Goal: Task Accomplishment & Management: Complete application form

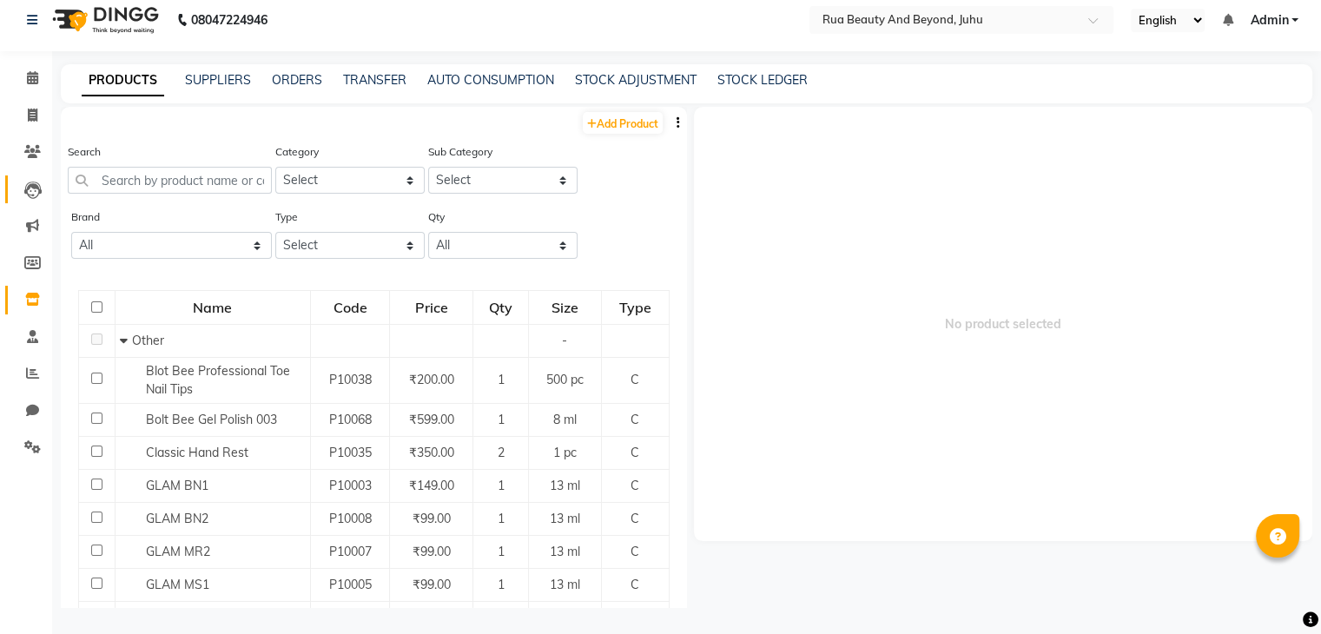
scroll to position [174, 0]
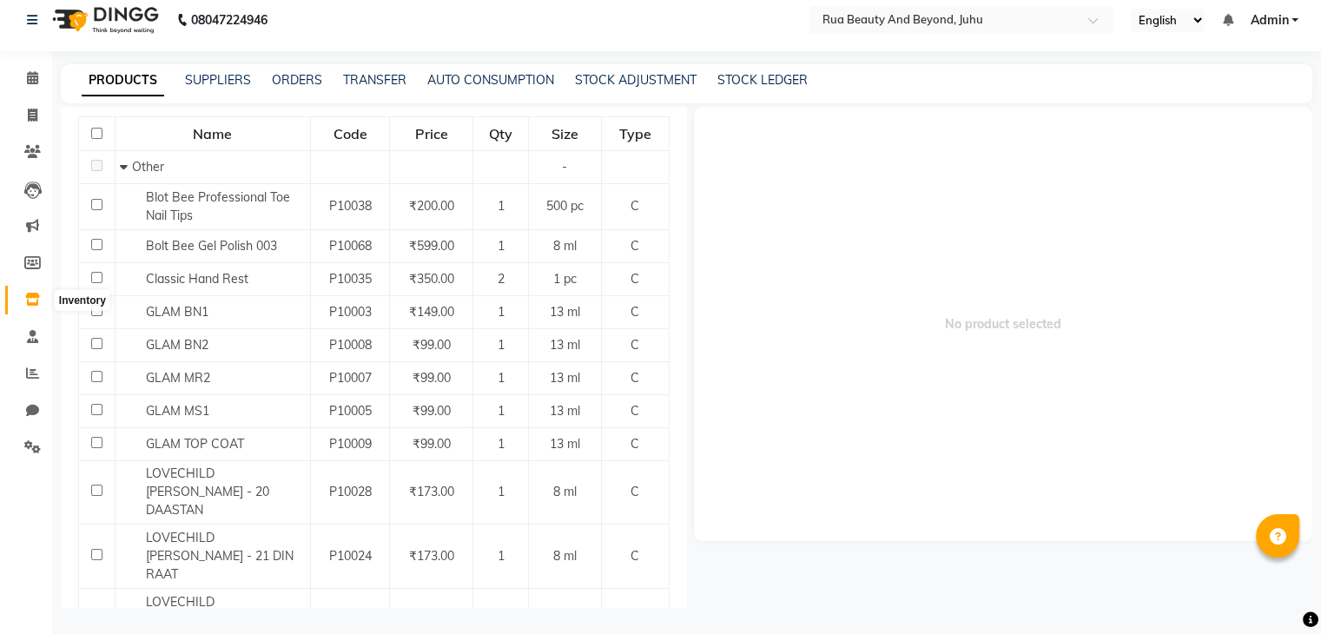
click at [39, 305] on span at bounding box center [32, 300] width 30 height 20
click at [37, 332] on icon at bounding box center [32, 336] width 11 height 13
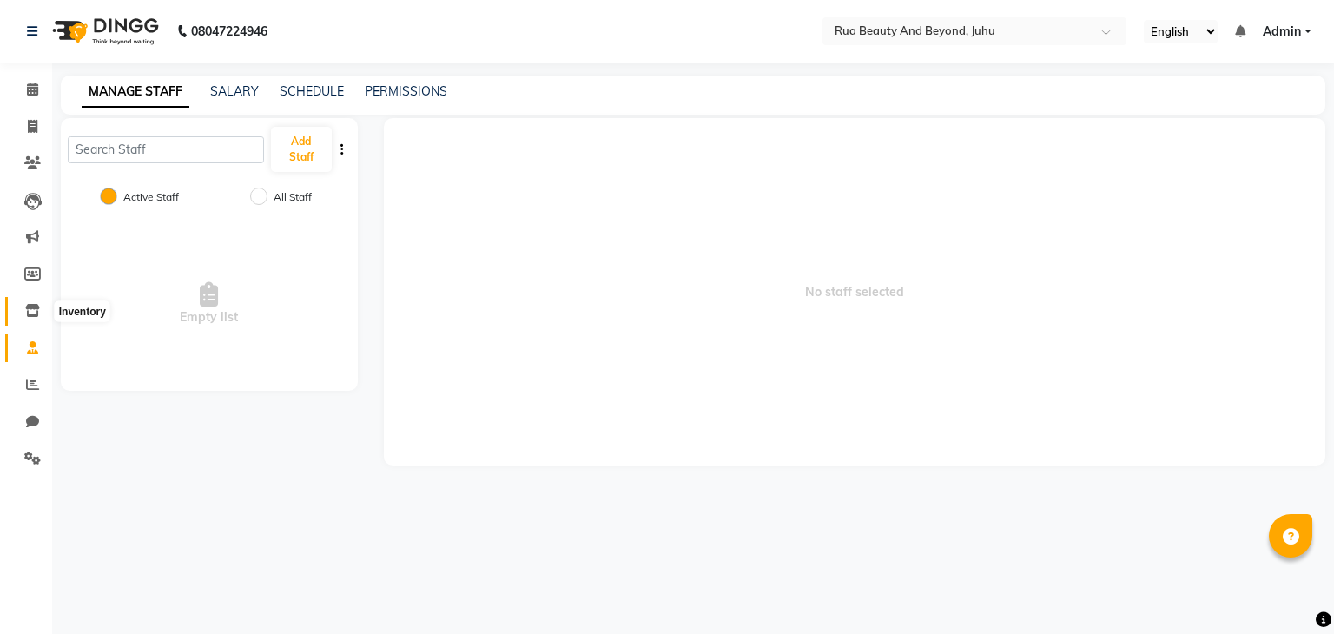
click at [36, 314] on icon at bounding box center [32, 310] width 15 height 13
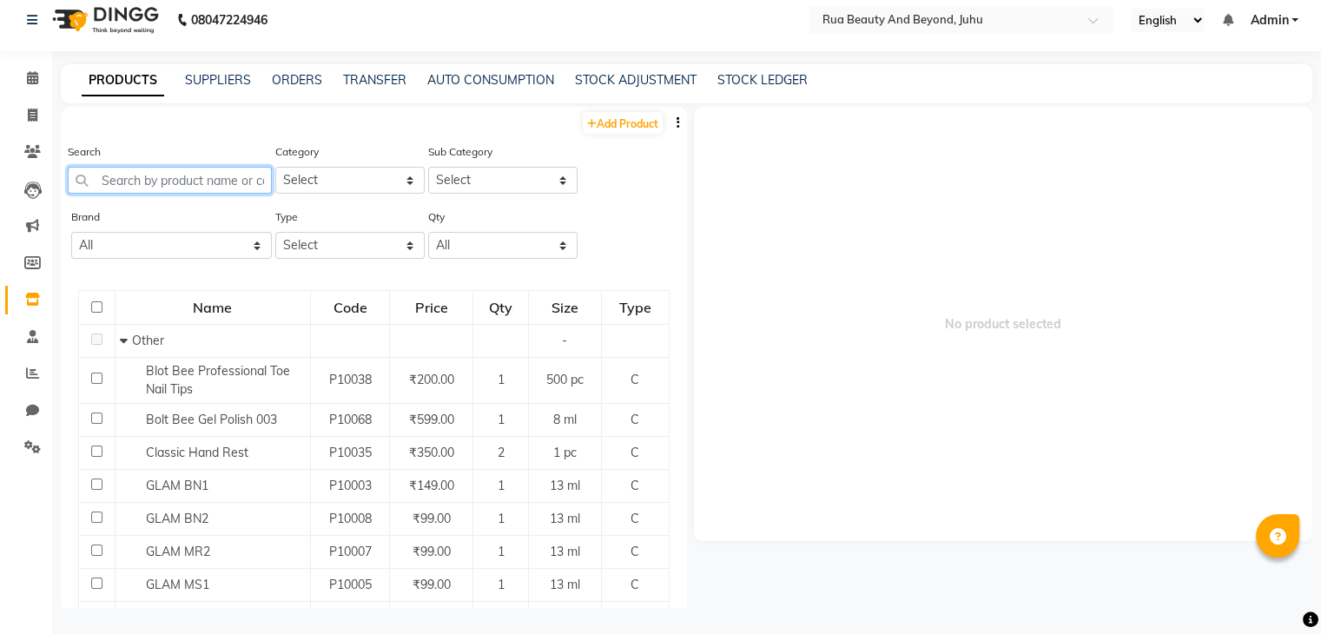
click at [135, 168] on input "text" at bounding box center [170, 180] width 204 height 27
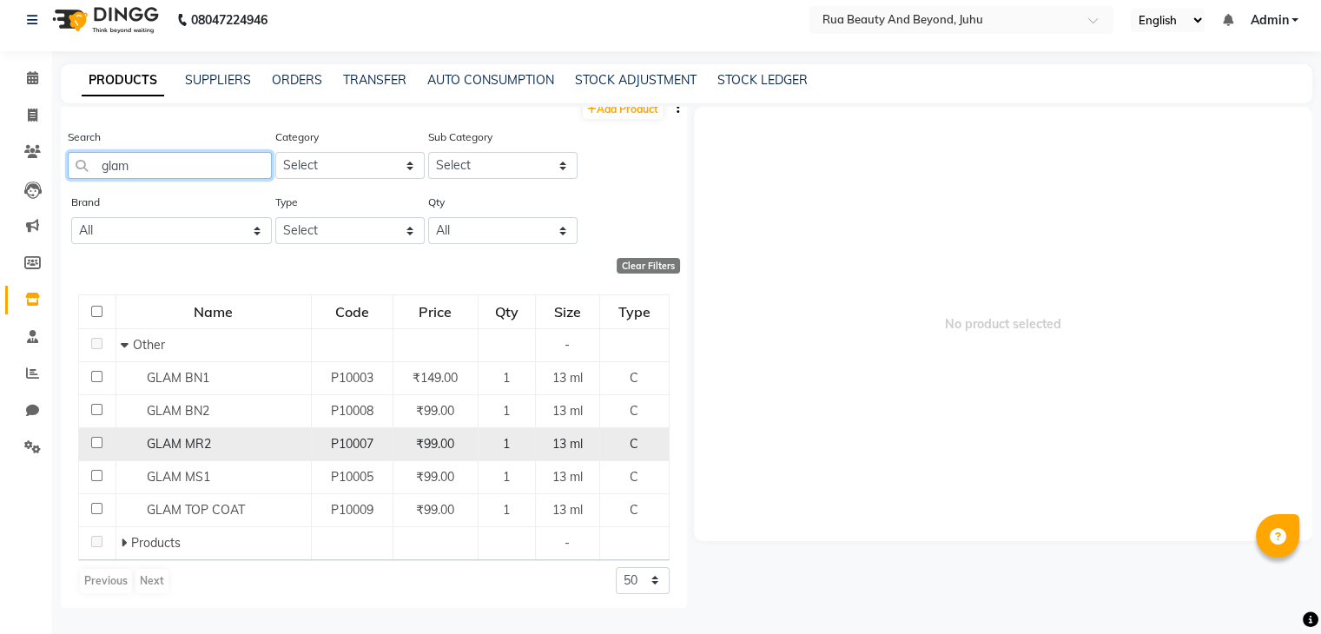
scroll to position [19, 0]
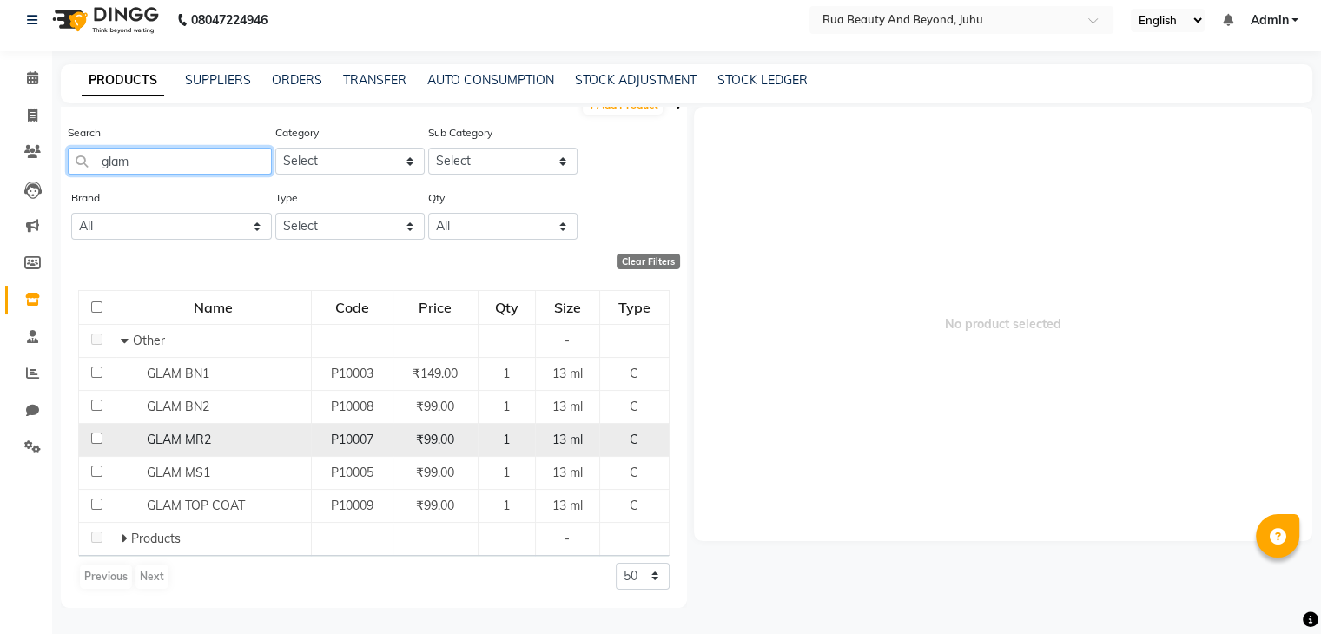
type input "glam"
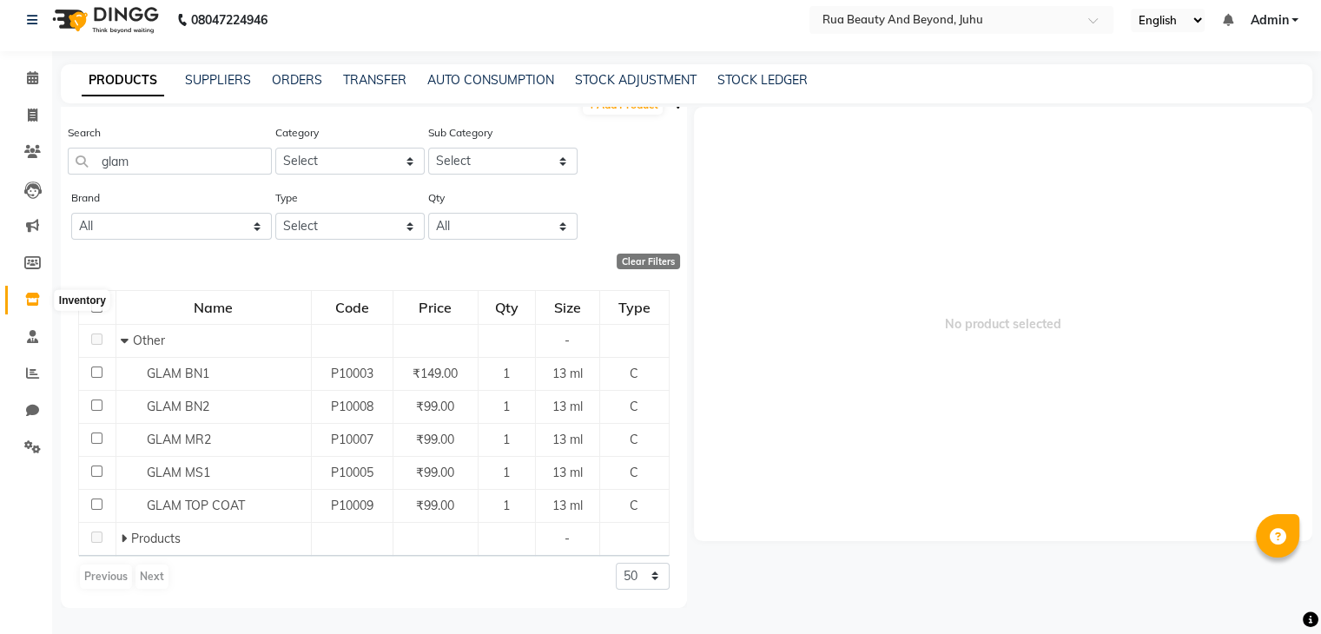
click at [31, 297] on icon at bounding box center [32, 299] width 15 height 13
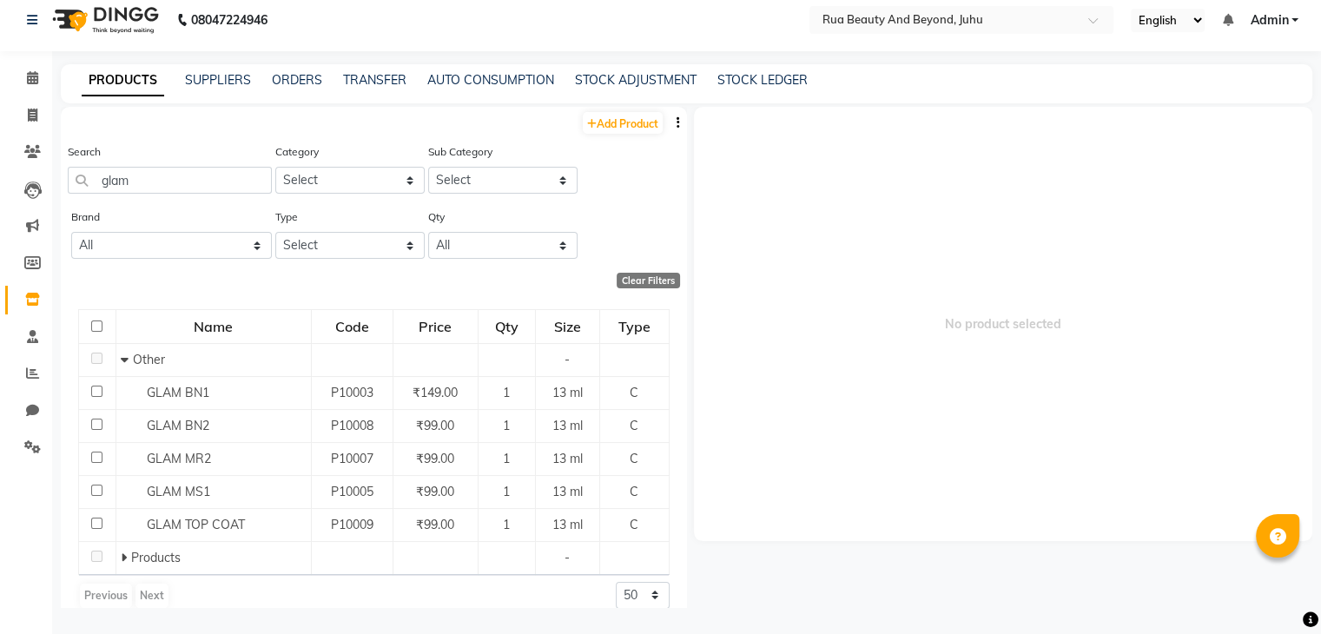
scroll to position [0, 0]
click at [605, 119] on link "Add Product" at bounding box center [623, 123] width 80 height 22
select select "true"
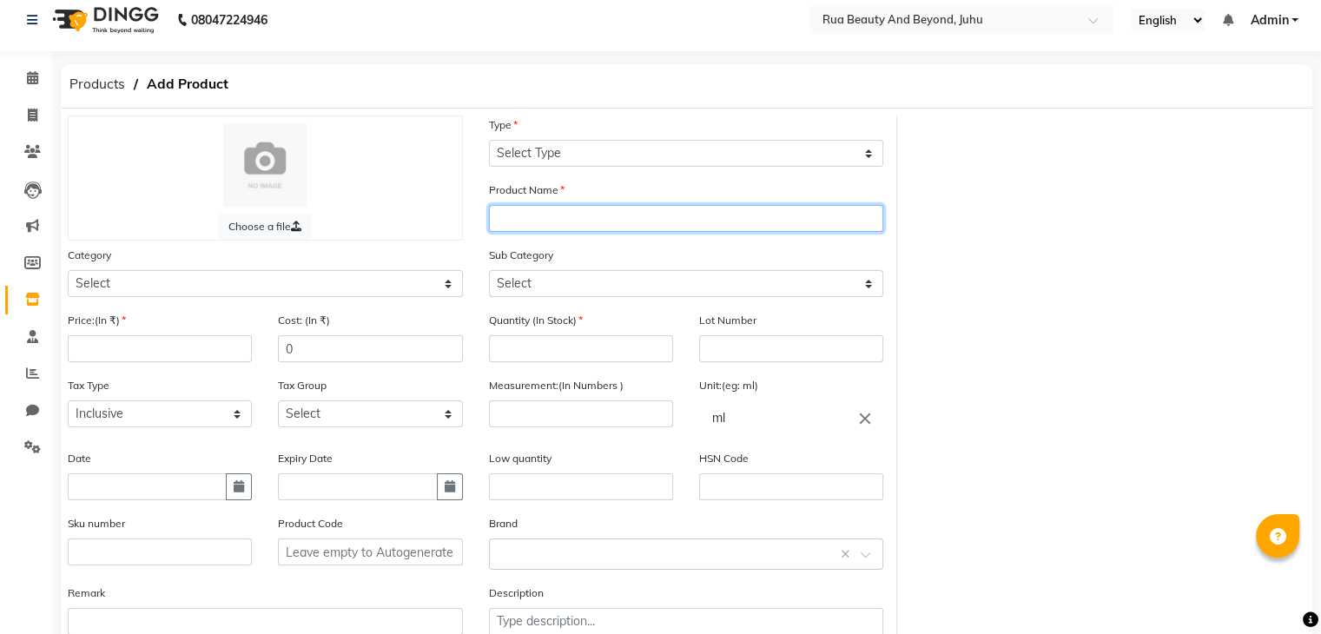
click at [506, 220] on input "text" at bounding box center [686, 218] width 395 height 27
paste input "Mirror Shine Chrome Powder"
type input "Mirror Shine Chrome Powder"
drag, startPoint x: 690, startPoint y: 218, endPoint x: 436, endPoint y: 212, distance: 253.7
click at [436, 212] on div "Choose a file Type Select Type Both Retail Consumable Product Name Mirror Shine…" at bounding box center [476, 392] width 843 height 552
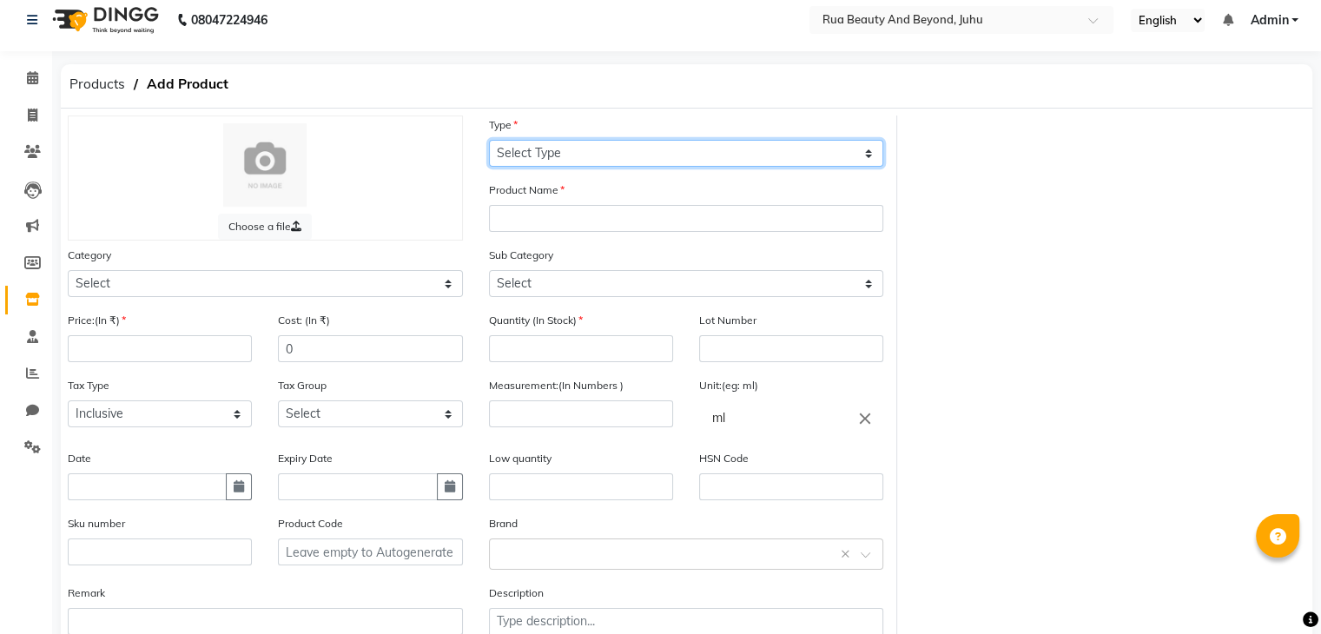
click at [526, 143] on select "Select Type Both Retail Consumable" at bounding box center [686, 153] width 395 height 27
select select "C"
click at [489, 140] on select "Select Type Both Retail Consumable" at bounding box center [686, 153] width 395 height 27
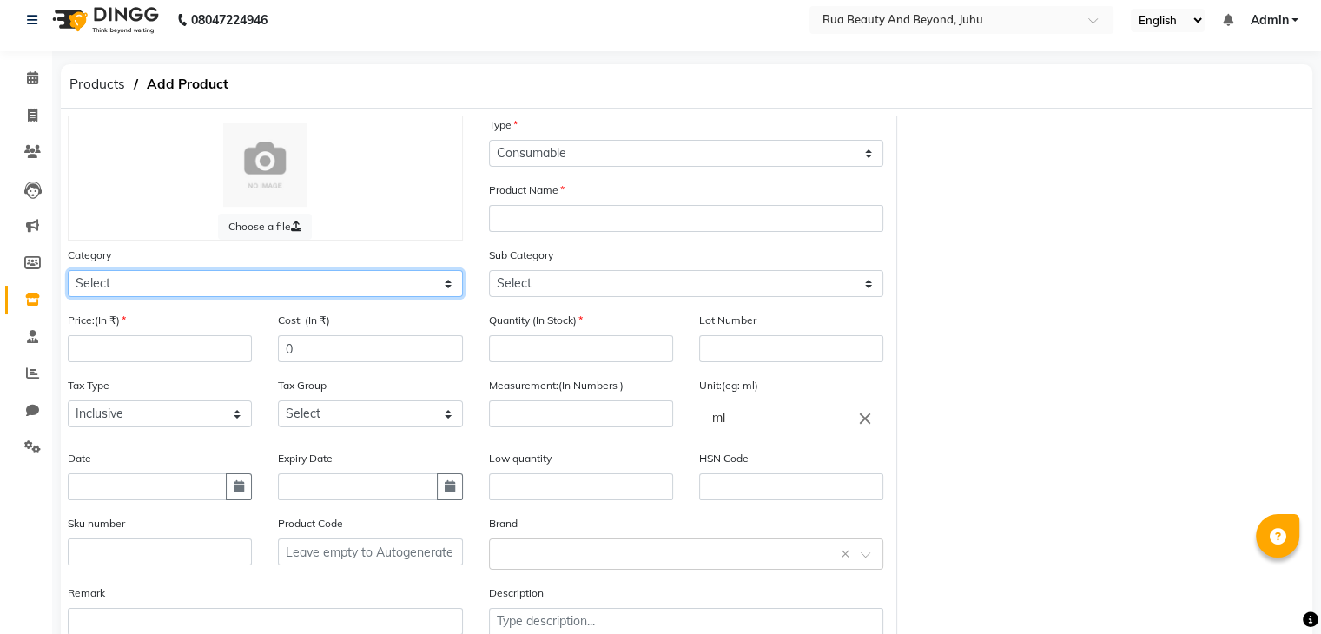
click at [168, 289] on select "Select Hair Skin Makeup Personal Care Appliances [PERSON_NAME] Waxing Disposabl…" at bounding box center [265, 283] width 395 height 27
select select "1950"
click at [68, 273] on select "Select Hair Skin Makeup Personal Care Appliances [PERSON_NAME] Waxing Disposabl…" at bounding box center [265, 283] width 395 height 27
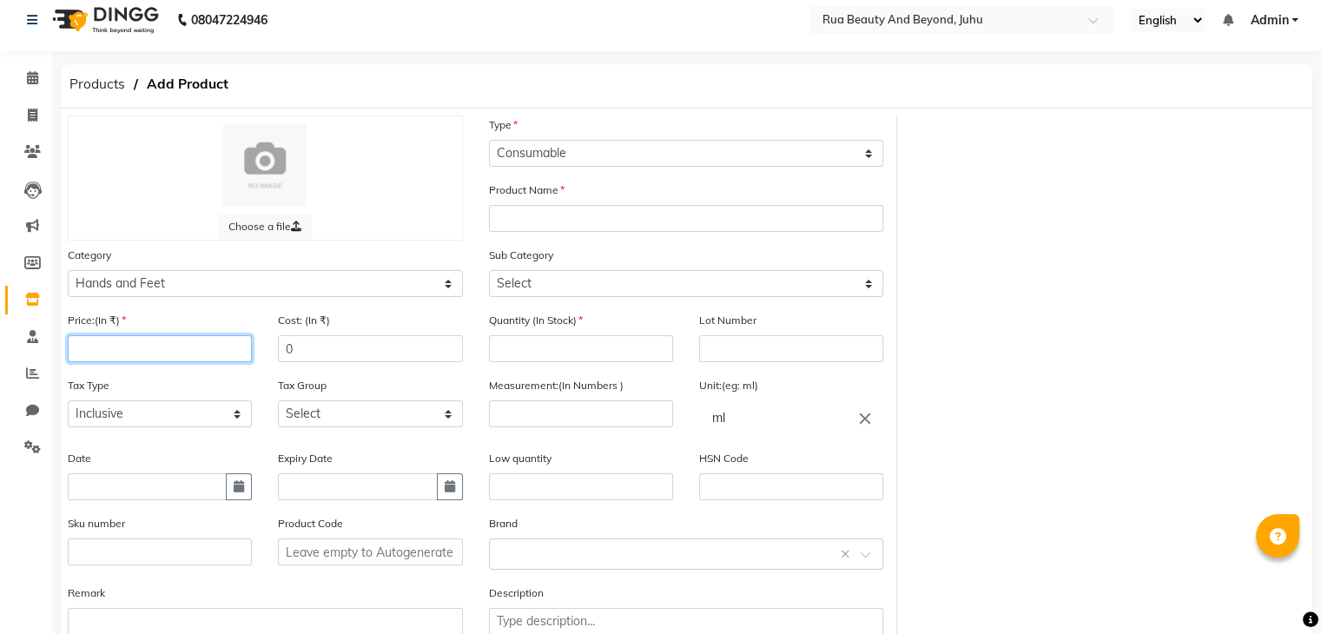
click at [120, 360] on input "number" at bounding box center [160, 348] width 184 height 27
click at [144, 419] on select "Select Inclusive Exclusive" at bounding box center [160, 413] width 184 height 27
drag, startPoint x: 144, startPoint y: 419, endPoint x: 167, endPoint y: 417, distance: 22.6
click at [144, 419] on select "Select Inclusive Exclusive" at bounding box center [160, 413] width 184 height 27
click at [208, 424] on select "Select Inclusive Exclusive" at bounding box center [160, 413] width 184 height 27
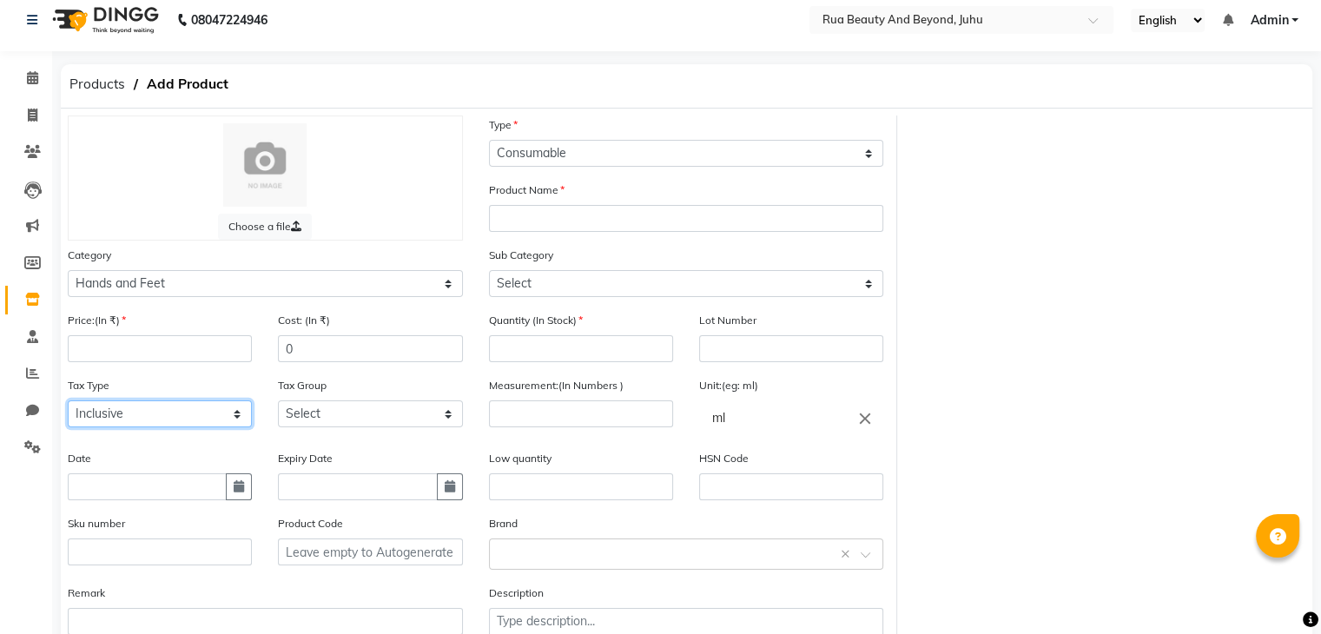
drag, startPoint x: 208, startPoint y: 424, endPoint x: 255, endPoint y: 423, distance: 47.8
click at [208, 424] on select "Select Inclusive Exclusive" at bounding box center [160, 413] width 184 height 27
click at [325, 421] on select "Select GST" at bounding box center [370, 413] width 184 height 27
select select "4351"
click at [278, 405] on select "Select GST" at bounding box center [370, 413] width 184 height 27
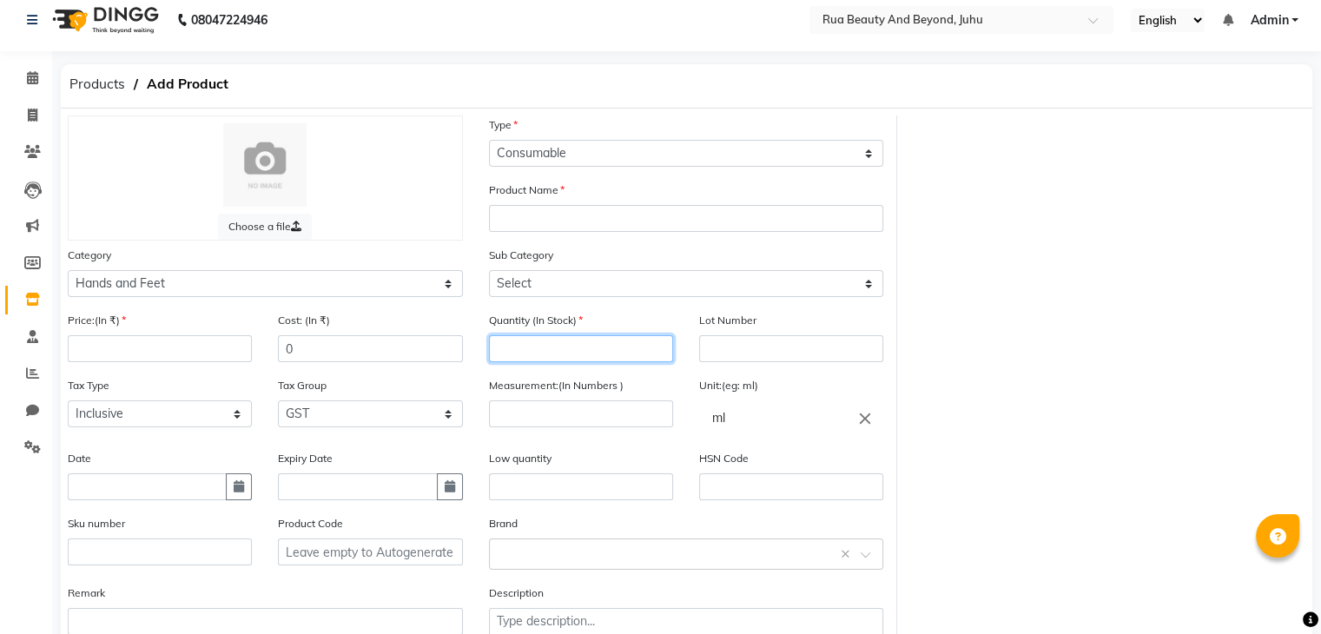
click at [597, 352] on input "number" at bounding box center [581, 348] width 184 height 27
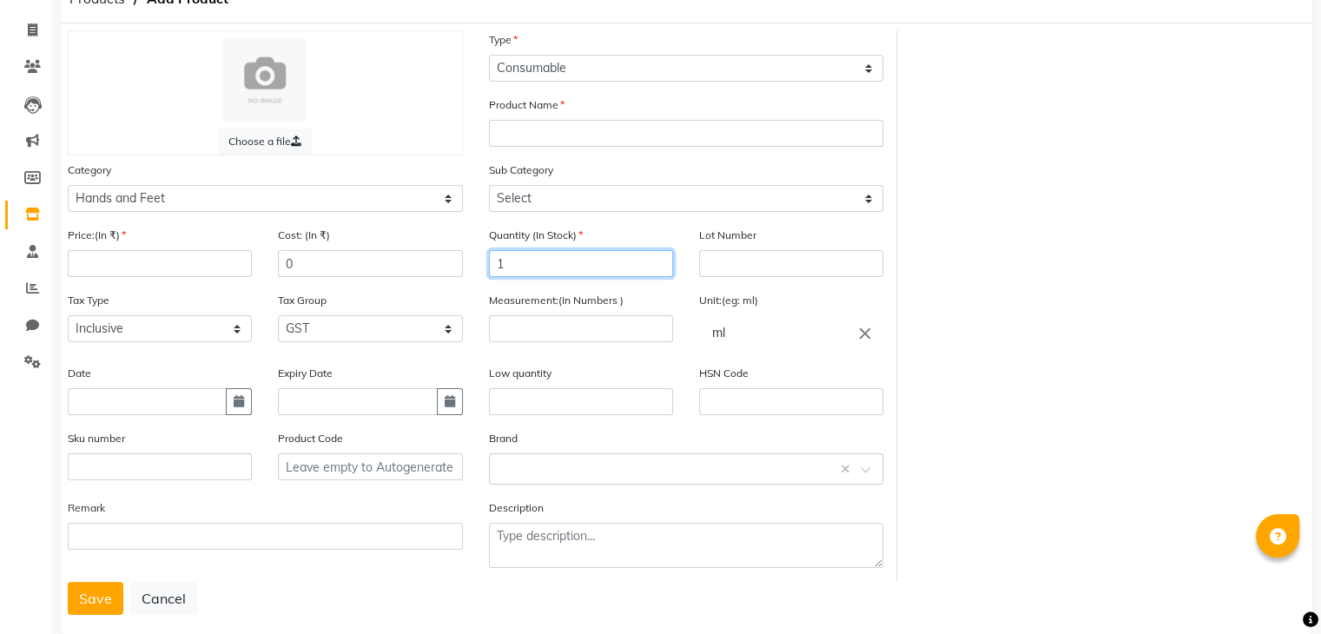
scroll to position [98, 0]
type input "1"
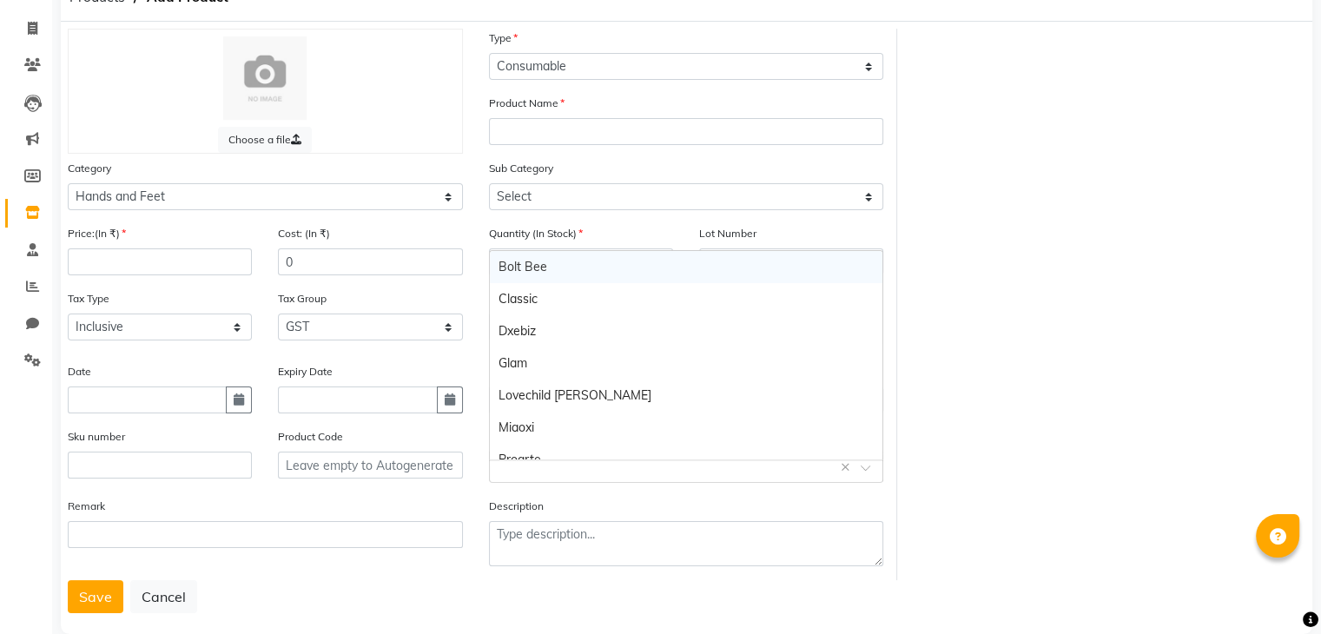
click at [504, 465] on input "text" at bounding box center [669, 466] width 341 height 18
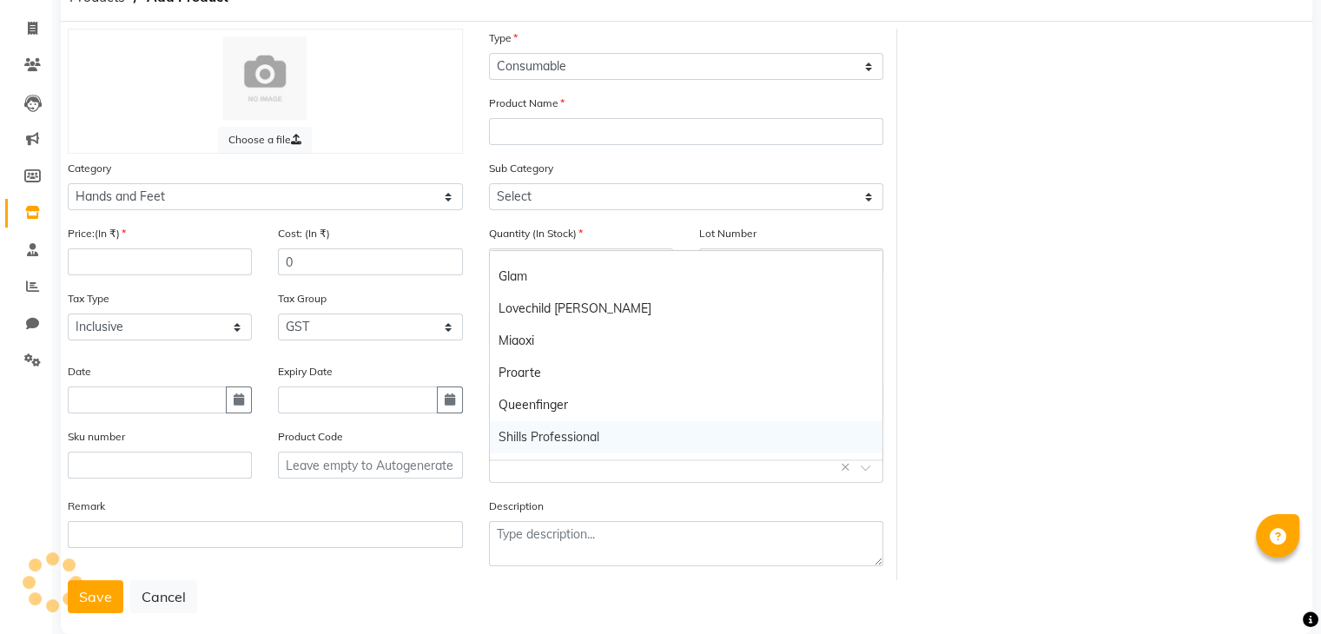
click at [542, 428] on div "Shills Professional" at bounding box center [686, 437] width 393 height 32
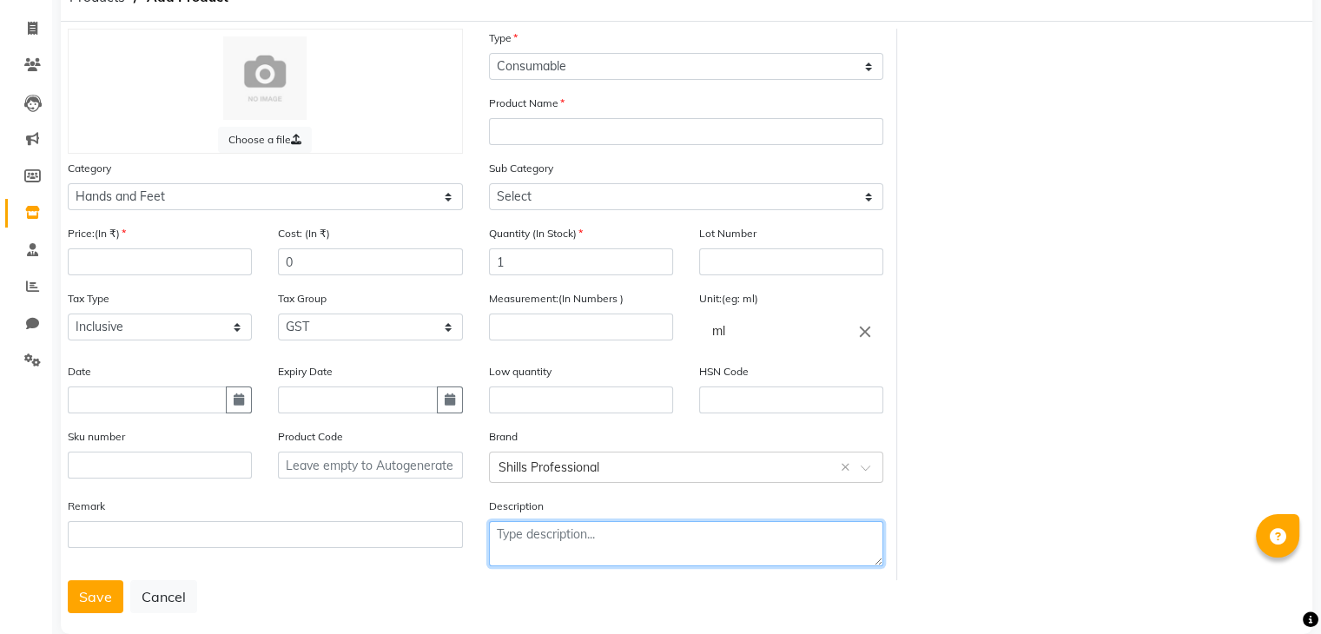
click at [585, 555] on textarea at bounding box center [686, 543] width 395 height 45
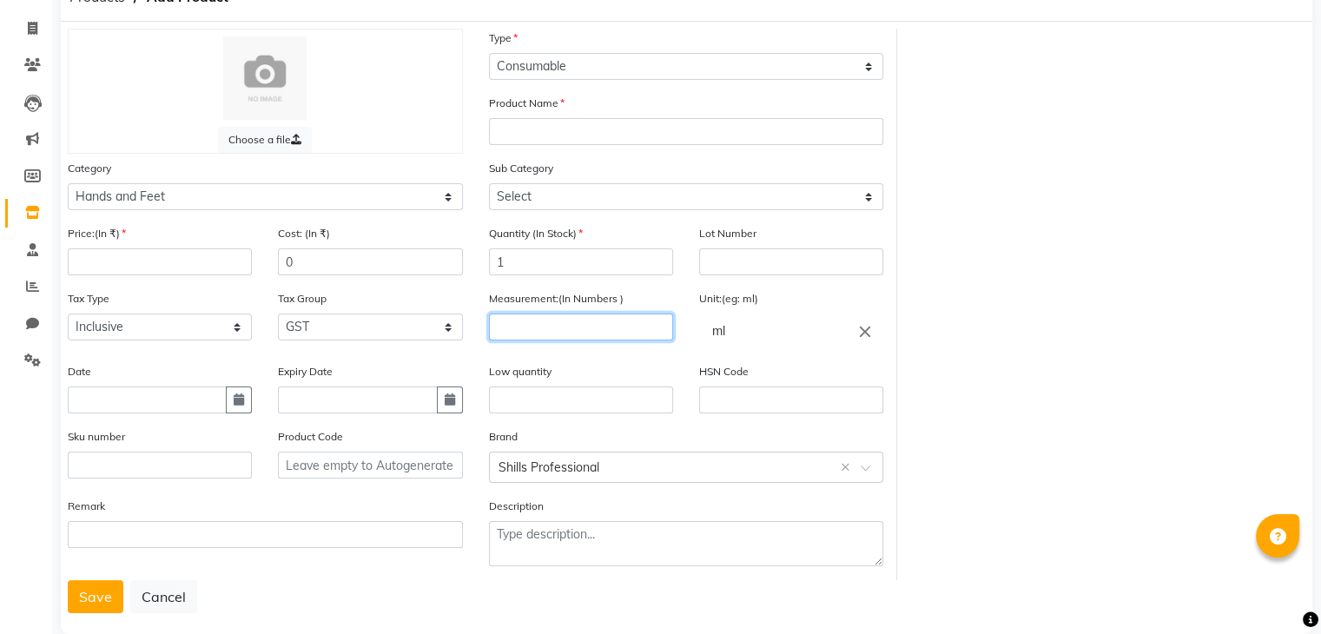
click at [545, 338] on input "number" at bounding box center [581, 327] width 184 height 27
click at [146, 274] on input "number" at bounding box center [160, 261] width 184 height 27
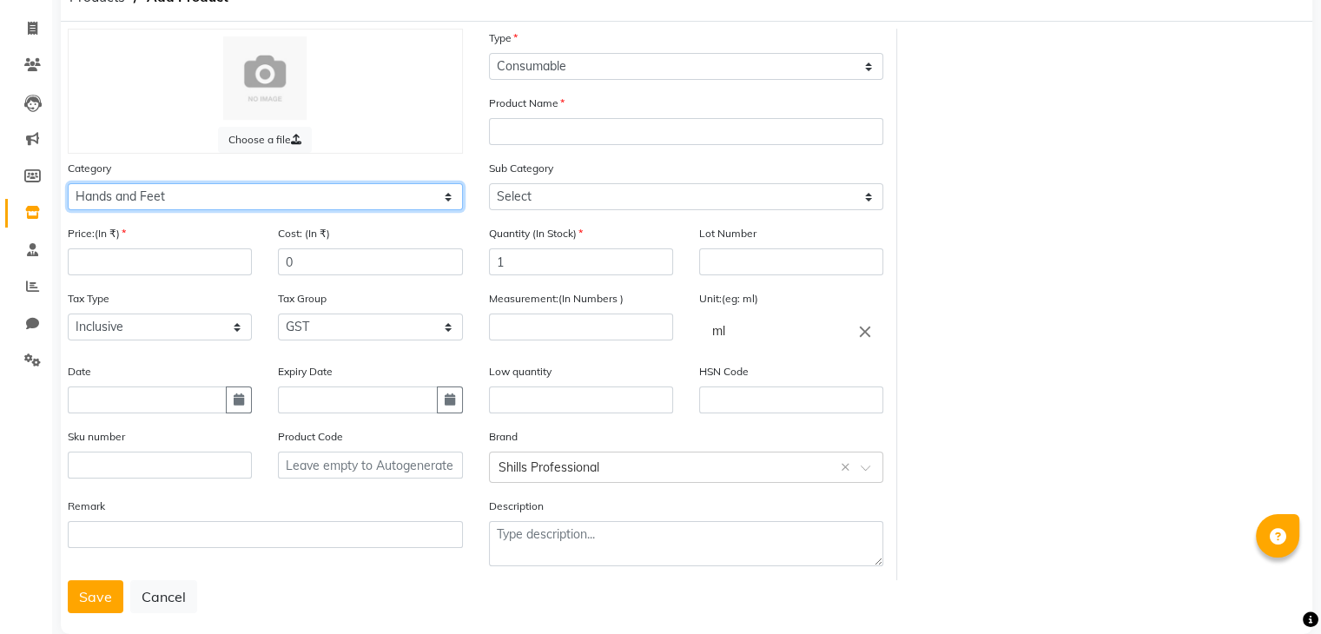
click at [200, 197] on select "Select Hair Skin Makeup Personal Care Appliances [PERSON_NAME] Waxing Disposabl…" at bounding box center [265, 196] width 395 height 27
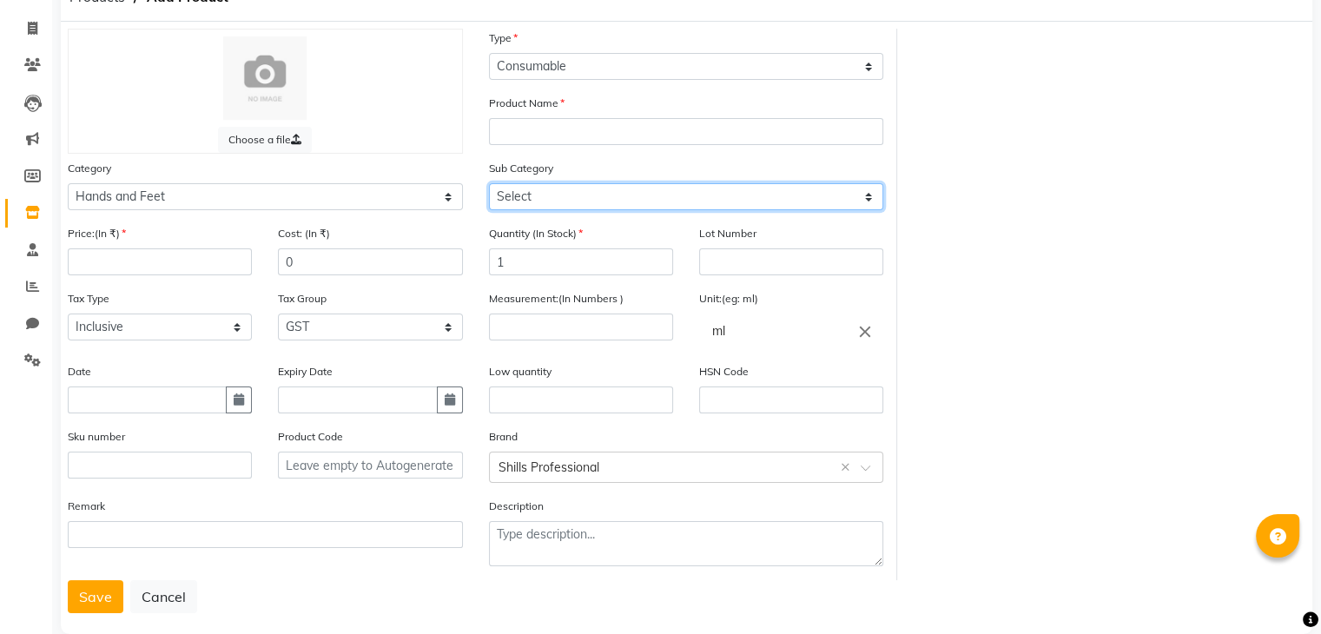
click at [556, 203] on select "Select Products Appliances" at bounding box center [686, 196] width 395 height 27
click at [489, 186] on select "Select Products Appliances" at bounding box center [686, 196] width 395 height 27
click at [553, 209] on select "Select Products Appliances" at bounding box center [686, 196] width 395 height 27
select select "1951"
click at [489, 186] on select "Select Products Appliances" at bounding box center [686, 196] width 395 height 27
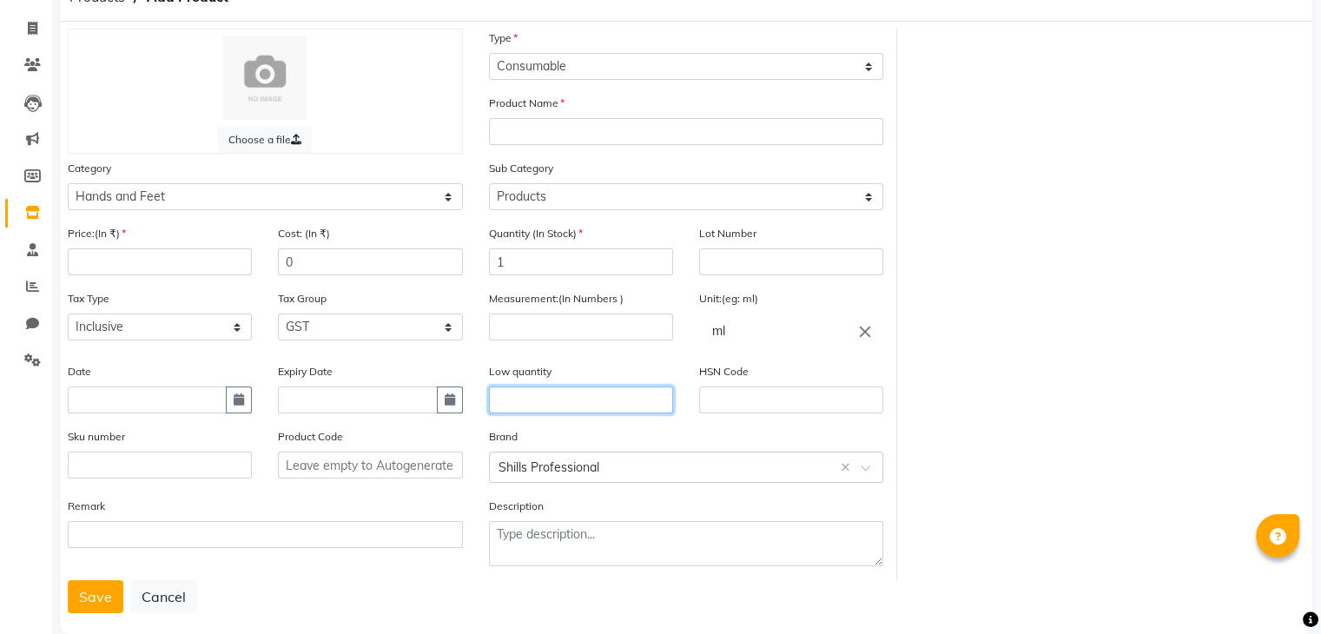
click at [550, 393] on input "text" at bounding box center [581, 400] width 184 height 27
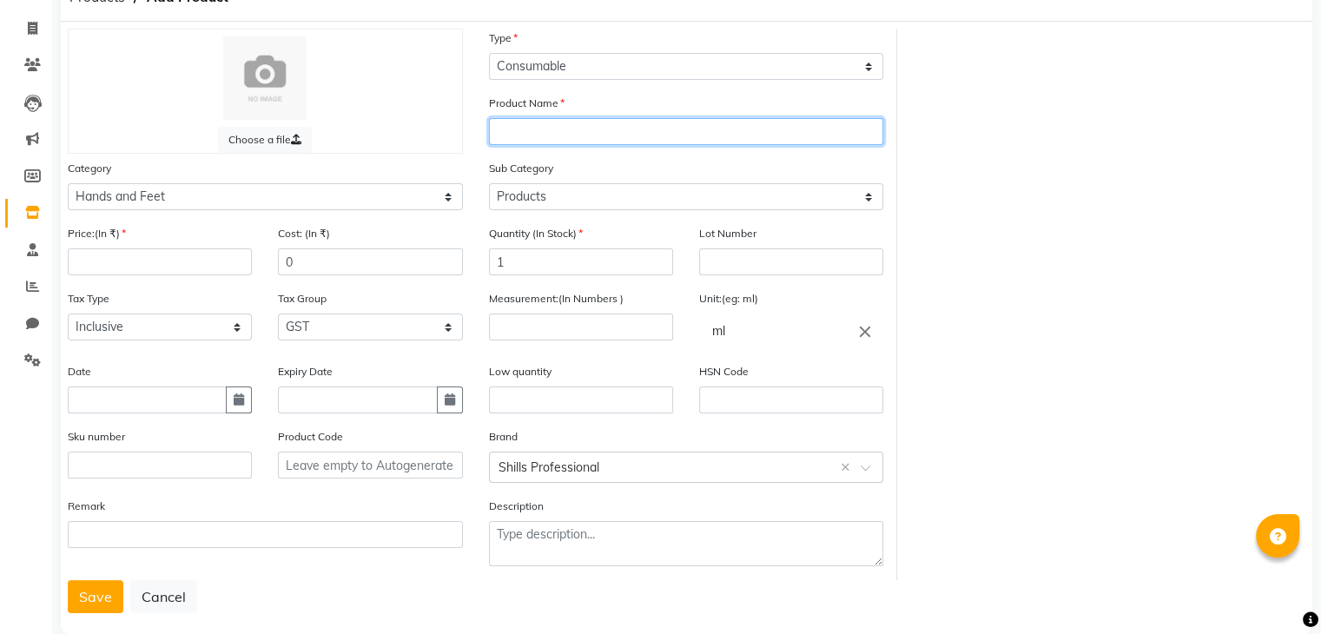
click at [524, 132] on input "text" at bounding box center [686, 131] width 395 height 27
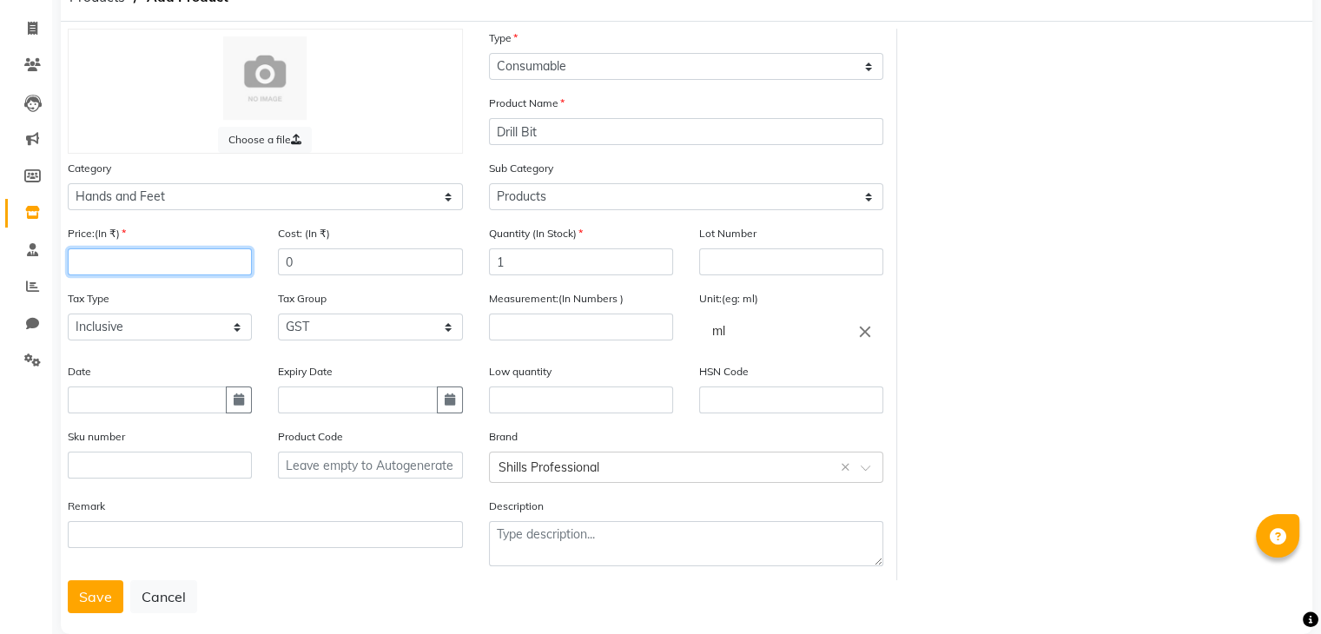
click at [136, 262] on input "number" at bounding box center [160, 261] width 184 height 27
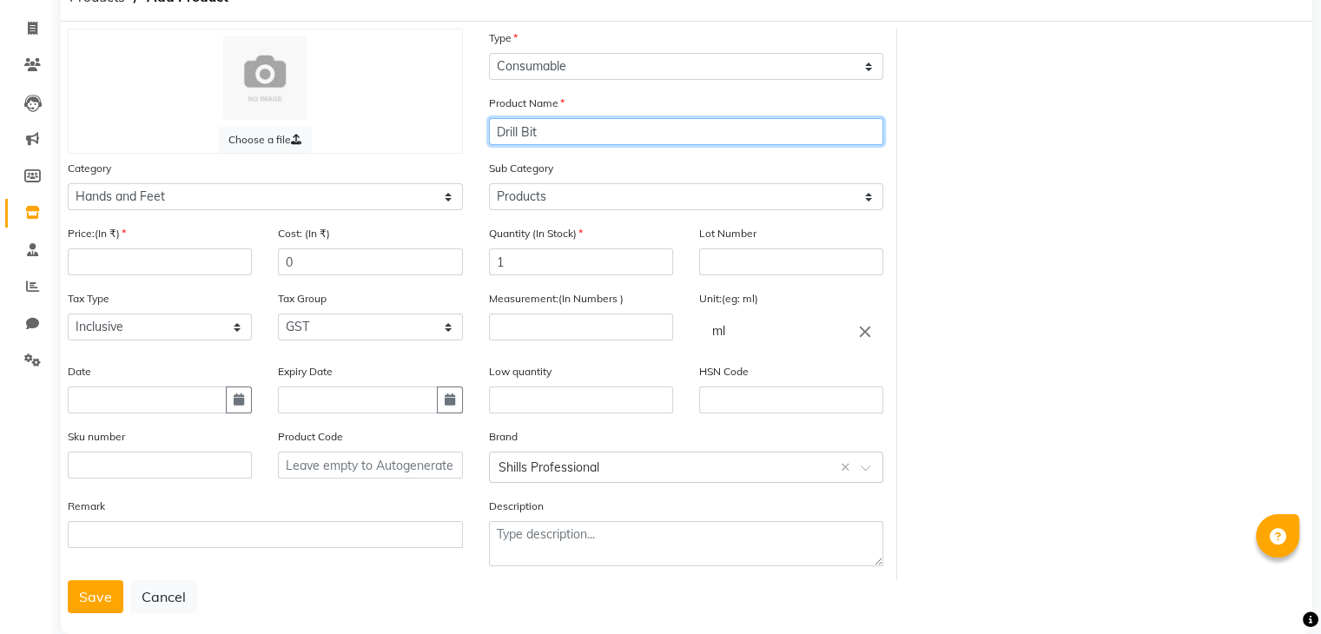
click at [562, 129] on input "Drill Bit" at bounding box center [686, 131] width 395 height 27
type input "Drill Bit Set SPN-701"
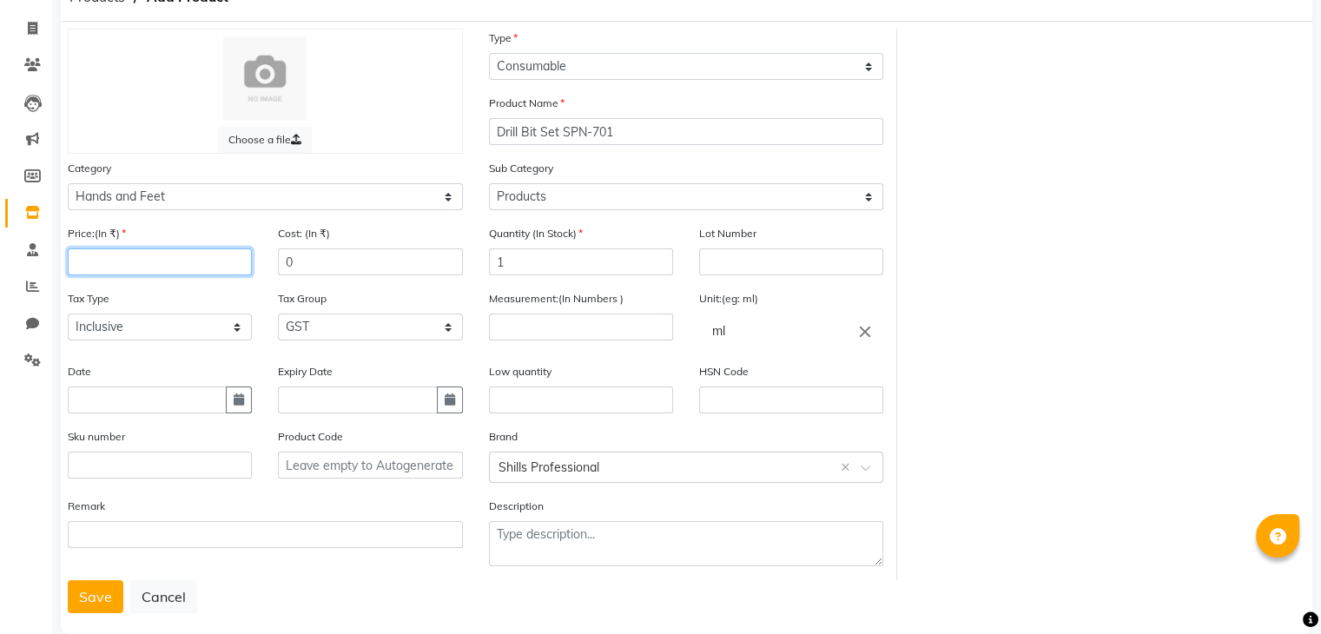
click at [72, 263] on input "number" at bounding box center [160, 261] width 184 height 27
type input "699"
click at [118, 227] on div "Price:(In ₹) 699 Cost: (In ₹) 0" at bounding box center [265, 256] width 421 height 65
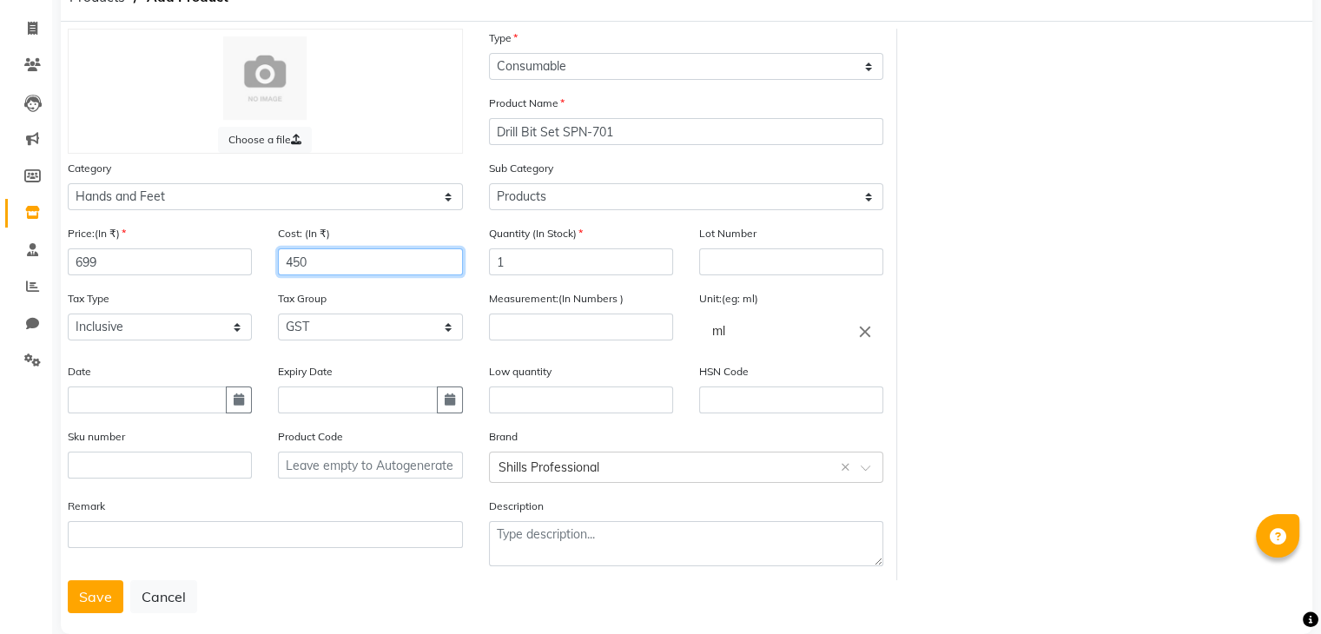
type input "450"
click at [549, 336] on input "number" at bounding box center [581, 327] width 184 height 27
click at [863, 337] on icon "close" at bounding box center [865, 330] width 19 height 19
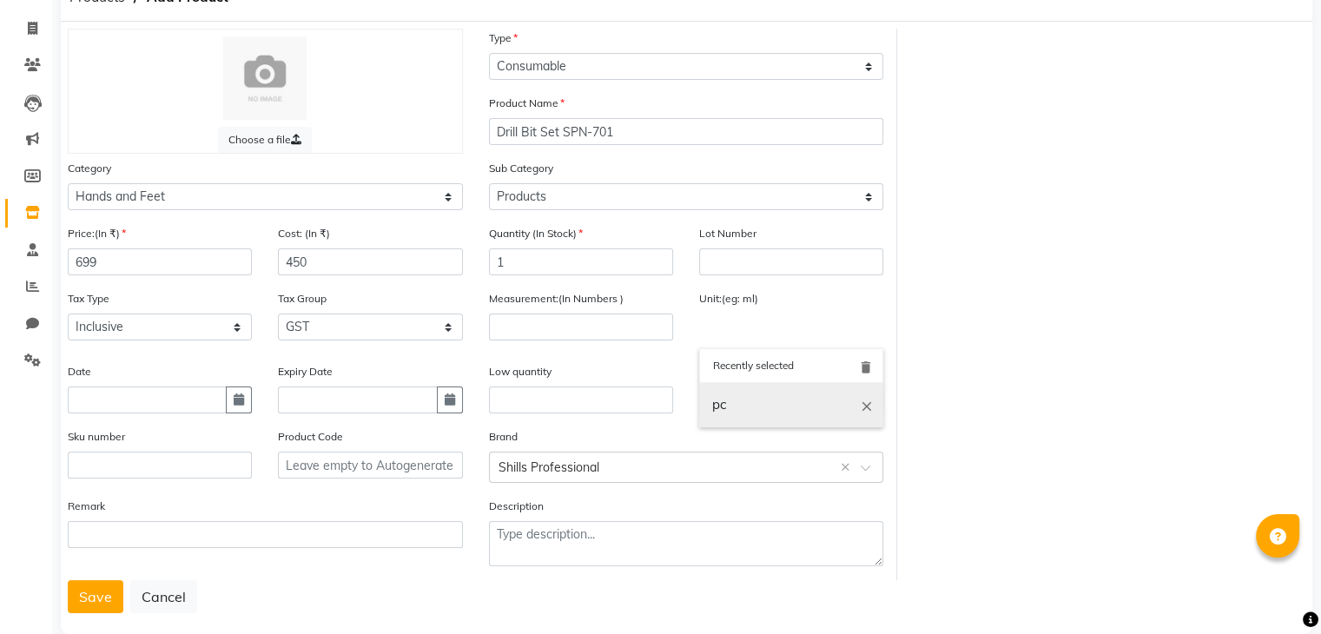
click at [808, 417] on link "pc" at bounding box center [791, 405] width 184 height 44
type input "pc"
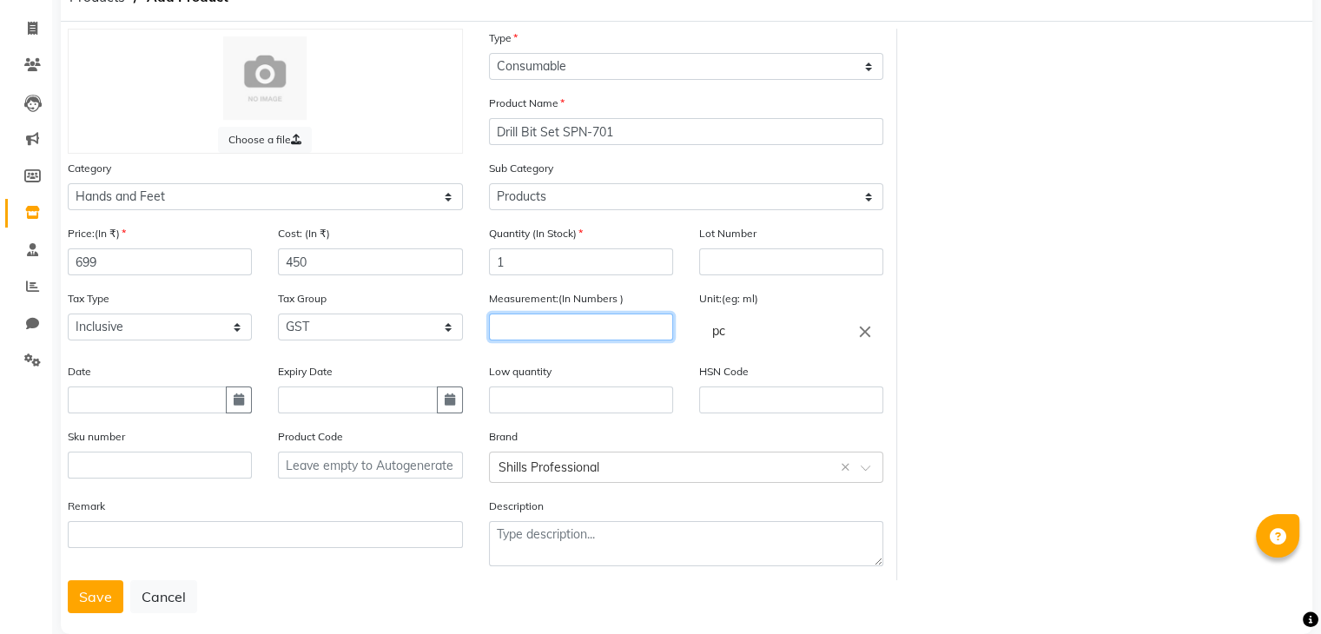
click at [534, 329] on input "number" at bounding box center [581, 327] width 184 height 27
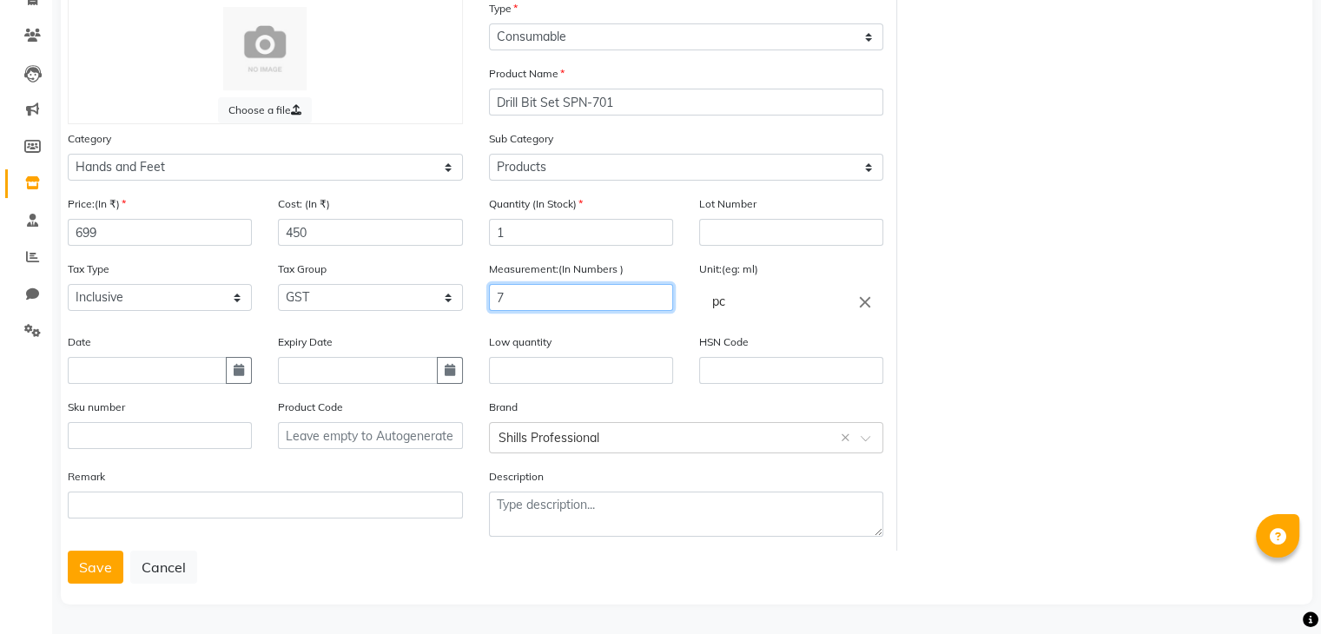
scroll to position [135, 0]
type input "7"
click at [90, 569] on button "Save" at bounding box center [96, 567] width 56 height 33
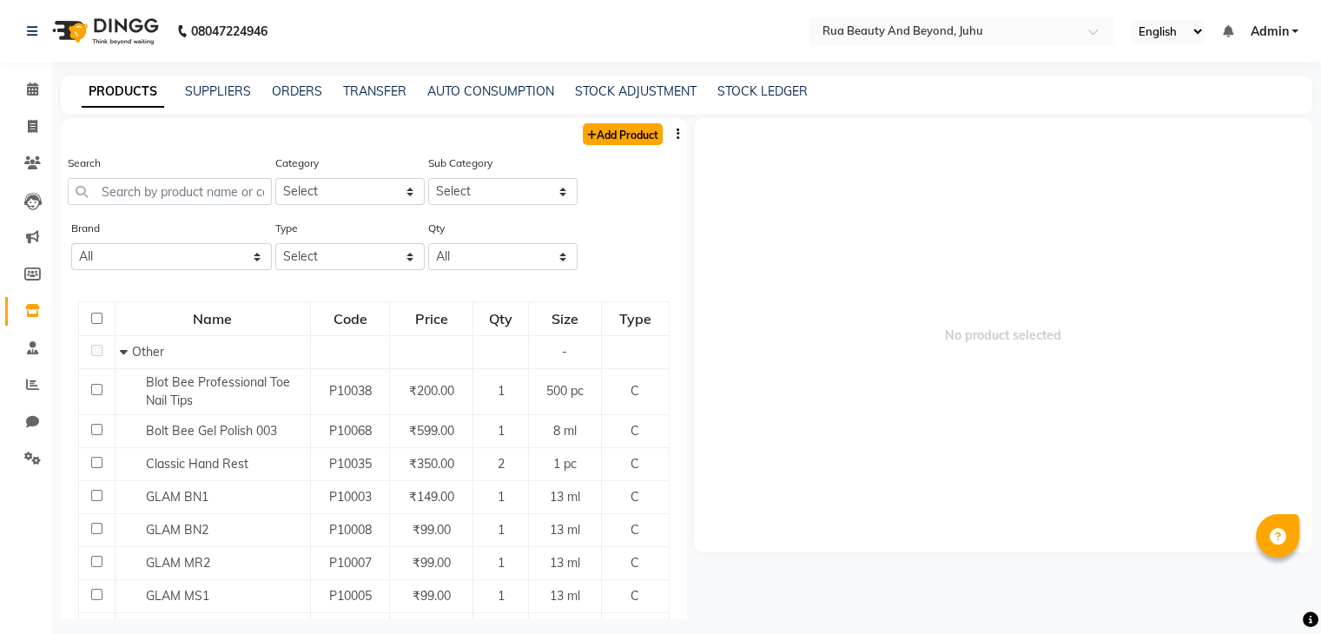
click at [605, 132] on link "Add Product" at bounding box center [623, 134] width 80 height 22
select select "true"
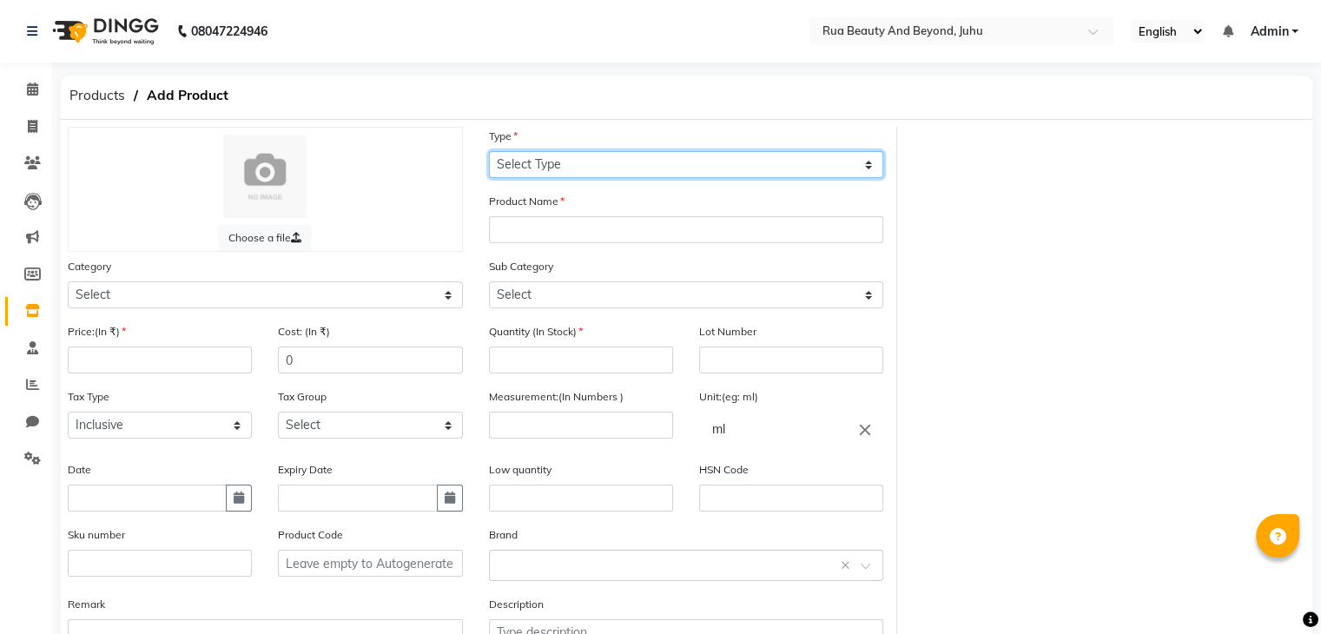
click at [596, 169] on select "Select Type Both Retail Consumable" at bounding box center [686, 164] width 395 height 27
select select "C"
click at [489, 152] on select "Select Type Both Retail Consumable" at bounding box center [686, 164] width 395 height 27
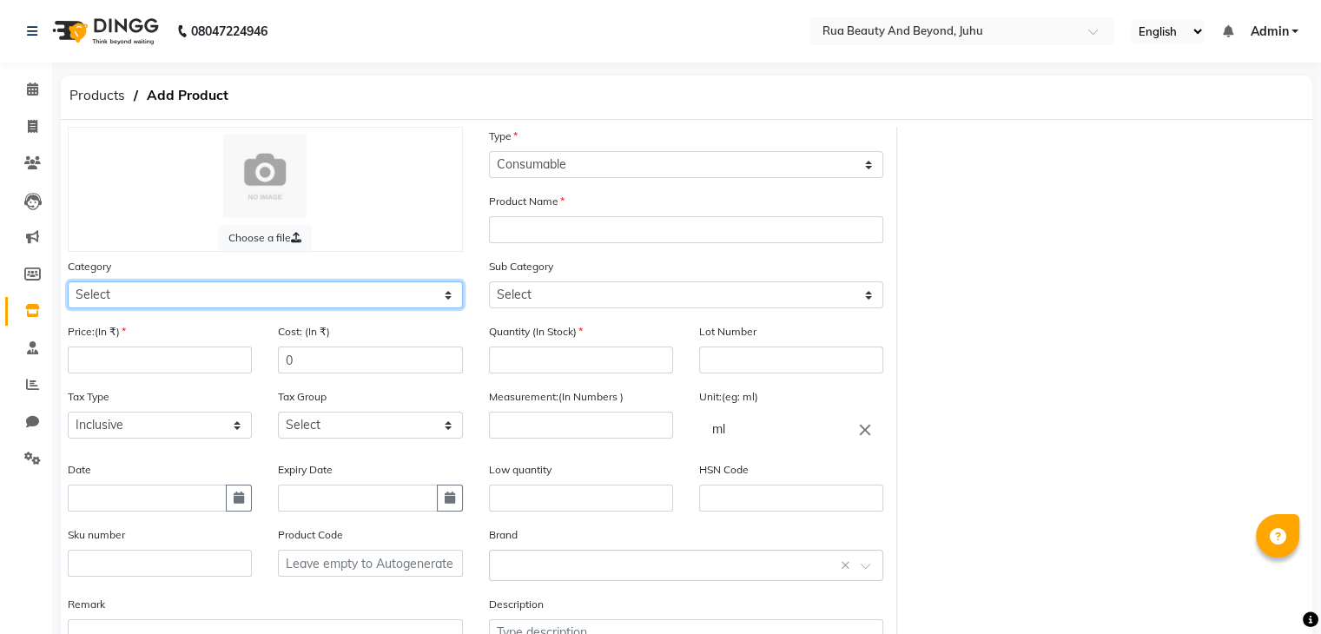
click at [273, 296] on select "Select Hair Skin Makeup Personal Care Appliances [PERSON_NAME] Waxing Disposabl…" at bounding box center [265, 294] width 395 height 27
select select "1950"
click at [68, 284] on select "Select Hair Skin Makeup Personal Care Appliances [PERSON_NAME] Waxing Disposabl…" at bounding box center [265, 294] width 395 height 27
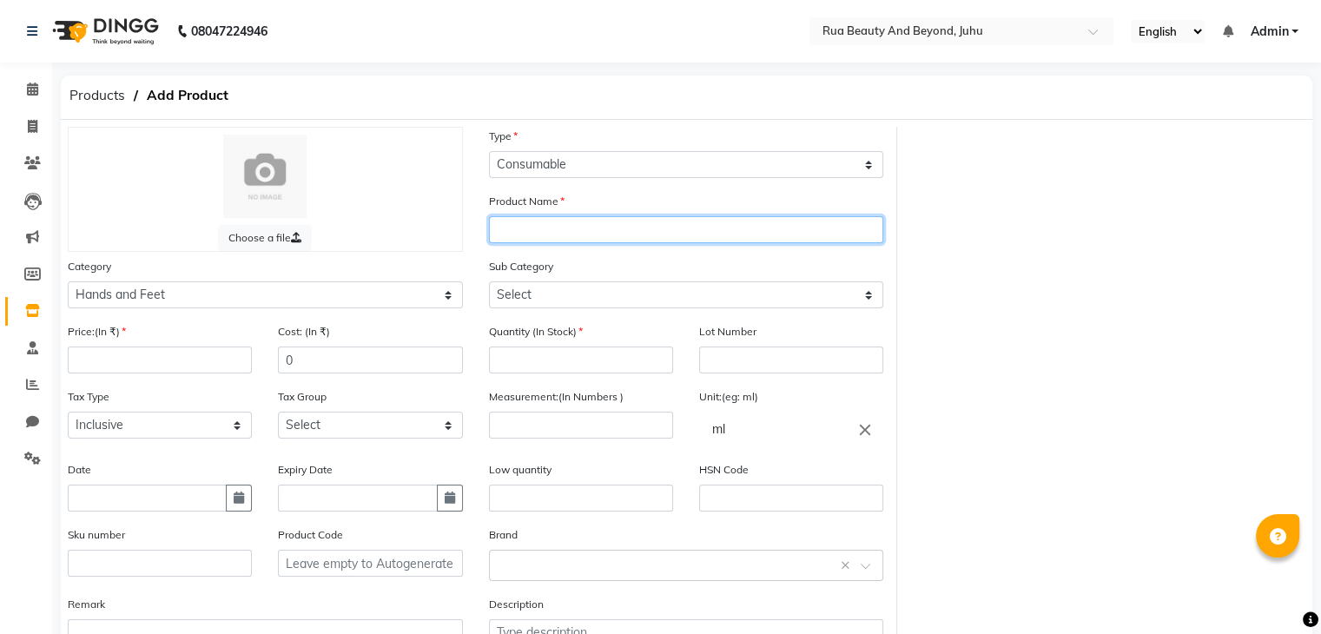
click at [544, 227] on input "text" at bounding box center [686, 229] width 395 height 27
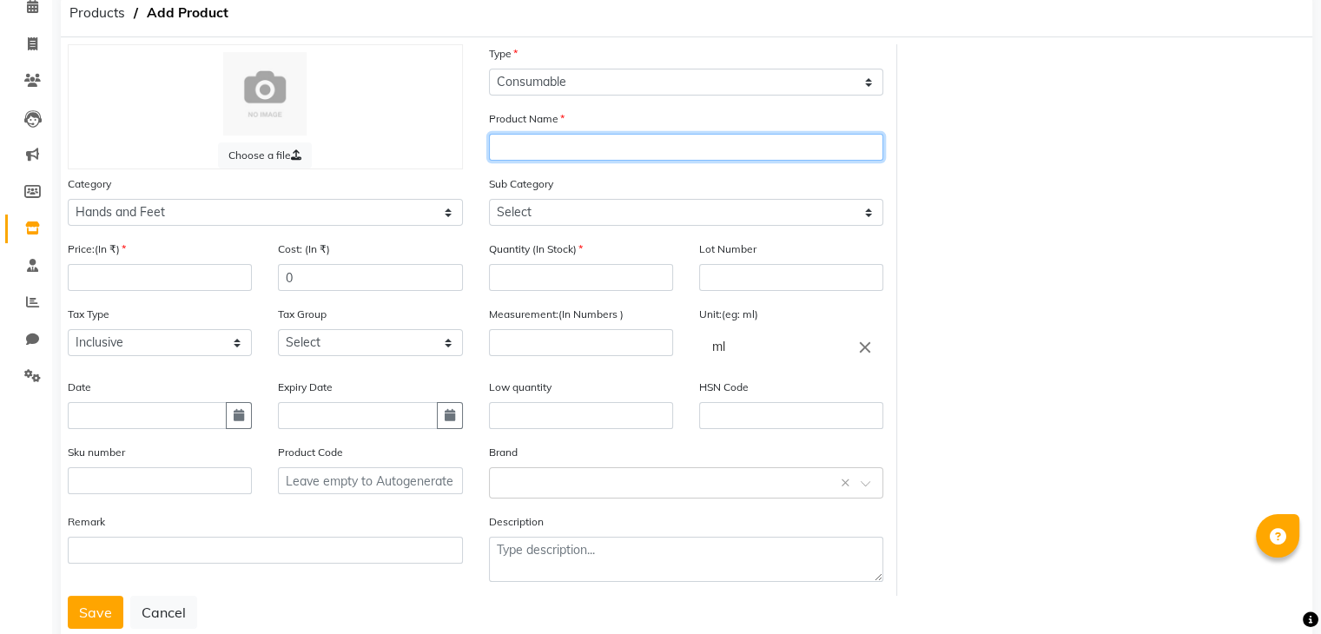
scroll to position [135, 0]
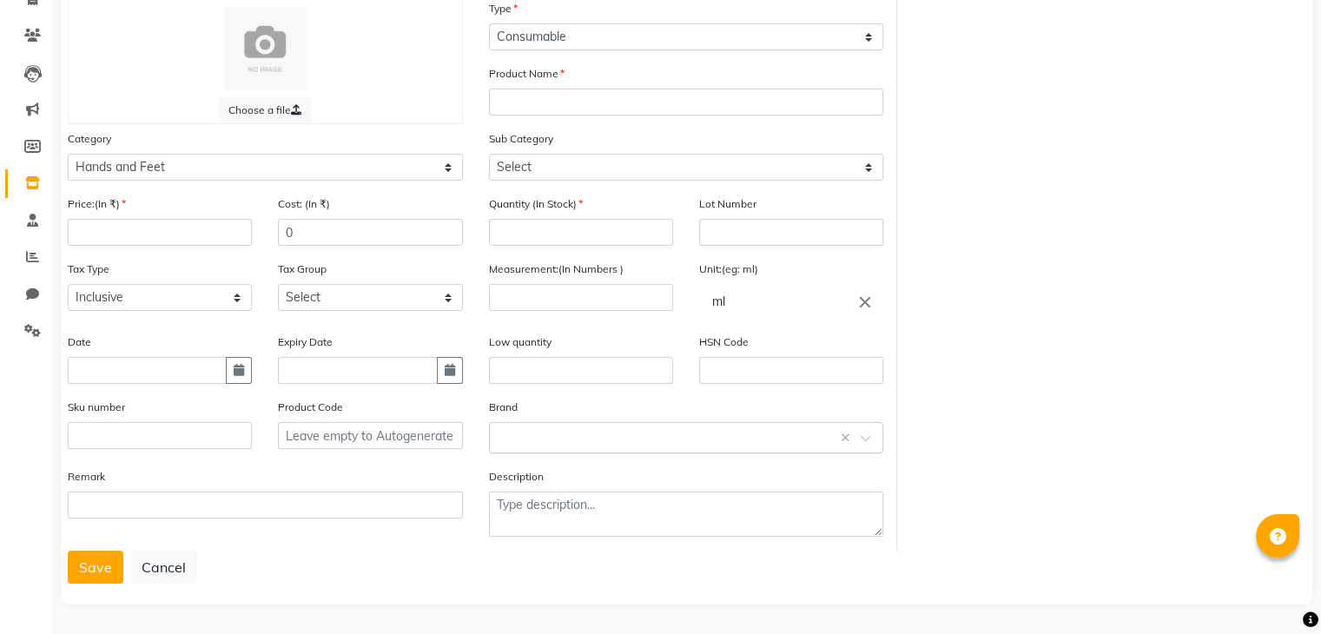
click at [546, 439] on input "text" at bounding box center [669, 436] width 341 height 18
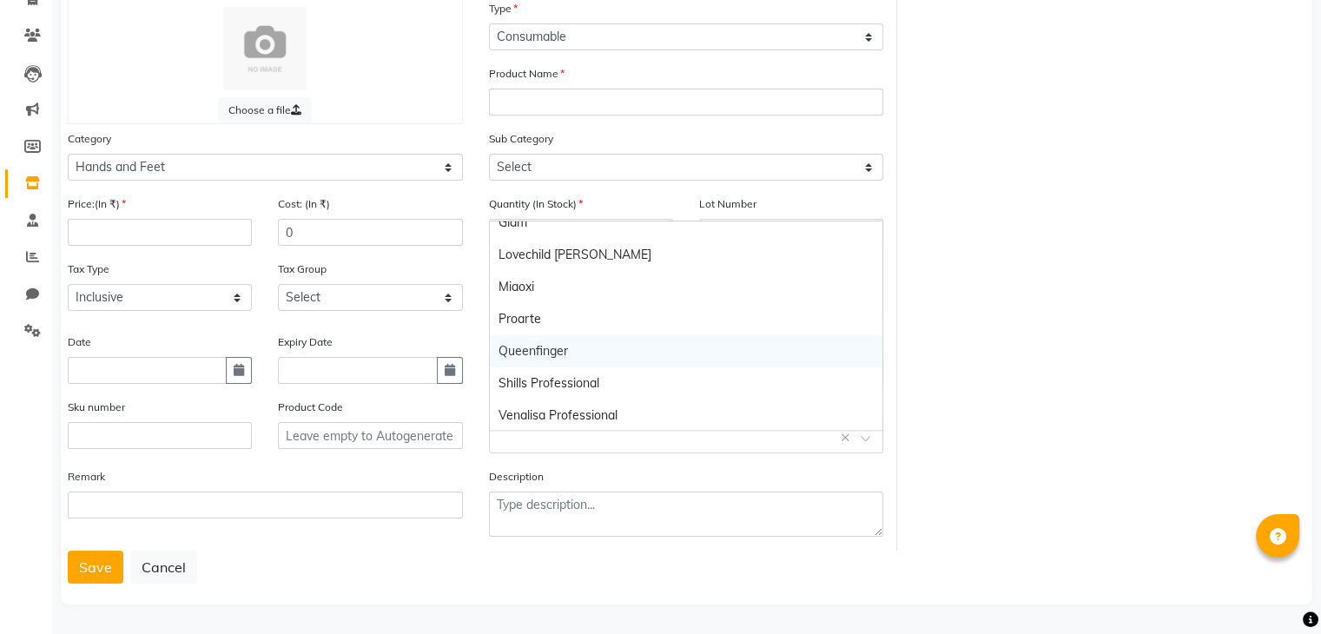
scroll to position [113, 0]
click at [548, 373] on div "Shills Professional" at bounding box center [686, 382] width 393 height 32
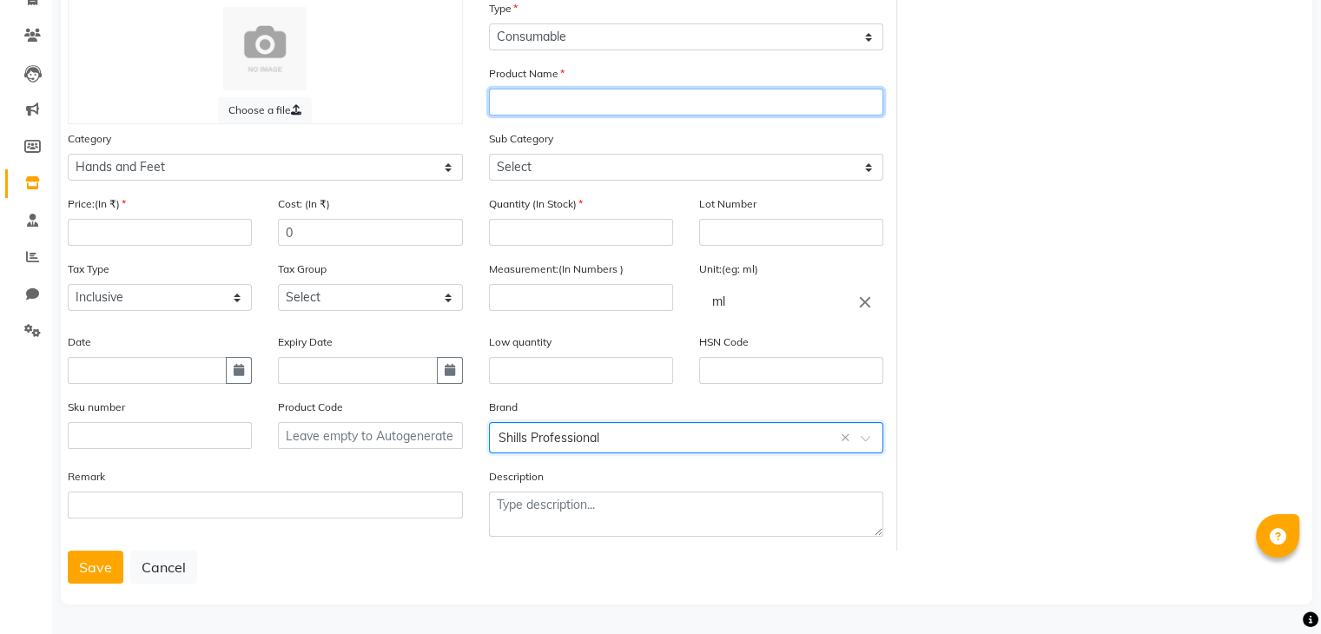
click at [575, 96] on input "text" at bounding box center [686, 102] width 395 height 27
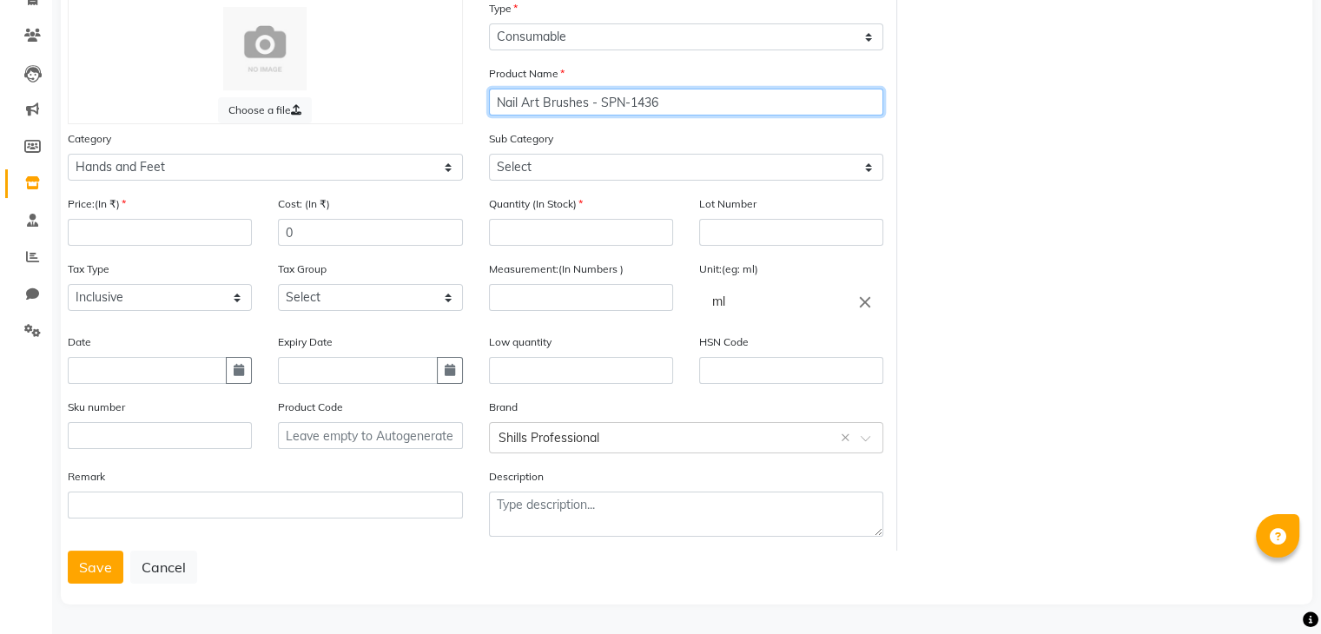
type input "Nail Art Brushes - SPN-1436"
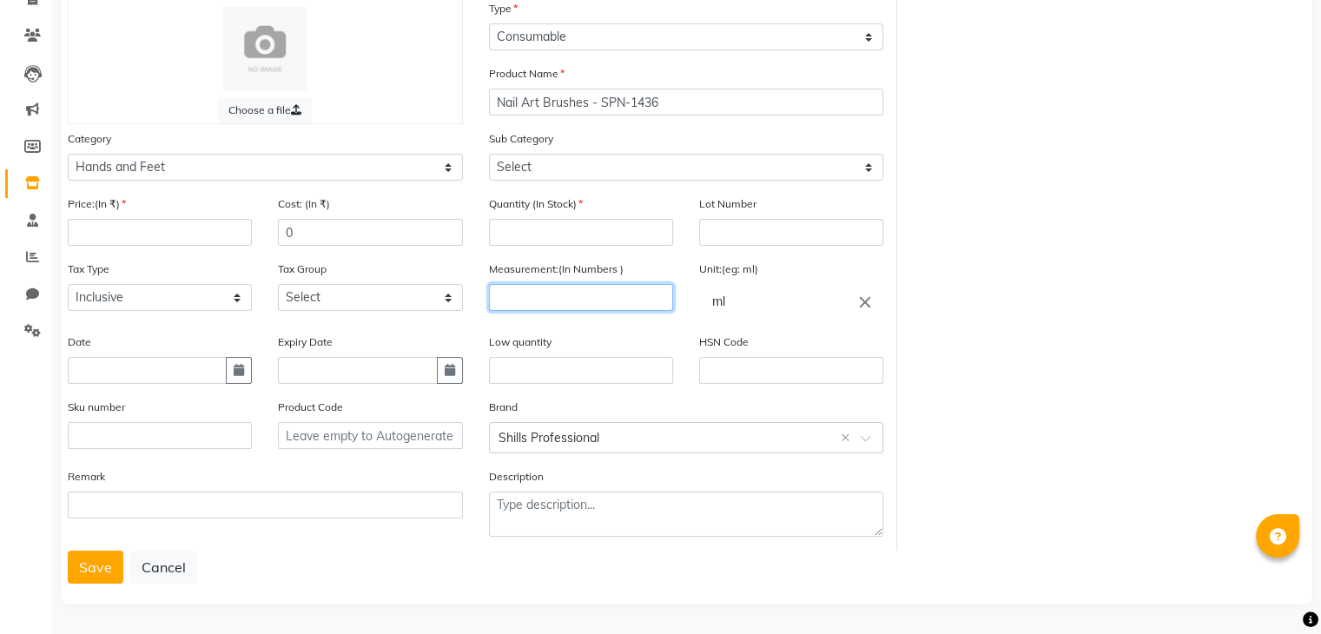
click at [551, 304] on input "number" at bounding box center [581, 297] width 184 height 27
type input "4"
click at [863, 300] on icon "close" at bounding box center [865, 301] width 19 height 19
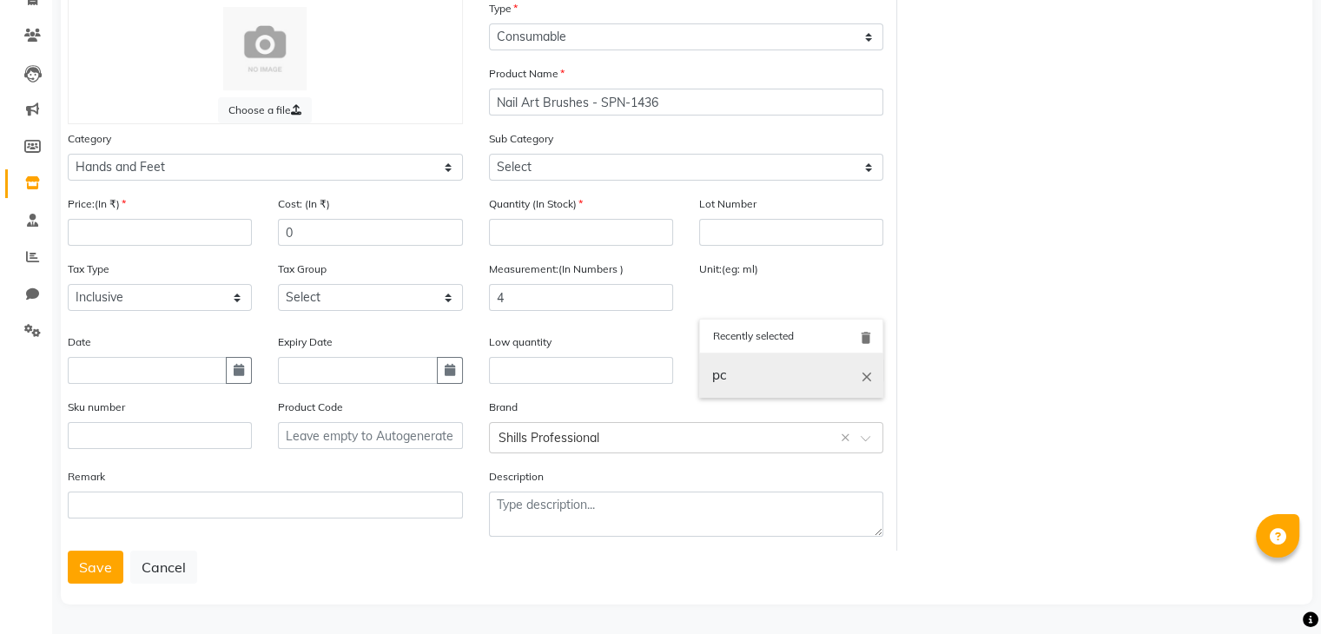
click at [768, 380] on link "pc" at bounding box center [791, 376] width 184 height 44
type input "pc"
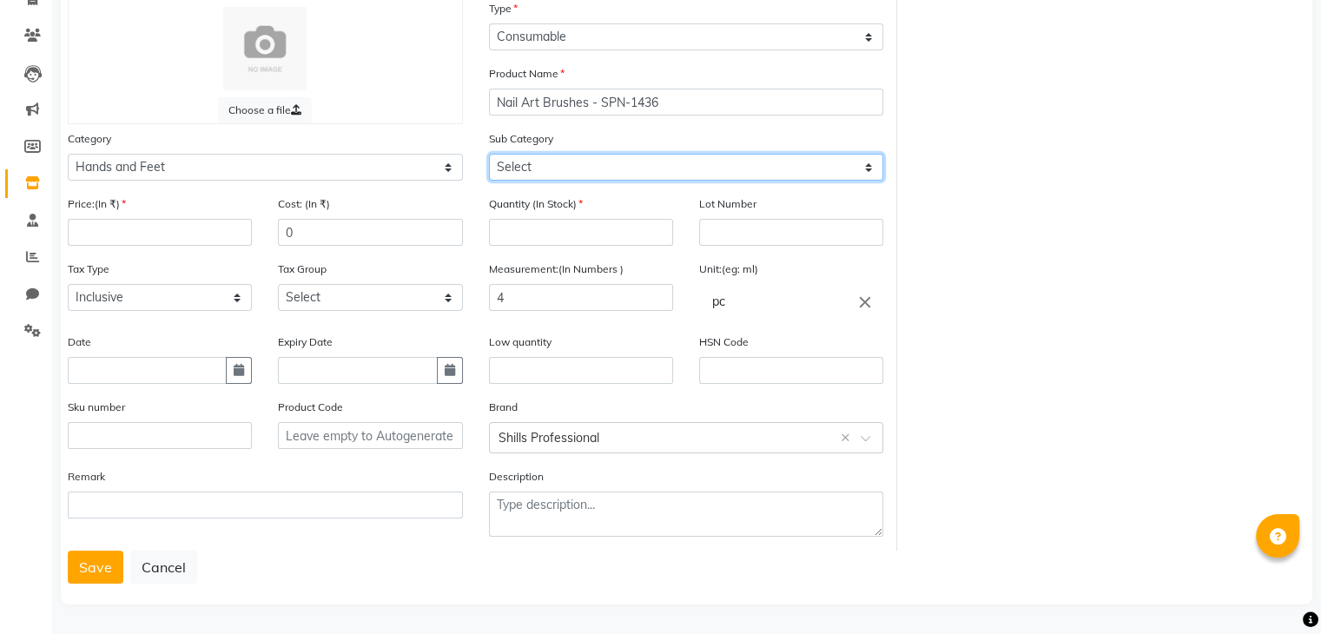
drag, startPoint x: 552, startPoint y: 162, endPoint x: 552, endPoint y: 175, distance: 12.2
click at [552, 162] on select "Select Products Appliances" at bounding box center [686, 167] width 395 height 27
select select "1952"
click at [489, 154] on select "Select Products Appliances" at bounding box center [686, 167] width 395 height 27
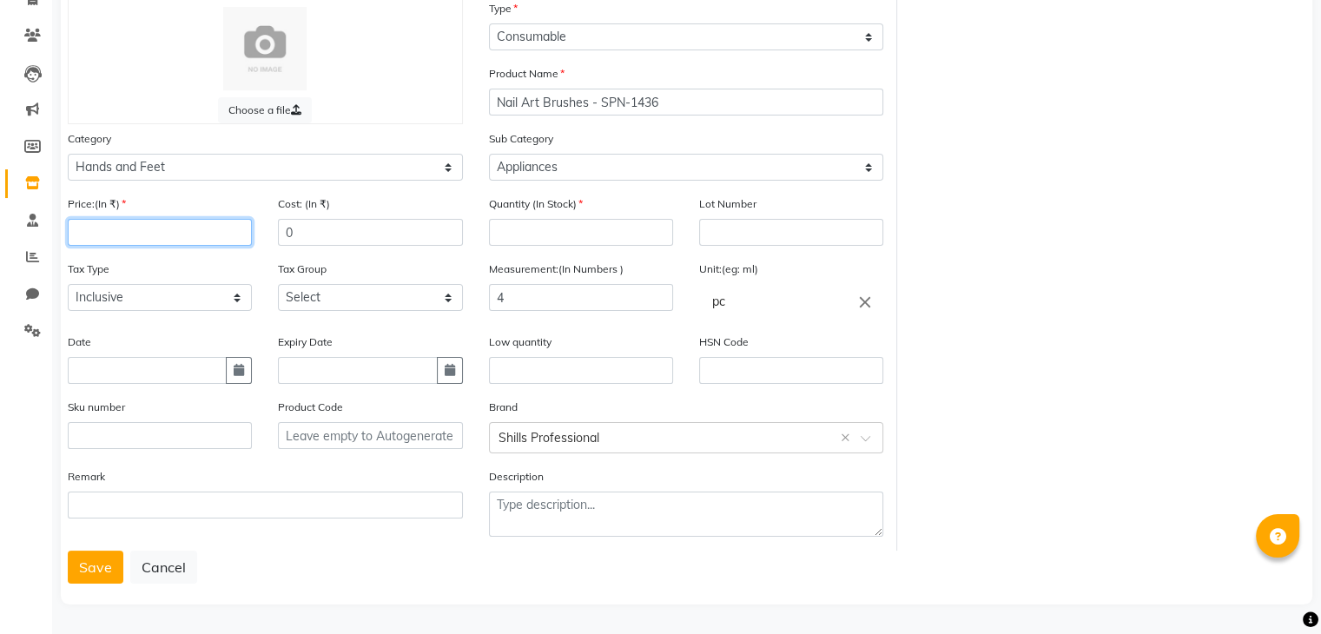
click at [140, 231] on input "number" at bounding box center [160, 232] width 184 height 27
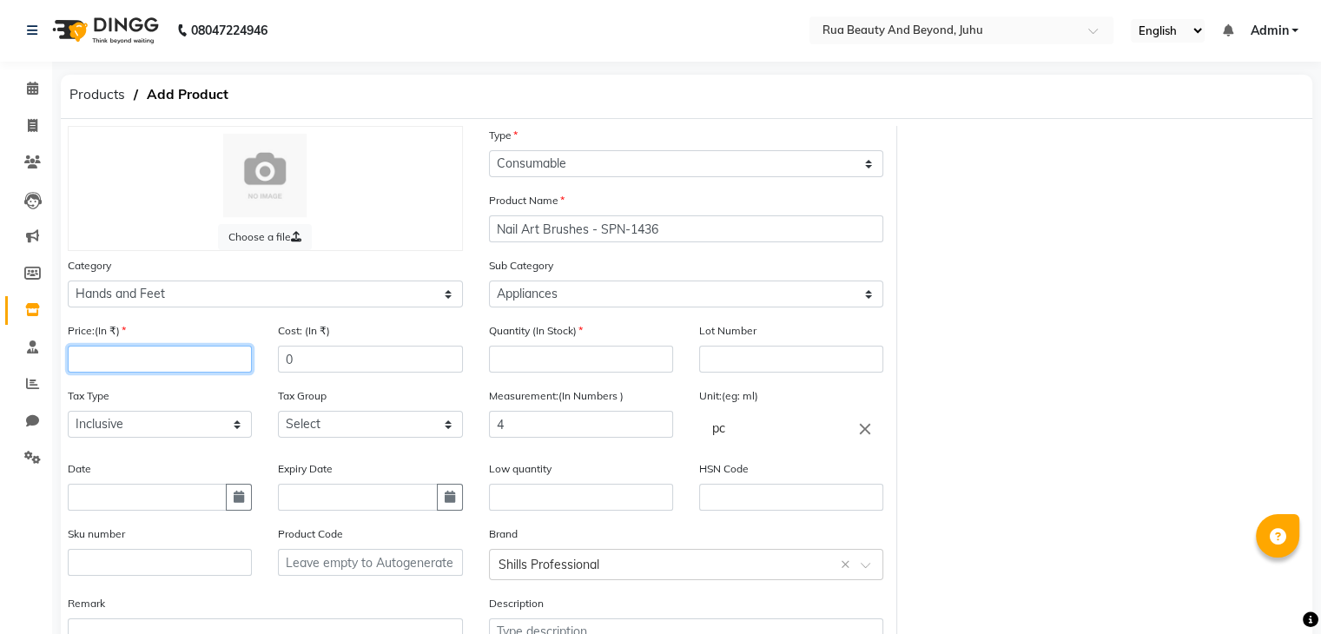
scroll to position [0, 0]
click at [35, 307] on icon at bounding box center [32, 310] width 15 height 13
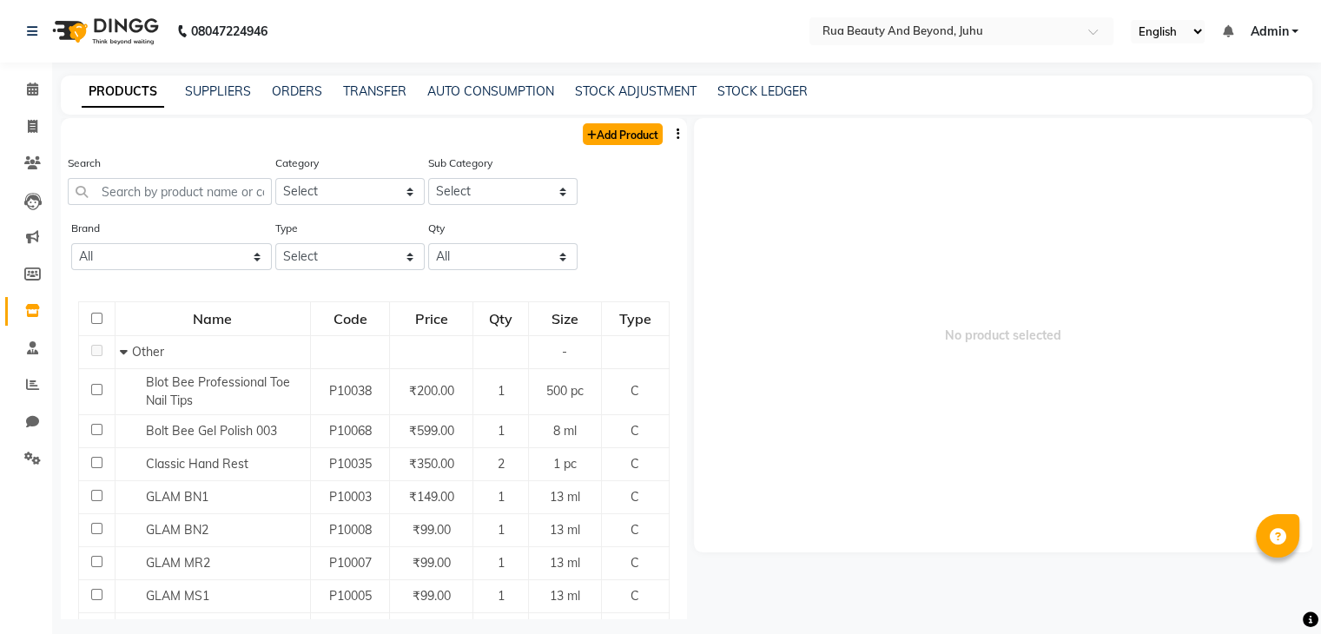
click at [583, 143] on link "Add Product" at bounding box center [623, 134] width 80 height 22
select select "true"
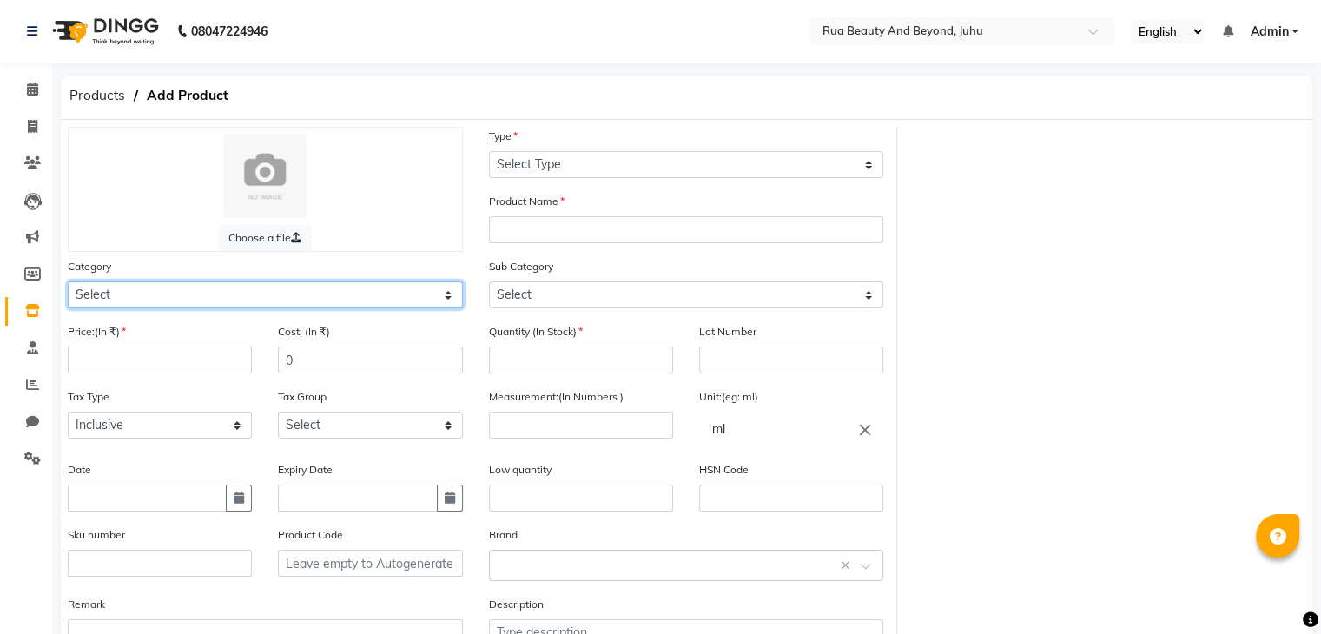
click at [230, 307] on select "Select Hair Skin Makeup Personal Care Appliances [PERSON_NAME] Waxing Disposabl…" at bounding box center [265, 294] width 395 height 27
select select "1950"
click at [68, 284] on select "Select Hair Skin Makeup Personal Care Appliances [PERSON_NAME] Waxing Disposabl…" at bounding box center [265, 294] width 395 height 27
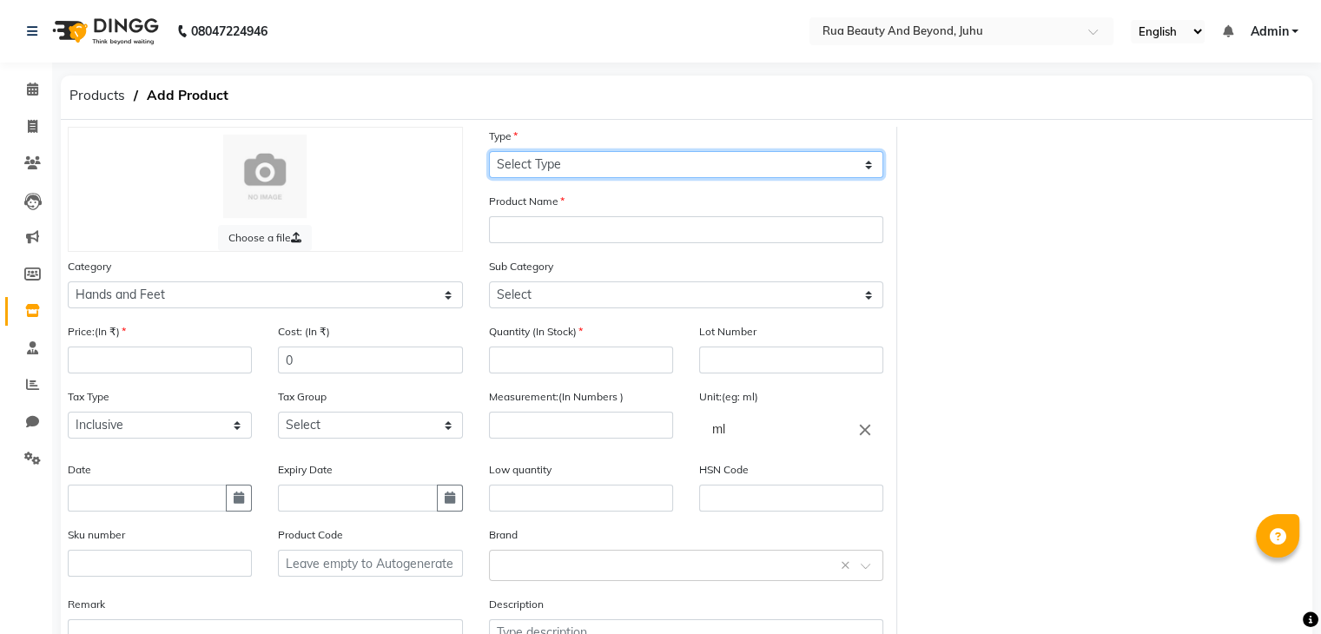
click at [566, 171] on select "Select Type Both Retail Consumable" at bounding box center [686, 164] width 395 height 27
select select "C"
click at [489, 152] on select "Select Type Both Retail Consumable" at bounding box center [686, 164] width 395 height 27
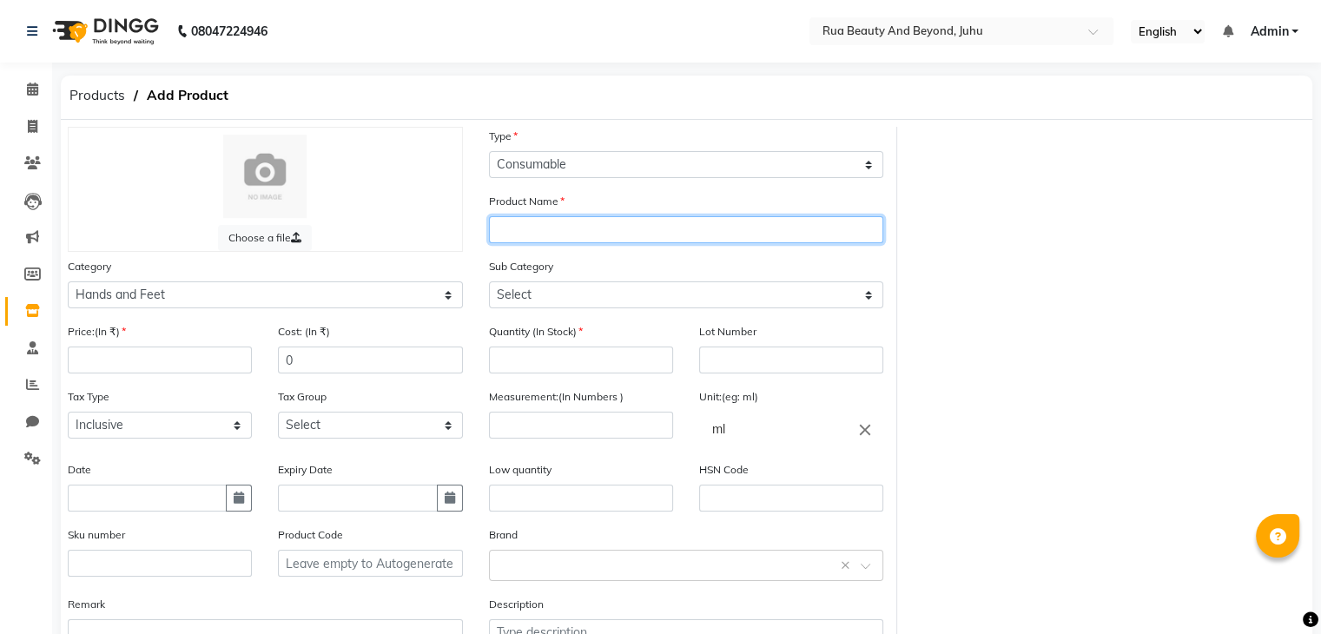
click at [533, 241] on input "text" at bounding box center [686, 229] width 395 height 27
type input "Shills Professional Dotting Tool NK-19"
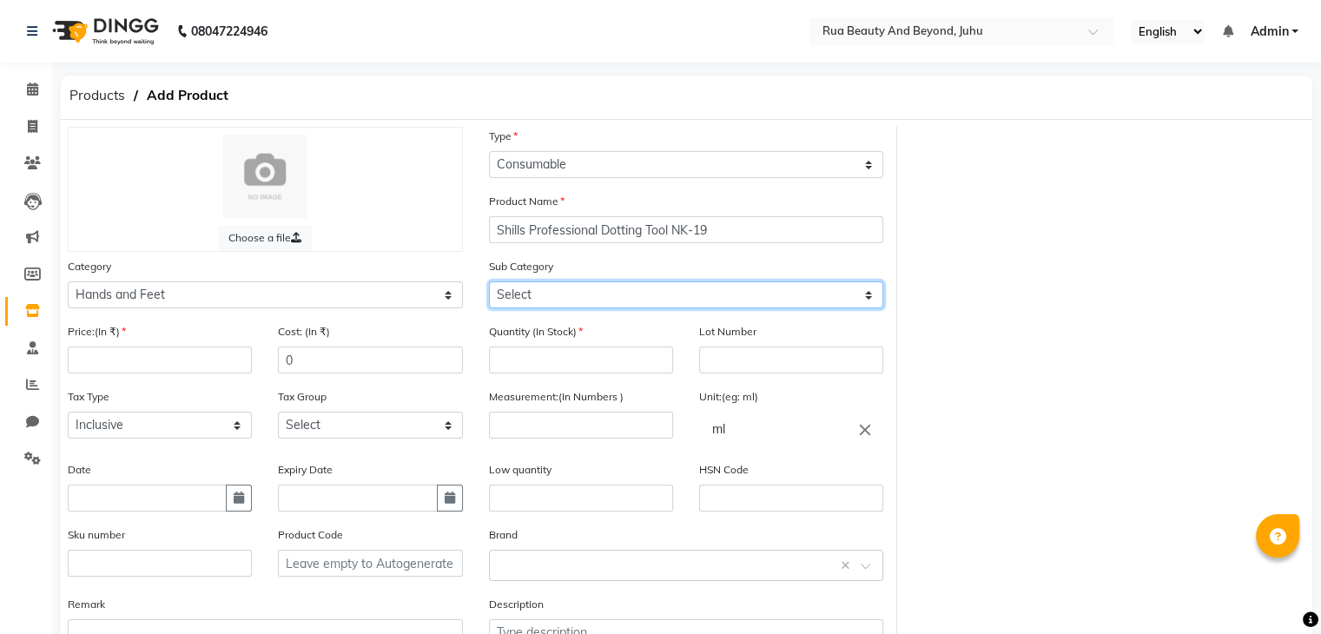
click at [518, 308] on select "Select Products Appliances" at bounding box center [686, 294] width 395 height 27
select select "1952"
click at [489, 284] on select "Select Products Appliances" at bounding box center [686, 294] width 395 height 27
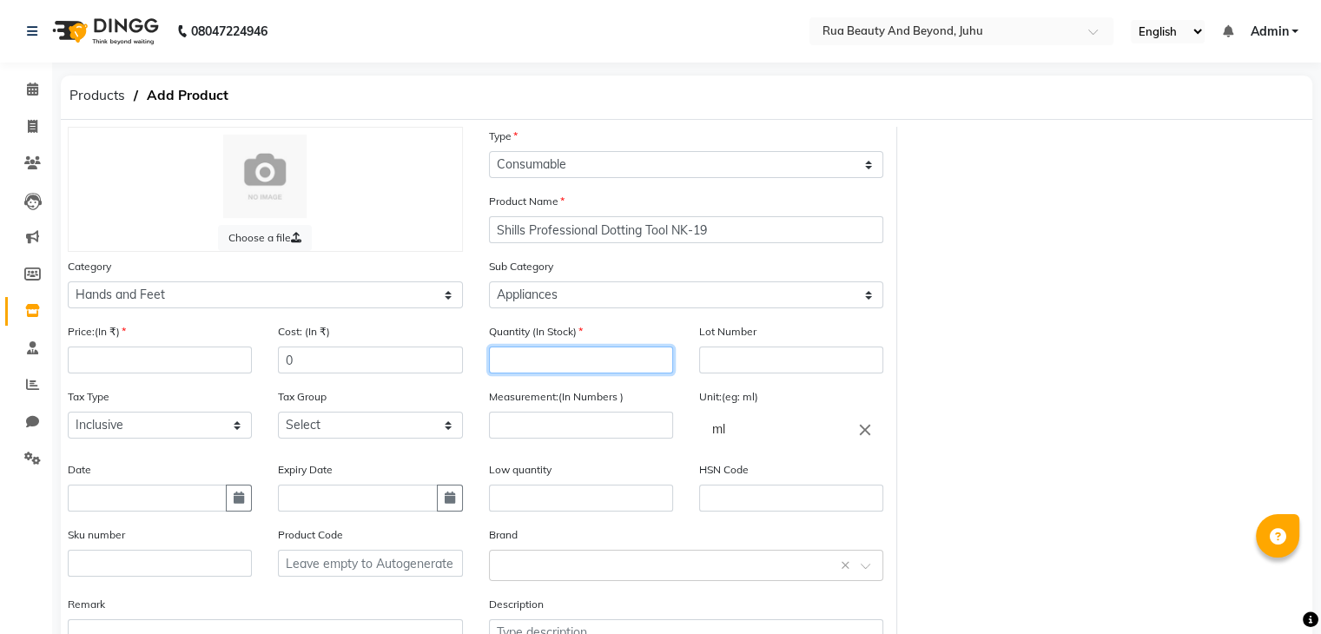
click at [578, 366] on input "number" at bounding box center [581, 360] width 184 height 27
type input "1"
click at [858, 435] on icon "close" at bounding box center [865, 429] width 19 height 19
click at [545, 432] on div at bounding box center [660, 317] width 1321 height 634
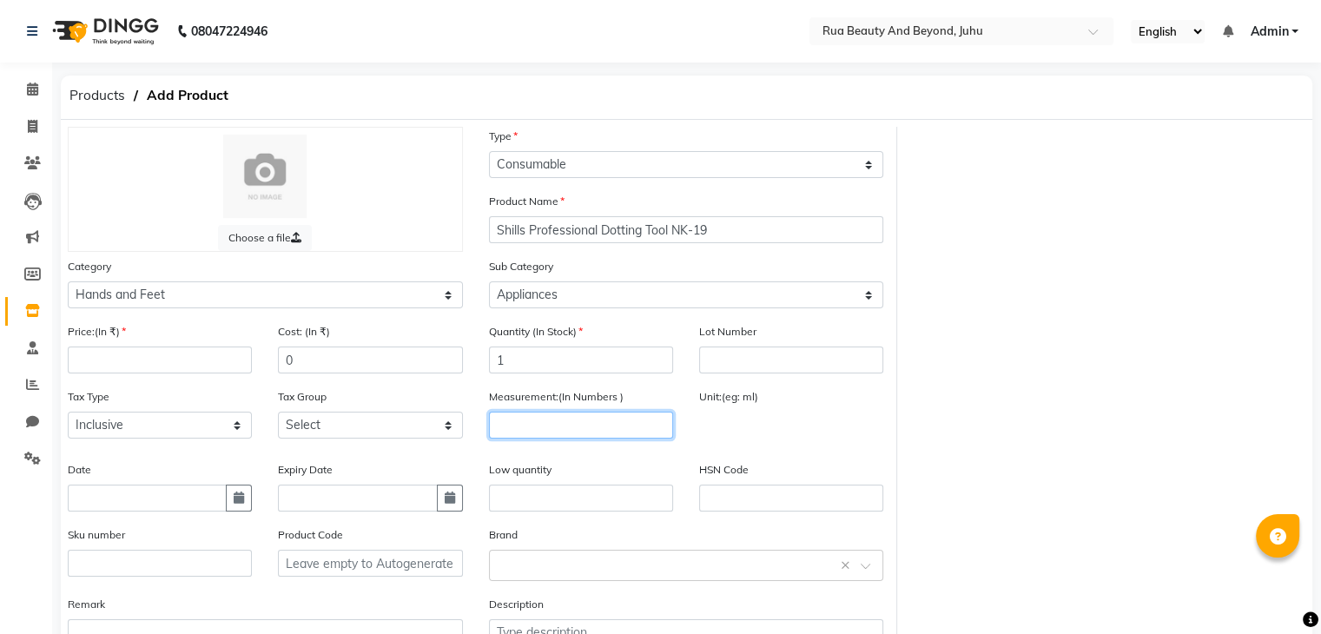
click at [542, 432] on input "number" at bounding box center [581, 425] width 184 height 27
type input "5"
click at [741, 411] on div "Unit:(eg: ml) Recently selected delete pc close" at bounding box center [791, 416] width 184 height 59
click at [738, 429] on input "text" at bounding box center [791, 429] width 184 height 35
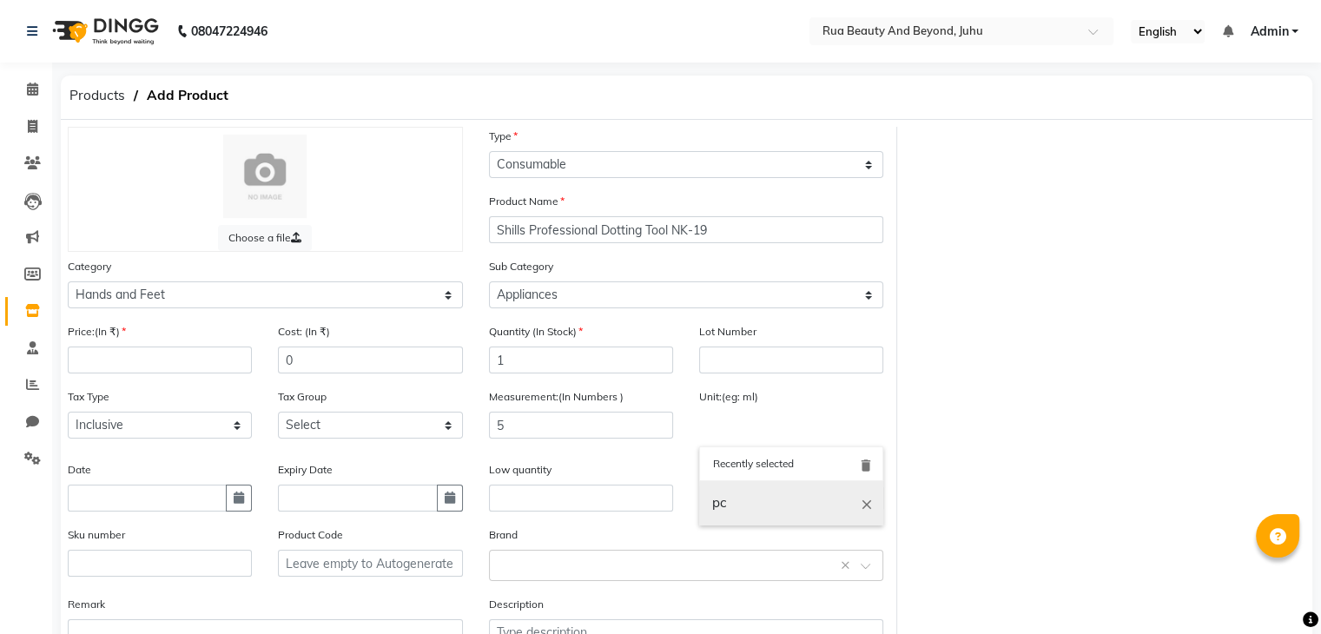
click at [725, 523] on link "pc" at bounding box center [791, 503] width 184 height 44
type input "pc"
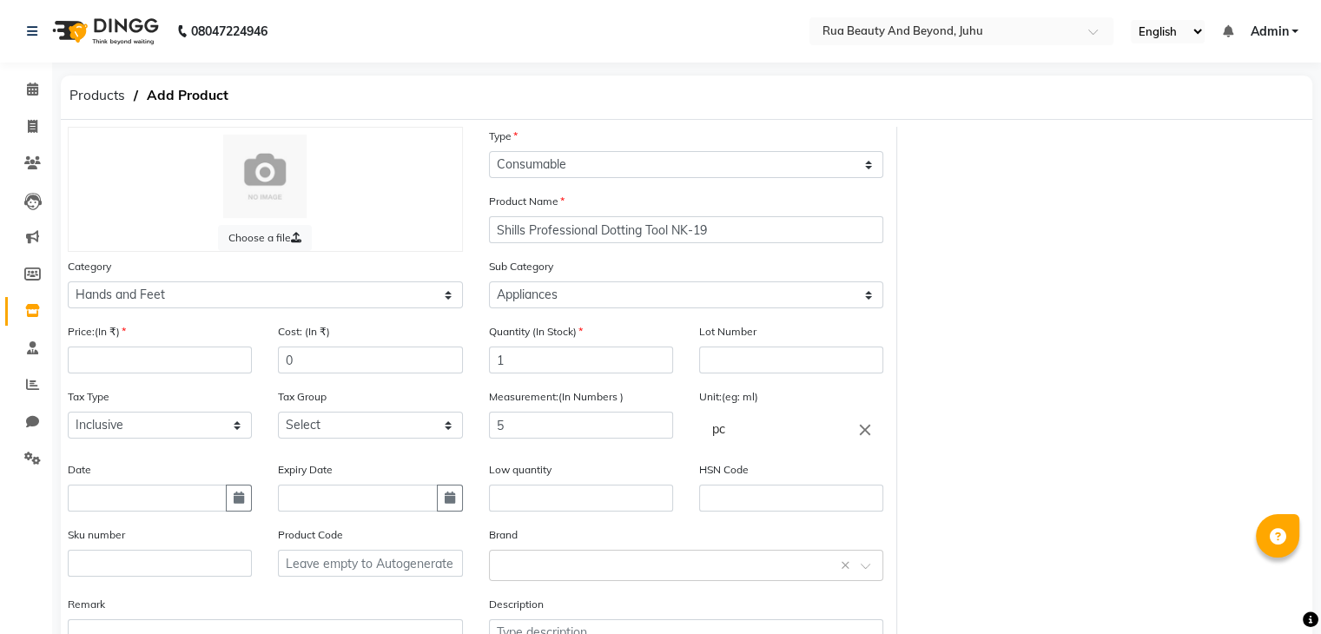
click at [867, 439] on icon "close" at bounding box center [865, 429] width 19 height 19
drag, startPoint x: 508, startPoint y: 432, endPoint x: 358, endPoint y: 401, distance: 153.3
click at [355, 406] on div at bounding box center [660, 317] width 1321 height 634
drag, startPoint x: 512, startPoint y: 431, endPoint x: 413, endPoint y: 400, distance: 103.0
click at [439, 414] on div "Price:(In ₹) Cost: (In ₹) 0 Quantity (In Stock) 1 Lot Number Tax Type Select In…" at bounding box center [476, 500] width 842 height 356
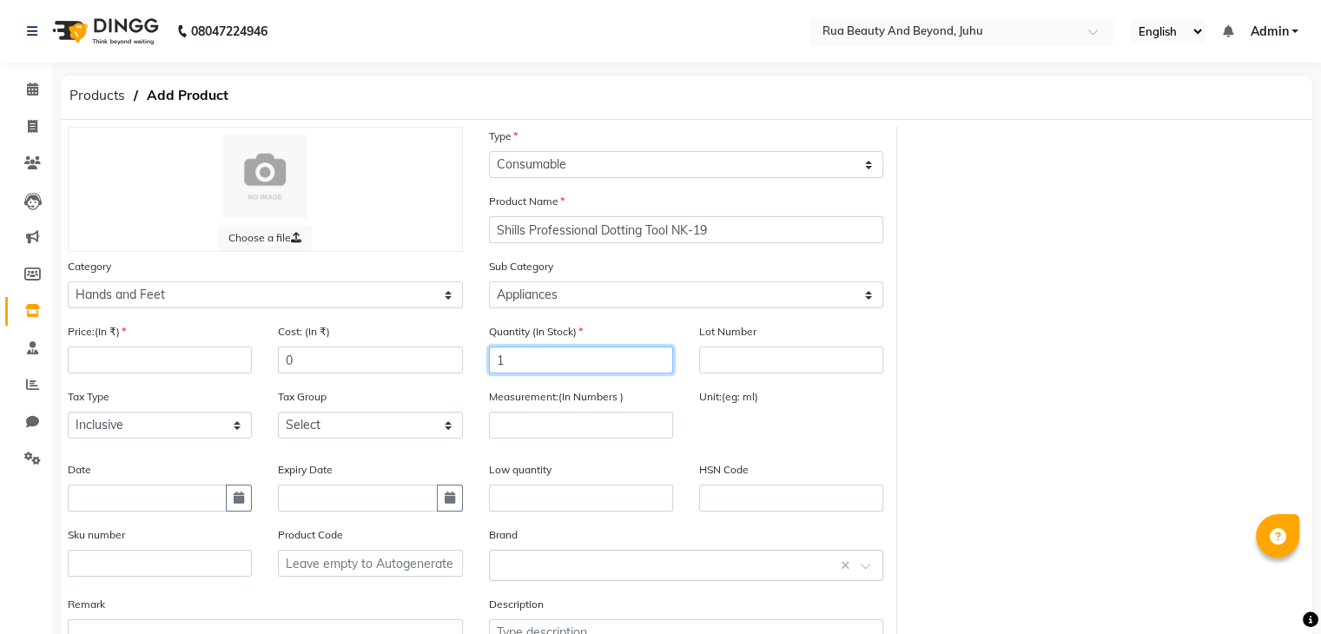
drag, startPoint x: 505, startPoint y: 364, endPoint x: 410, endPoint y: 360, distance: 94.8
click at [441, 361] on div "Price:(In ₹) Cost: (In ₹) 0 Quantity (In Stock) 1 Lot Number Tax Type Select In…" at bounding box center [476, 500] width 842 height 356
type input "5"
click at [156, 363] on input "number" at bounding box center [160, 360] width 184 height 27
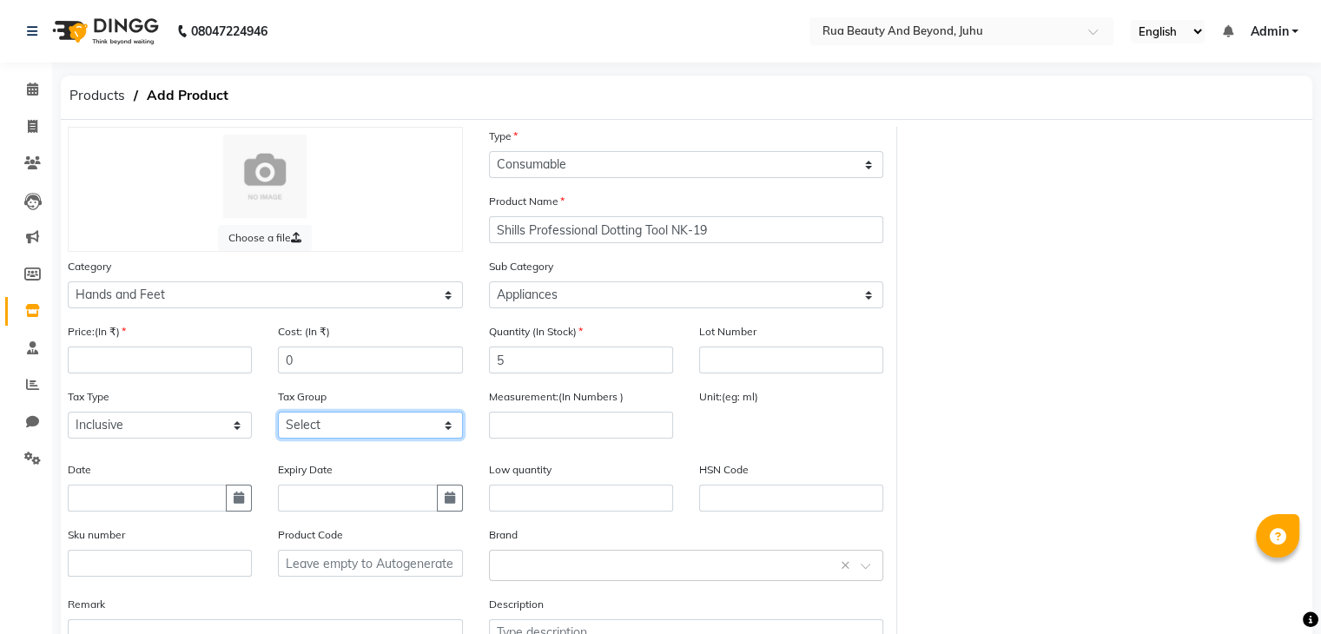
click at [340, 435] on select "Select GST" at bounding box center [370, 425] width 184 height 27
select select "4351"
click at [278, 417] on select "Select GST" at bounding box center [370, 425] width 184 height 27
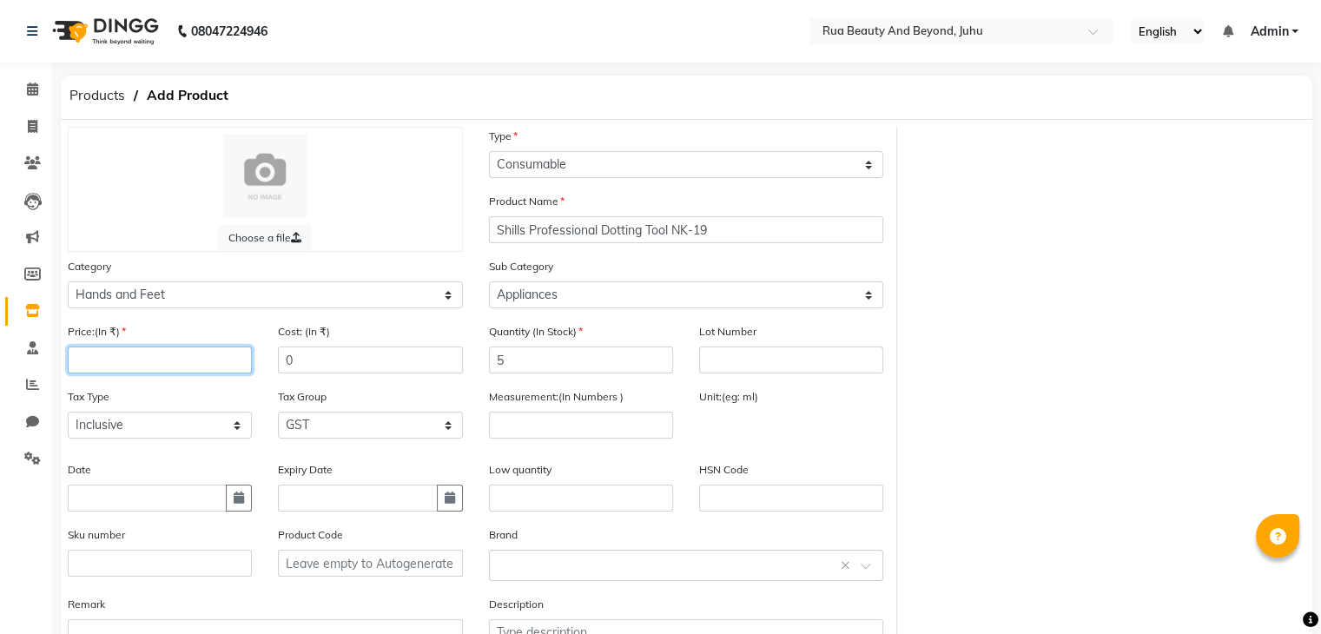
click at [115, 366] on input "number" at bounding box center [160, 360] width 184 height 27
drag, startPoint x: 299, startPoint y: 362, endPoint x: 180, endPoint y: 357, distance: 119.1
click at [181, 357] on div "Price:(In ₹) Cost: (In ₹) 0" at bounding box center [265, 354] width 421 height 65
type input "150"
click at [127, 373] on input "number" at bounding box center [160, 360] width 184 height 27
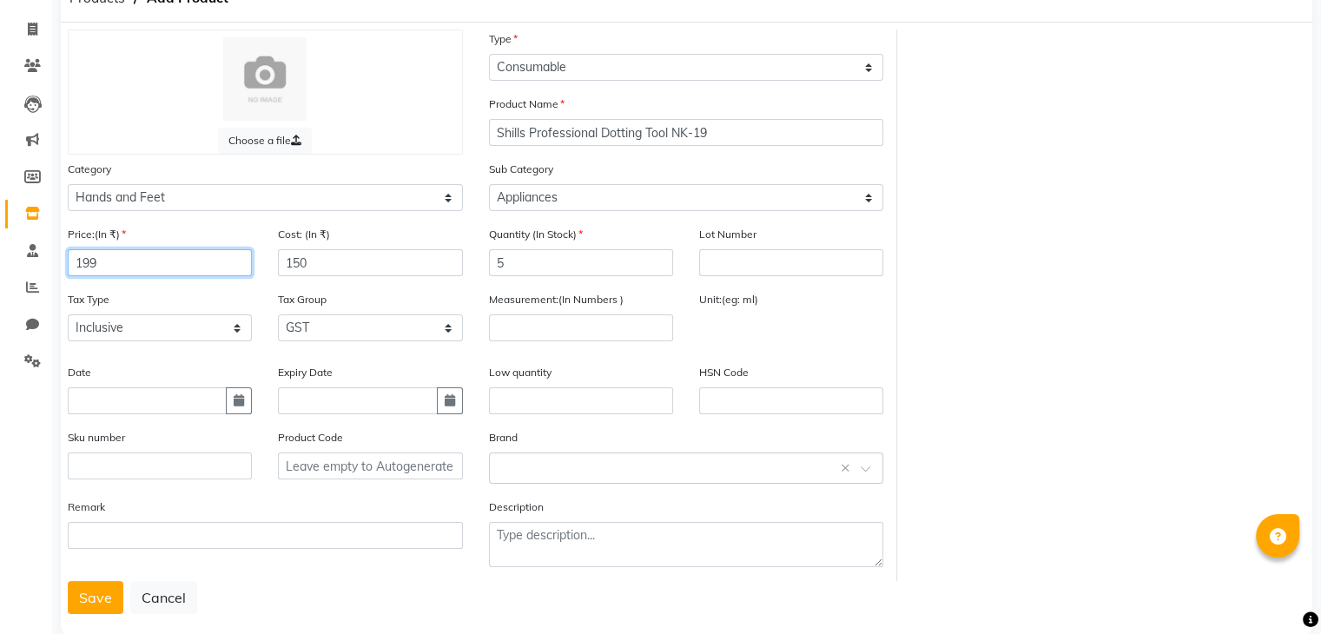
scroll to position [135, 0]
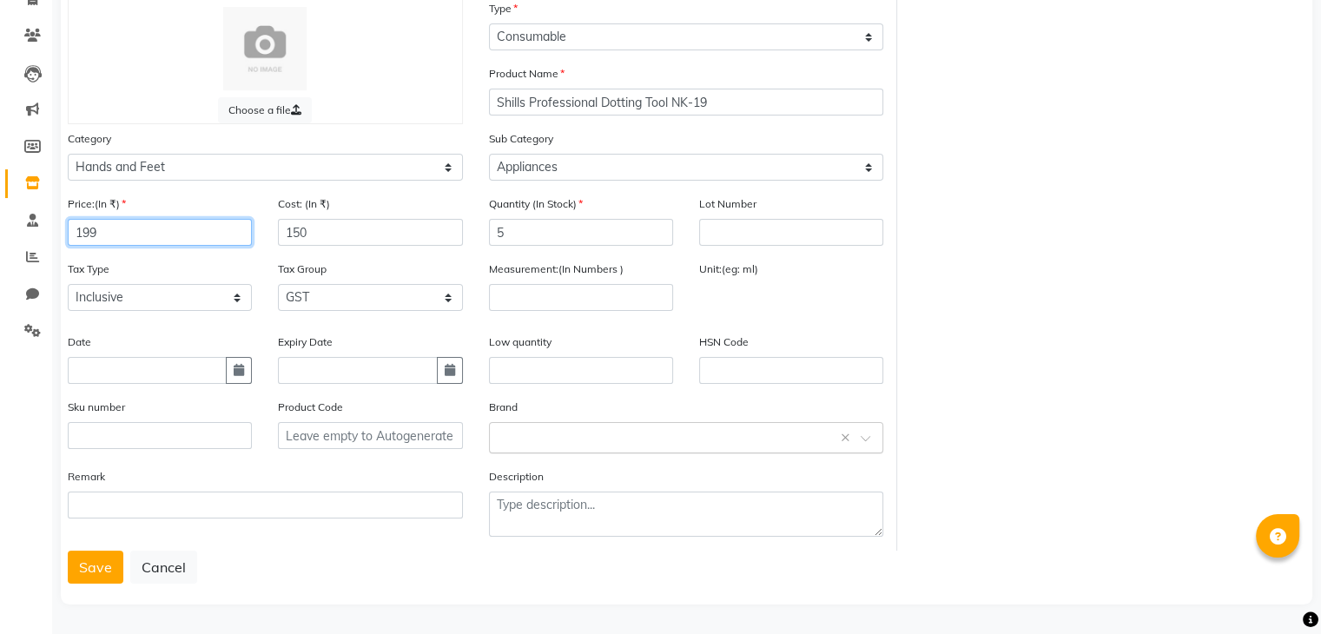
type input "199"
click at [533, 439] on input "text" at bounding box center [669, 436] width 341 height 18
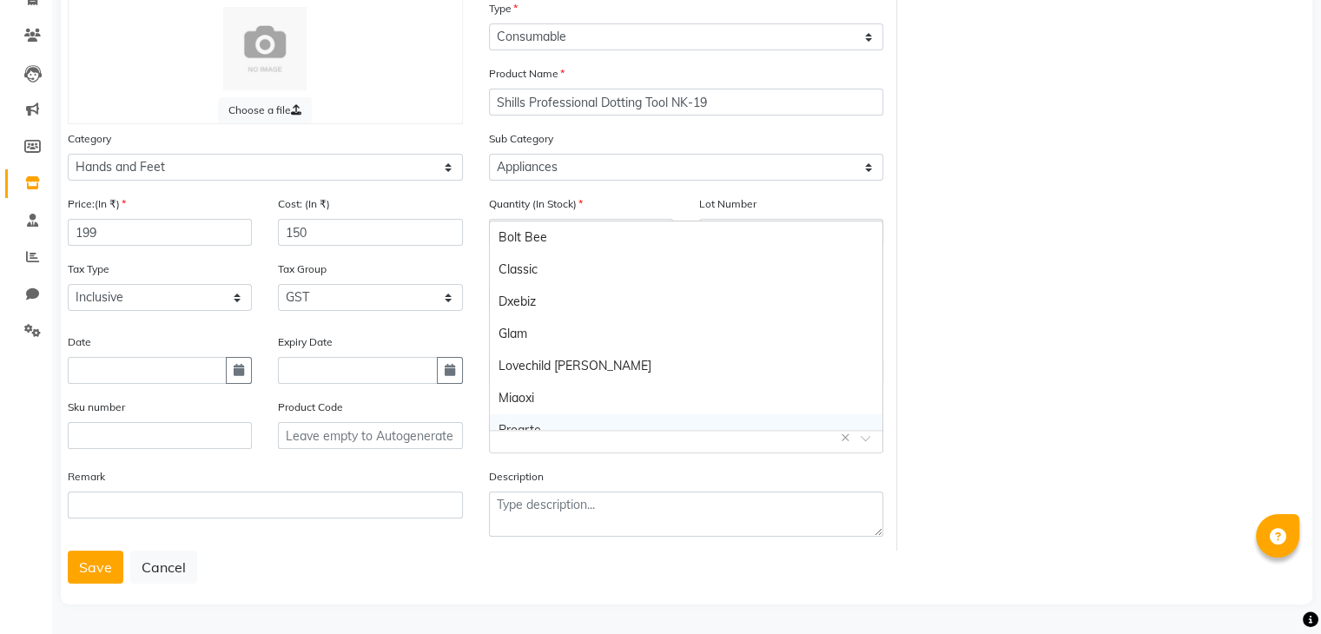
scroll to position [113, 0]
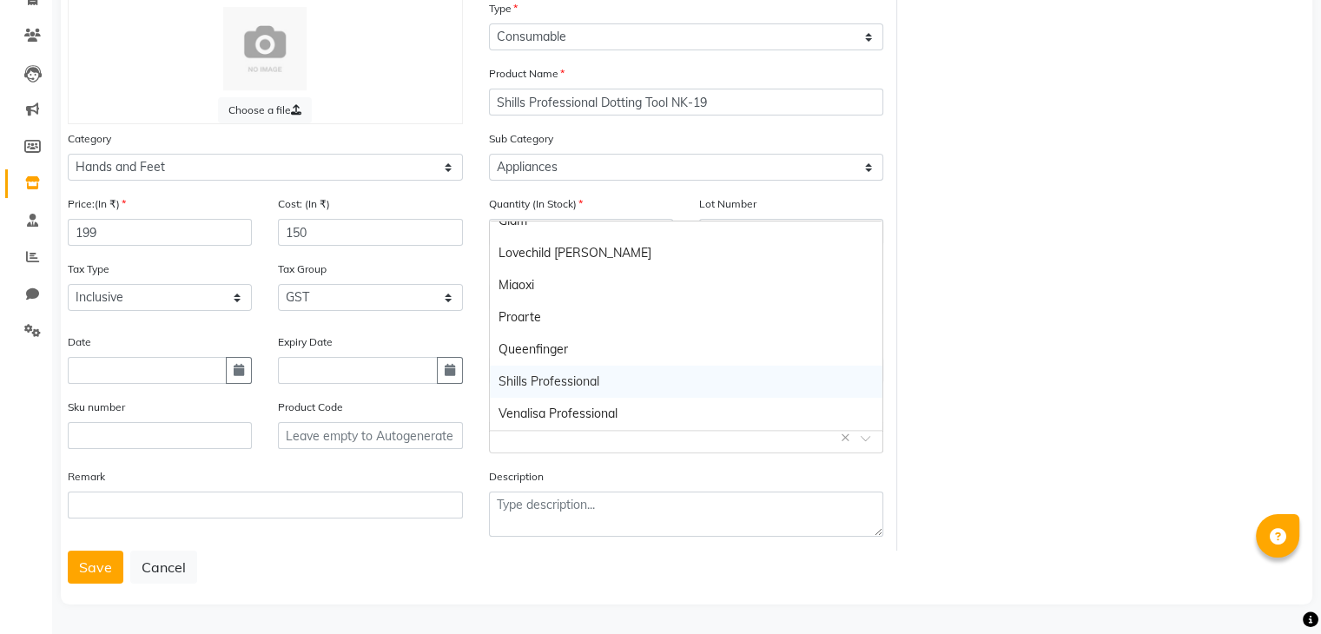
click at [553, 366] on div "Shills Professional" at bounding box center [686, 382] width 393 height 32
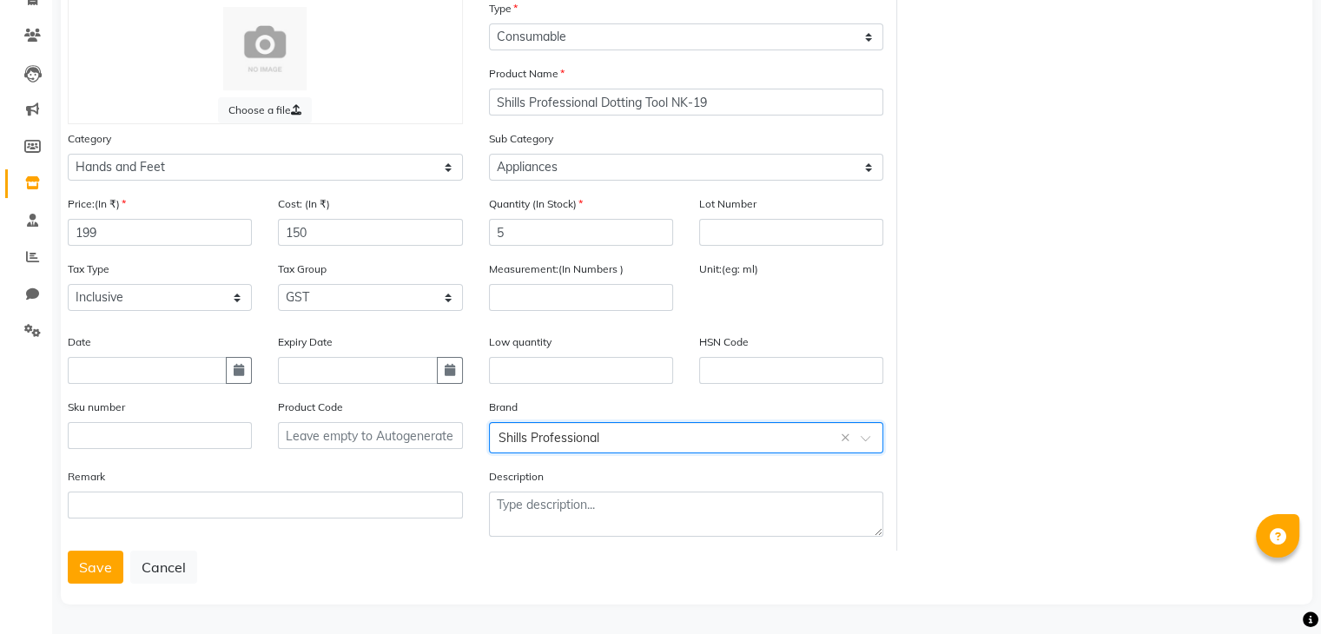
scroll to position [135, 0]
click at [91, 568] on button "Save" at bounding box center [96, 567] width 56 height 33
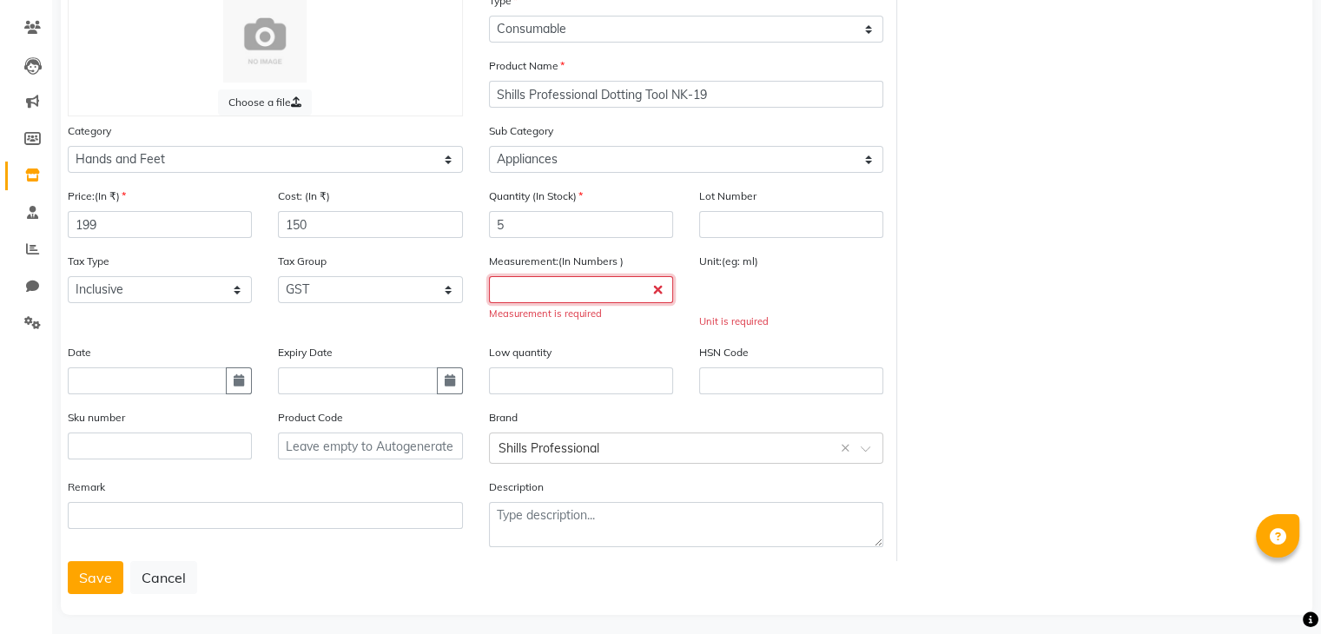
click at [497, 289] on input "number" at bounding box center [581, 289] width 184 height 27
type input "1"
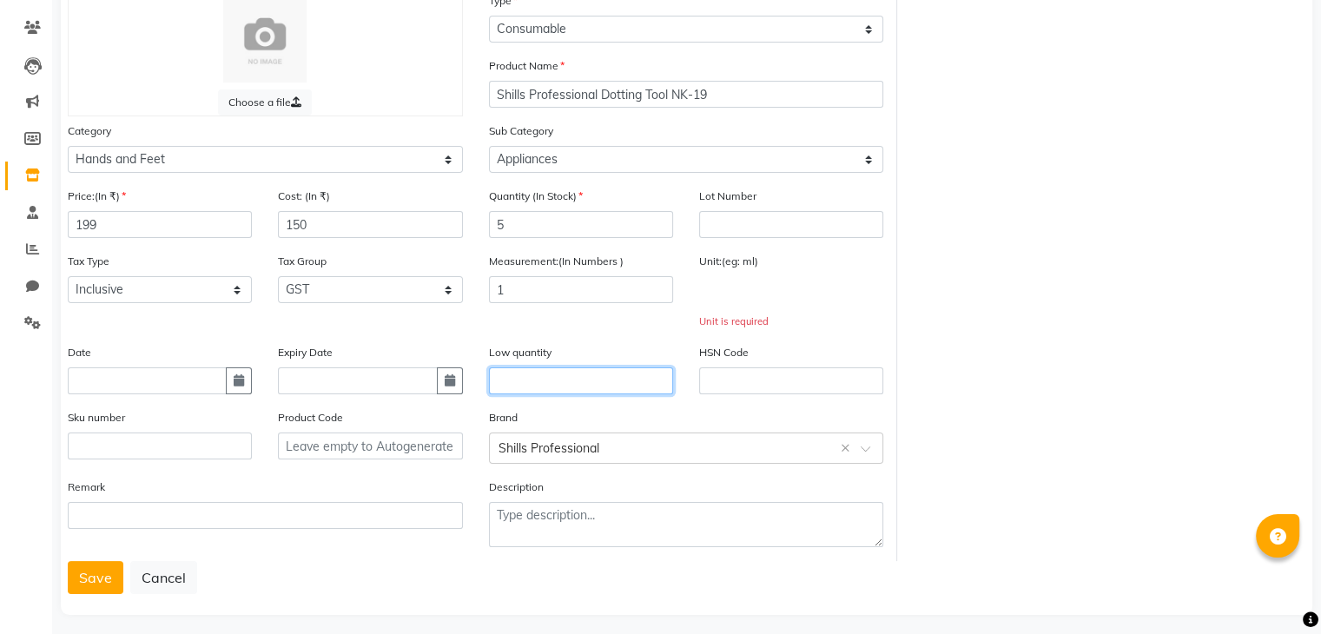
click at [622, 387] on input "text" at bounding box center [581, 380] width 184 height 27
click at [747, 306] on input "text" at bounding box center [791, 293] width 184 height 35
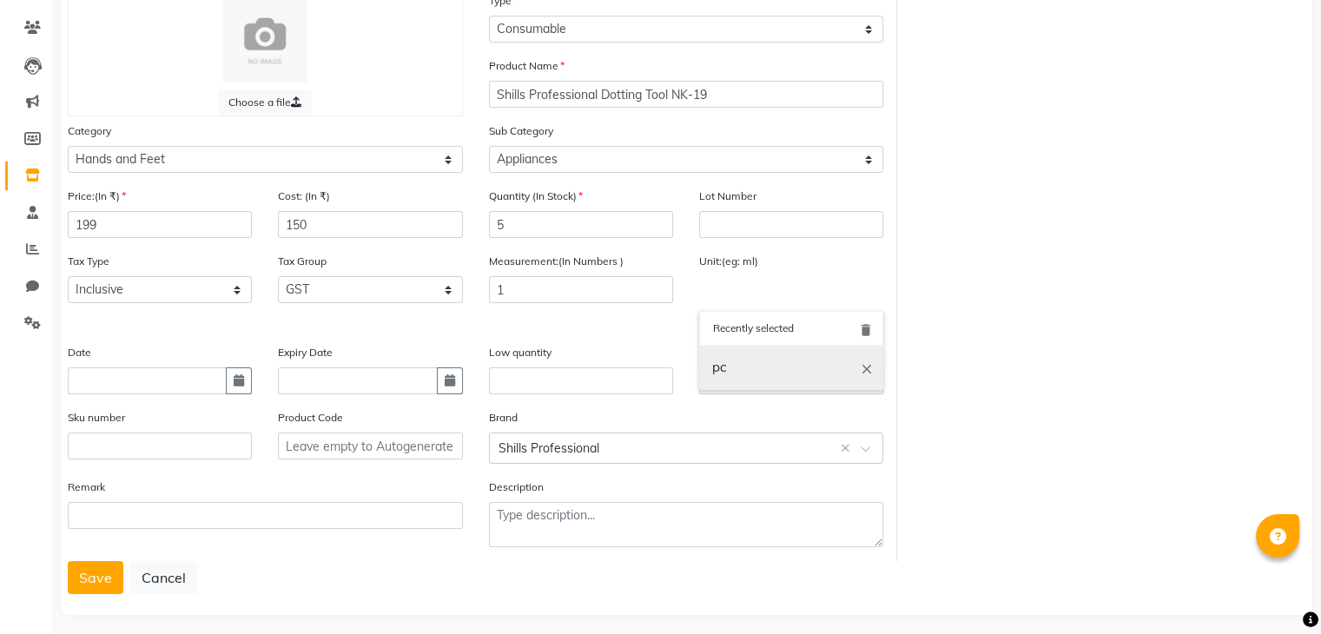
click at [779, 374] on link "pc" at bounding box center [791, 368] width 184 height 44
type input "pc"
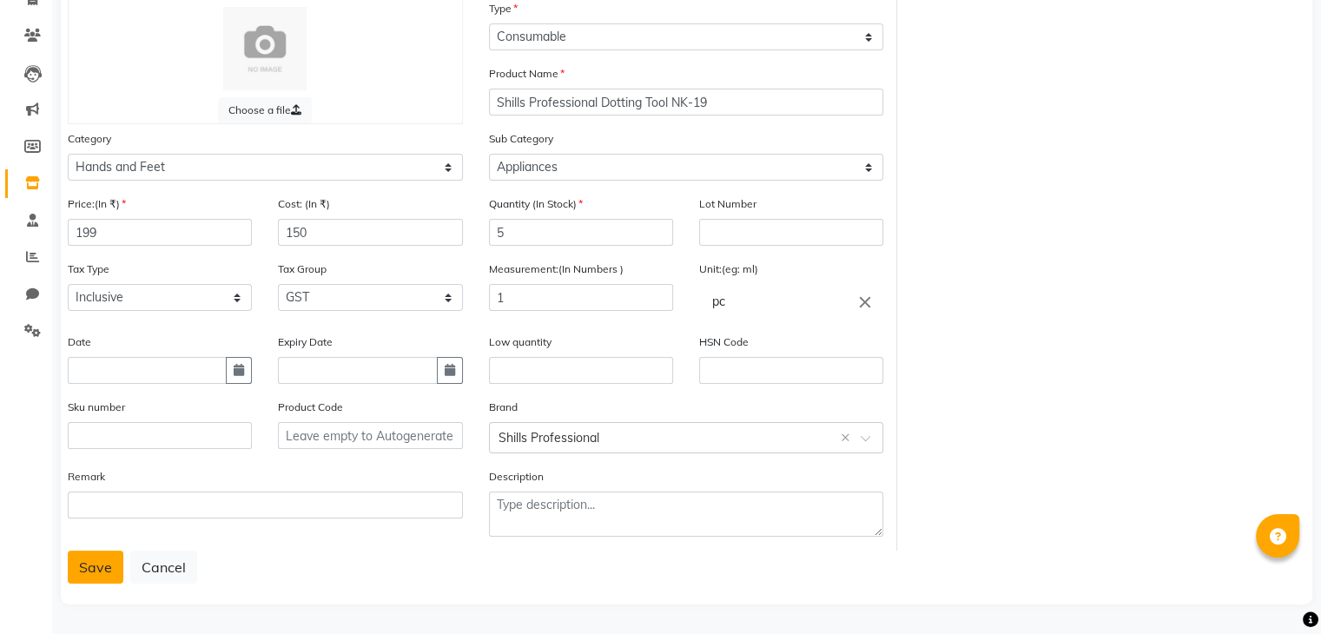
click at [113, 563] on button "Save" at bounding box center [96, 567] width 56 height 33
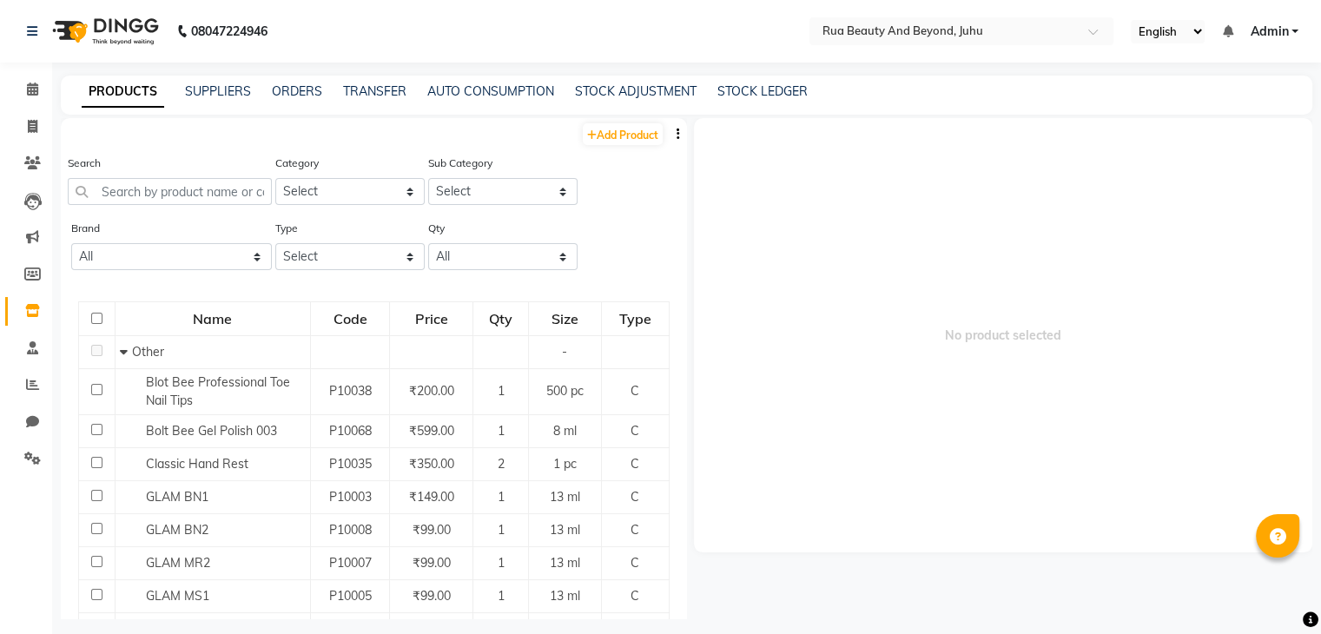
click at [132, 206] on div "Search" at bounding box center [170, 186] width 204 height 65
click at [129, 199] on input "text" at bounding box center [170, 191] width 204 height 27
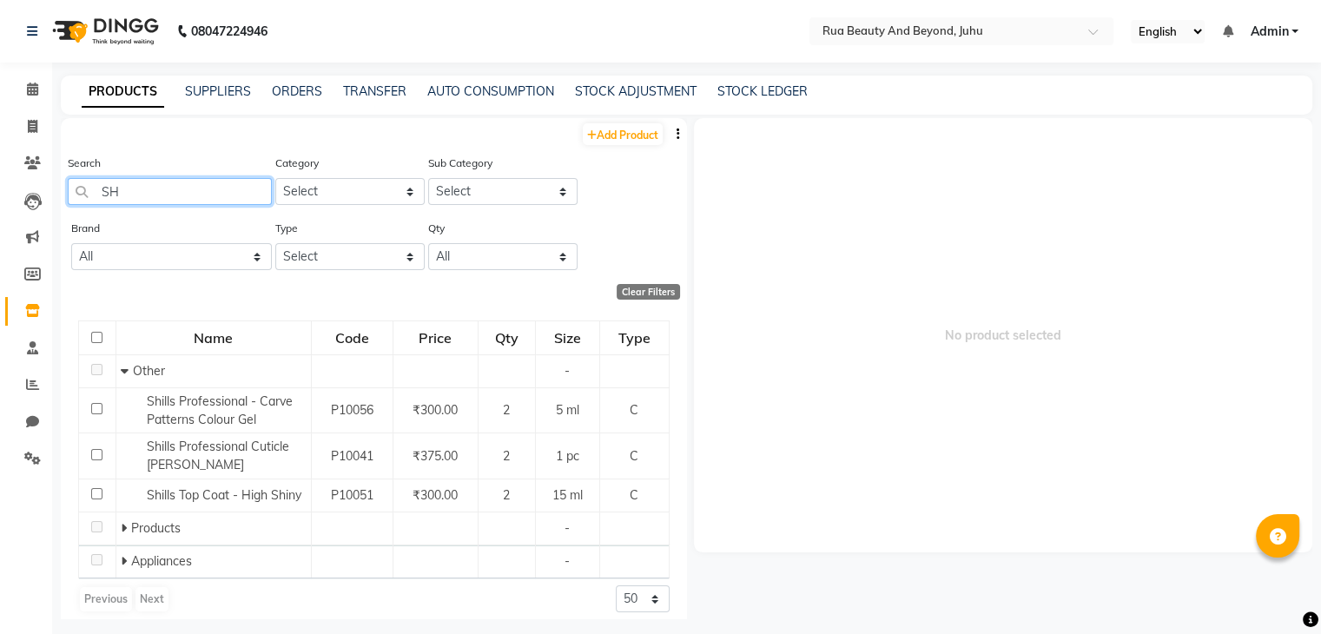
type input "S"
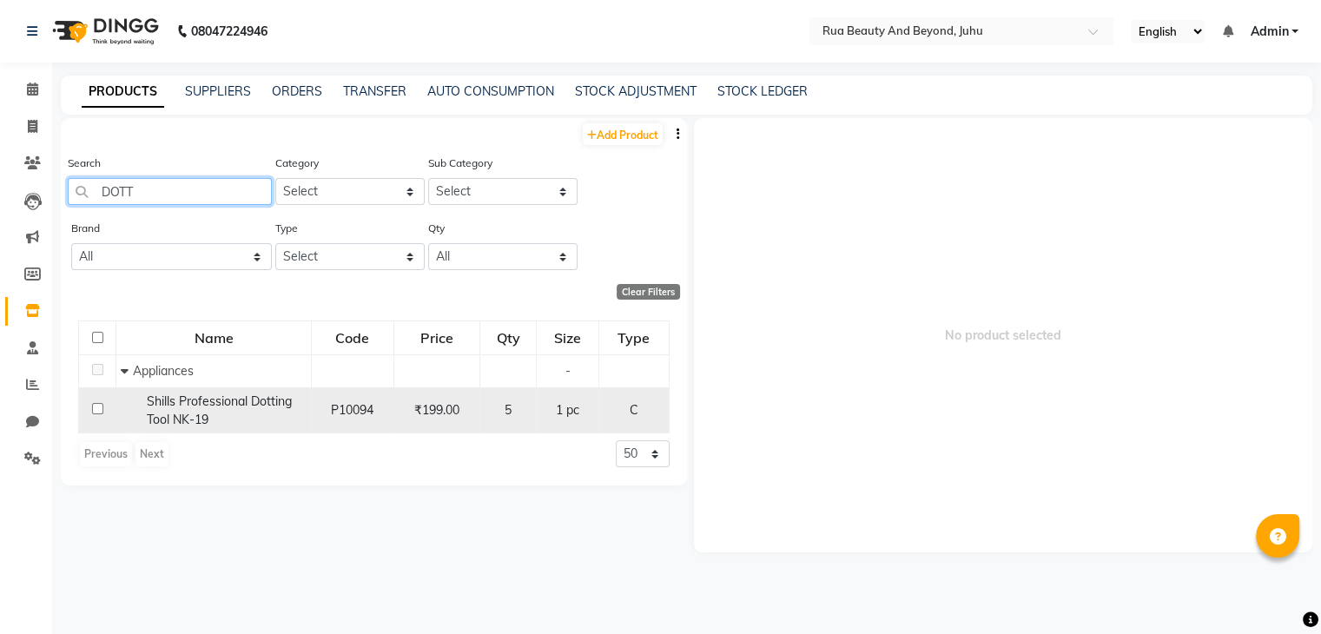
type input "DOTT"
click at [180, 407] on span "Shills Professional Dotting Tool NK-19" at bounding box center [219, 410] width 145 height 34
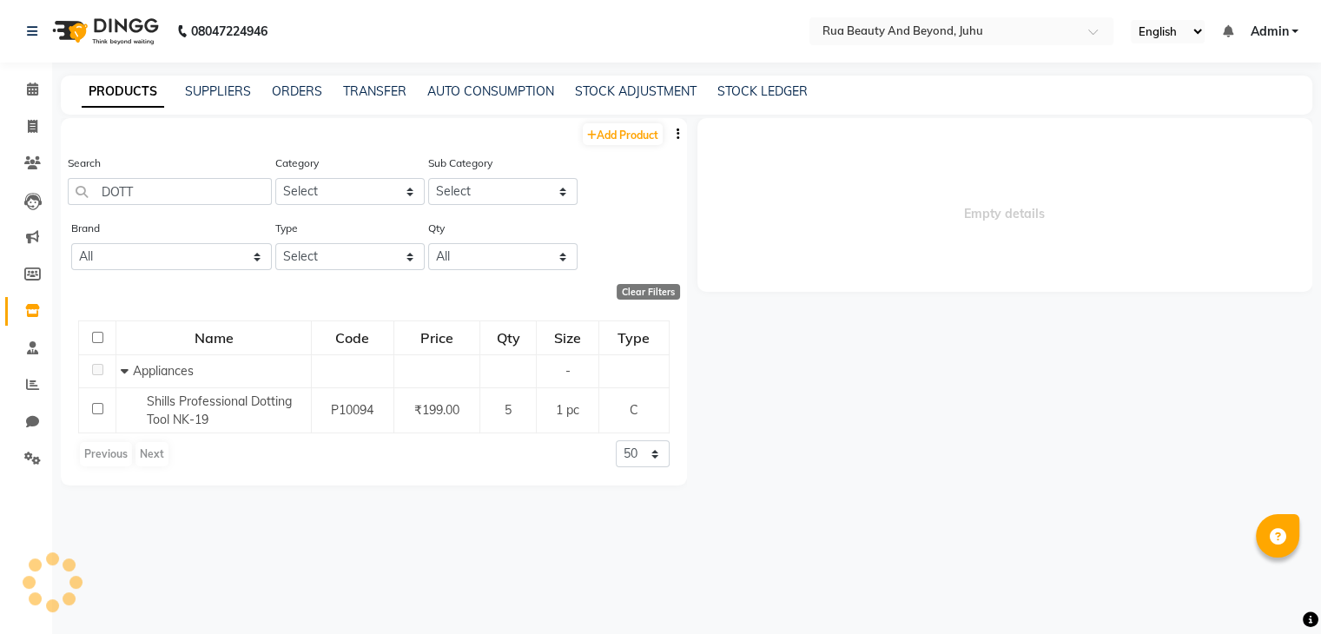
select select
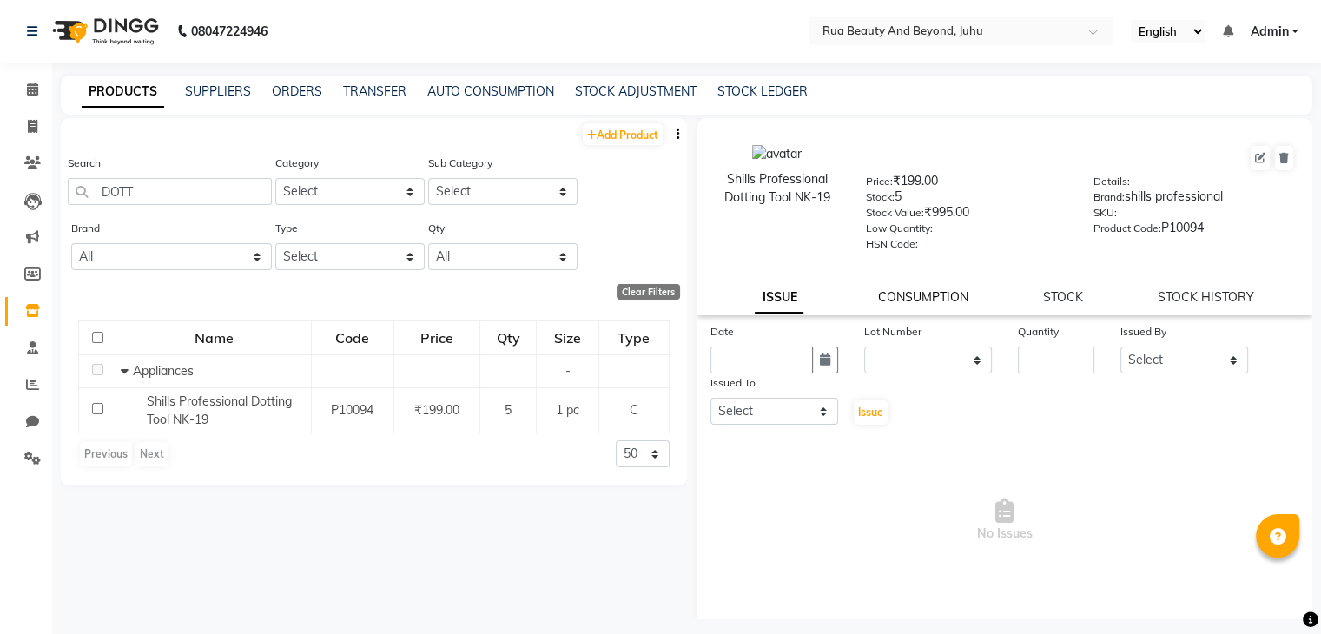
click at [955, 303] on link "CONSUMPTION" at bounding box center [923, 297] width 90 height 16
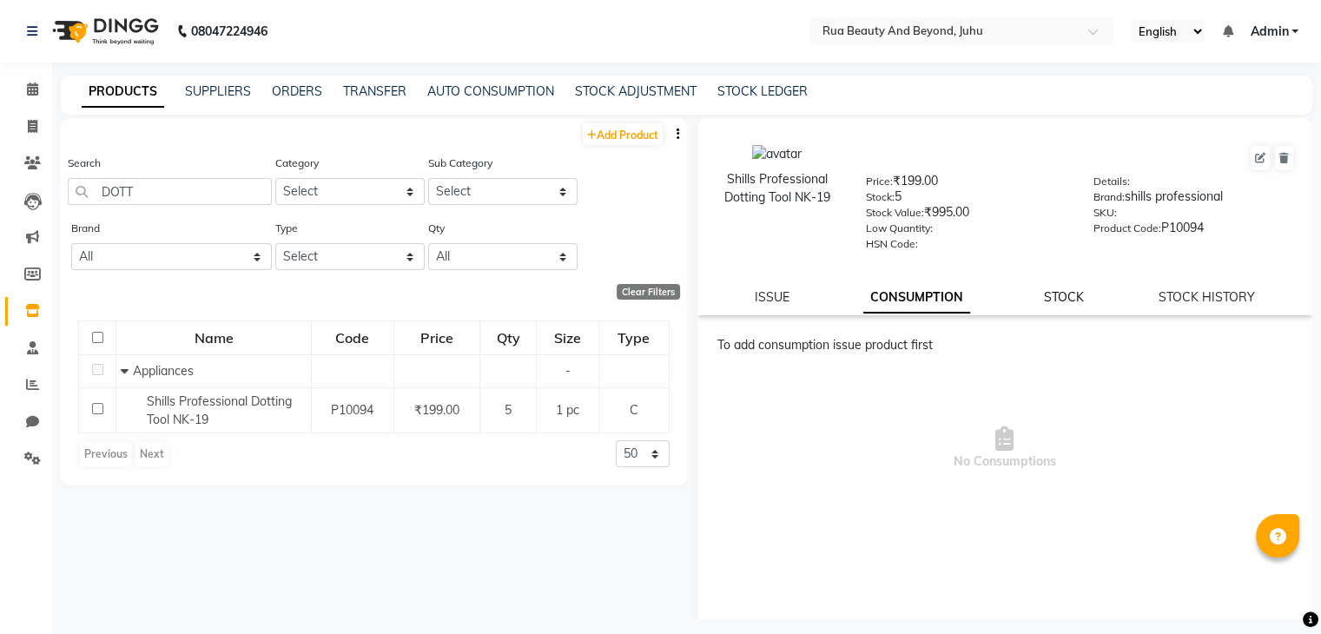
click at [1065, 305] on link "STOCK" at bounding box center [1064, 297] width 40 height 16
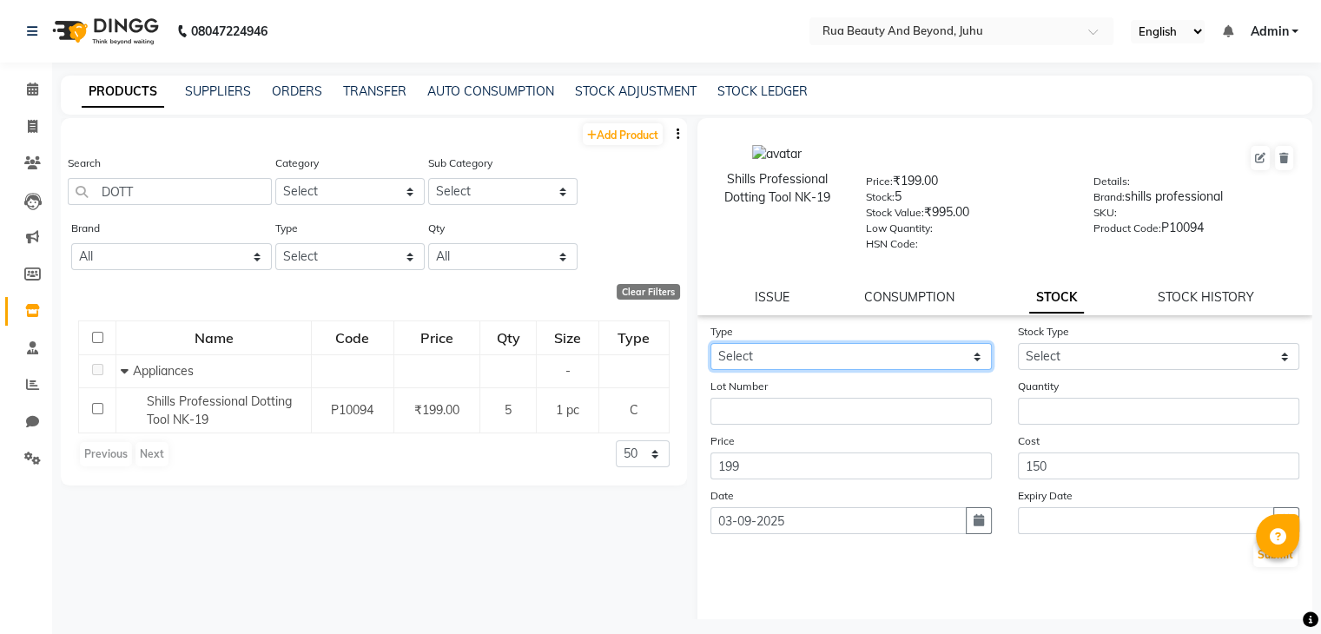
click at [777, 362] on select "Select In Out" at bounding box center [850, 356] width 281 height 27
select select "out"
click at [710, 349] on select "Select In Out" at bounding box center [850, 356] width 281 height 27
select select
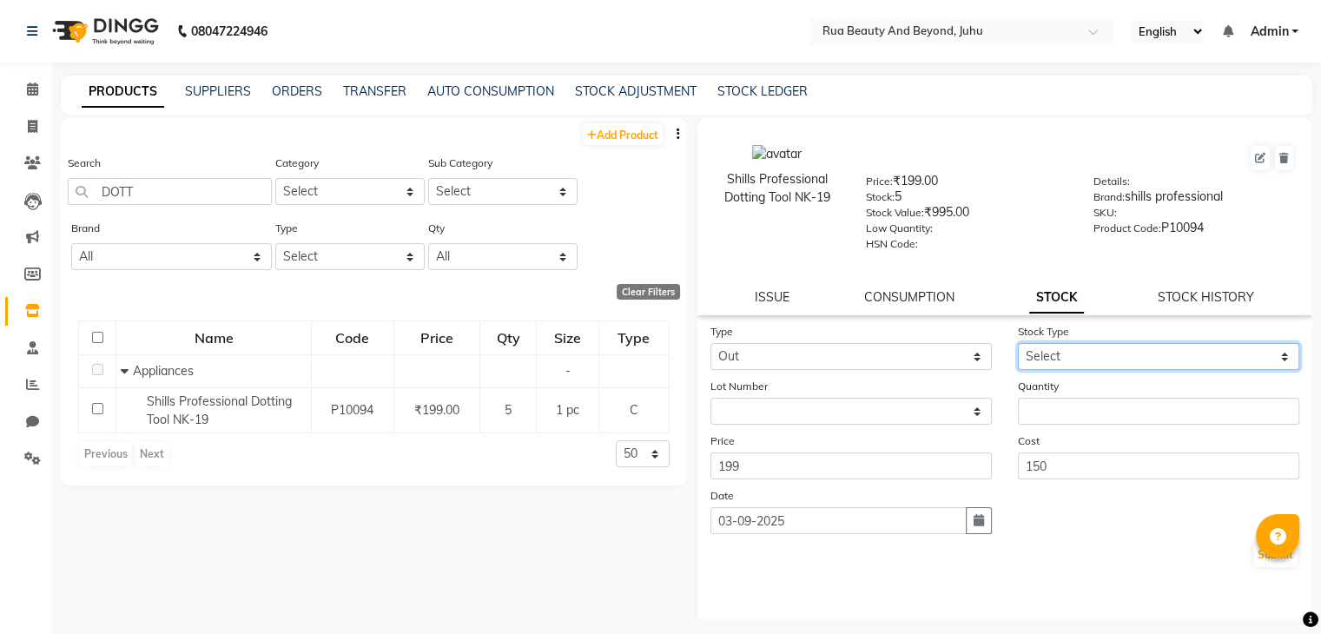
drag, startPoint x: 1024, startPoint y: 359, endPoint x: 1031, endPoint y: 373, distance: 15.5
click at [1025, 359] on select "Select Internal Use Damaged Expired Adjustment Return Other" at bounding box center [1158, 356] width 281 height 27
select select "adjustment"
click at [1018, 349] on select "Select Internal Use Damaged Expired Adjustment Return Other" at bounding box center [1158, 356] width 281 height 27
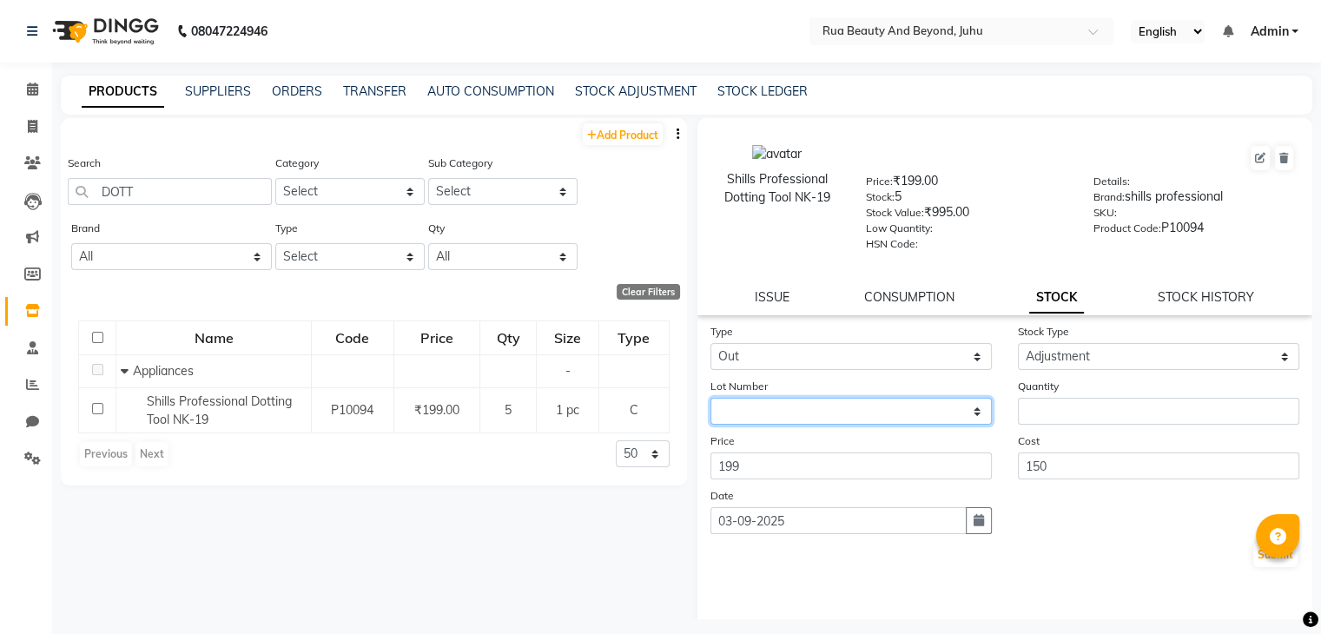
click at [775, 424] on select "None" at bounding box center [850, 411] width 281 height 27
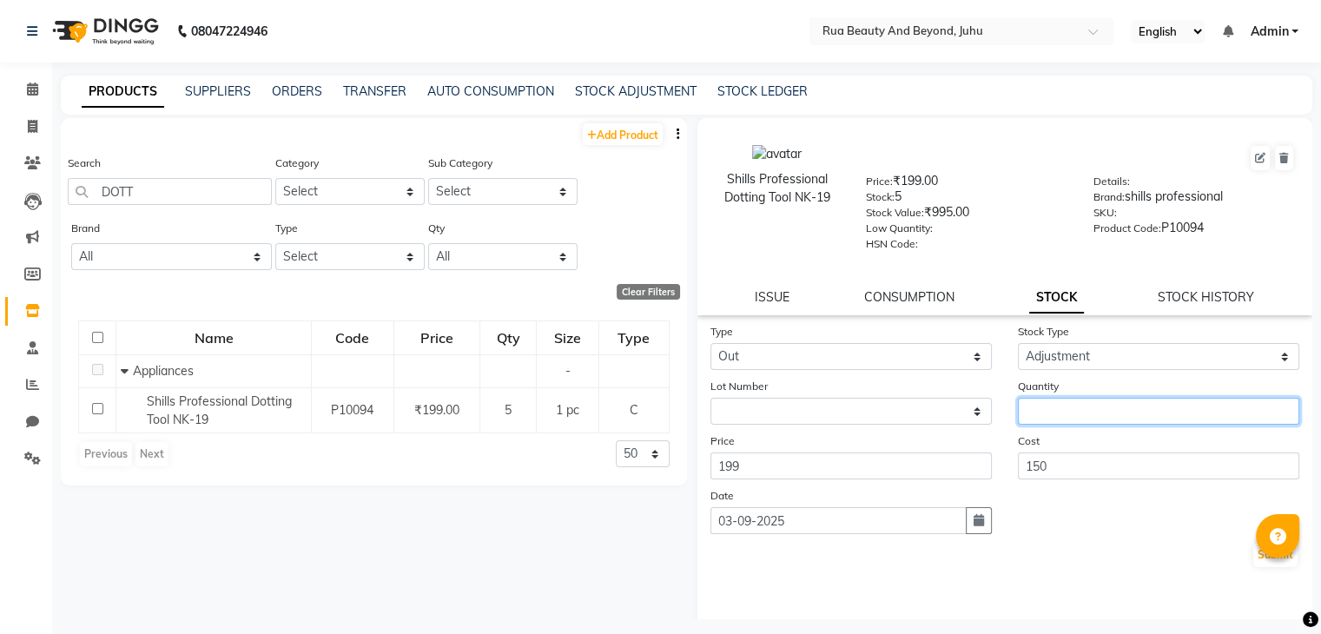
click at [1041, 409] on input "number" at bounding box center [1158, 411] width 281 height 27
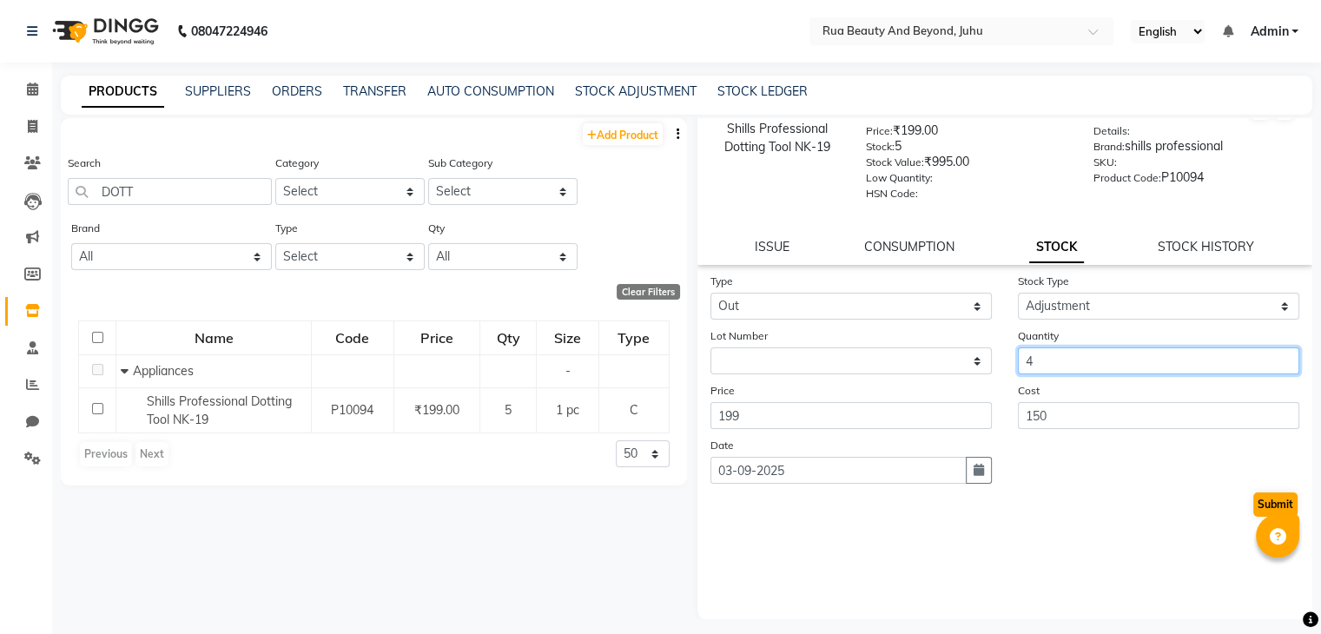
type input "4"
click at [1256, 512] on button "Submit" at bounding box center [1275, 504] width 44 height 24
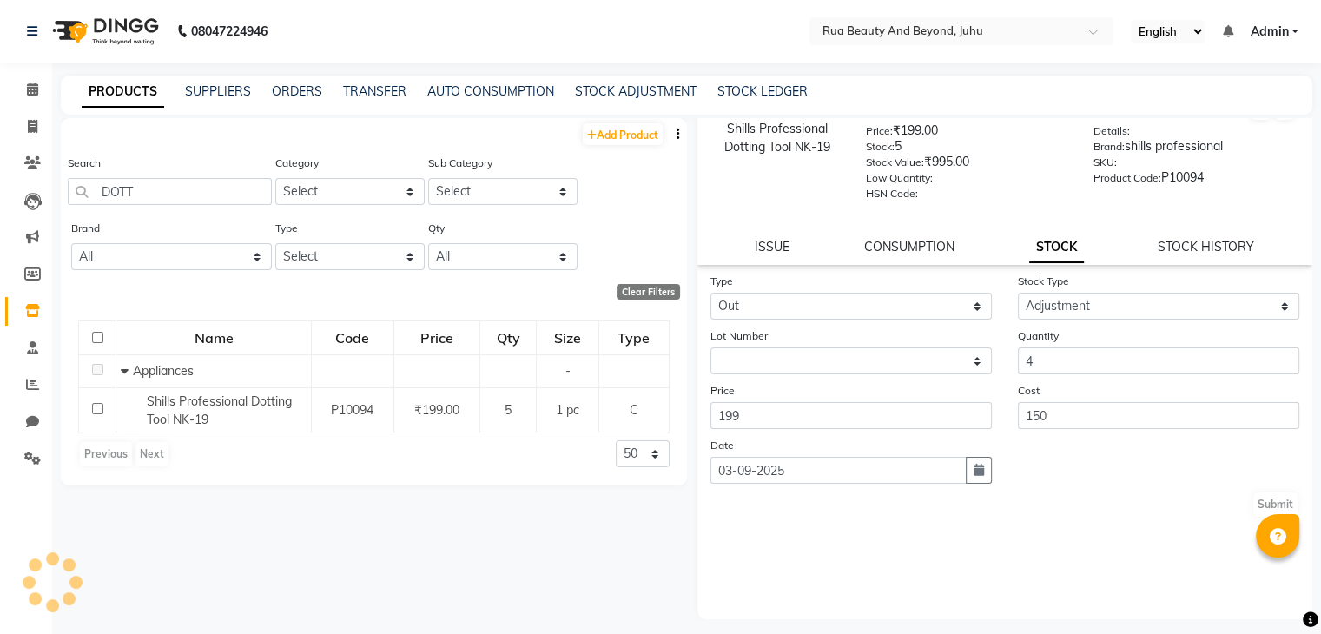
scroll to position [0, 0]
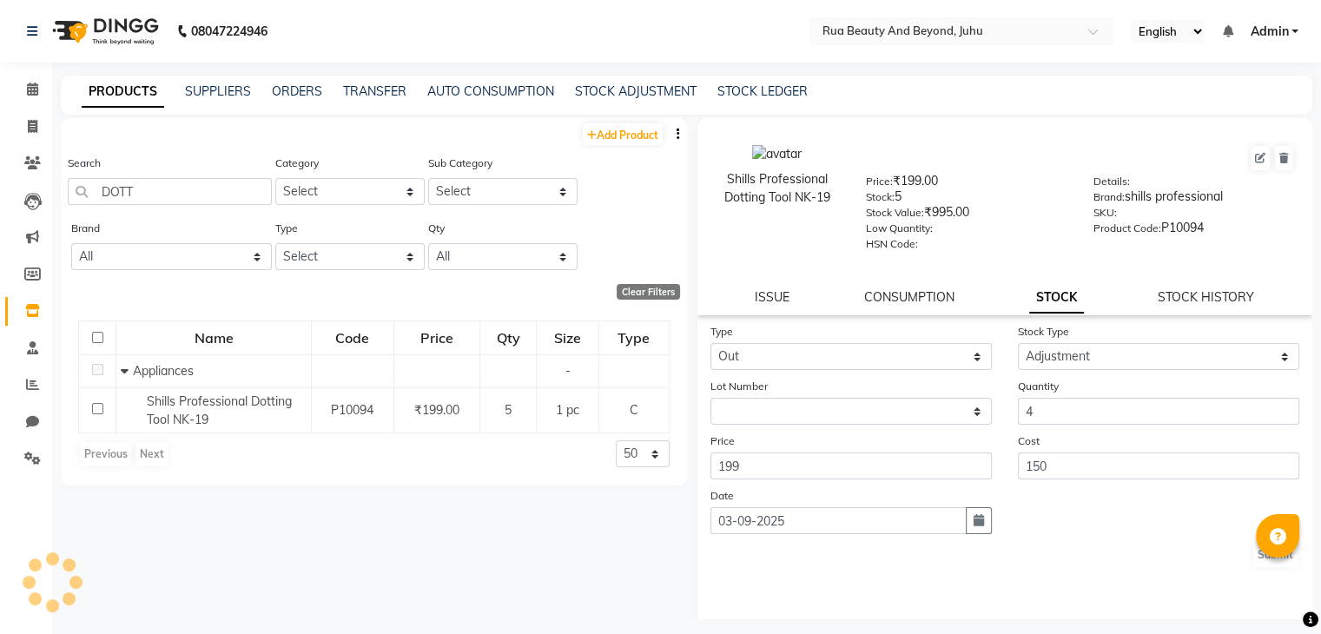
select select
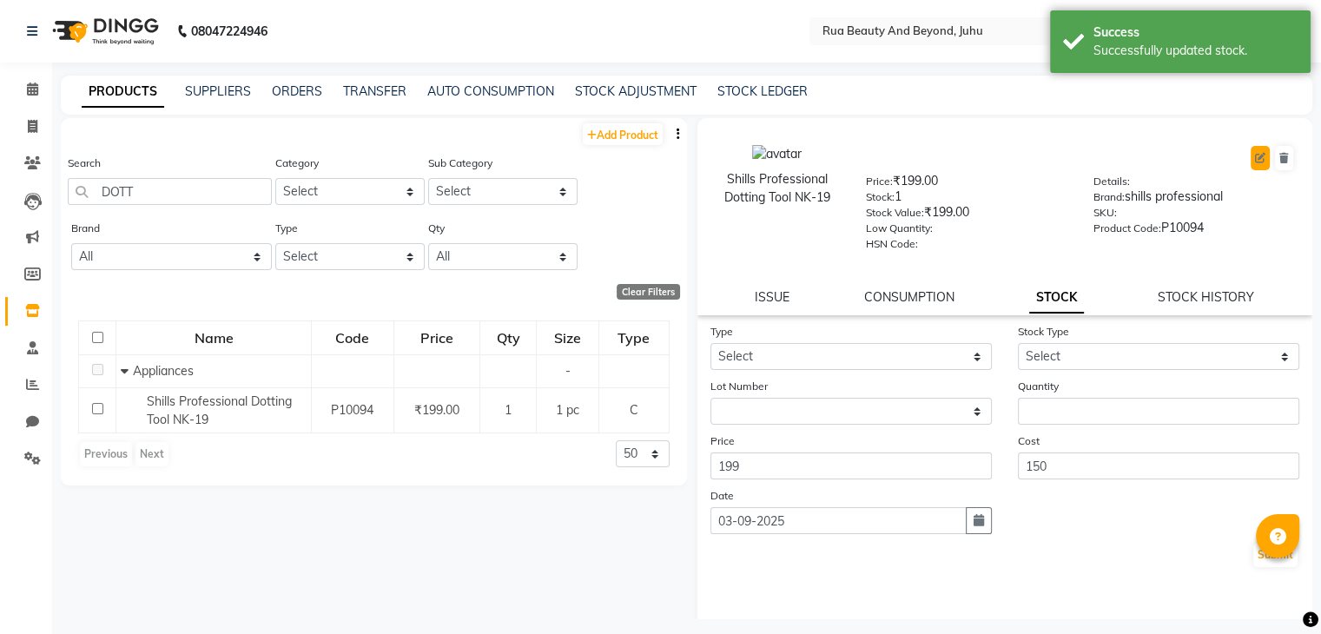
click at [1255, 159] on icon at bounding box center [1260, 158] width 10 height 10
select select "C"
select select "1950"
select select "true"
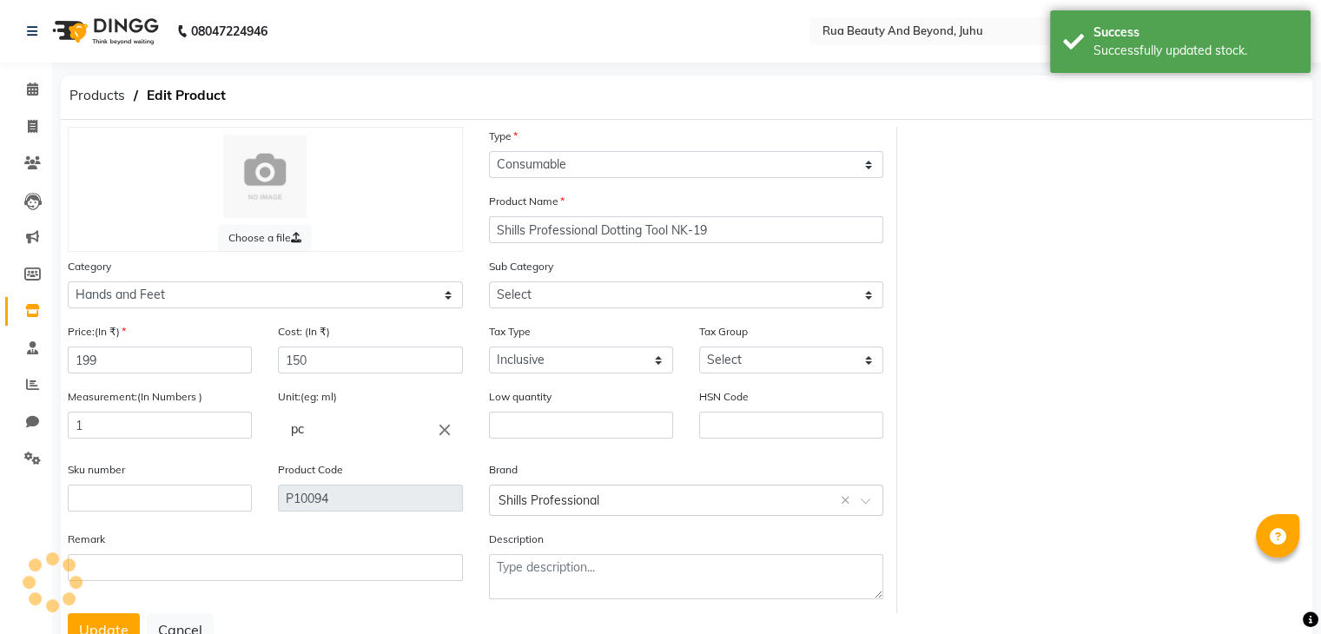
select select "1952"
select select "4351"
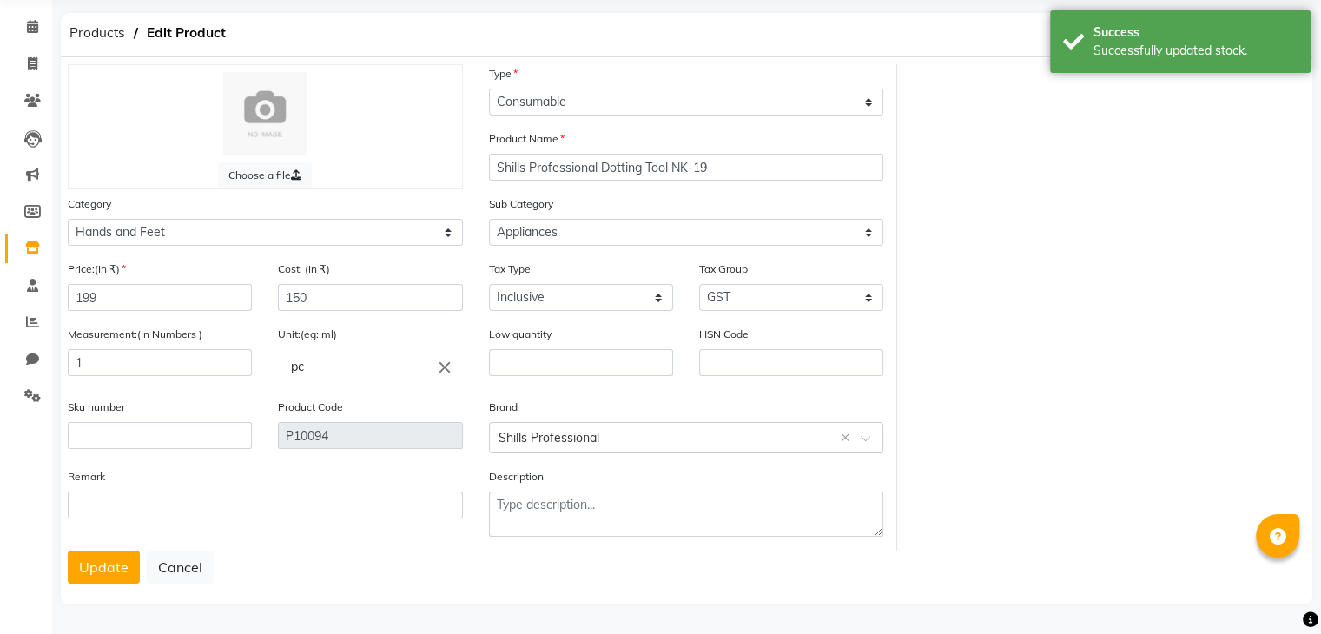
scroll to position [69, 0]
drag, startPoint x: 98, startPoint y: 359, endPoint x: 0, endPoint y: 346, distance: 99.0
click at [2, 352] on app-home "08047224946 Select Location × Rua Beauty And Beyond, Juhu English ENGLISH Españ…" at bounding box center [660, 285] width 1321 height 697
type input "4"
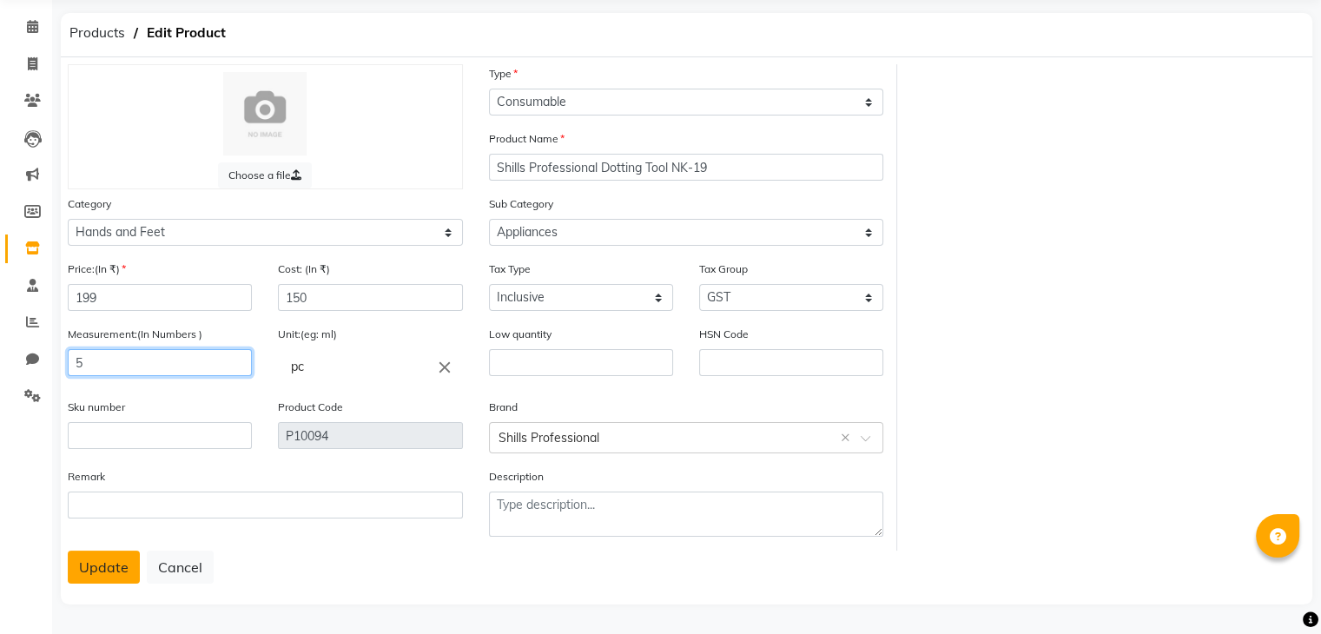
type input "5"
click at [101, 574] on button "Update" at bounding box center [104, 567] width 72 height 33
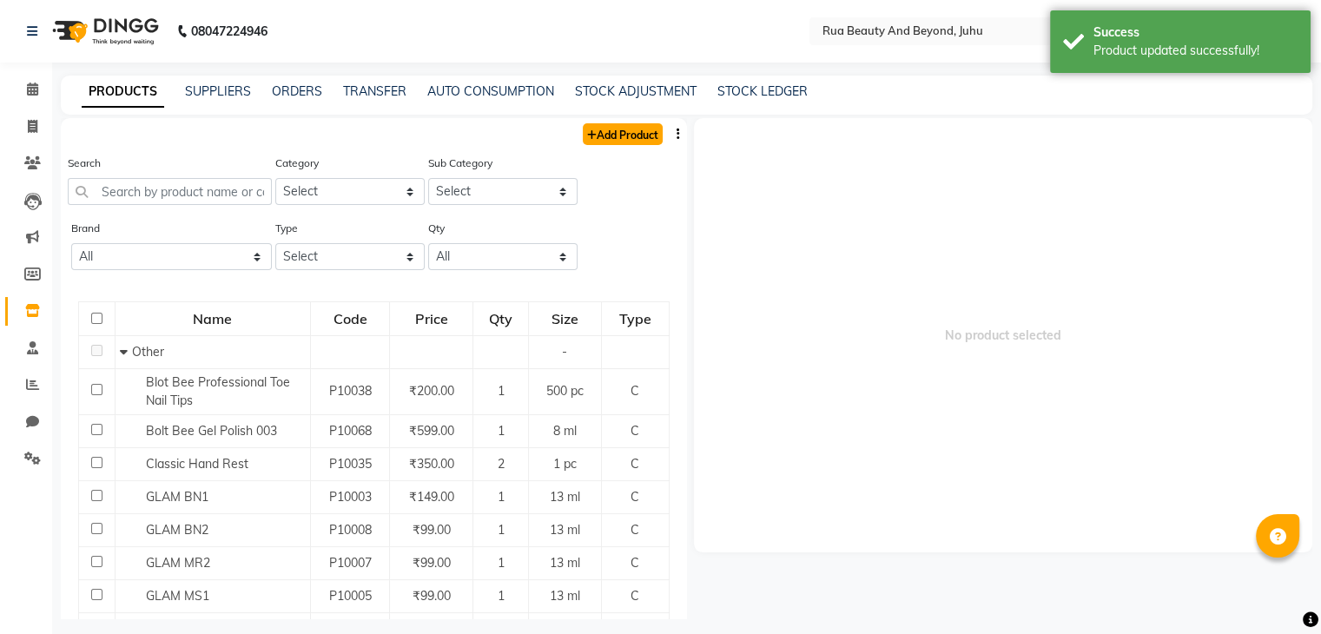
click at [631, 127] on link "Add Product" at bounding box center [623, 134] width 80 height 22
select select "true"
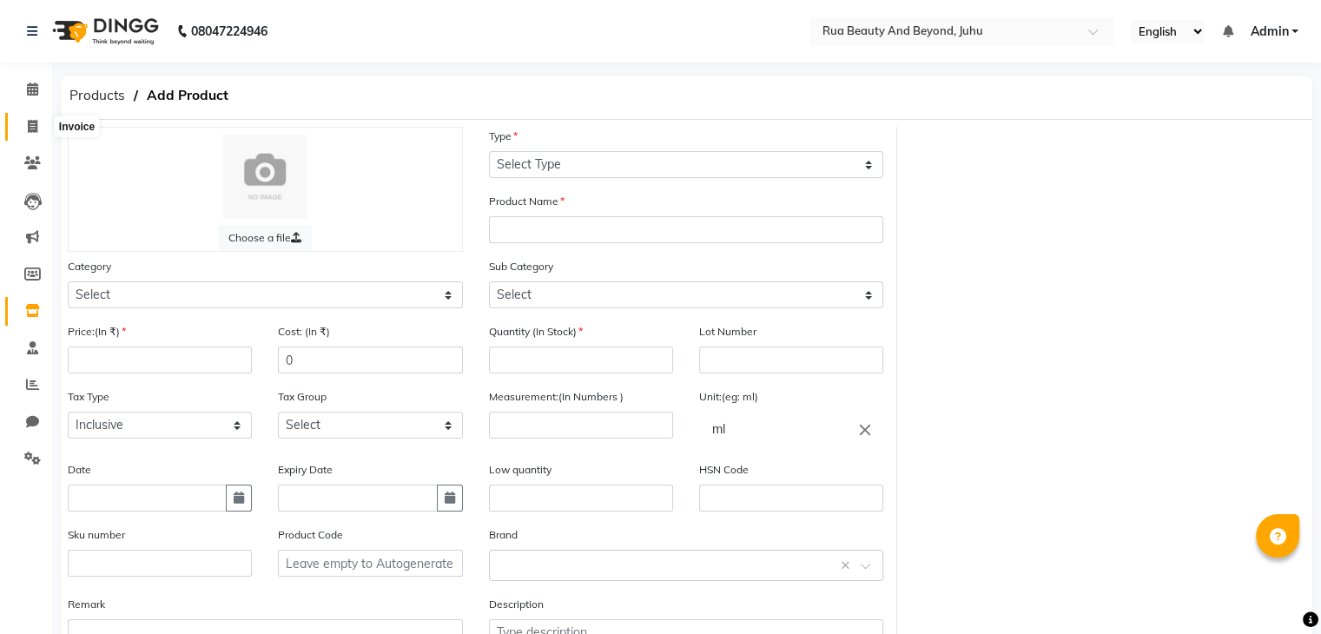
click at [45, 126] on span at bounding box center [32, 127] width 30 height 20
select select "8774"
select select "service"
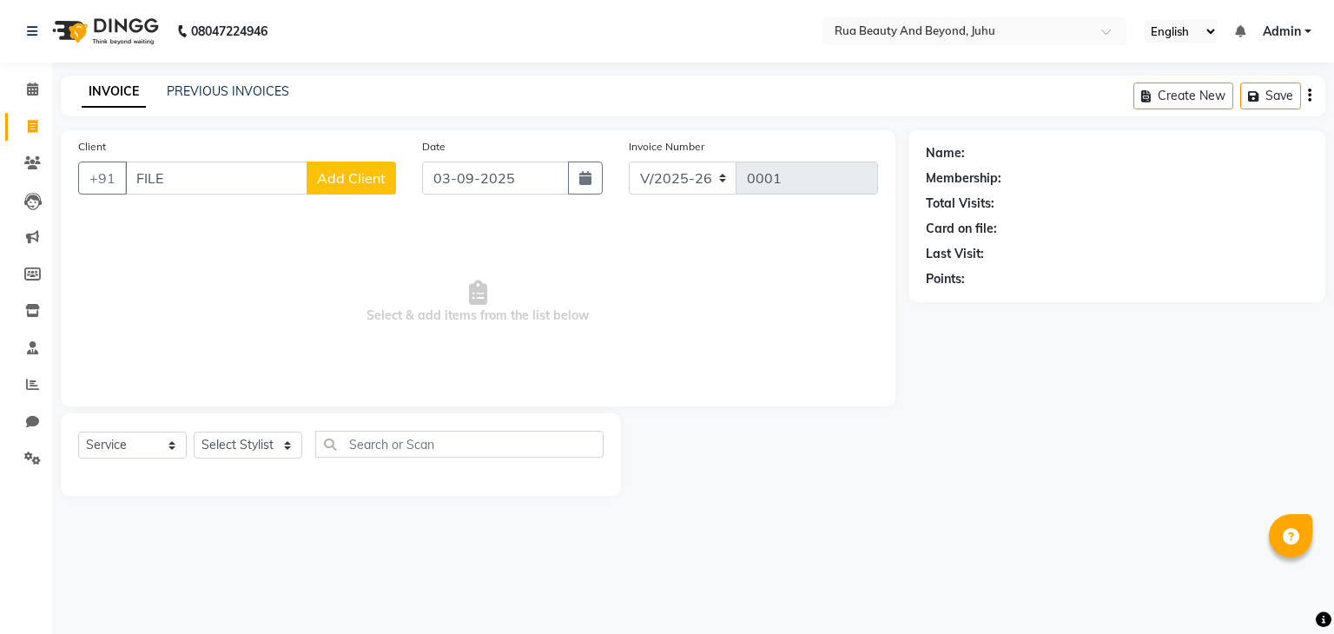
type input "FILER"
click at [36, 303] on span at bounding box center [32, 311] width 30 height 20
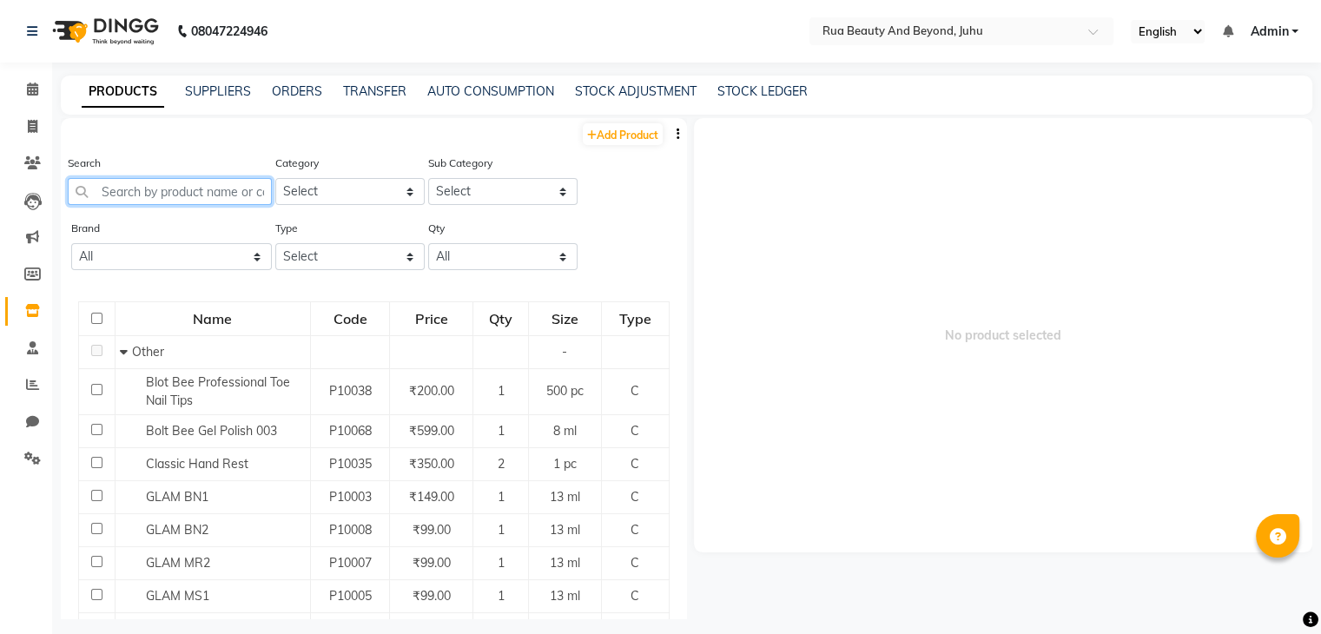
click at [167, 201] on input "text" at bounding box center [170, 191] width 204 height 27
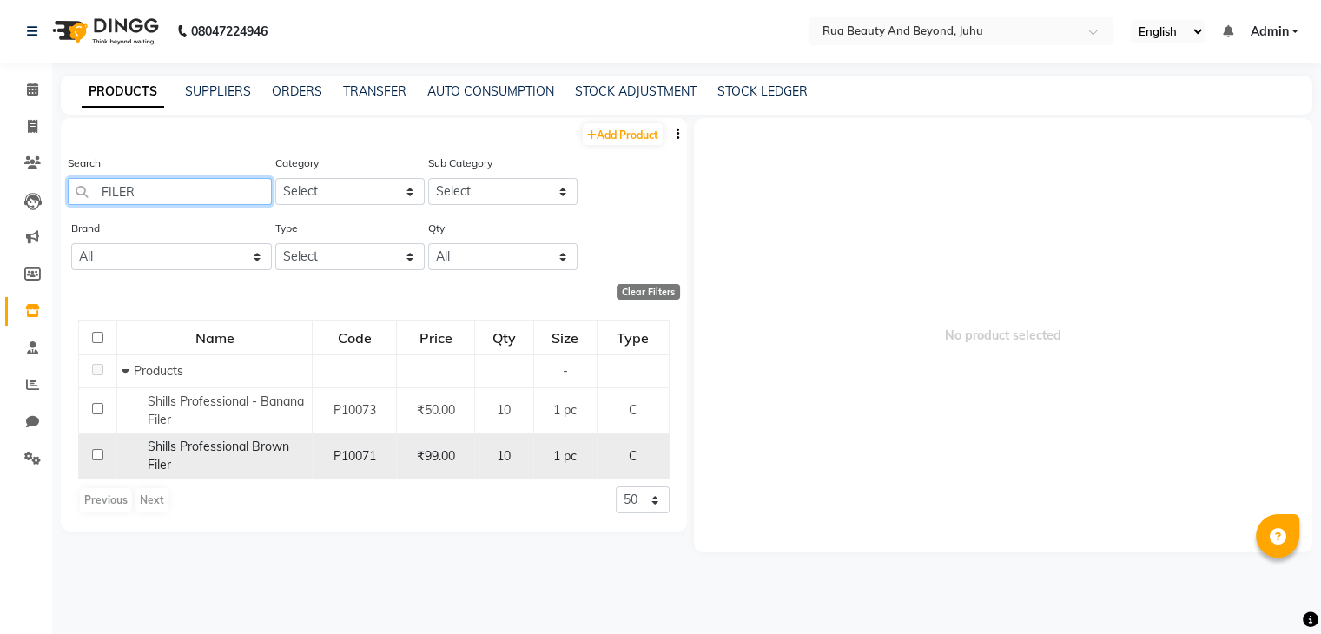
type input "FILER"
click at [186, 456] on div "Shills Professional Brown Filer" at bounding box center [215, 456] width 186 height 36
select select
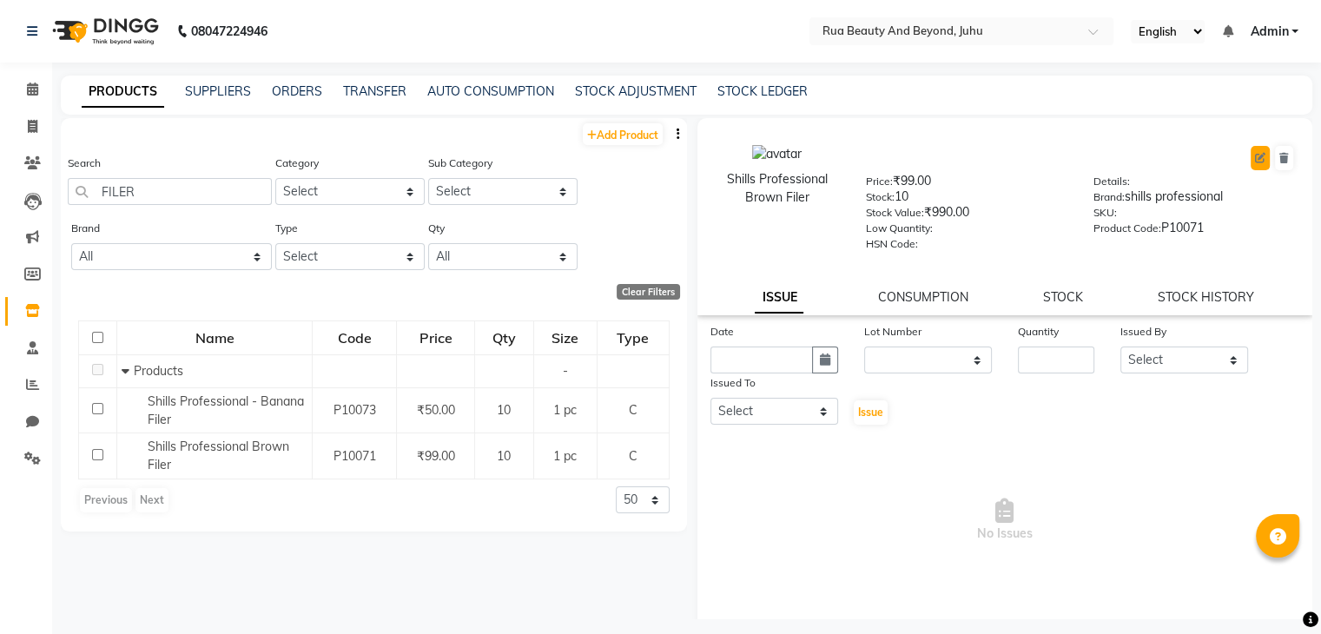
click at [1255, 154] on icon at bounding box center [1260, 158] width 10 height 10
select select "true"
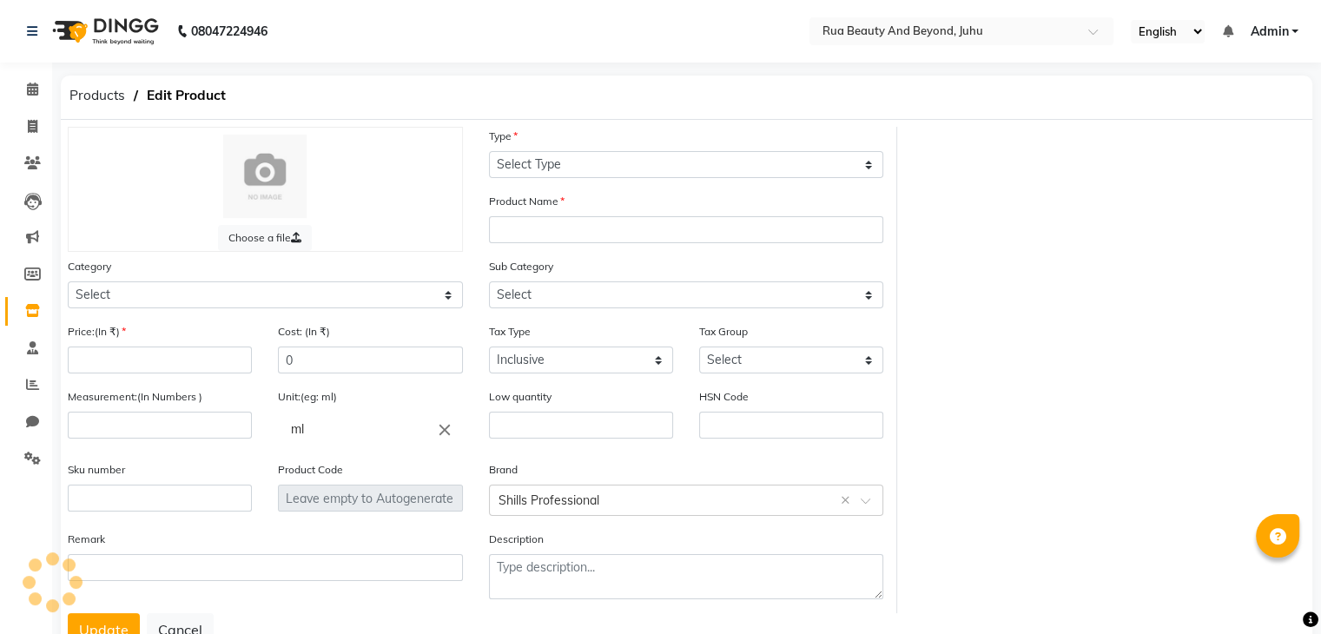
select select "C"
type input "Shills Professional Brown Filer"
select select
type input "99"
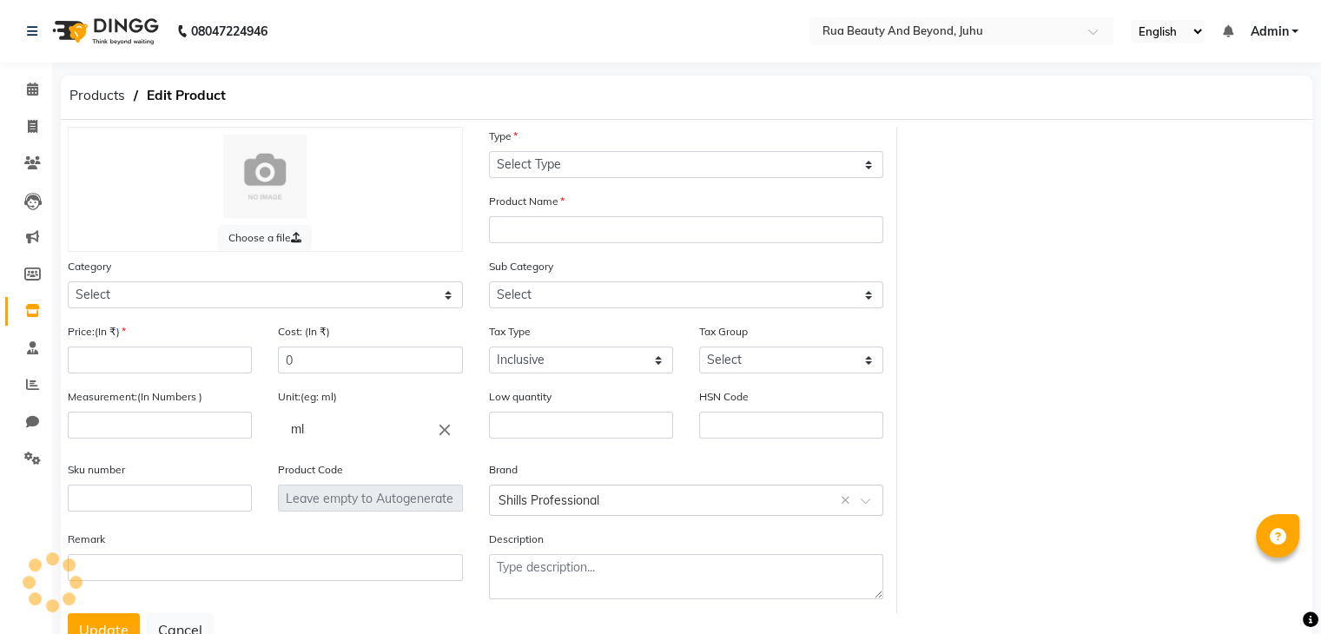
type input "50"
select select "4351"
type input "1"
type input "pc"
type input "P10071"
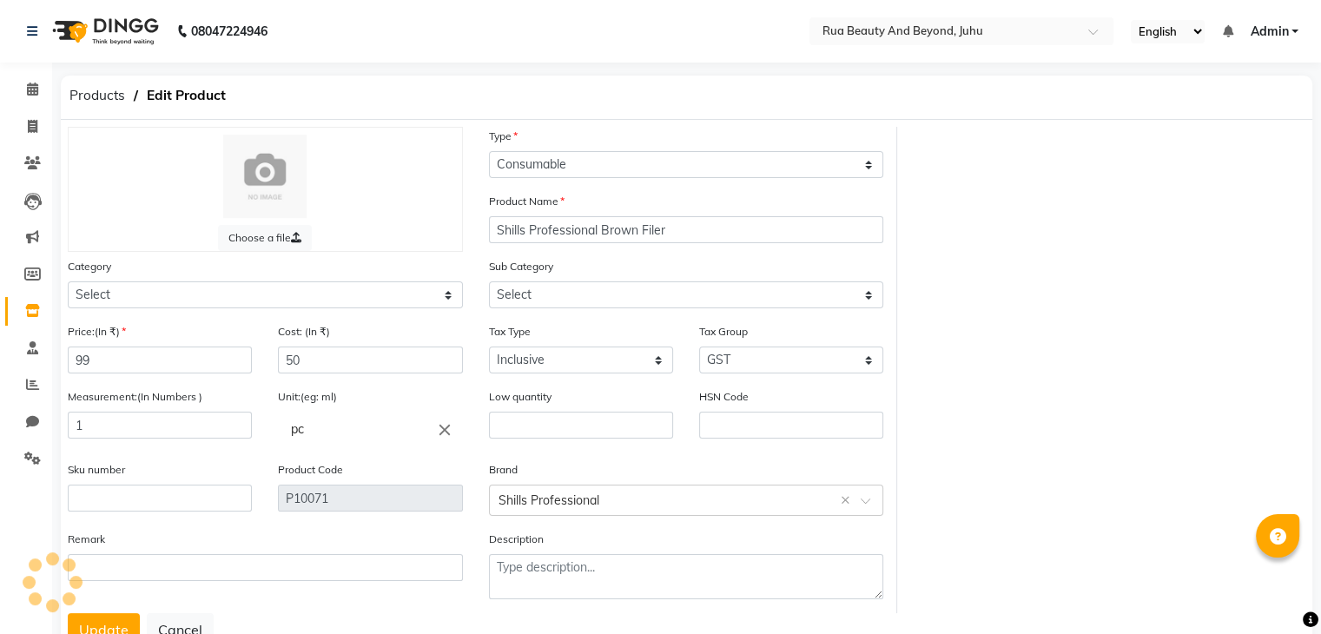
select select "1950"
select select "1951"
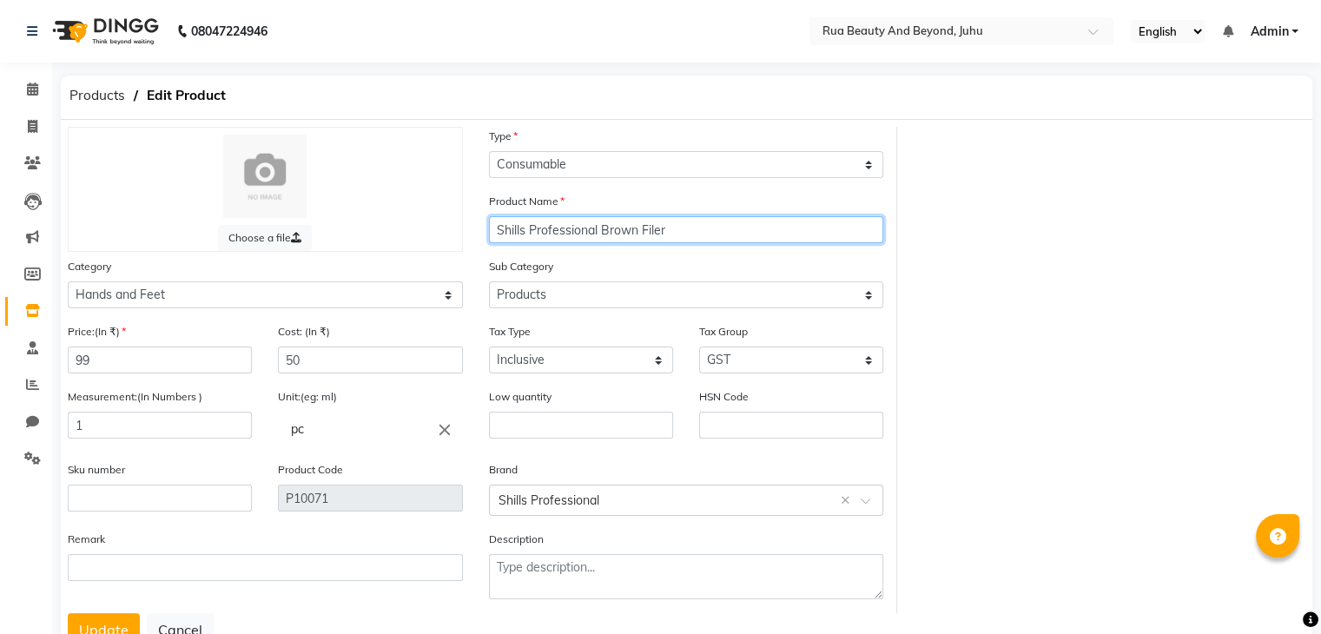
click at [670, 241] on input "Shills Professional Brown Filer" at bounding box center [686, 229] width 395 height 27
click at [603, 234] on input "Shills Professional Brown Filer" at bounding box center [686, 229] width 395 height 27
click at [598, 231] on input "Shills Professional Brown Filer" at bounding box center [686, 229] width 395 height 27
drag, startPoint x: 603, startPoint y: 230, endPoint x: 413, endPoint y: 227, distance: 190.2
click at [413, 227] on div "Choose a file Type Select Type Both Retail Consumable Product Name Shills Profe…" at bounding box center [476, 370] width 843 height 486
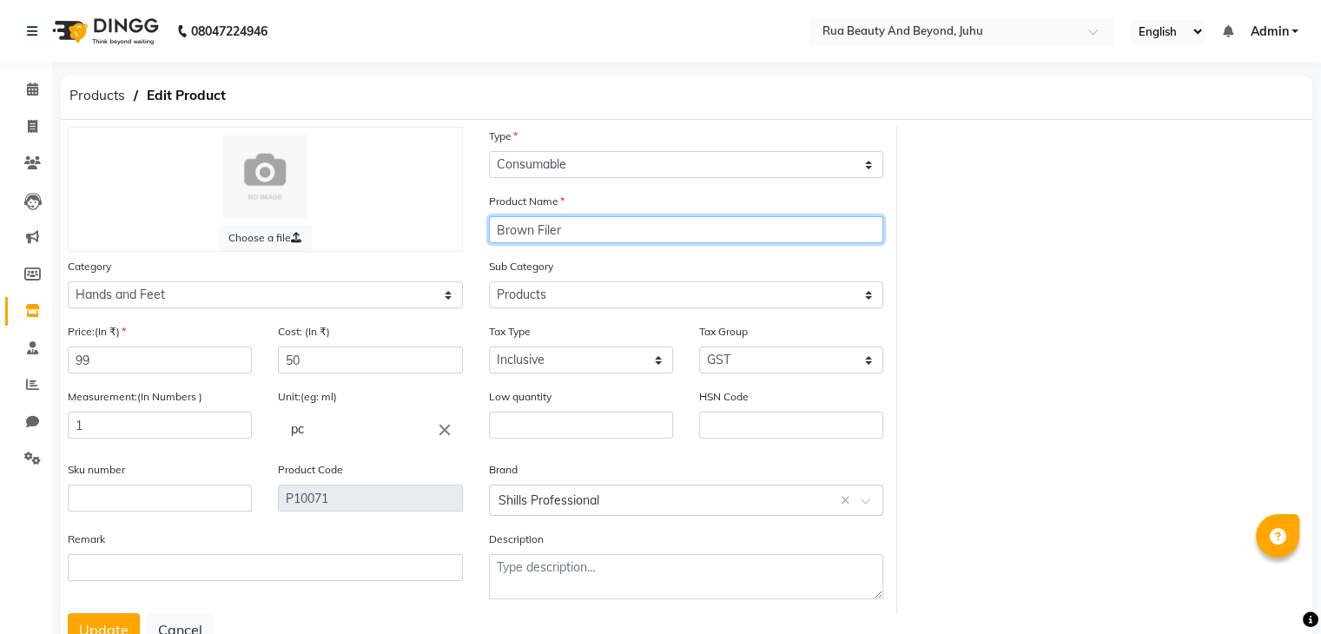
click at [572, 234] on input "Brown Filer" at bounding box center [686, 229] width 395 height 27
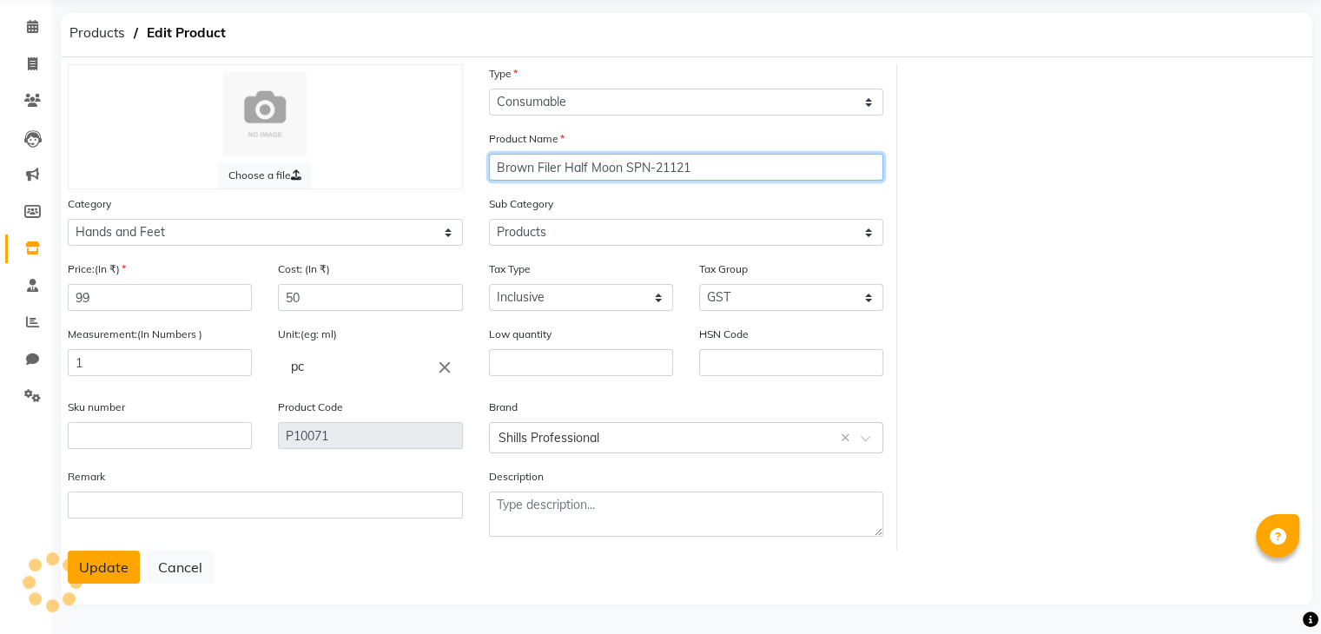
type input "Brown Filer Half Moon SPN-21121"
click at [94, 558] on button "Update" at bounding box center [104, 567] width 72 height 33
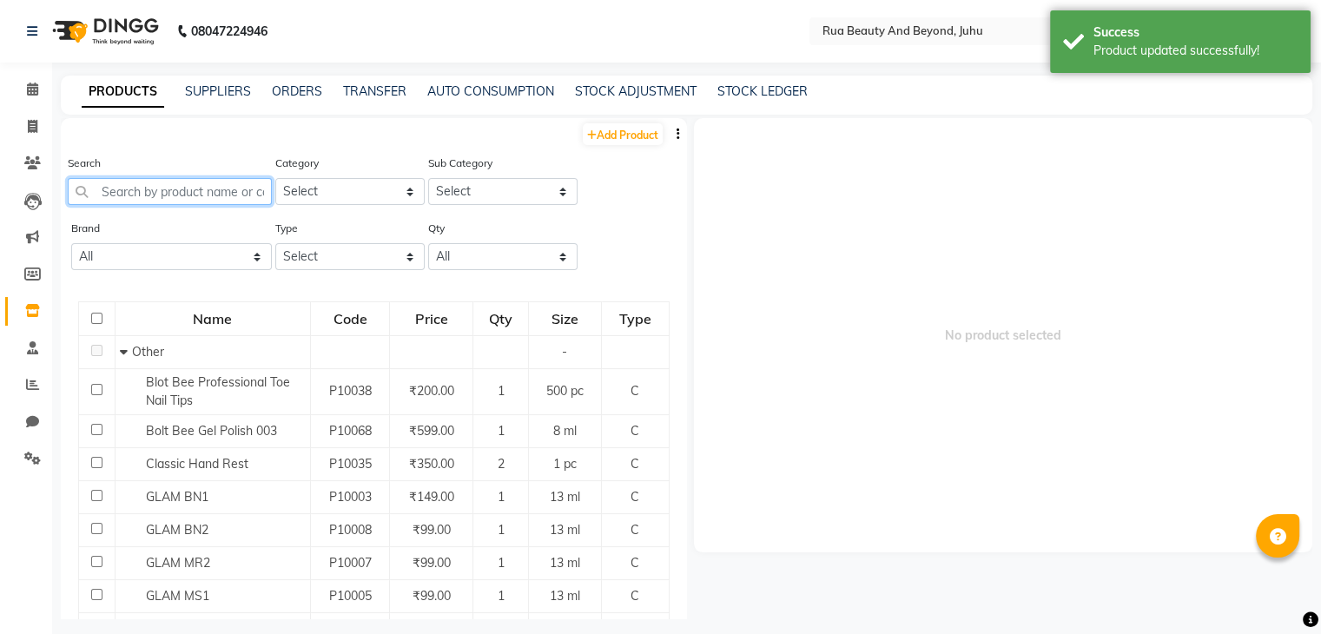
click at [157, 196] on input "text" at bounding box center [170, 191] width 204 height 27
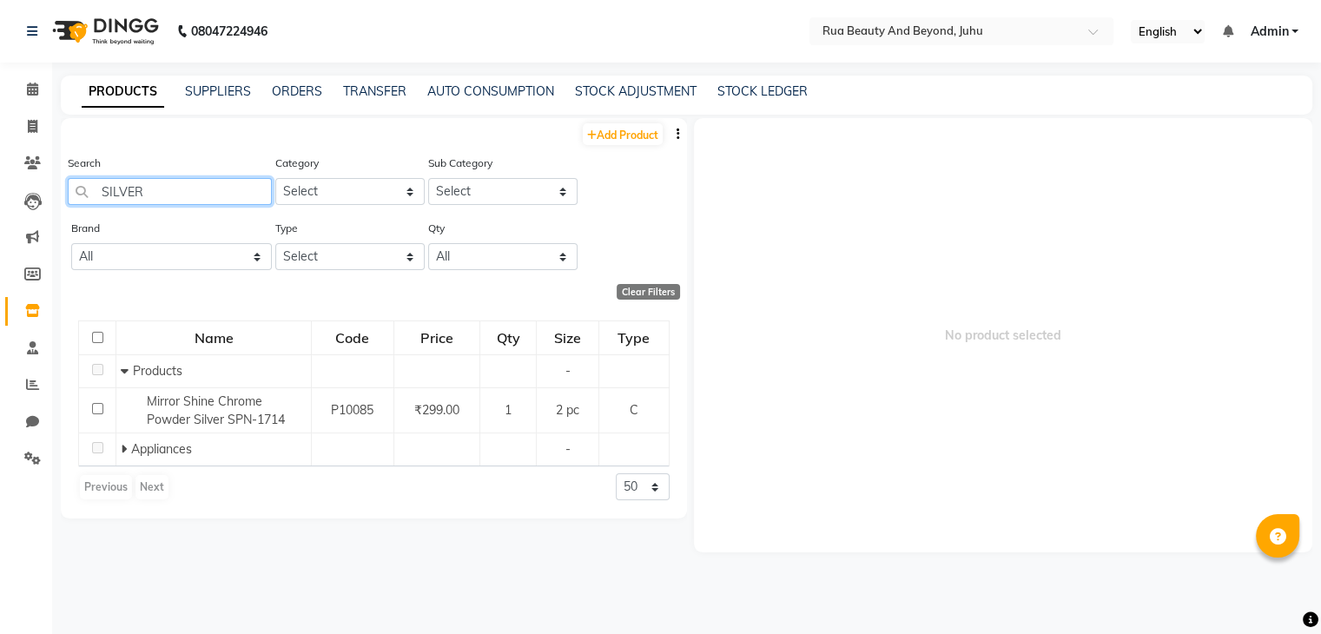
click at [126, 194] on input "SILVER" at bounding box center [170, 191] width 204 height 27
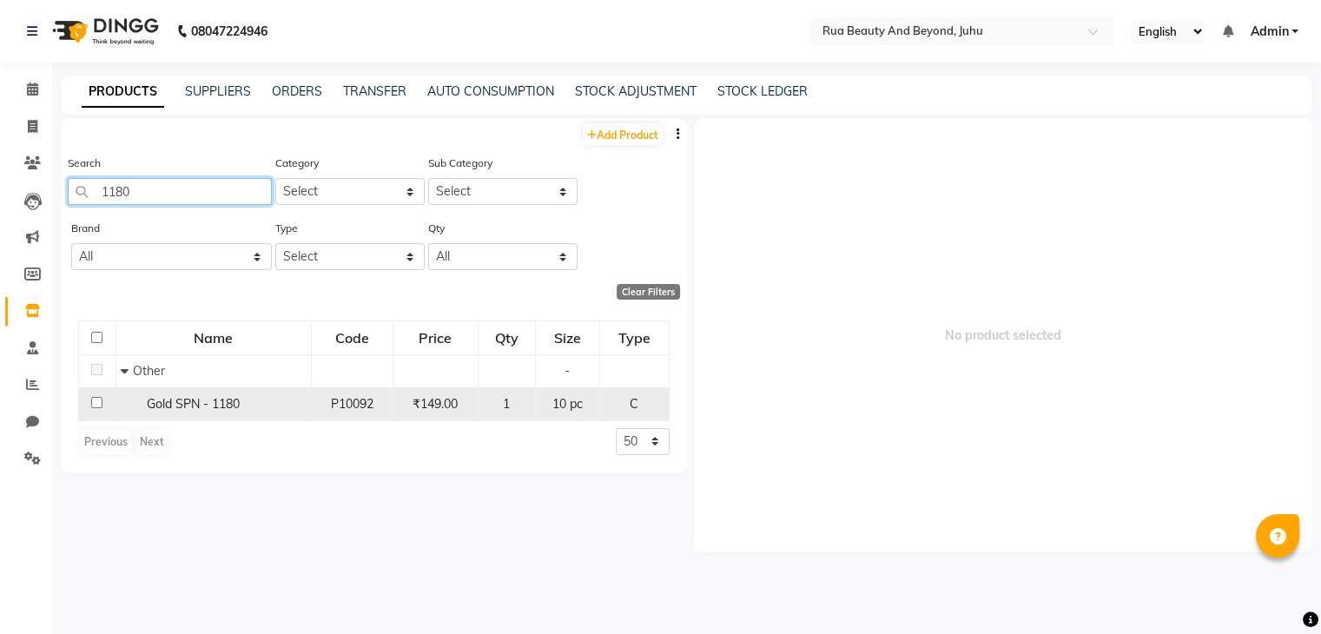
type input "1180"
click at [191, 404] on span "Gold SPN - 1180" at bounding box center [193, 404] width 93 height 16
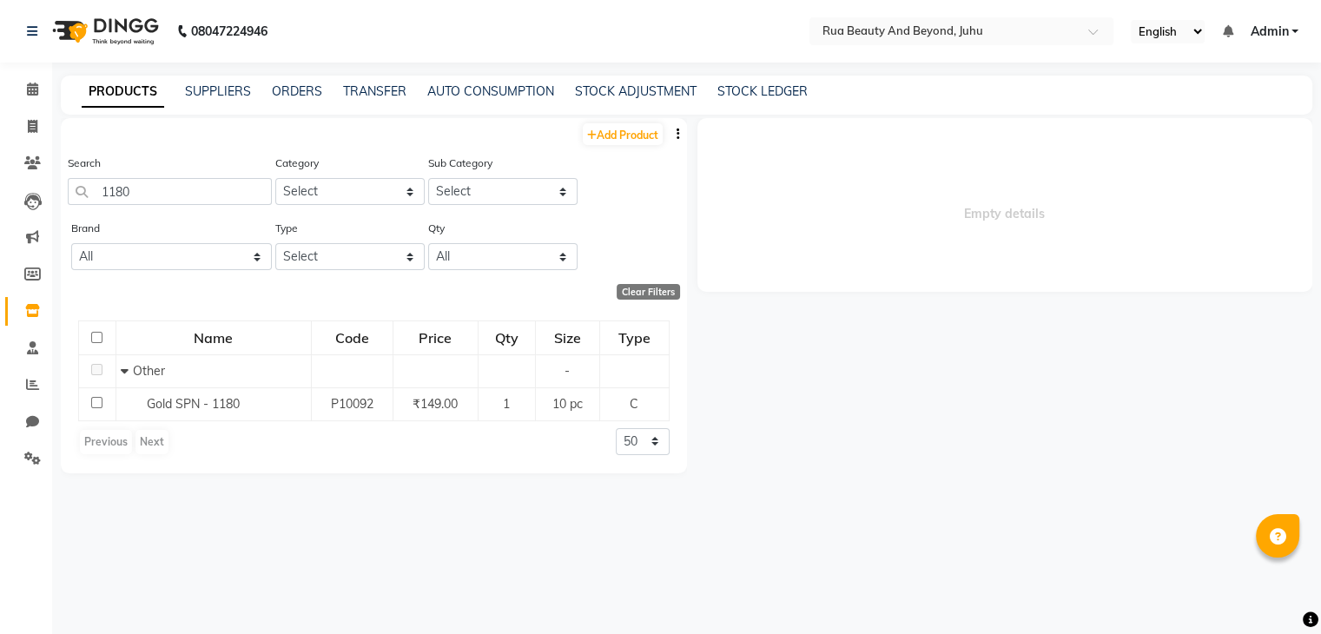
select select
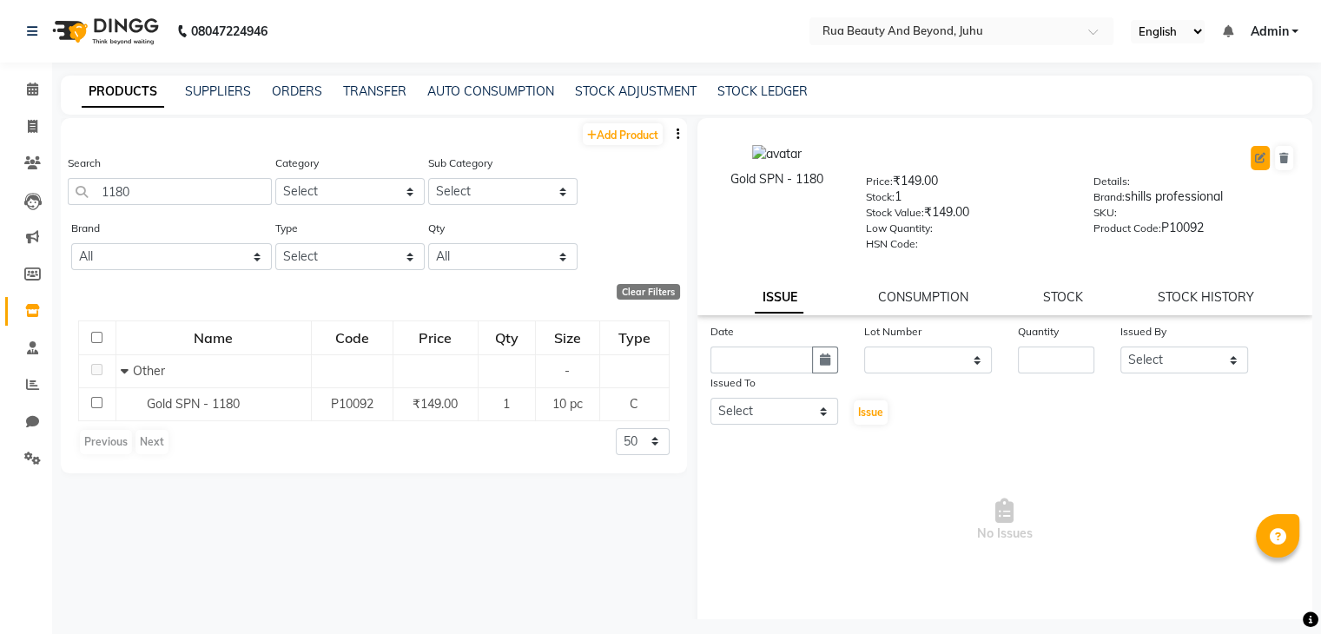
click at [1255, 155] on icon at bounding box center [1260, 158] width 10 height 10
select select "C"
select select "1000"
select select "true"
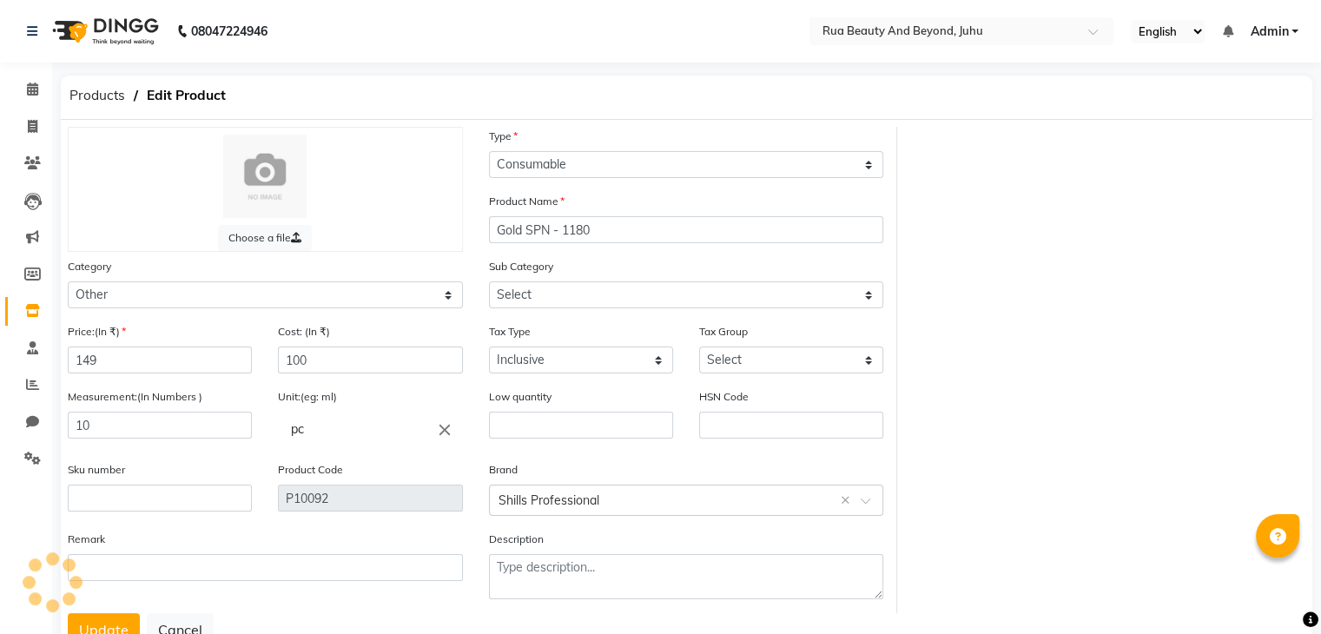
select select "1002"
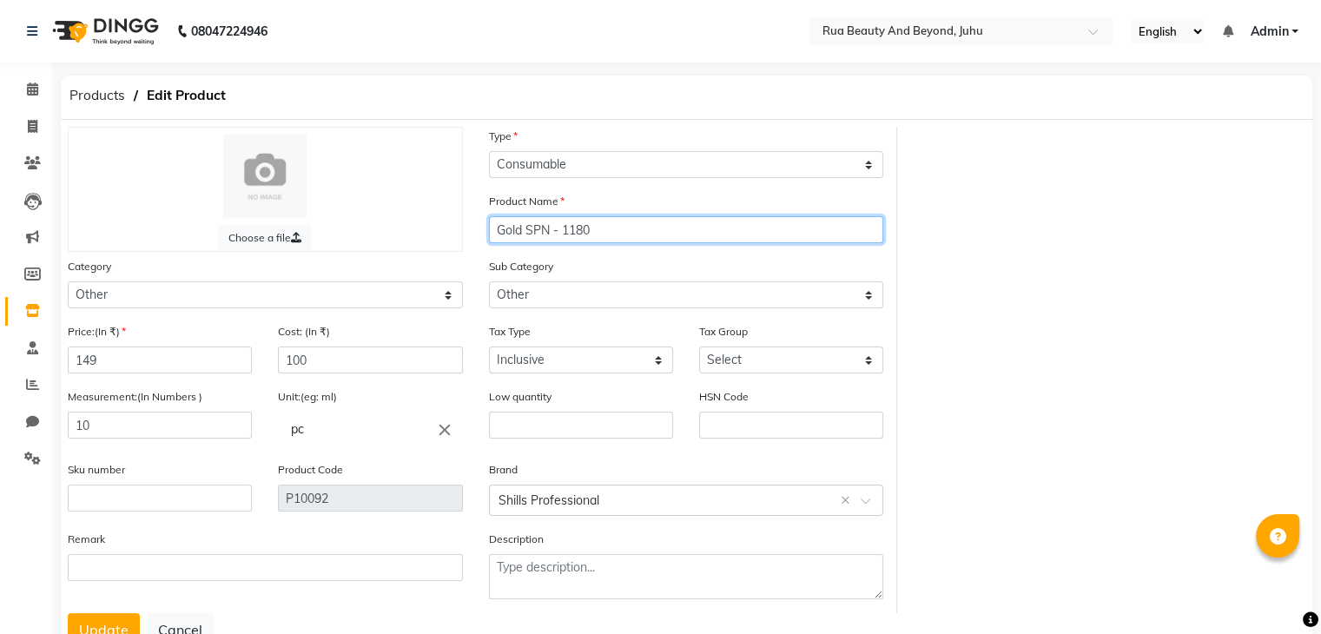
click at [495, 233] on input "Gold SPN - 1180" at bounding box center [686, 229] width 395 height 27
click at [644, 234] on input "Nail Magnetic Stand - Gold SPN - 1180" at bounding box center [686, 229] width 395 height 27
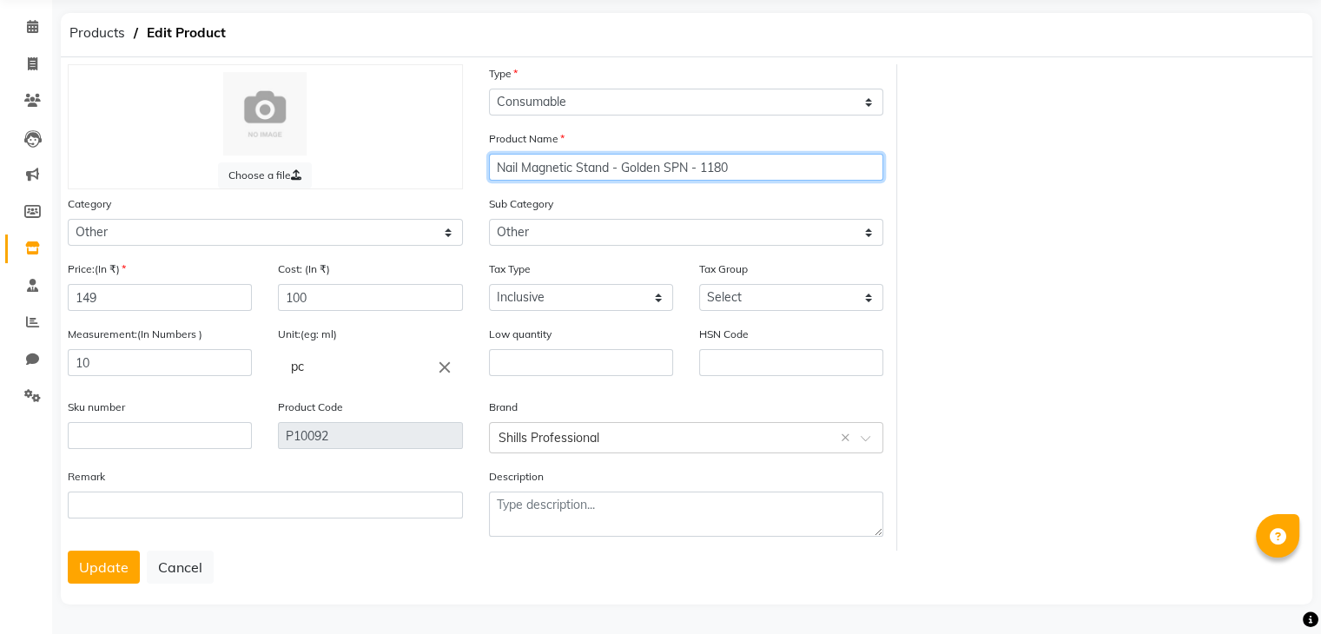
scroll to position [69, 0]
type input "Nail Magnetic Stand - Golden SPN - 1180"
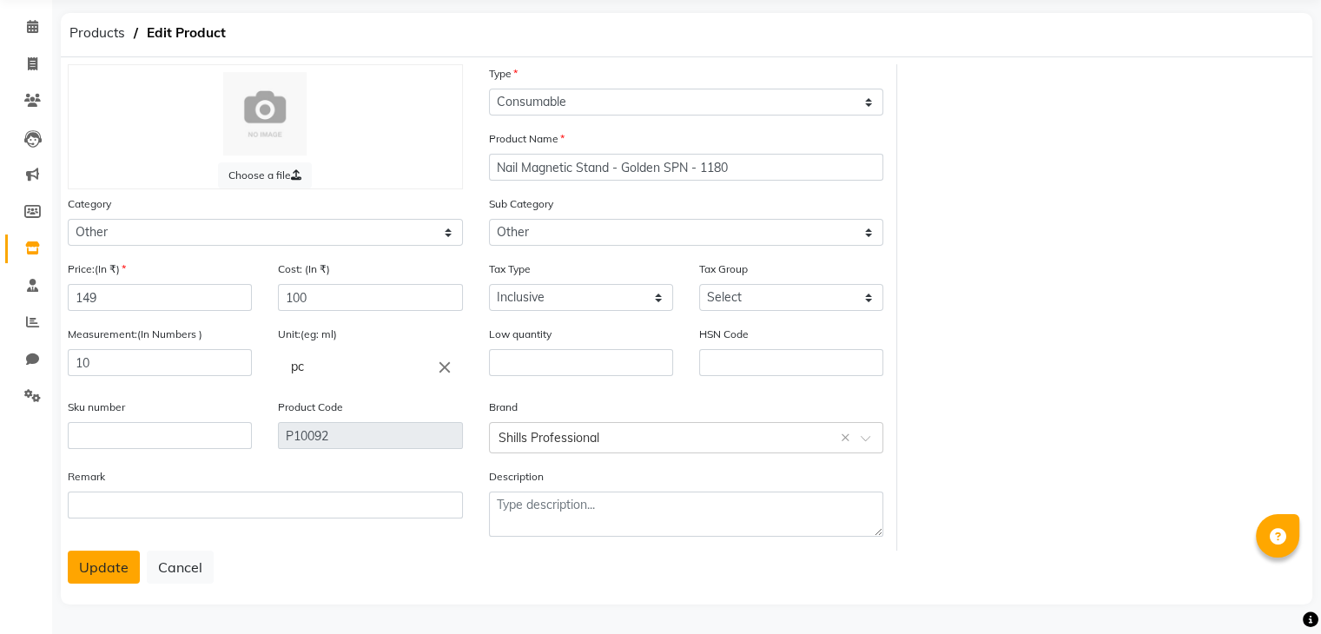
click at [88, 567] on button "Update" at bounding box center [104, 567] width 72 height 33
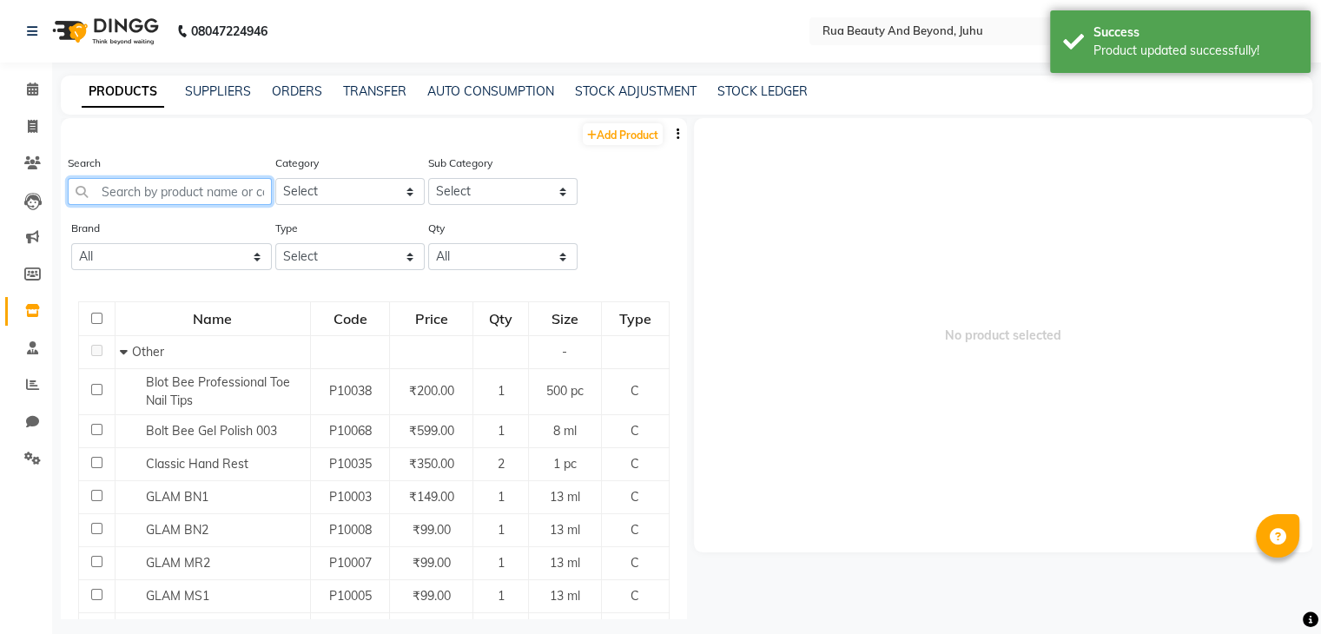
click at [163, 195] on input "text" at bounding box center [170, 191] width 204 height 27
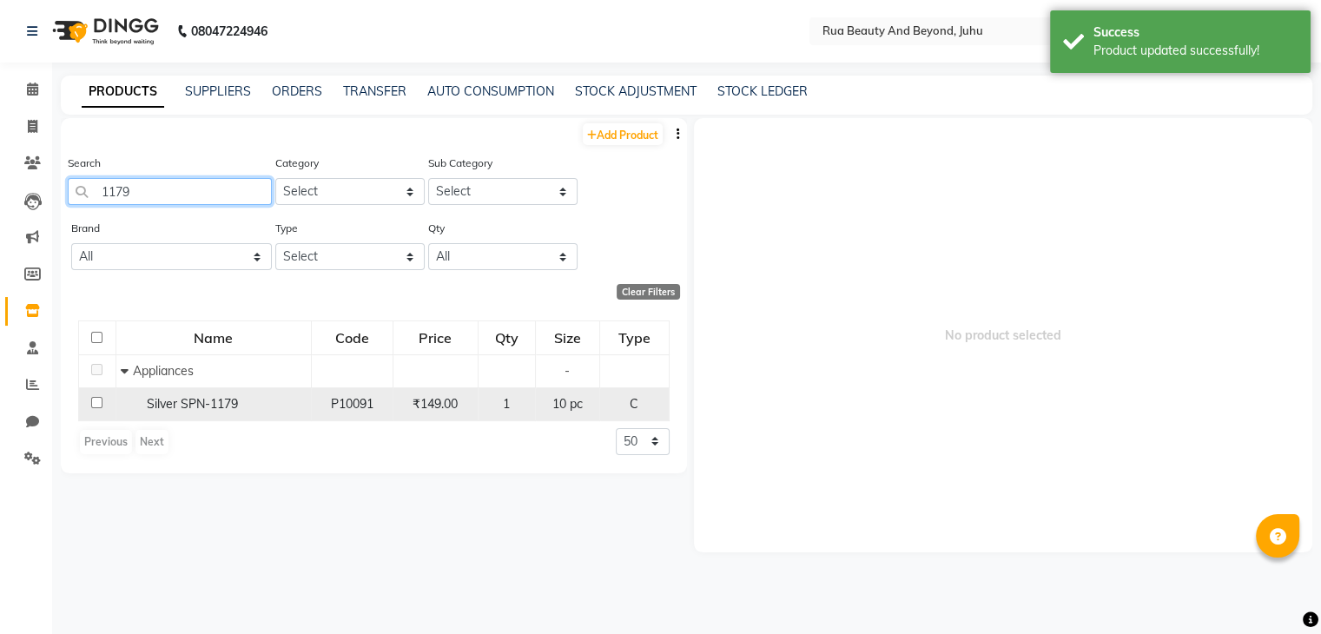
type input "1179"
drag, startPoint x: 152, startPoint y: 404, endPoint x: 222, endPoint y: 409, distance: 70.5
click at [152, 404] on span "Silver SPN-1179" at bounding box center [192, 404] width 91 height 16
select select
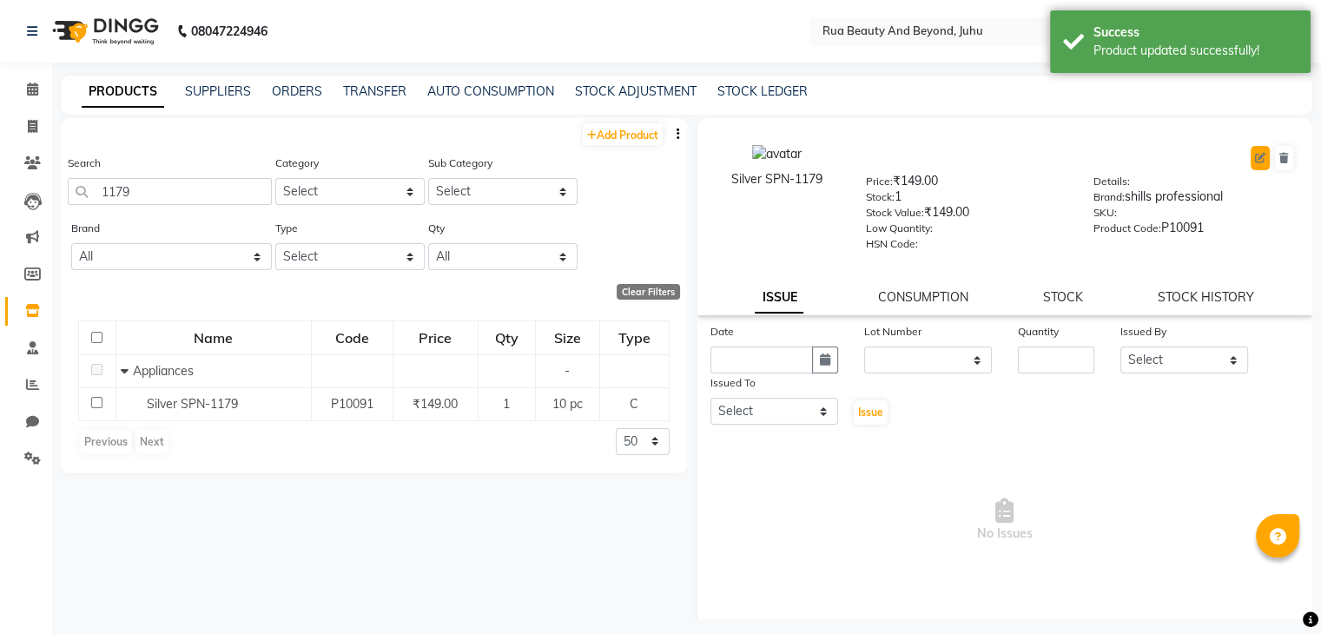
click at [1255, 160] on icon at bounding box center [1260, 158] width 10 height 10
select select "C"
select select "1950"
select select "1952"
select select "true"
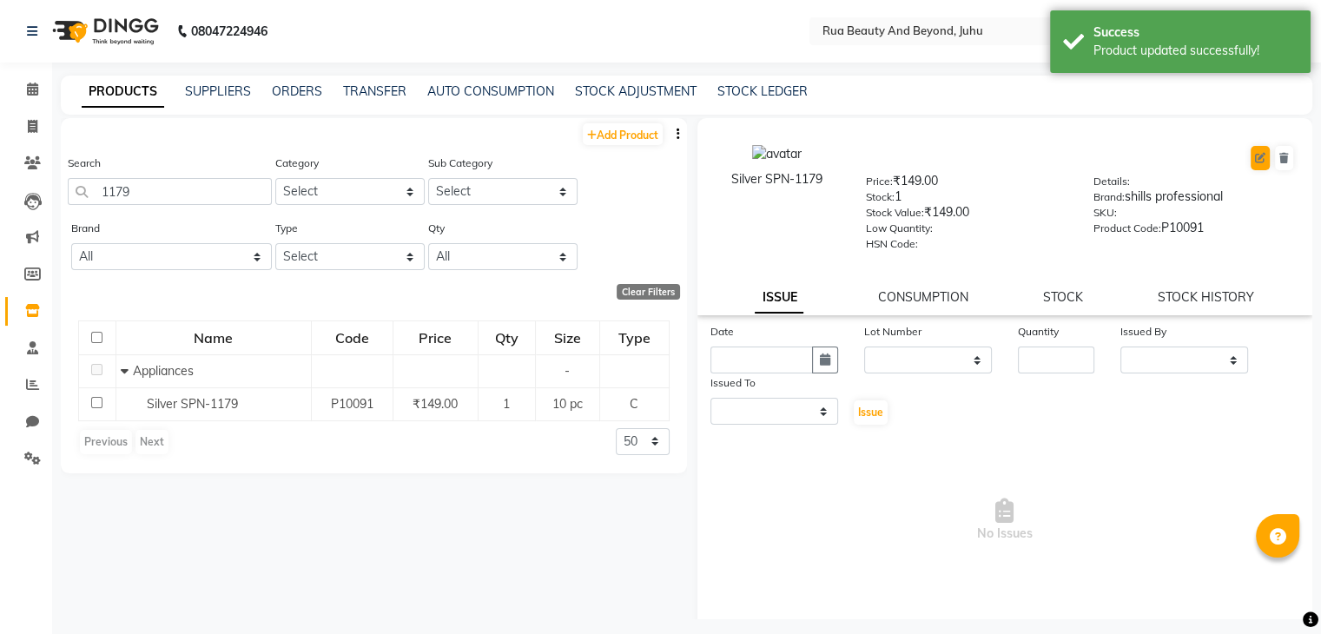
select select "4351"
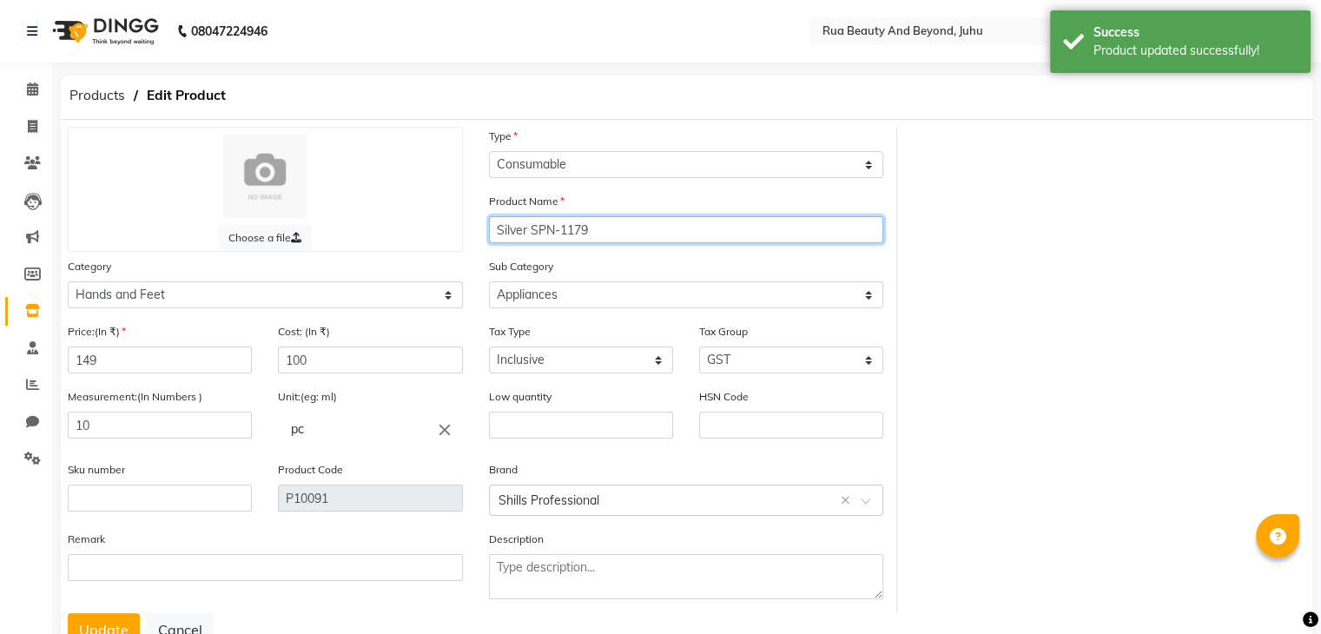
click at [496, 230] on input "Silver SPN-1179" at bounding box center [686, 229] width 395 height 27
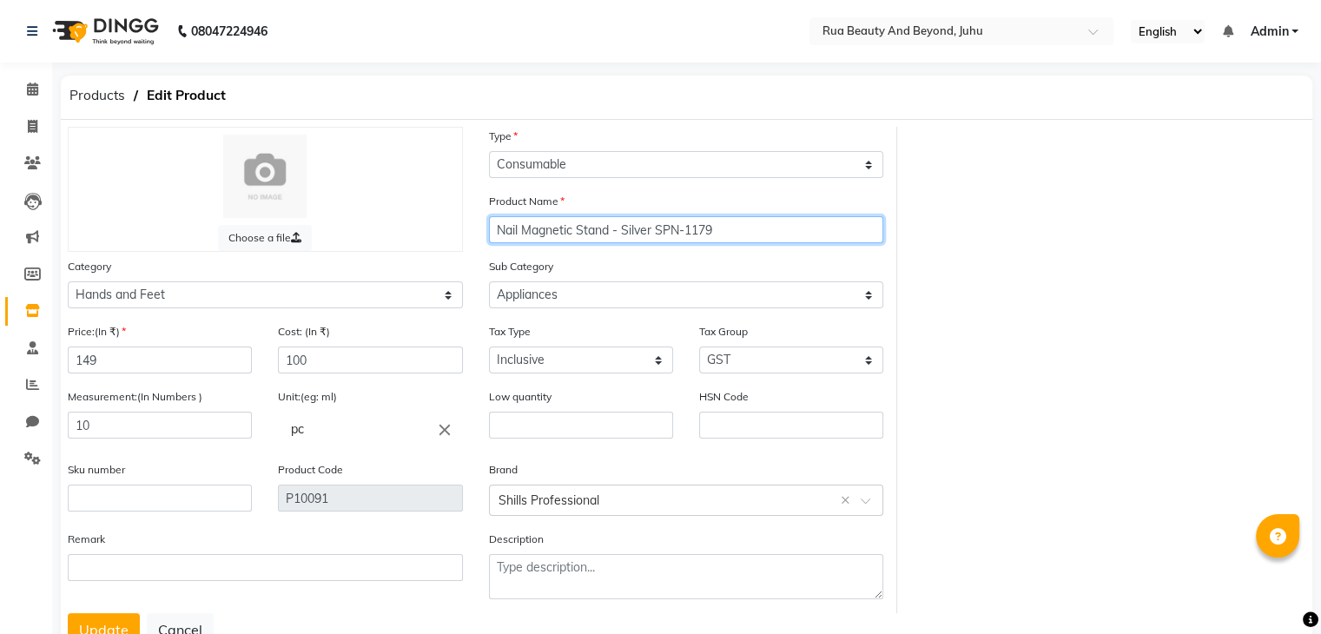
click at [682, 228] on input "Nail Magnetic Stand - Silver SPN-1179" at bounding box center [686, 229] width 395 height 27
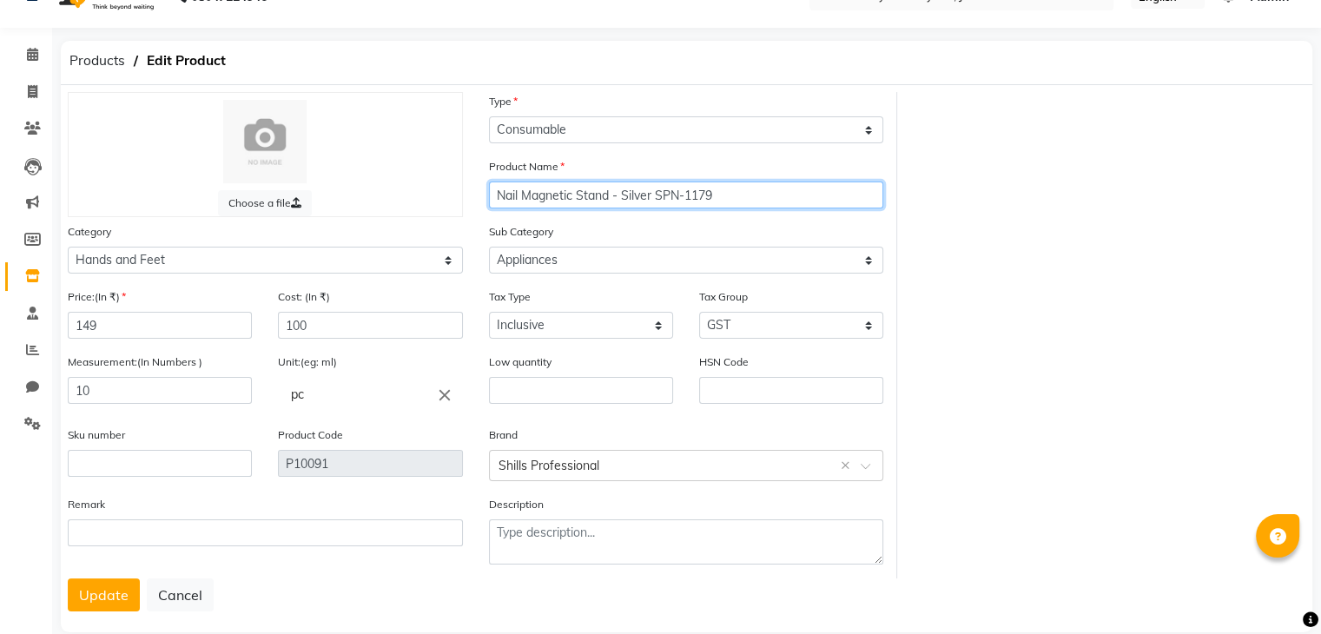
scroll to position [69, 0]
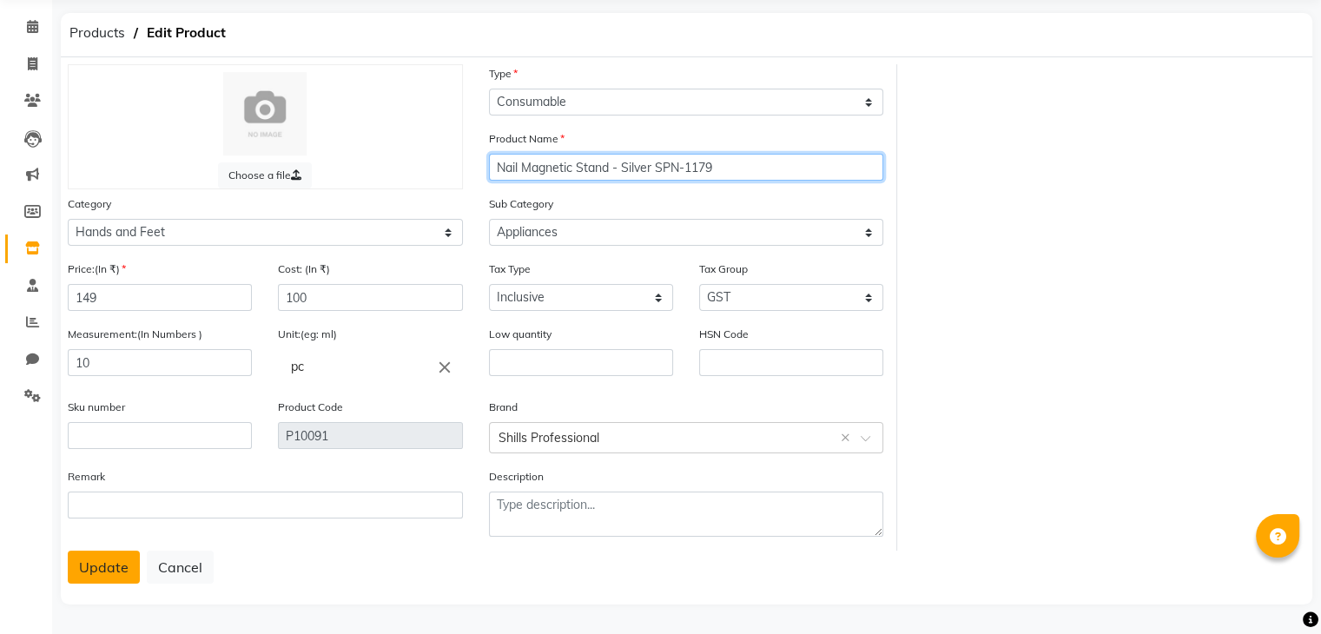
type input "Nail Magnetic Stand - Silver SPN-1179"
click at [110, 564] on button "Update" at bounding box center [104, 567] width 72 height 33
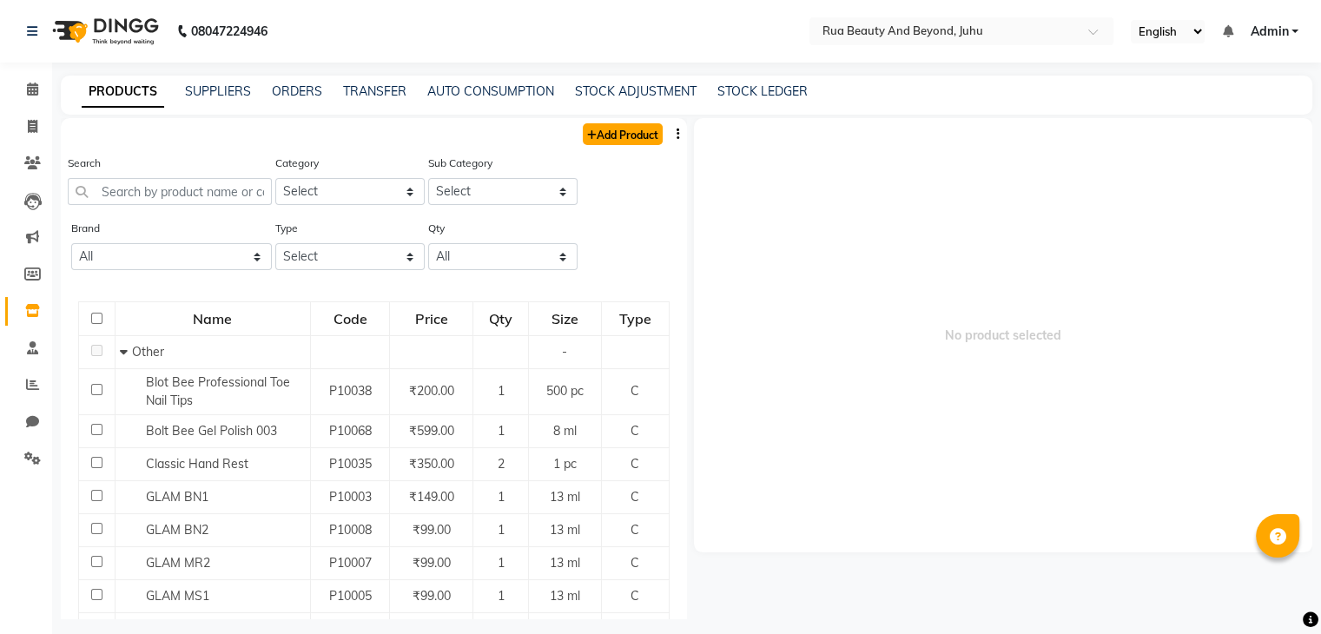
click at [620, 129] on link "Add Product" at bounding box center [623, 134] width 80 height 22
select select "true"
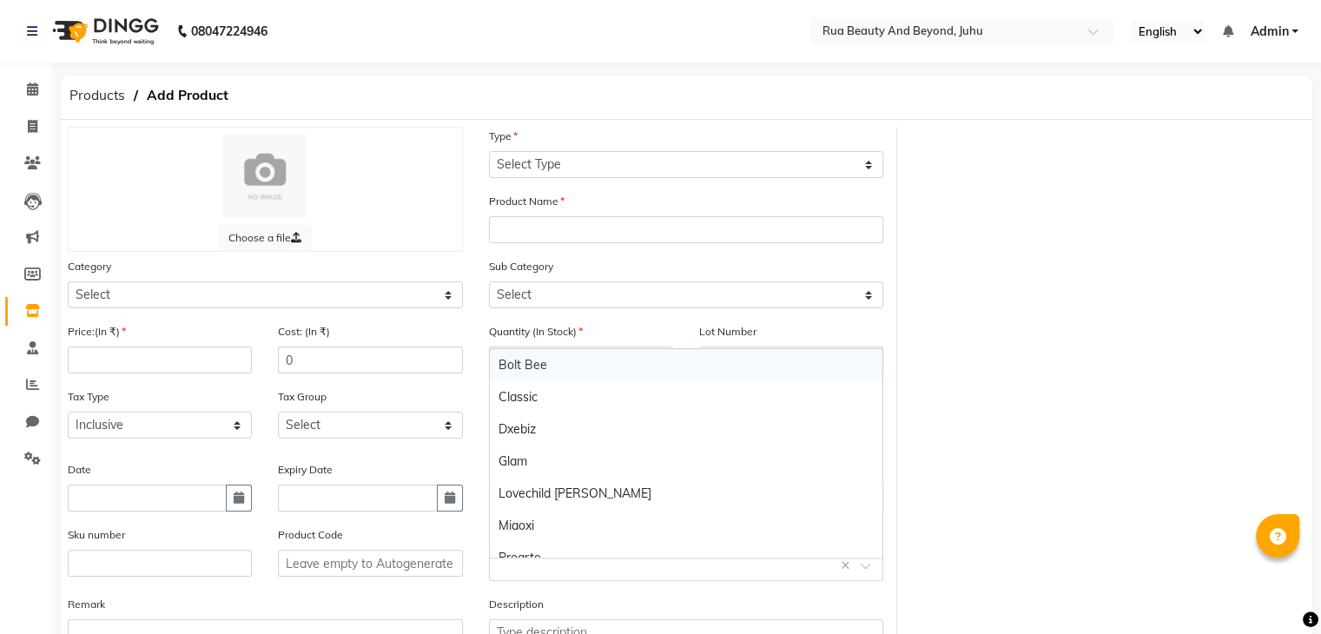
click at [525, 573] on input "text" at bounding box center [669, 564] width 341 height 18
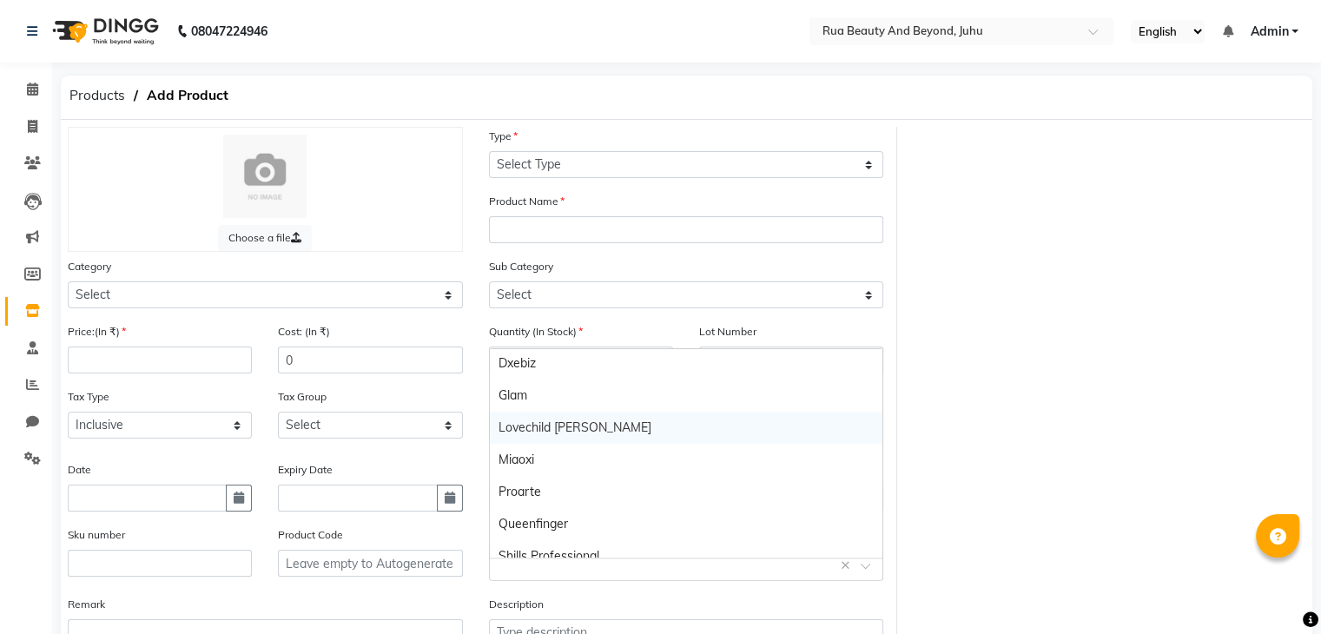
scroll to position [113, 0]
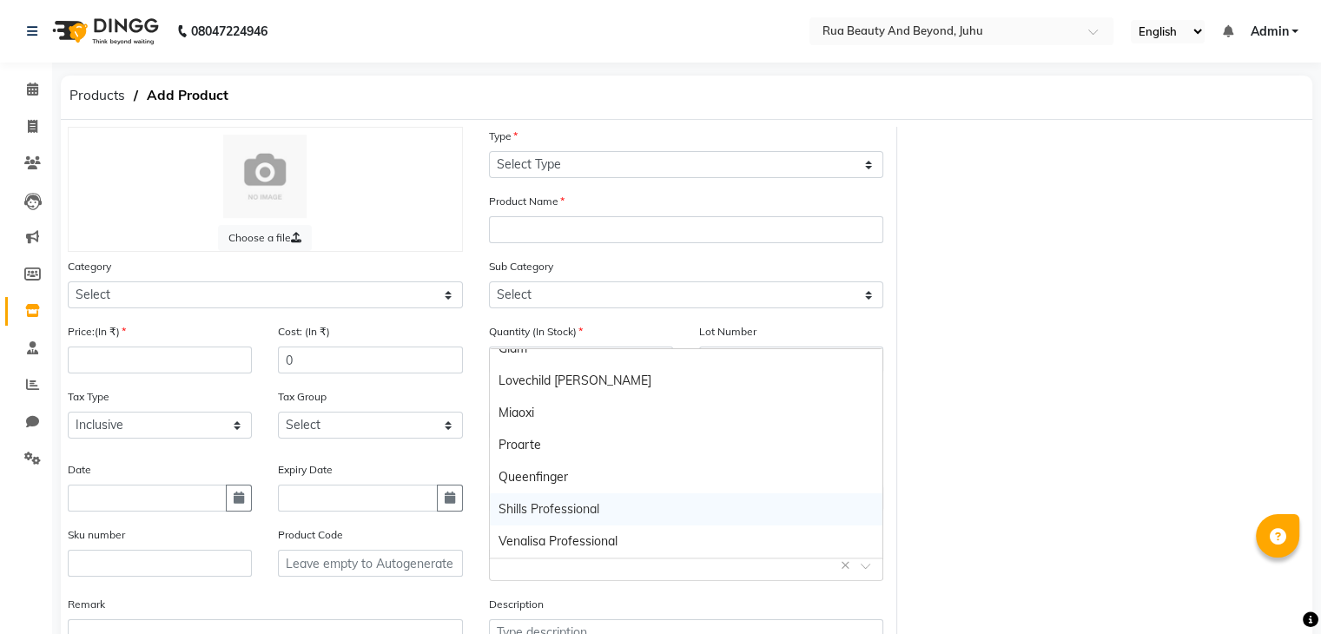
click at [547, 514] on div "Shills Professional" at bounding box center [686, 509] width 393 height 32
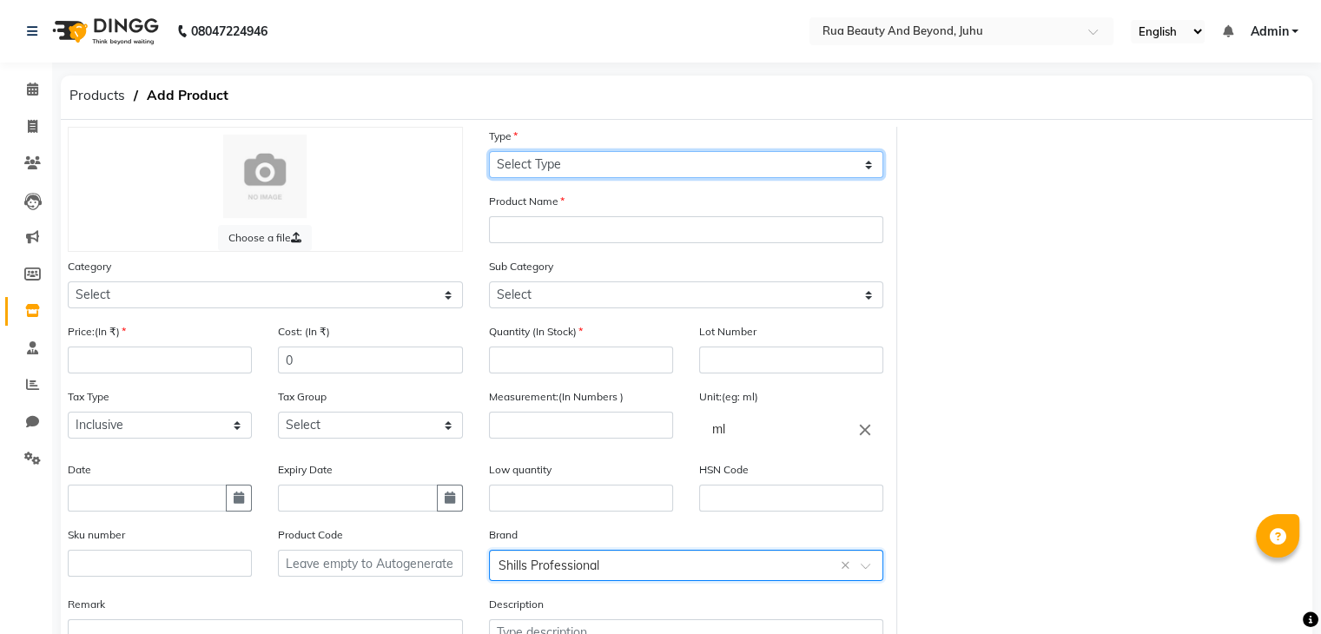
click at [539, 161] on select "Select Type Both Retail Consumable" at bounding box center [686, 164] width 395 height 27
select select "C"
click at [489, 152] on select "Select Type Both Retail Consumable" at bounding box center [686, 164] width 395 height 27
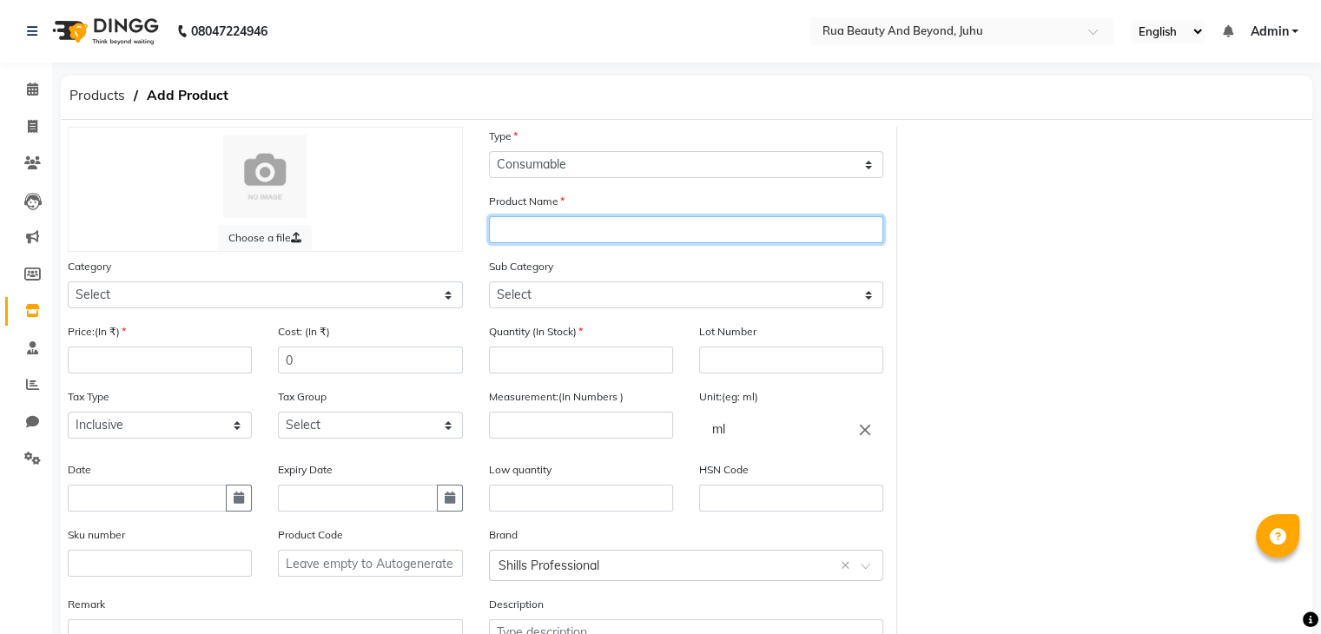
click at [528, 229] on input "text" at bounding box center [686, 229] width 395 height 27
type input "Nail Rainbow Diamond SPN-11142"
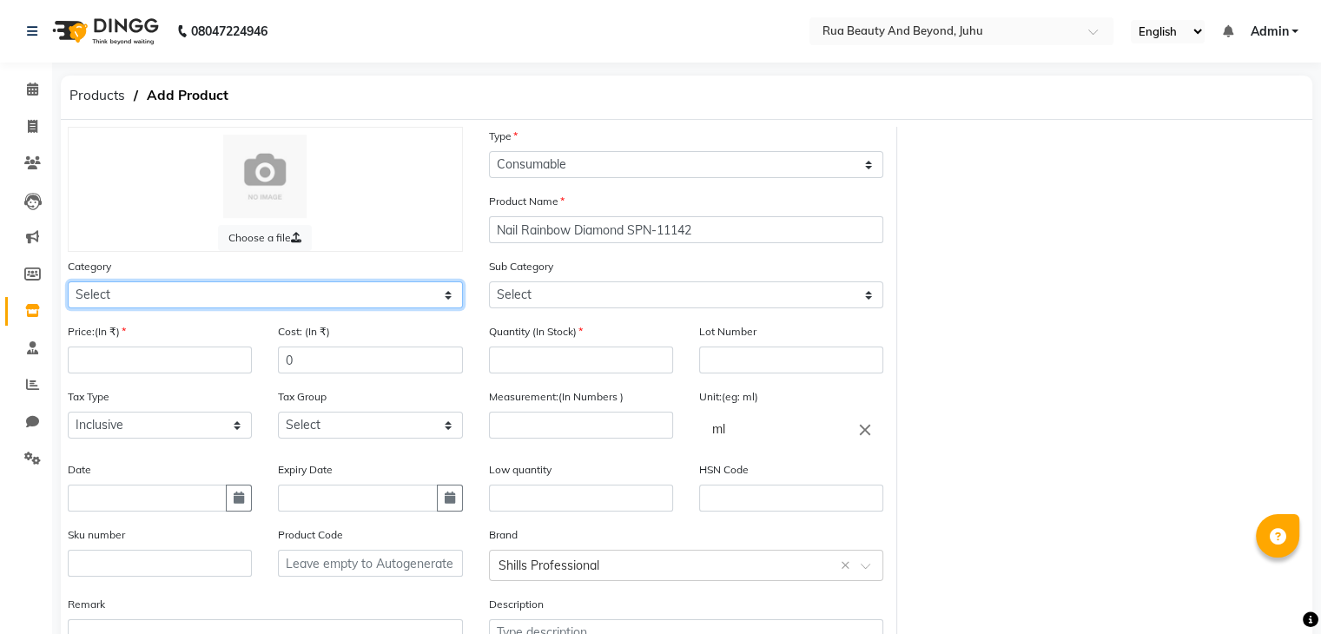
drag, startPoint x: 199, startPoint y: 300, endPoint x: 178, endPoint y: 310, distance: 23.3
click at [199, 300] on select "Select Hair Skin Makeup Personal Care Appliances [PERSON_NAME] Waxing Disposabl…" at bounding box center [265, 294] width 395 height 27
select select "1950"
click at [68, 284] on select "Select Hair Skin Makeup Personal Care Appliances [PERSON_NAME] Waxing Disposabl…" at bounding box center [265, 294] width 395 height 27
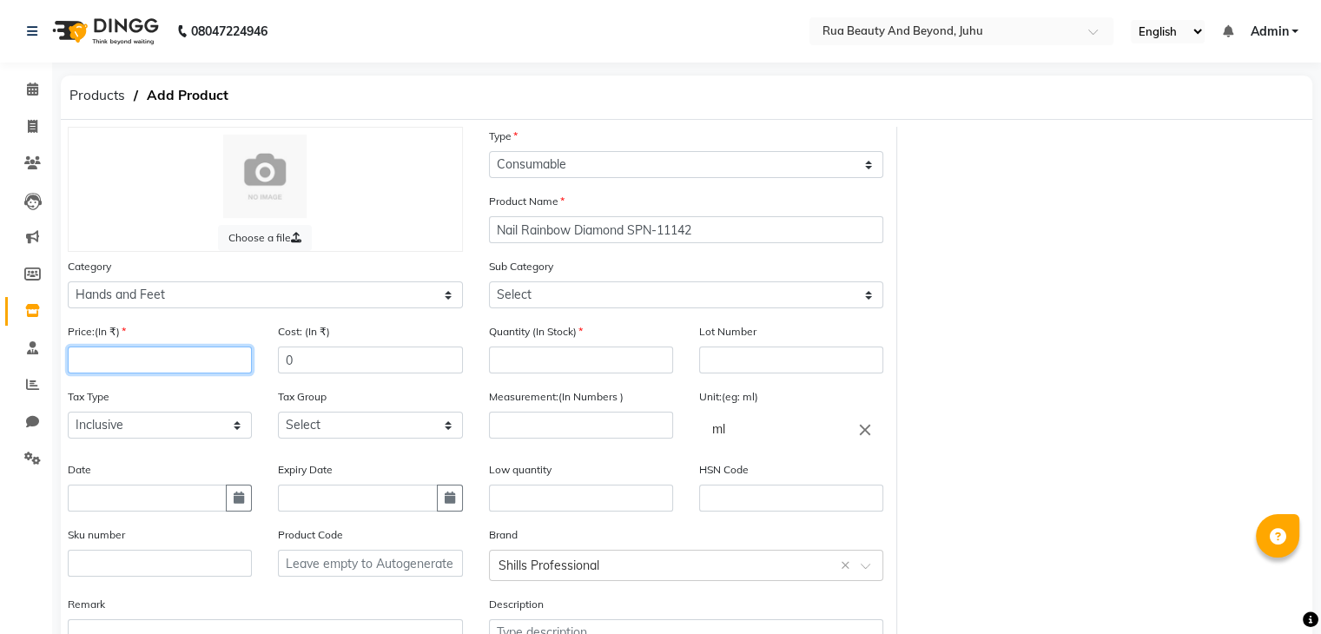
click at [113, 368] on input "number" at bounding box center [160, 360] width 184 height 27
type input "499"
drag, startPoint x: 306, startPoint y: 365, endPoint x: 270, endPoint y: 362, distance: 35.7
click at [275, 364] on div "Cost: (In ₹) 0" at bounding box center [370, 354] width 210 height 65
type input "225"
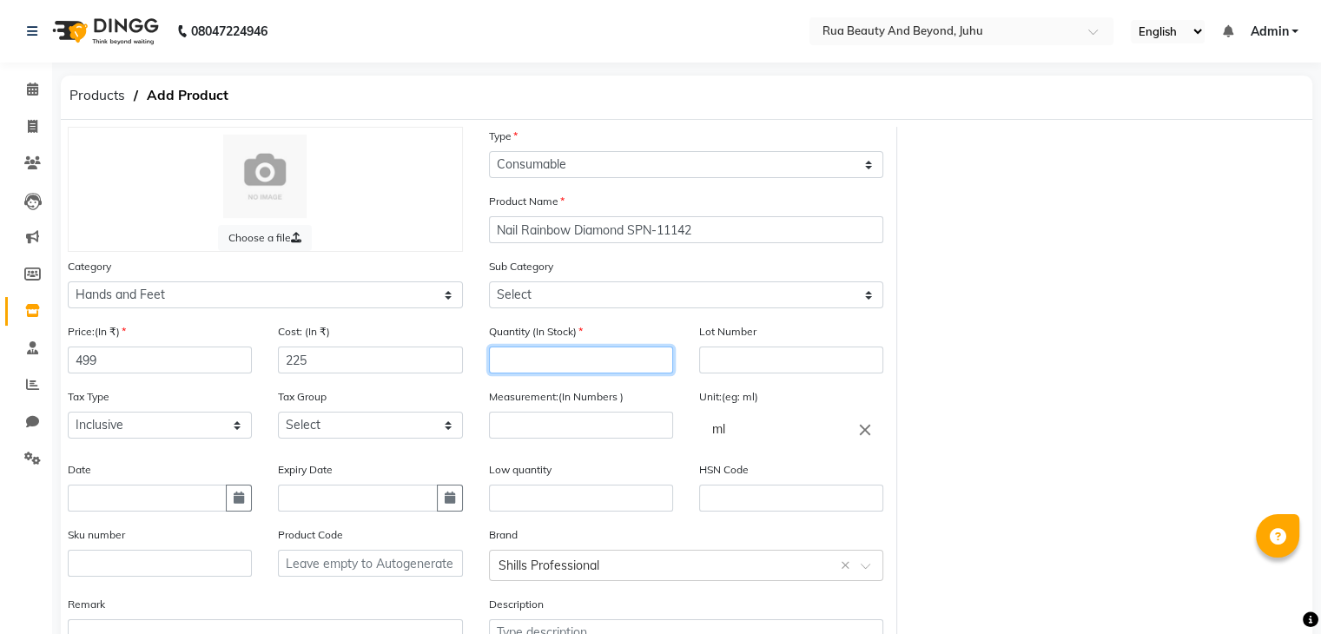
click at [564, 372] on input "number" at bounding box center [581, 360] width 184 height 27
type input "1"
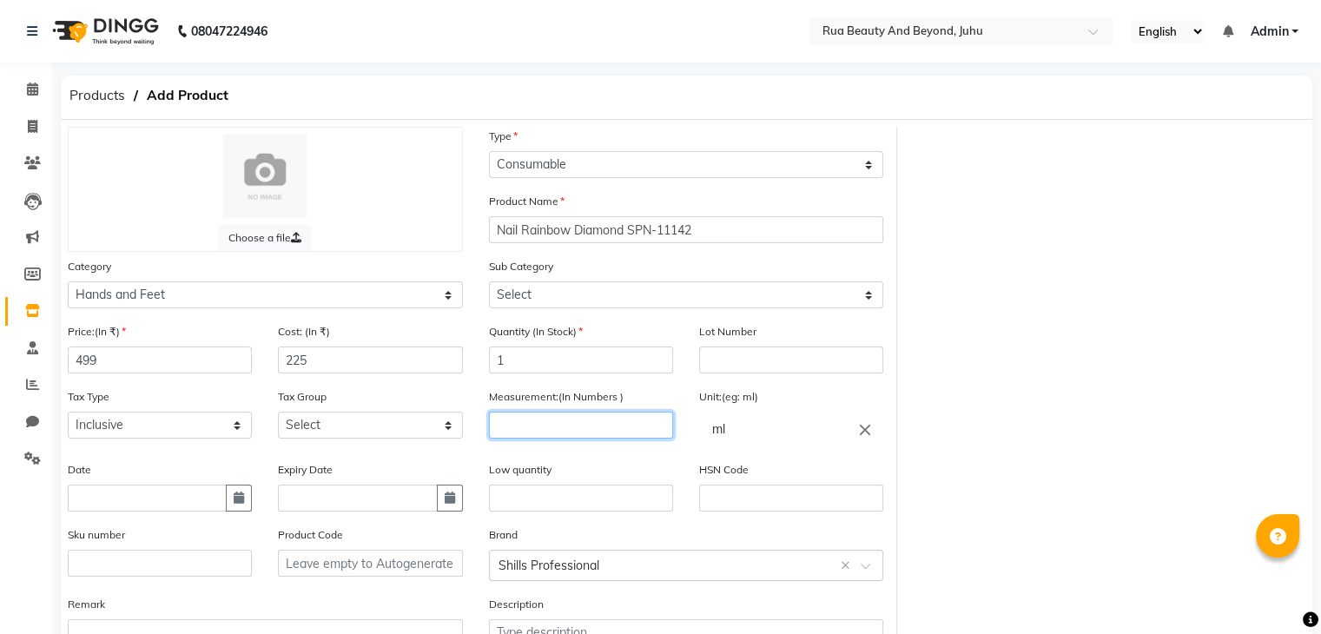
click at [527, 438] on input "number" at bounding box center [581, 425] width 184 height 27
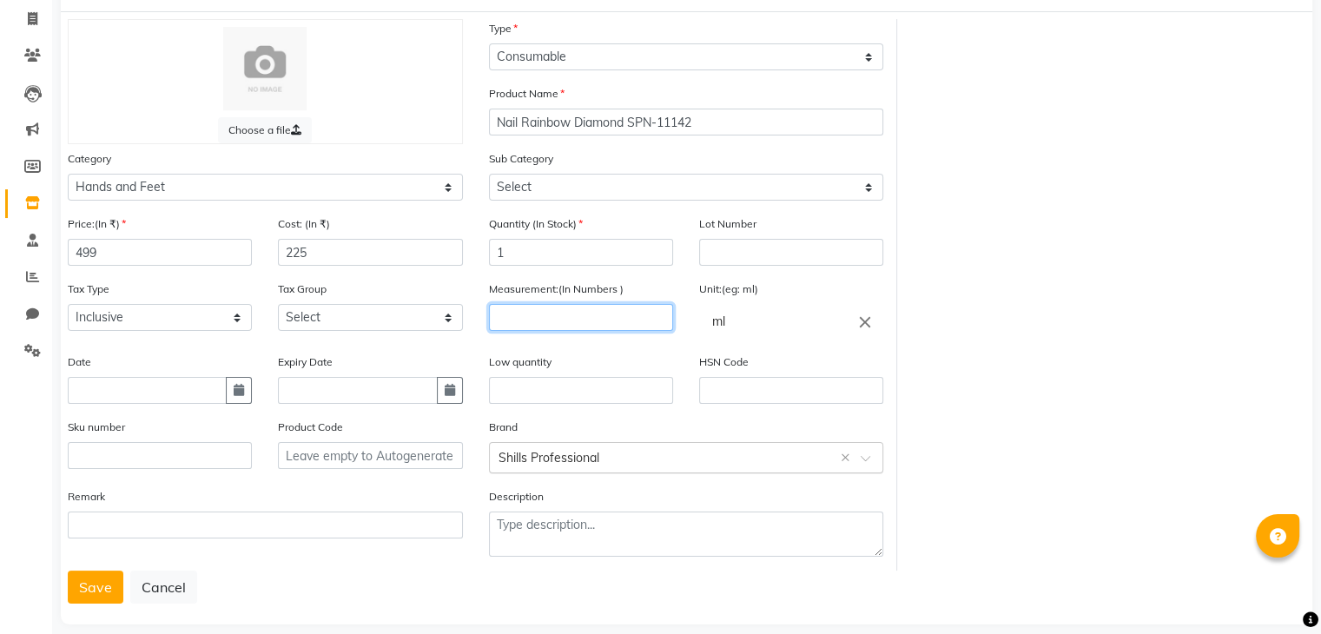
scroll to position [135, 0]
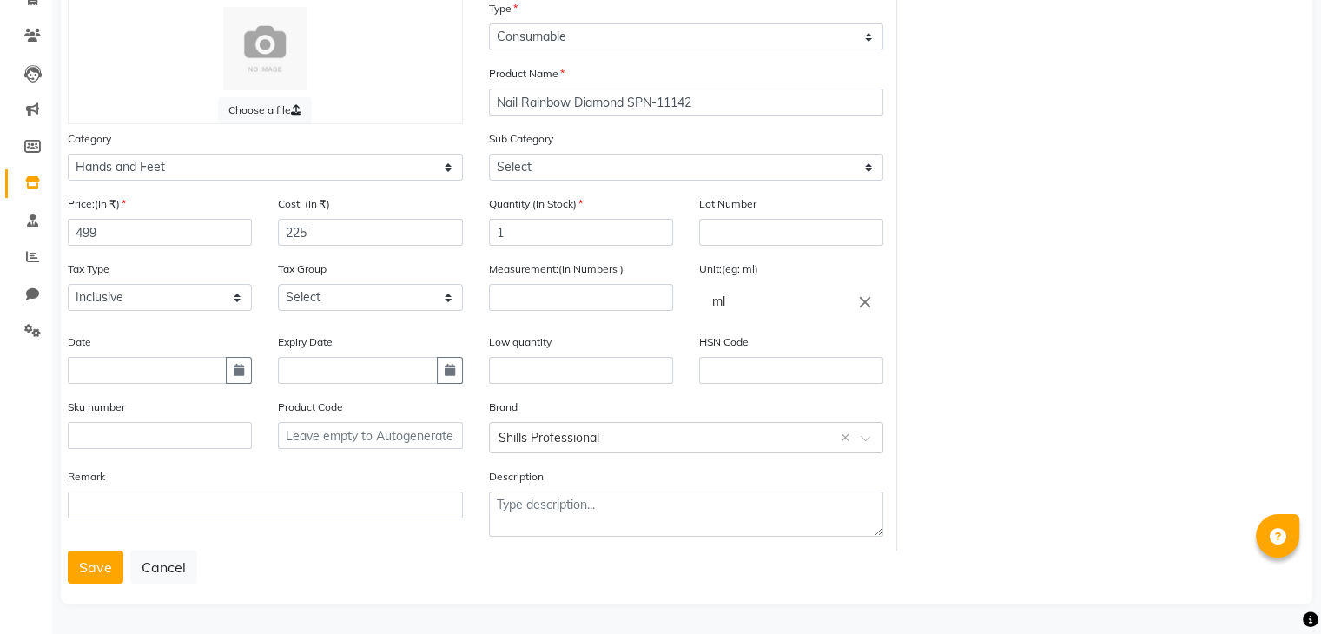
click at [869, 300] on icon "close" at bounding box center [865, 301] width 19 height 19
click at [766, 381] on link "pc" at bounding box center [791, 376] width 184 height 44
type input "pc"
click at [555, 300] on input "number" at bounding box center [581, 297] width 184 height 27
type input "12"
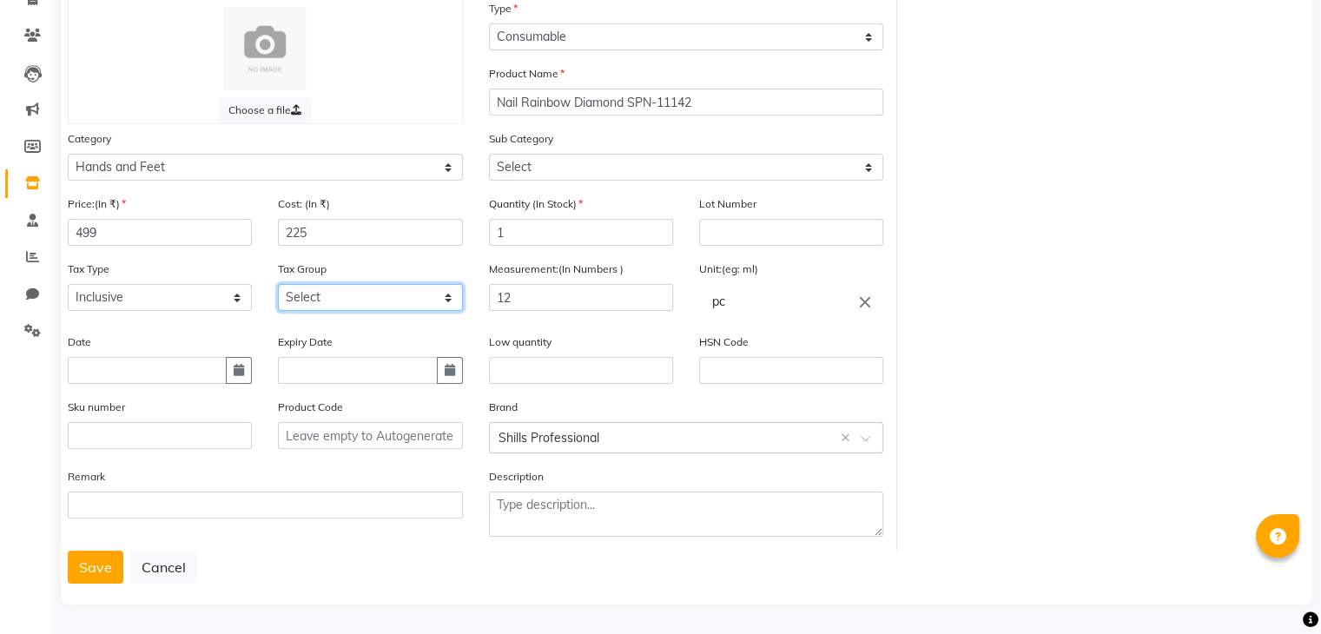
click at [306, 295] on select "Select GST" at bounding box center [370, 297] width 184 height 27
select select "4351"
click at [278, 284] on select "Select GST" at bounding box center [370, 297] width 184 height 27
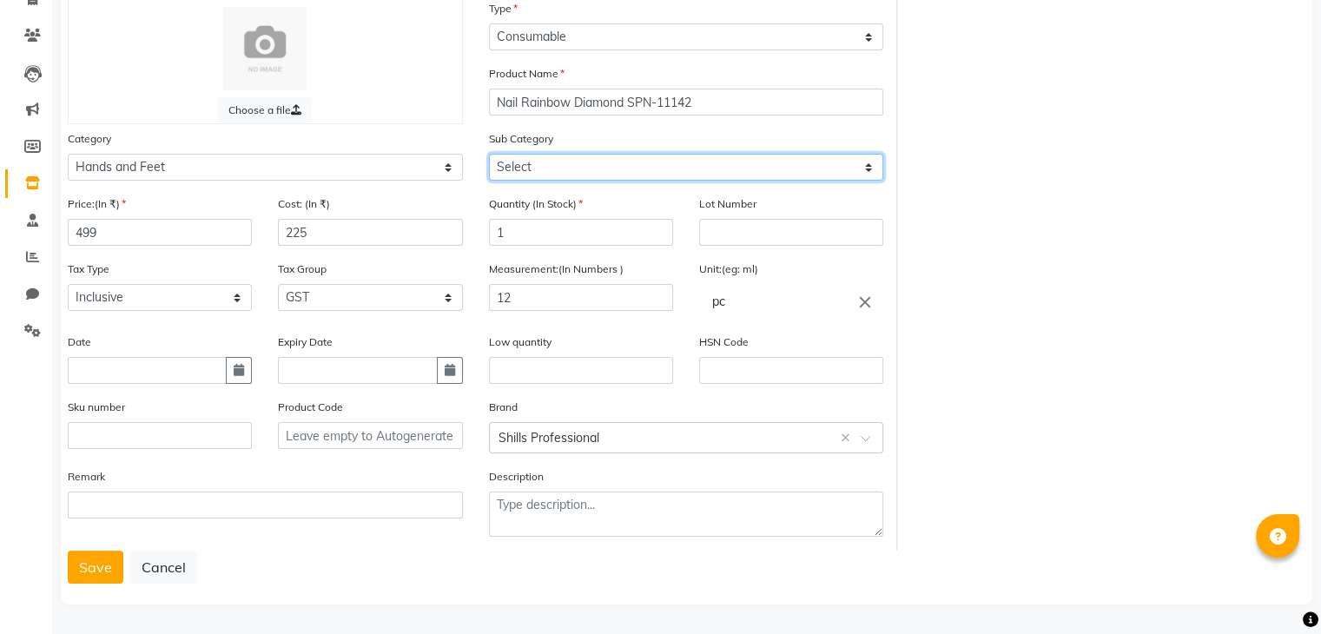
click at [534, 165] on select "Select Products Appliances" at bounding box center [686, 167] width 395 height 27
select select "1951"
click at [489, 154] on select "Select Products Appliances" at bounding box center [686, 167] width 395 height 27
click at [102, 564] on button "Save" at bounding box center [96, 567] width 56 height 33
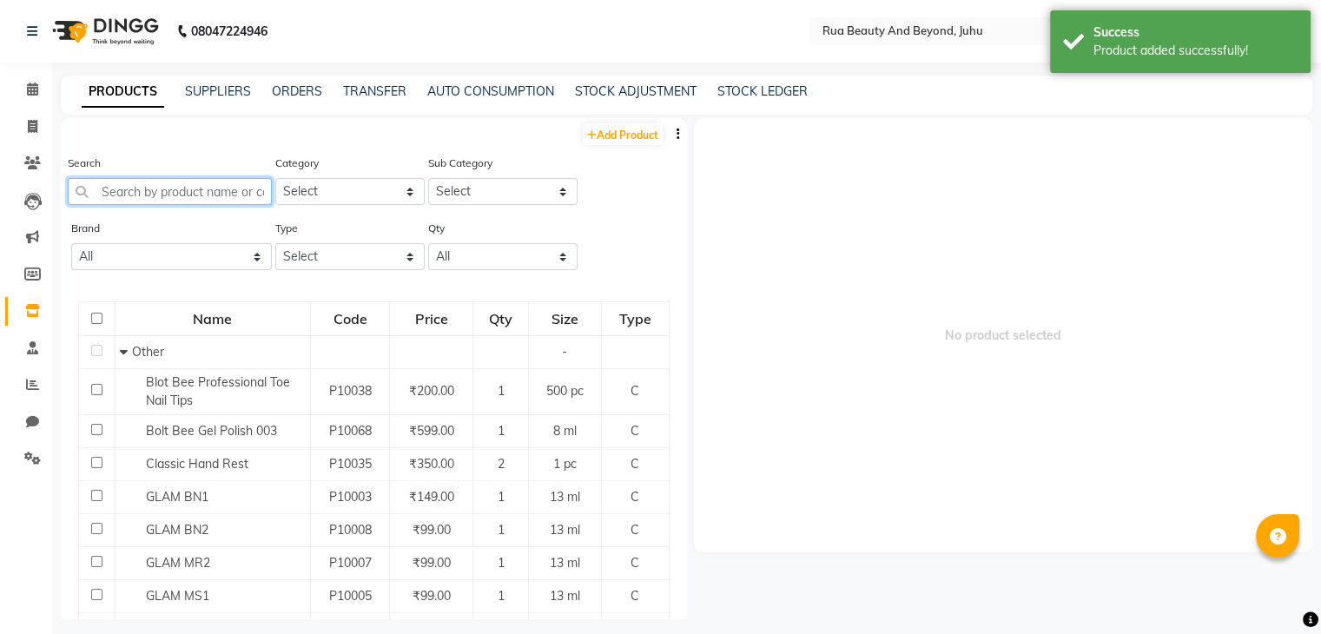
click at [176, 196] on input "text" at bounding box center [170, 191] width 204 height 27
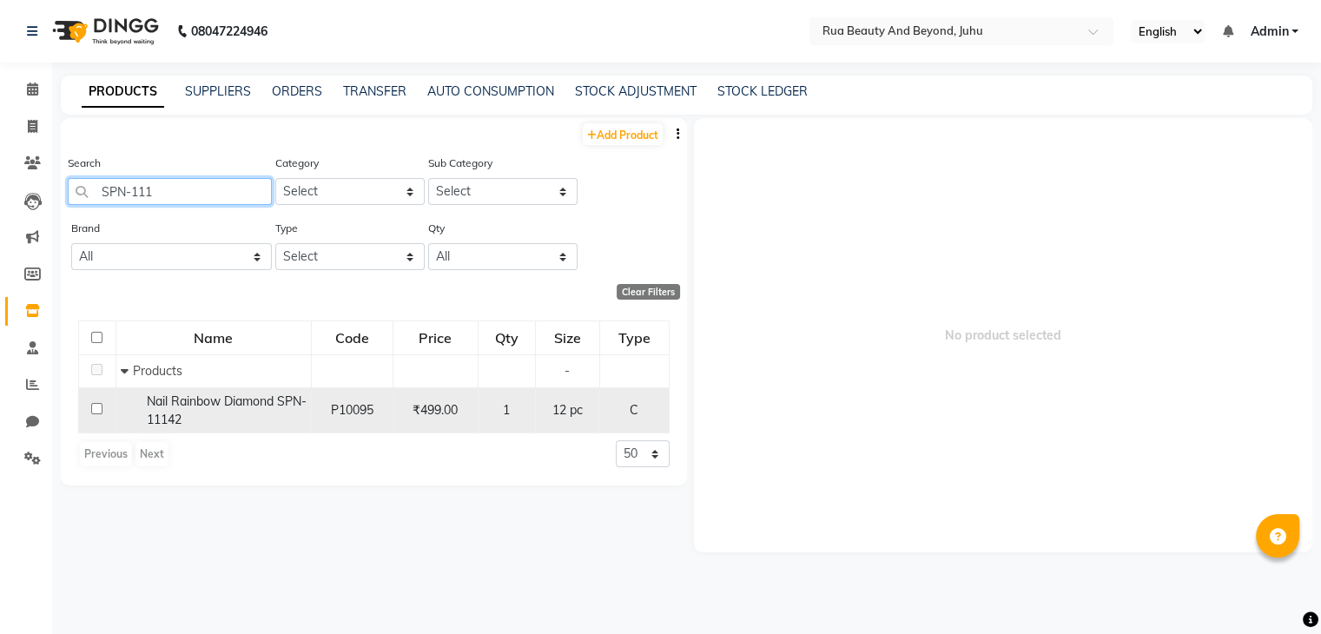
type input "SPN-111"
click at [256, 421] on div "Nail Rainbow Diamond SPN-11142" at bounding box center [214, 411] width 186 height 36
select select
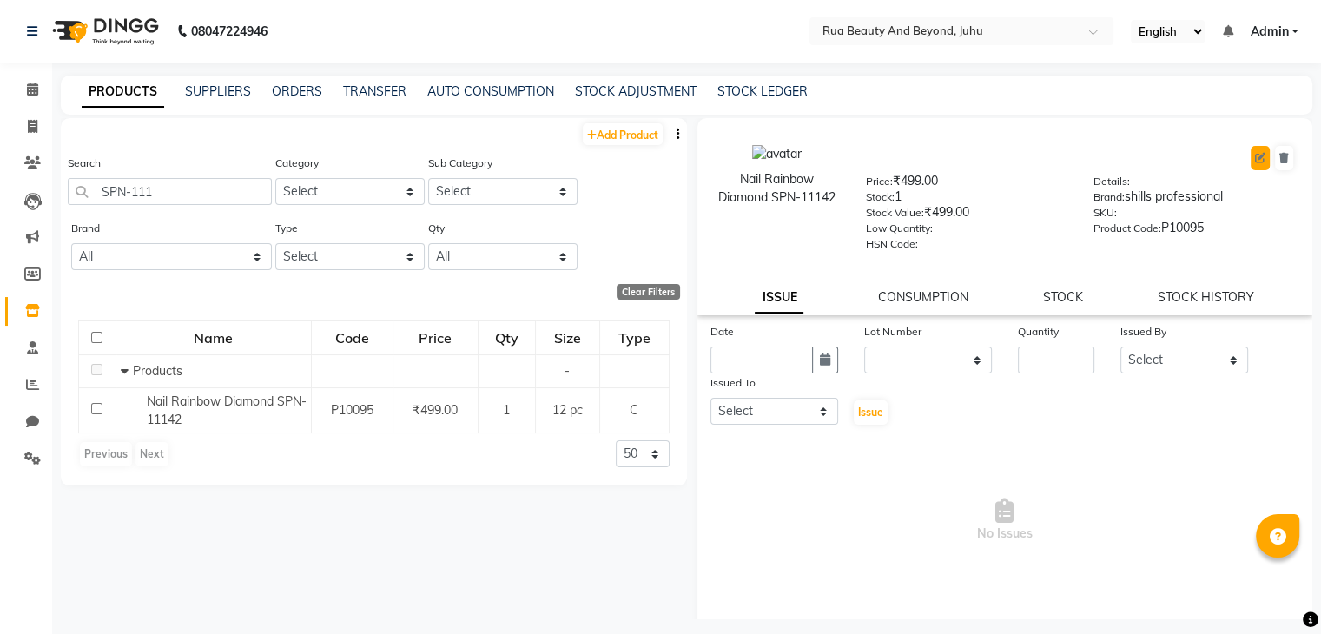
click at [1251, 150] on button at bounding box center [1260, 158] width 19 height 24
select select "C"
select select "1950"
select select "1951"
select select "true"
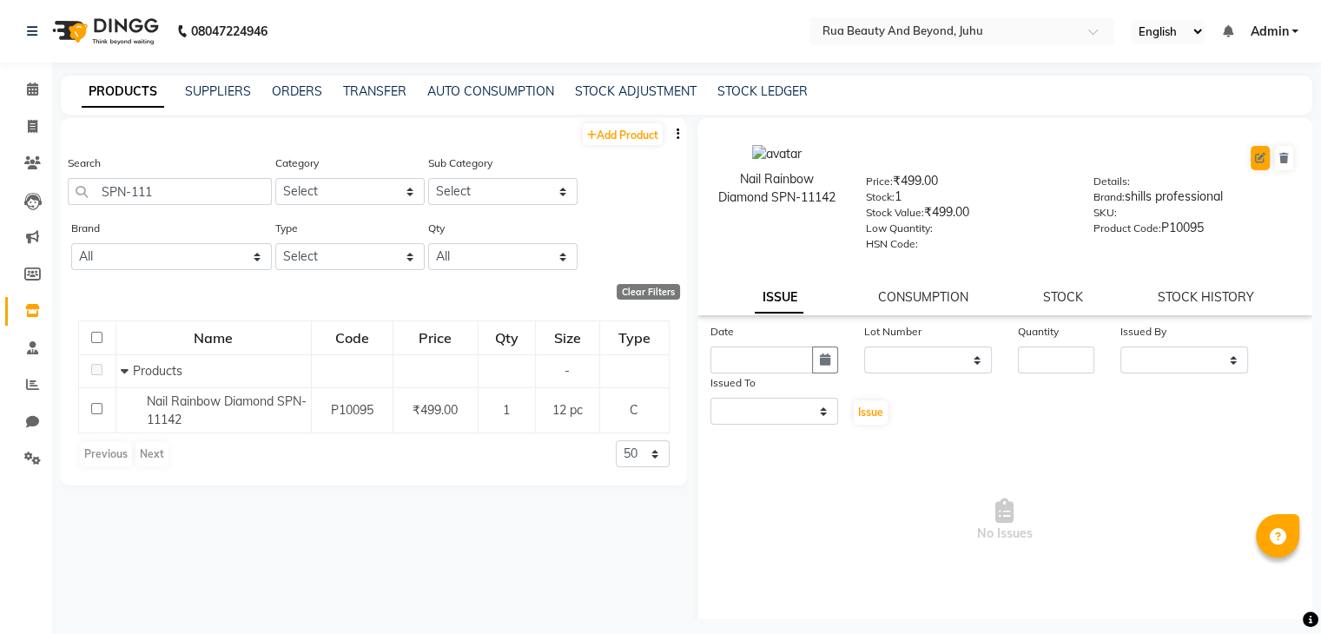
select select "4351"
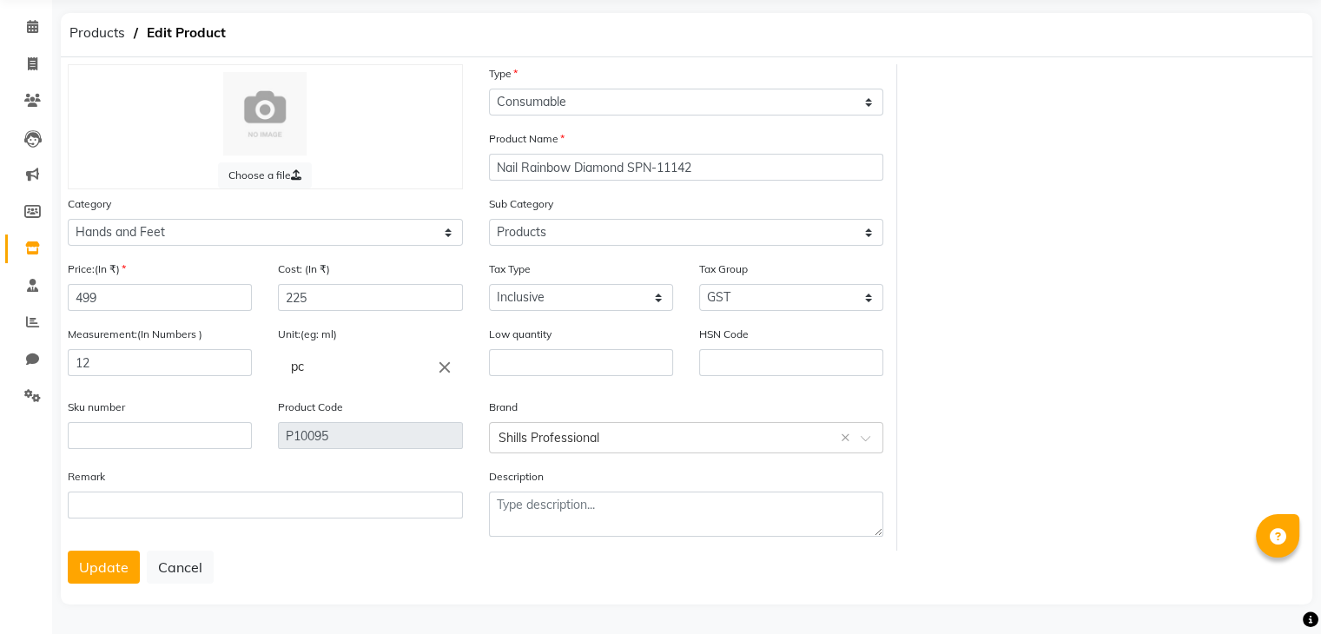
scroll to position [69, 0]
drag, startPoint x: 98, startPoint y: 363, endPoint x: 73, endPoint y: 363, distance: 25.2
click at [73, 363] on input "12" at bounding box center [160, 362] width 184 height 27
type input "1"
click at [83, 553] on button "Update" at bounding box center [104, 567] width 72 height 33
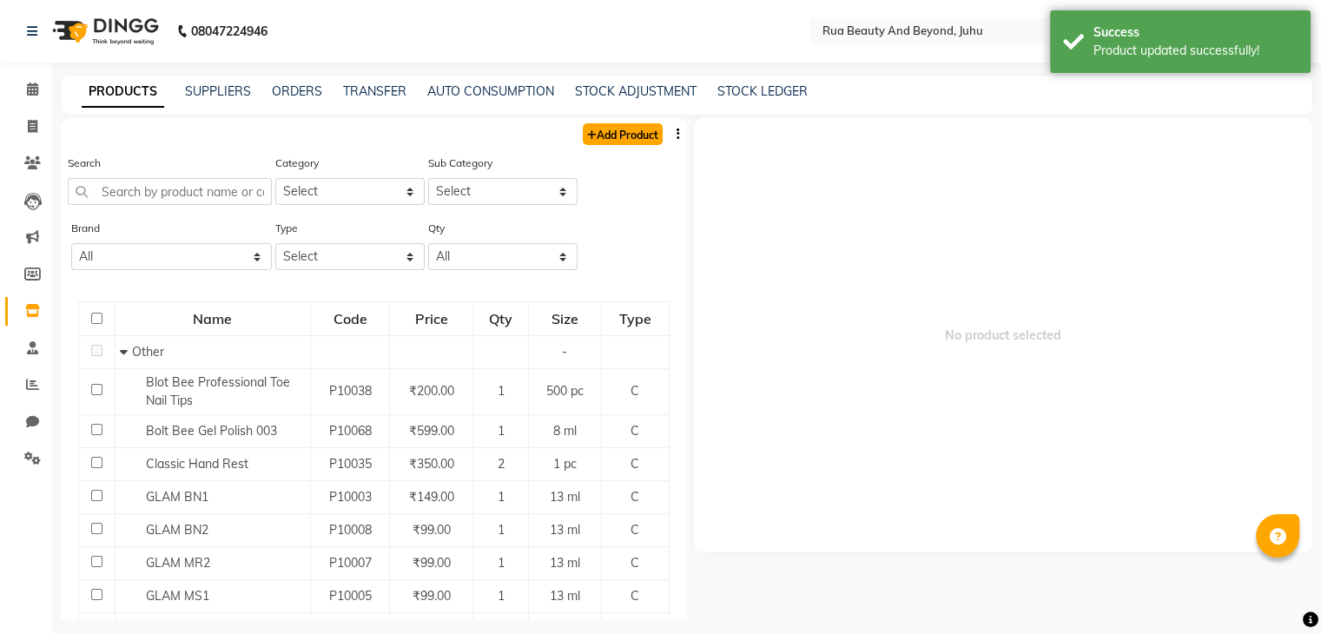
click at [598, 135] on link "Add Product" at bounding box center [623, 134] width 80 height 22
select select "true"
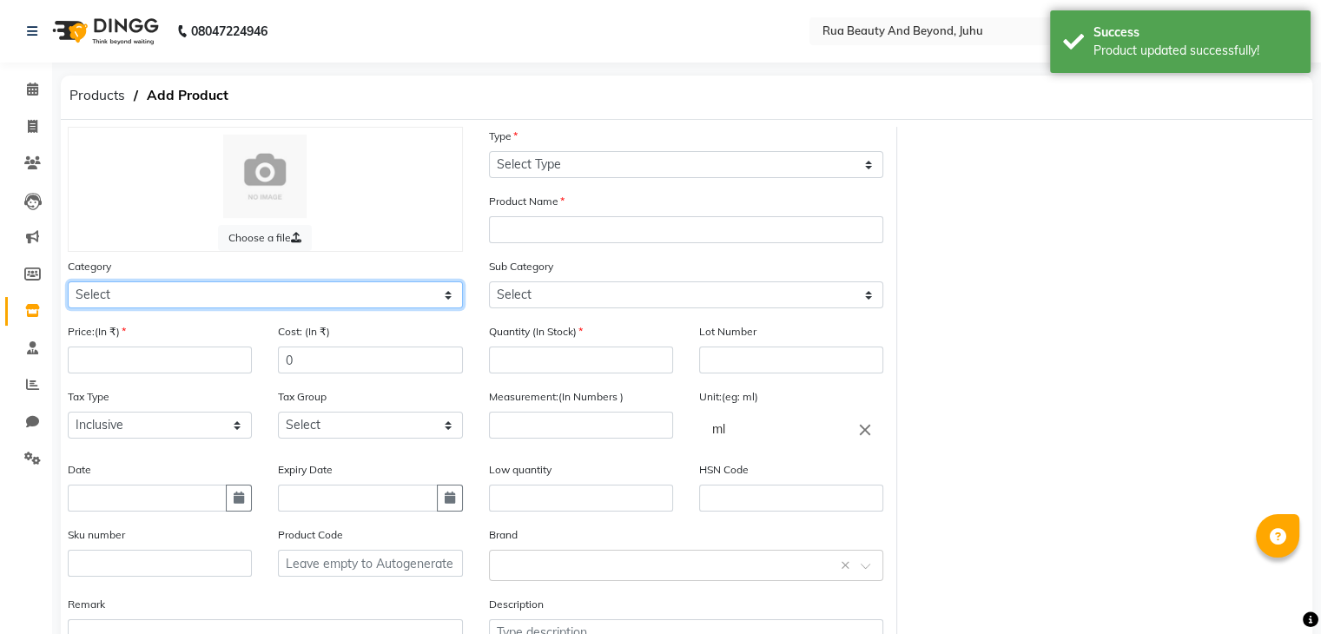
click at [143, 298] on select "Select Hair Skin Makeup Personal Care Appliances [PERSON_NAME] Waxing Disposabl…" at bounding box center [265, 294] width 395 height 27
select select "1950"
click at [68, 284] on select "Select Hair Skin Makeup Personal Care Appliances [PERSON_NAME] Waxing Disposabl…" at bounding box center [265, 294] width 395 height 27
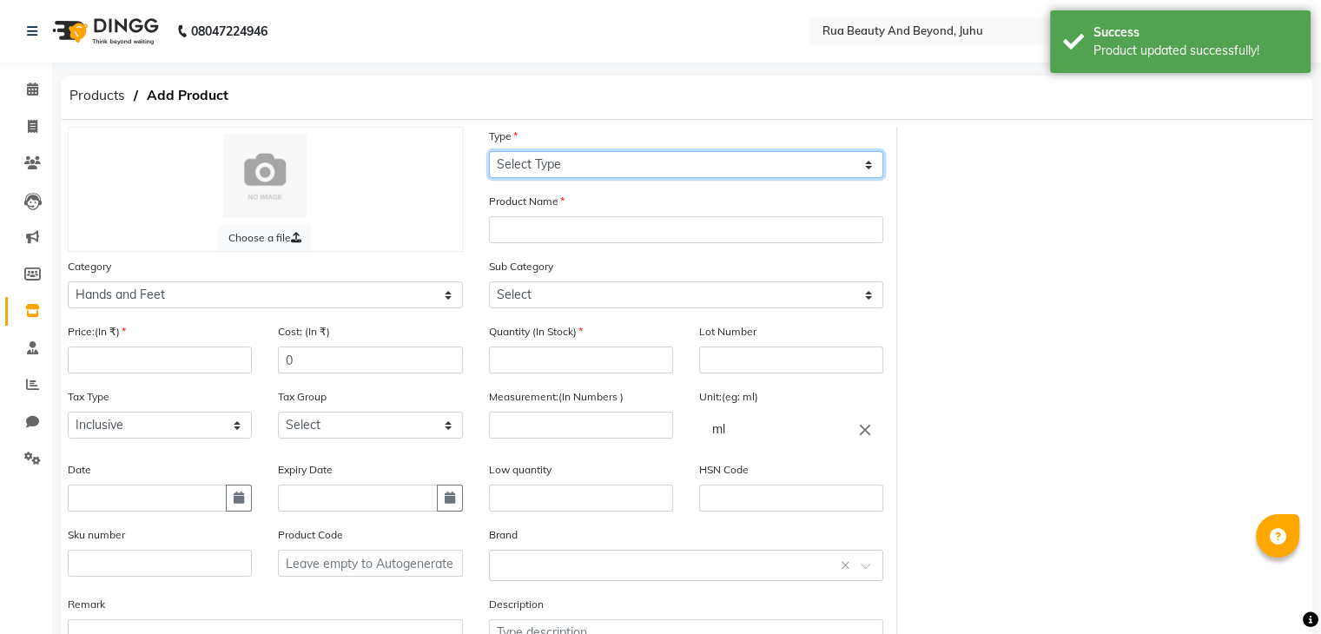
click at [597, 162] on select "Select Type Both Retail Consumable" at bounding box center [686, 164] width 395 height 27
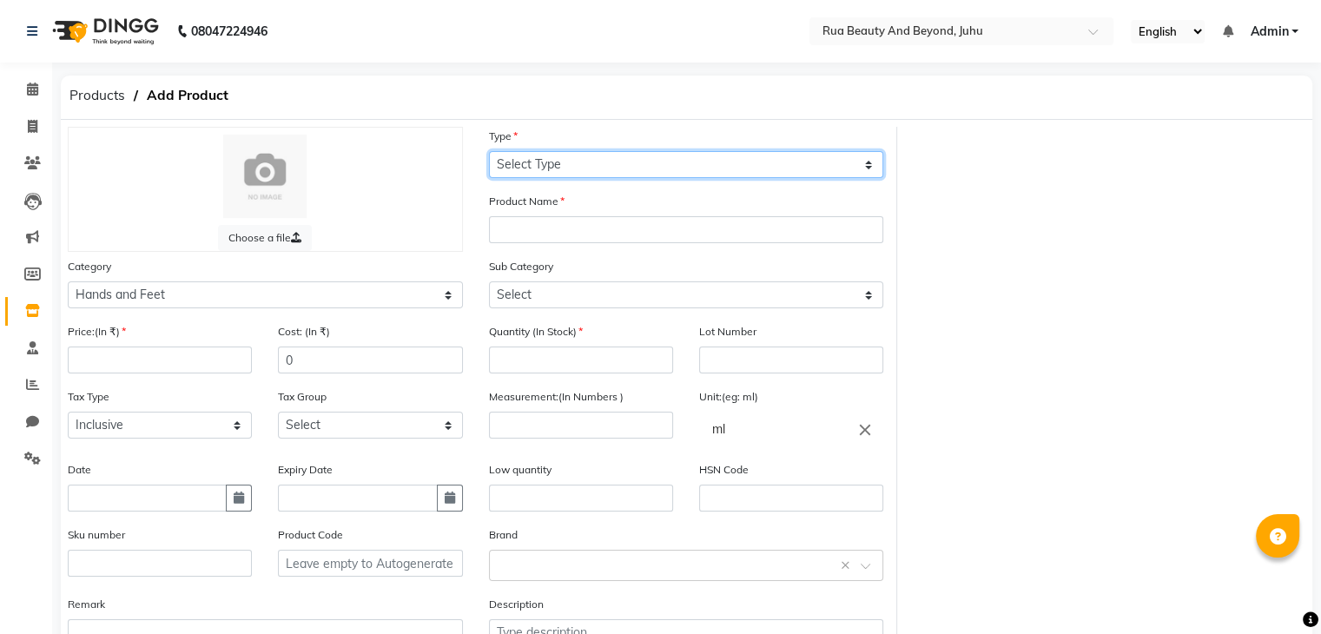
select select "C"
click at [489, 152] on select "Select Type Both Retail Consumable" at bounding box center [686, 164] width 395 height 27
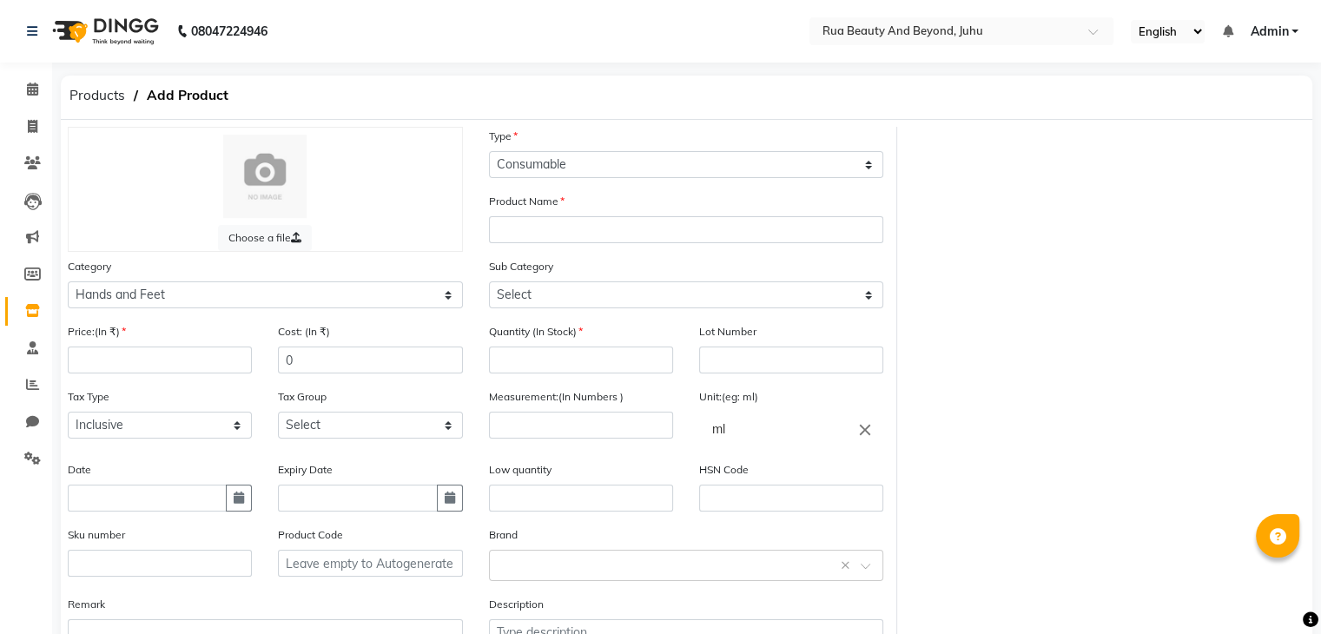
click at [546, 216] on div "Product Name" at bounding box center [686, 217] width 395 height 51
click at [525, 238] on input "text" at bounding box center [686, 229] width 395 height 27
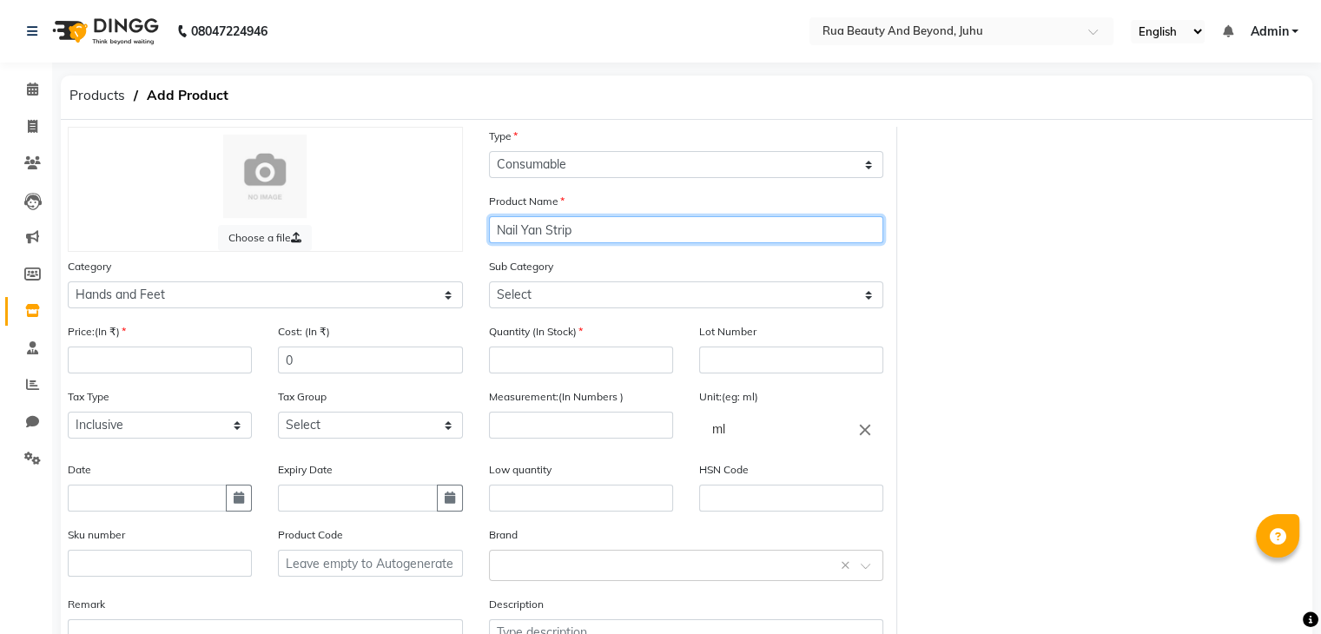
type input "Nail Yan Strip"
click at [862, 432] on icon "close" at bounding box center [865, 429] width 19 height 19
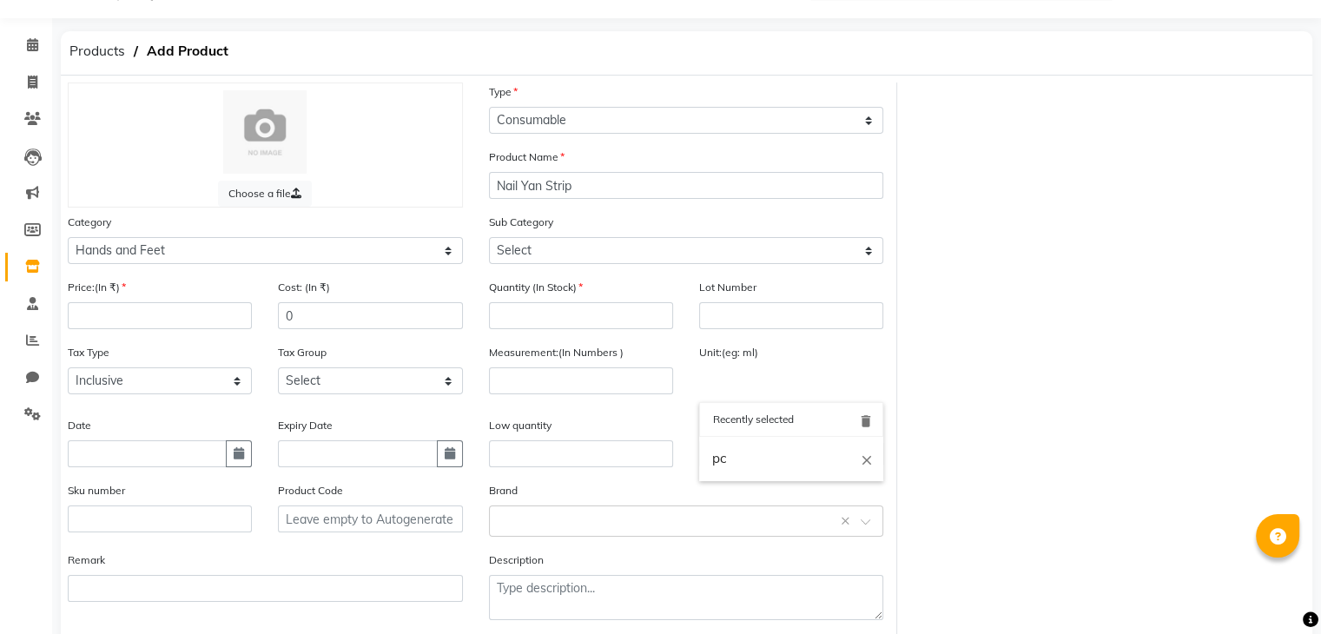
scroll to position [87, 0]
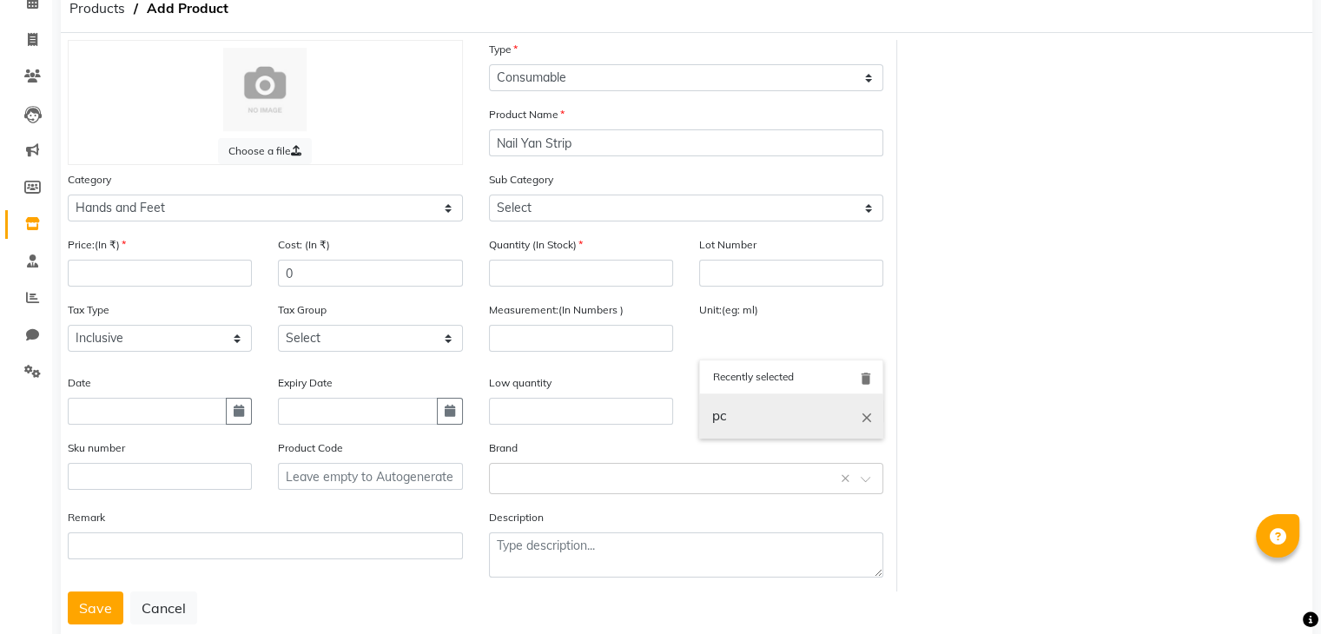
click at [739, 432] on link "pc" at bounding box center [791, 416] width 184 height 44
type input "pc"
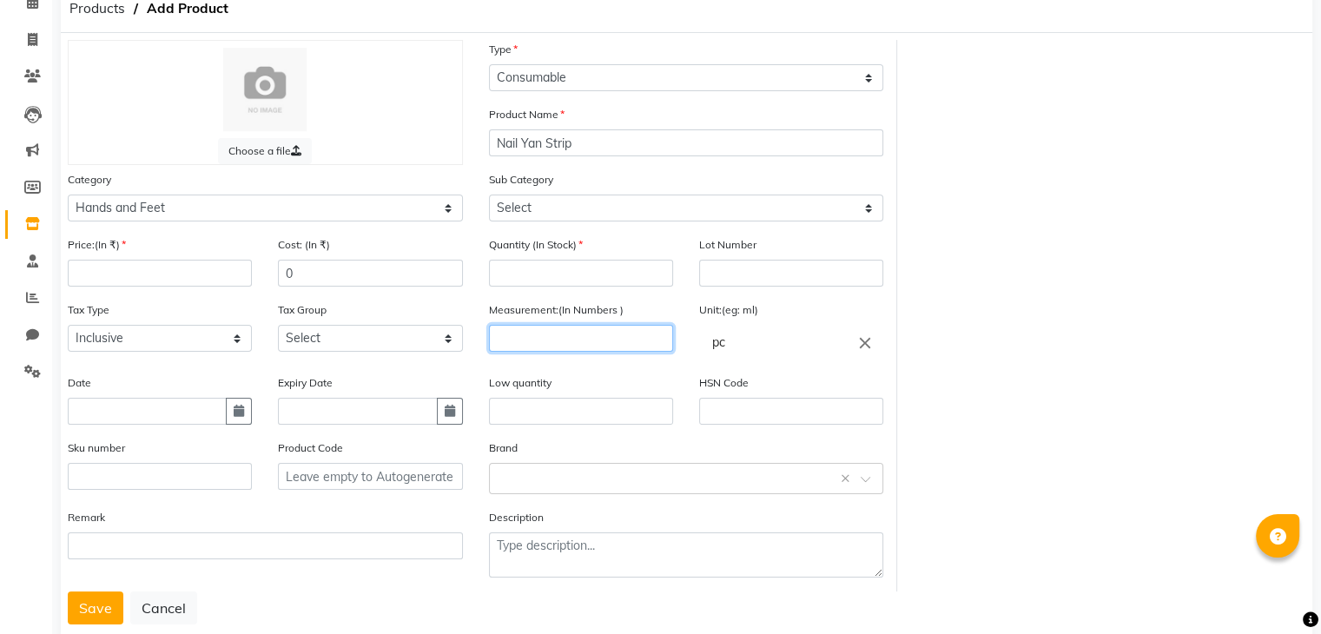
click at [581, 335] on input "number" at bounding box center [581, 338] width 184 height 27
type input "36"
click at [587, 282] on input "number" at bounding box center [581, 273] width 184 height 27
type input "1"
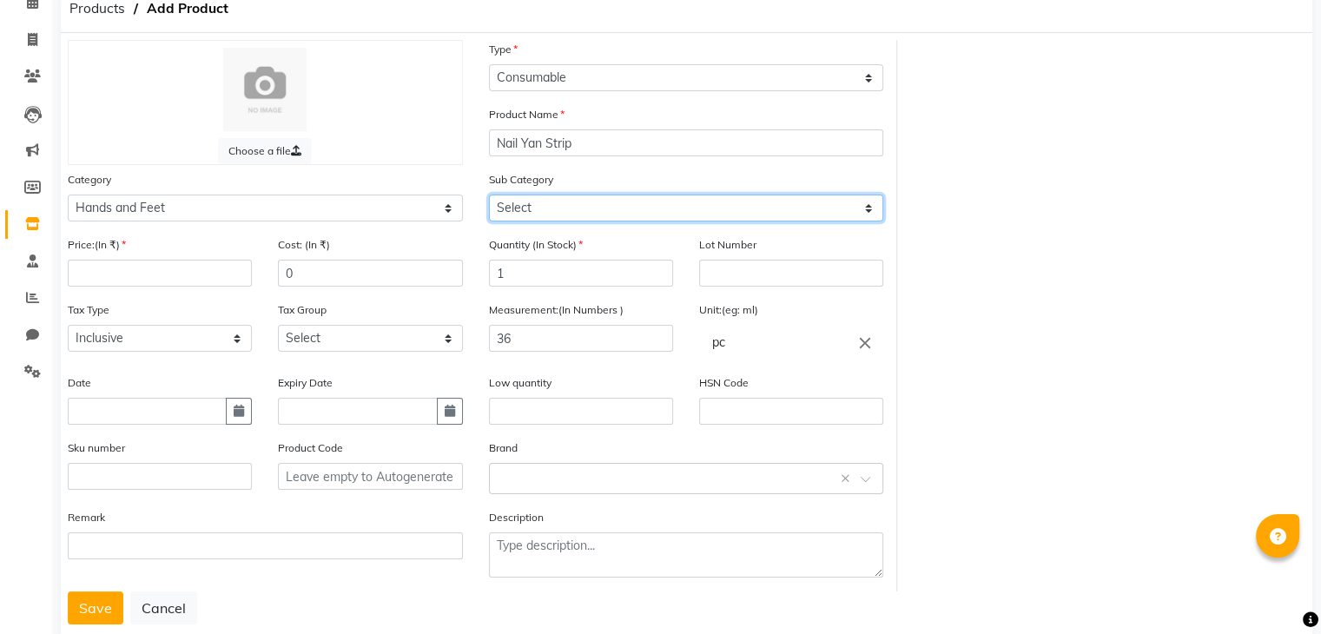
click at [567, 204] on select "Select Products Appliances" at bounding box center [686, 208] width 395 height 27
click at [489, 197] on select "Select Products Appliances" at bounding box center [686, 208] width 395 height 27
click at [557, 216] on select "Select Products Appliances" at bounding box center [686, 208] width 395 height 27
click at [489, 197] on select "Select Products Appliances" at bounding box center [686, 208] width 395 height 27
click at [552, 221] on select "Select Products Appliances" at bounding box center [686, 208] width 395 height 27
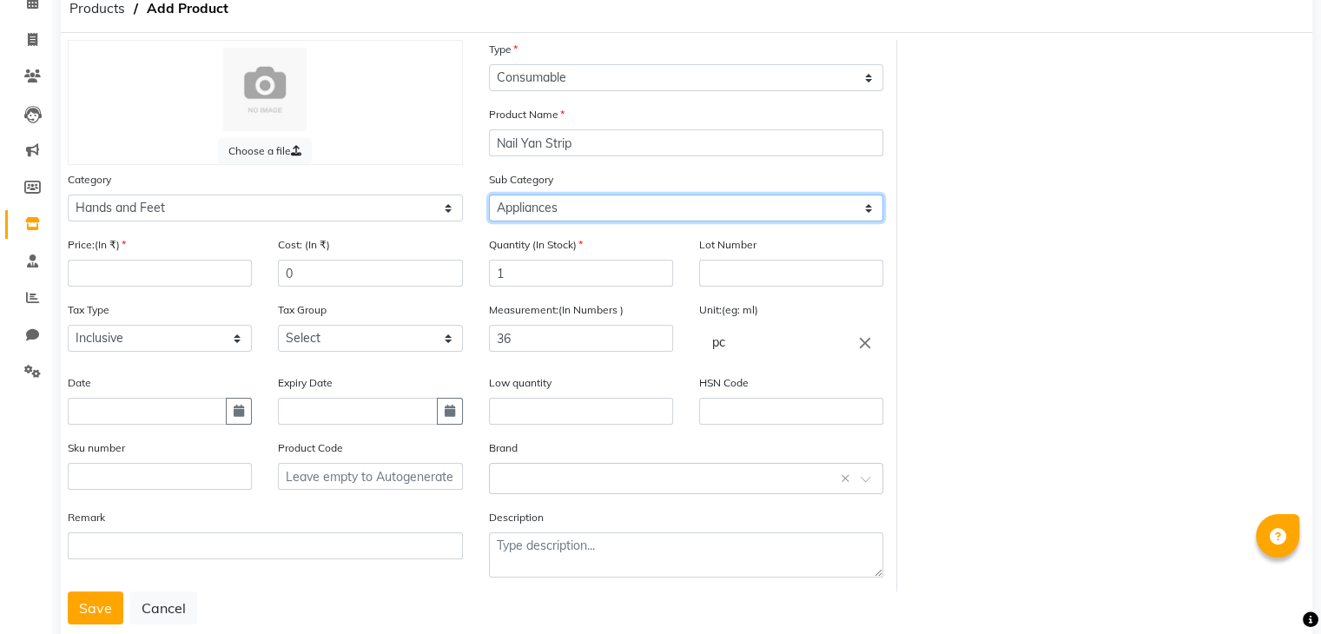
select select "1951"
click at [489, 197] on select "Select Products Appliances" at bounding box center [686, 208] width 395 height 27
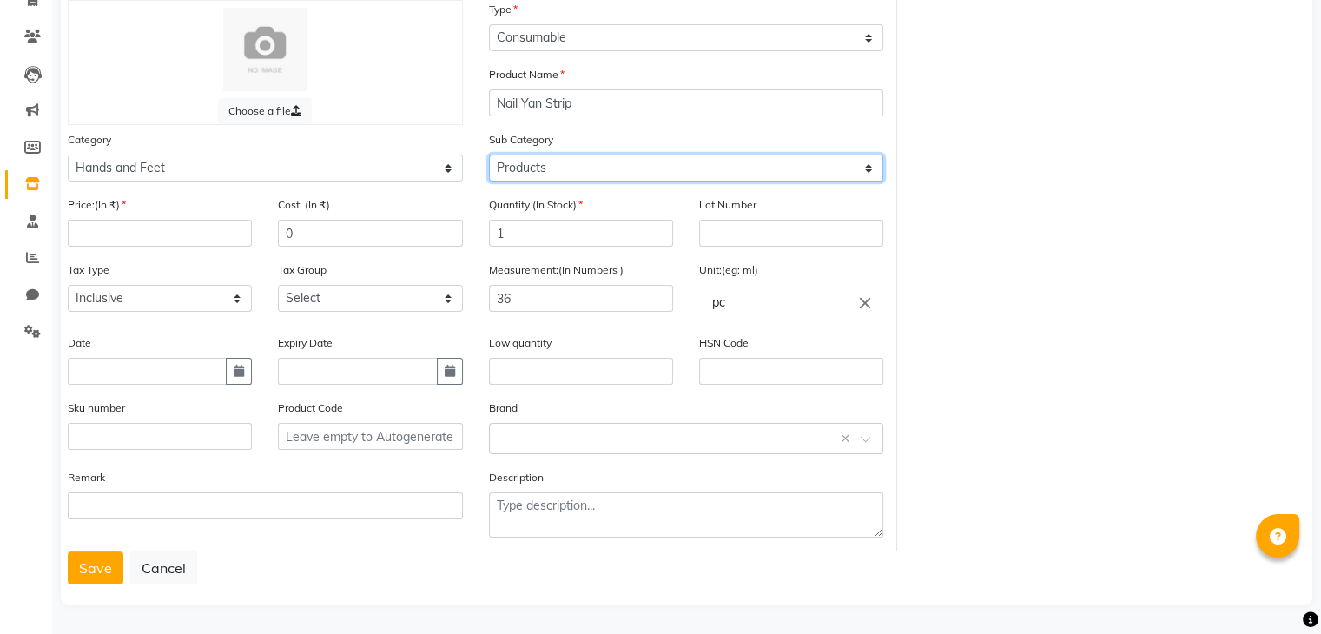
scroll to position [135, 0]
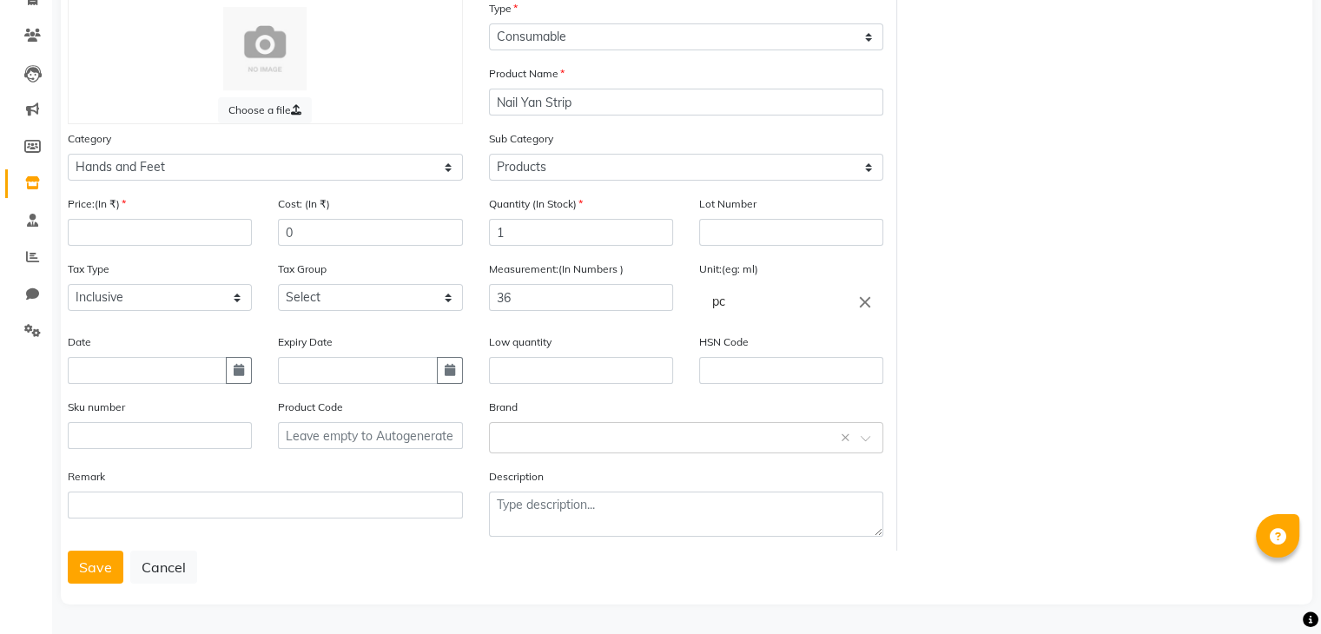
click at [515, 418] on div "Brand Select brand or add custom brand ×" at bounding box center [686, 426] width 395 height 56
click at [515, 453] on div "Brand Select brand or add custom brand ×" at bounding box center [686, 432] width 421 height 69
click at [518, 435] on input "text" at bounding box center [669, 436] width 341 height 18
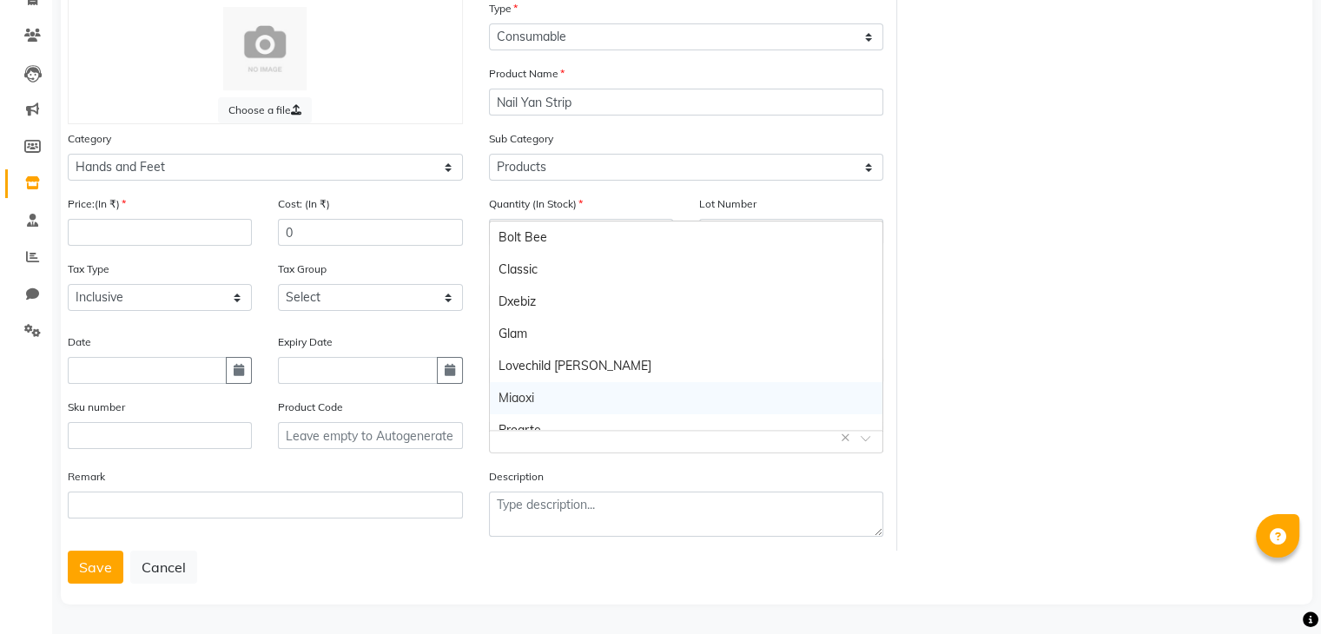
scroll to position [113, 0]
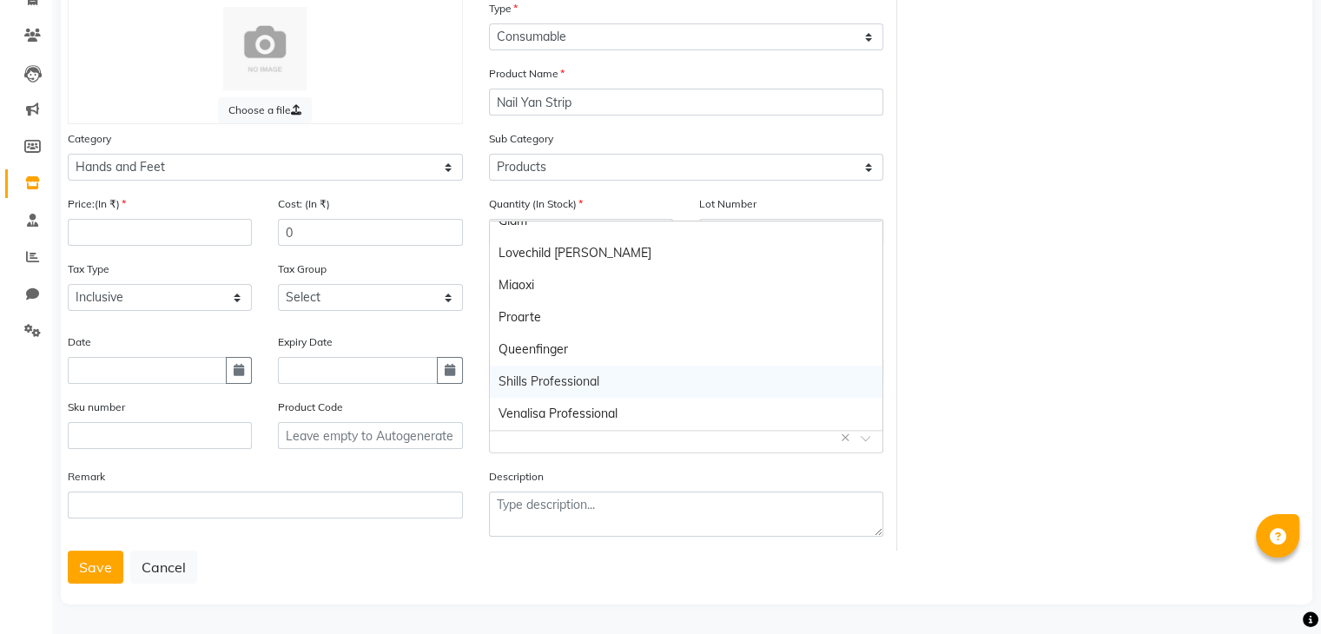
click at [542, 367] on div "Shills Professional" at bounding box center [686, 382] width 393 height 32
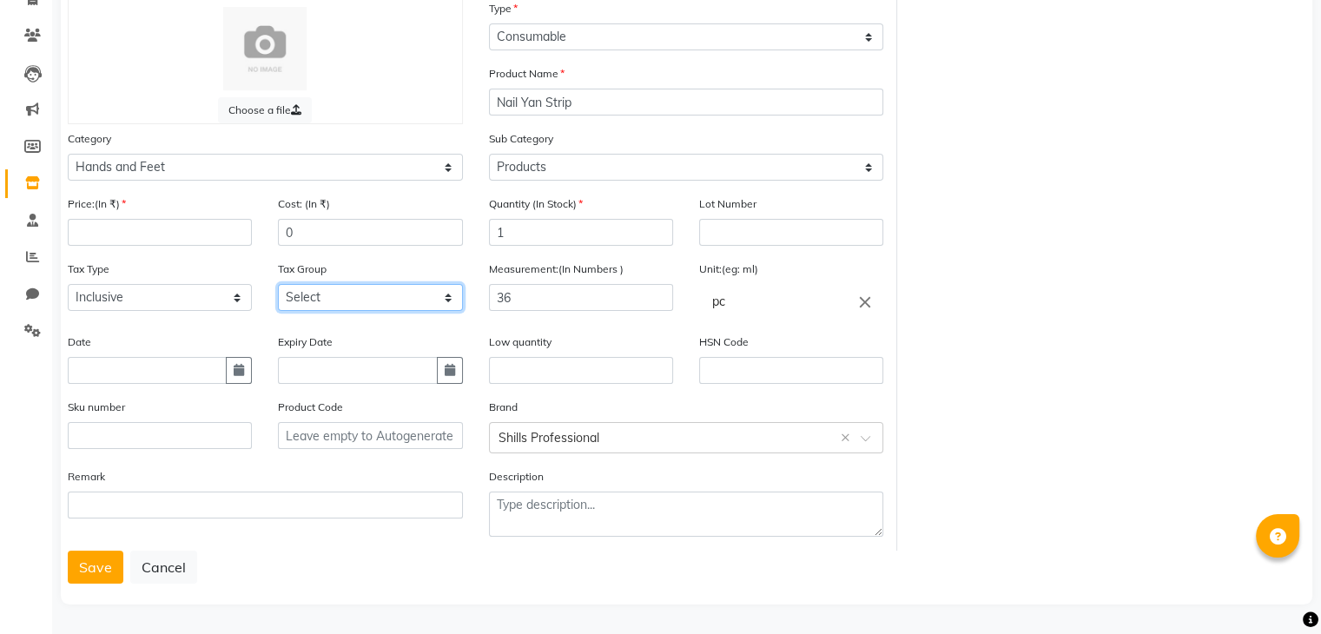
click at [302, 298] on select "Select GST" at bounding box center [370, 297] width 184 height 27
select select "4351"
click at [278, 284] on select "Select GST" at bounding box center [370, 297] width 184 height 27
click at [147, 242] on div "Price:(In ₹)" at bounding box center [160, 227] width 210 height 65
click at [149, 224] on input "number" at bounding box center [160, 232] width 184 height 27
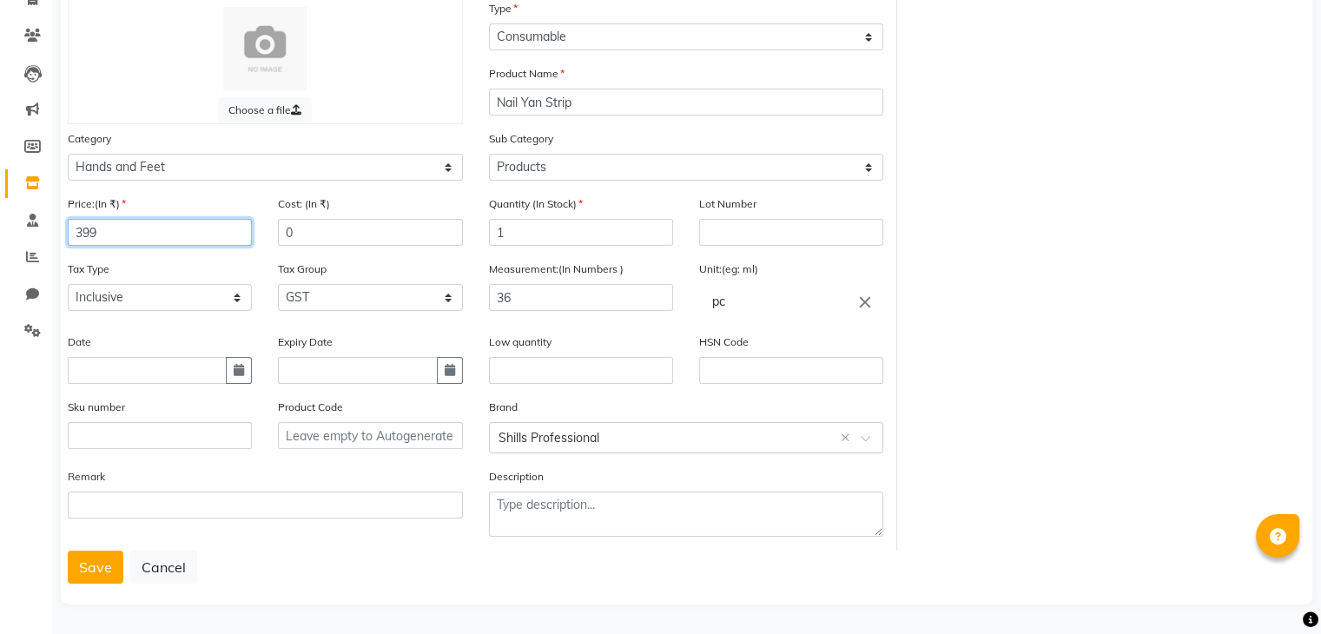
type input "399"
drag, startPoint x: 326, startPoint y: 219, endPoint x: 135, endPoint y: 219, distance: 190.2
click at [155, 223] on div "Price:(In ₹) 399 Cost: (In ₹) 0" at bounding box center [265, 227] width 421 height 65
type input "190"
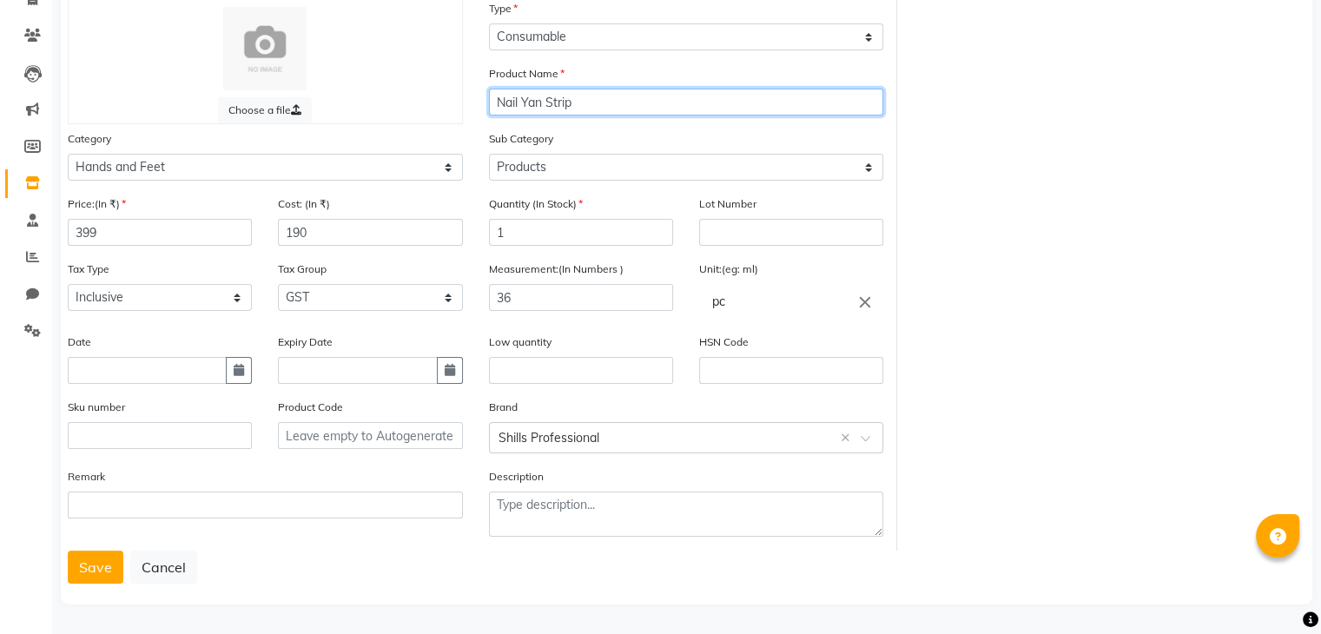
click at [595, 89] on input "Nail Yan Strip" at bounding box center [686, 102] width 395 height 27
type input "[PERSON_NAME] Strip 36pcs set SPN-1286"
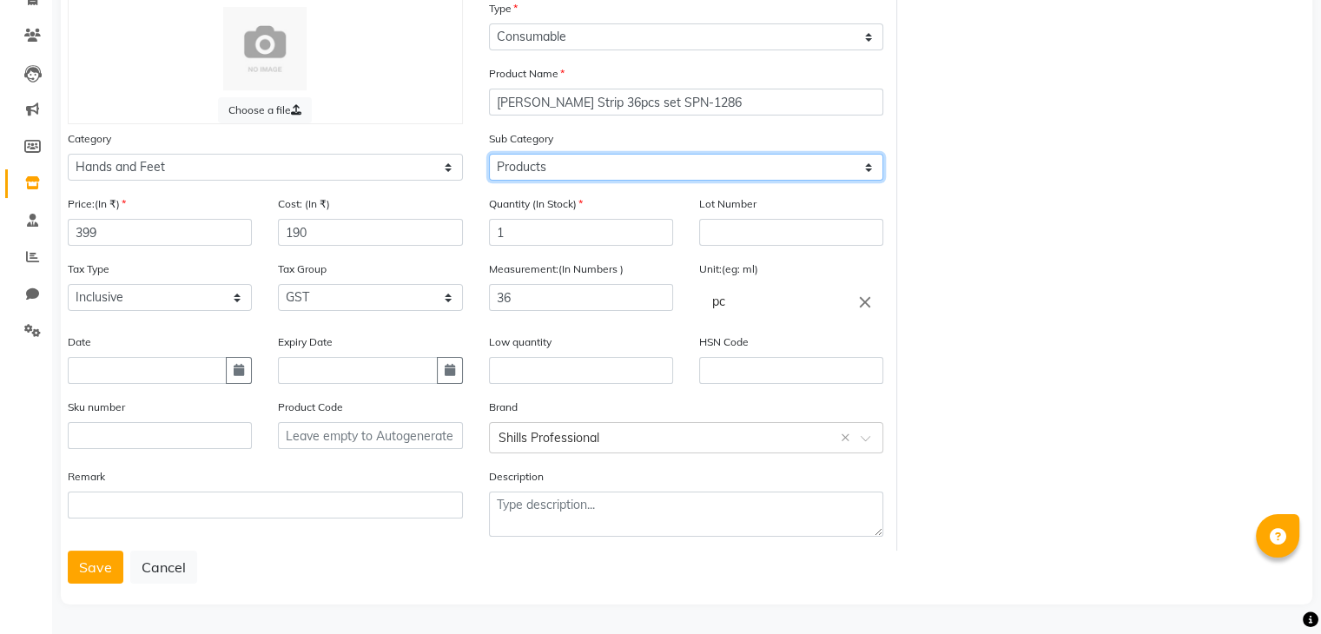
click at [553, 168] on select "Select Products Appliances" at bounding box center [686, 167] width 395 height 27
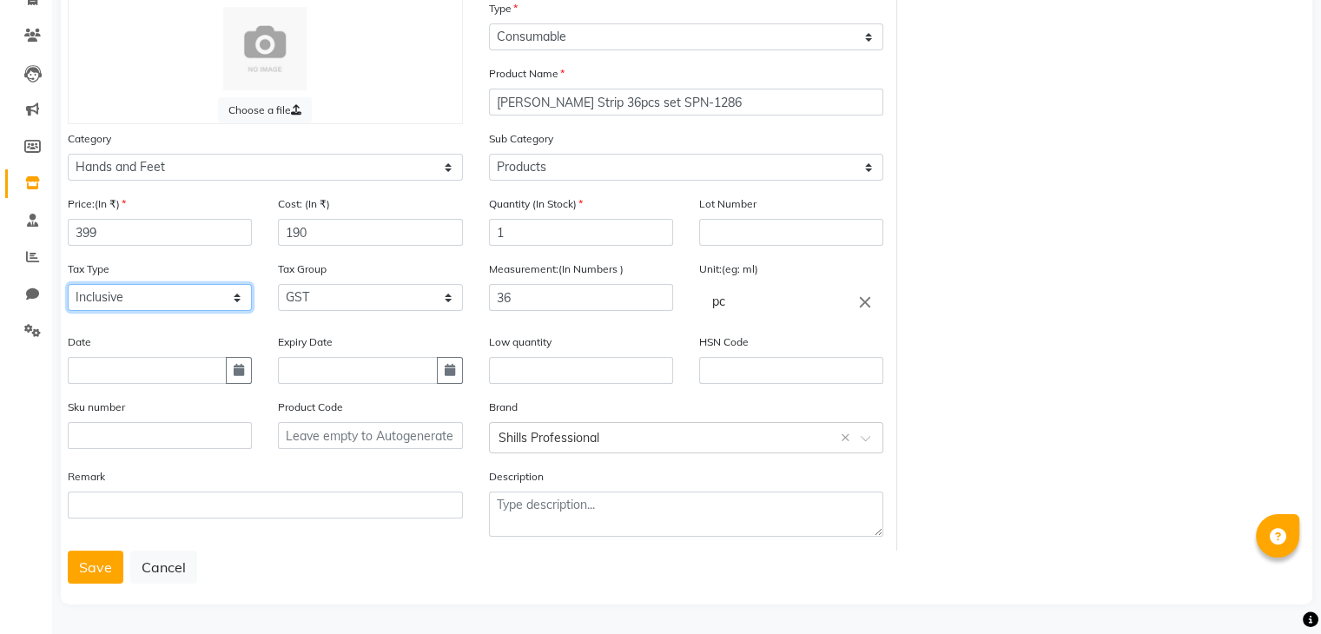
click at [123, 295] on select "Select Inclusive Exclusive" at bounding box center [160, 297] width 184 height 27
click at [90, 573] on button "Save" at bounding box center [96, 567] width 56 height 33
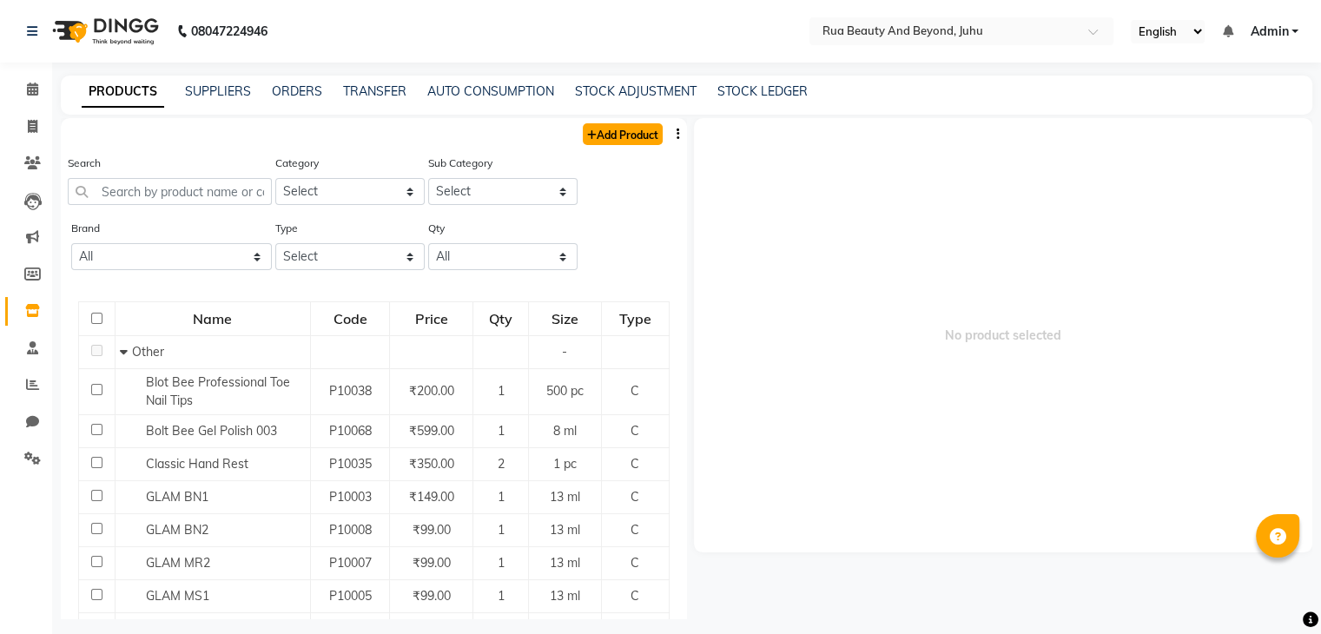
click at [589, 142] on link "Add Product" at bounding box center [623, 134] width 80 height 22
select select "true"
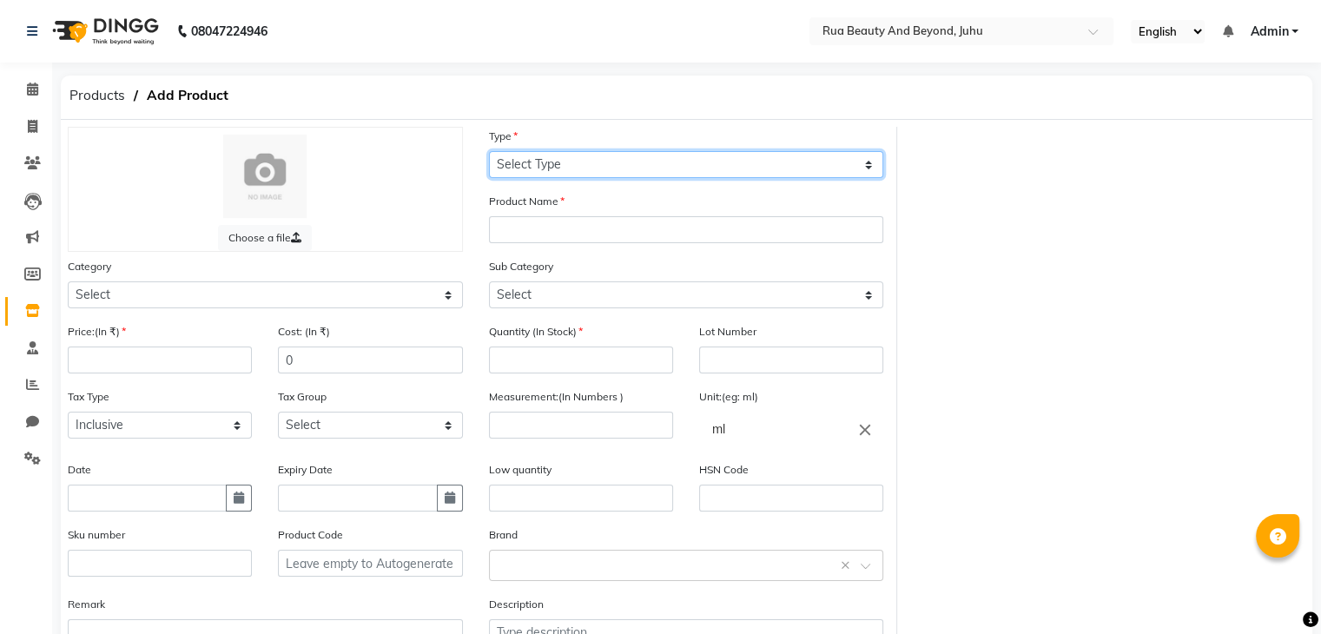
click at [594, 169] on select "Select Type Both Retail Consumable" at bounding box center [686, 164] width 395 height 27
select select "C"
click at [489, 152] on select "Select Type Both Retail Consumable" at bounding box center [686, 164] width 395 height 27
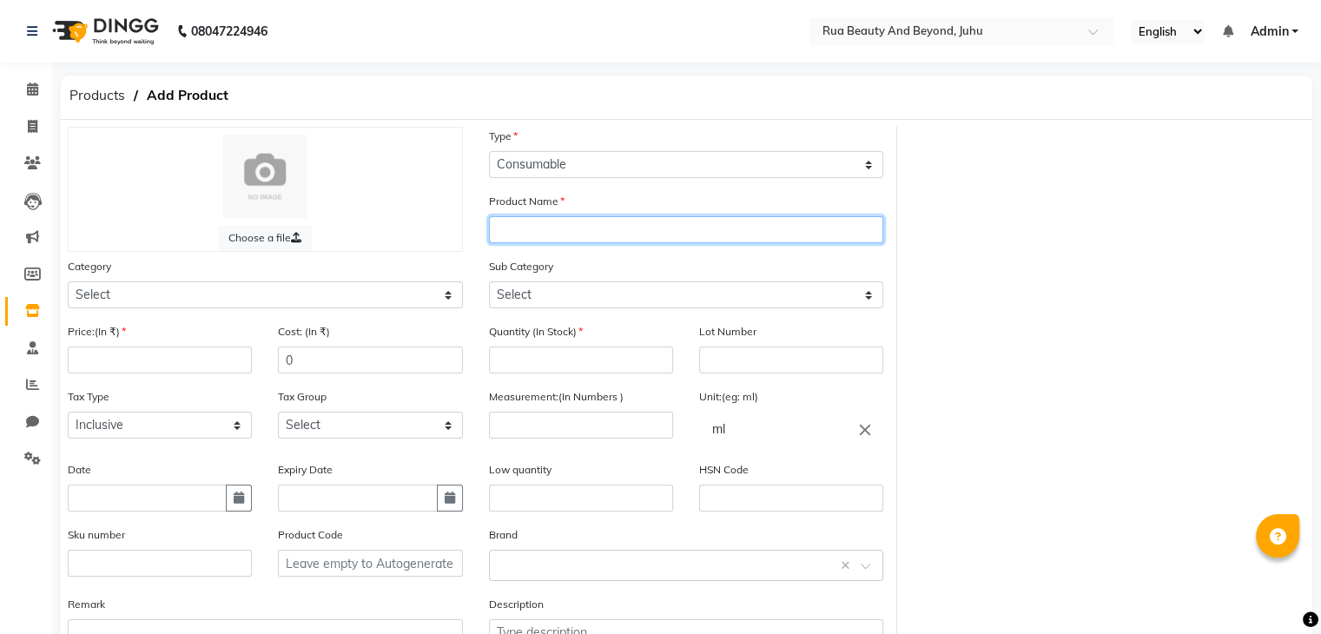
click at [536, 221] on input "text" at bounding box center [686, 229] width 395 height 27
type input "Nail Bow 05"
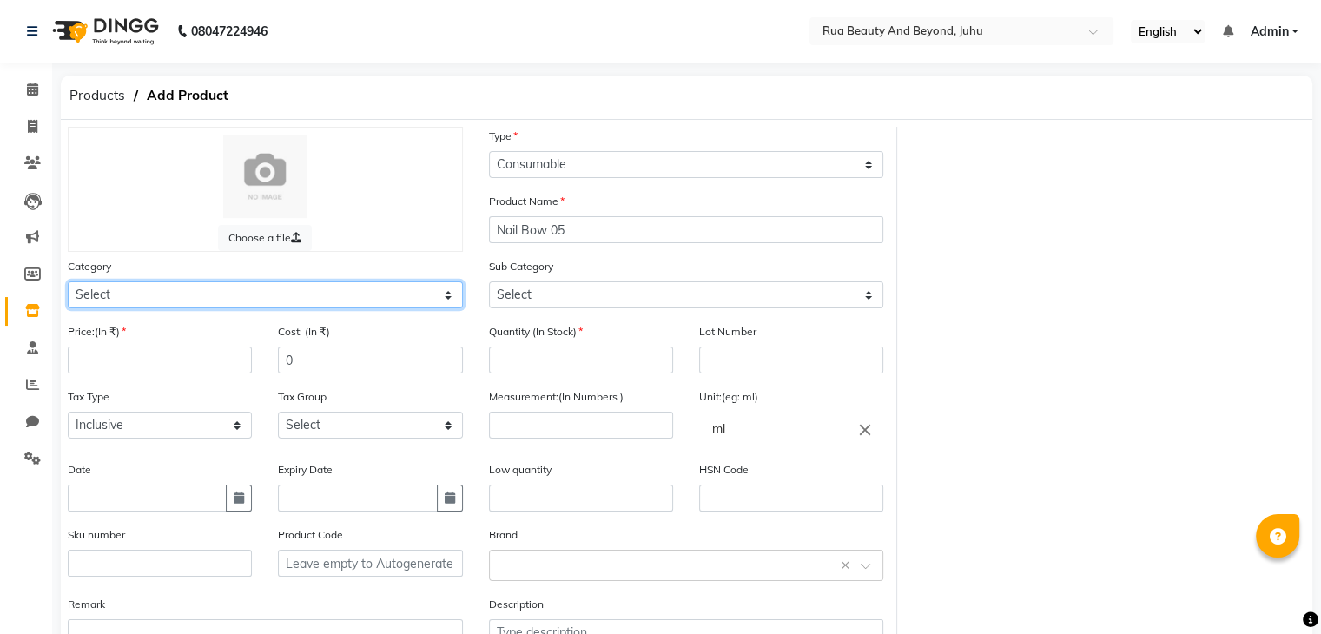
click at [176, 307] on select "Select Hair Skin Makeup Personal Care Appliances [PERSON_NAME] Waxing Disposabl…" at bounding box center [265, 294] width 395 height 27
select select "1950"
click at [68, 284] on select "Select Hair Skin Makeup Personal Care Appliances [PERSON_NAME] Waxing Disposabl…" at bounding box center [265, 294] width 395 height 27
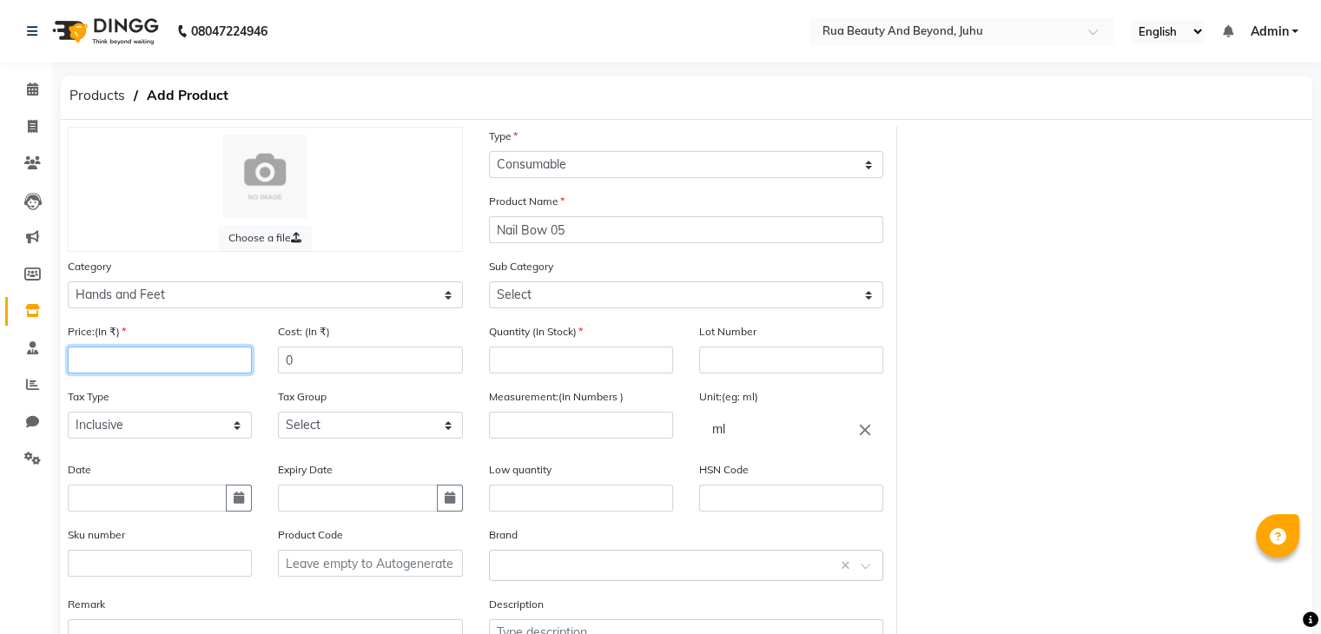
click at [138, 371] on input "number" at bounding box center [160, 360] width 184 height 27
type input "1"
type input "349"
drag, startPoint x: 323, startPoint y: 379, endPoint x: 226, endPoint y: 352, distance: 100.9
click at [226, 352] on div "Price:(In ₹) 349 Cost: (In ₹) 0" at bounding box center [265, 354] width 421 height 65
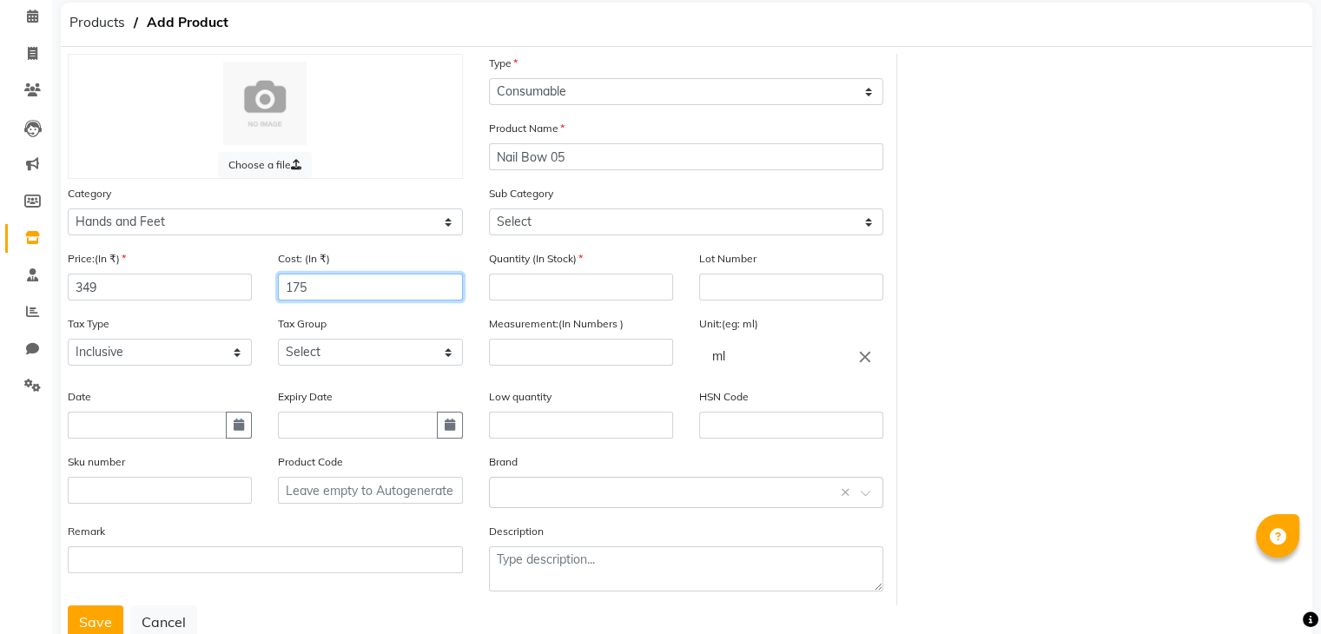
scroll to position [135, 0]
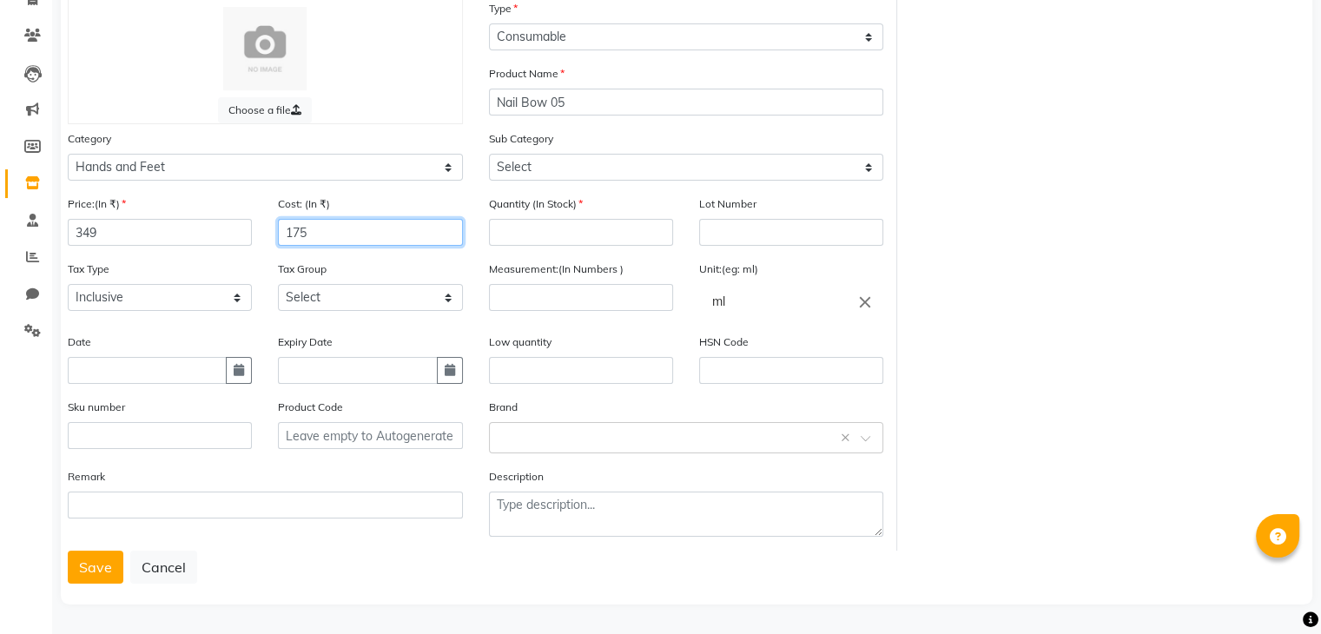
type input "175"
click at [529, 238] on input "number" at bounding box center [581, 232] width 184 height 27
click at [862, 301] on icon "close" at bounding box center [865, 301] width 19 height 19
click at [868, 336] on icon "delete" at bounding box center [866, 337] width 16 height 16
click at [337, 293] on div at bounding box center [660, 317] width 1321 height 634
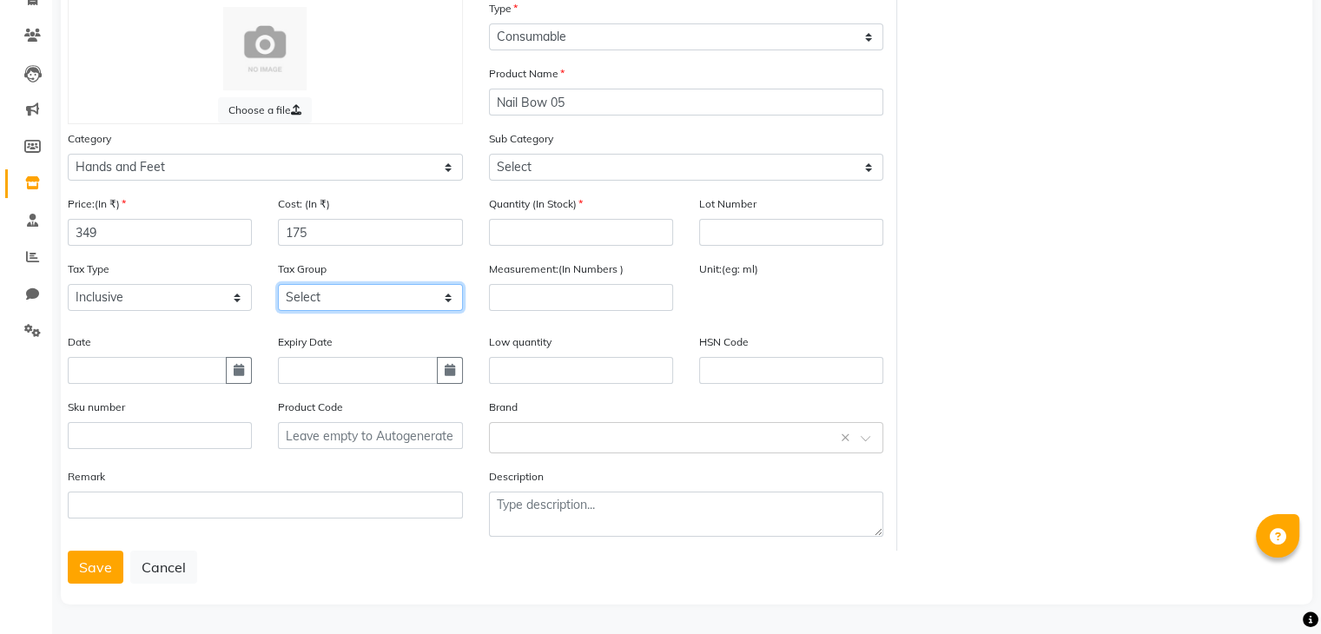
click at [330, 293] on select "Select GST" at bounding box center [370, 297] width 184 height 27
select select "4351"
click at [278, 284] on select "Select GST" at bounding box center [370, 297] width 184 height 27
click at [557, 225] on input "number" at bounding box center [581, 232] width 184 height 27
type input "1"
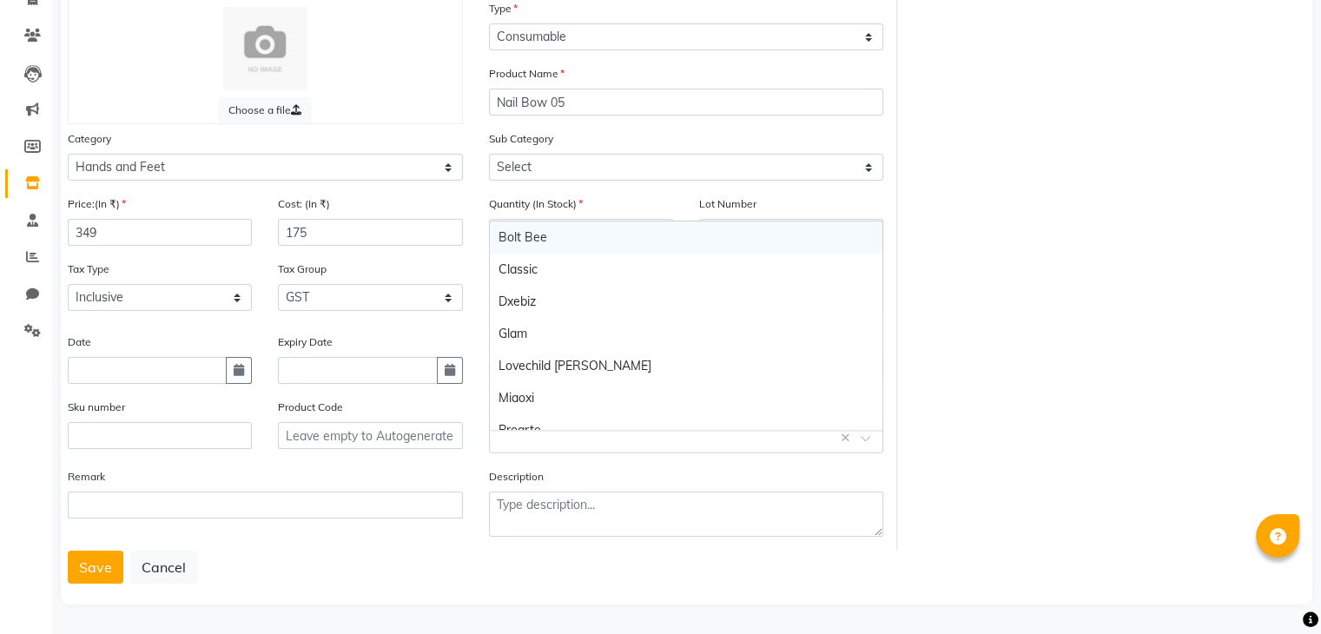
click at [508, 433] on input "text" at bounding box center [669, 436] width 341 height 18
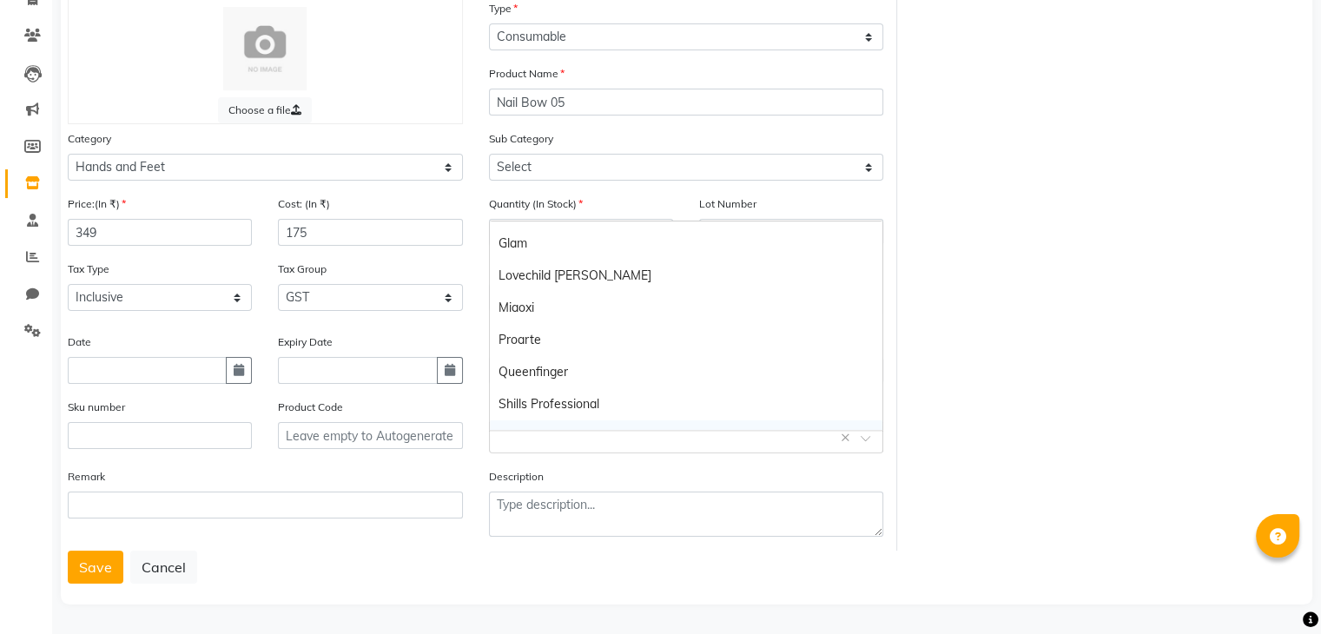
scroll to position [113, 0]
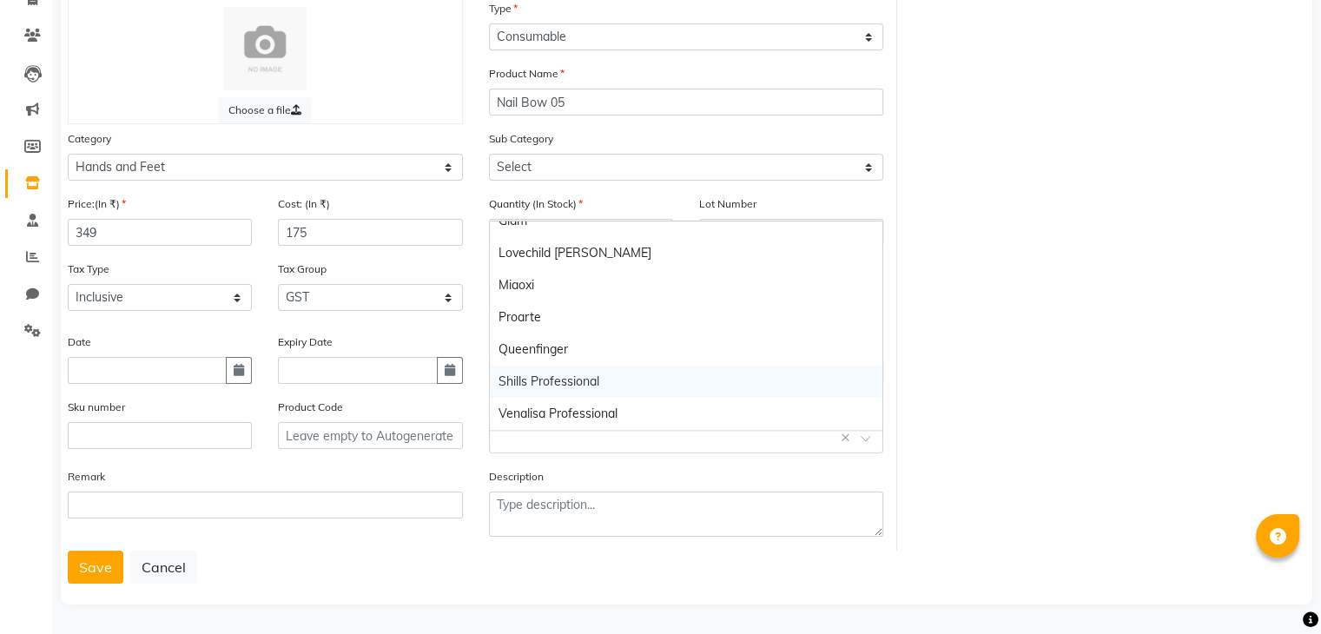
click at [547, 370] on div "Shills Professional" at bounding box center [686, 382] width 393 height 32
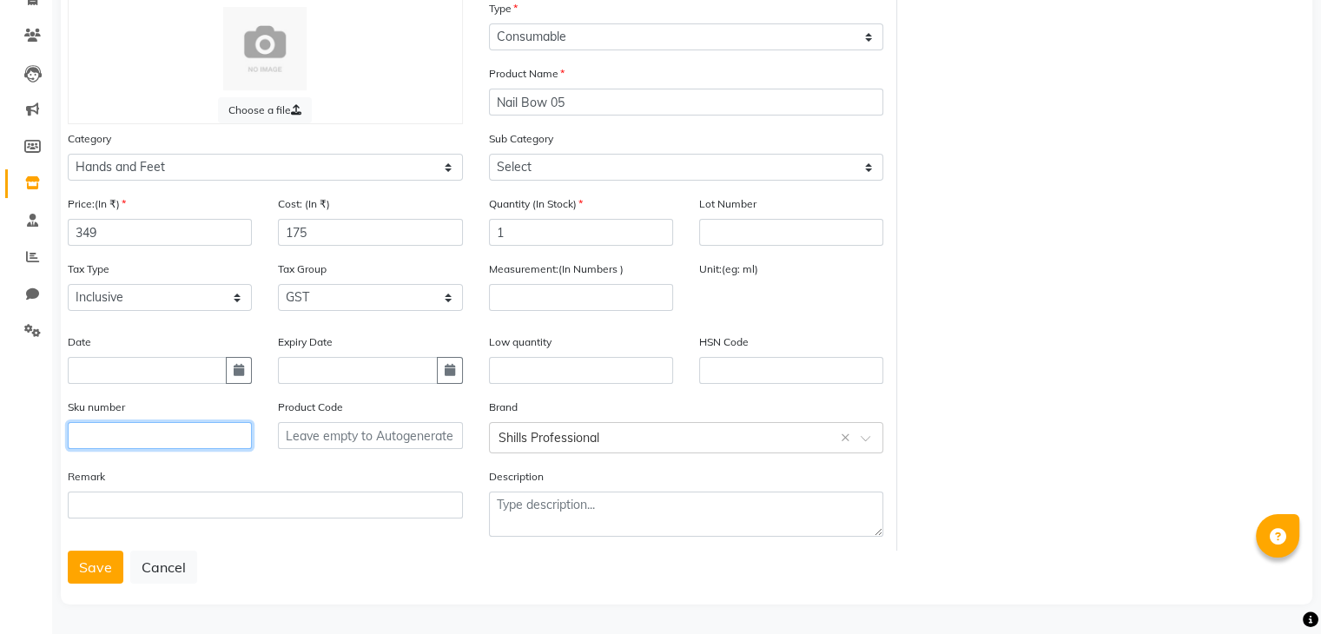
click at [106, 435] on input "text" at bounding box center [160, 435] width 184 height 27
click at [323, 445] on input "text" at bounding box center [370, 435] width 184 height 27
click at [101, 564] on button "Save" at bounding box center [96, 567] width 56 height 33
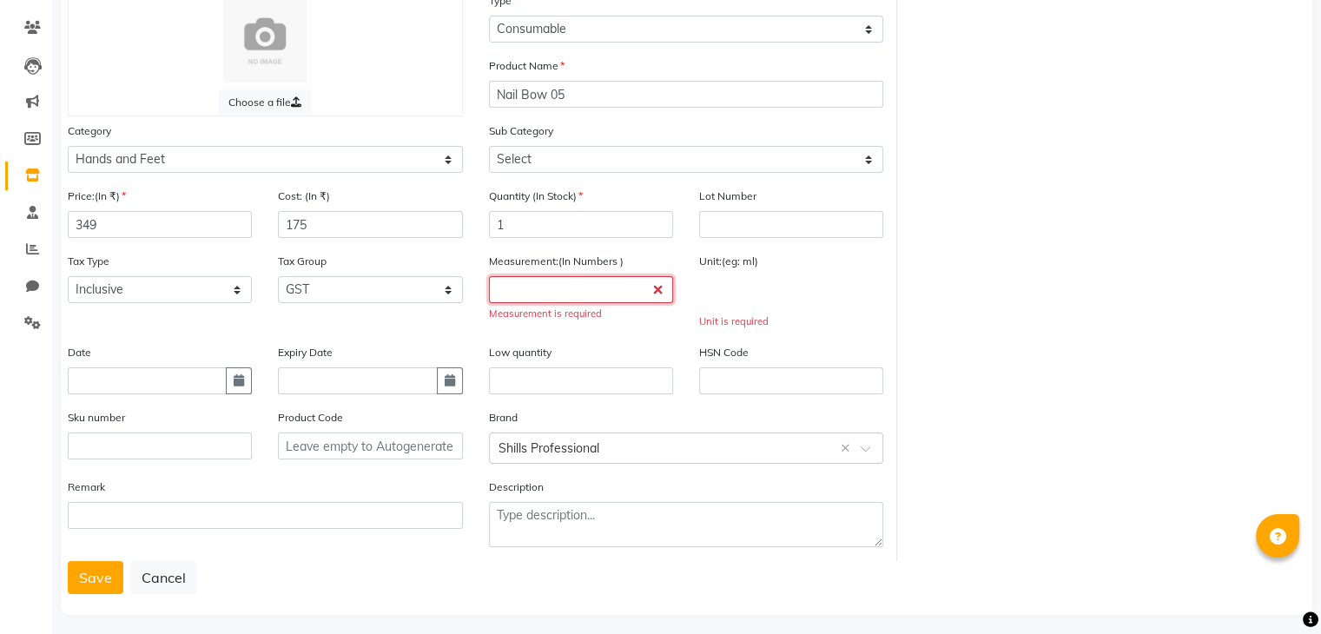
click at [501, 303] on input "number" at bounding box center [581, 289] width 184 height 27
type input "1"
click at [744, 297] on input "text" at bounding box center [791, 293] width 184 height 35
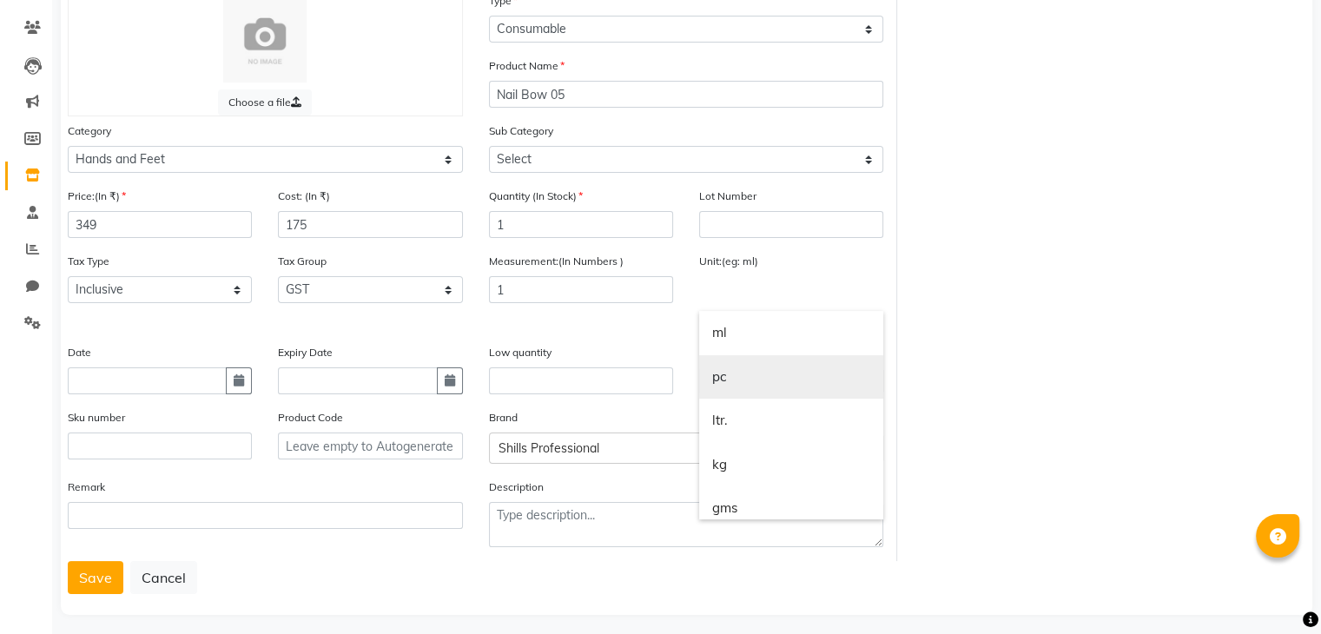
click at [717, 387] on link "pc" at bounding box center [791, 377] width 184 height 44
type input "pc"
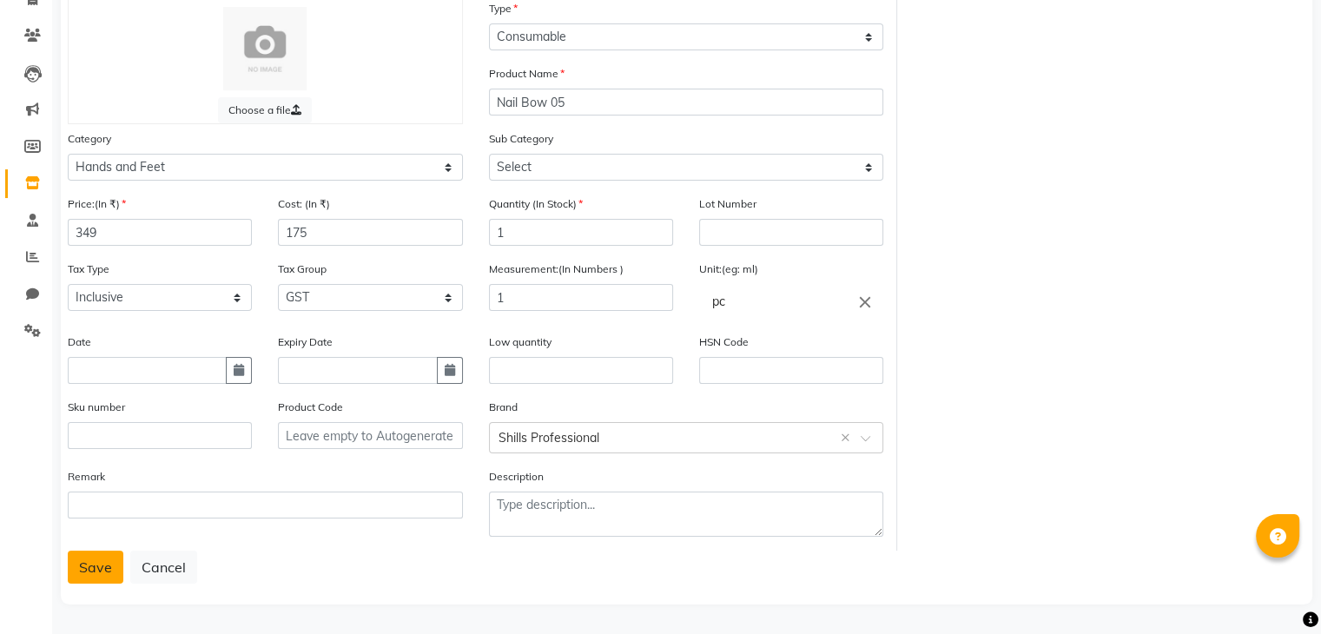
click at [76, 560] on button "Save" at bounding box center [96, 567] width 56 height 33
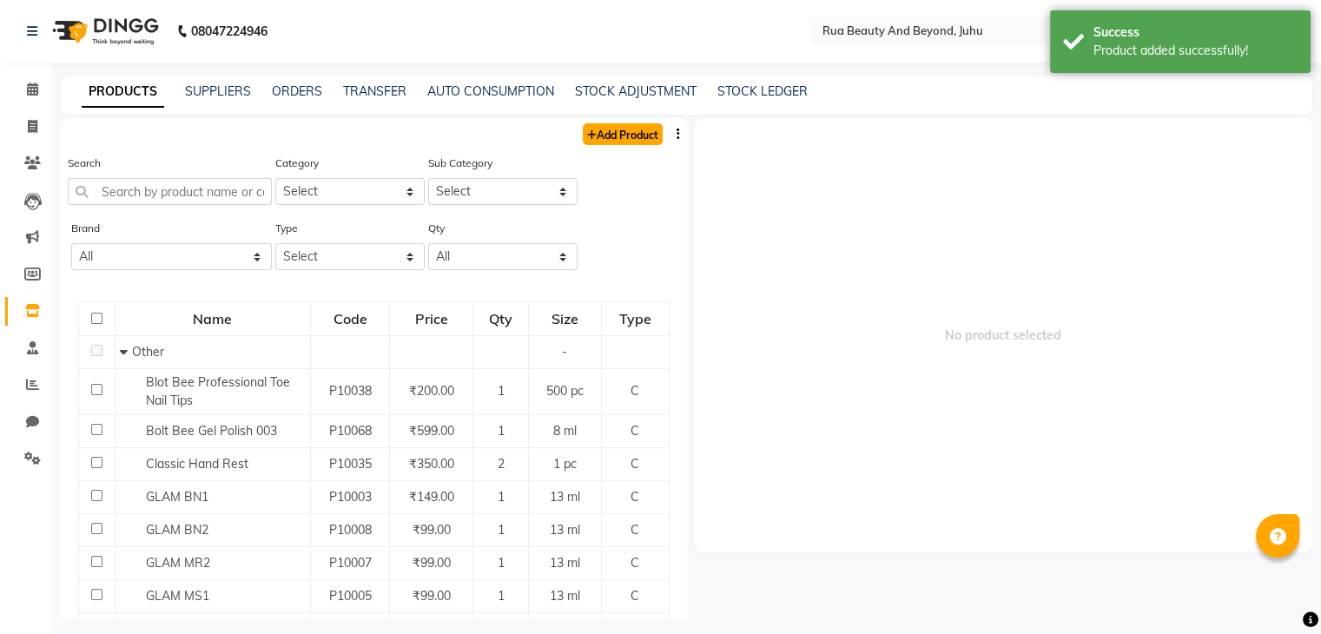
click at [603, 140] on link "Add Product" at bounding box center [623, 134] width 80 height 22
select select "true"
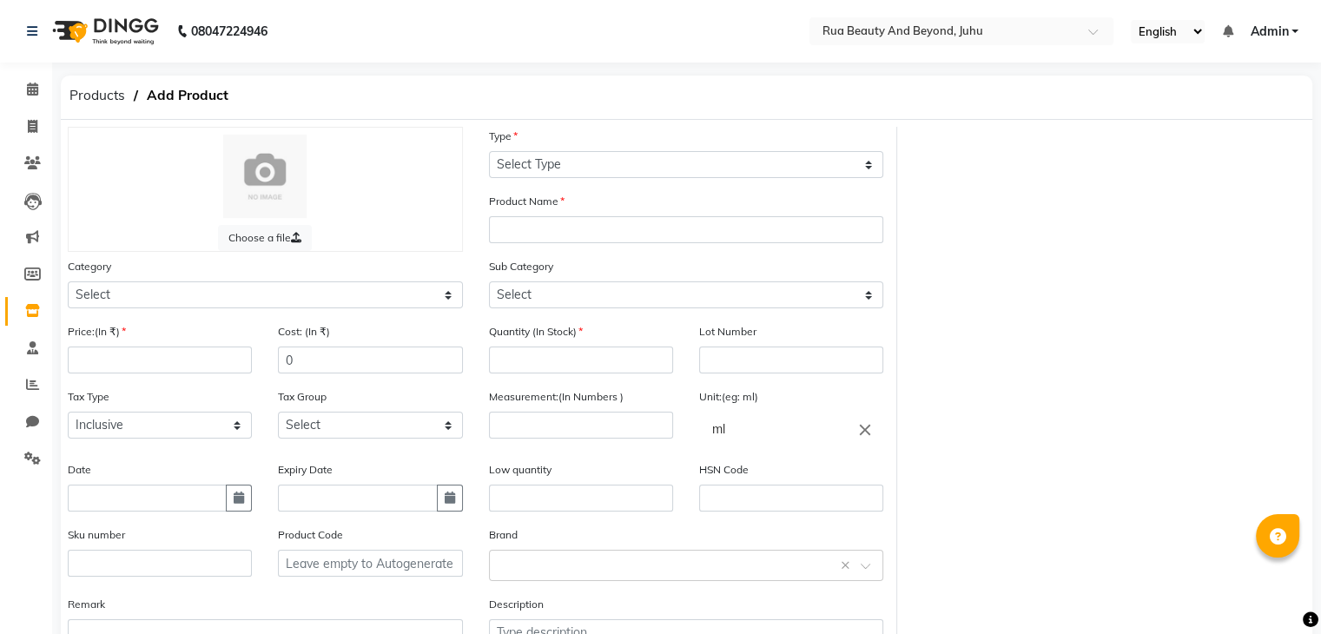
click at [601, 191] on div "Type Select Type Both Retail Consumable" at bounding box center [686, 159] width 421 height 65
click at [598, 180] on div "Type Select Type Both Retail Consumable" at bounding box center [686, 159] width 421 height 65
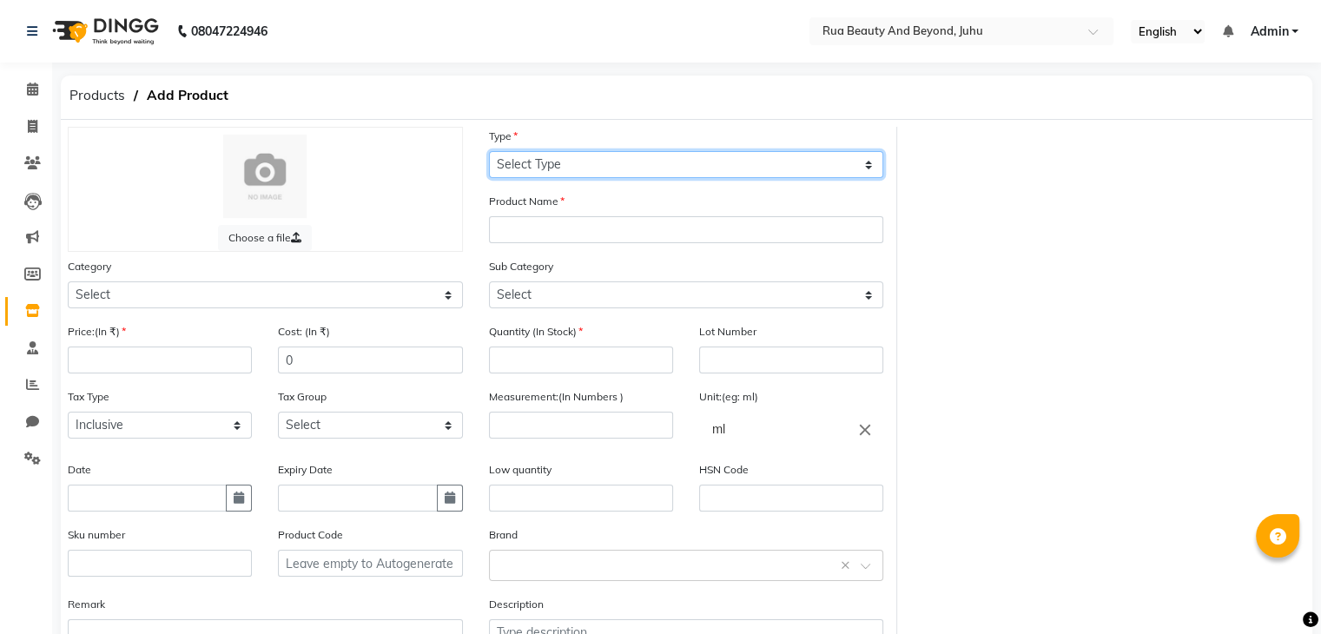
click at [585, 155] on select "Select Type Both Retail Consumable" at bounding box center [686, 164] width 395 height 27
select select "C"
click at [489, 152] on select "Select Type Both Retail Consumable" at bounding box center [686, 164] width 395 height 27
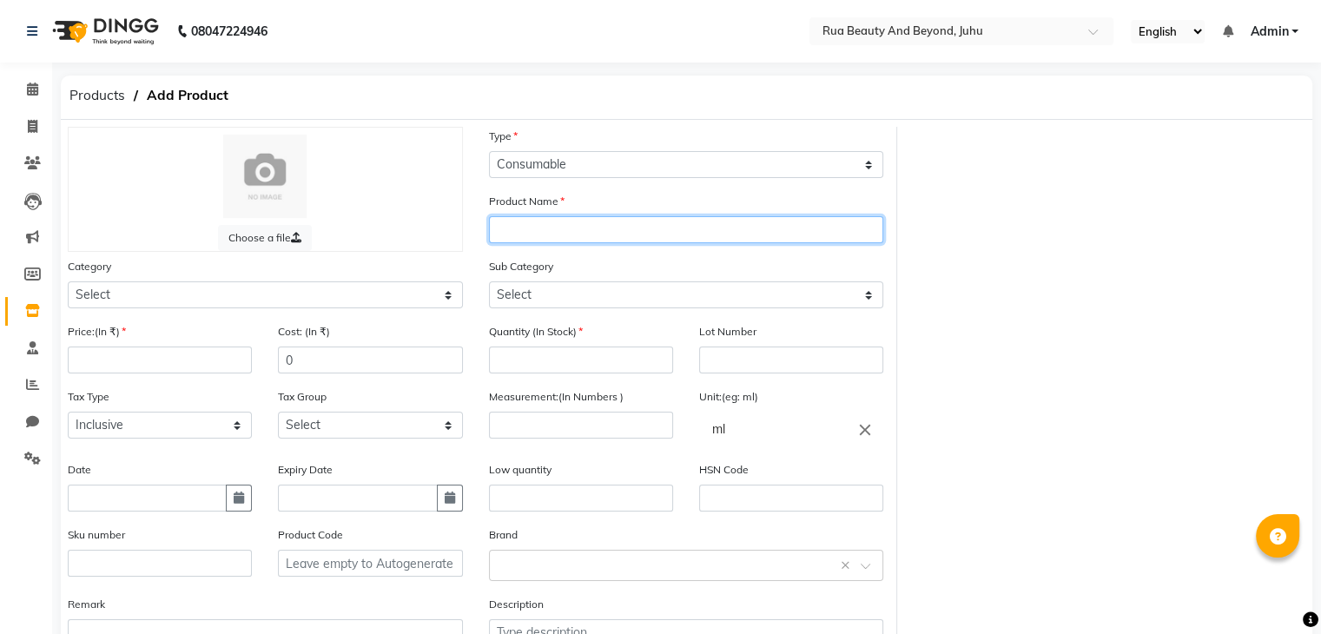
click at [506, 241] on input "text" at bounding box center [686, 229] width 395 height 27
drag, startPoint x: 598, startPoint y: 229, endPoint x: 302, endPoint y: 218, distance: 296.4
click at [302, 218] on div "Choose a file Type Select Type Both Retail Consumable Product Name Nail Bow 03 …" at bounding box center [476, 403] width 843 height 552
type input "Nail Bow 03"
click at [544, 312] on div "Sub Category Select" at bounding box center [686, 289] width 421 height 65
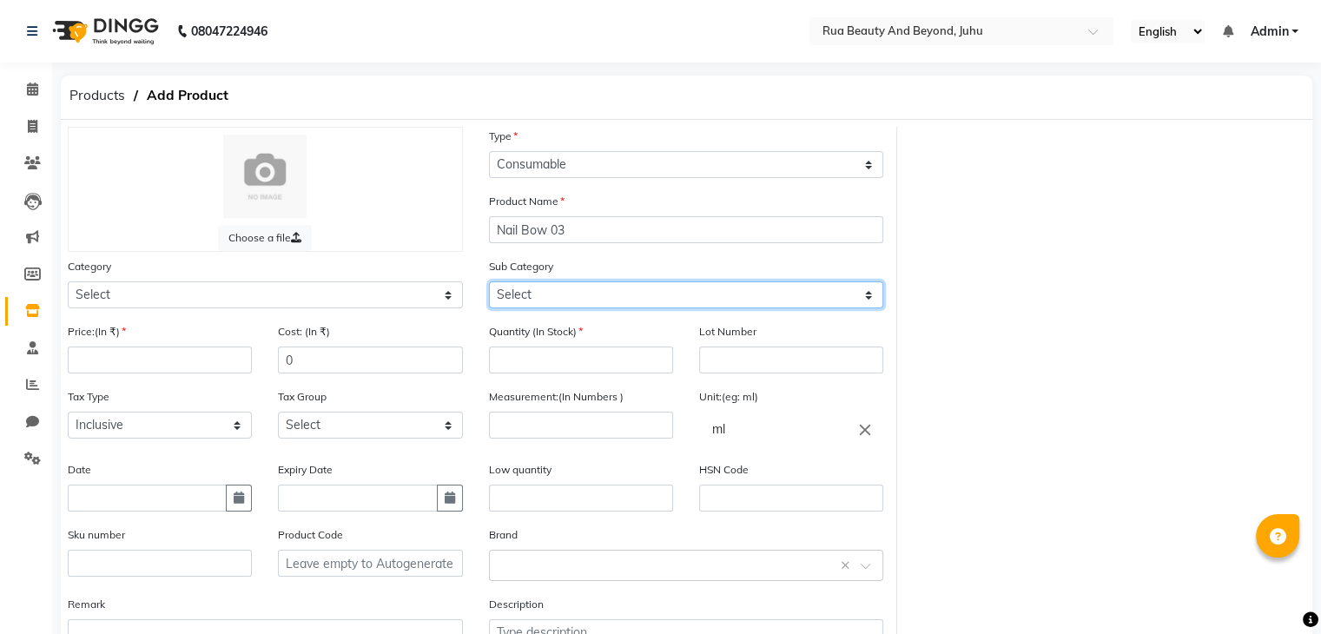
click at [545, 307] on select "Select" at bounding box center [686, 294] width 395 height 27
click at [549, 306] on select "Select" at bounding box center [686, 294] width 395 height 27
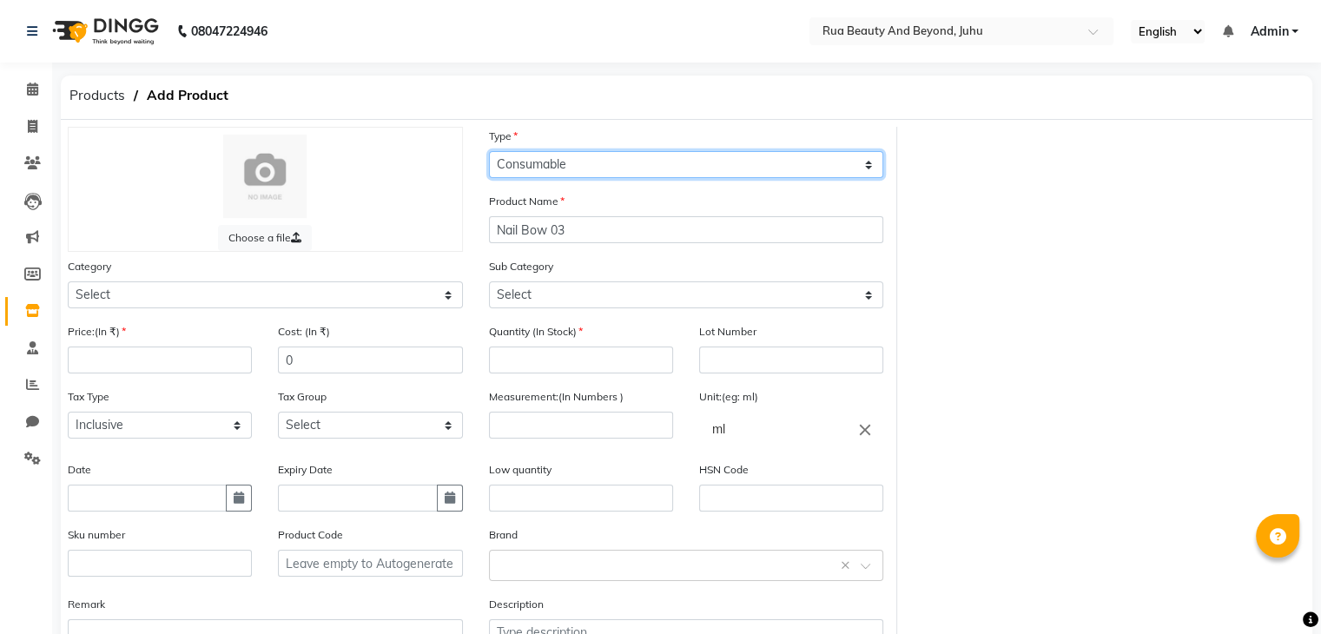
click at [577, 170] on select "Select Type Both Retail Consumable" at bounding box center [686, 164] width 395 height 27
drag, startPoint x: 577, startPoint y: 170, endPoint x: 507, endPoint y: 188, distance: 71.6
click at [577, 170] on select "Select Type Both Retail Consumable" at bounding box center [686, 164] width 395 height 27
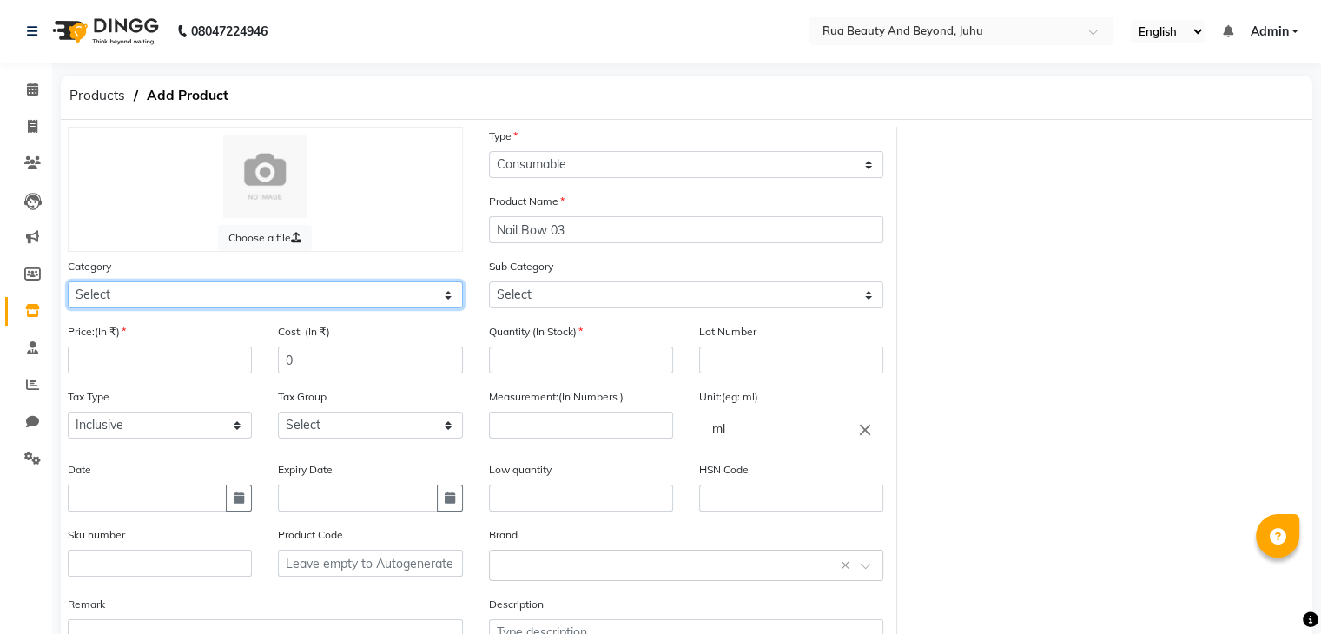
click at [157, 303] on select "Select Hair Skin Makeup Personal Care Appliances [PERSON_NAME] Waxing Disposabl…" at bounding box center [265, 294] width 395 height 27
select select "1950"
click at [68, 284] on select "Select Hair Skin Makeup Personal Care Appliances [PERSON_NAME] Waxing Disposabl…" at bounding box center [265, 294] width 395 height 27
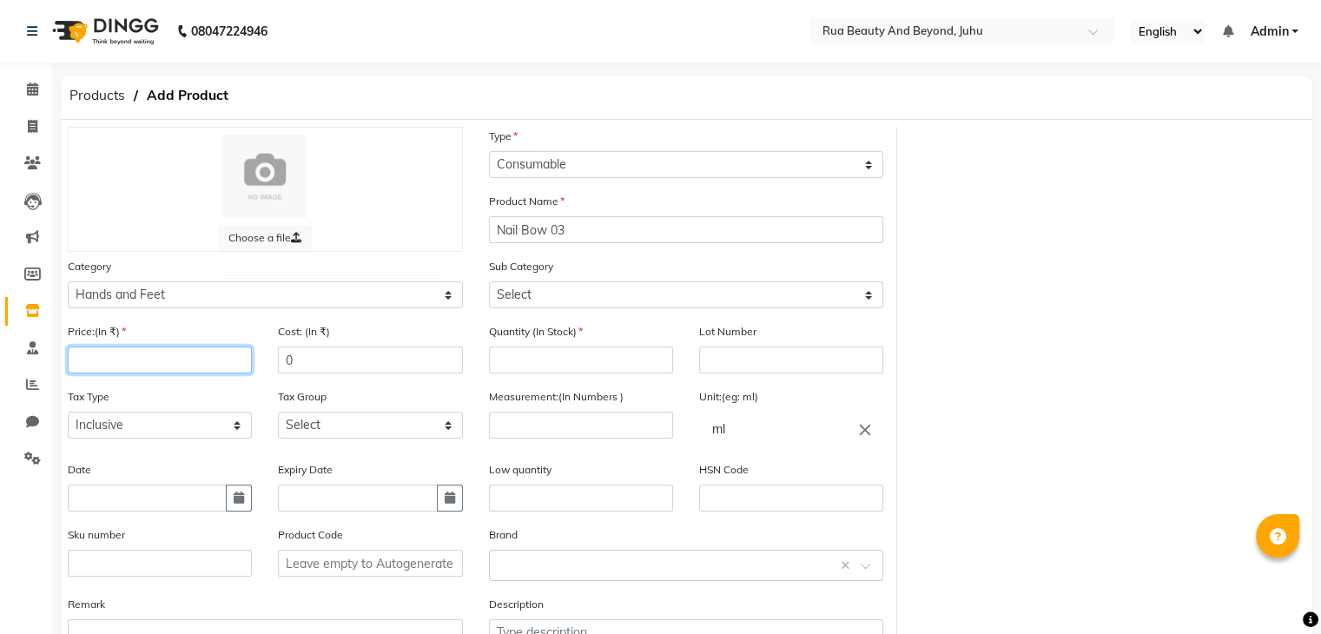
click at [130, 369] on input "number" at bounding box center [160, 360] width 184 height 27
type input "499"
drag, startPoint x: 307, startPoint y: 360, endPoint x: 261, endPoint y: 360, distance: 46.0
click at [261, 360] on div "Price:(In ₹) 499 Cost: (In ₹) 0" at bounding box center [265, 354] width 421 height 65
click at [539, 369] on input "number" at bounding box center [581, 360] width 184 height 27
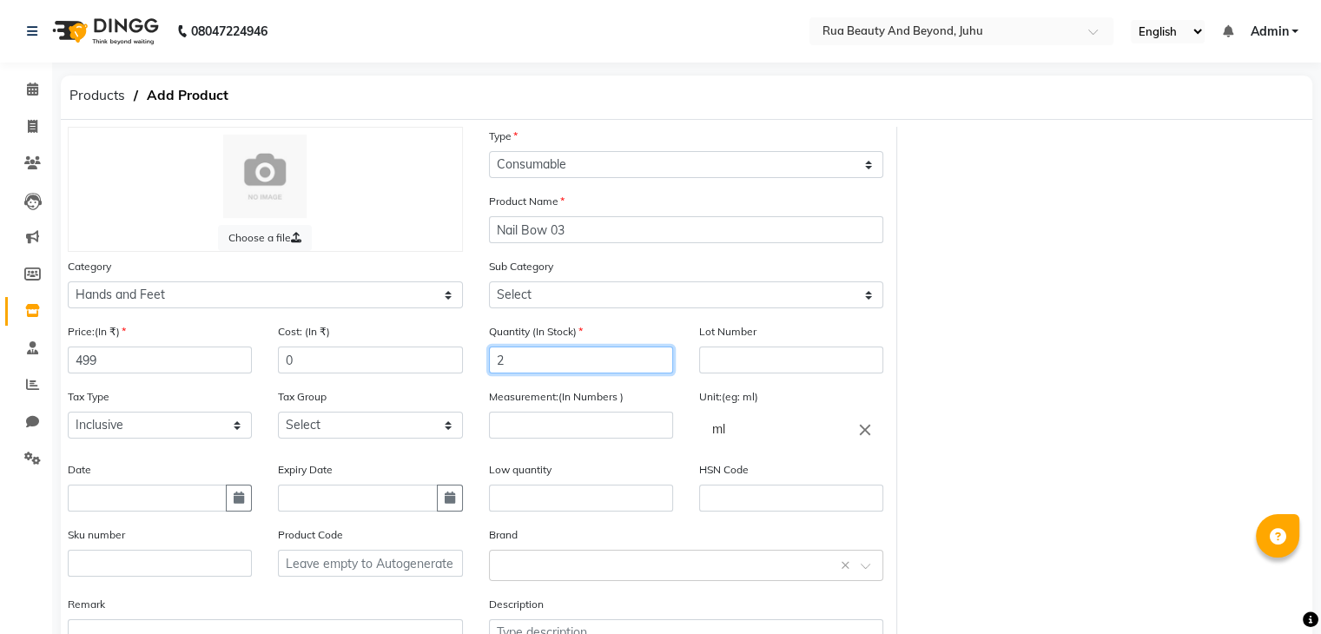
type input "2"
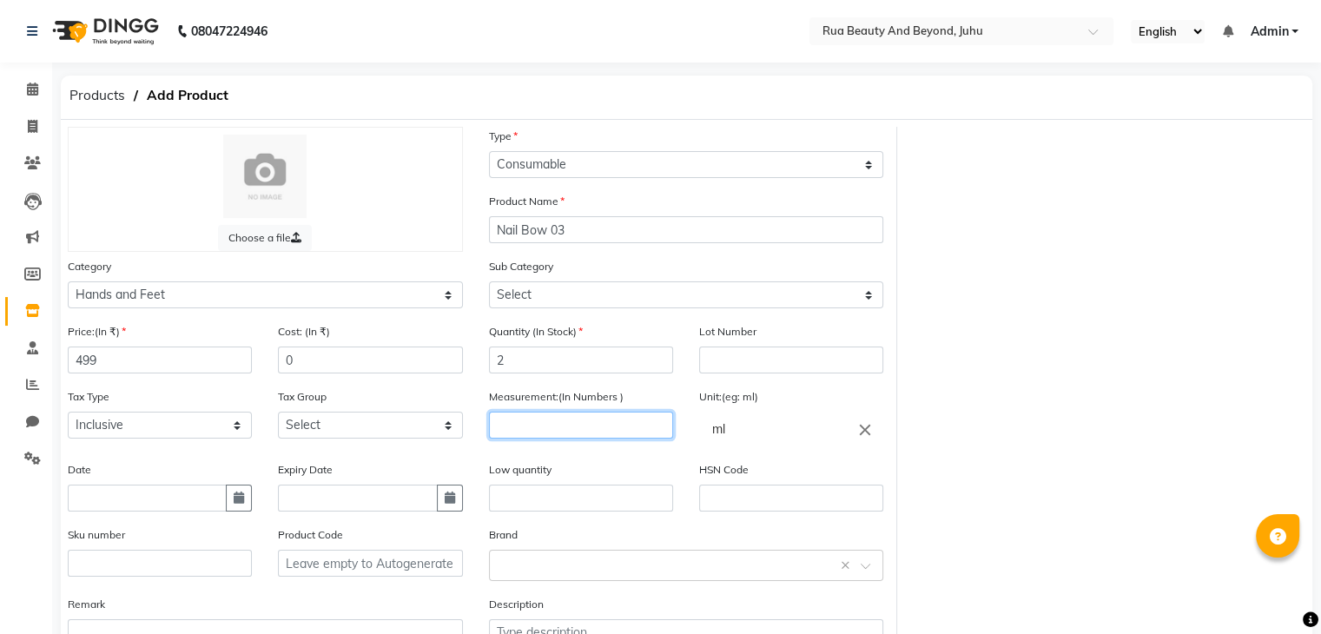
click at [523, 432] on input "number" at bounding box center [581, 425] width 184 height 27
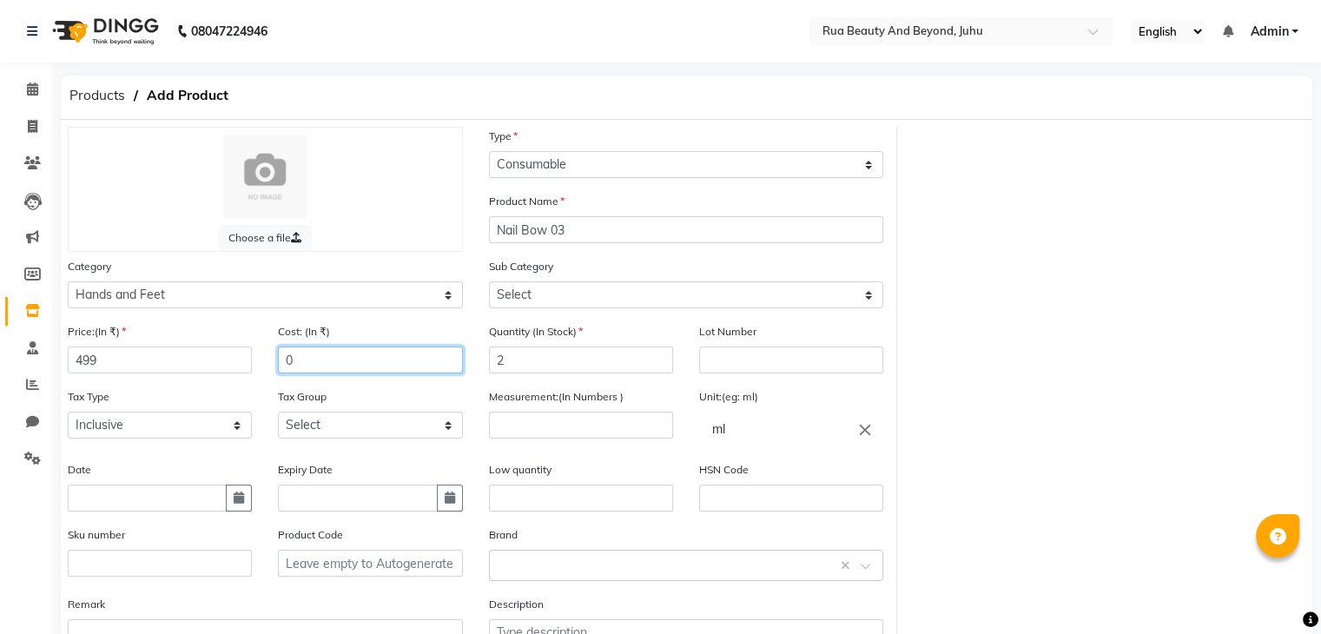
drag, startPoint x: 309, startPoint y: 358, endPoint x: 122, endPoint y: 353, distance: 186.8
click at [198, 358] on div "Price:(In ₹) 499 Cost: (In ₹) 0" at bounding box center [265, 354] width 421 height 65
type input "250"
click at [870, 431] on icon "close" at bounding box center [865, 429] width 19 height 19
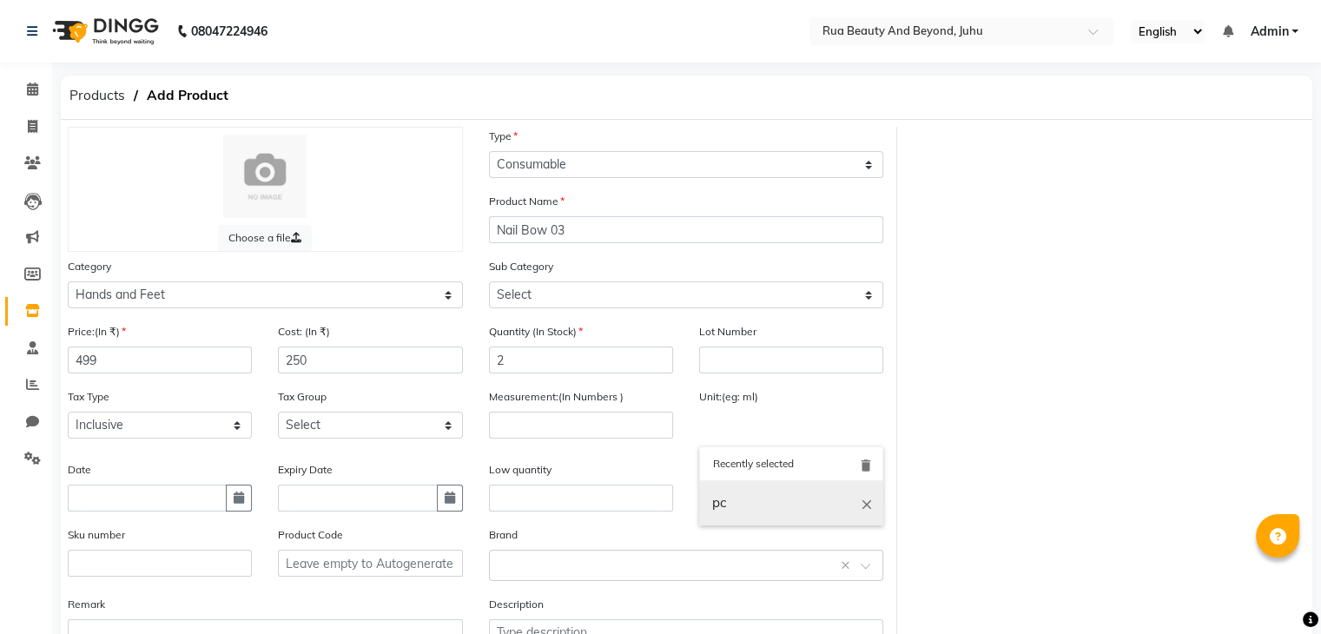
click at [754, 504] on link "pc" at bounding box center [791, 503] width 184 height 44
type input "pc"
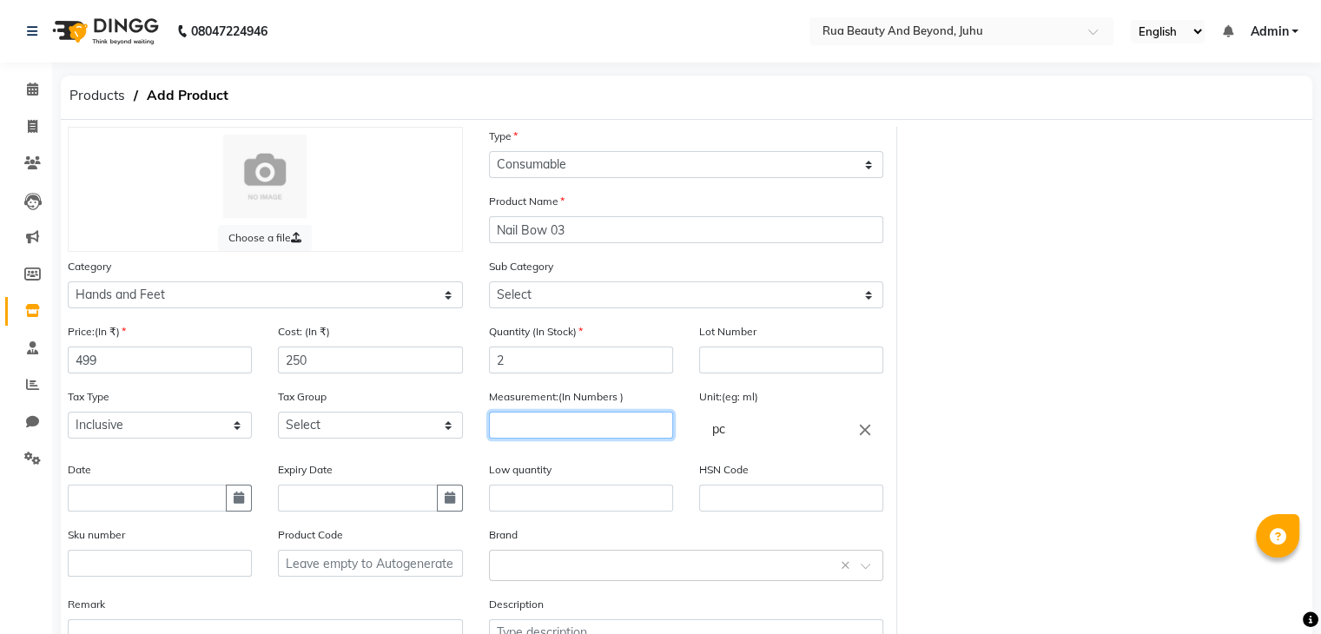
click at [592, 437] on input "number" at bounding box center [581, 425] width 184 height 27
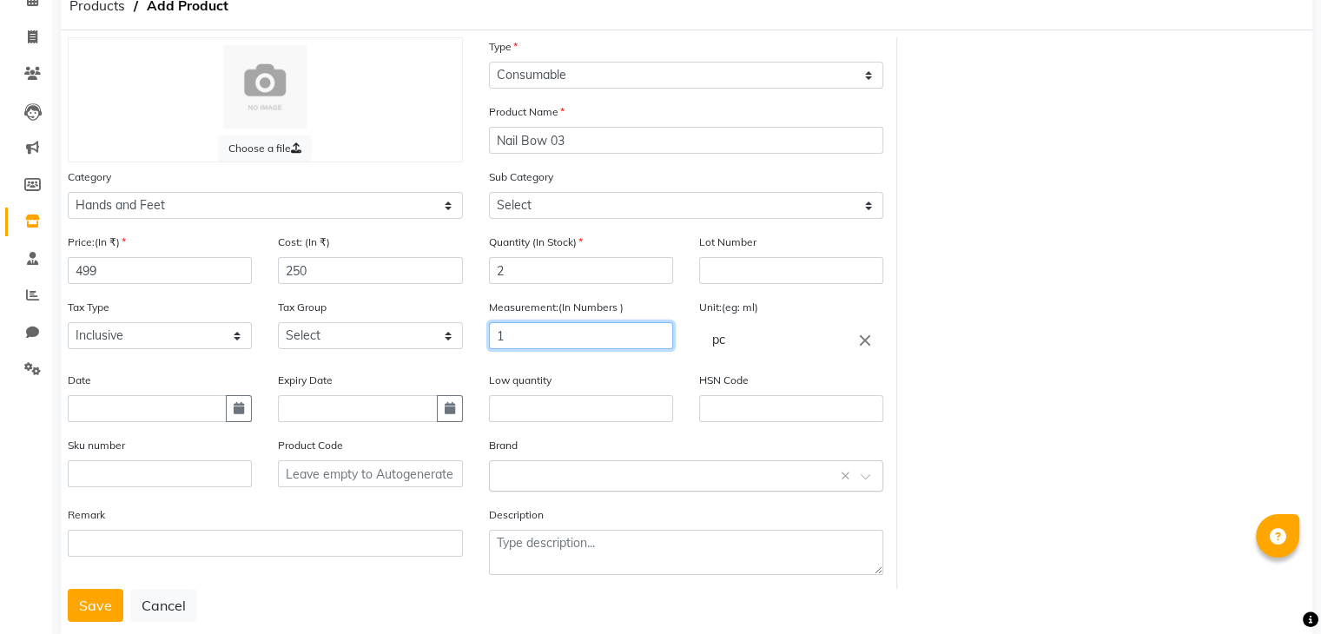
scroll to position [135, 0]
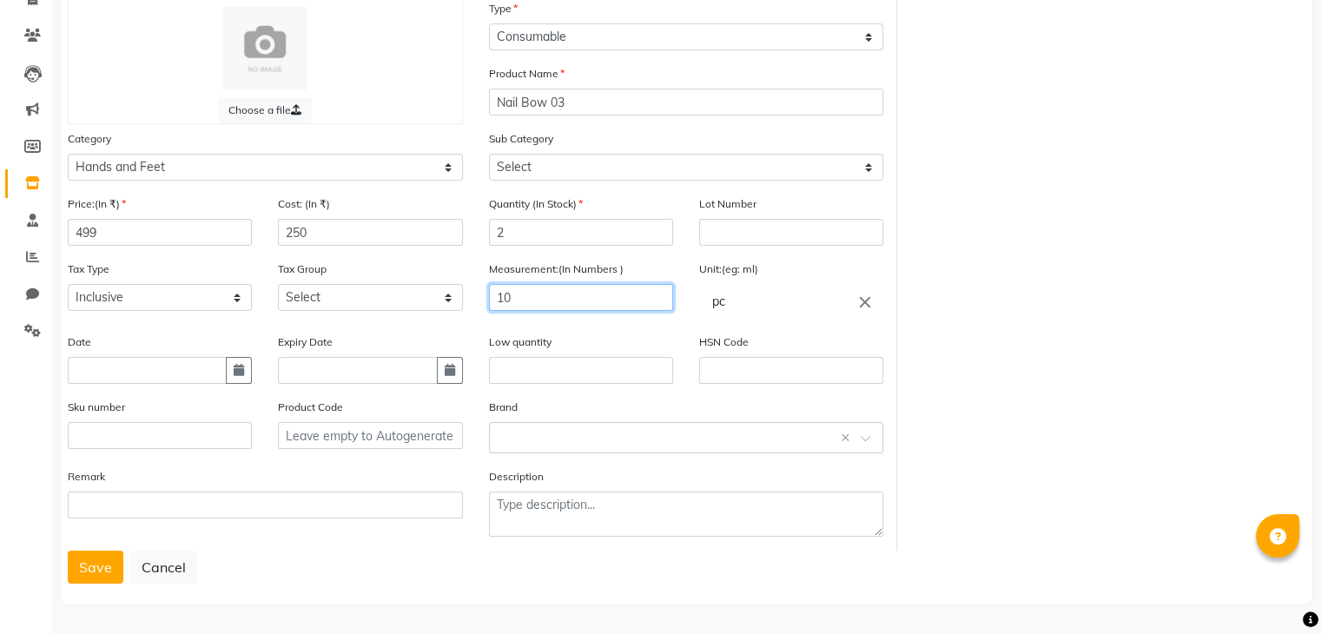
type input "10"
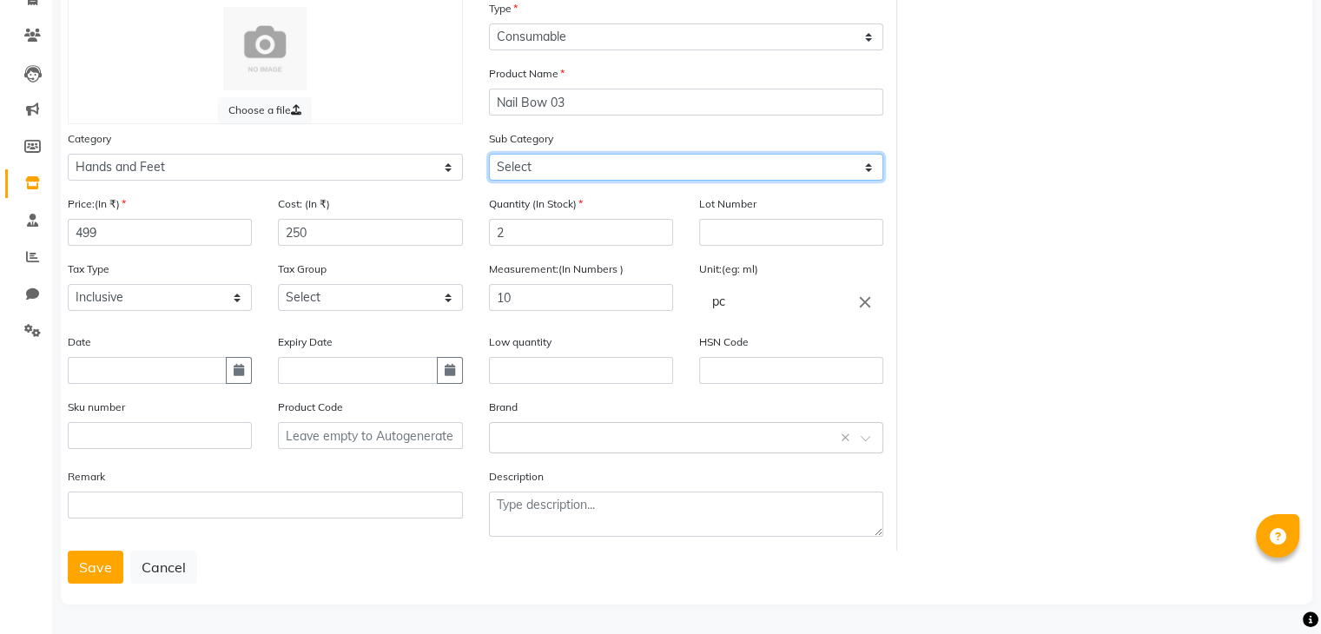
click at [534, 154] on select "Select Products Appliances" at bounding box center [686, 167] width 395 height 27
select select "1951"
click at [489, 154] on select "Select Products Appliances" at bounding box center [686, 167] width 395 height 27
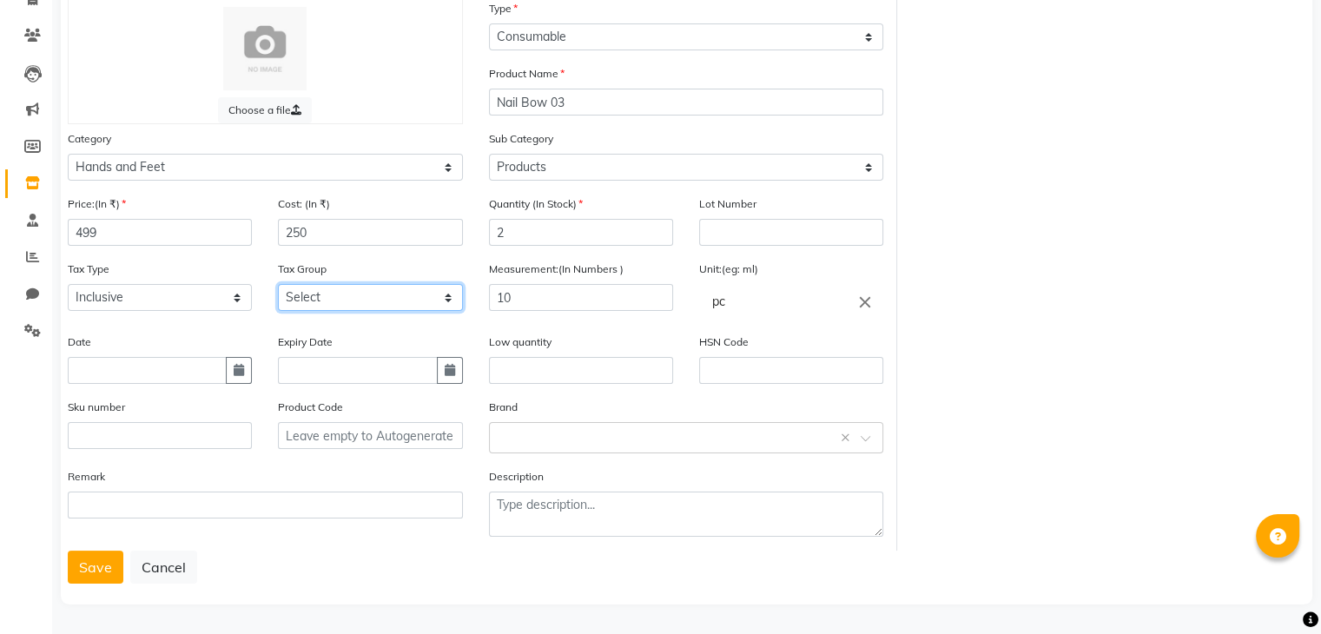
drag, startPoint x: 293, startPoint y: 289, endPoint x: 299, endPoint y: 306, distance: 17.6
click at [293, 289] on select "Select GST" at bounding box center [370, 297] width 184 height 27
select select "4351"
click at [278, 284] on select "Select GST" at bounding box center [370, 297] width 184 height 27
click at [559, 442] on input "text" at bounding box center [669, 436] width 341 height 18
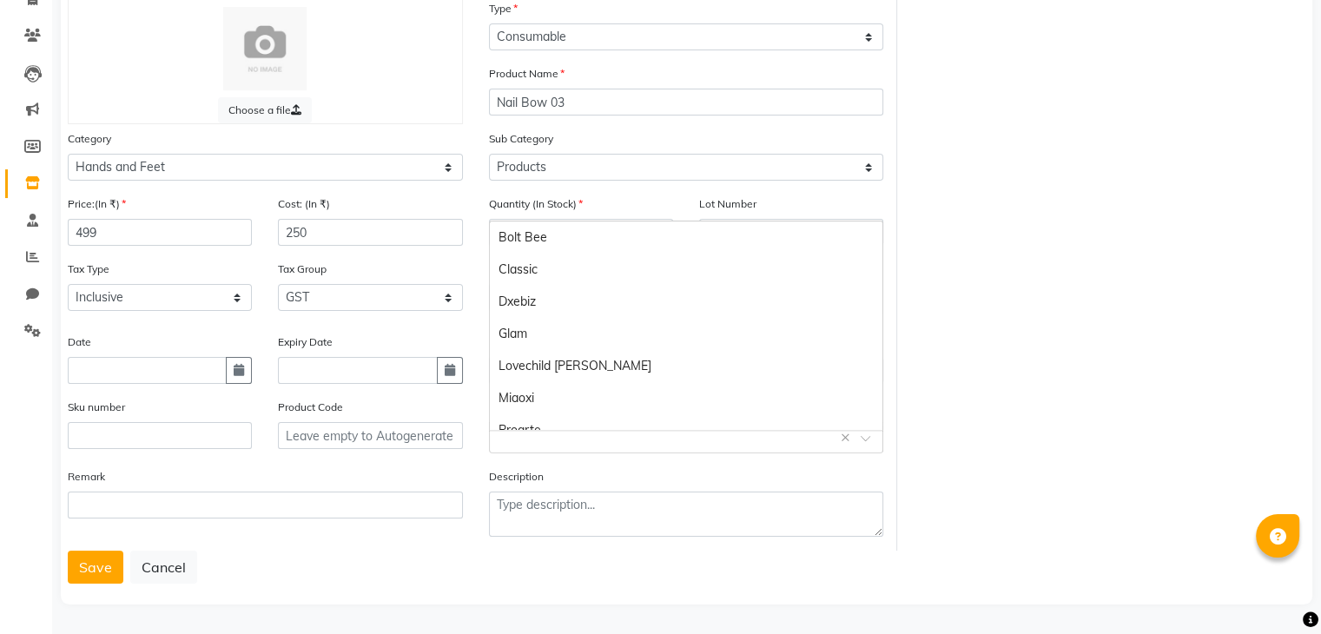
scroll to position [113, 0]
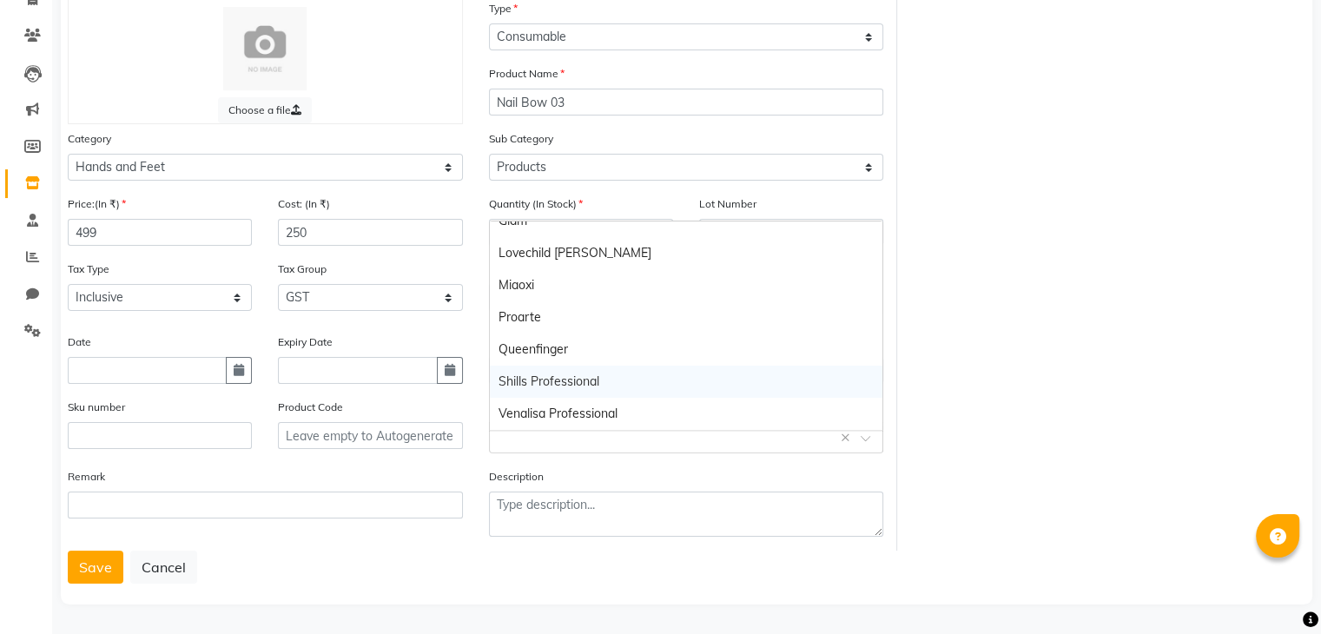
click at [553, 376] on div "Shills Professional" at bounding box center [686, 382] width 393 height 32
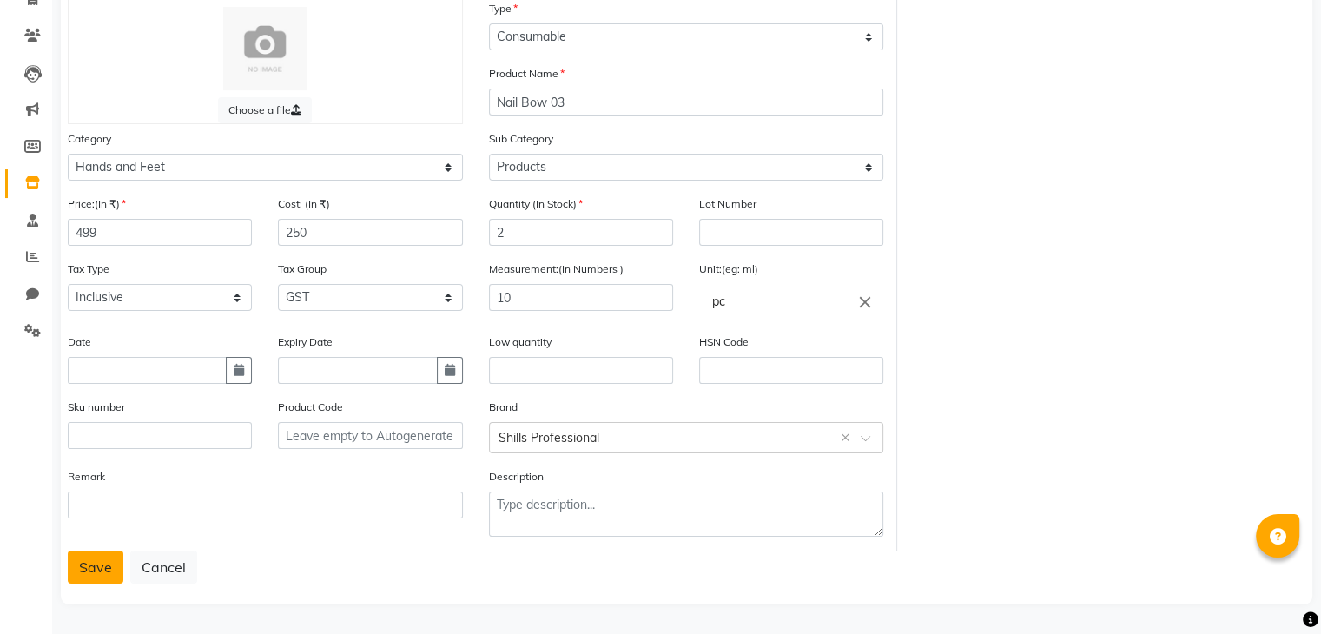
click at [102, 558] on button "Save" at bounding box center [96, 567] width 56 height 33
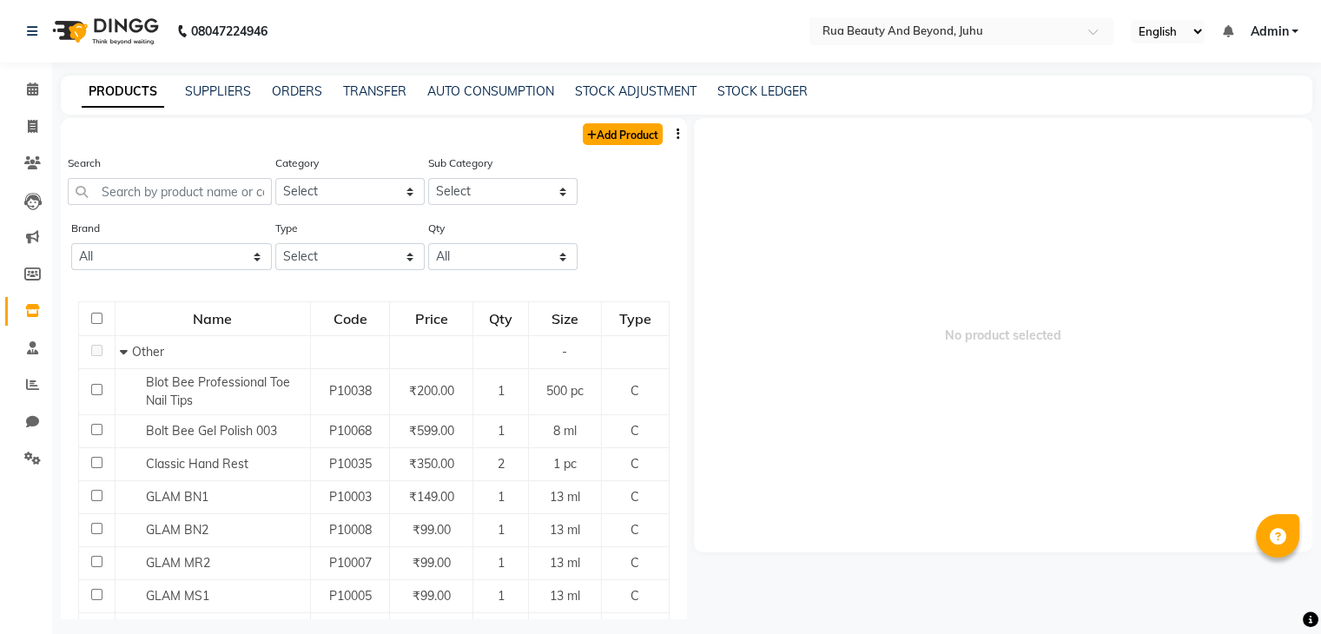
click at [608, 133] on link "Add Product" at bounding box center [623, 134] width 80 height 22
select select "true"
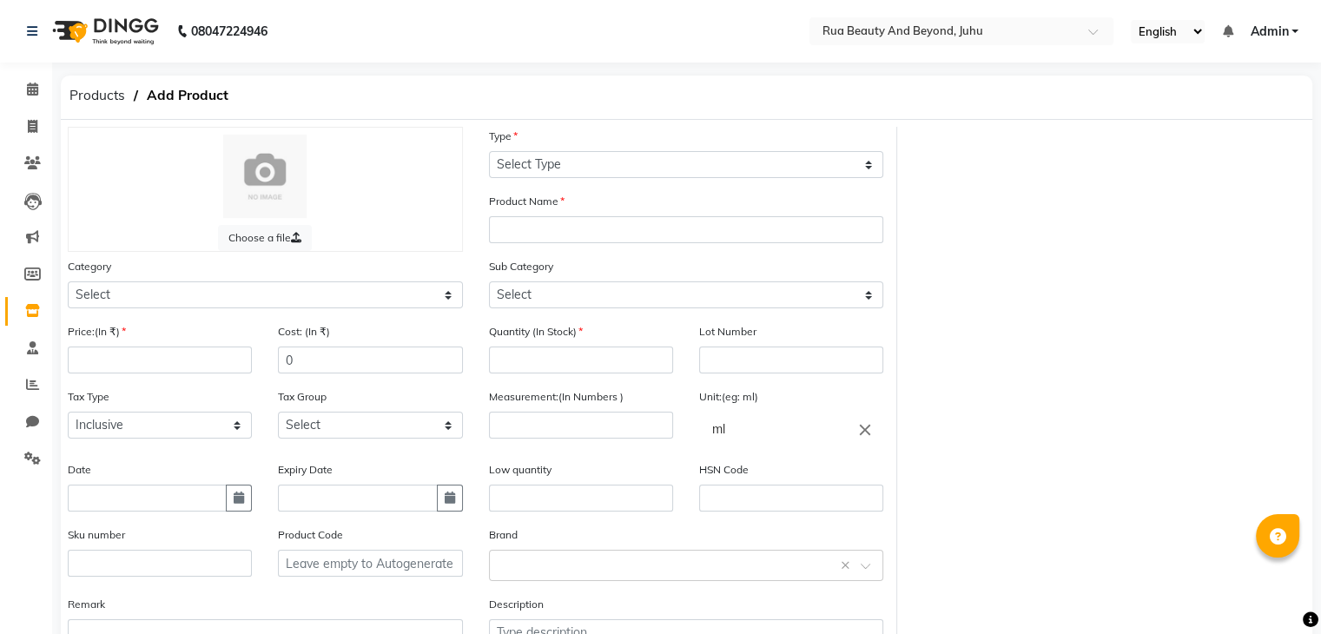
scroll to position [135, 0]
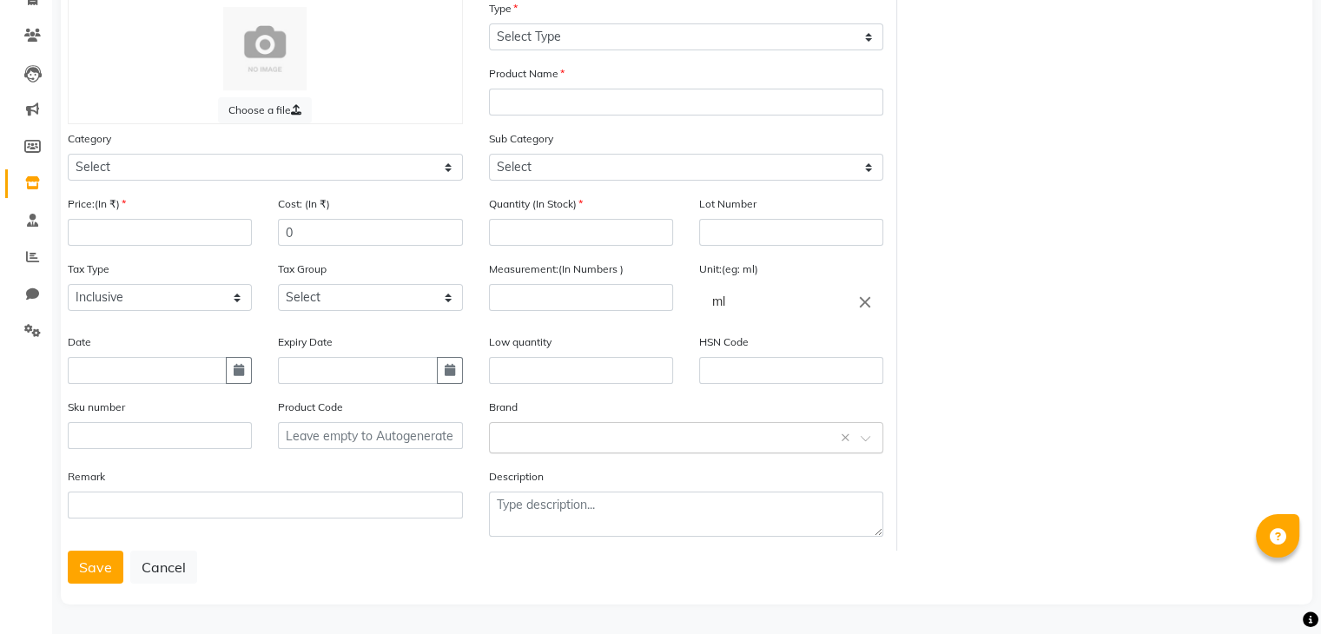
click at [543, 445] on div "Select brand or add custom brand ×" at bounding box center [686, 437] width 395 height 31
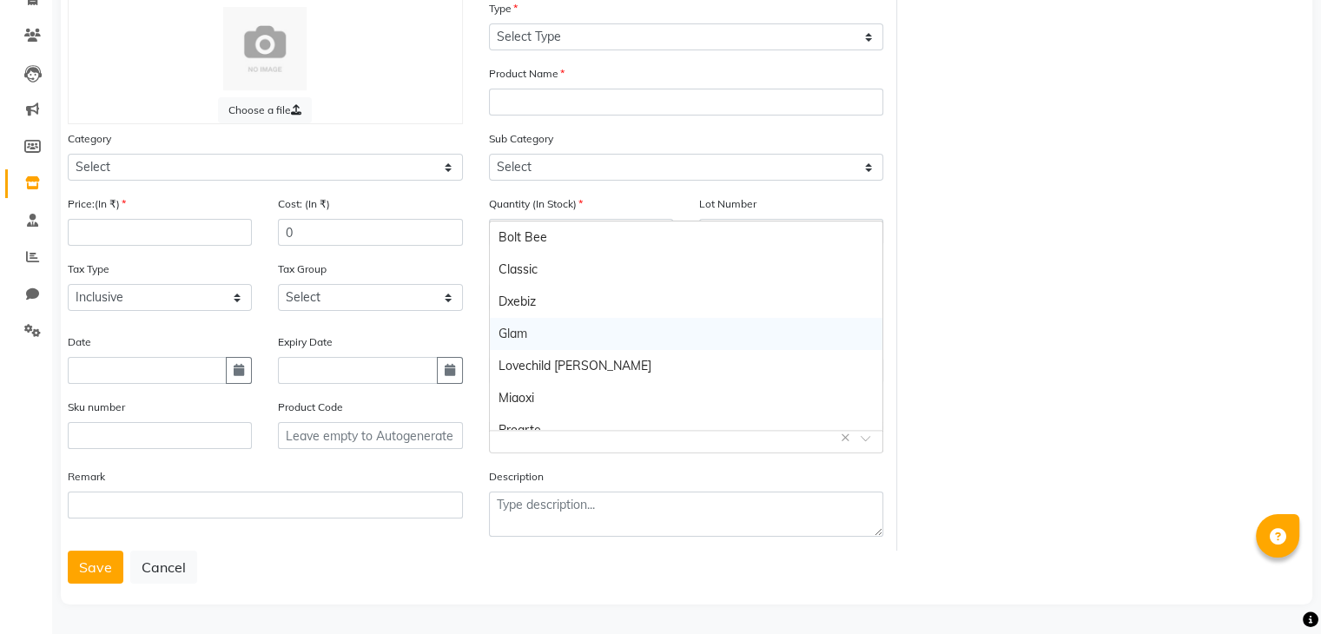
scroll to position [113, 0]
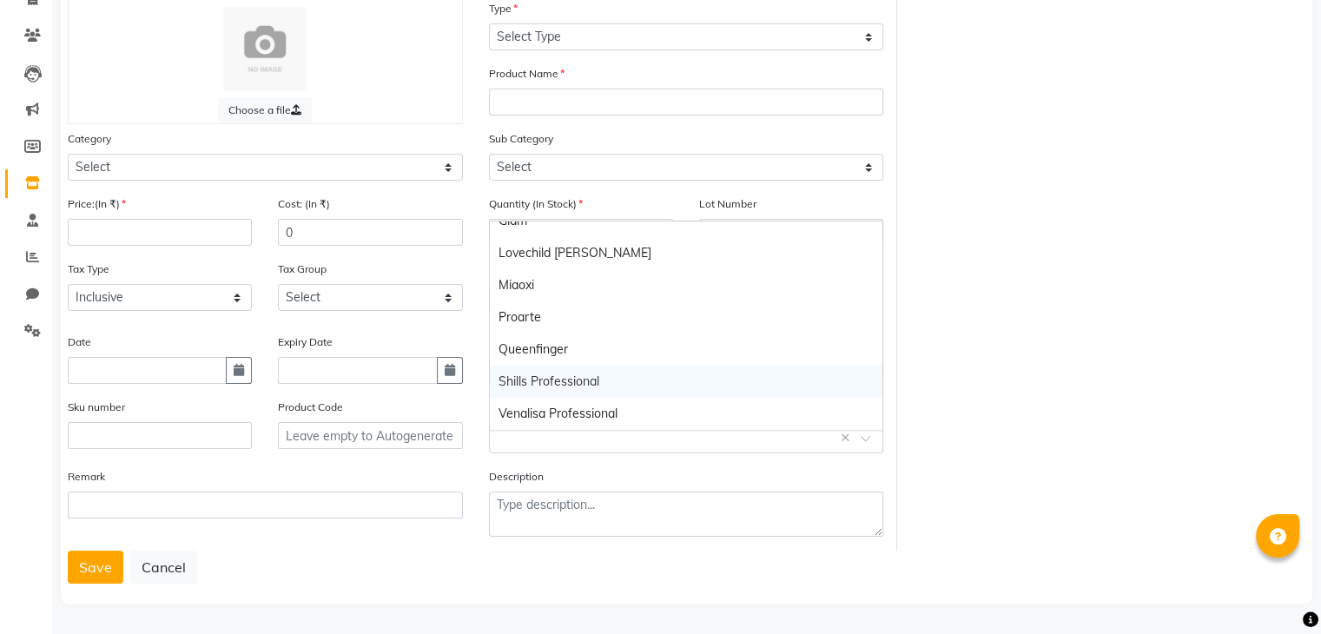
click at [542, 369] on div "Shills Professional" at bounding box center [686, 382] width 393 height 32
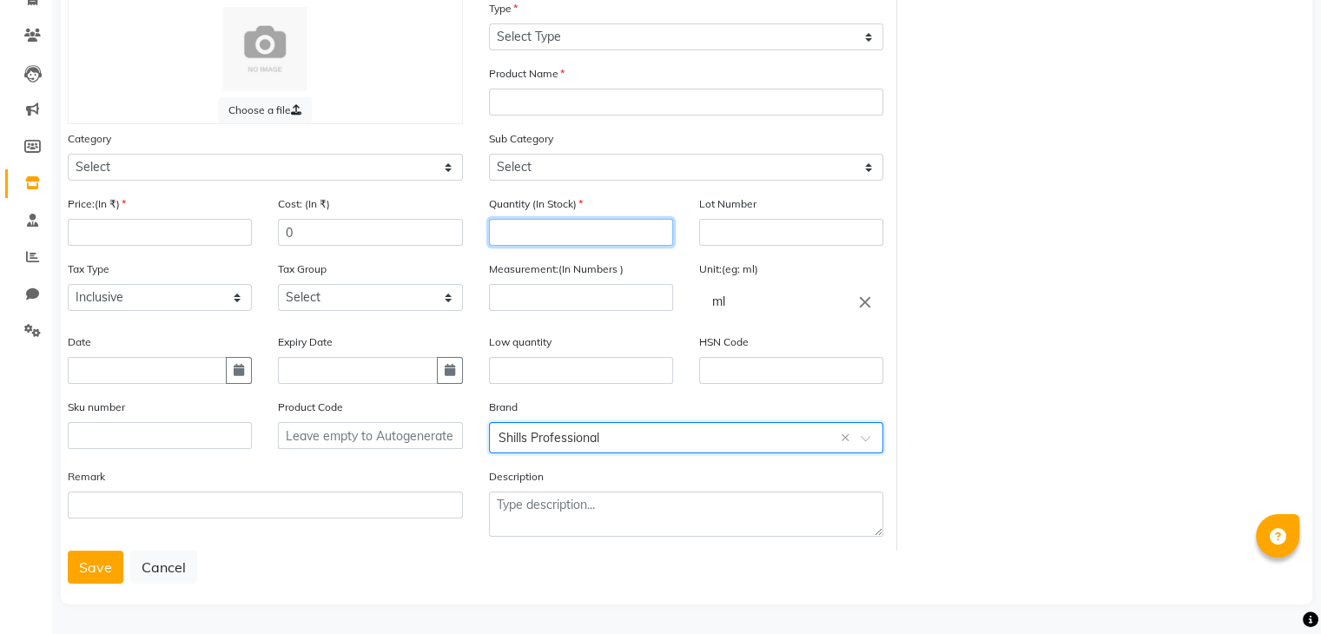
click at [548, 225] on input "number" at bounding box center [581, 232] width 184 height 27
type input "1"
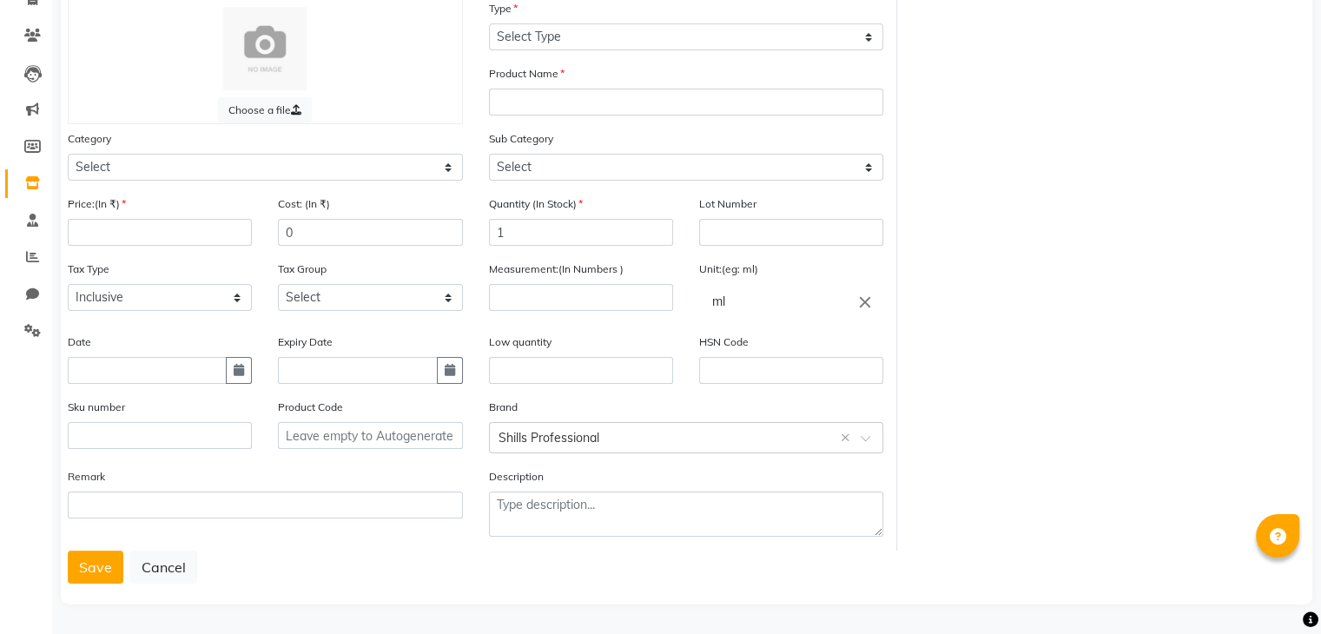
click at [864, 299] on icon "close" at bounding box center [865, 301] width 19 height 19
click at [737, 369] on link "pc" at bounding box center [791, 376] width 184 height 44
type input "pc"
click at [586, 303] on input "number" at bounding box center [581, 297] width 184 height 27
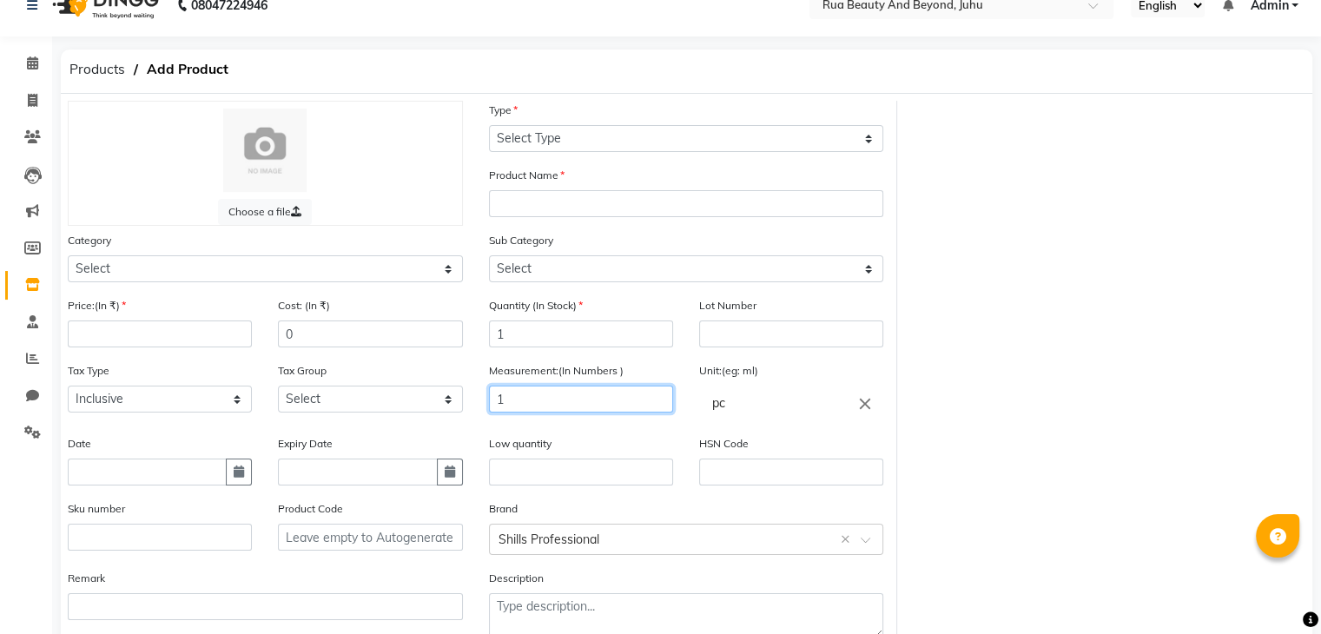
scroll to position [0, 0]
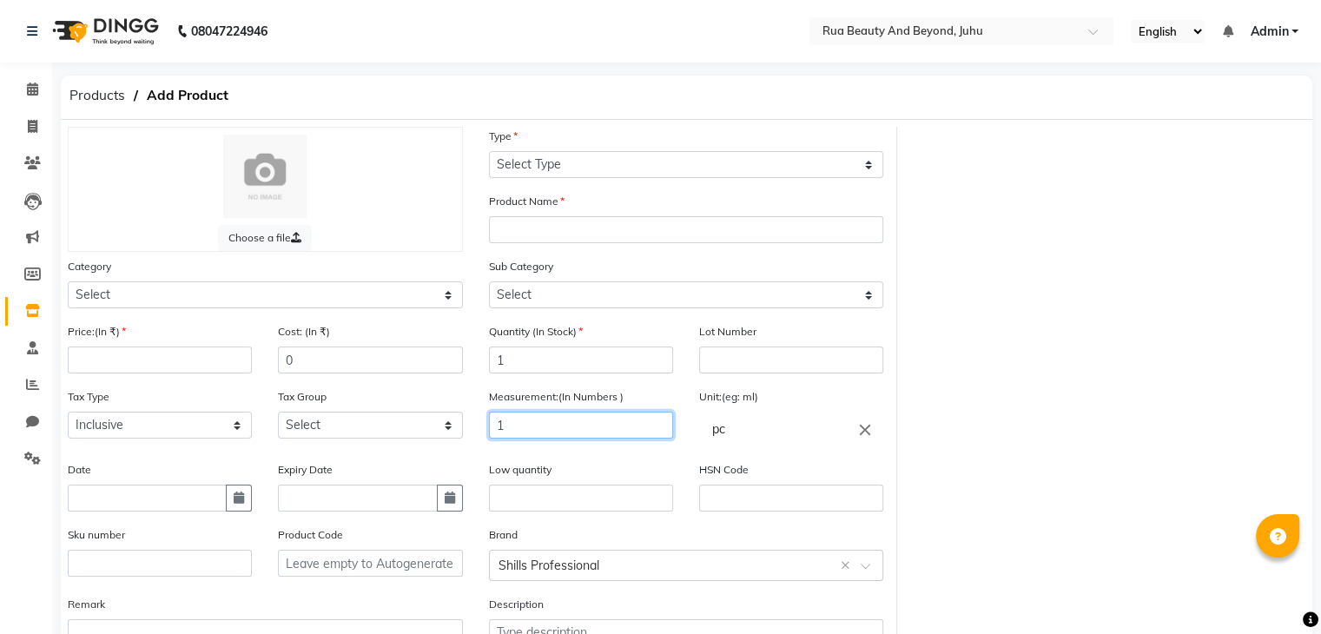
type input "1"
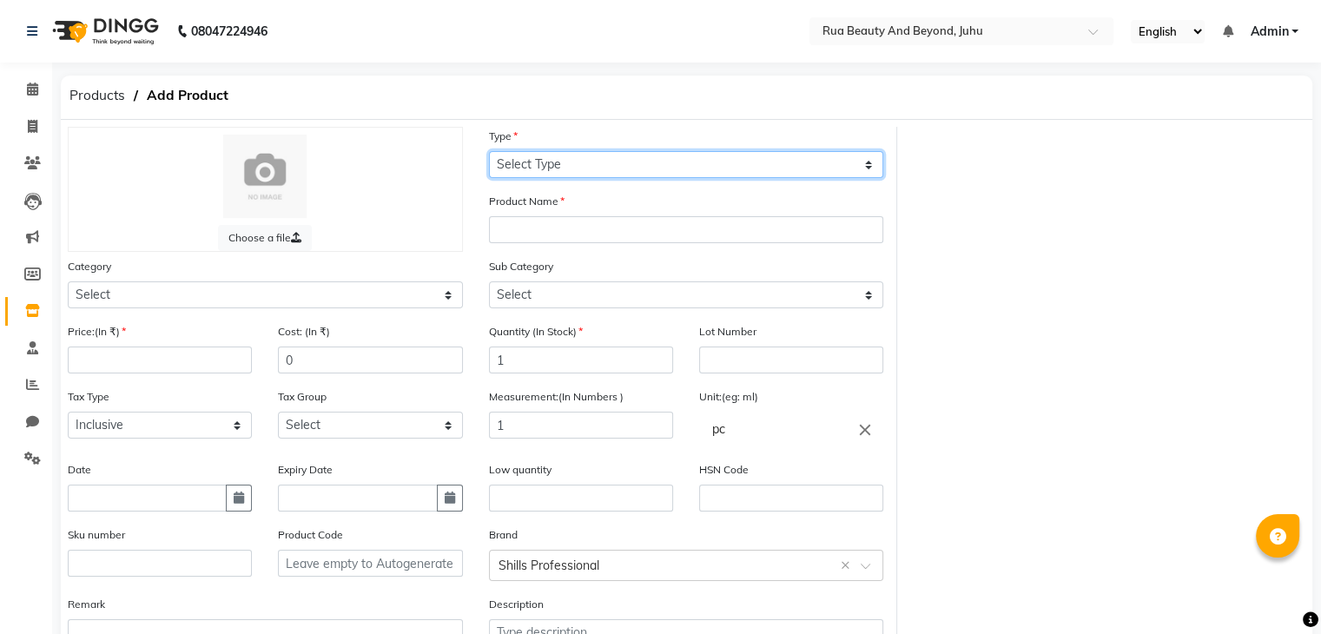
click at [528, 161] on select "Select Type Both Retail Consumable" at bounding box center [686, 164] width 395 height 27
select select "C"
click at [489, 152] on select "Select Type Both Retail Consumable" at bounding box center [686, 164] width 395 height 27
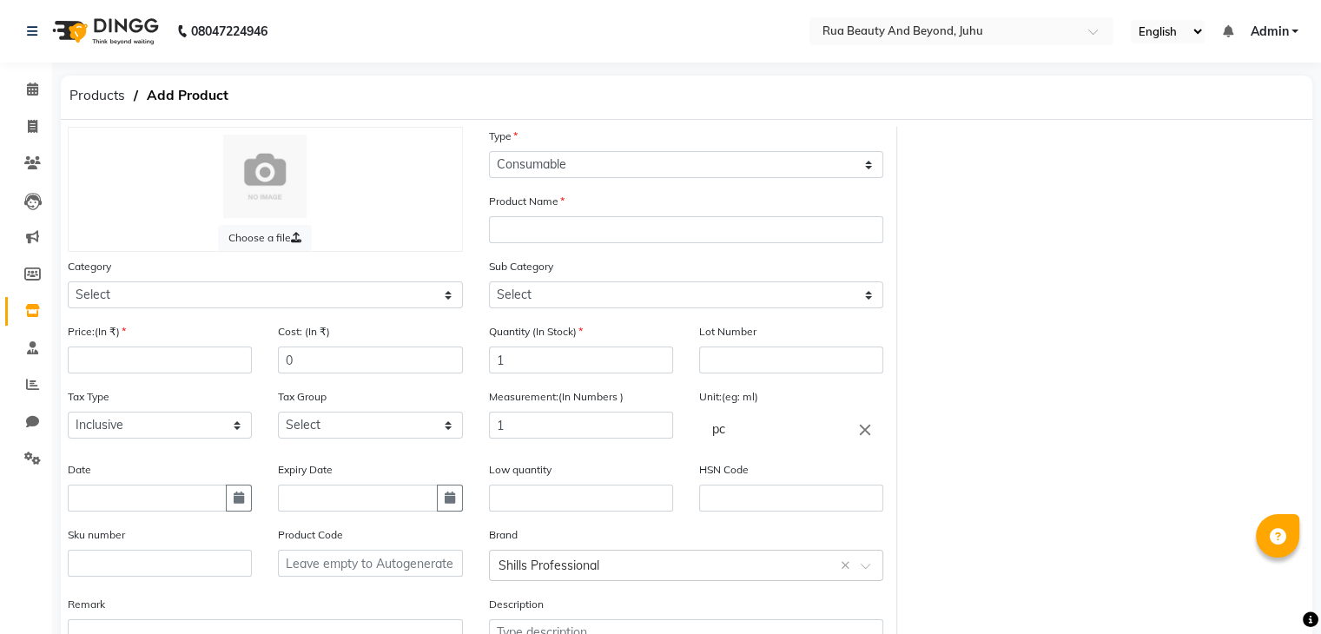
click at [542, 214] on div "Product Name" at bounding box center [686, 217] width 395 height 51
click at [538, 229] on input "text" at bounding box center [686, 229] width 395 height 27
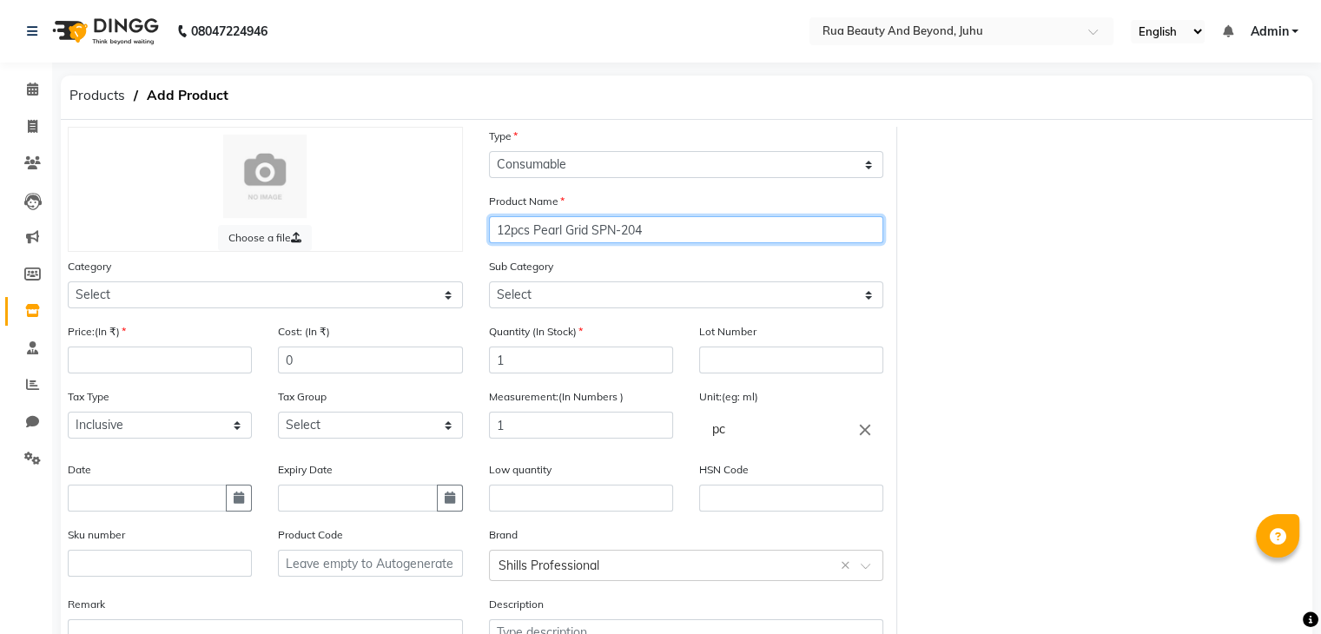
type input "12pcs Pearl Grid SPN-204"
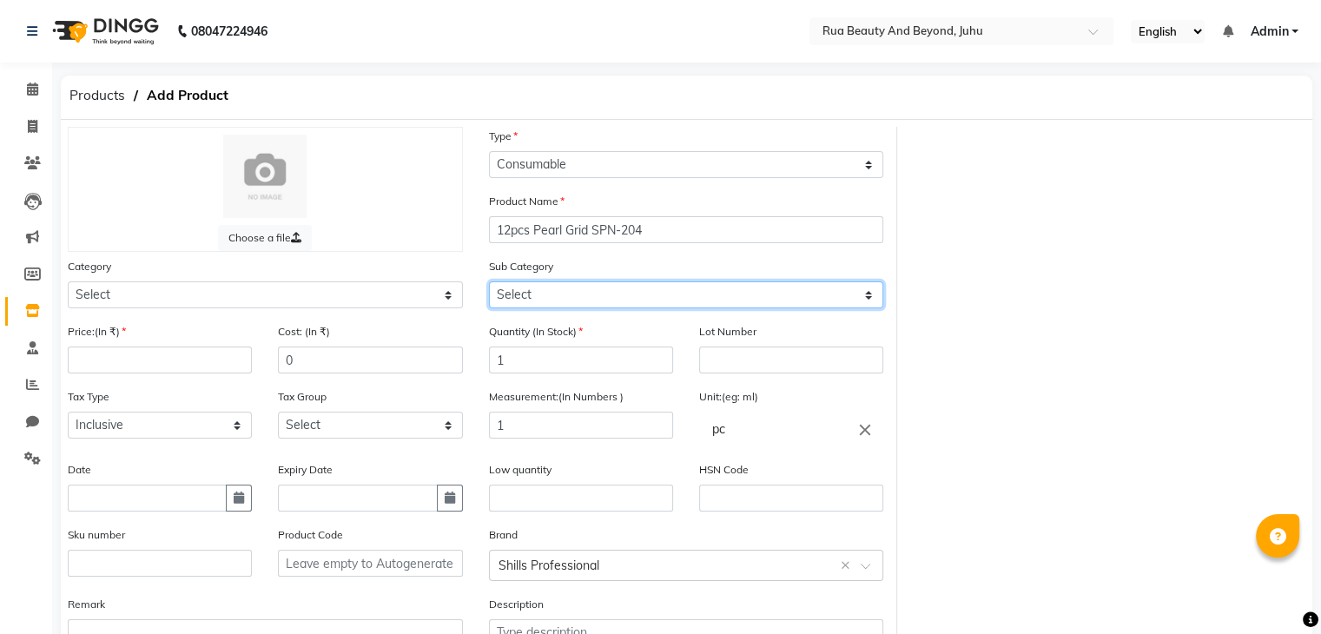
drag, startPoint x: 558, startPoint y: 286, endPoint x: 559, endPoint y: 336, distance: 50.4
click at [558, 286] on select "Select" at bounding box center [686, 294] width 395 height 27
click at [563, 306] on select "Select" at bounding box center [686, 294] width 395 height 27
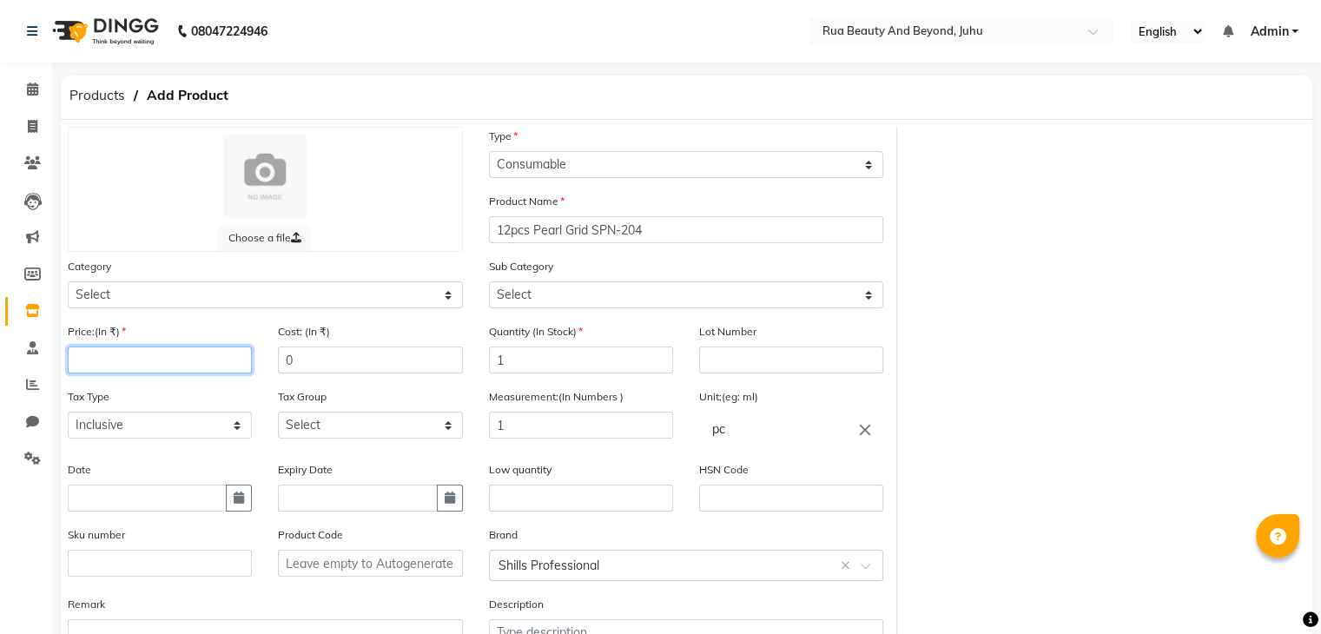
click at [144, 364] on input "number" at bounding box center [160, 360] width 184 height 27
type input "499"
drag, startPoint x: 314, startPoint y: 376, endPoint x: 178, endPoint y: 360, distance: 137.4
click at [190, 361] on div "Price:(In ₹) 499 Cost: (In ₹) 0" at bounding box center [265, 354] width 421 height 65
type input "225"
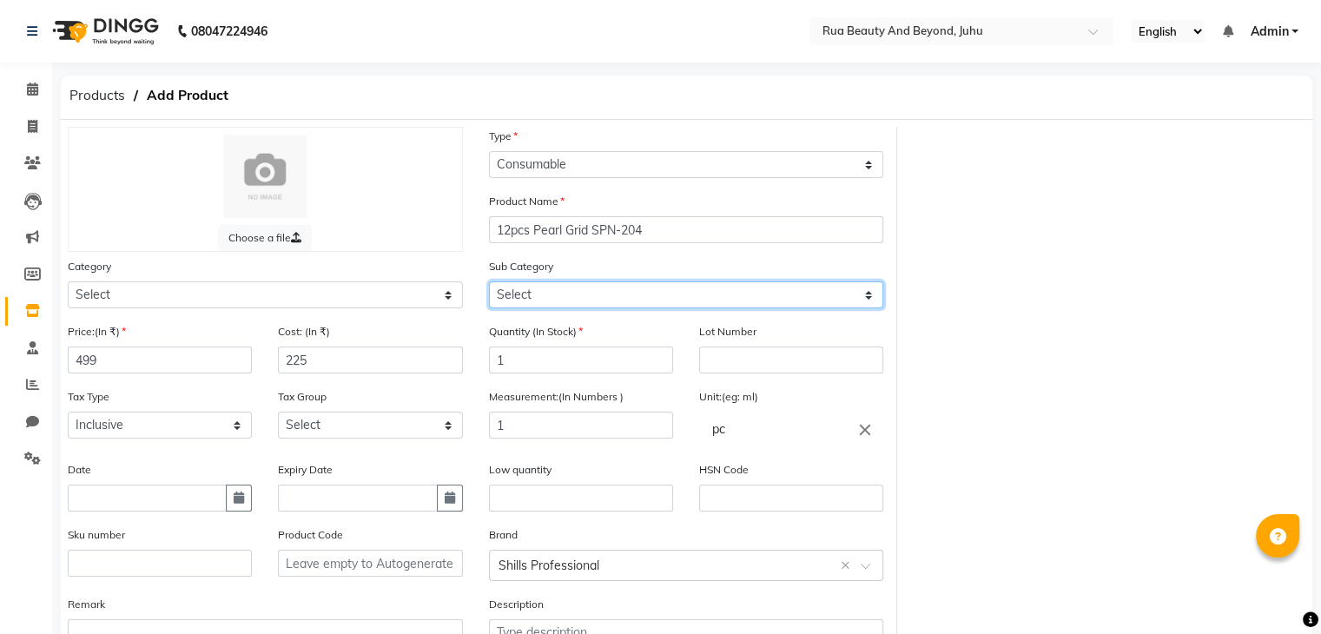
click at [588, 296] on select "Select" at bounding box center [686, 294] width 395 height 27
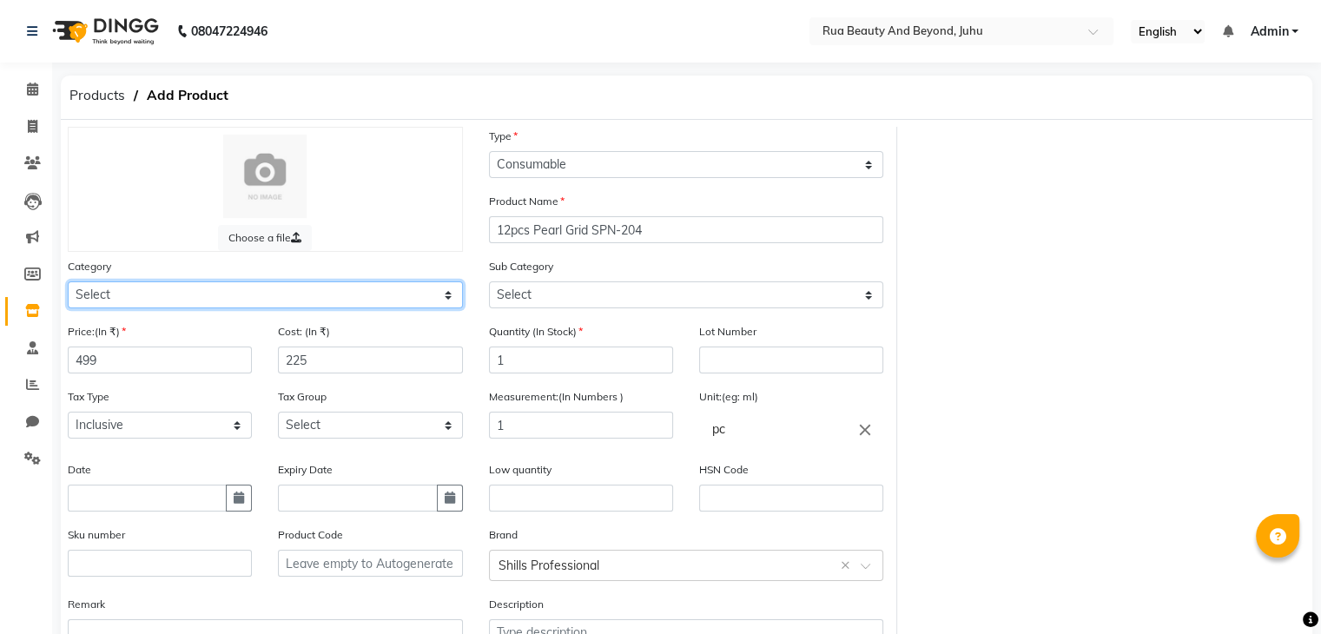
click at [237, 298] on select "Select Hair Skin Makeup Personal Care Appliances [PERSON_NAME] Waxing Disposabl…" at bounding box center [265, 294] width 395 height 27
select select "1950"
click at [68, 284] on select "Select Hair Skin Makeup Personal Care Appliances [PERSON_NAME] Waxing Disposabl…" at bounding box center [265, 294] width 395 height 27
click at [525, 283] on div "Sub Category Select Products Appliances" at bounding box center [686, 282] width 395 height 51
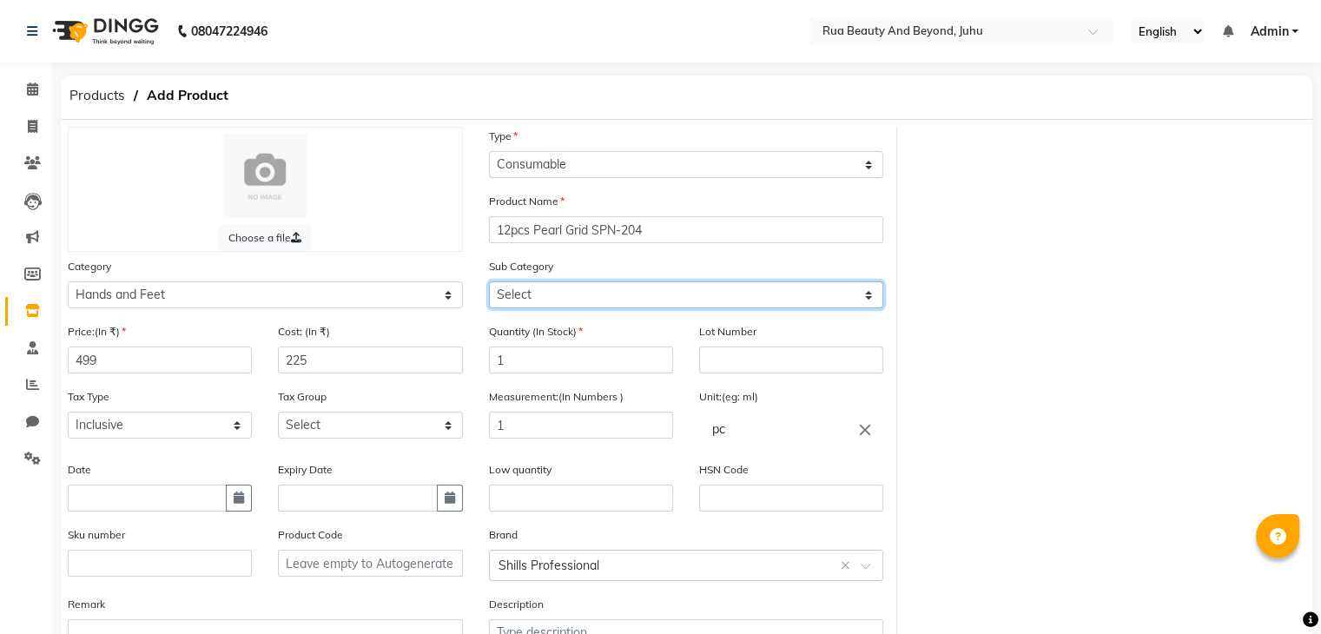
click at [525, 298] on select "Select Products Appliances" at bounding box center [686, 294] width 395 height 27
select select "1952"
click at [489, 284] on select "Select Products Appliances" at bounding box center [686, 294] width 395 height 27
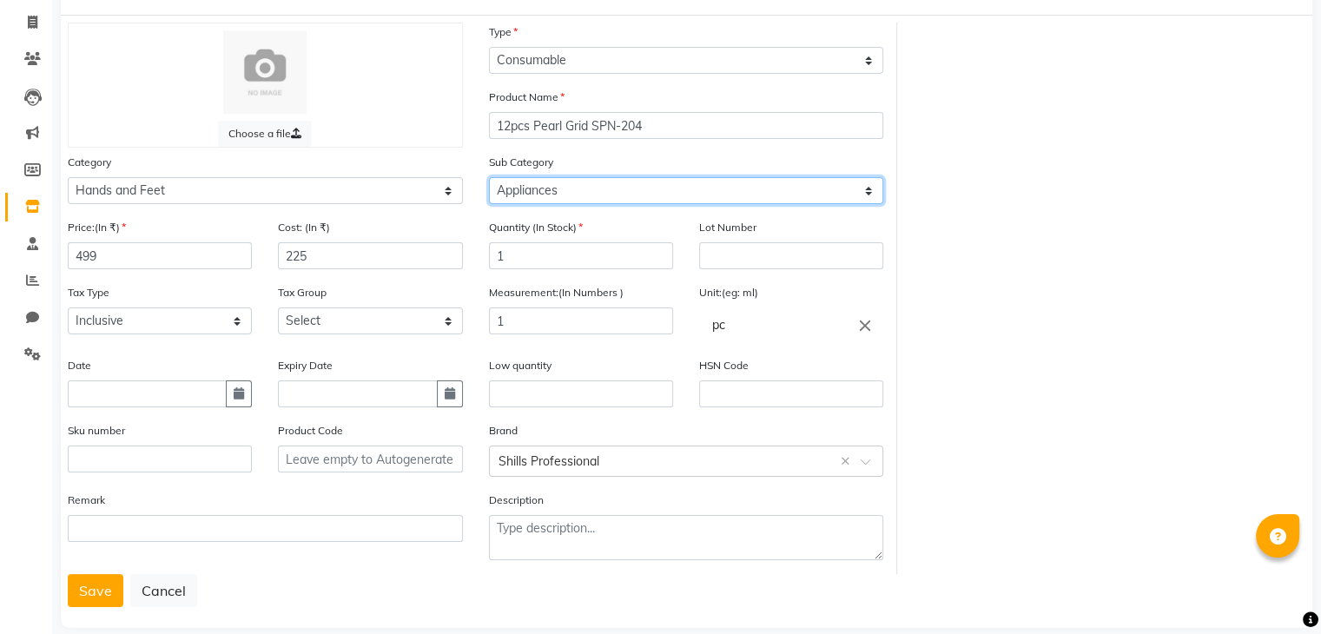
scroll to position [135, 0]
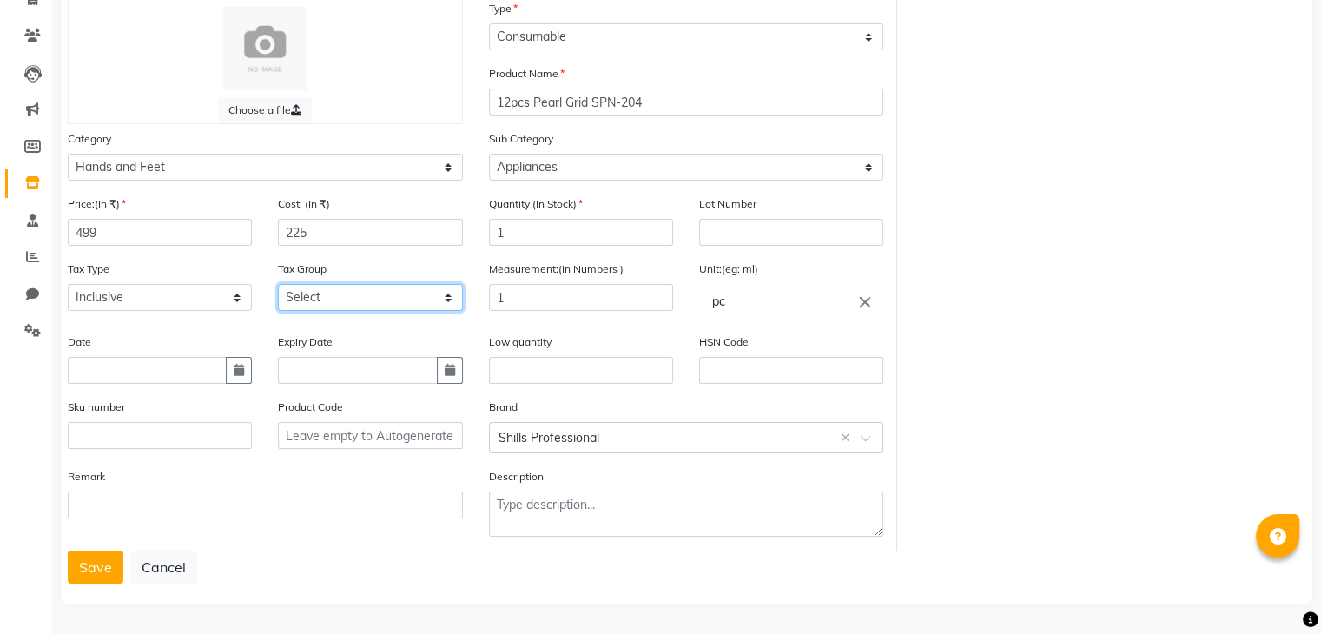
click at [306, 300] on select "Select GST" at bounding box center [370, 297] width 184 height 27
select select "4351"
click at [278, 284] on select "Select GST" at bounding box center [370, 297] width 184 height 27
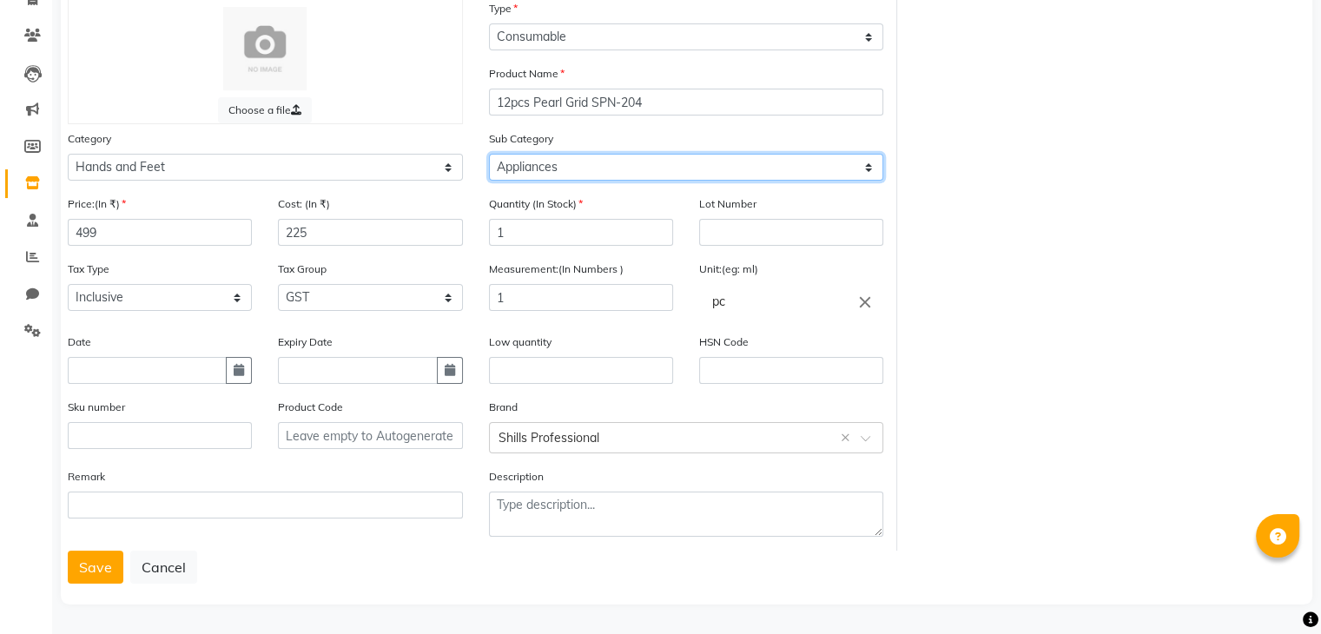
click at [531, 171] on select "Select Products Appliances" at bounding box center [686, 167] width 395 height 27
select select "1951"
click at [489, 154] on select "Select Products Appliances" at bounding box center [686, 167] width 395 height 27
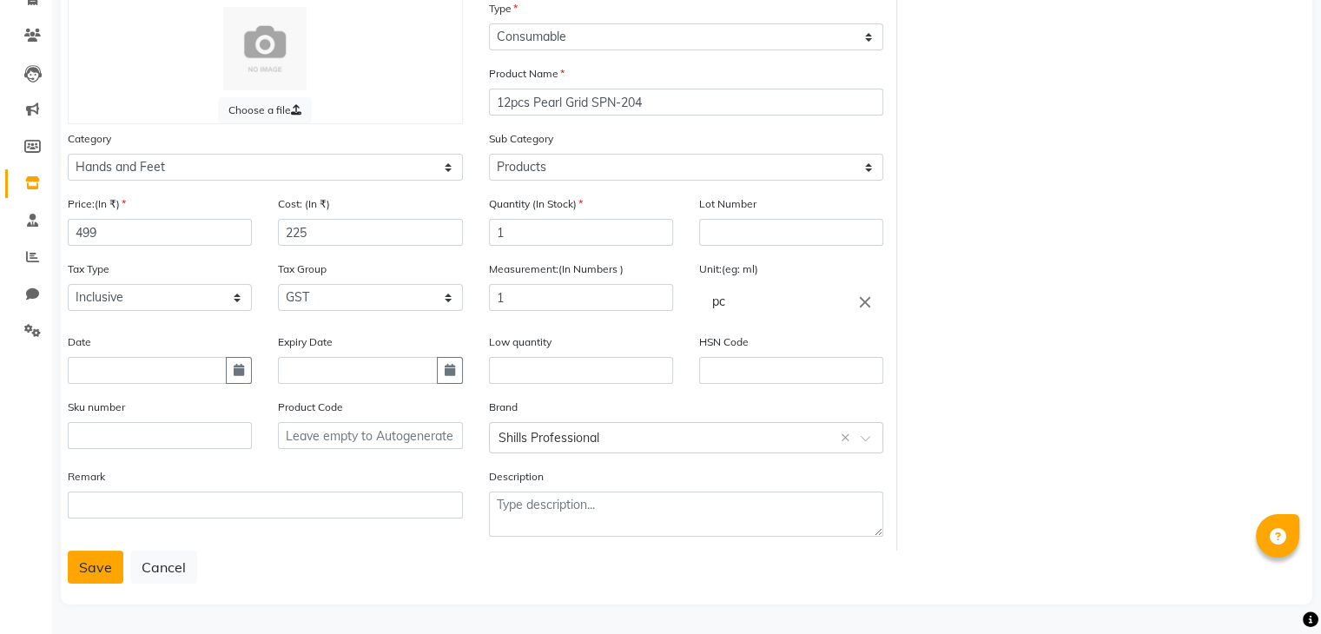
click at [80, 564] on button "Save" at bounding box center [96, 567] width 56 height 33
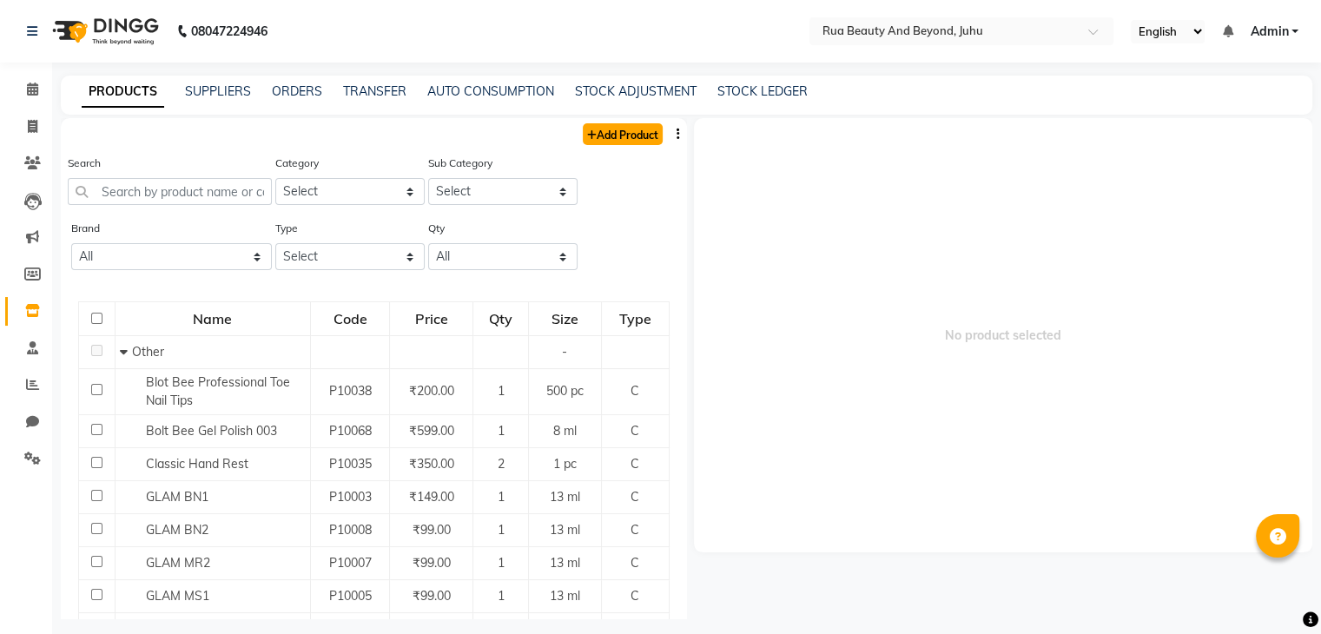
click at [615, 129] on link "Add Product" at bounding box center [623, 134] width 80 height 22
select select "true"
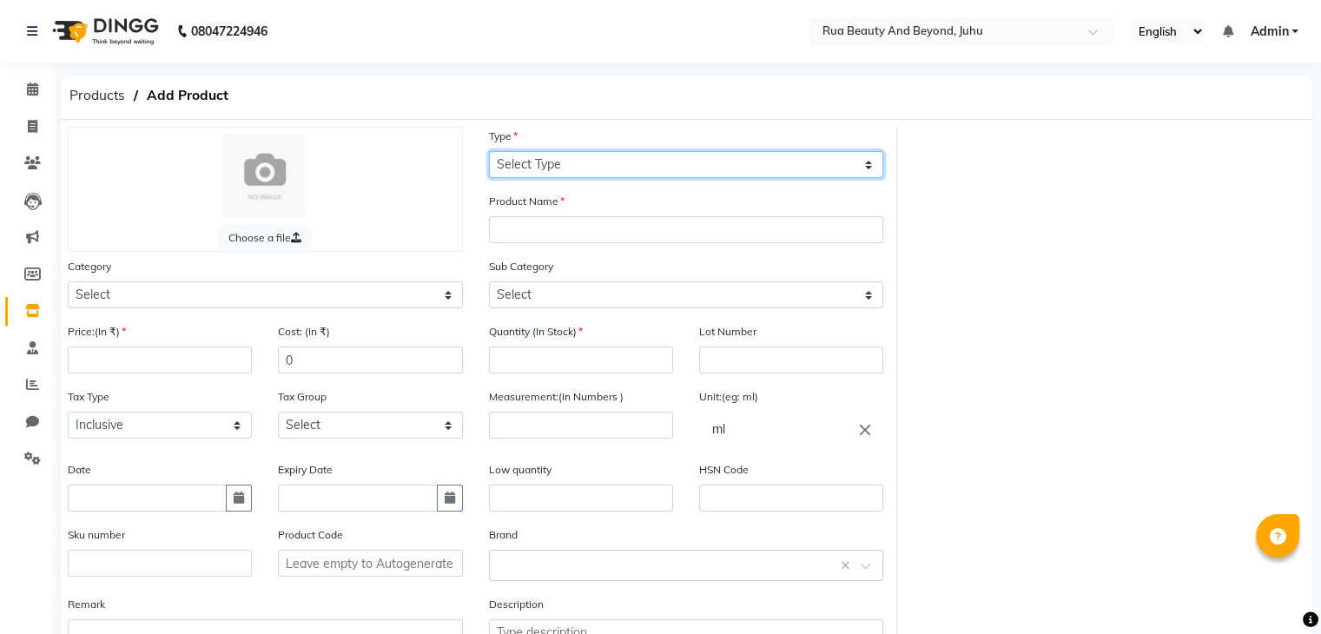
click at [555, 163] on select "Select Type Both Retail Consumable" at bounding box center [686, 164] width 395 height 27
select select "C"
click at [489, 152] on select "Select Type Both Retail Consumable" at bounding box center [686, 164] width 395 height 27
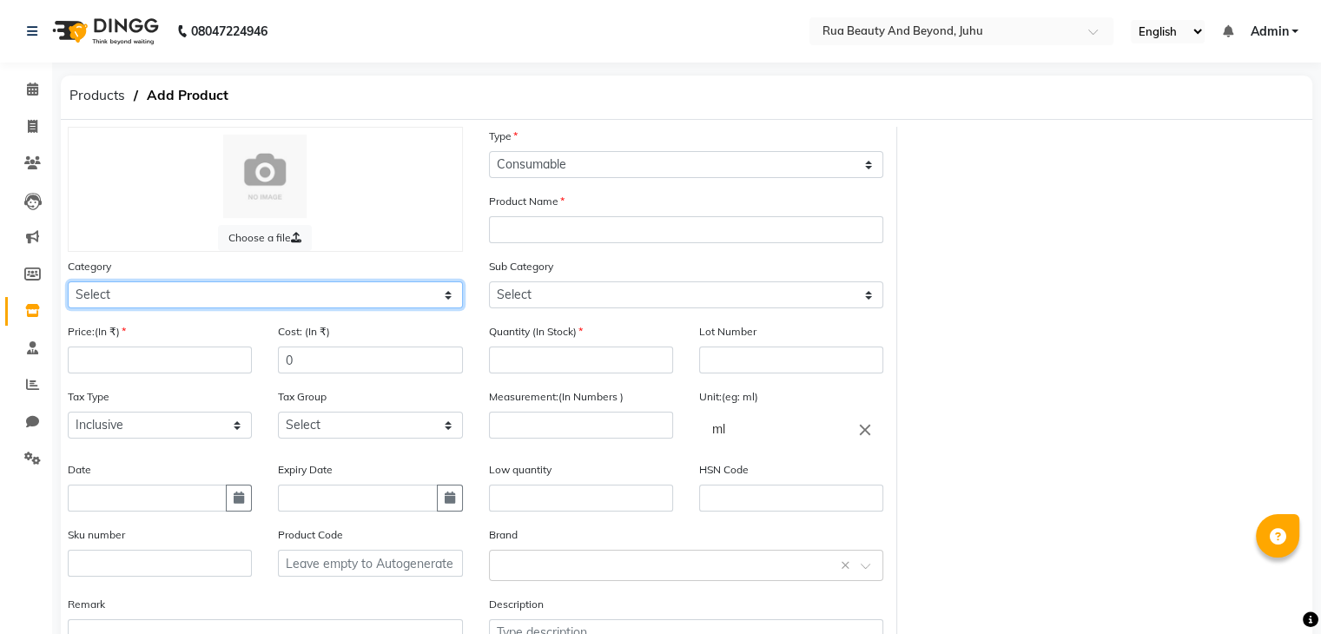
click at [171, 305] on select "Select Hair Skin Makeup Personal Care Appliances [PERSON_NAME] Waxing Disposabl…" at bounding box center [265, 294] width 395 height 27
select select "1950"
click at [68, 284] on select "Select Hair Skin Makeup Personal Care Appliances [PERSON_NAME] Waxing Disposabl…" at bounding box center [265, 294] width 395 height 27
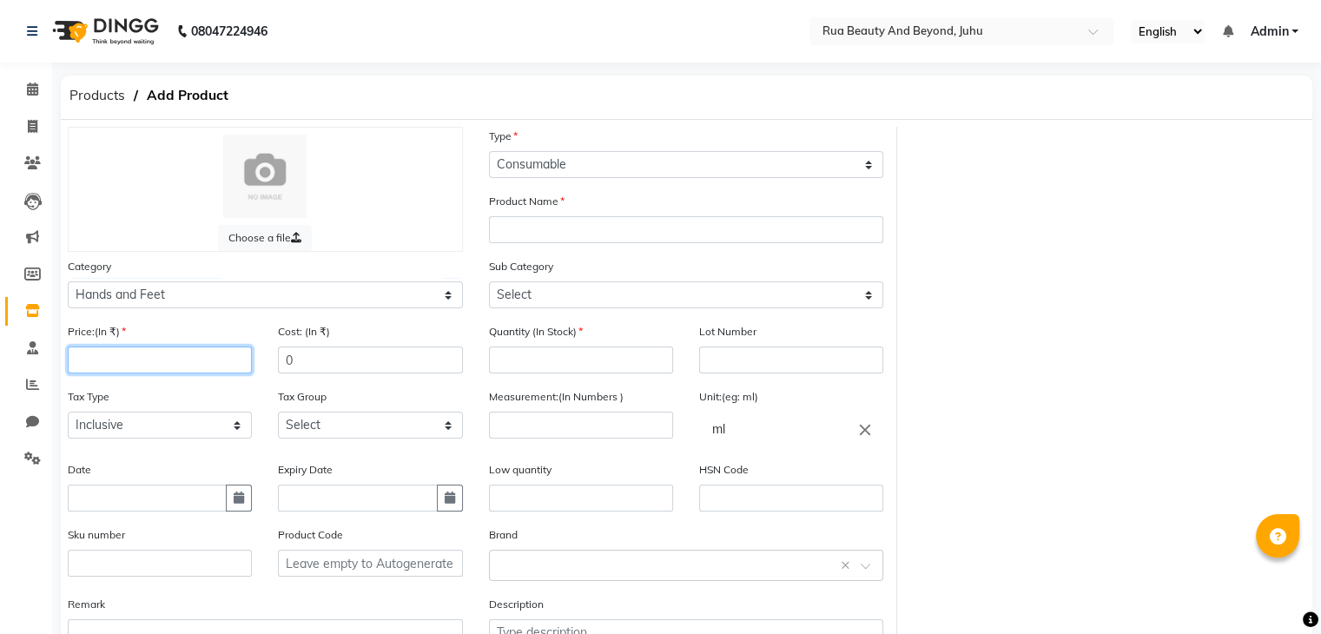
click at [125, 373] on input "number" at bounding box center [160, 360] width 184 height 27
type input "699"
drag, startPoint x: 314, startPoint y: 368, endPoint x: 221, endPoint y: 340, distance: 97.8
click at [221, 341] on div "Price:(In ₹) 699 Cost: (In ₹) 0" at bounding box center [265, 354] width 421 height 65
type input "250"
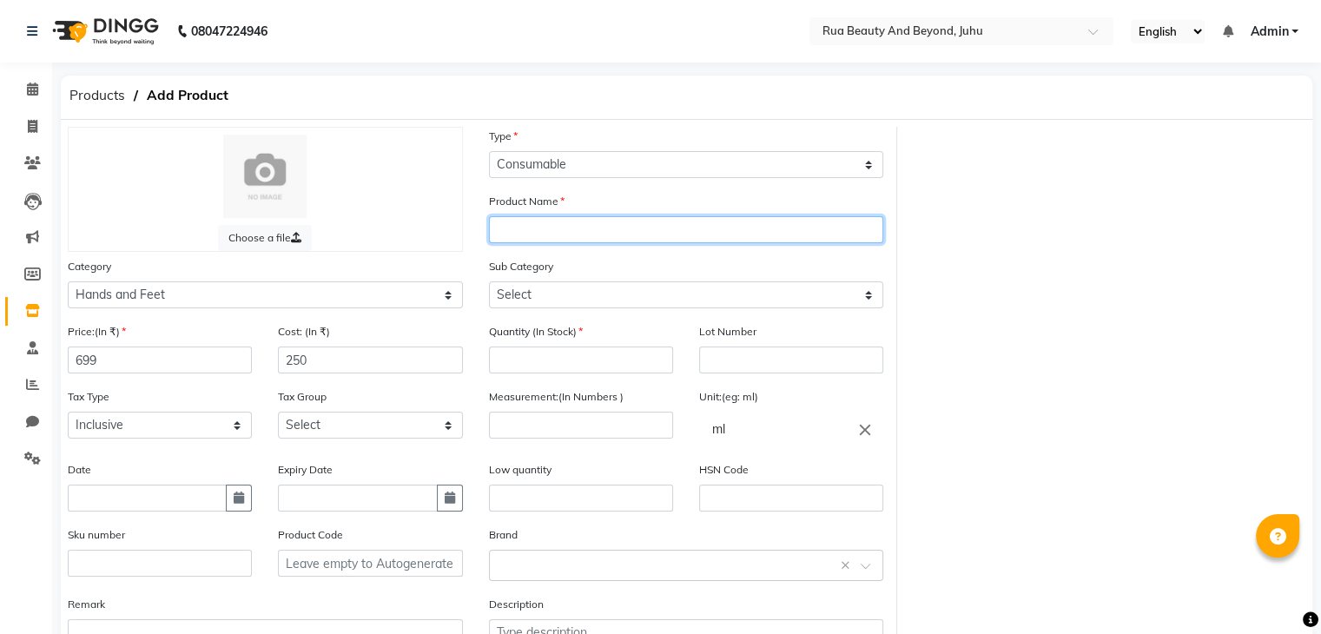
click at [584, 235] on input "text" at bounding box center [686, 229] width 395 height 27
type input "White Box Foil SPN-2441"
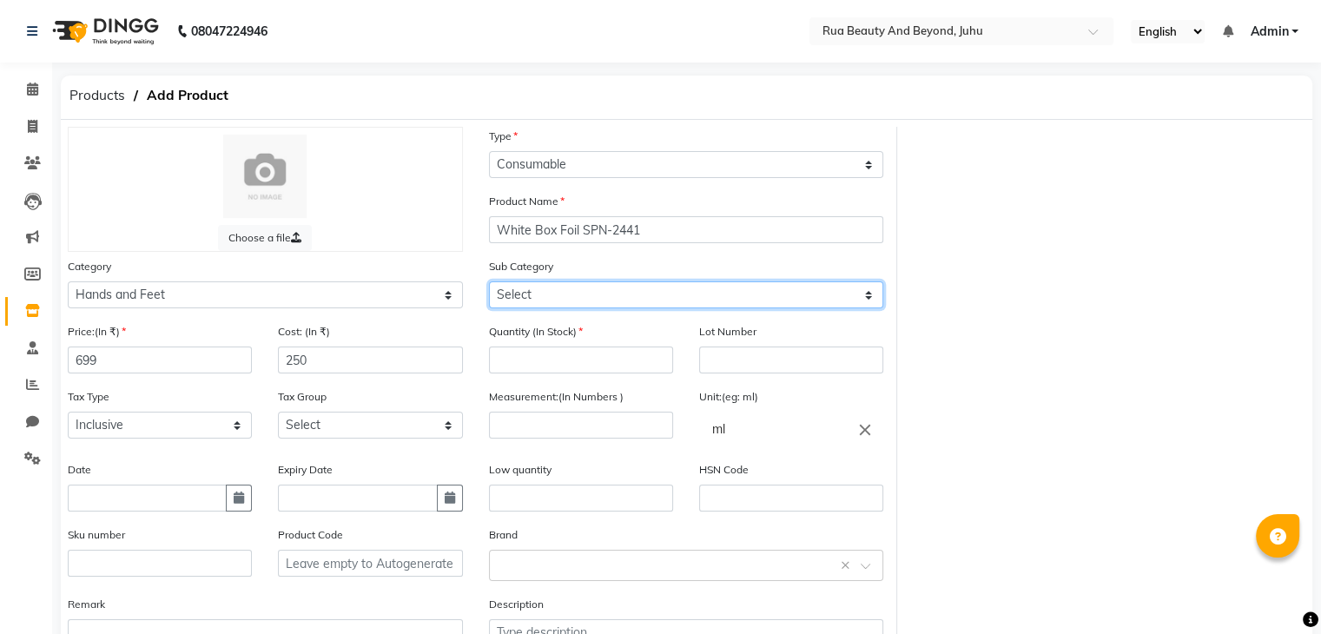
drag, startPoint x: 519, startPoint y: 294, endPoint x: 525, endPoint y: 303, distance: 10.9
click at [519, 294] on select "Select Products Appliances" at bounding box center [686, 294] width 395 height 27
click at [489, 284] on select "Select Products Appliances" at bounding box center [686, 294] width 395 height 27
drag, startPoint x: 551, startPoint y: 289, endPoint x: 542, endPoint y: 310, distance: 22.6
click at [551, 289] on select "Select Products Appliances" at bounding box center [686, 294] width 395 height 27
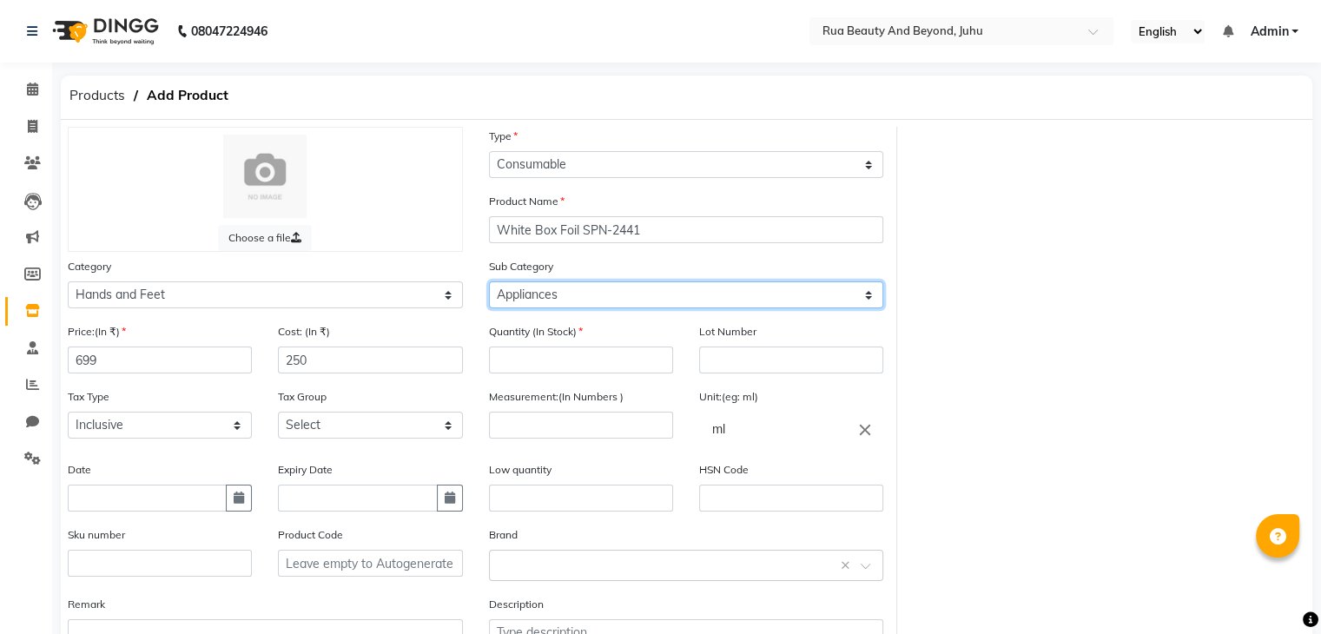
select select "1951"
click at [489, 284] on select "Select Products Appliances" at bounding box center [686, 294] width 395 height 27
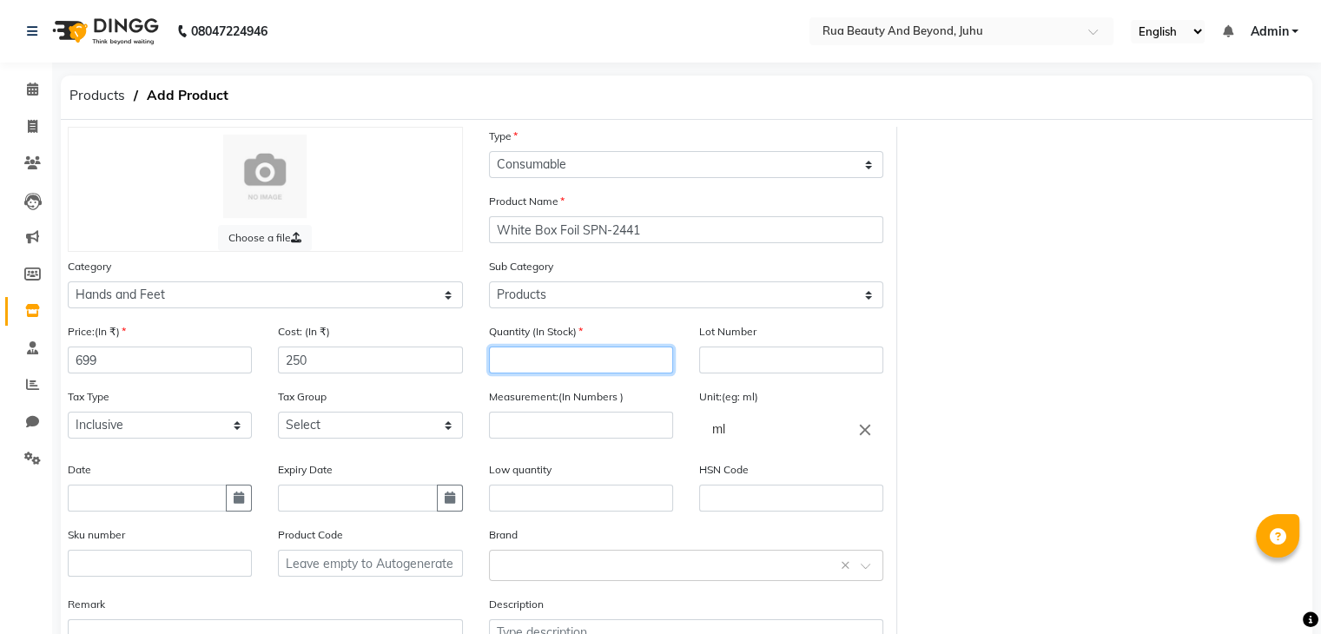
click at [530, 355] on input "number" at bounding box center [581, 360] width 184 height 27
type input "12"
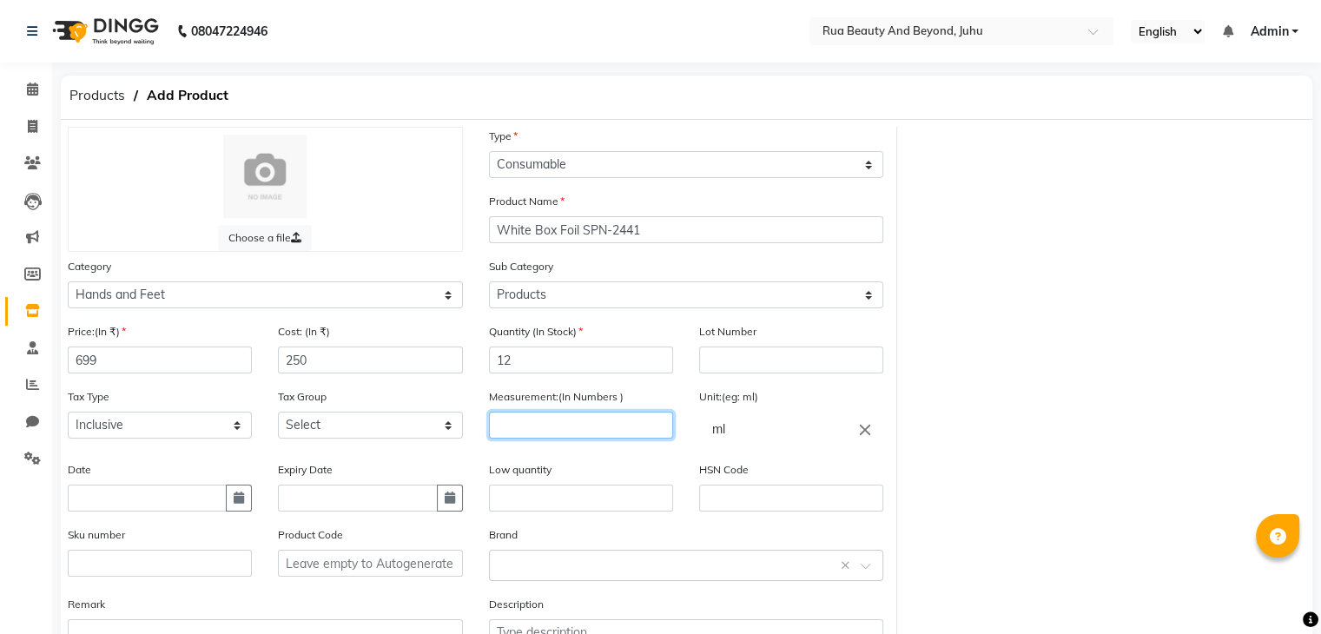
click at [518, 429] on input "number" at bounding box center [581, 425] width 184 height 27
click at [864, 435] on icon "close" at bounding box center [865, 429] width 19 height 19
click at [726, 512] on link "pc" at bounding box center [791, 503] width 184 height 44
type input "pc"
click at [518, 433] on input "number" at bounding box center [581, 425] width 184 height 27
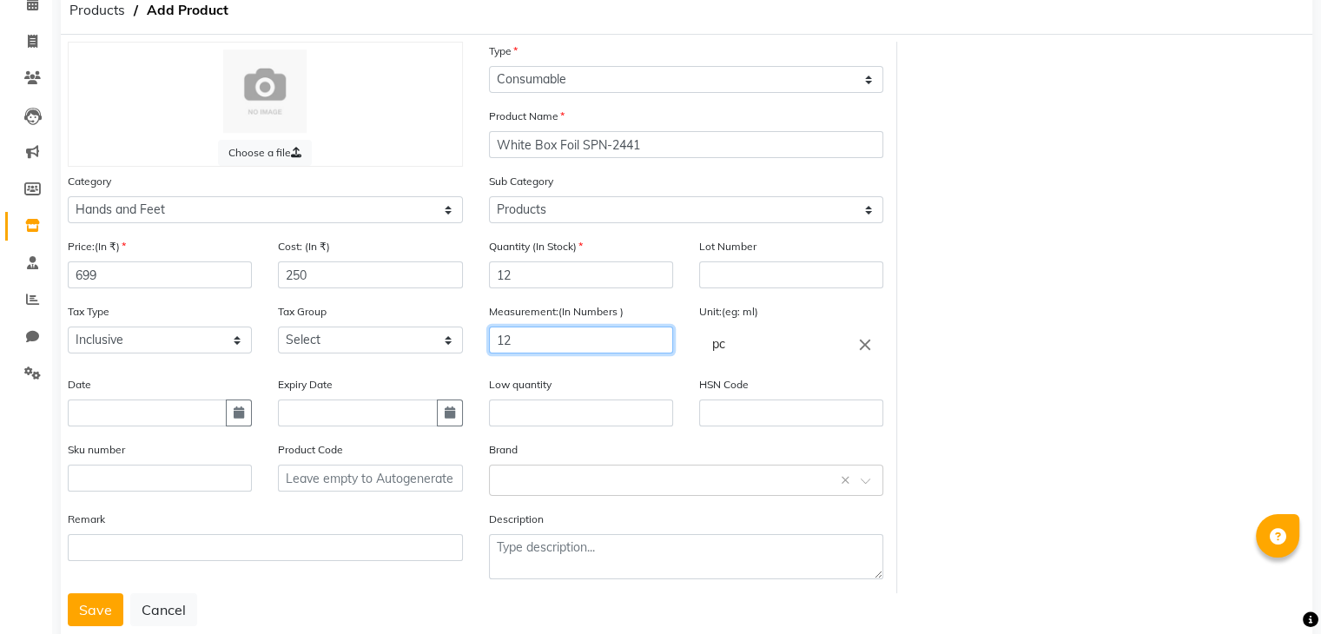
scroll to position [87, 0]
type input "12"
click at [545, 459] on div "Brand Select brand or add custom brand ×" at bounding box center [686, 467] width 395 height 56
click at [539, 479] on input "text" at bounding box center [669, 477] width 341 height 18
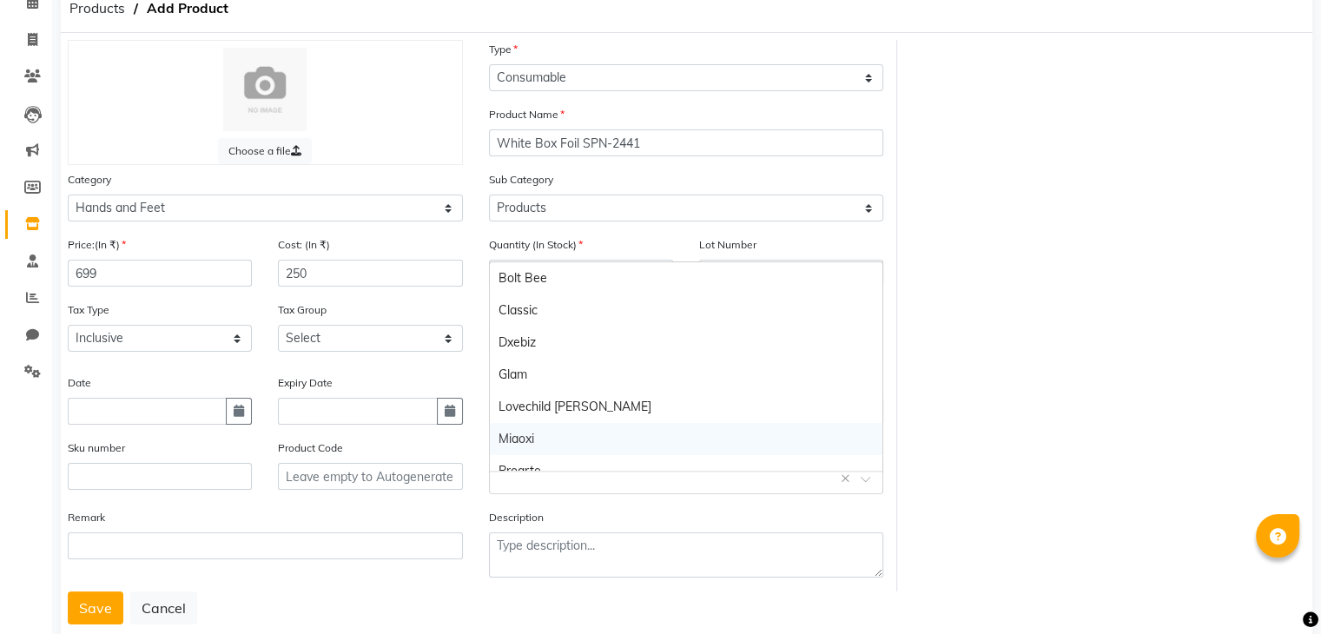
scroll to position [113, 0]
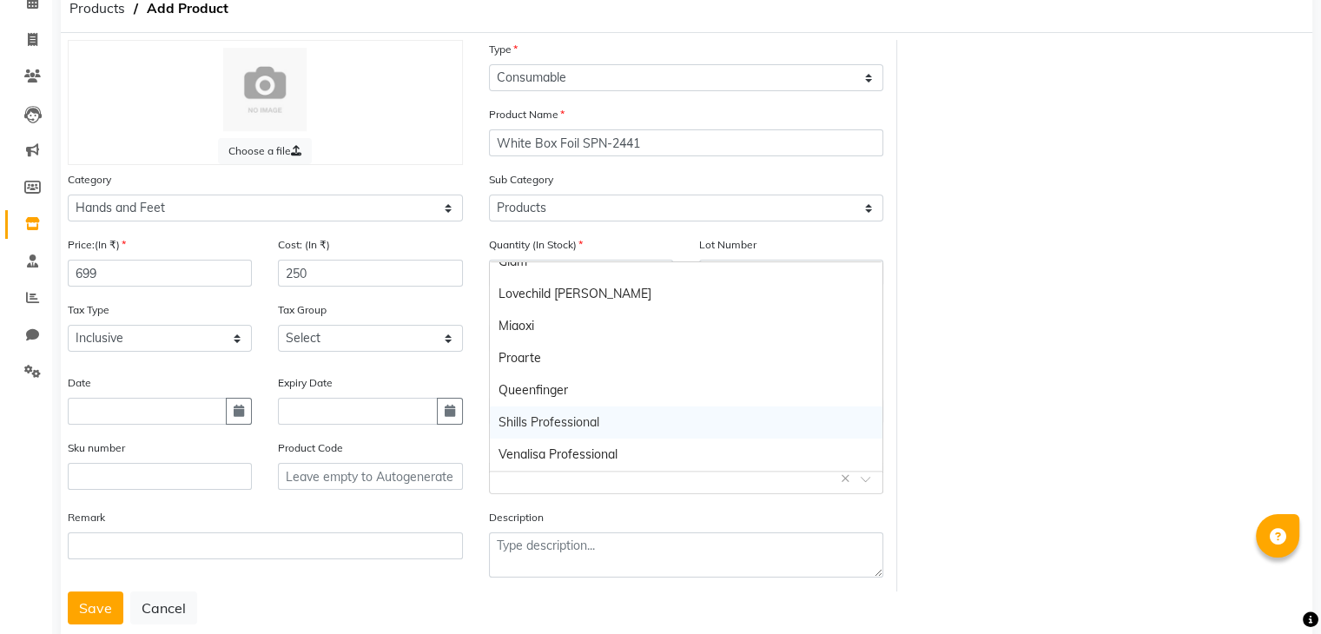
click at [561, 425] on div "Shills Professional" at bounding box center [686, 422] width 393 height 32
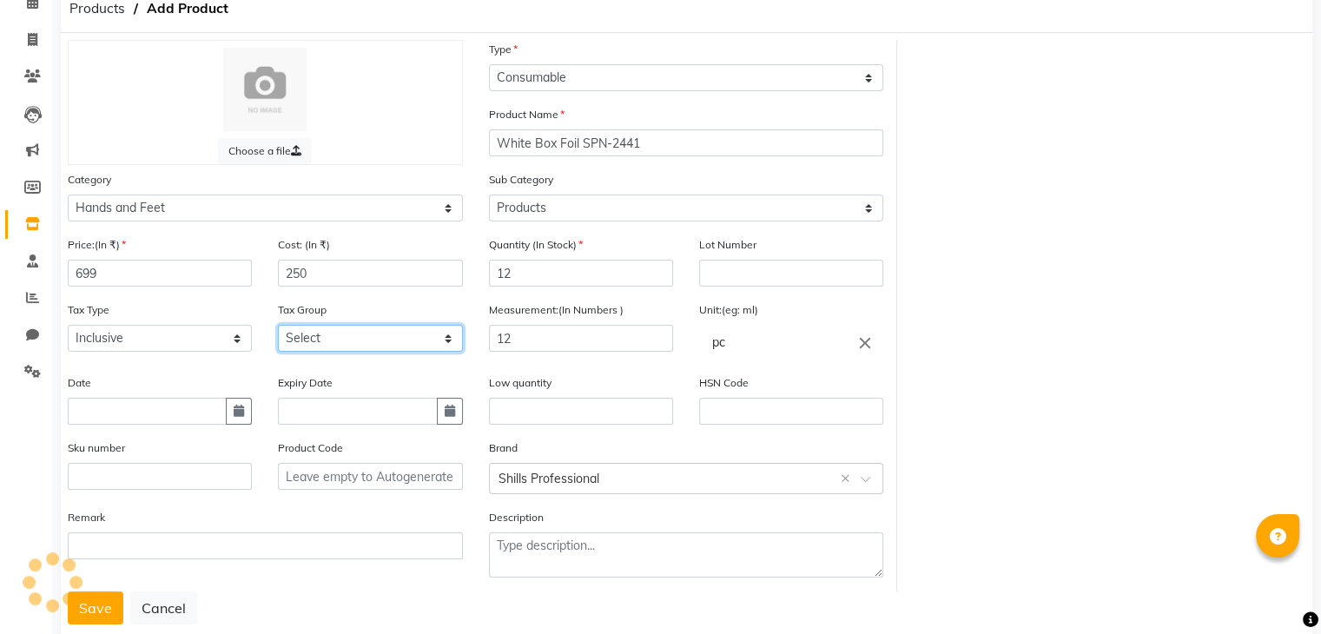
click at [343, 352] on select "Select GST" at bounding box center [370, 338] width 184 height 27
click at [340, 352] on select "Select GST" at bounding box center [370, 338] width 184 height 27
select select "4351"
click at [278, 330] on select "Select GST" at bounding box center [370, 338] width 184 height 27
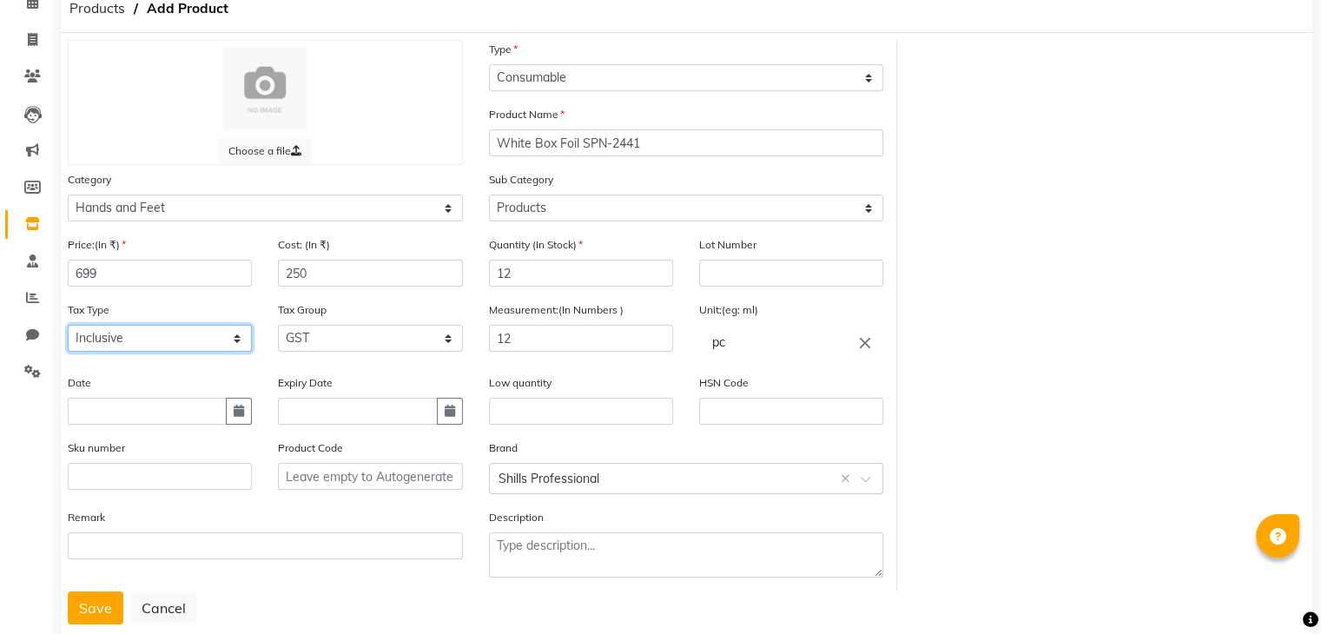
click at [137, 345] on select "Select Inclusive Exclusive" at bounding box center [160, 338] width 184 height 27
click at [536, 413] on input "text" at bounding box center [581, 411] width 184 height 27
drag, startPoint x: 539, startPoint y: 352, endPoint x: 360, endPoint y: 321, distance: 180.8
click at [371, 322] on div "Price:(In ₹) 699 Cost: (In ₹) 250 Quantity (In Stock) 12 Lot Number Tax Type Se…" at bounding box center [476, 413] width 842 height 356
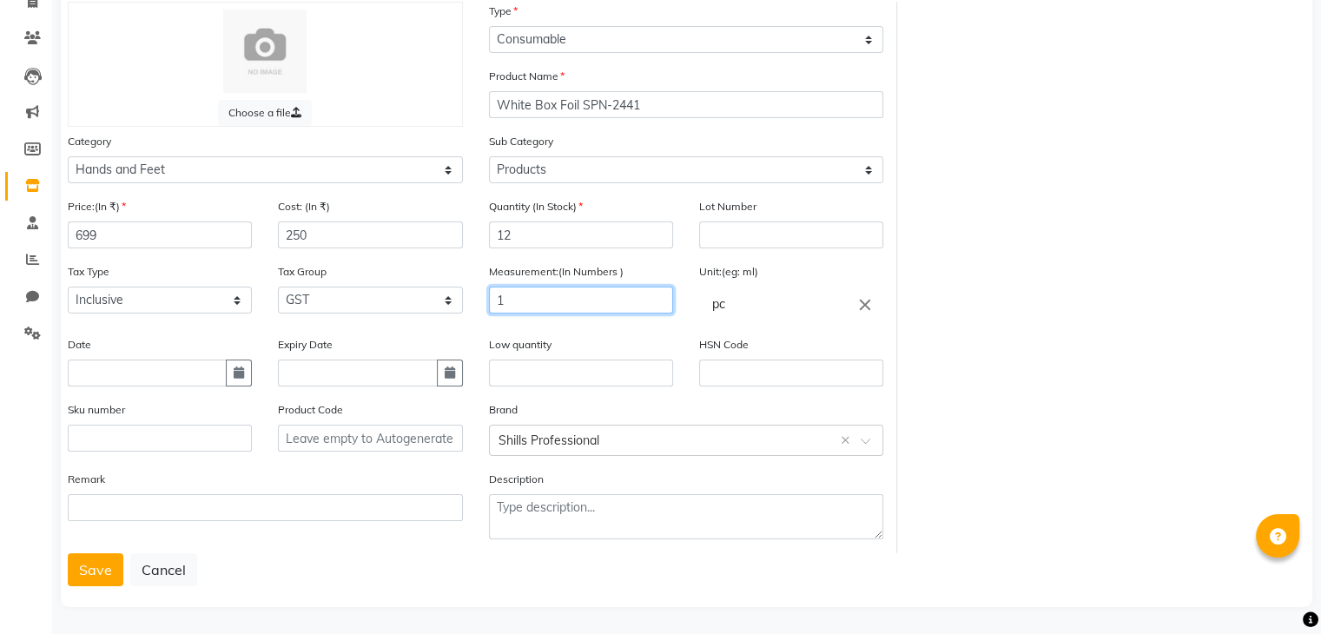
scroll to position [135, 0]
type input "1"
click at [100, 564] on button "Save" at bounding box center [96, 567] width 56 height 33
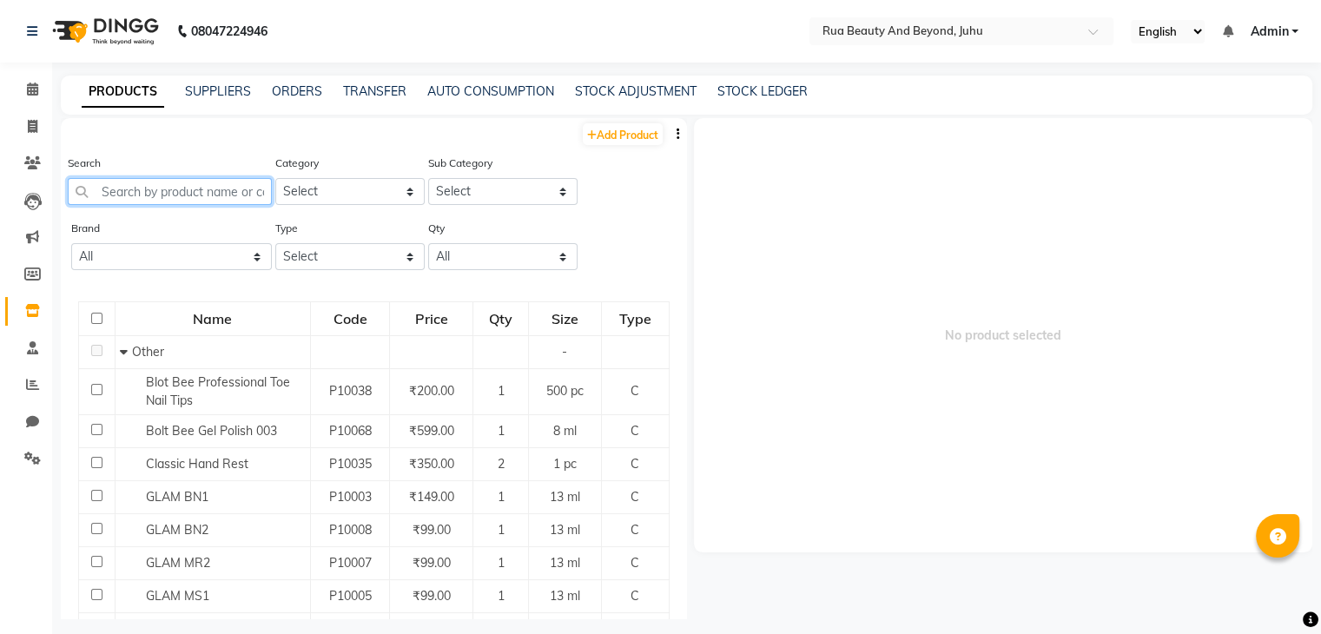
click at [167, 195] on input "text" at bounding box center [170, 191] width 204 height 27
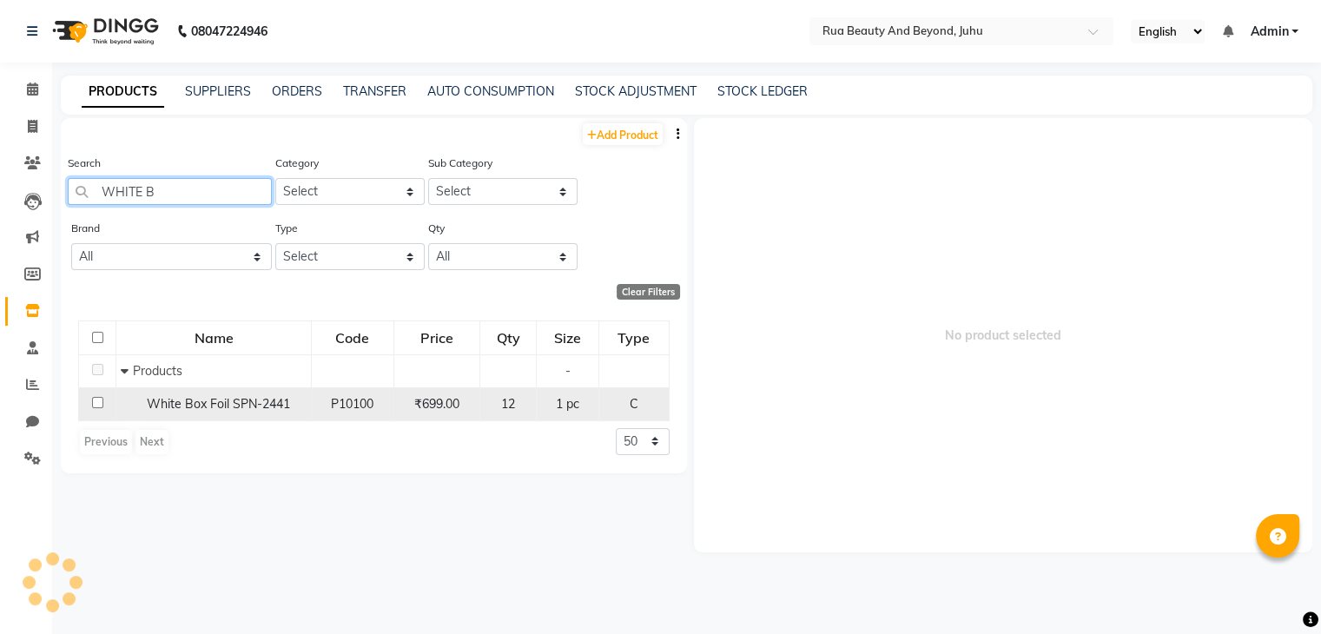
type input "WHITE B"
click at [226, 420] on td "White Box Foil SPN-2441" at bounding box center [213, 403] width 195 height 33
click at [231, 409] on span "White Box Foil SPN-2441" at bounding box center [218, 404] width 143 height 16
select select
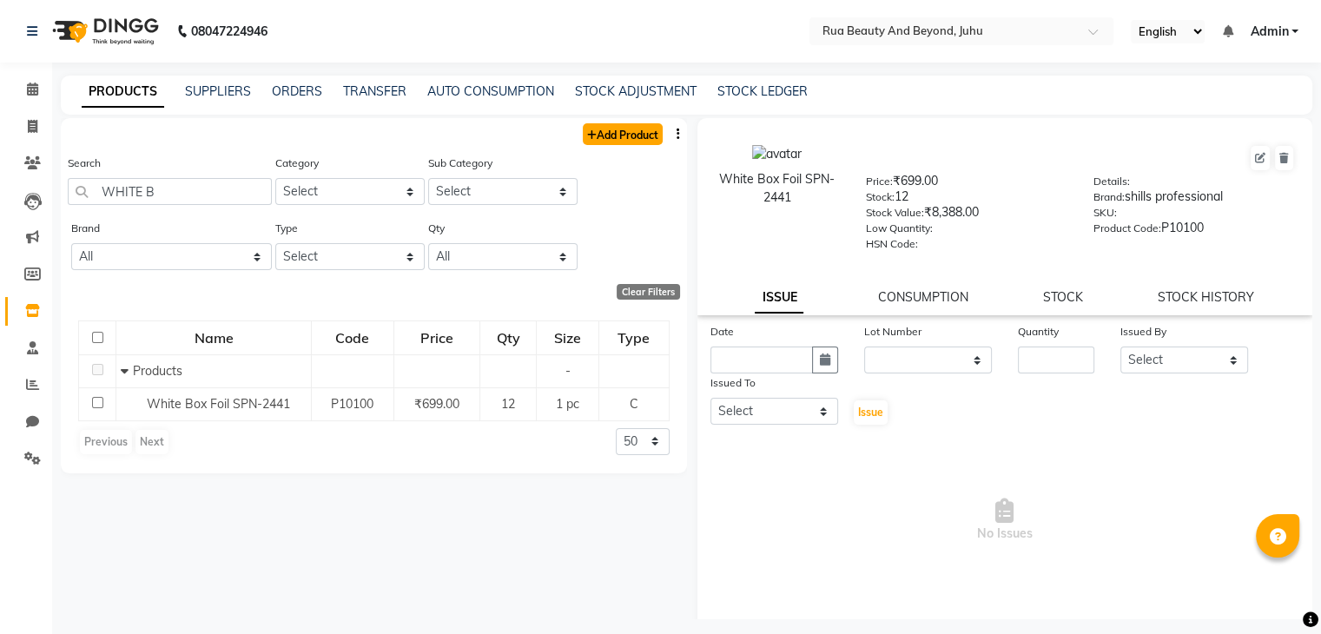
click at [624, 136] on link "Add Product" at bounding box center [623, 134] width 80 height 22
select select "true"
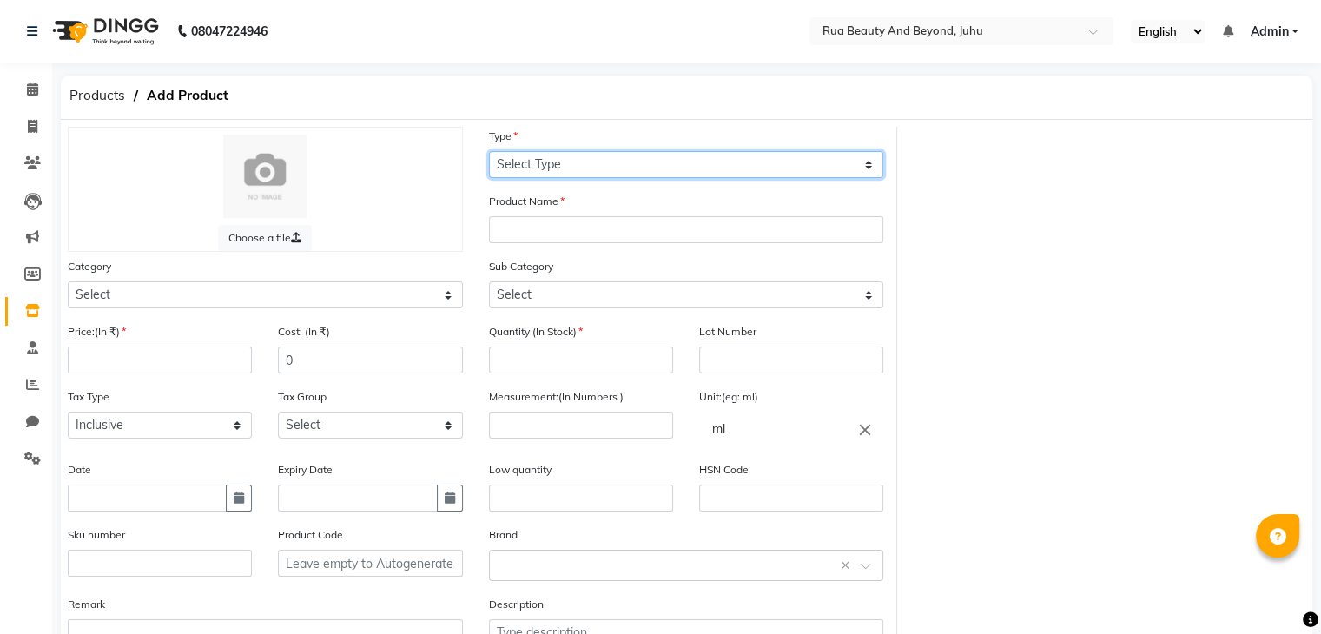
click at [677, 164] on select "Select Type Both Retail Consumable" at bounding box center [686, 164] width 395 height 27
select select "C"
click at [489, 152] on select "Select Type Both Retail Consumable" at bounding box center [686, 164] width 395 height 27
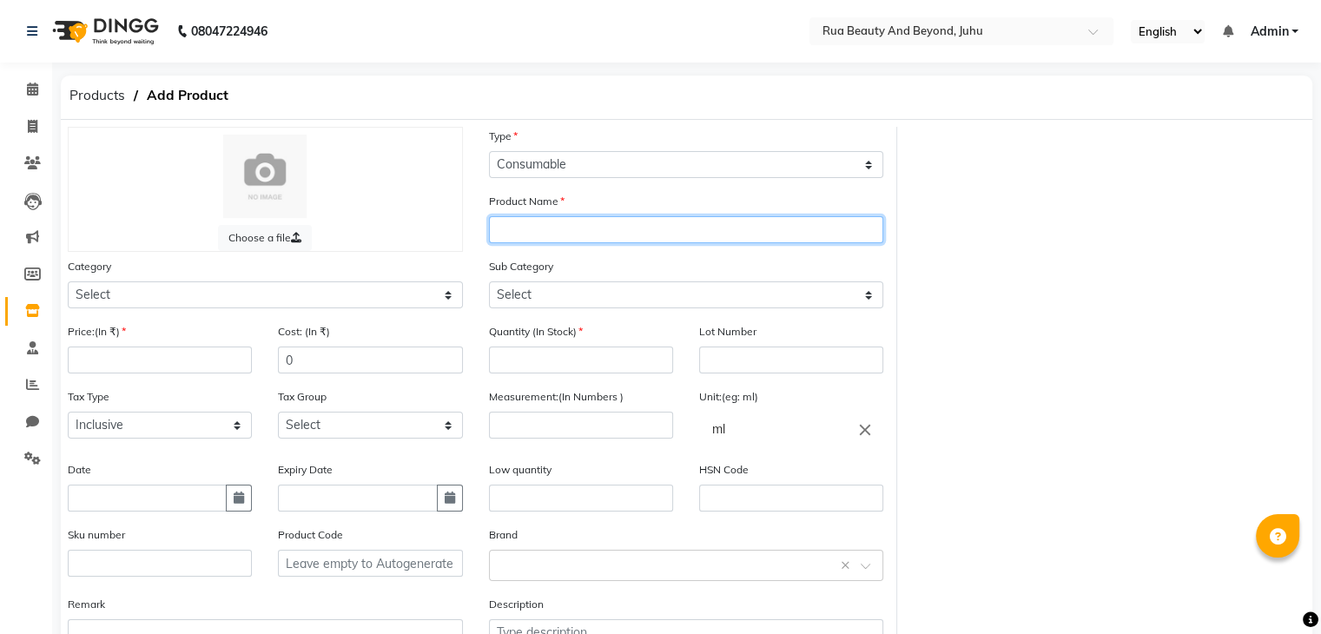
click at [538, 220] on input "text" at bounding box center [686, 229] width 395 height 27
type input "Nail Foil [PERSON_NAME] SGM-4"
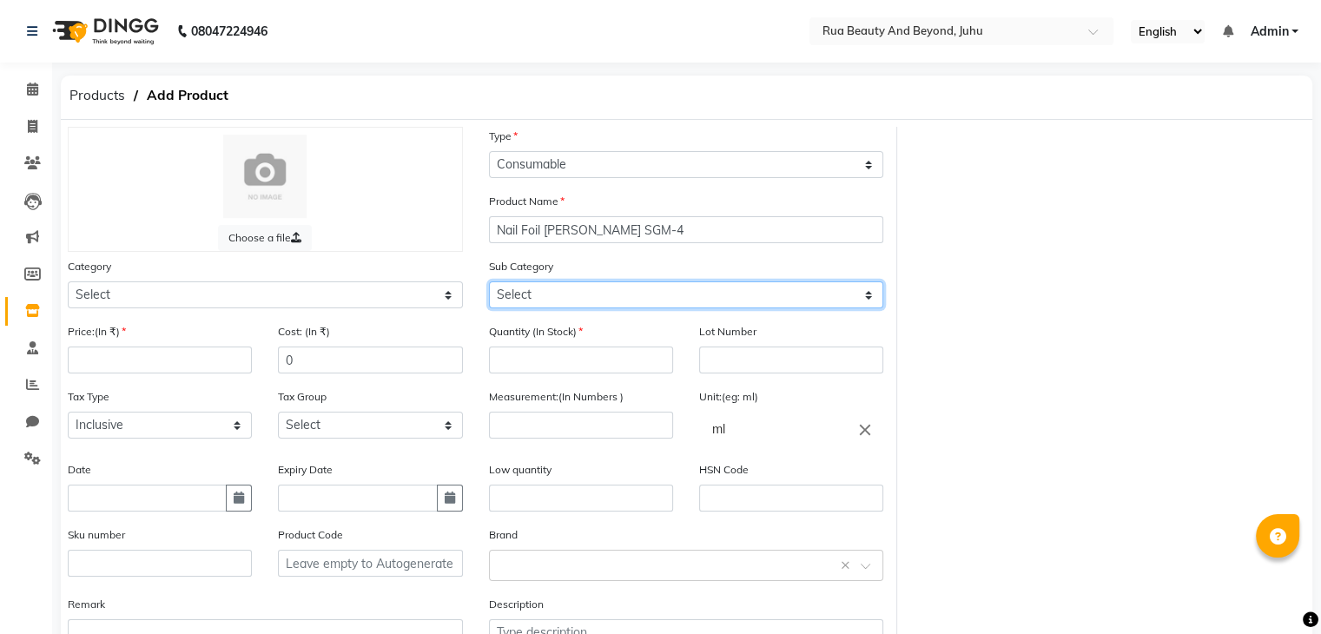
click at [532, 304] on select "Select" at bounding box center [686, 294] width 395 height 27
click at [545, 300] on select "Select" at bounding box center [686, 294] width 395 height 27
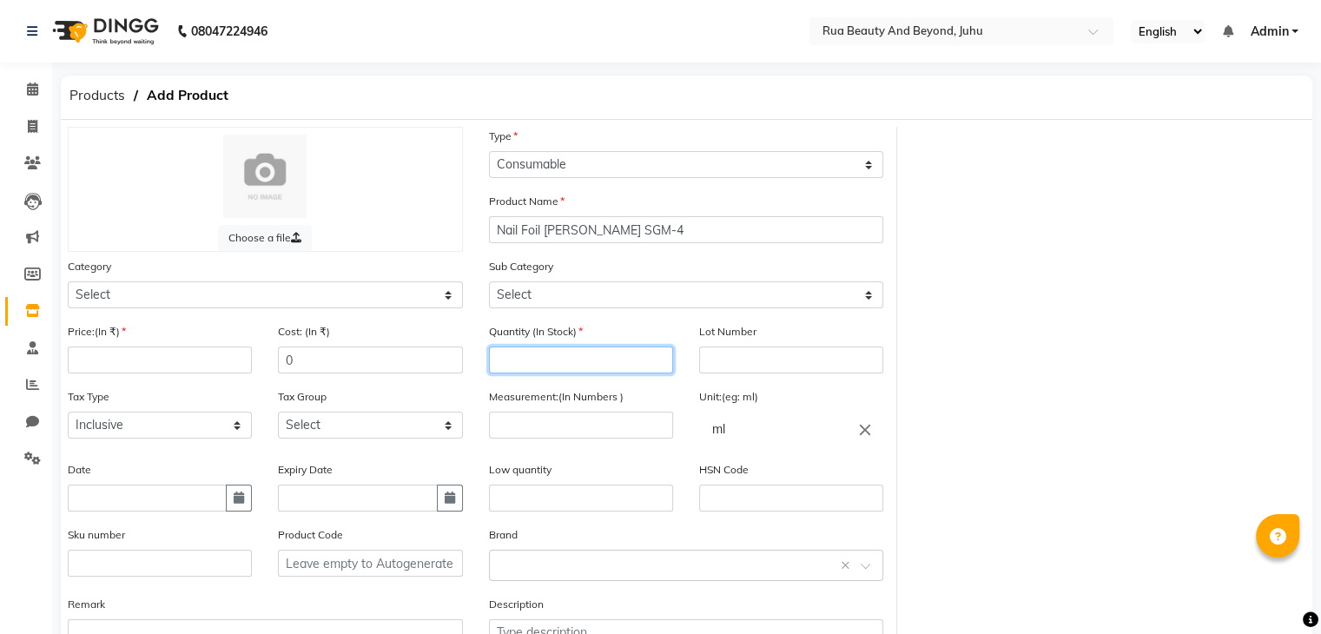
click at [549, 369] on input "number" at bounding box center [581, 360] width 184 height 27
type input "1"
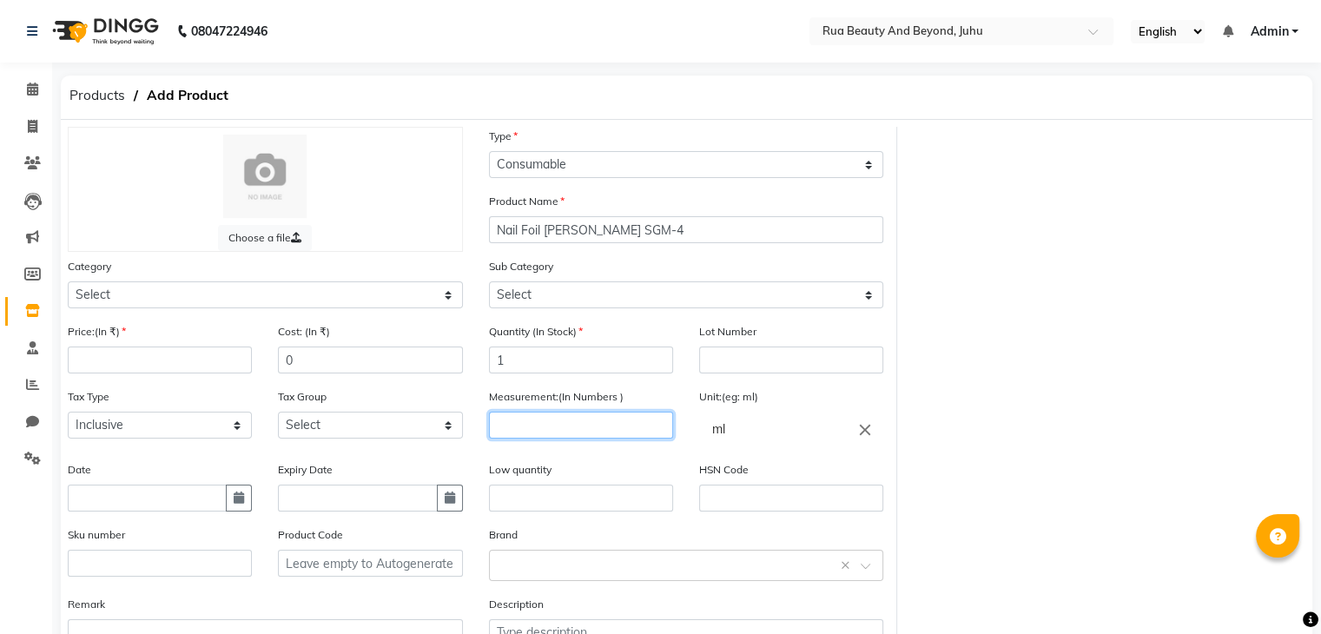
click at [560, 431] on input "number" at bounding box center [581, 425] width 184 height 27
click at [862, 439] on icon "close" at bounding box center [865, 429] width 19 height 19
click at [136, 358] on div at bounding box center [660, 317] width 1321 height 634
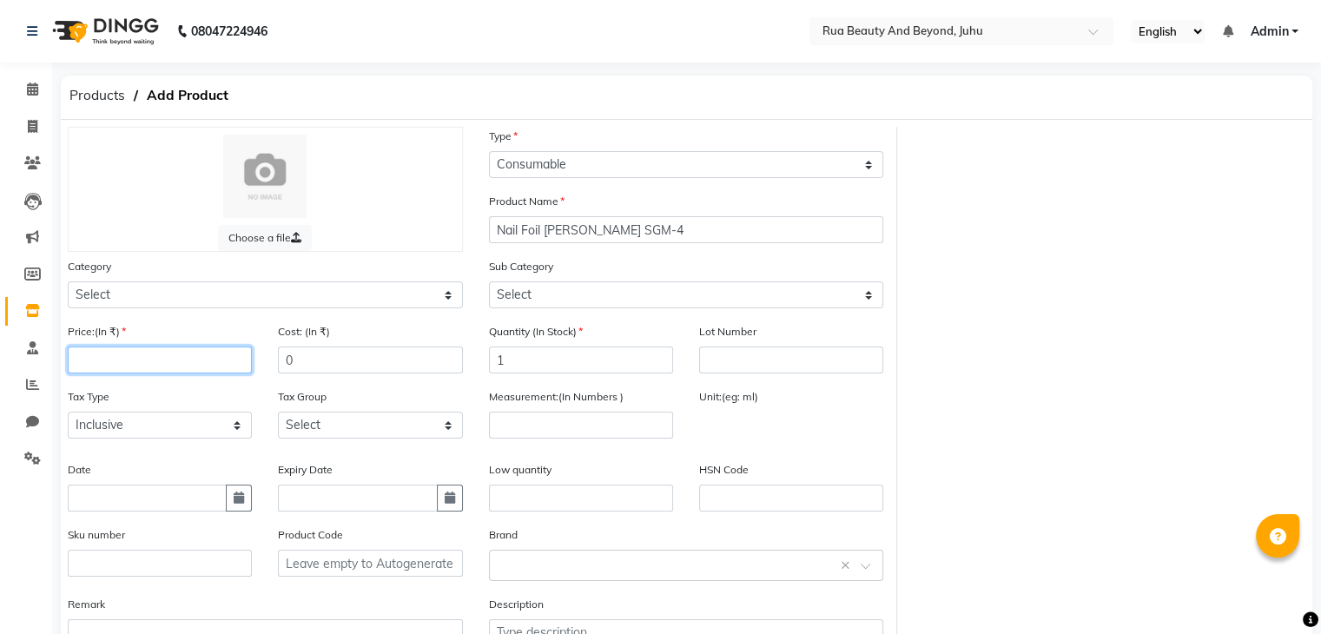
click at [136, 358] on input "number" at bounding box center [160, 360] width 184 height 27
type input "160"
drag, startPoint x: 301, startPoint y: 367, endPoint x: 129, endPoint y: 335, distance: 174.1
click at [132, 336] on div "Price:(In ₹) 160 Cost: (In ₹) 0" at bounding box center [265, 354] width 421 height 65
type input "80"
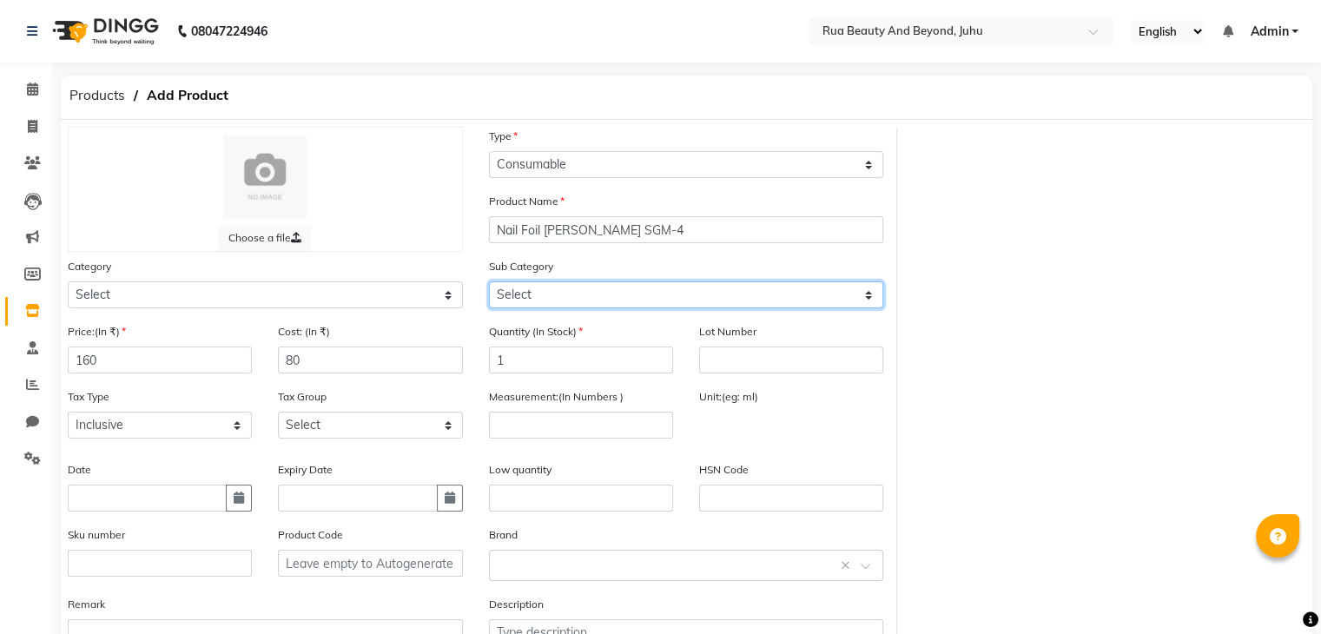
click at [542, 300] on select "Select" at bounding box center [686, 294] width 395 height 27
click at [540, 300] on select "Select" at bounding box center [686, 294] width 395 height 27
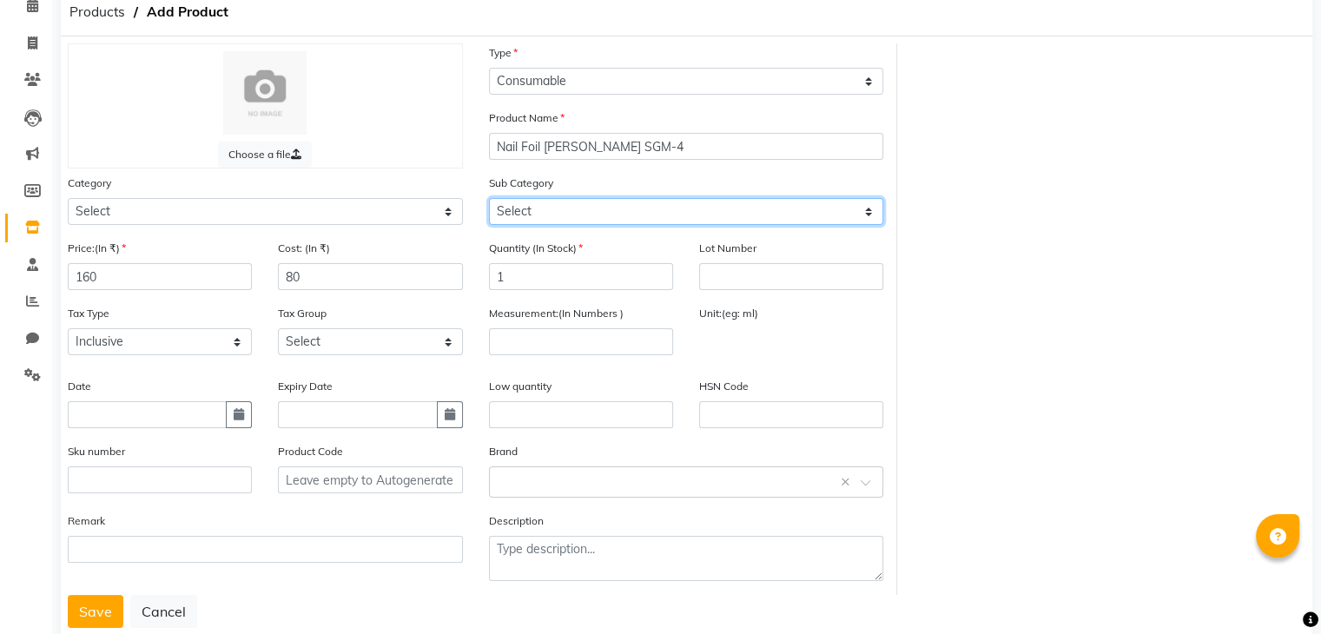
scroll to position [87, 0]
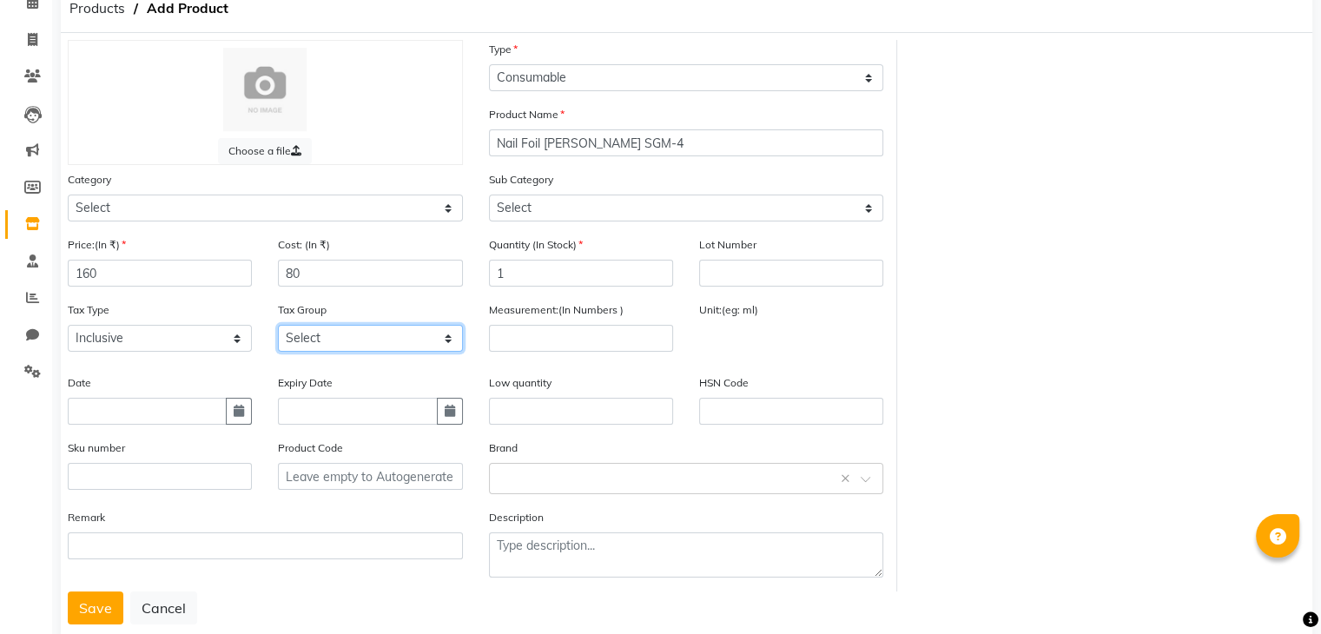
click at [359, 345] on select "Select GST" at bounding box center [370, 338] width 184 height 27
select select "4351"
click at [278, 330] on select "Select GST" at bounding box center [370, 338] width 184 height 27
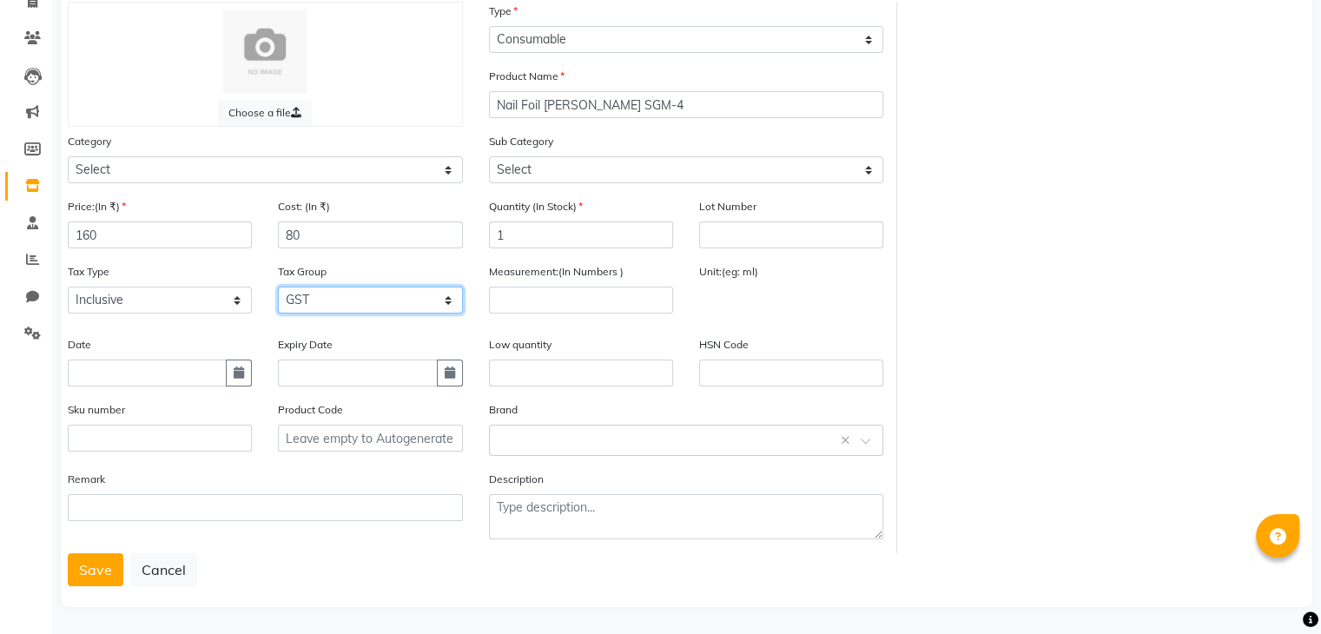
scroll to position [135, 0]
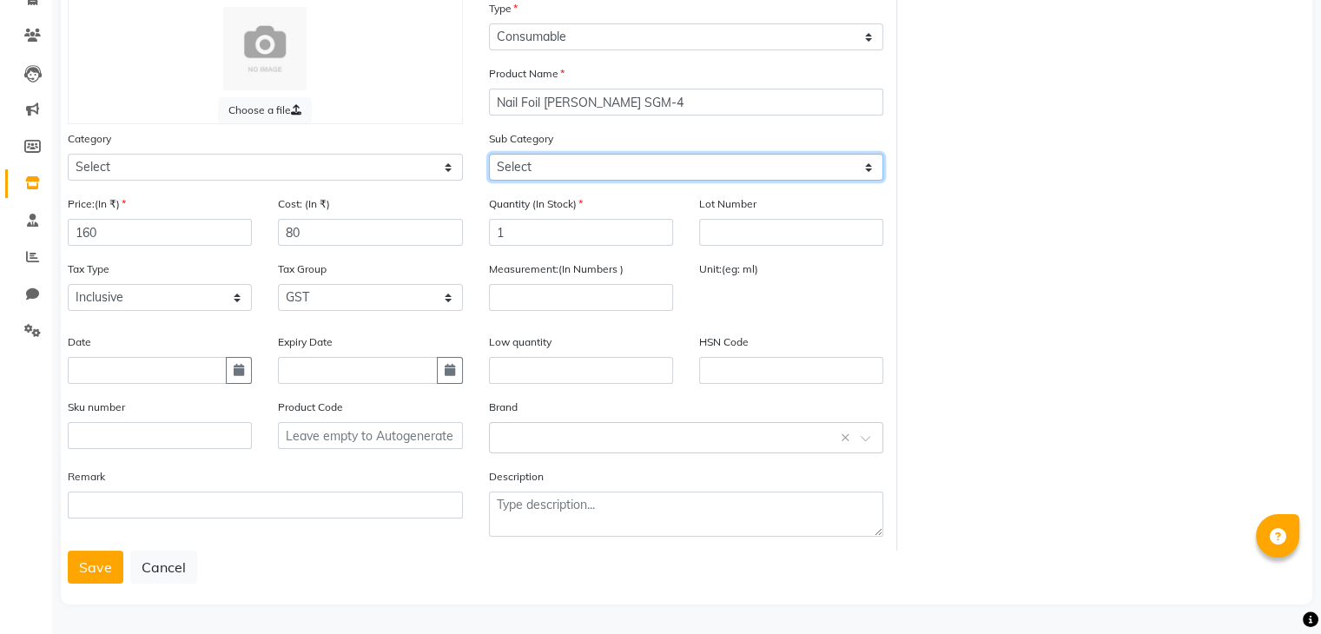
click at [544, 168] on select "Select" at bounding box center [686, 167] width 395 height 27
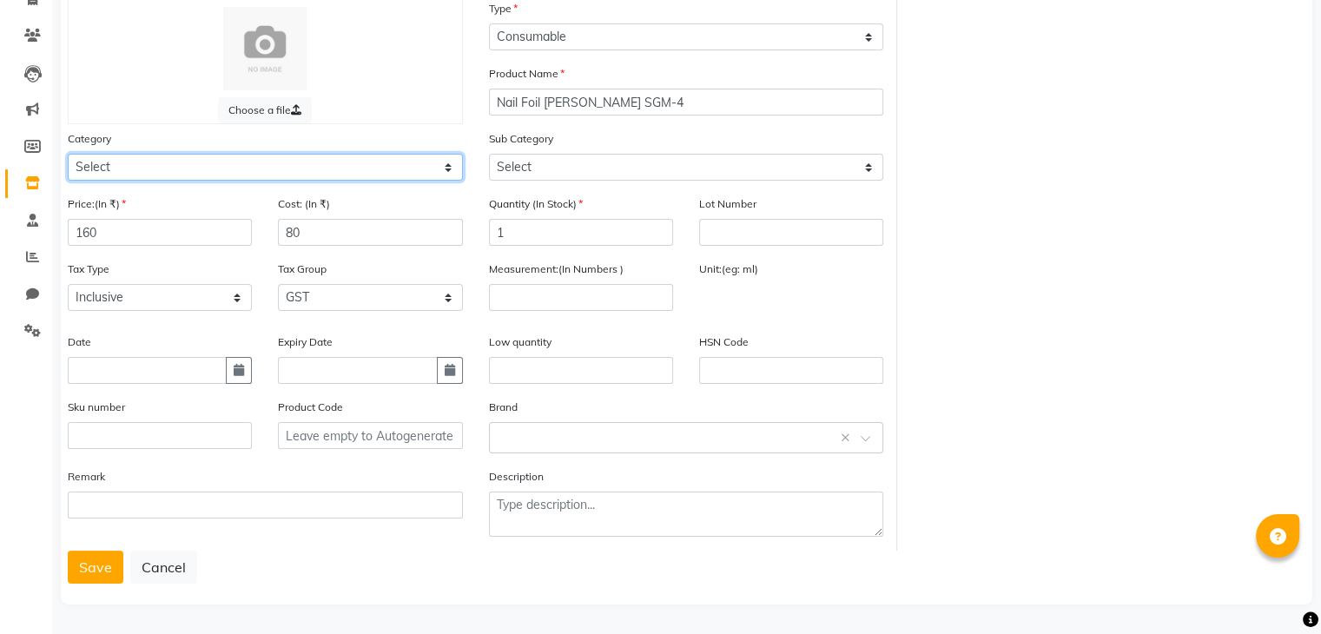
click at [247, 162] on select "Select Hair Skin Makeup Personal Care Appliances [PERSON_NAME] Waxing Disposabl…" at bounding box center [265, 167] width 395 height 27
select select "1950"
click at [68, 154] on select "Select Hair Skin Makeup Personal Care Appliances [PERSON_NAME] Waxing Disposabl…" at bounding box center [265, 167] width 395 height 27
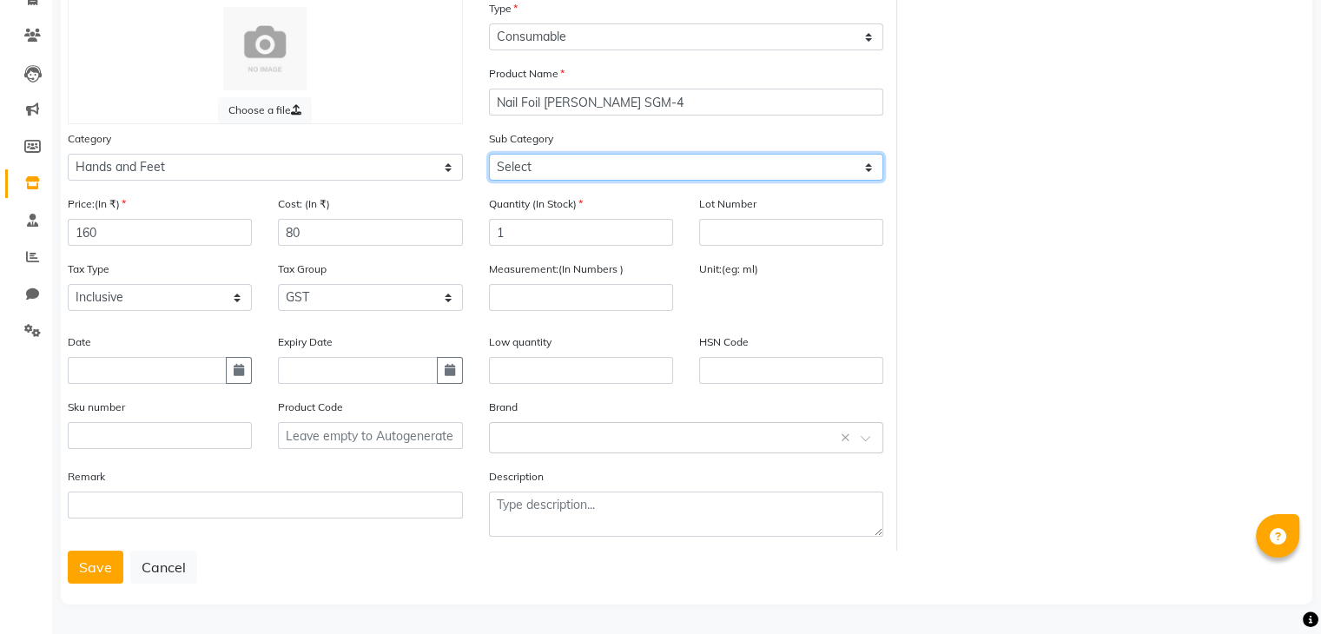
click at [526, 168] on select "Select Products Appliances" at bounding box center [686, 167] width 395 height 27
select select "1951"
click at [489, 154] on select "Select Products Appliances" at bounding box center [686, 167] width 395 height 27
click at [523, 433] on input "text" at bounding box center [669, 436] width 341 height 18
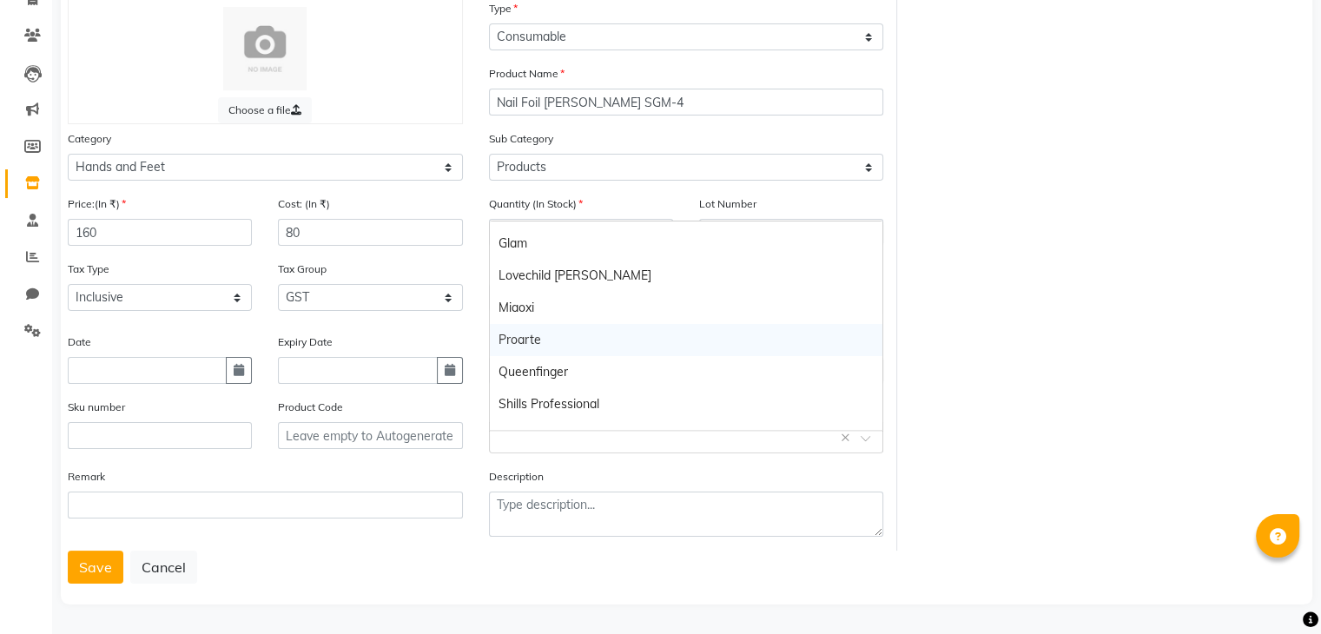
scroll to position [113, 0]
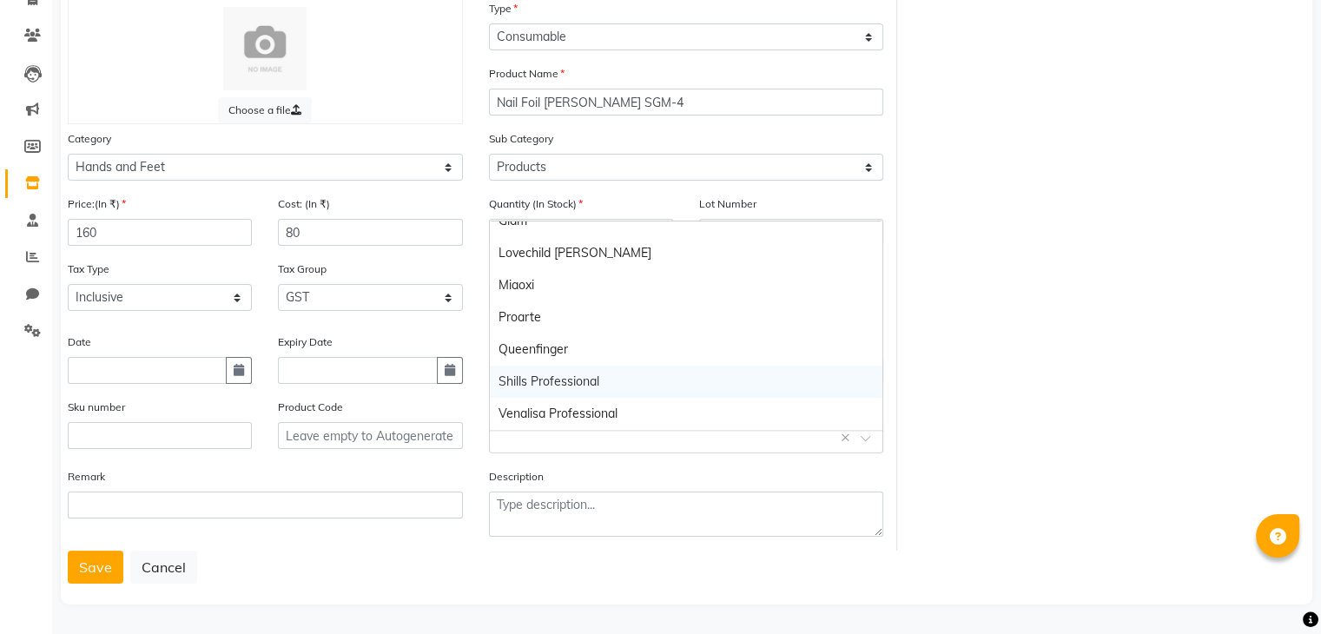
click at [560, 372] on div "Shills Professional" at bounding box center [686, 382] width 393 height 32
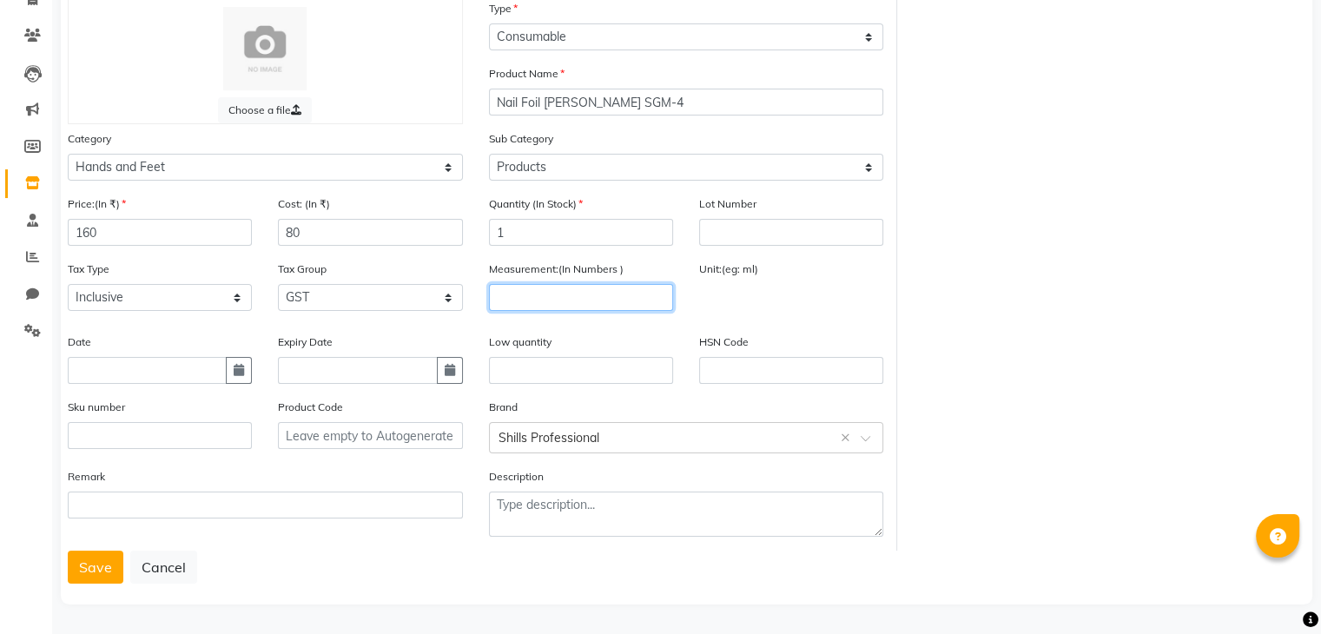
click at [571, 298] on input "number" at bounding box center [581, 297] width 184 height 27
type input "1"
click at [750, 287] on input "text" at bounding box center [791, 301] width 184 height 35
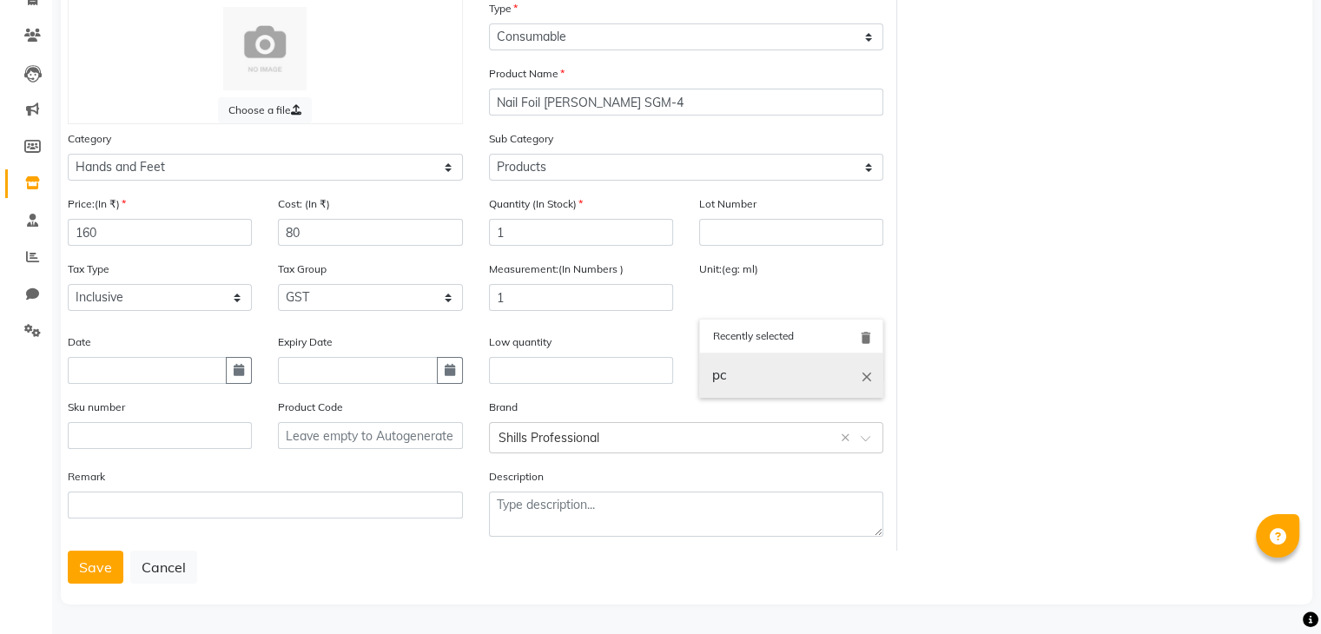
click at [743, 380] on link "pc" at bounding box center [791, 376] width 184 height 44
type input "pc"
click at [83, 572] on button "Save" at bounding box center [96, 567] width 56 height 33
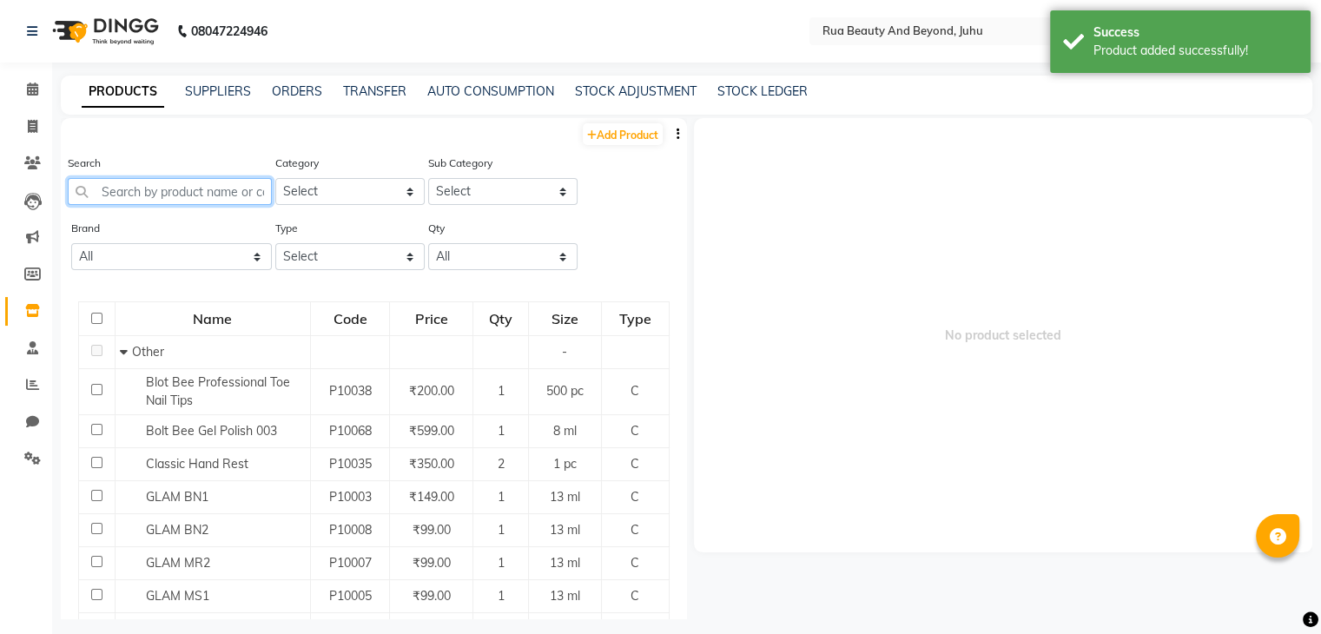
click at [155, 192] on input "text" at bounding box center [170, 191] width 204 height 27
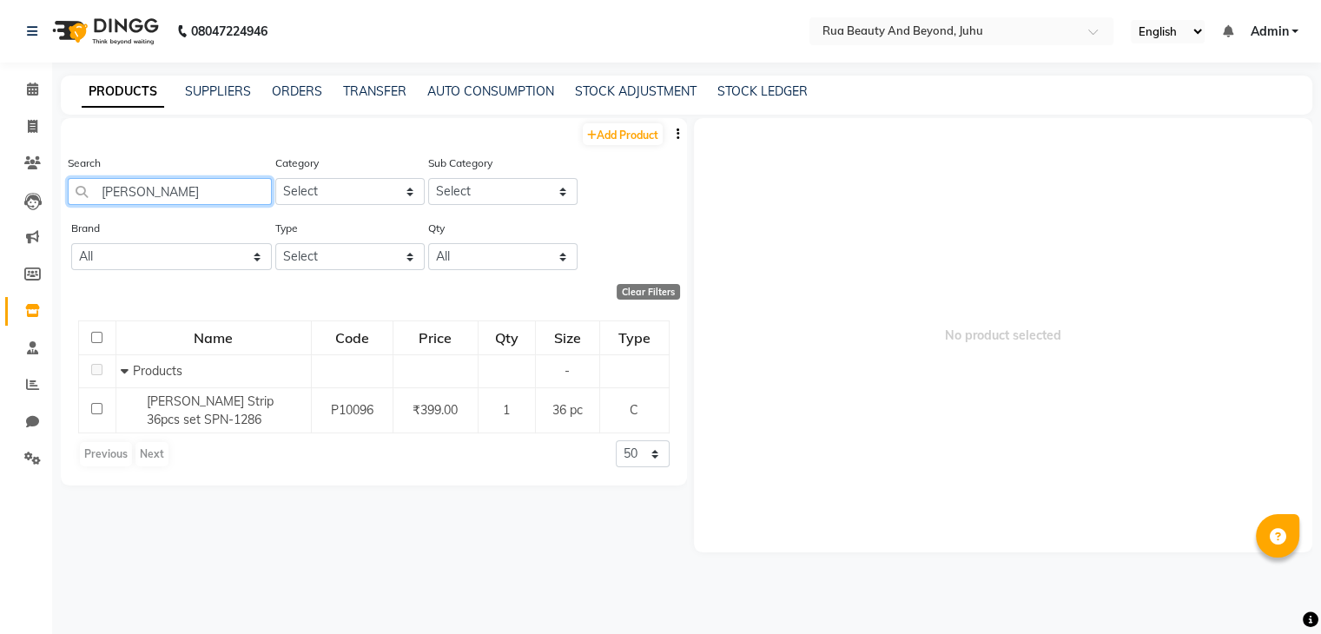
type input "[PERSON_NAME]"
click at [638, 119] on div "Add Product" at bounding box center [374, 132] width 626 height 29
click at [641, 129] on link "Add Product" at bounding box center [623, 134] width 80 height 22
select select "true"
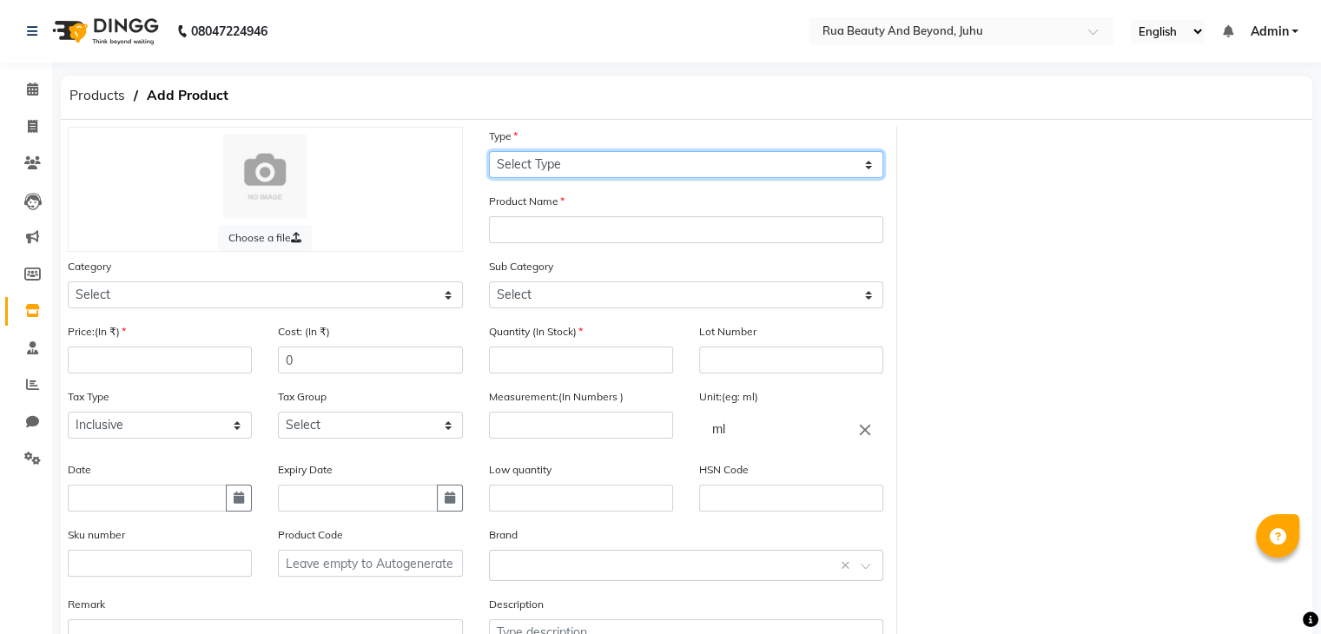
drag, startPoint x: 587, startPoint y: 161, endPoint x: 593, endPoint y: 173, distance: 13.6
click at [587, 161] on select "Select Type Both Retail Consumable" at bounding box center [686, 164] width 395 height 27
select select "C"
click at [489, 152] on select "Select Type Both Retail Consumable" at bounding box center [686, 164] width 395 height 27
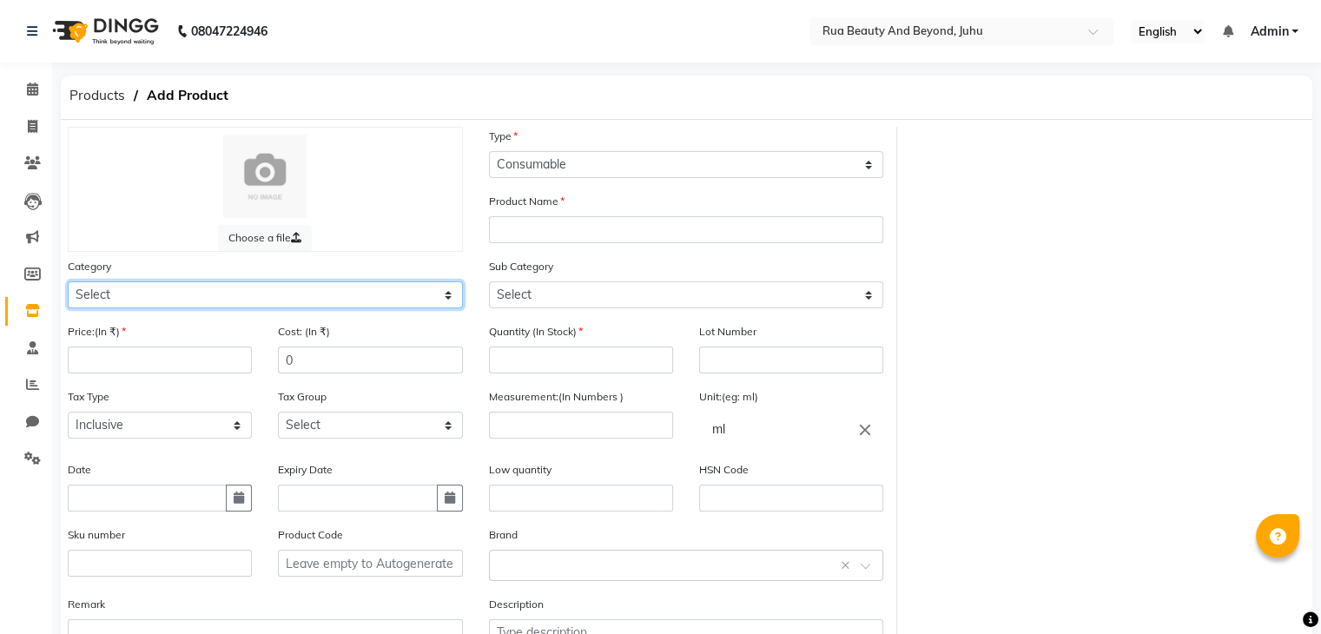
click at [144, 292] on select "Select Hair Skin Makeup Personal Care Appliances [PERSON_NAME] Waxing Disposabl…" at bounding box center [265, 294] width 395 height 27
select select "1950"
click at [68, 284] on select "Select Hair Skin Makeup Personal Care Appliances [PERSON_NAME] Waxing Disposabl…" at bounding box center [265, 294] width 395 height 27
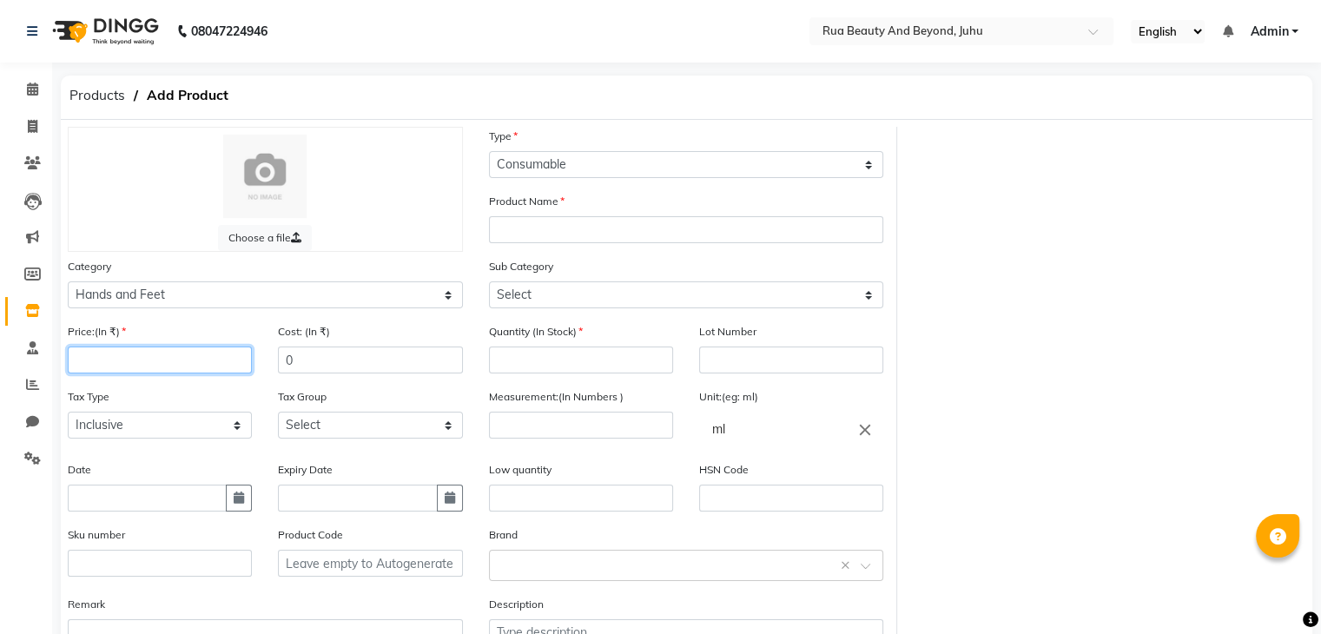
click at [111, 360] on input "number" at bounding box center [160, 360] width 184 height 27
type input "449"
drag, startPoint x: 283, startPoint y: 361, endPoint x: 107, endPoint y: 352, distance: 176.6
click at [139, 354] on div "Price:(In ₹) 449 Cost: (In ₹) 0" at bounding box center [265, 354] width 421 height 65
type input "150"
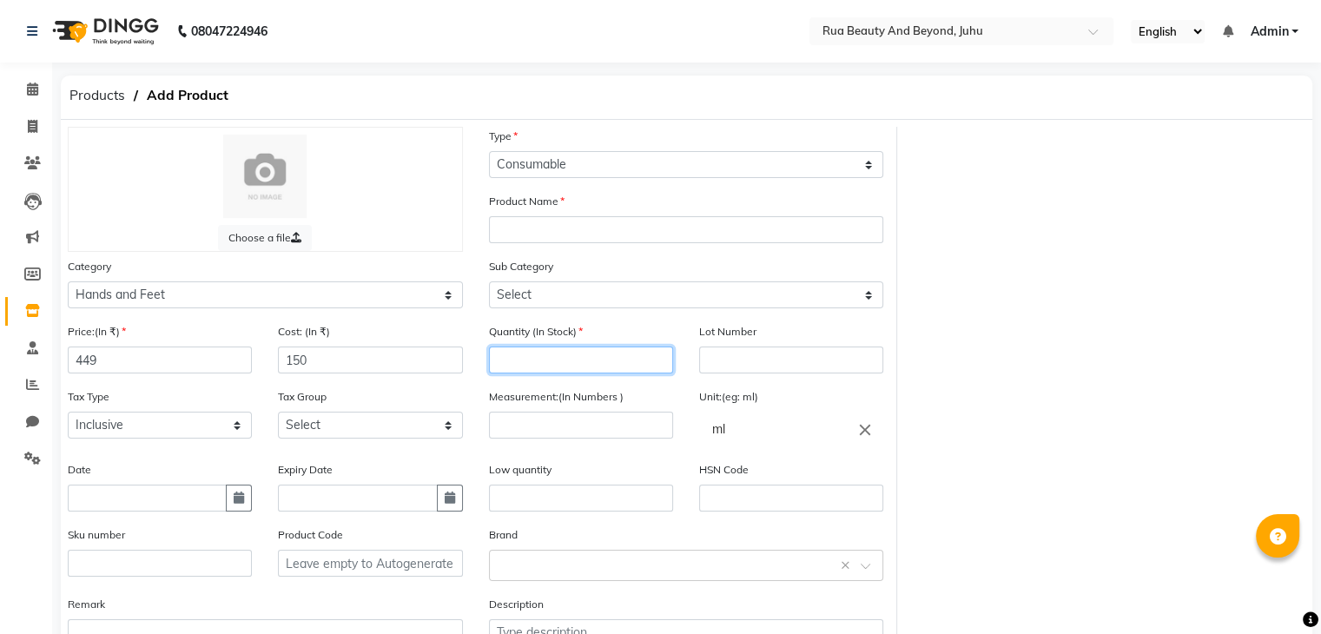
click at [537, 365] on input "number" at bounding box center [581, 360] width 184 height 27
type input "1"
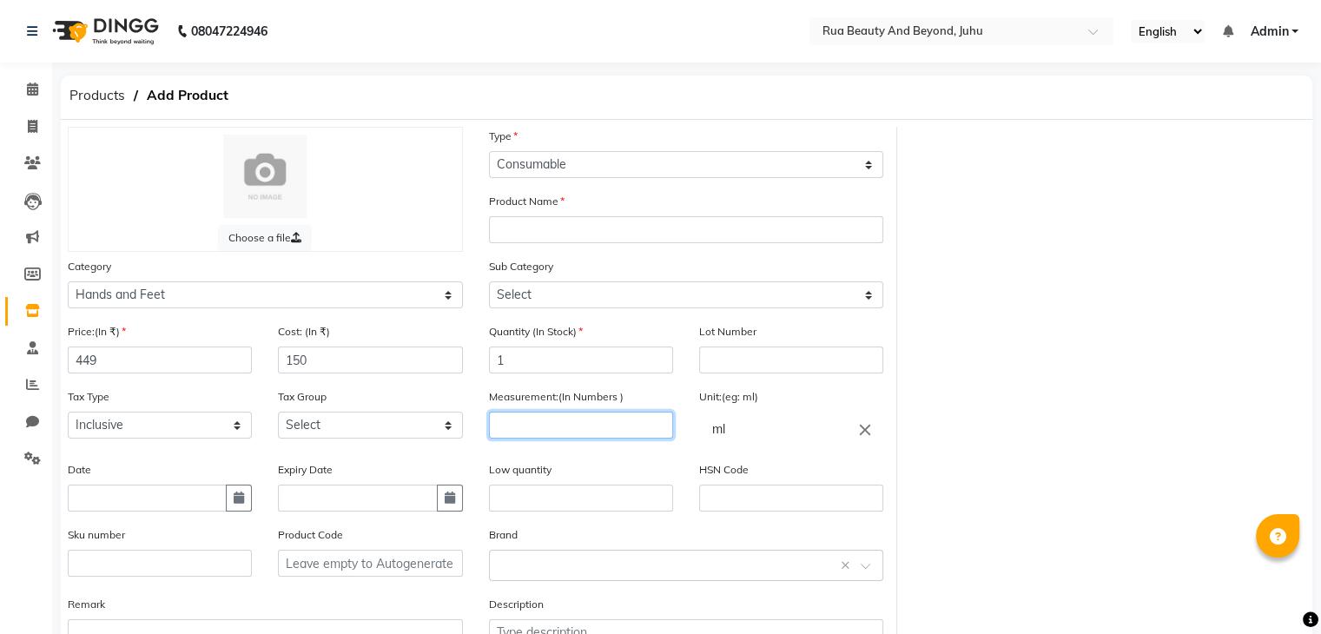
click at [537, 439] on input "number" at bounding box center [581, 425] width 184 height 27
type input "3"
click at [873, 433] on icon "close" at bounding box center [865, 429] width 19 height 19
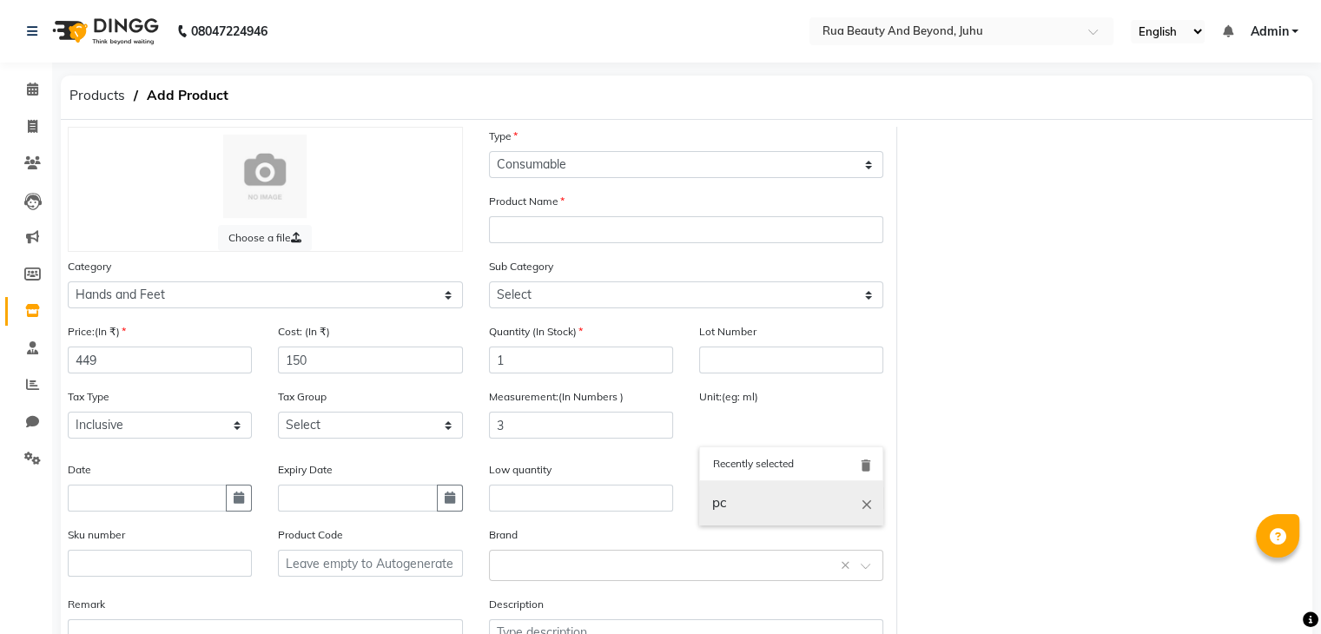
click at [782, 516] on link "pc" at bounding box center [791, 503] width 184 height 44
type input "pc"
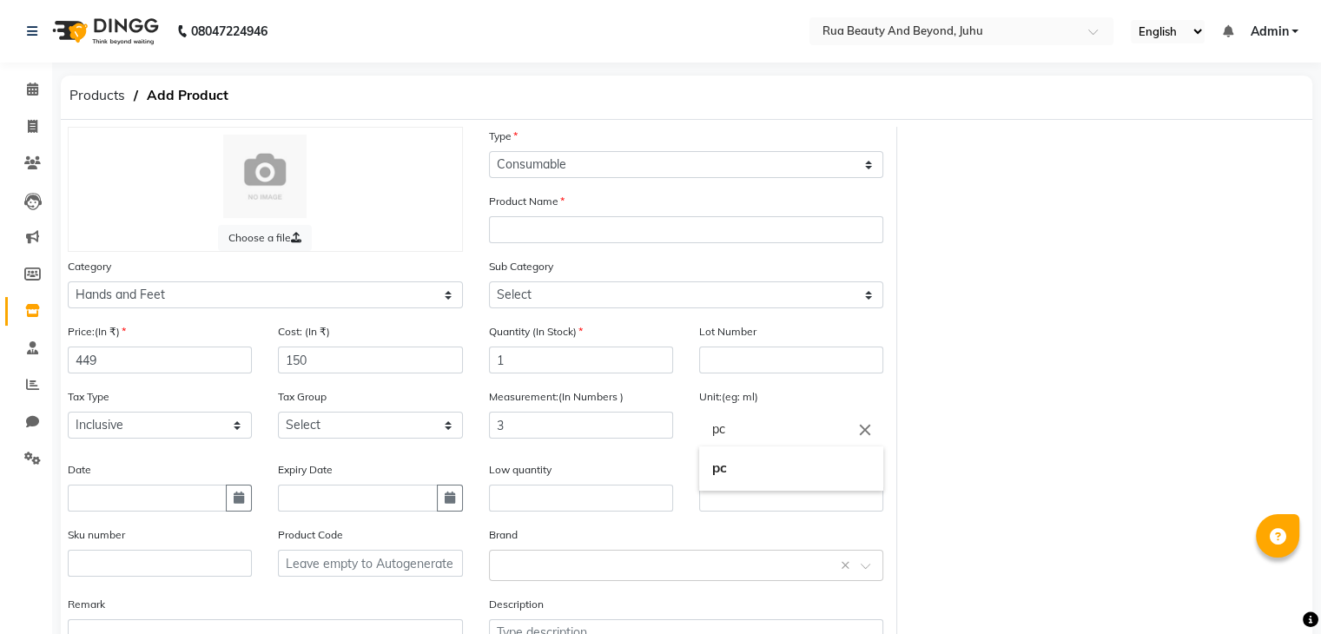
click at [734, 428] on input "pc" at bounding box center [791, 429] width 184 height 35
click at [522, 228] on div at bounding box center [660, 317] width 1321 height 634
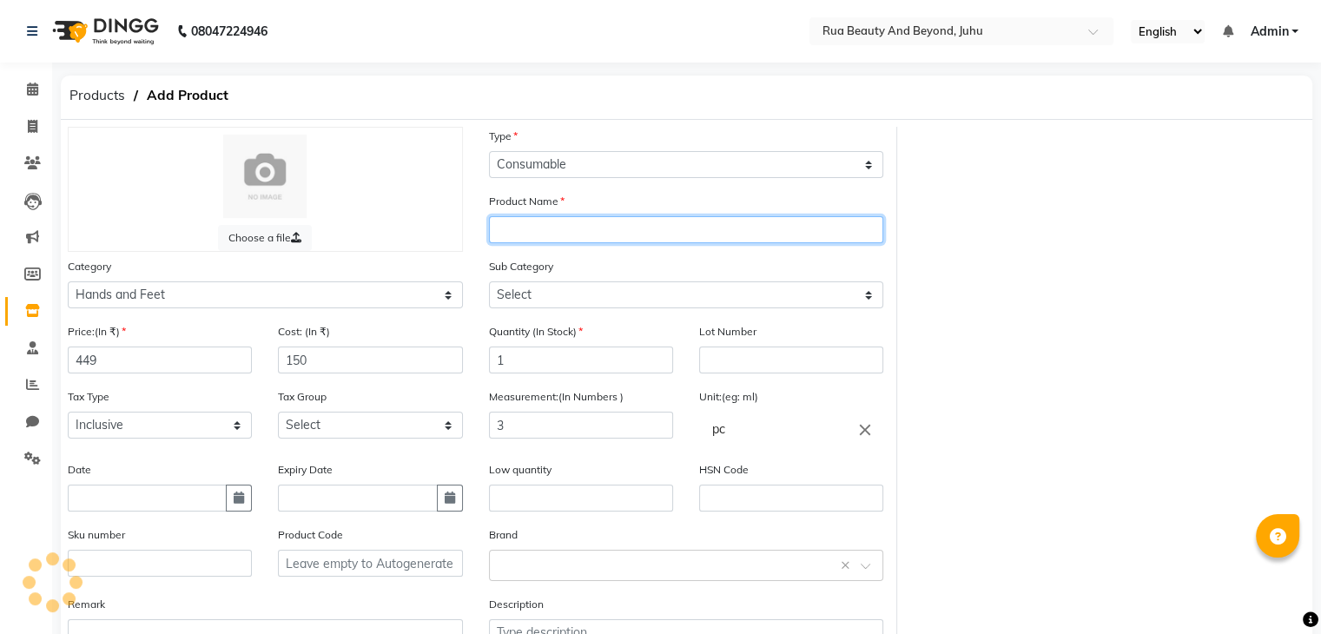
click at [510, 227] on input "text" at bounding box center [686, 229] width 395 height 27
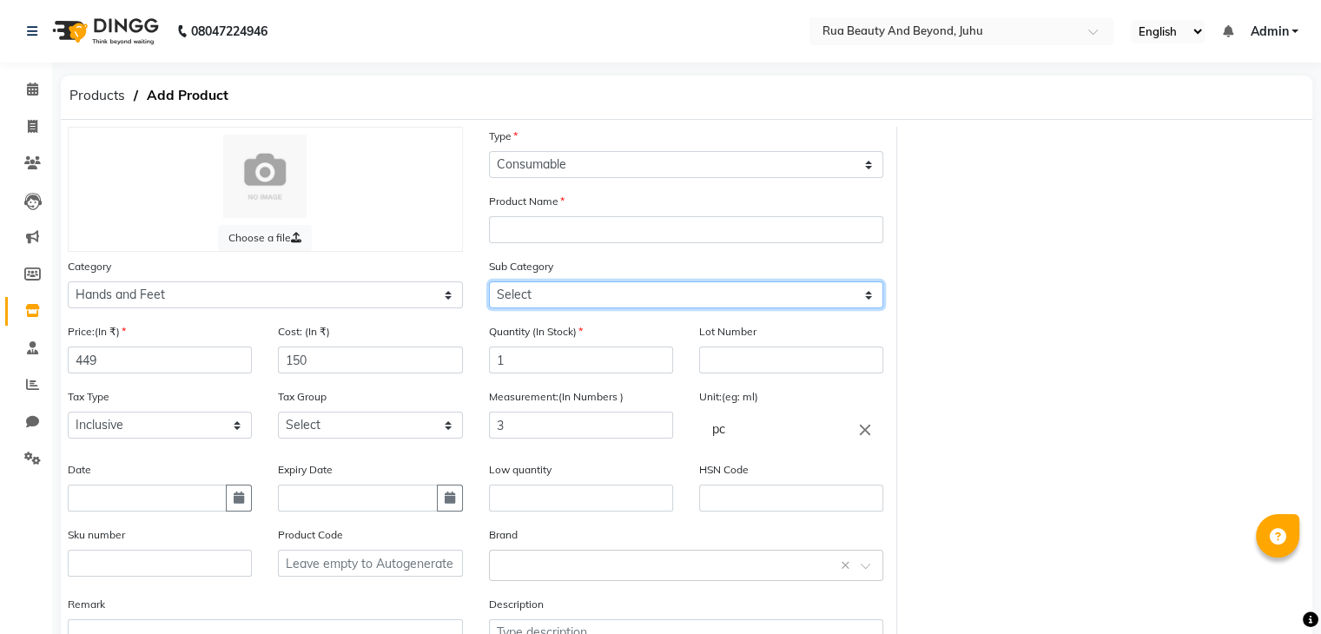
click at [516, 289] on select "Select Products Appliances" at bounding box center [686, 294] width 395 height 27
select select "1952"
click at [489, 284] on select "Select Products Appliances" at bounding box center [686, 294] width 395 height 27
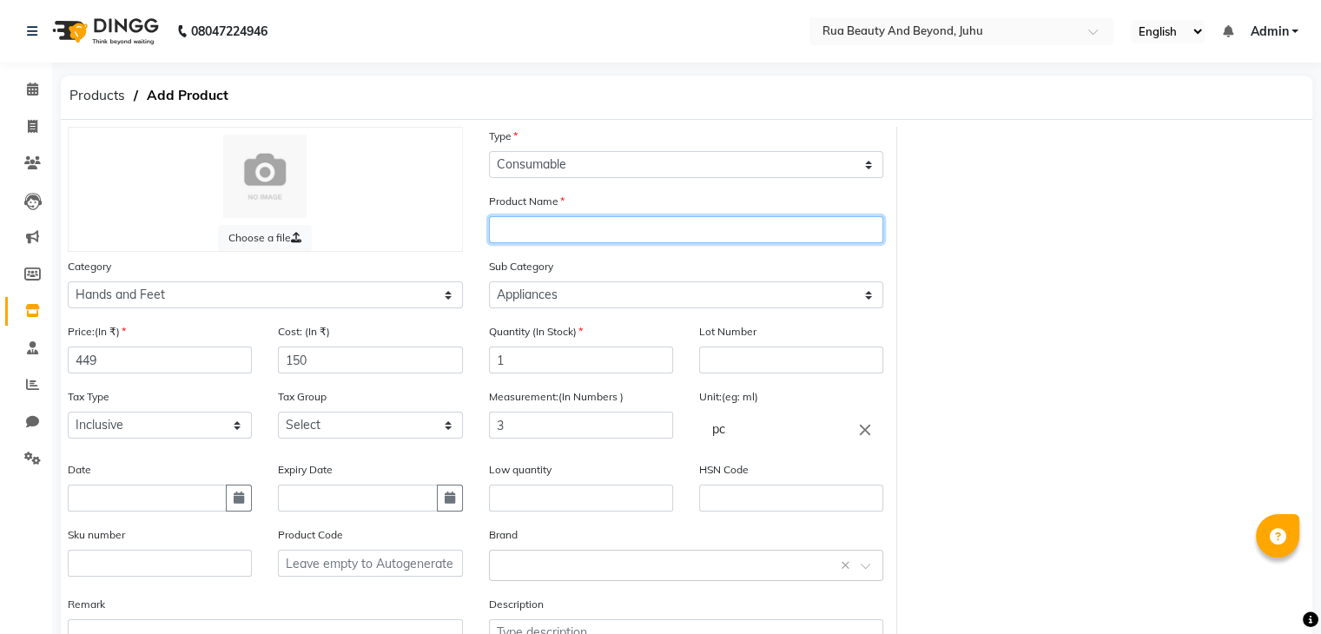
click at [525, 230] on input "text" at bounding box center [686, 229] width 395 height 27
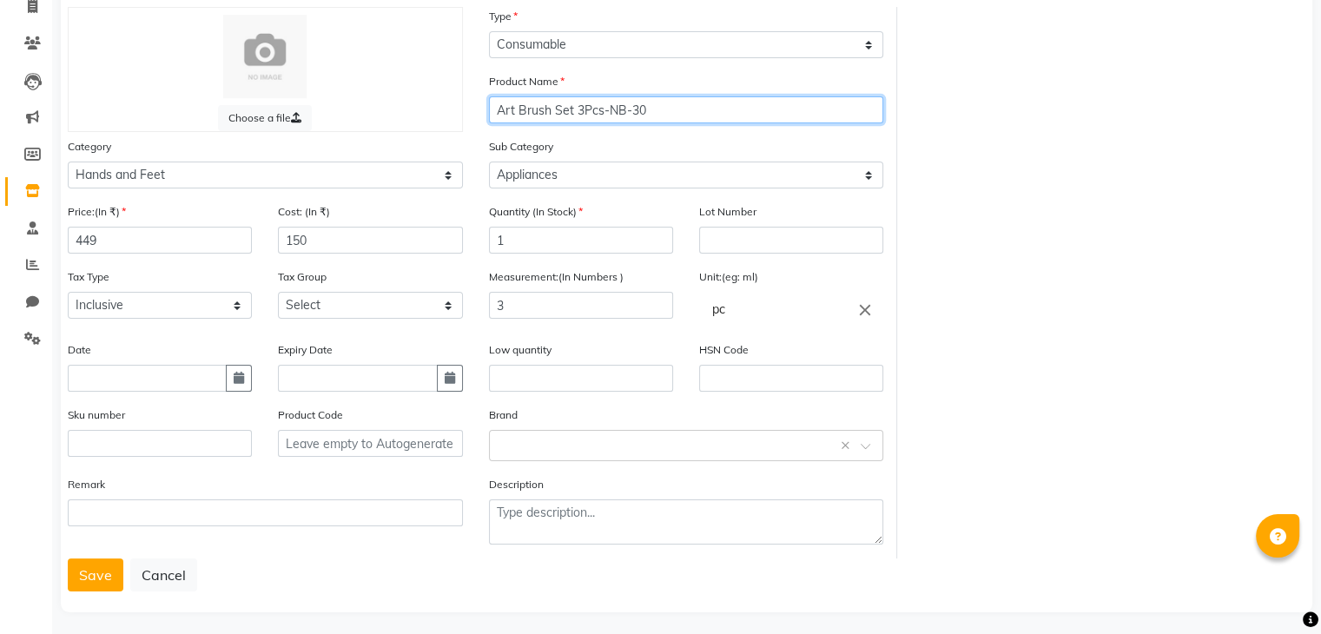
scroll to position [135, 0]
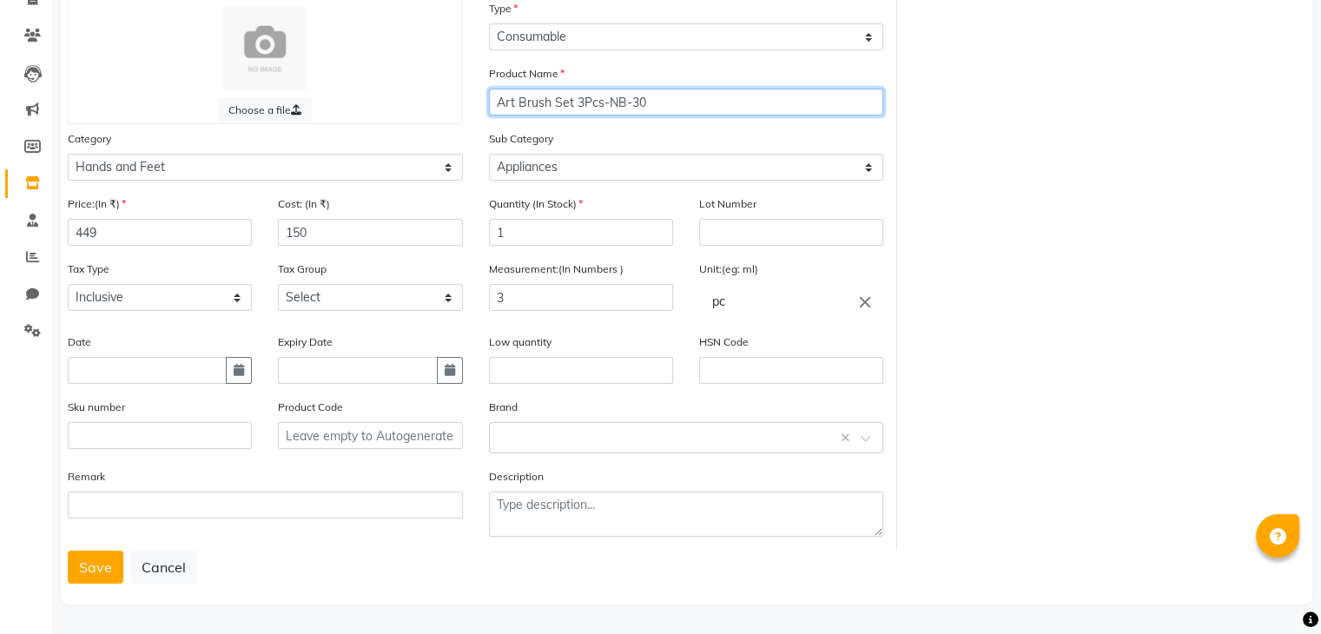
type input "Art Brush Set 3Pcs-NB-30"
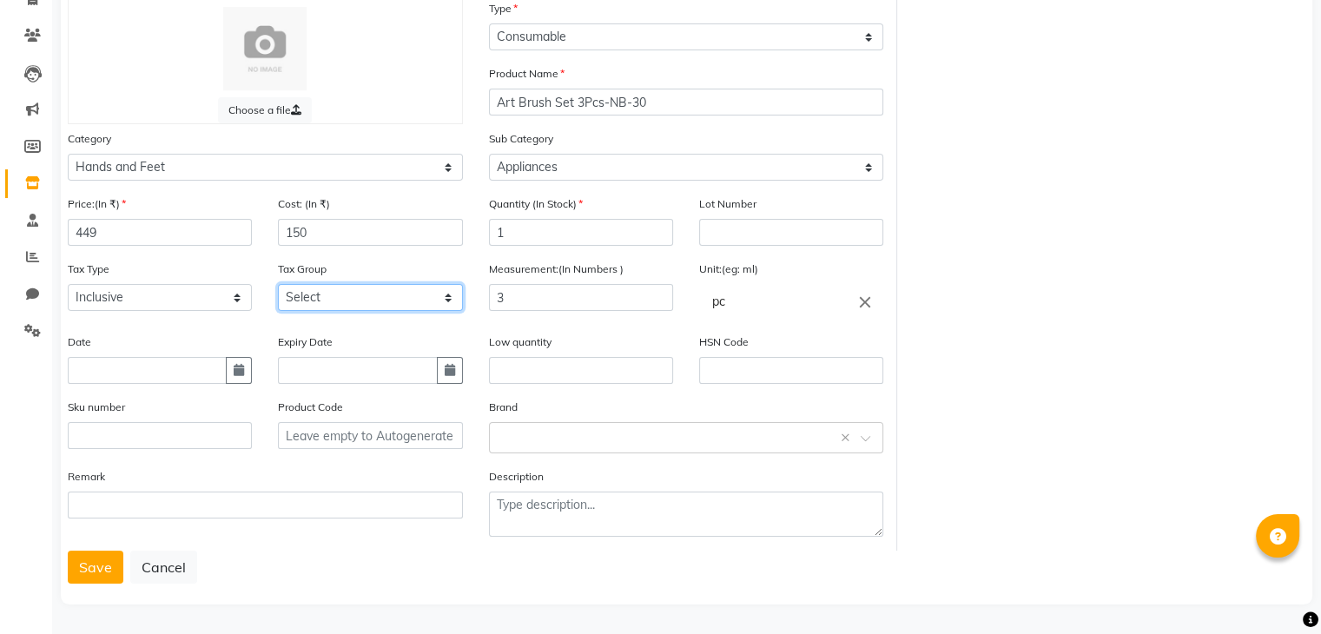
drag, startPoint x: 345, startPoint y: 296, endPoint x: 341, endPoint y: 307, distance: 11.0
click at [345, 296] on select "Select GST" at bounding box center [370, 297] width 184 height 27
select select "4351"
click at [278, 284] on select "Select GST" at bounding box center [370, 297] width 184 height 27
click at [527, 435] on input "text" at bounding box center [669, 436] width 341 height 18
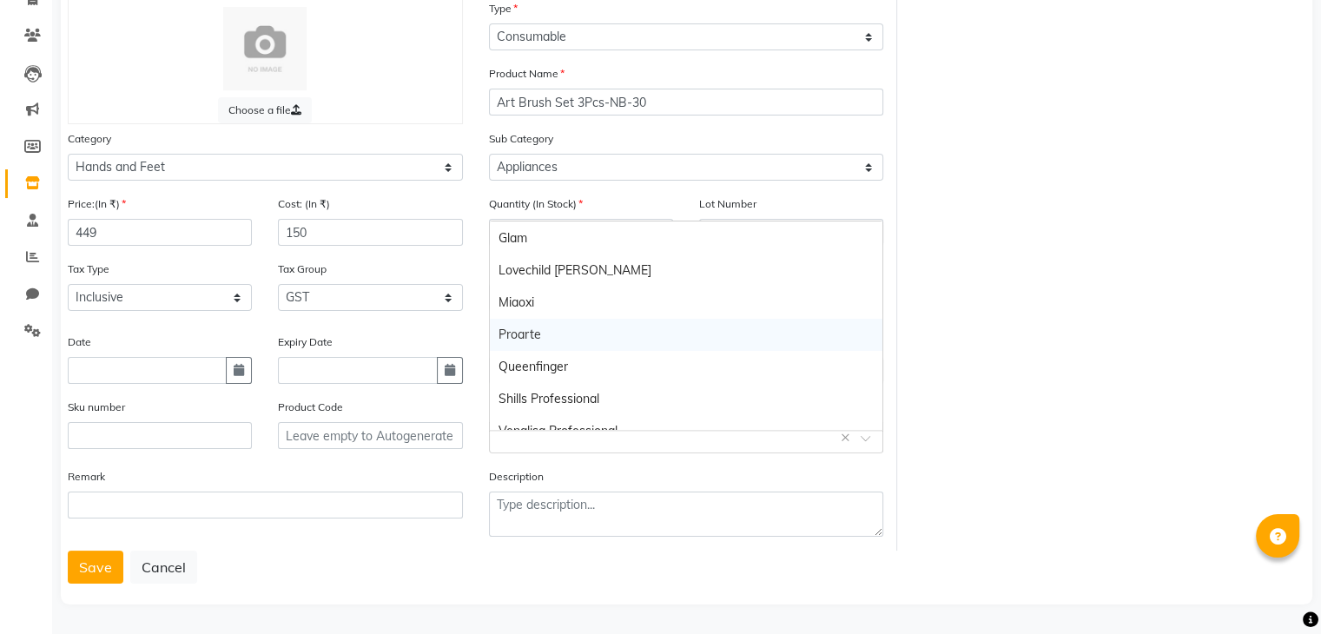
scroll to position [113, 0]
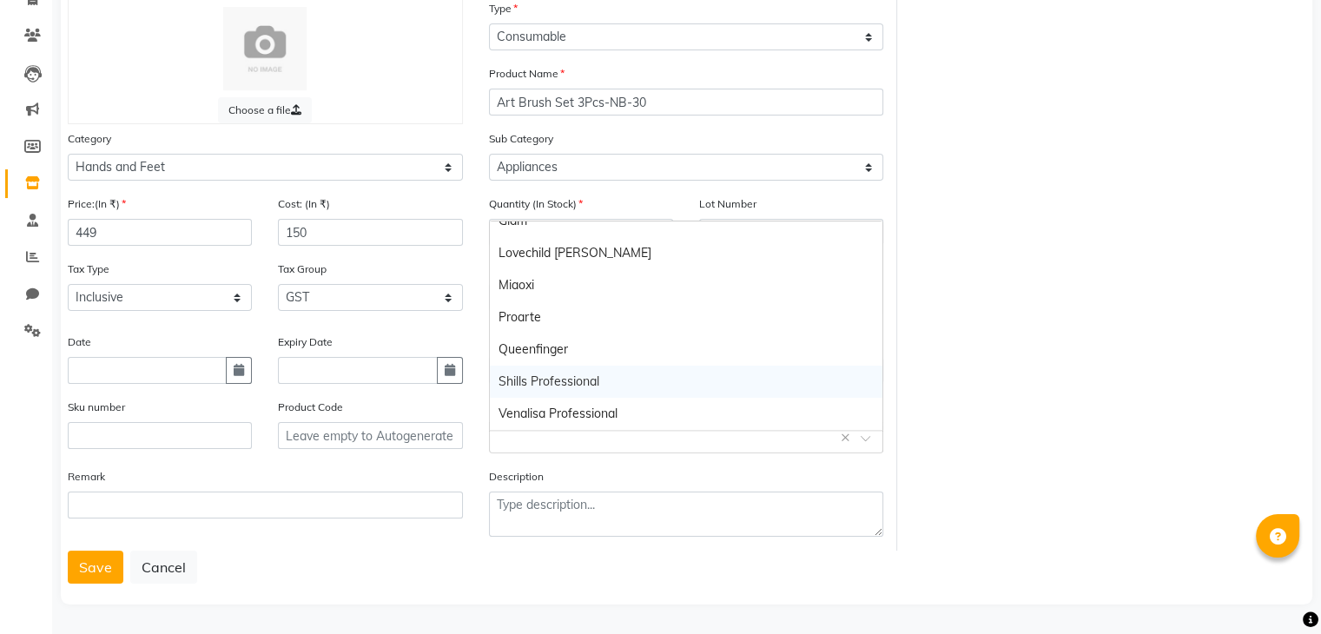
click at [548, 374] on div "Shills Professional" at bounding box center [686, 382] width 393 height 32
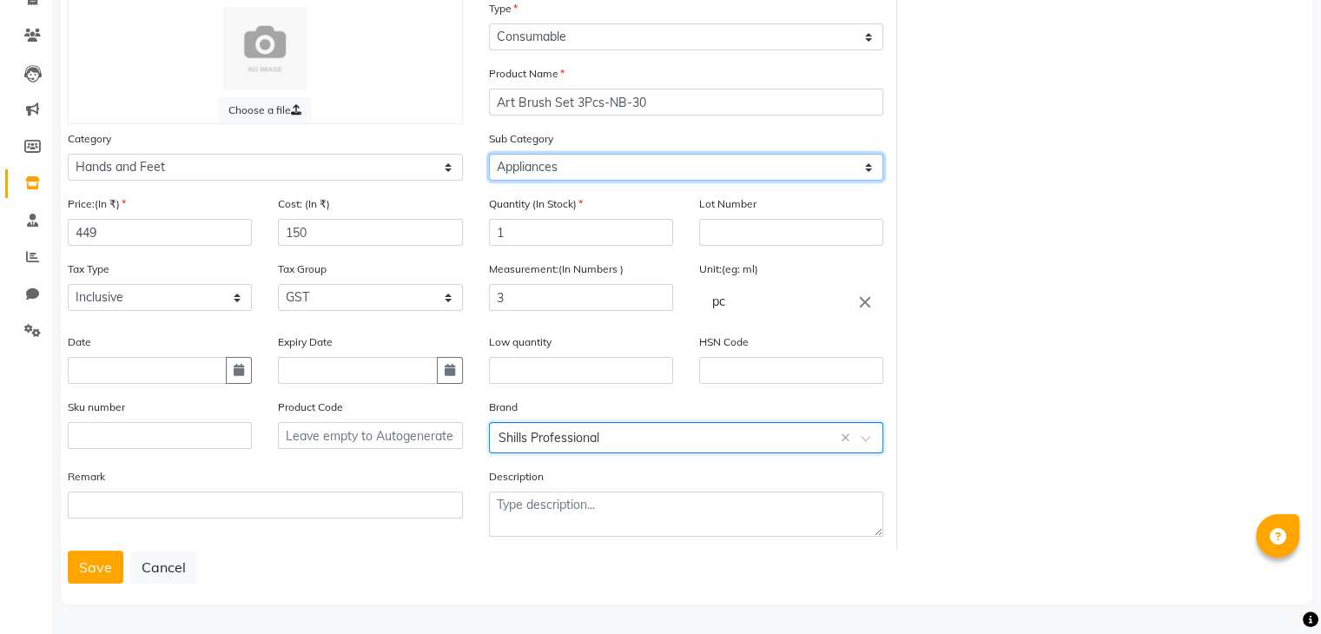
click at [593, 168] on select "Select Products Appliances" at bounding box center [686, 167] width 395 height 27
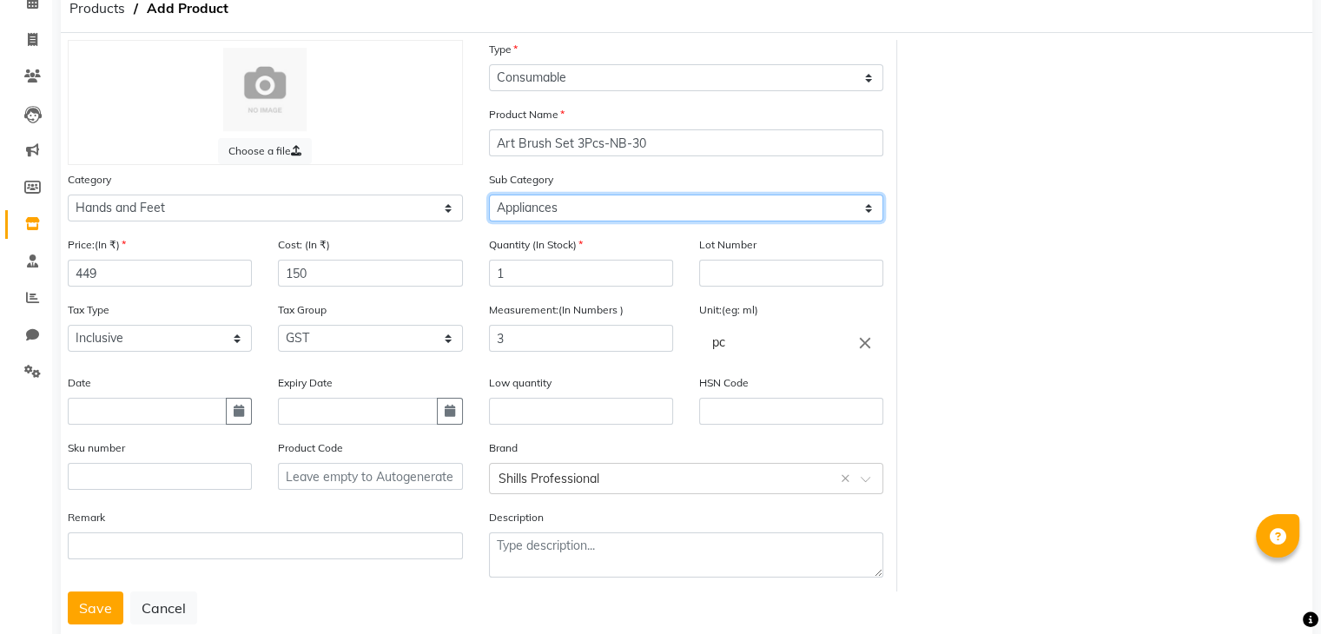
scroll to position [135, 0]
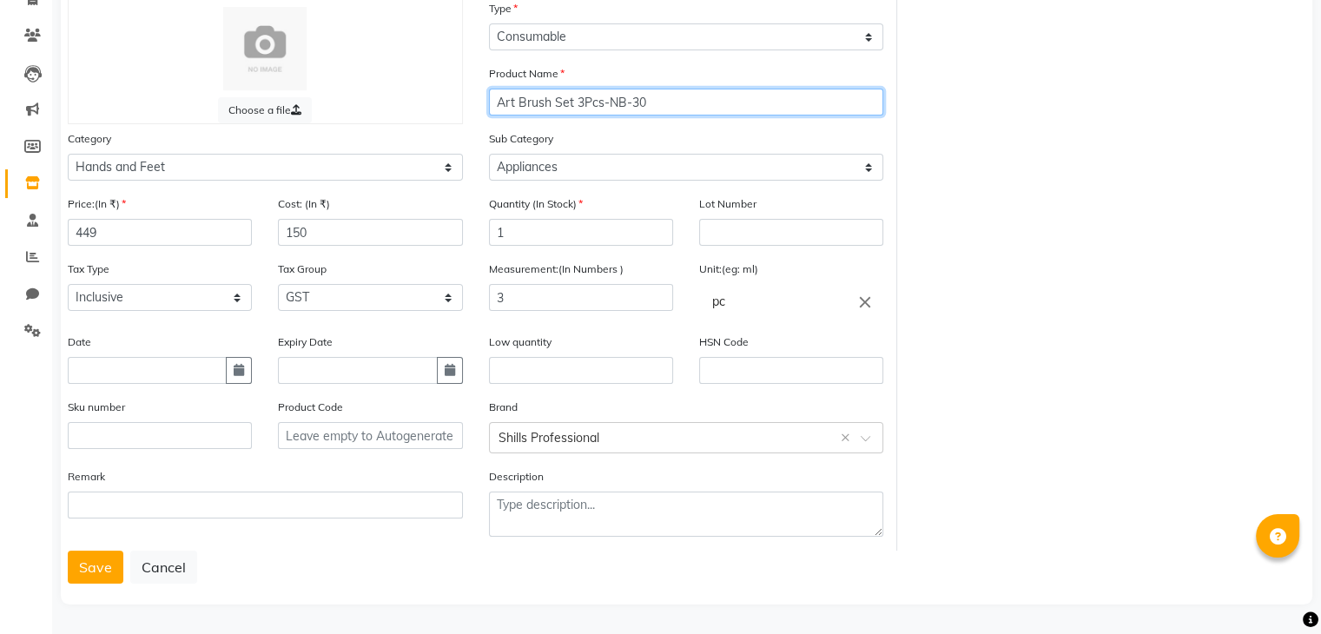
click at [608, 99] on input "Art Brush Set 3Pcs-NB-30" at bounding box center [686, 102] width 395 height 27
type input "Art Brush Set 3Pcs NB-30"
click at [111, 570] on button "Save" at bounding box center [96, 567] width 56 height 33
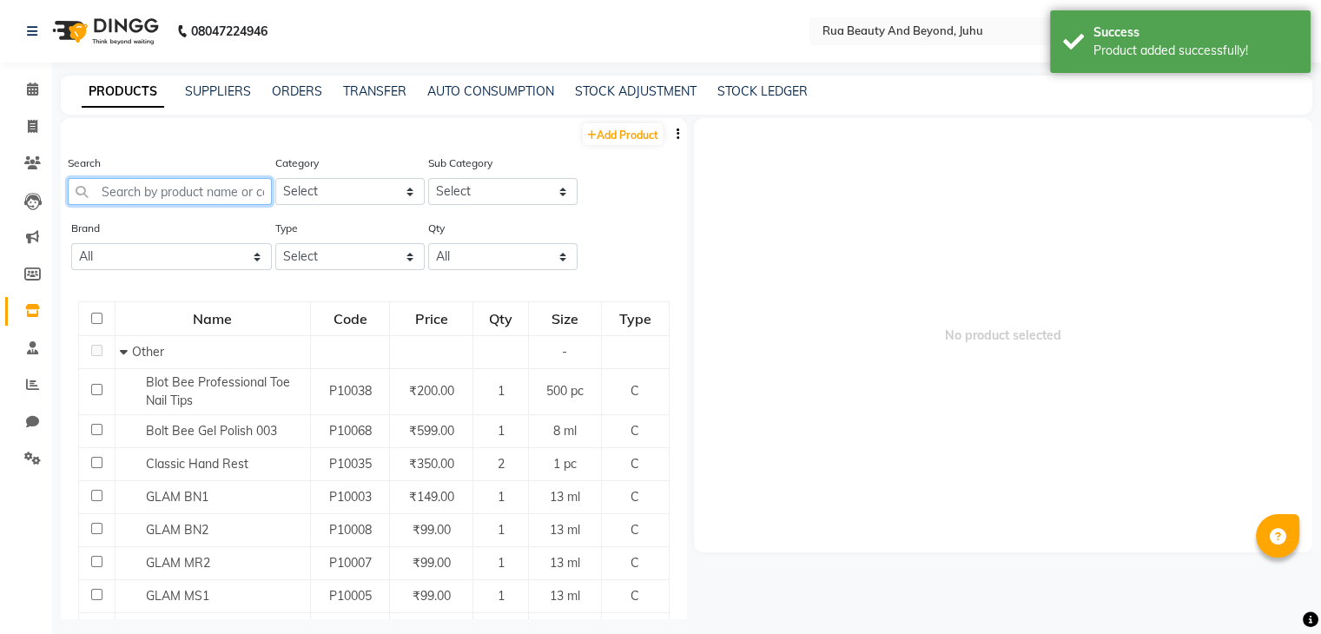
click at [156, 191] on input "text" at bounding box center [170, 191] width 204 height 27
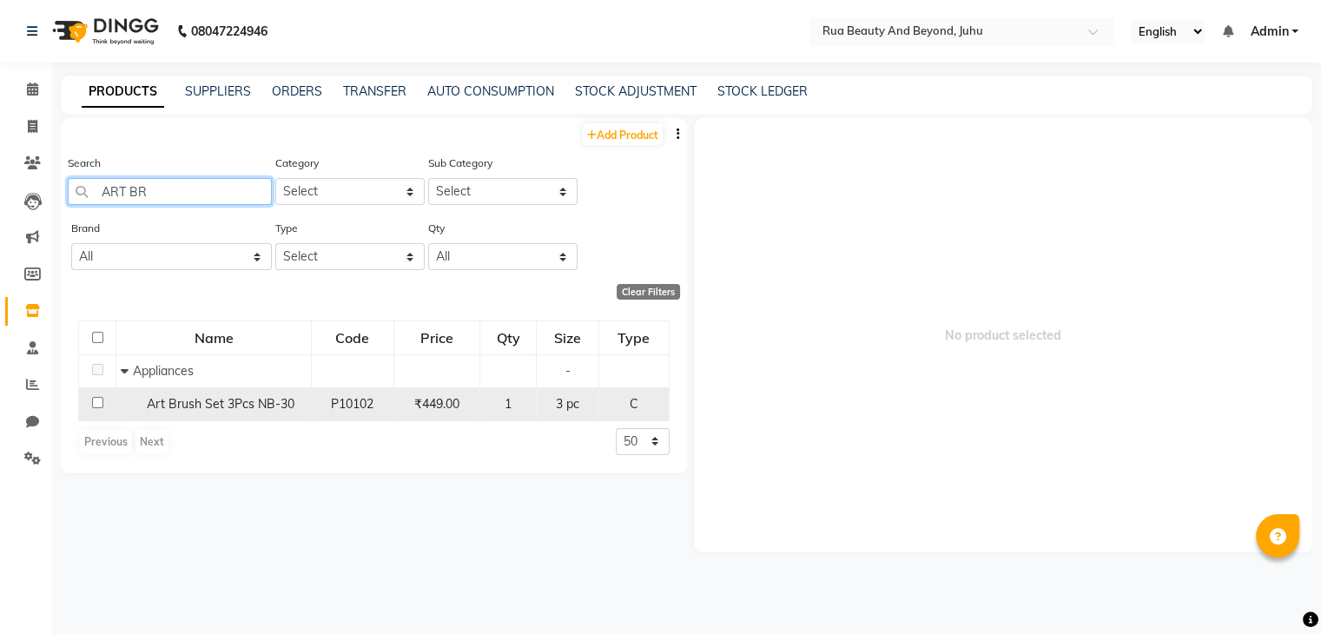
type input "ART BR"
click at [220, 412] on span "Art Brush Set 3Pcs NB-30" at bounding box center [221, 404] width 148 height 16
select select
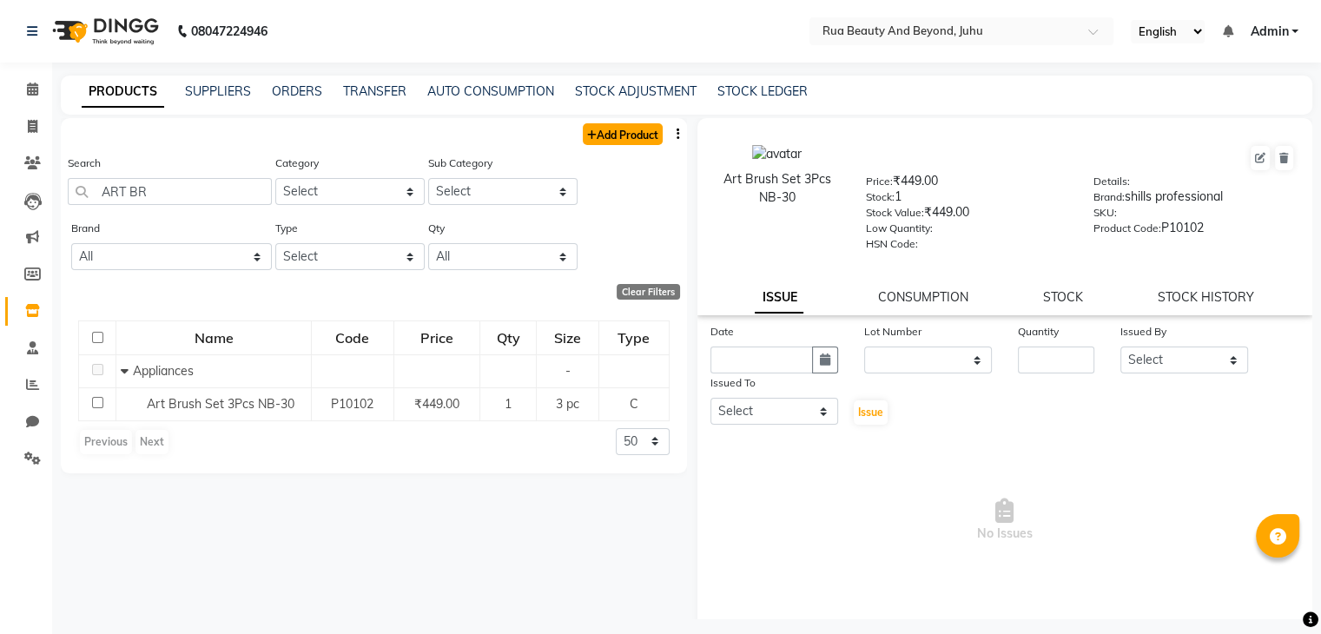
click at [603, 131] on link "Add Product" at bounding box center [623, 134] width 80 height 22
select select "true"
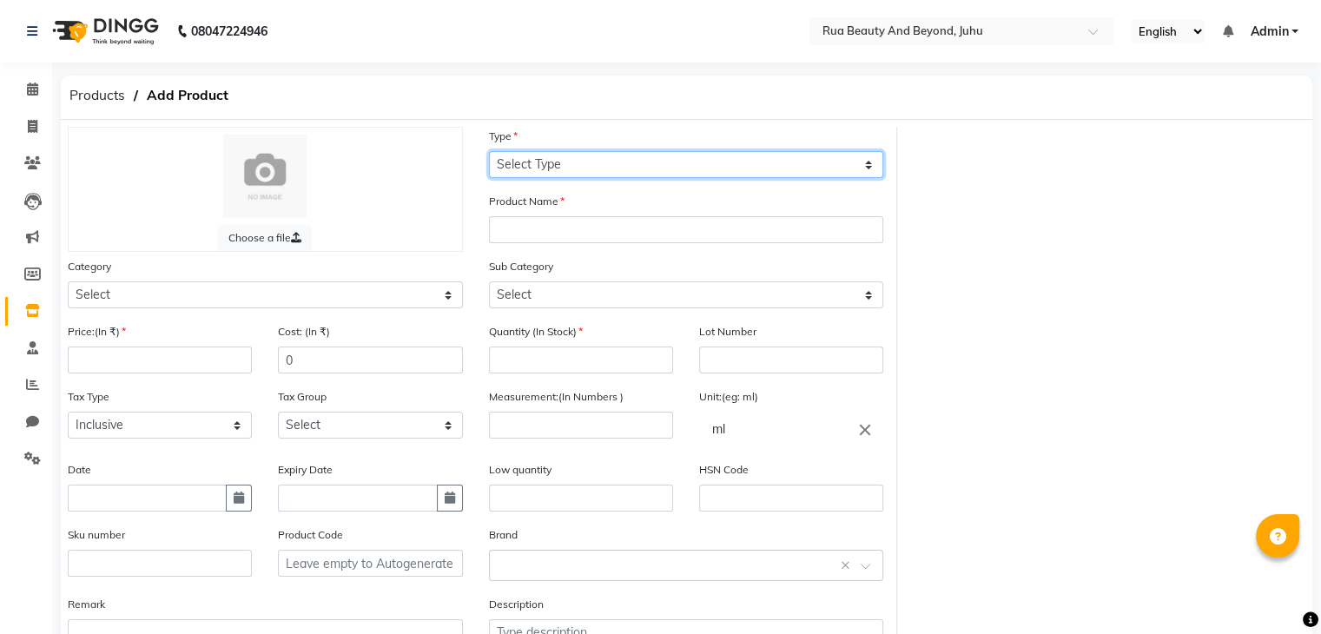
click at [559, 154] on select "Select Type Both Retail Consumable" at bounding box center [686, 164] width 395 height 27
select select "C"
click at [489, 152] on select "Select Type Both Retail Consumable" at bounding box center [686, 164] width 395 height 27
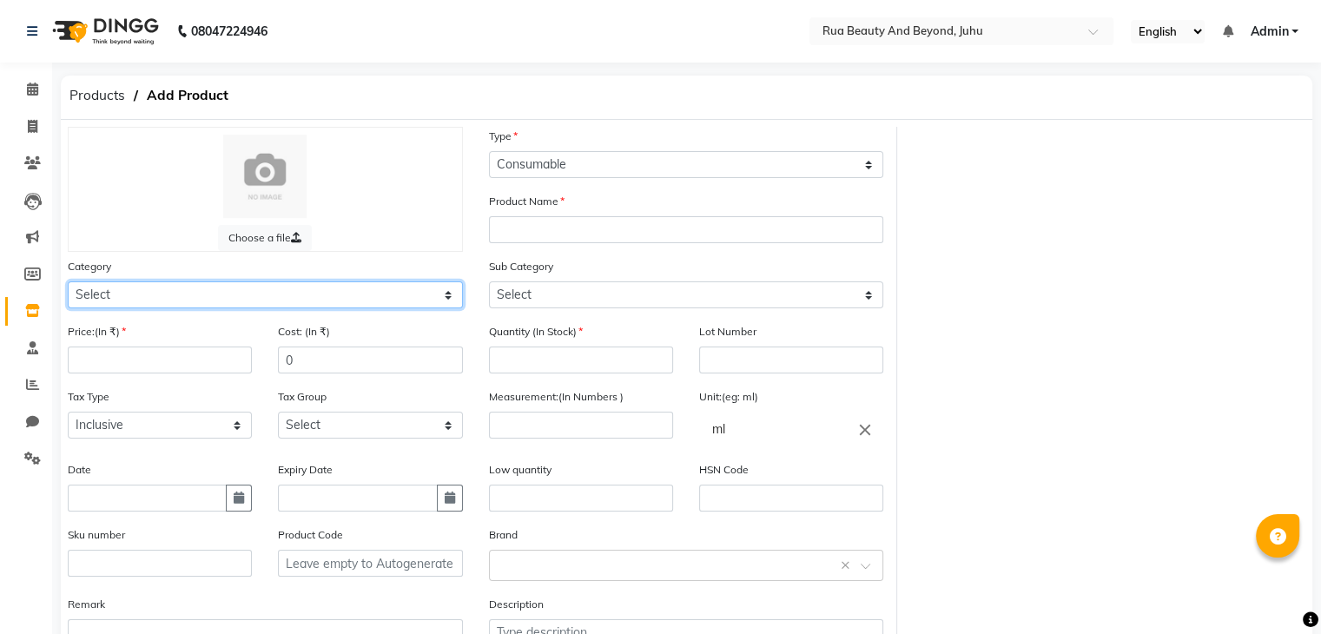
click at [199, 293] on select "Select Hair Skin Makeup Personal Care Appliances [PERSON_NAME] Waxing Disposabl…" at bounding box center [265, 294] width 395 height 27
select select "1950"
click at [68, 284] on select "Select Hair Skin Makeup Personal Care Appliances [PERSON_NAME] Waxing Disposabl…" at bounding box center [265, 294] width 395 height 27
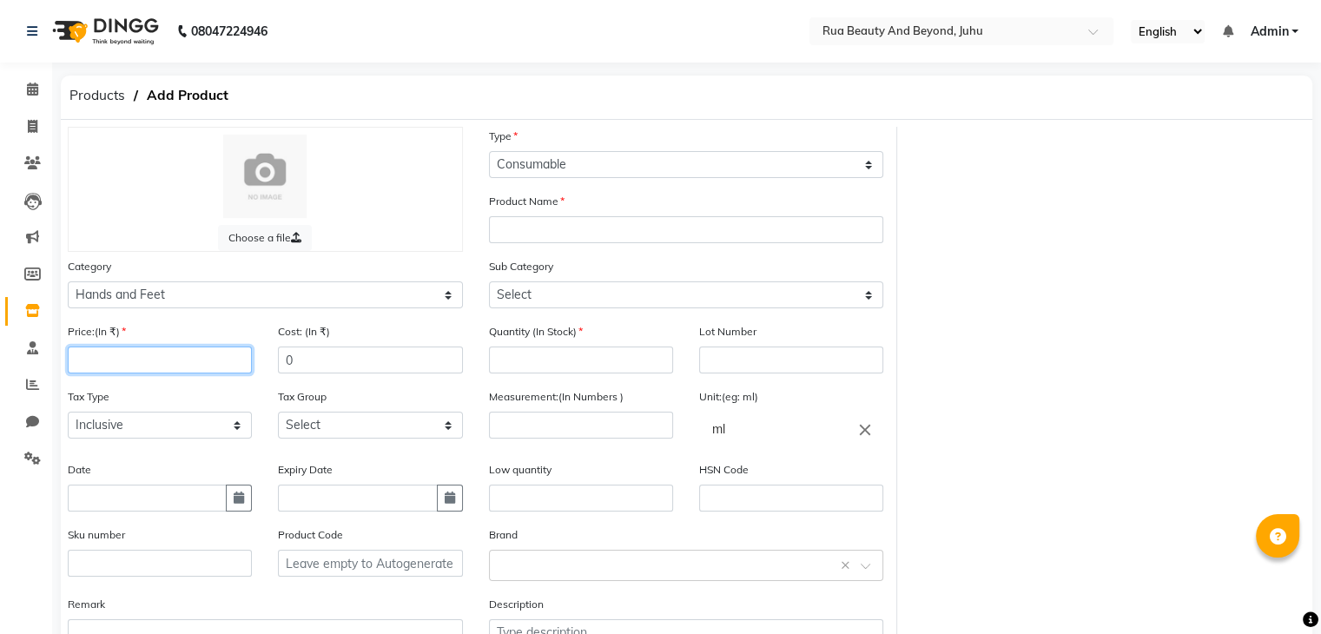
click at [140, 369] on input "number" at bounding box center [160, 360] width 184 height 27
type input "449"
drag, startPoint x: 306, startPoint y: 366, endPoint x: 174, endPoint y: 344, distance: 133.8
click at [174, 344] on div "Price:(In ₹) 449 Cost: (In ₹) 0" at bounding box center [265, 354] width 421 height 65
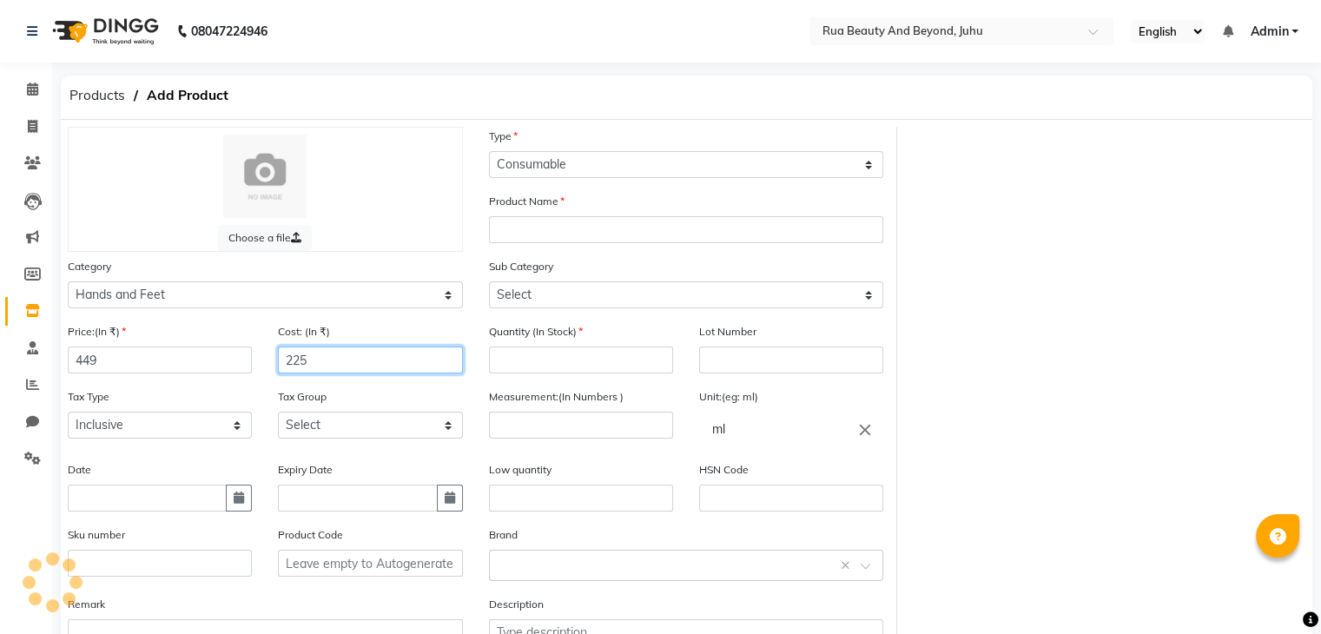
type input "225"
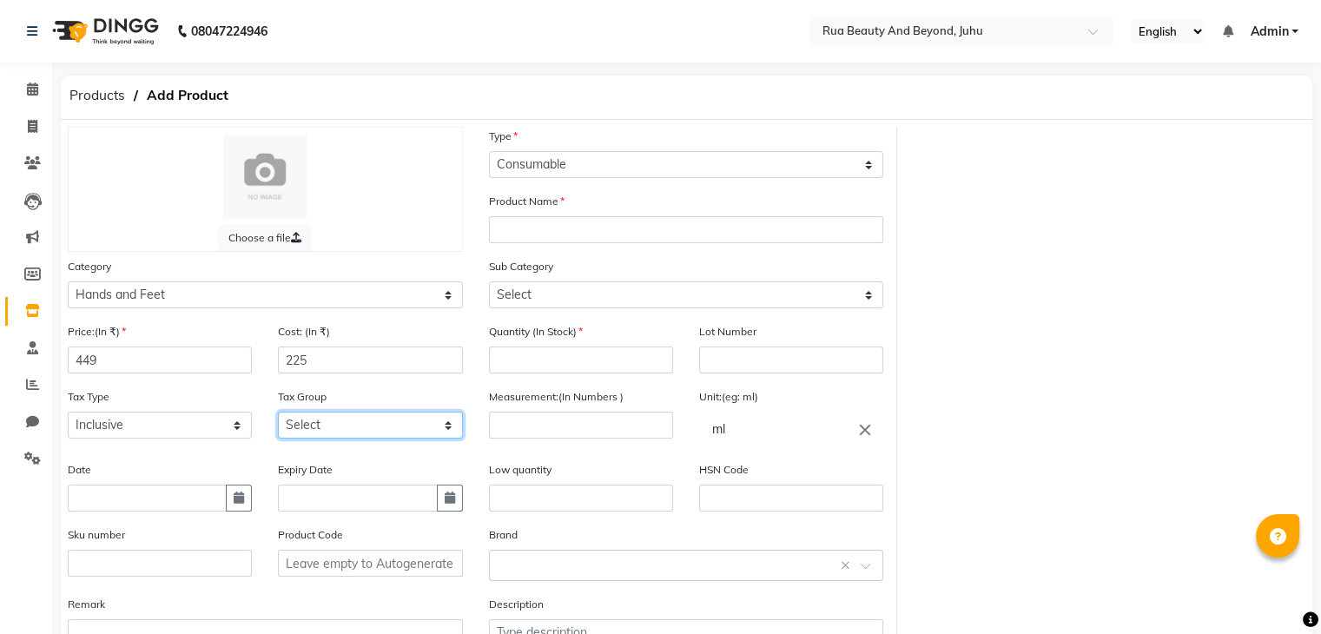
drag, startPoint x: 336, startPoint y: 429, endPoint x: 333, endPoint y: 441, distance: 12.6
click at [336, 429] on select "Select GST" at bounding box center [370, 425] width 184 height 27
click at [278, 417] on select "Select GST" at bounding box center [370, 425] width 184 height 27
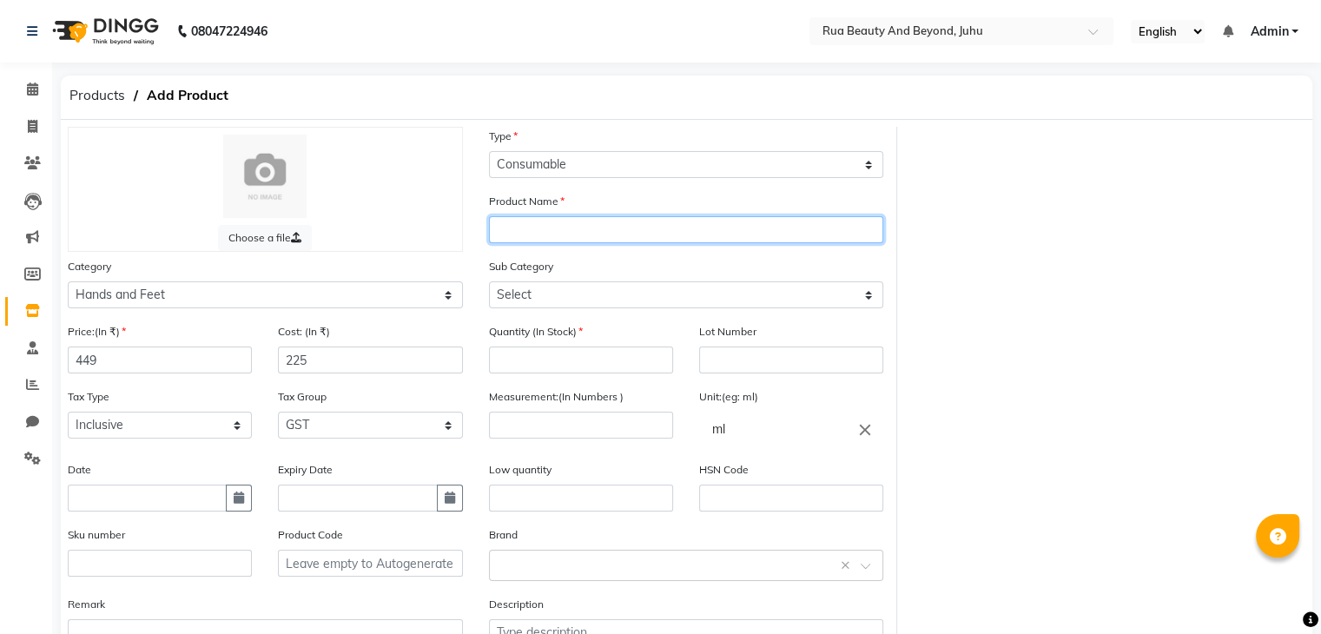
click at [524, 243] on input "text" at bounding box center [686, 229] width 395 height 27
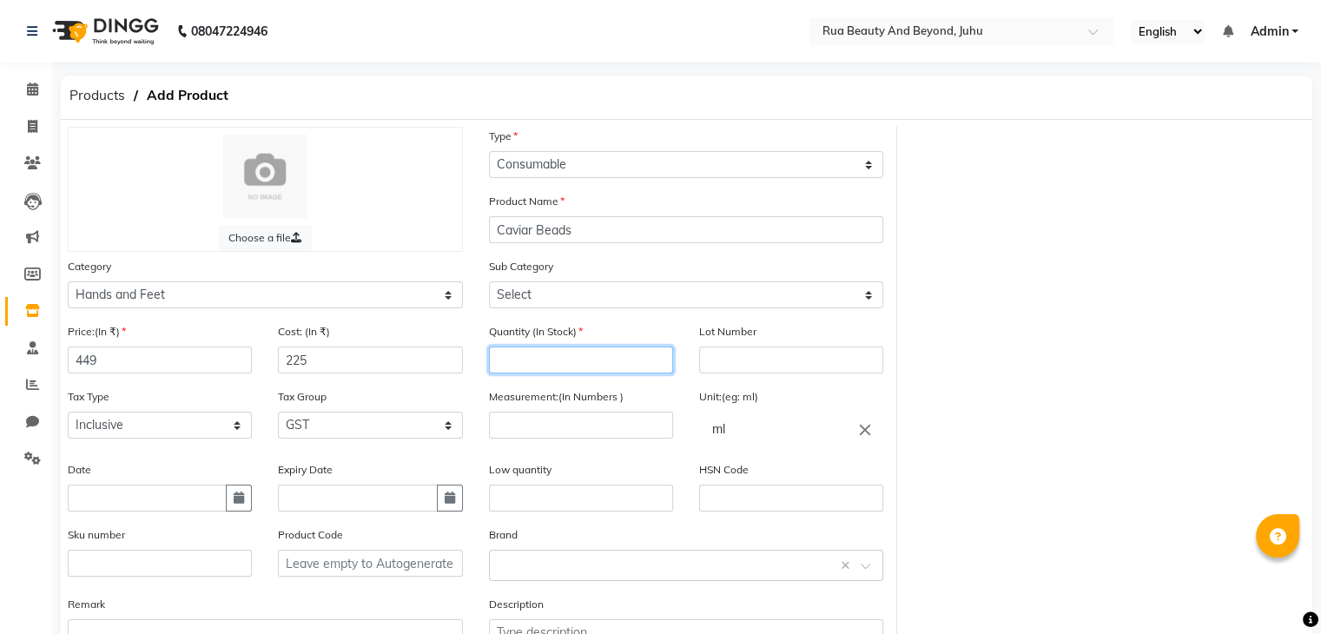
click at [545, 372] on input "number" at bounding box center [581, 360] width 184 height 27
click at [869, 438] on icon "close" at bounding box center [865, 429] width 19 height 19
click at [529, 432] on div at bounding box center [660, 317] width 1321 height 634
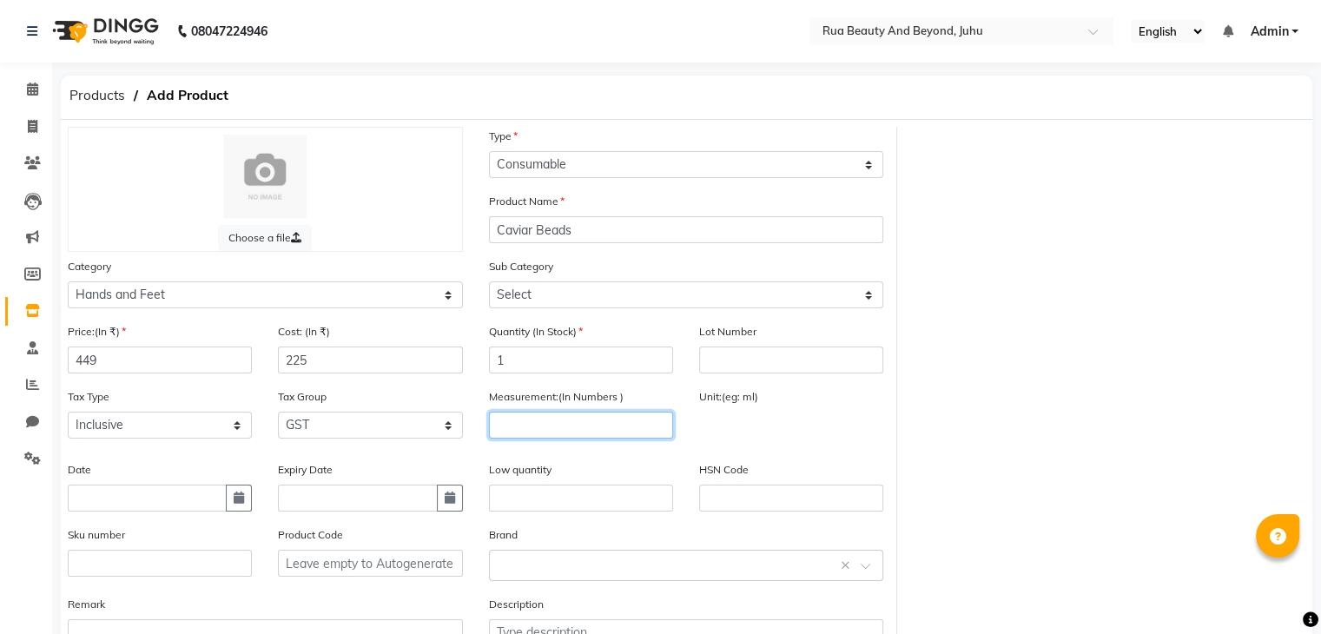
click at [534, 432] on input "number" at bounding box center [581, 425] width 184 height 27
click at [750, 434] on input "text" at bounding box center [791, 429] width 184 height 35
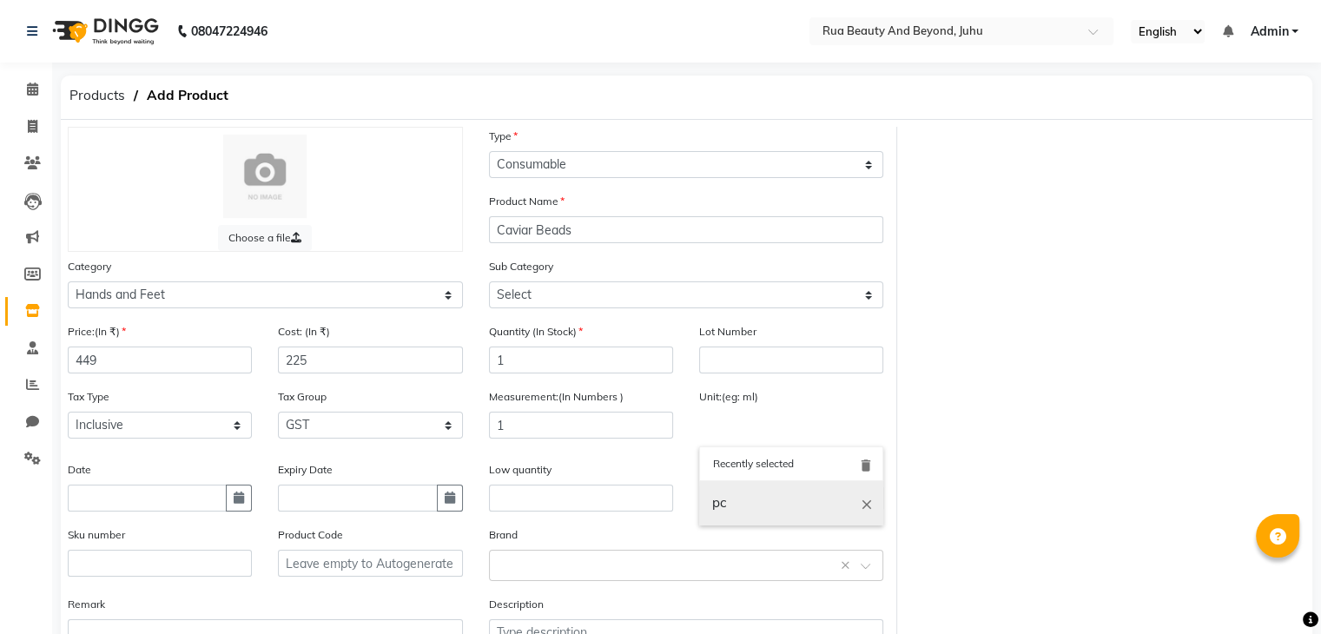
click at [728, 512] on link "pc" at bounding box center [791, 503] width 184 height 44
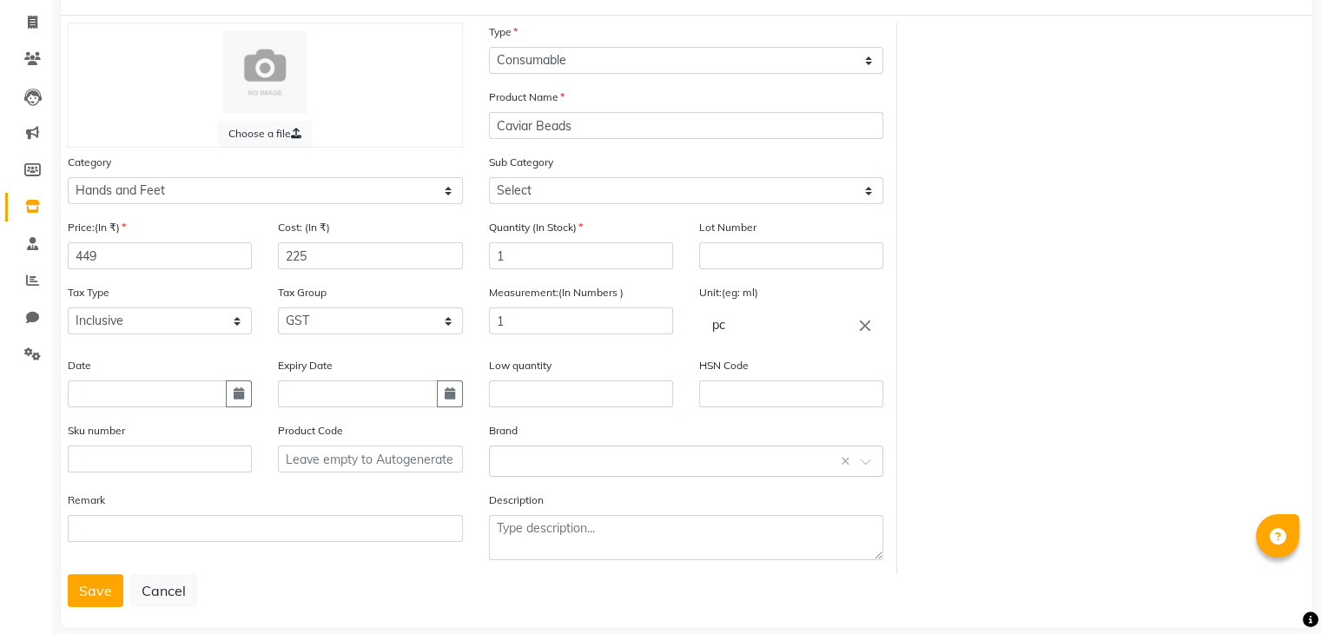
scroll to position [135, 0]
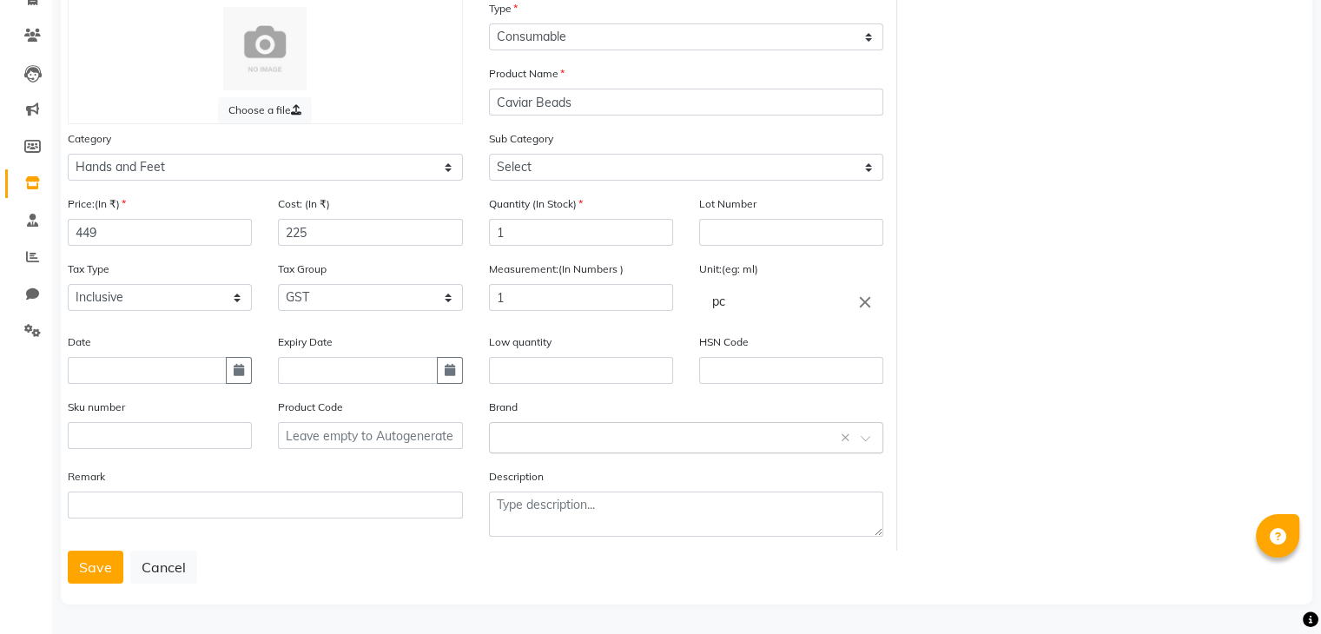
click at [511, 428] on input "text" at bounding box center [669, 436] width 341 height 18
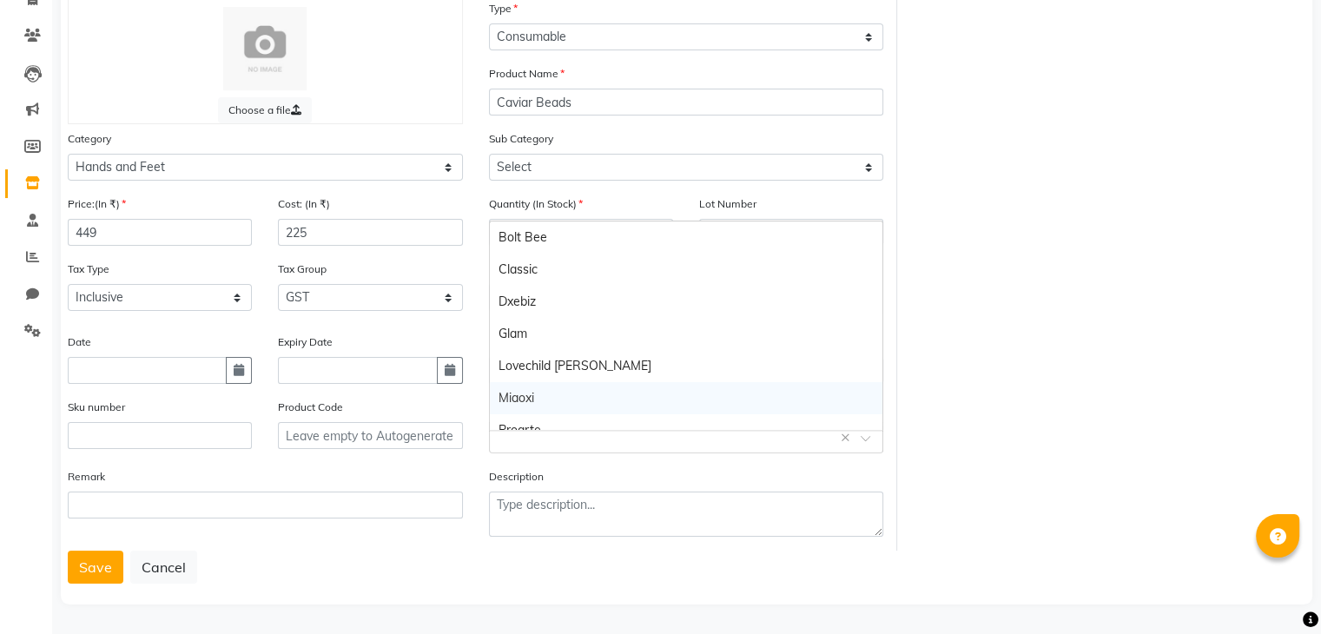
scroll to position [113, 0]
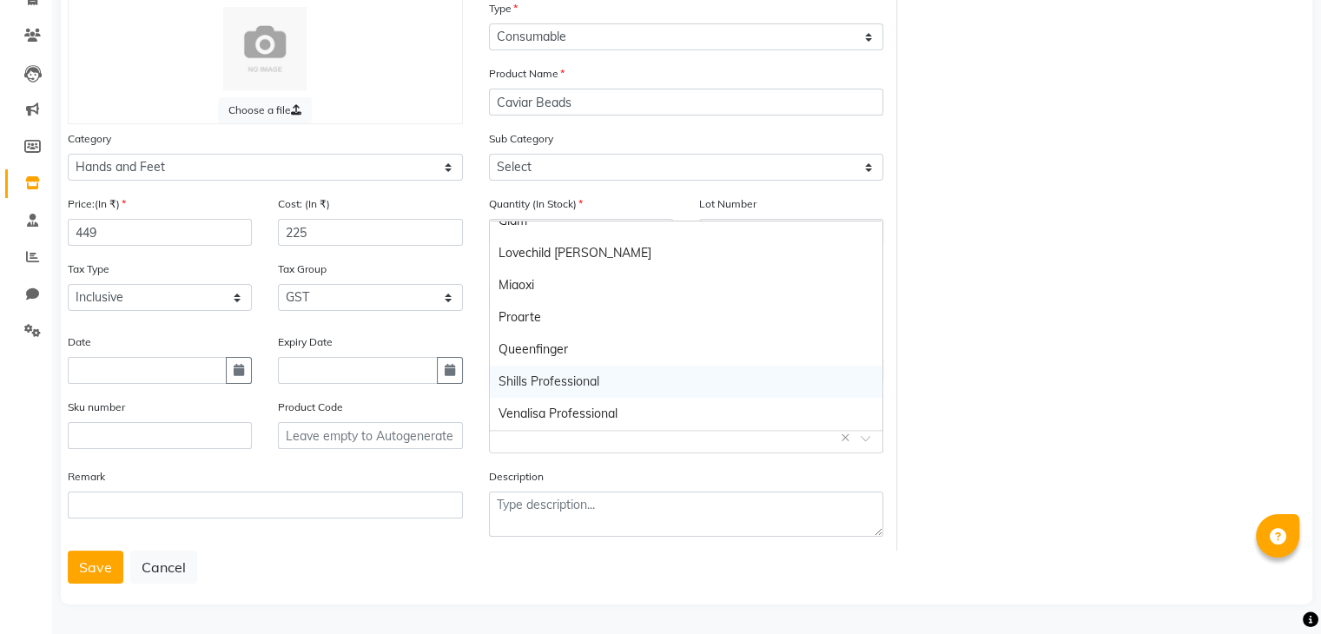
click at [548, 373] on div "Shills Professional" at bounding box center [686, 382] width 393 height 32
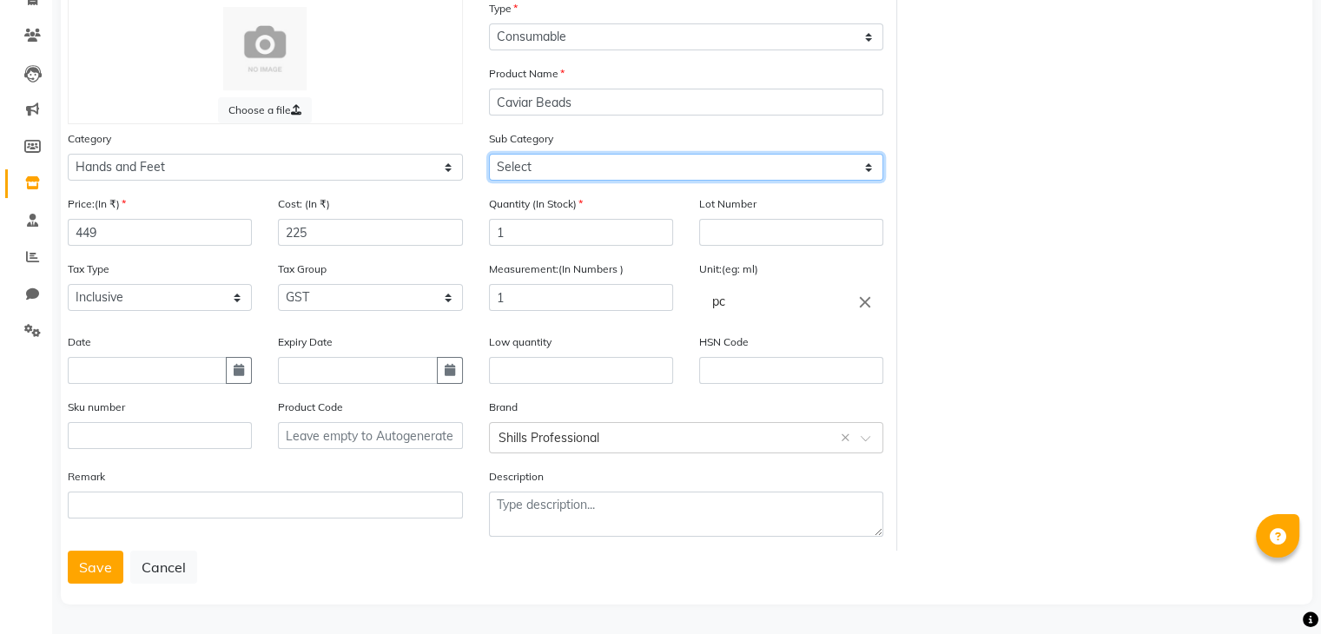
click at [532, 169] on select "Select Products Appliances" at bounding box center [686, 167] width 395 height 27
click at [489, 154] on select "Select Products Appliances" at bounding box center [686, 167] width 395 height 27
click at [531, 175] on select "Select Products Appliances" at bounding box center [686, 167] width 395 height 27
click at [489, 154] on select "Select Products Appliances" at bounding box center [686, 167] width 395 height 27
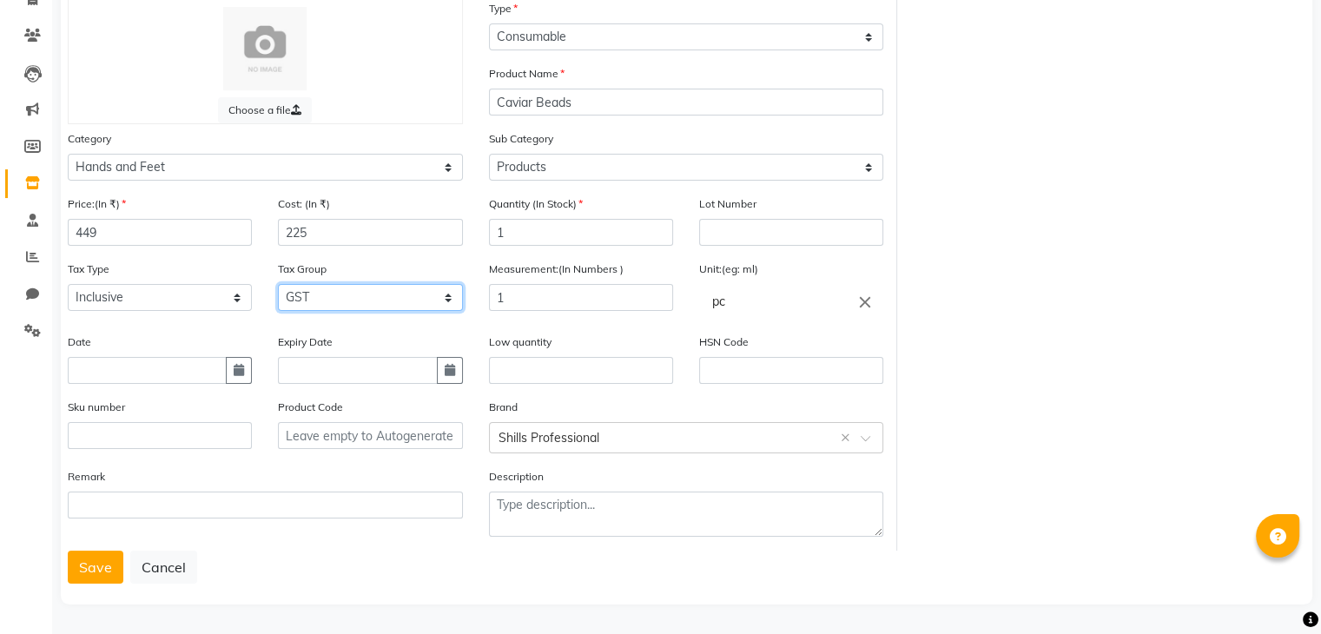
click at [301, 301] on select "Select GST" at bounding box center [370, 297] width 184 height 27
click at [307, 293] on select "Select GST" at bounding box center [370, 297] width 184 height 27
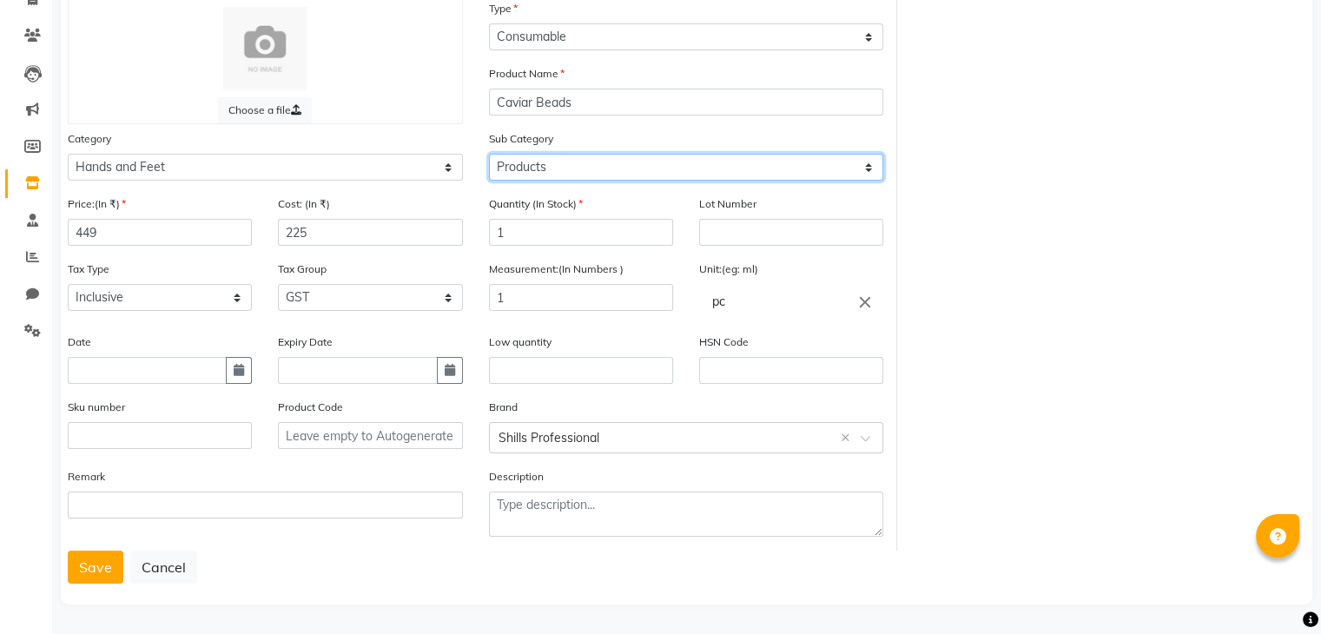
click at [574, 162] on select "Select Products Appliances" at bounding box center [686, 167] width 395 height 27
click at [105, 567] on button "Save" at bounding box center [96, 567] width 56 height 33
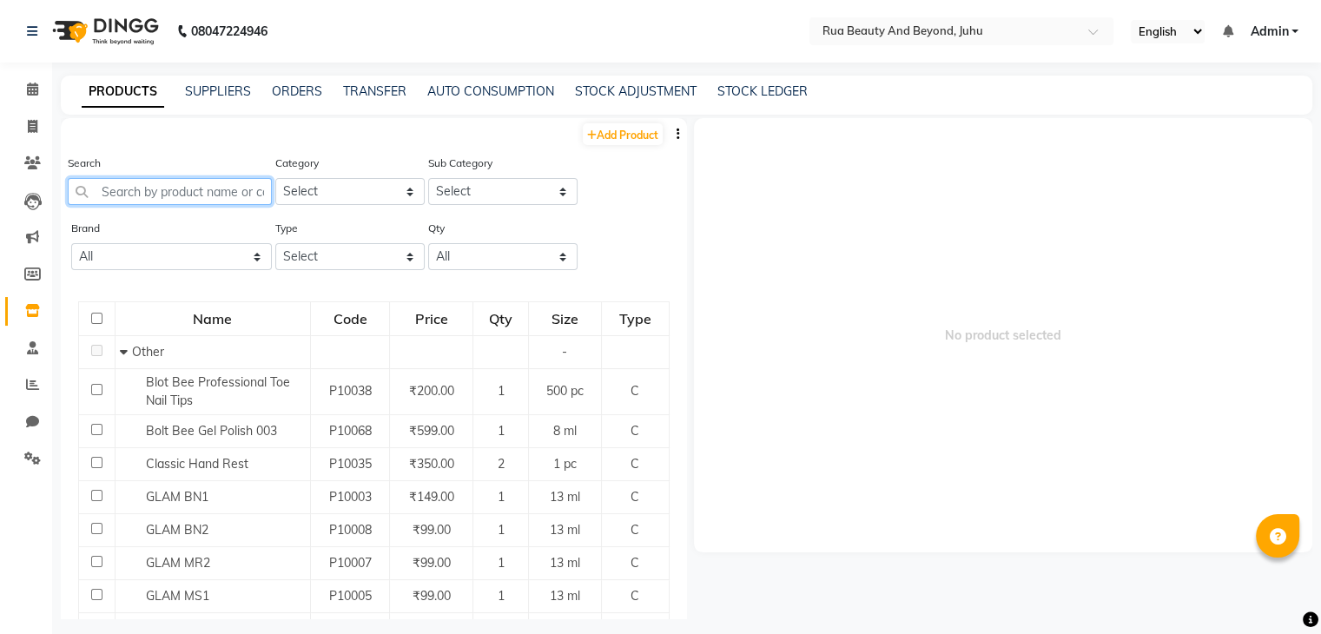
click at [145, 202] on input "text" at bounding box center [170, 191] width 204 height 27
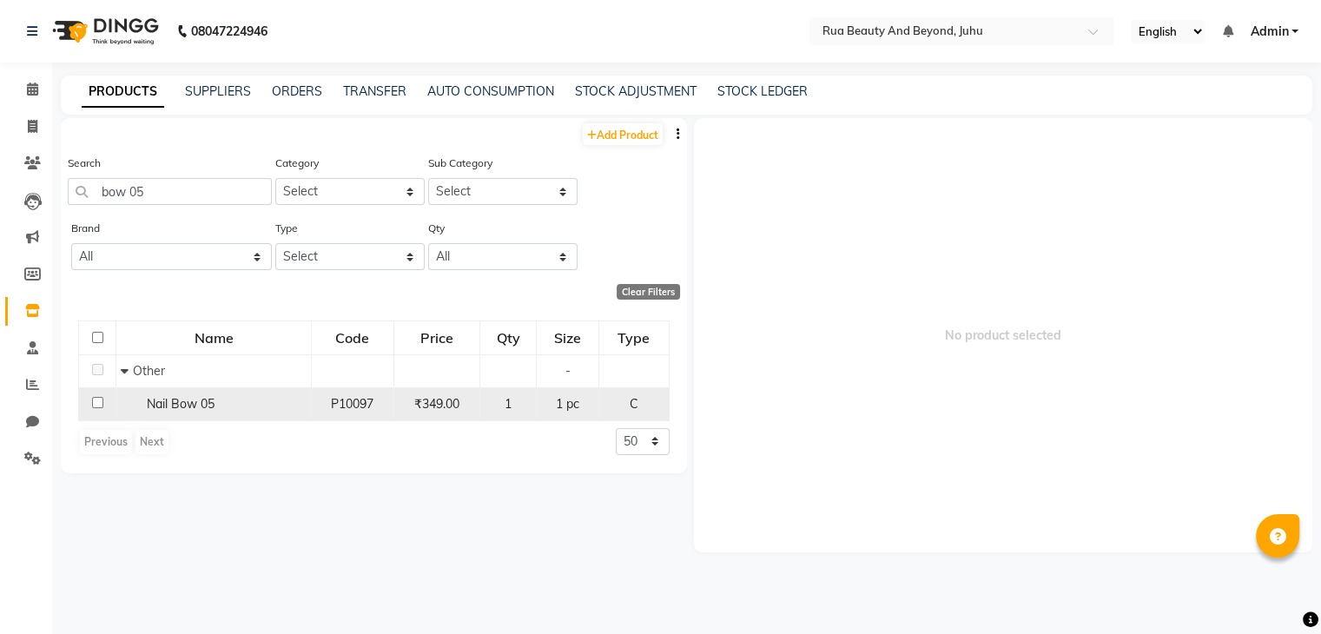
click at [200, 415] on td "Nail Bow 05" at bounding box center [213, 403] width 195 height 33
click at [384, 408] on div "P10097" at bounding box center [353, 404] width 68 height 18
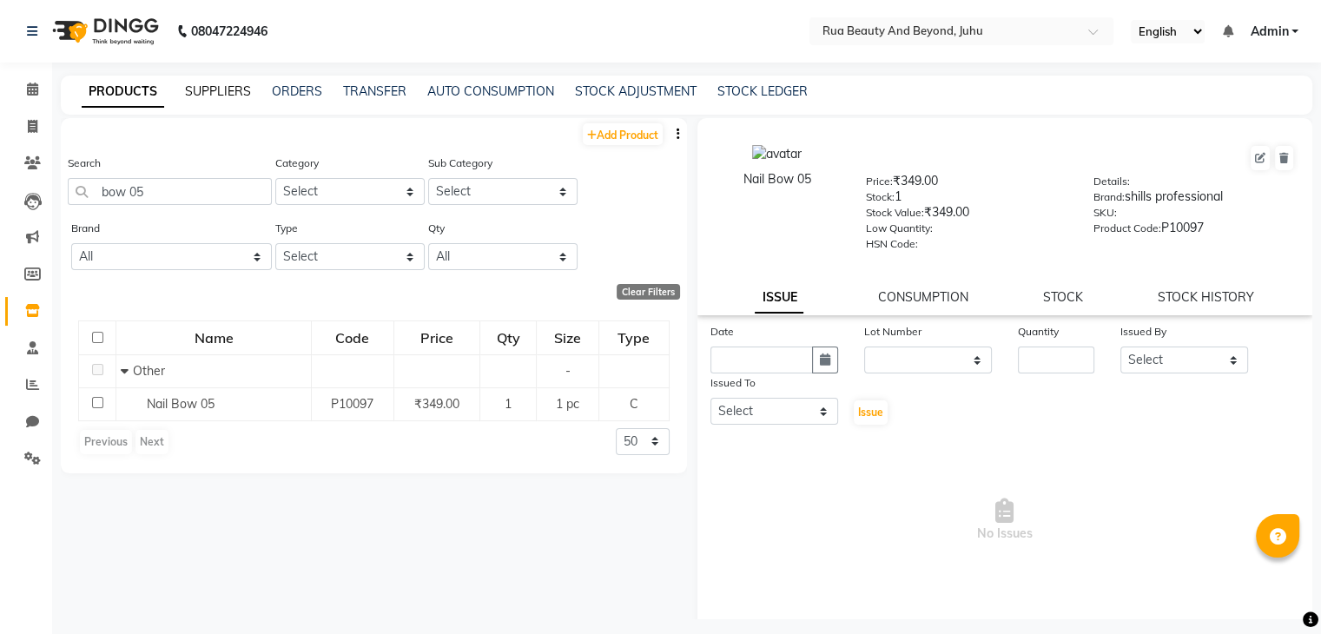
click at [227, 89] on link "SUPPLIERS" at bounding box center [218, 91] width 66 height 16
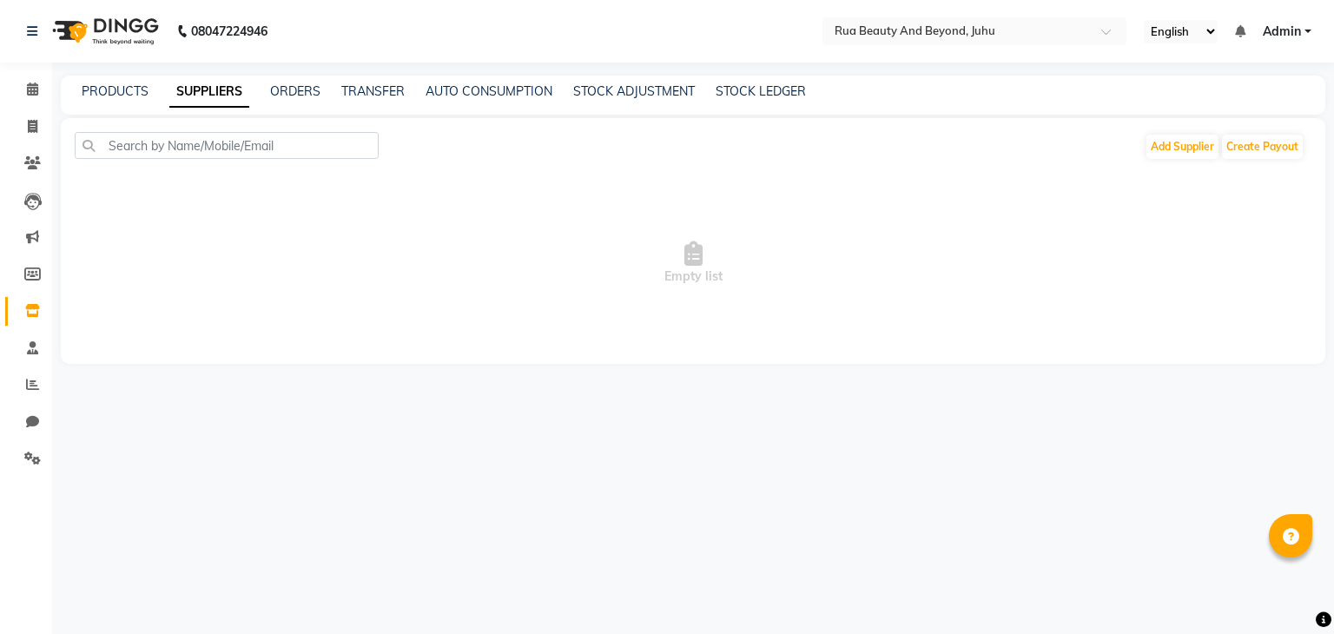
click at [118, 106] on div "PRODUCTS SUPPLIERS ORDERS TRANSFER AUTO CONSUMPTION STOCK ADJUSTMENT STOCK LEDG…" at bounding box center [693, 95] width 1265 height 39
click at [127, 88] on link "PRODUCTS" at bounding box center [115, 91] width 67 height 16
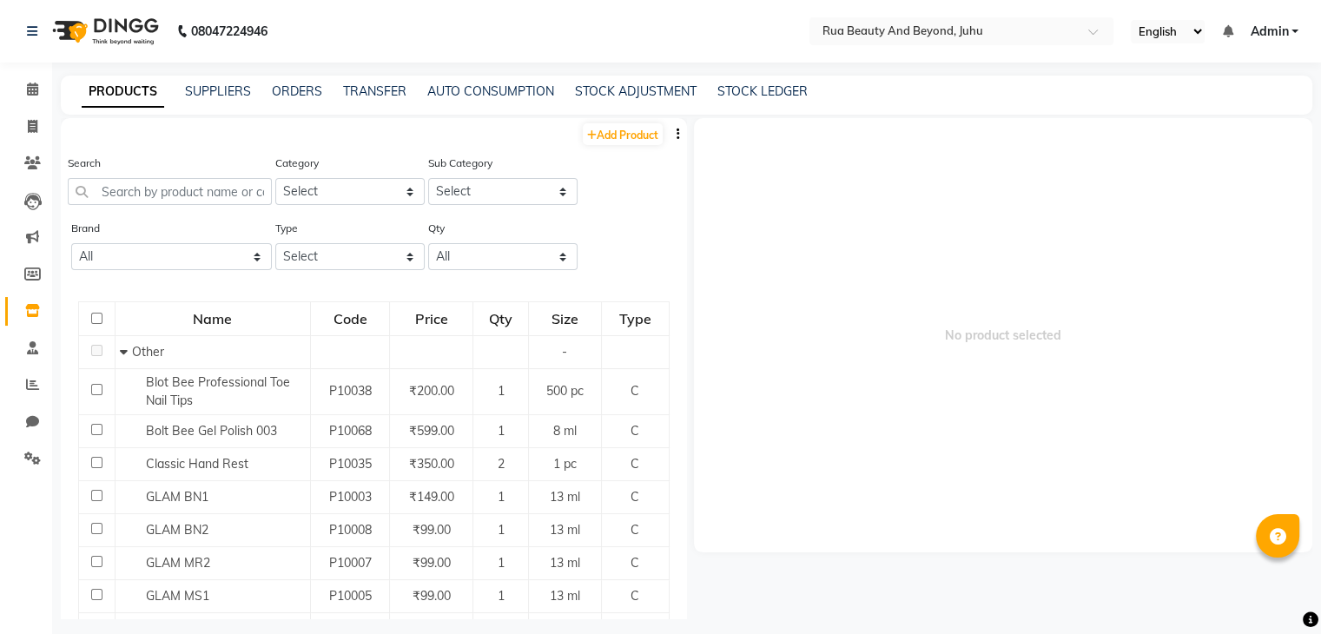
click at [189, 188] on input "text" at bounding box center [170, 191] width 204 height 27
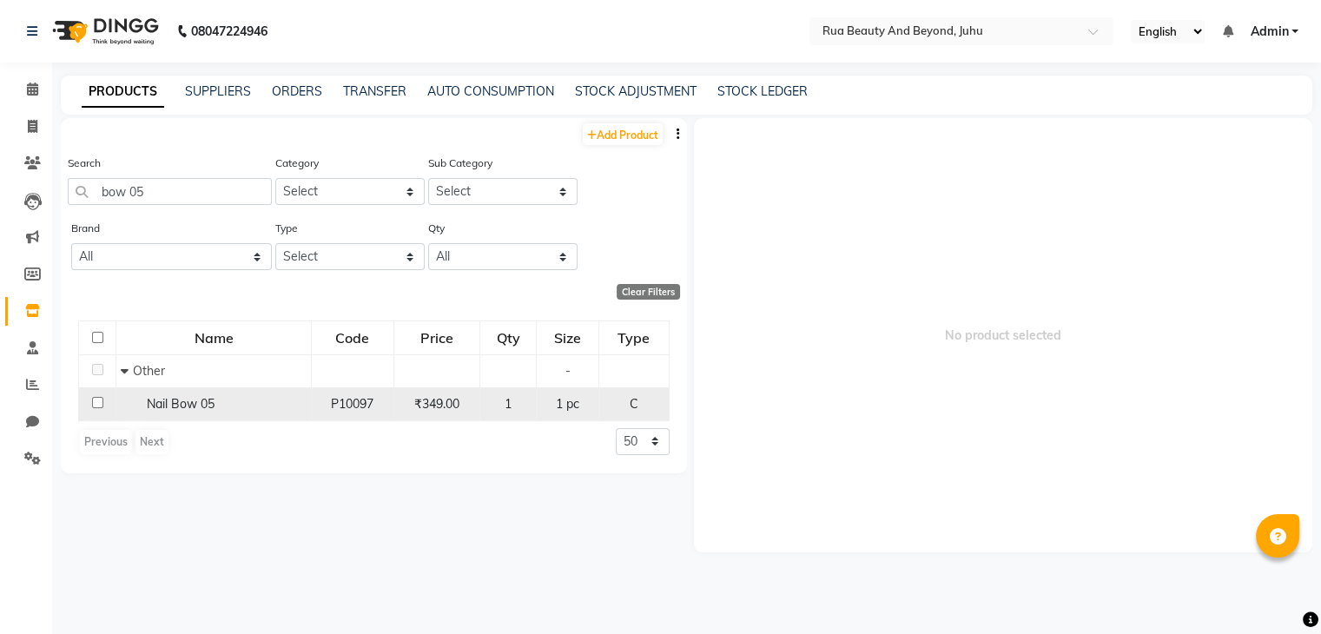
click at [184, 400] on span "Nail Bow 05" at bounding box center [181, 404] width 68 height 16
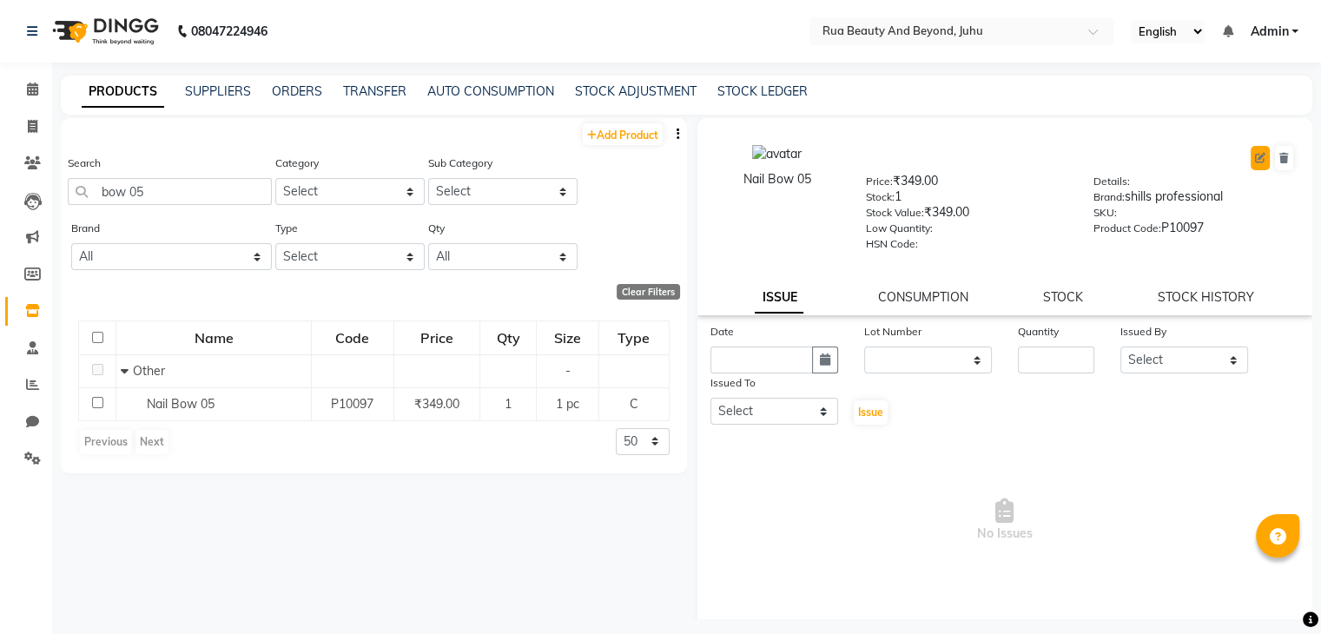
click at [1255, 158] on icon at bounding box center [1260, 158] width 10 height 10
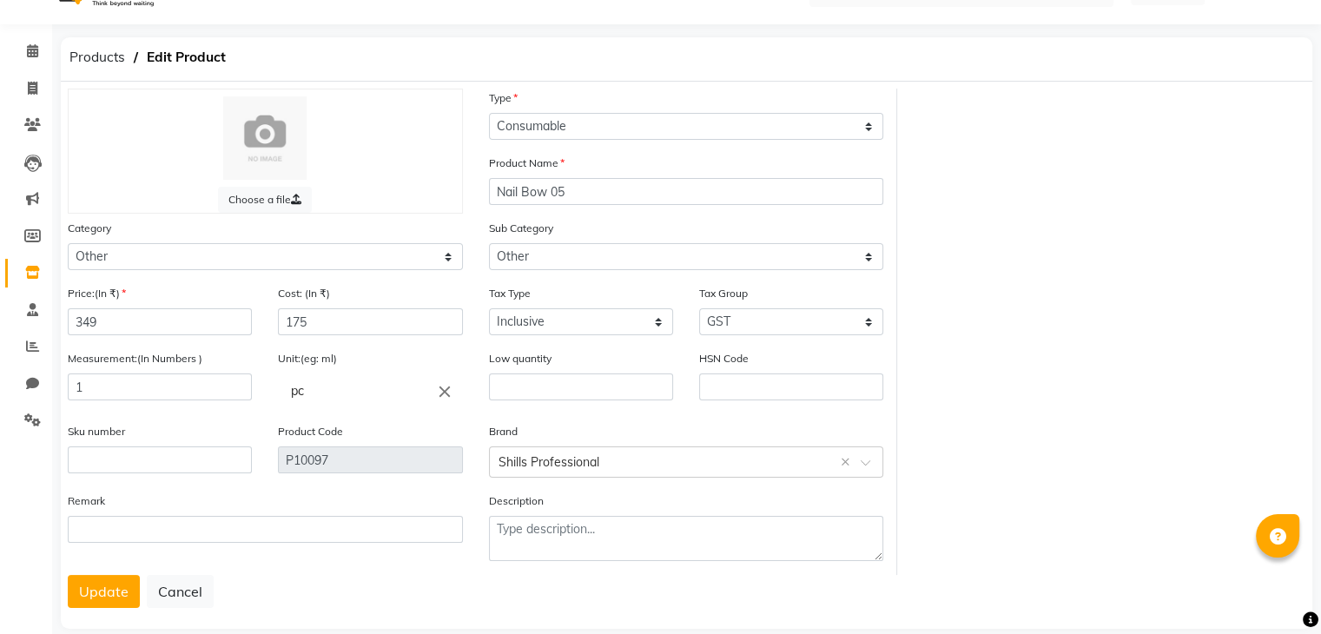
scroll to position [69, 0]
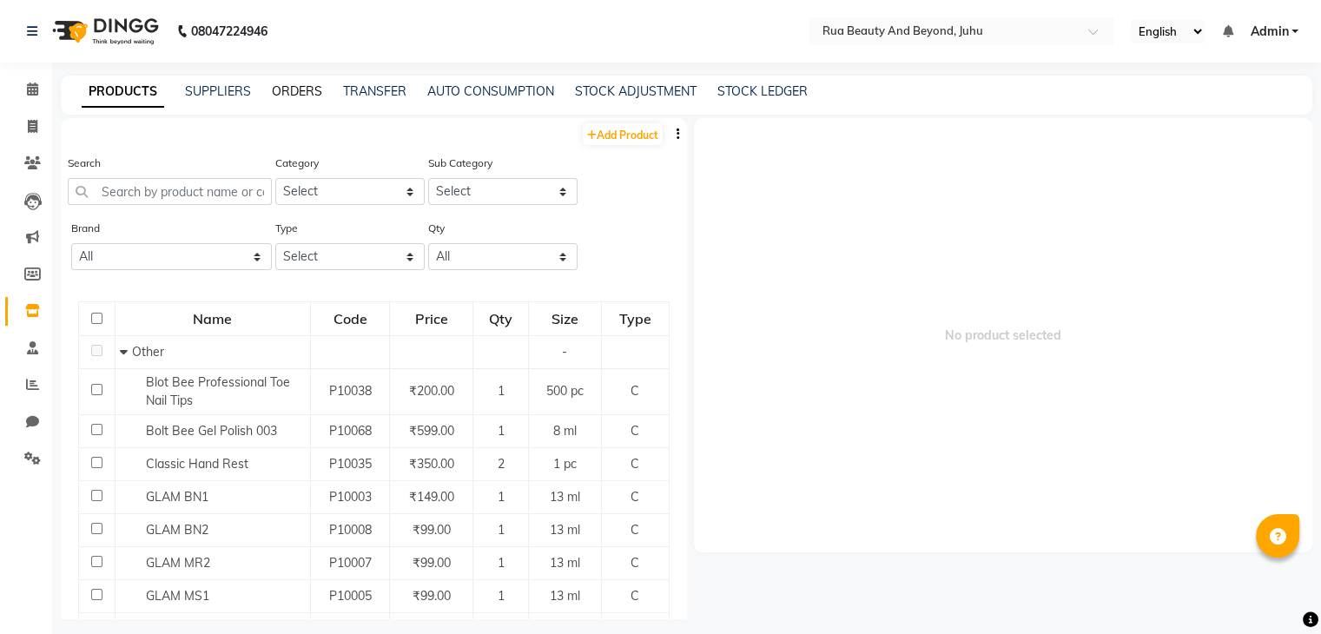
click at [285, 95] on link "ORDERS" at bounding box center [297, 91] width 50 height 16
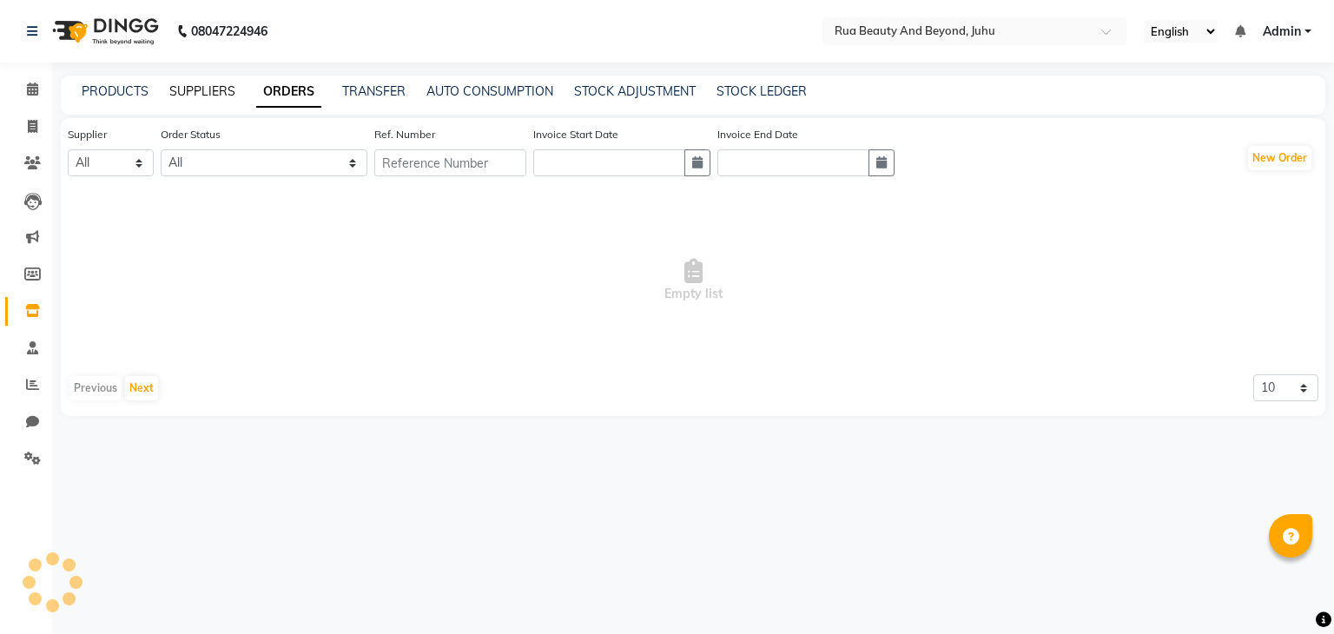
click at [212, 97] on link "SUPPLIERS" at bounding box center [202, 91] width 66 height 16
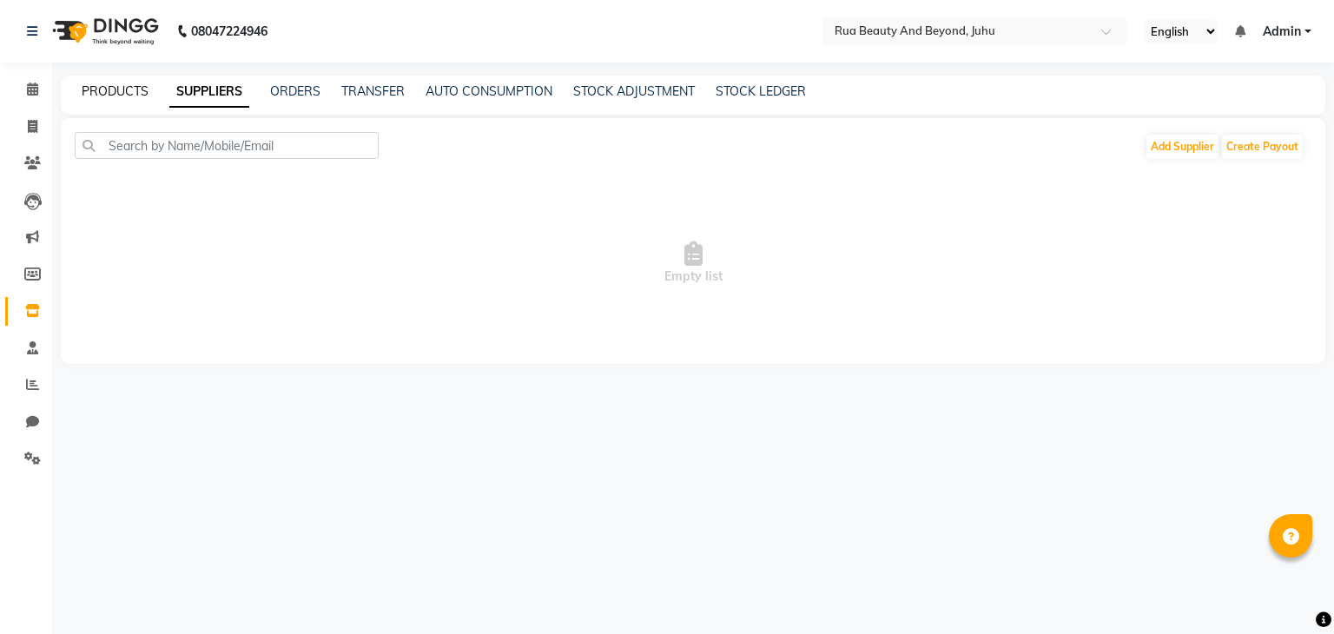
click at [139, 96] on link "PRODUCTS" at bounding box center [115, 91] width 67 height 16
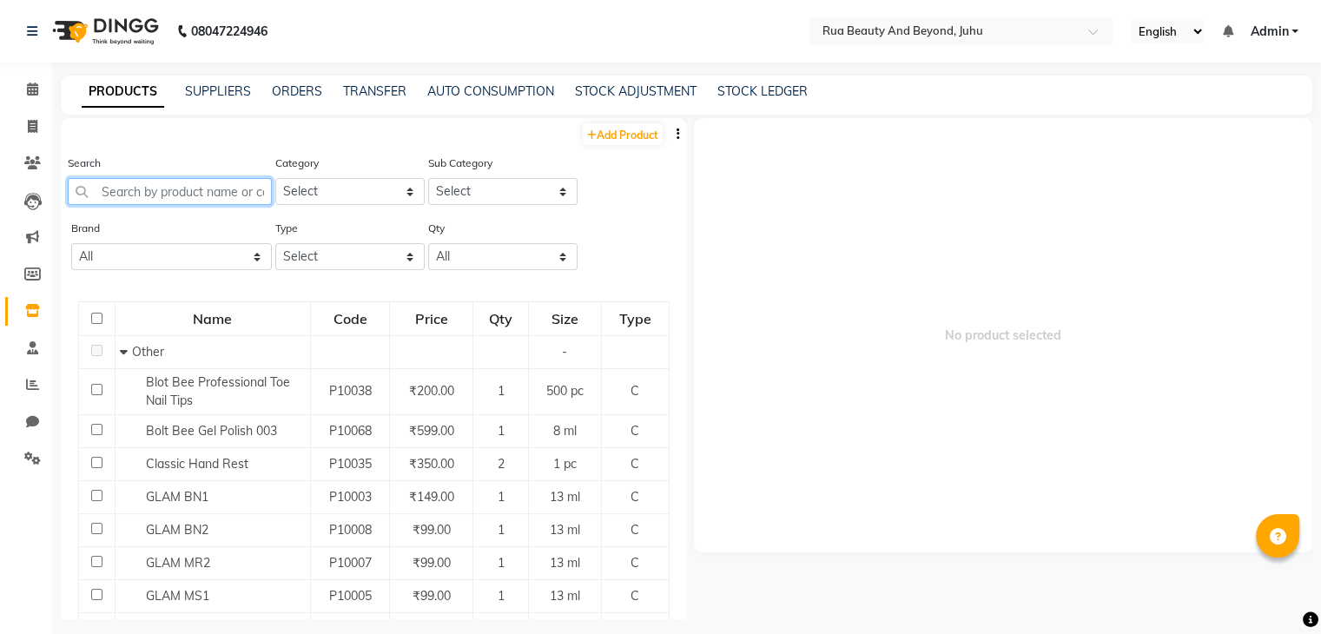
click at [142, 205] on input "text" at bounding box center [170, 191] width 204 height 27
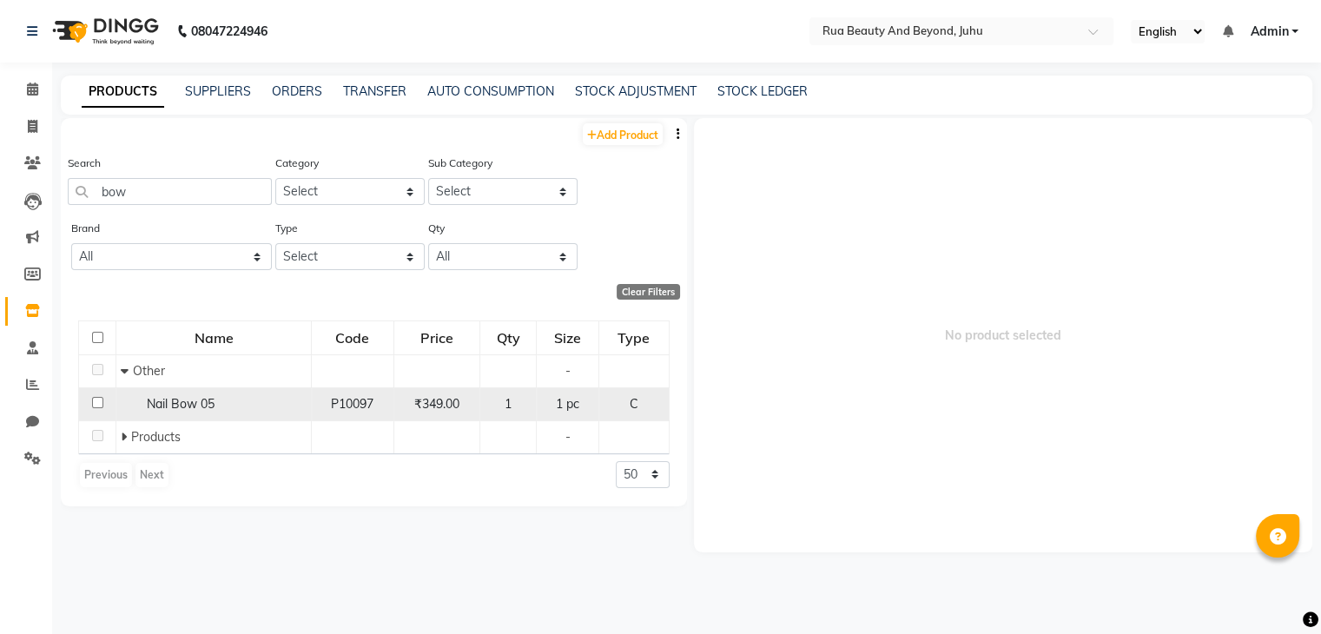
click at [184, 408] on span "Nail Bow 05" at bounding box center [181, 404] width 68 height 16
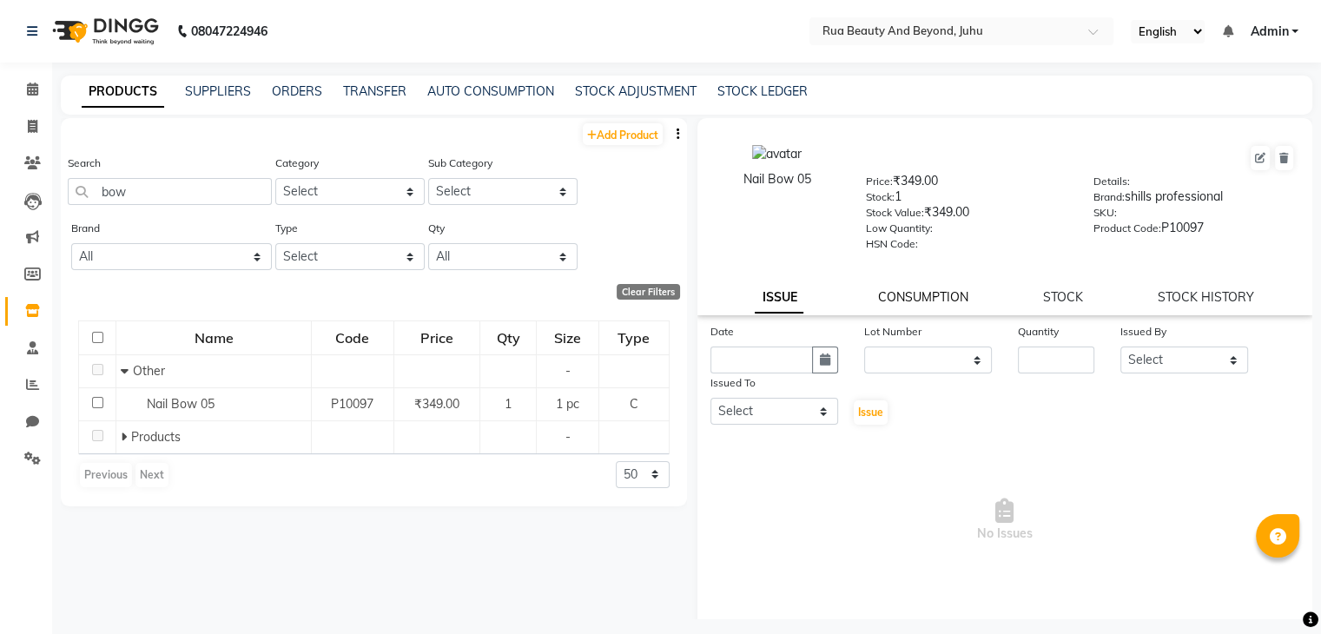
click at [897, 298] on link "CONSUMPTION" at bounding box center [923, 297] width 90 height 16
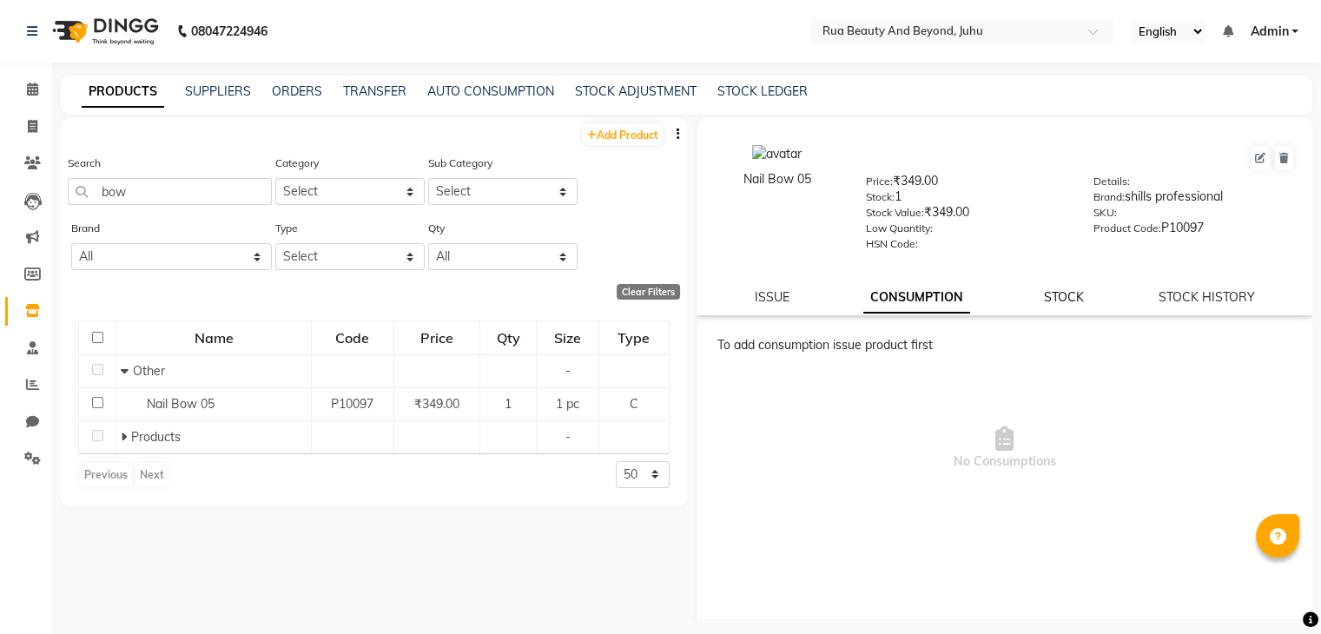
click at [1044, 295] on link "STOCK" at bounding box center [1064, 297] width 40 height 16
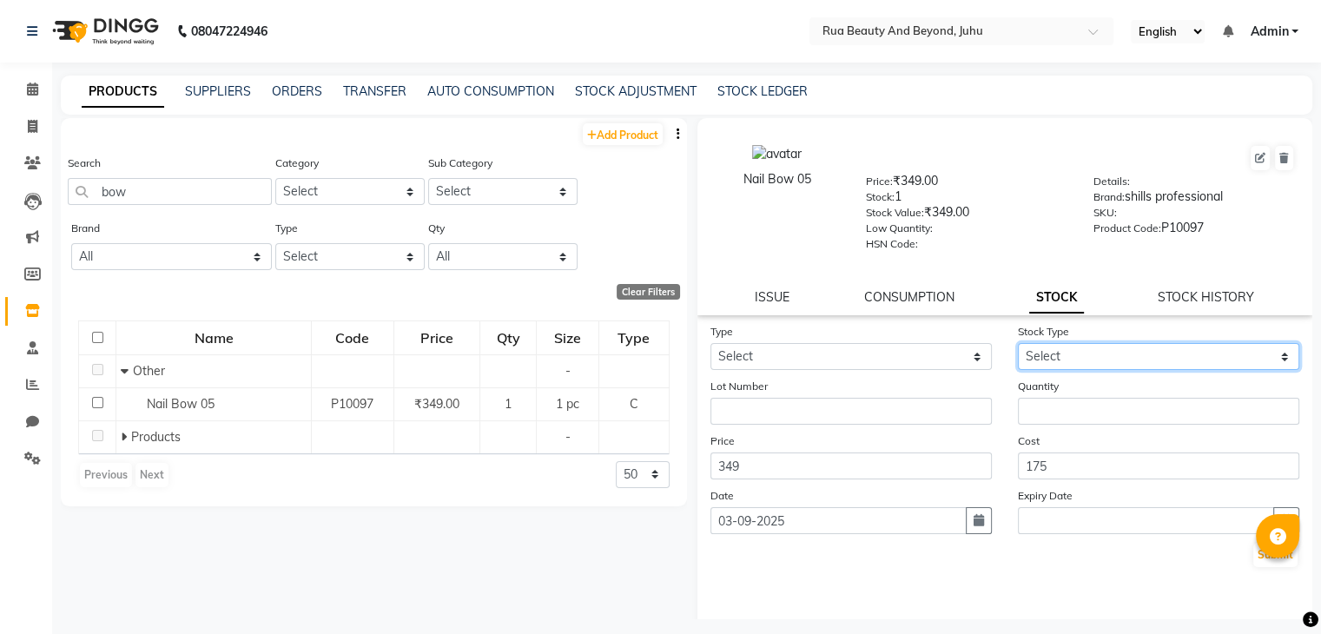
drag, startPoint x: 1049, startPoint y: 366, endPoint x: 1046, endPoint y: 374, distance: 9.4
click at [1049, 366] on select "Select" at bounding box center [1158, 356] width 281 height 27
click at [1045, 370] on select "Select" at bounding box center [1158, 356] width 281 height 27
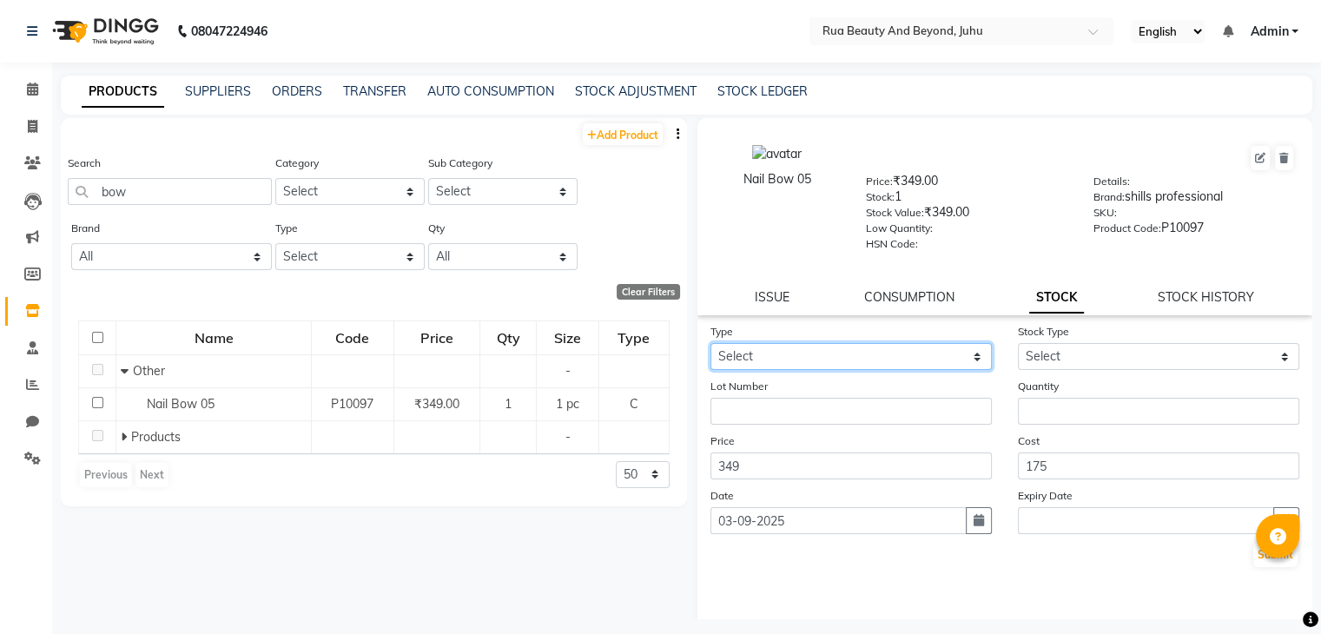
click at [830, 368] on select "Select In Out" at bounding box center [850, 356] width 281 height 27
click at [710, 349] on select "Select In Out" at bounding box center [850, 356] width 281 height 27
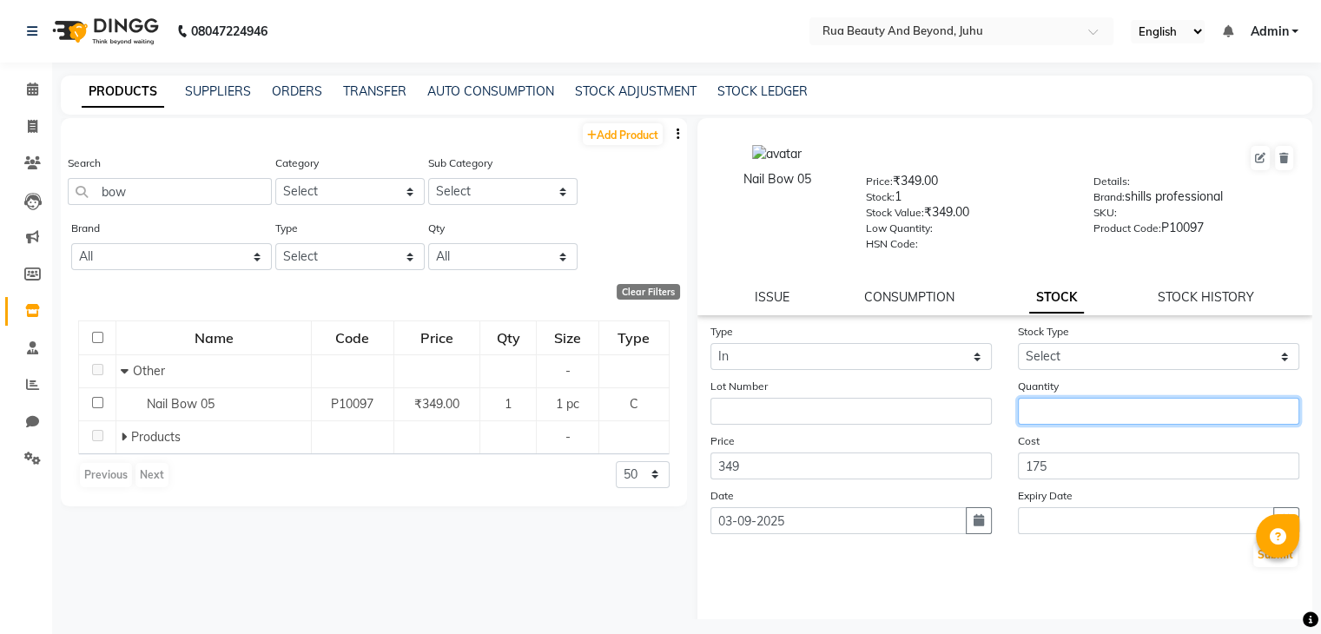
click at [1049, 411] on input "number" at bounding box center [1158, 411] width 281 height 27
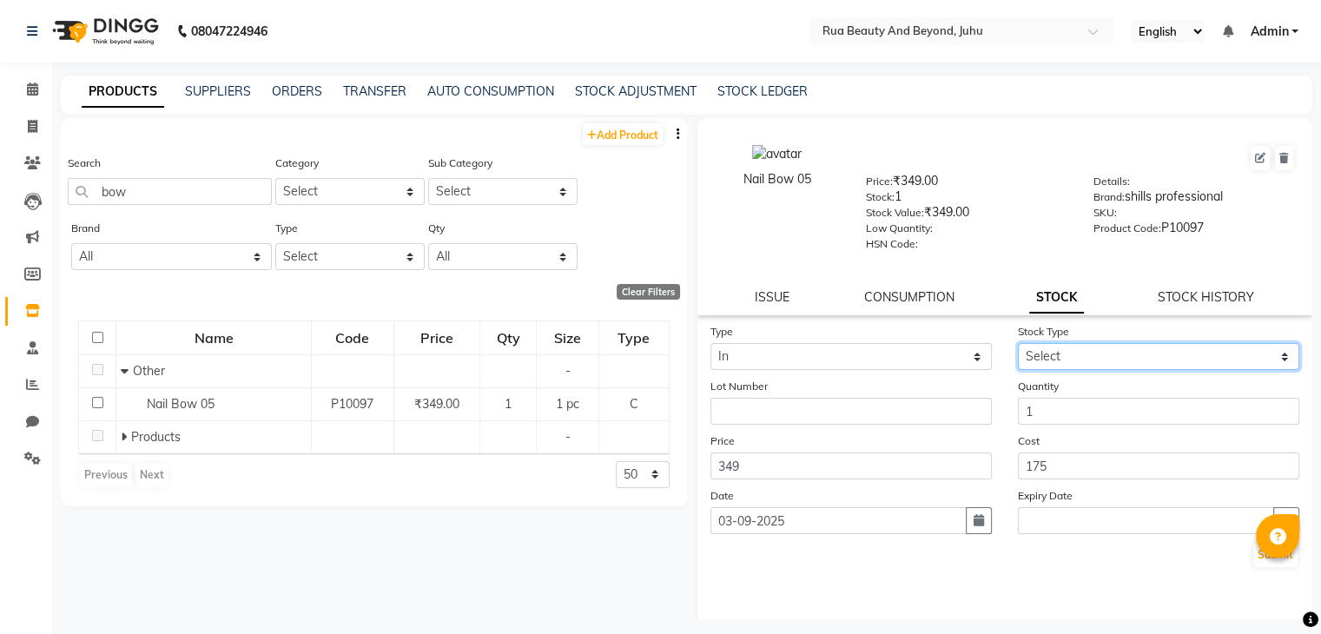
click at [1035, 362] on select "Select New Stock Adjustment Return Other" at bounding box center [1158, 356] width 281 height 27
click at [1018, 349] on select "Select New Stock Adjustment Return Other" at bounding box center [1158, 356] width 281 height 27
click at [1253, 567] on button "Submit" at bounding box center [1275, 555] width 44 height 24
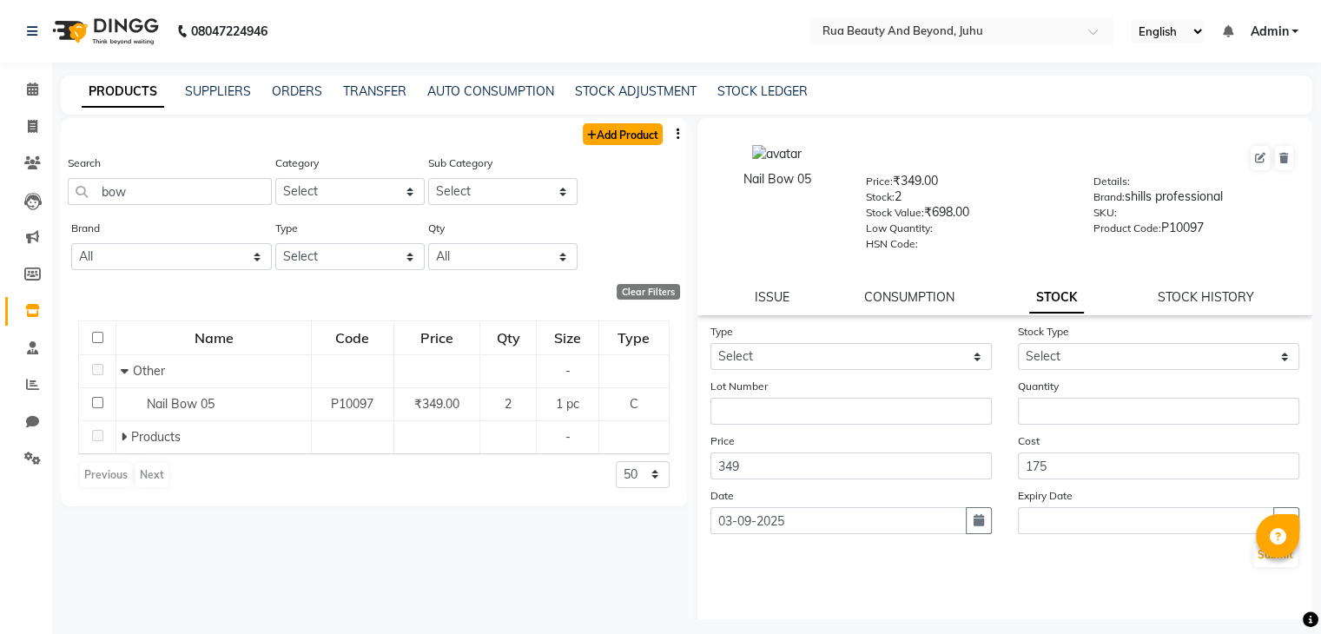
click at [623, 134] on link "Add Product" at bounding box center [623, 134] width 80 height 22
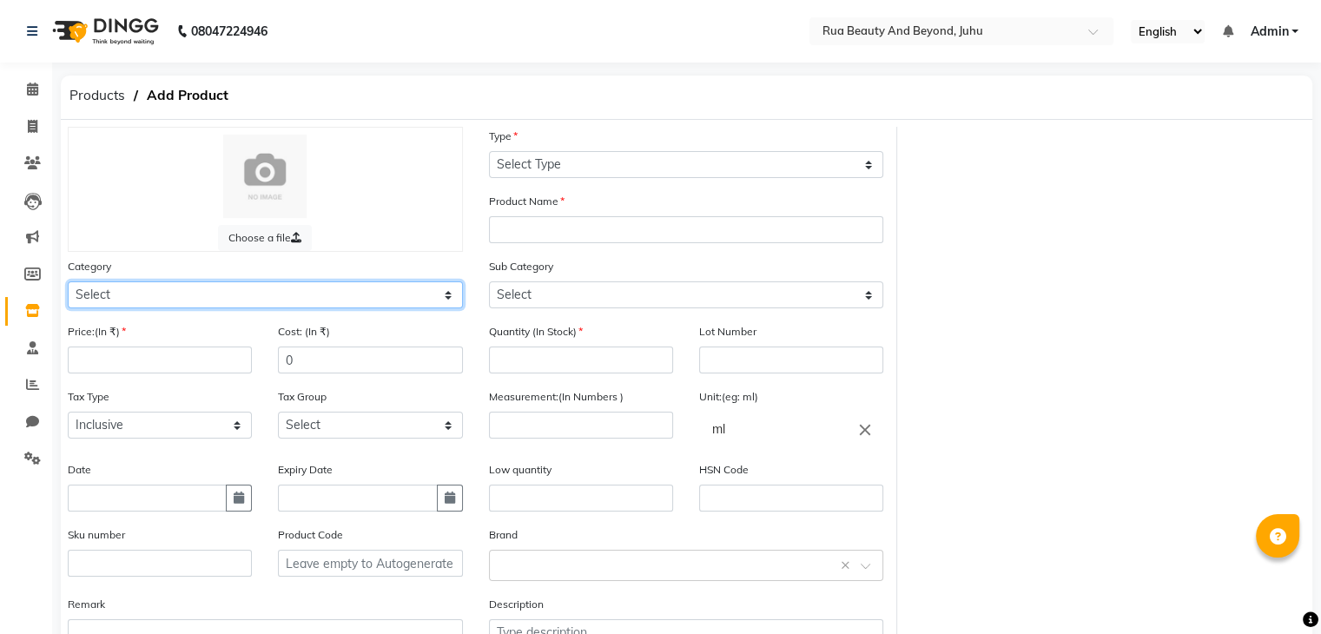
click at [112, 307] on select "Select Hair Skin Makeup Personal Care Appliances [PERSON_NAME] Waxing Disposabl…" at bounding box center [265, 294] width 395 height 27
click at [68, 284] on select "Select Hair Skin Makeup Personal Care Appliances [PERSON_NAME] Waxing Disposabl…" at bounding box center [265, 294] width 395 height 27
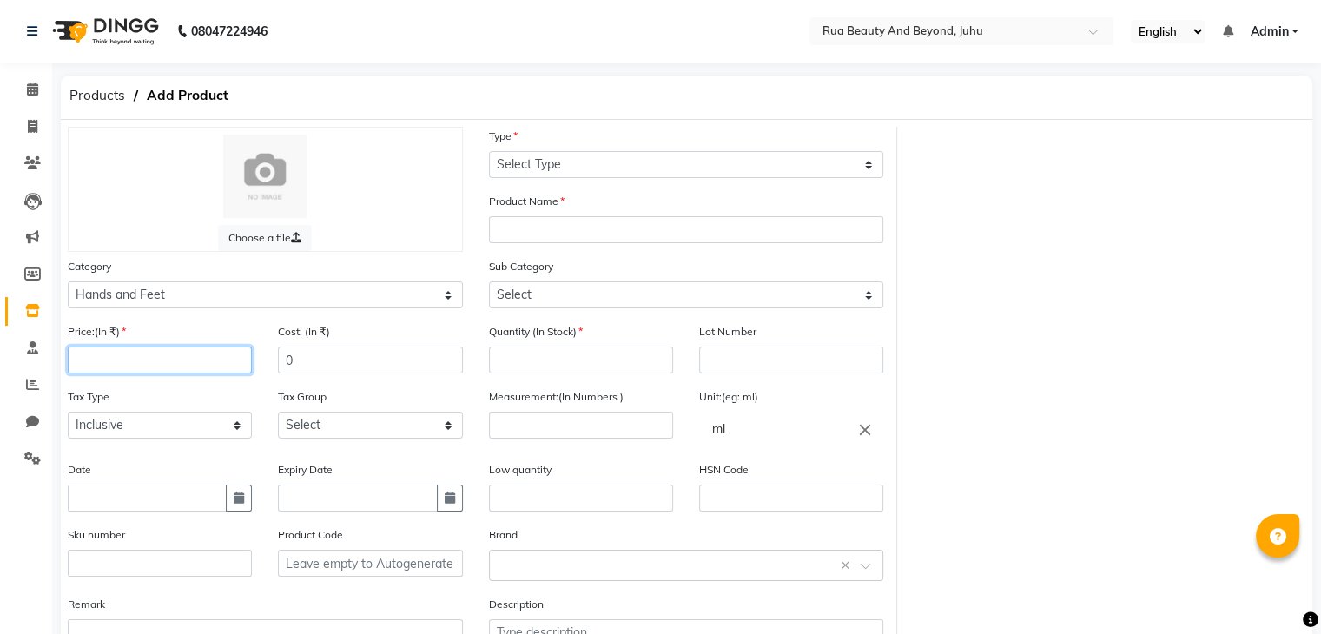
click at [128, 359] on input "number" at bounding box center [160, 360] width 184 height 27
drag, startPoint x: 301, startPoint y: 366, endPoint x: 188, endPoint y: 351, distance: 113.9
click at [216, 362] on div "Price:(In ₹) 299 Cost: (In ₹) 0" at bounding box center [265, 354] width 421 height 65
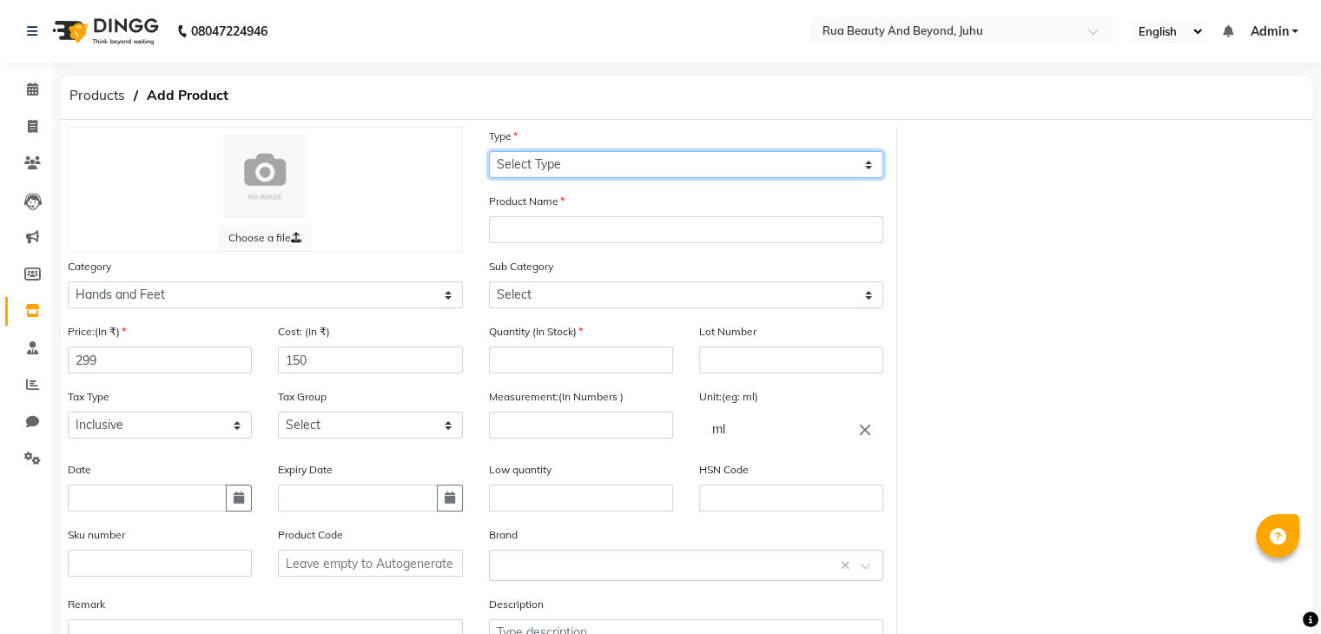
click at [557, 158] on select "Select Type Both Retail Consumable" at bounding box center [686, 164] width 395 height 27
click at [489, 152] on select "Select Type Both Retail Consumable" at bounding box center [686, 164] width 395 height 27
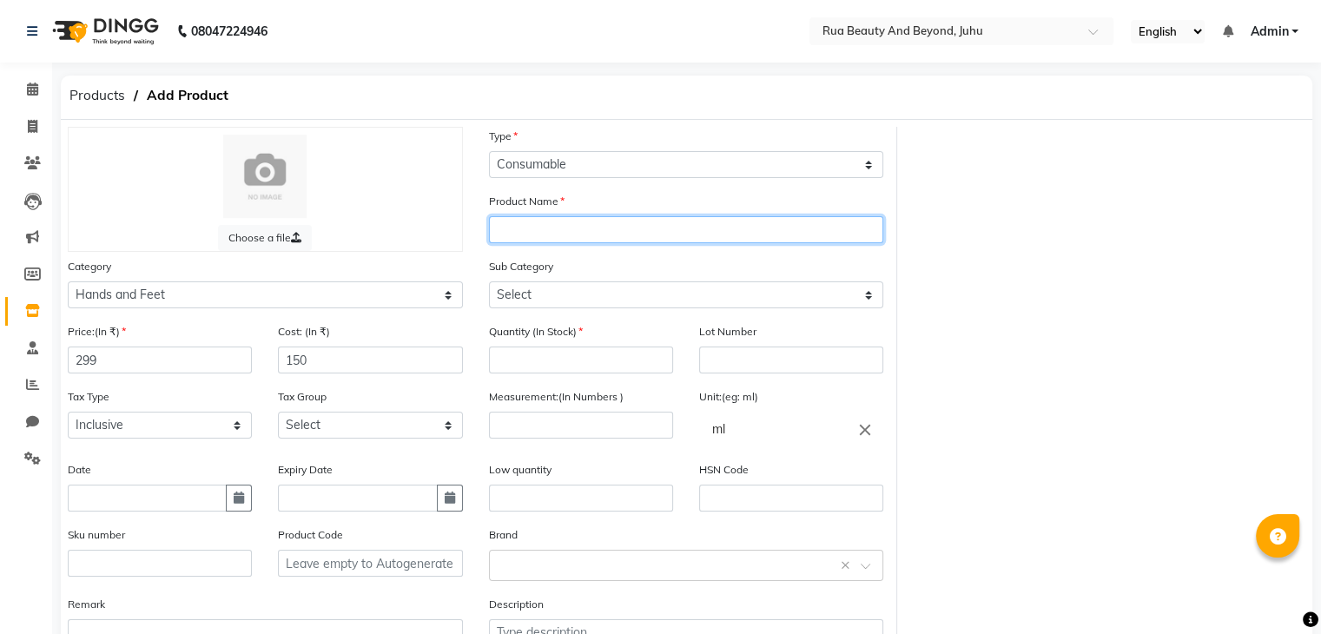
click at [524, 235] on input "text" at bounding box center [686, 229] width 395 height 27
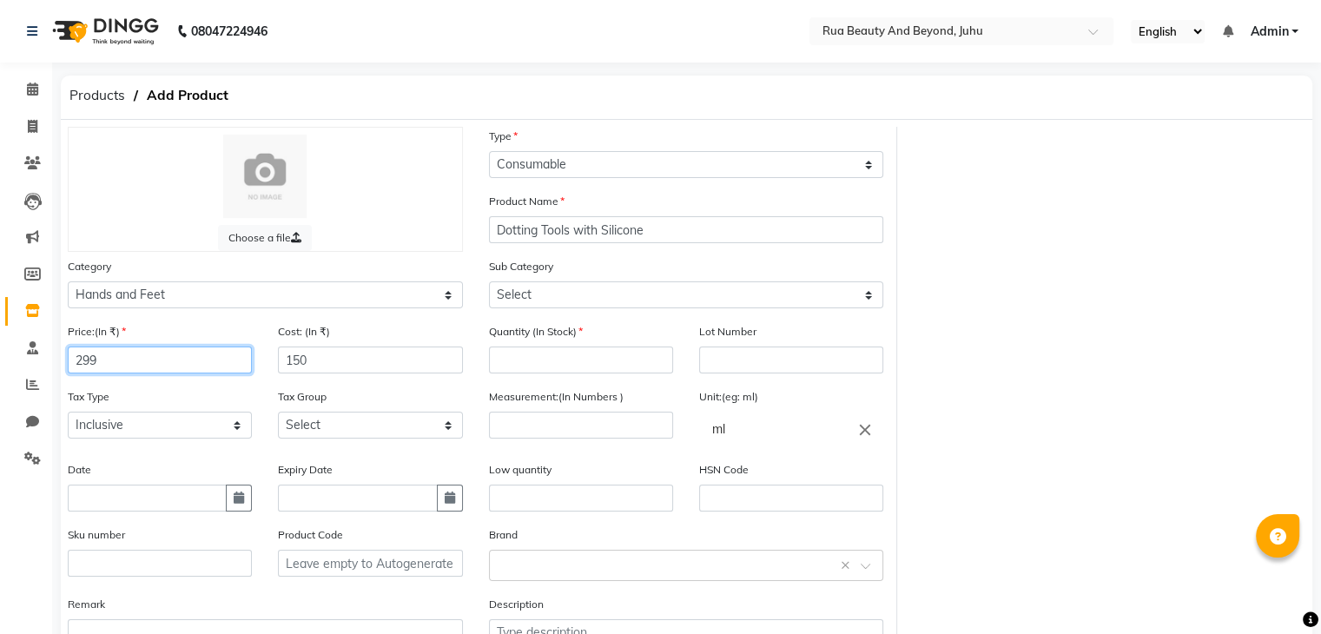
drag, startPoint x: 134, startPoint y: 373, endPoint x: 0, endPoint y: 348, distance: 136.0
click at [0, 348] on app-home "08047224946 Select Location × Rua Beauty And Beyond, Juhu English ENGLISH Españ…" at bounding box center [660, 381] width 1321 height 762
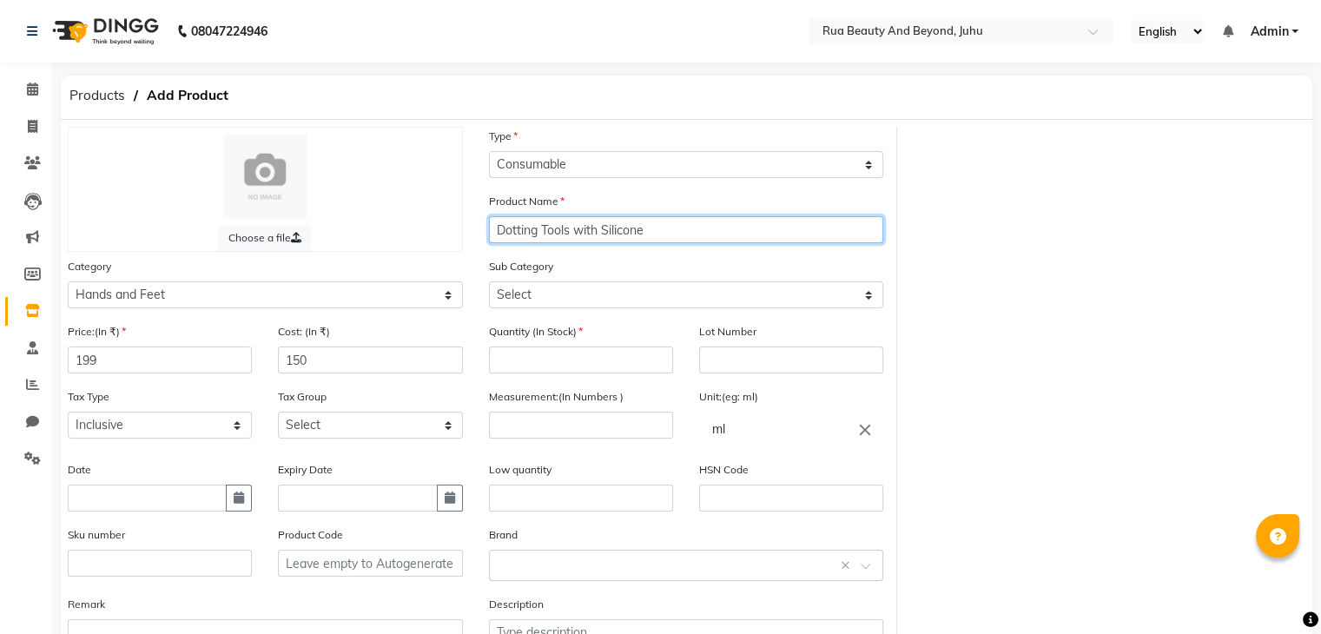
click at [588, 237] on input "Dotting Tools with Silicone" at bounding box center [686, 229] width 395 height 27
click at [660, 232] on input "Dotting Tools WhiteSilicone" at bounding box center [686, 229] width 395 height 27
click at [611, 232] on input "Dotting Tools WhiteSilicone" at bounding box center [686, 229] width 395 height 27
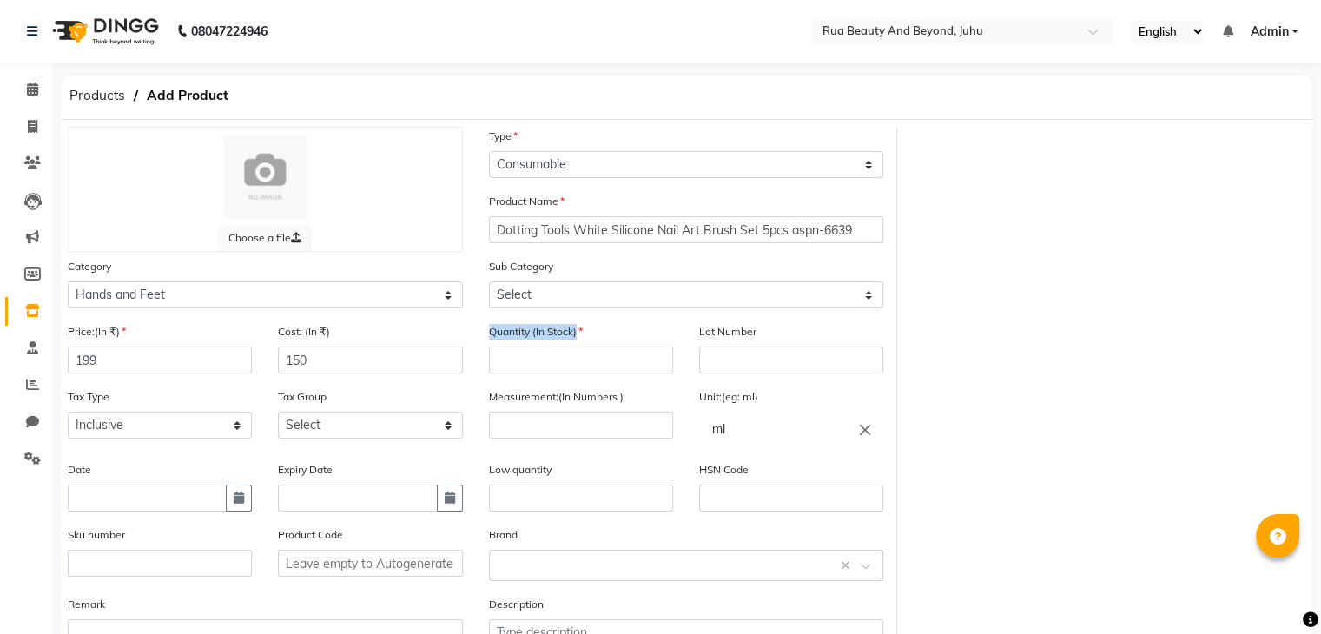
drag, startPoint x: 671, startPoint y: 238, endPoint x: 607, endPoint y: 351, distance: 129.5
click at [607, 351] on div "Quantity (In Stock)" at bounding box center [581, 347] width 184 height 51
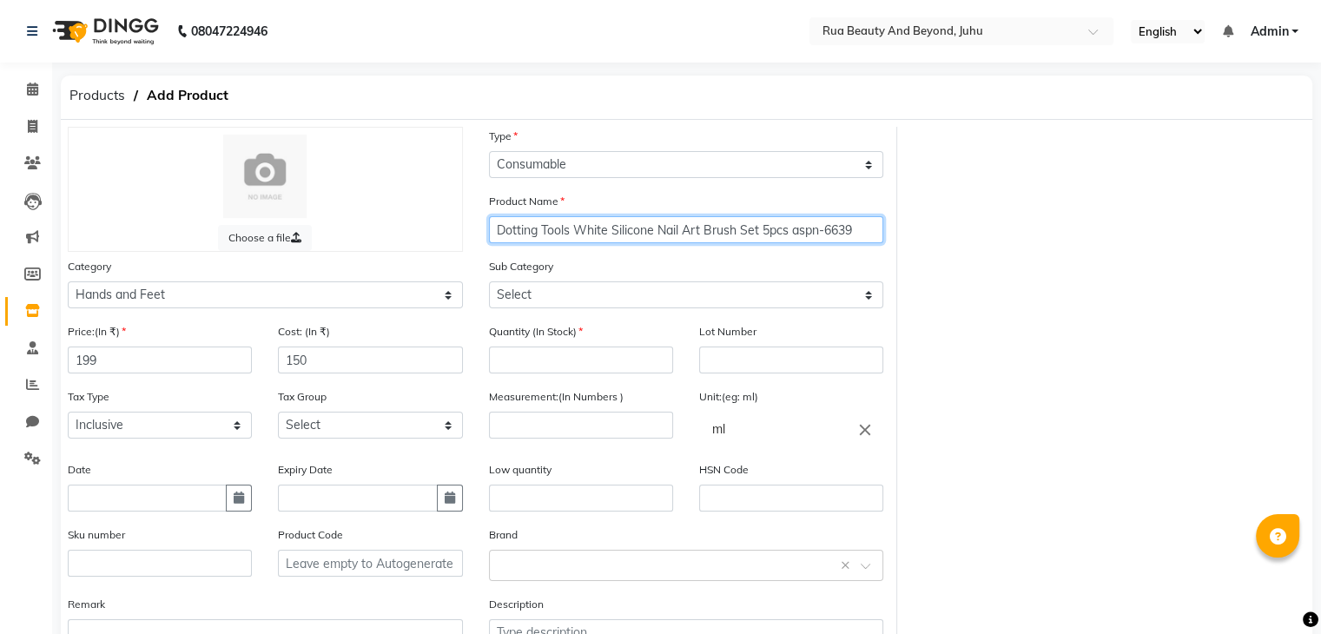
click at [806, 234] on input "Dotting Tools White Silicone Nail Art Brush Set 5pcs aspn-6639" at bounding box center [686, 229] width 395 height 27
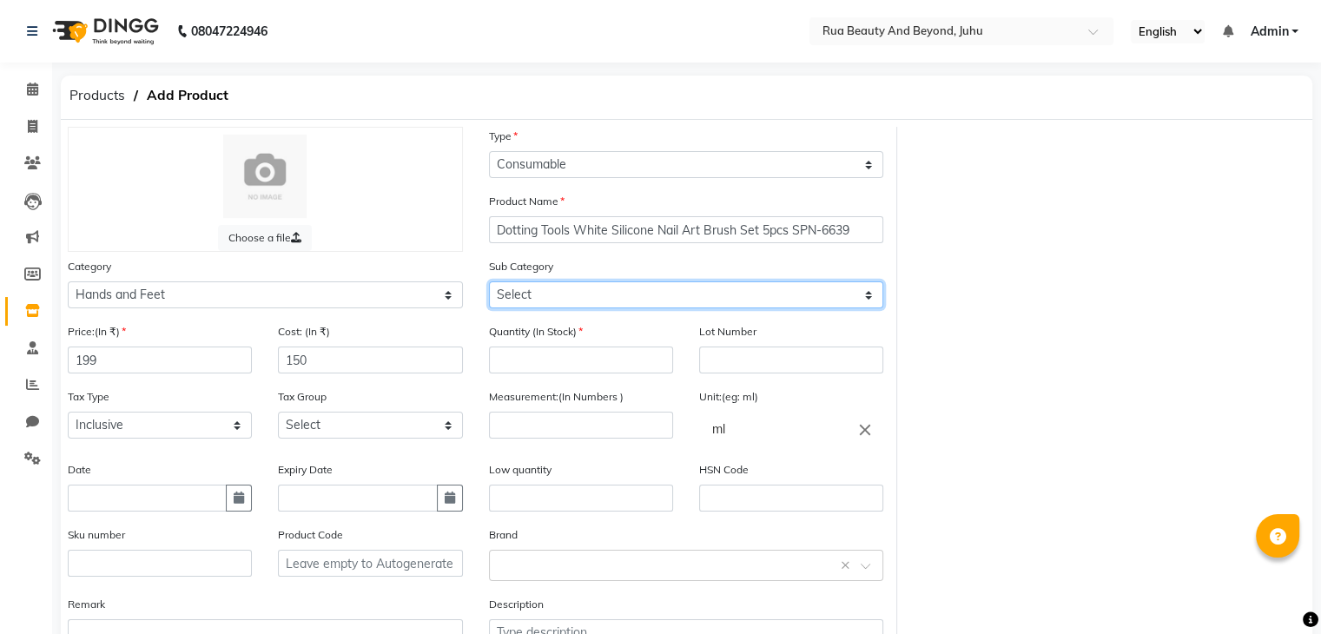
click at [626, 308] on select "Select Products Appliances" at bounding box center [686, 294] width 395 height 27
click at [489, 284] on select "Select Products Appliances" at bounding box center [686, 294] width 395 height 27
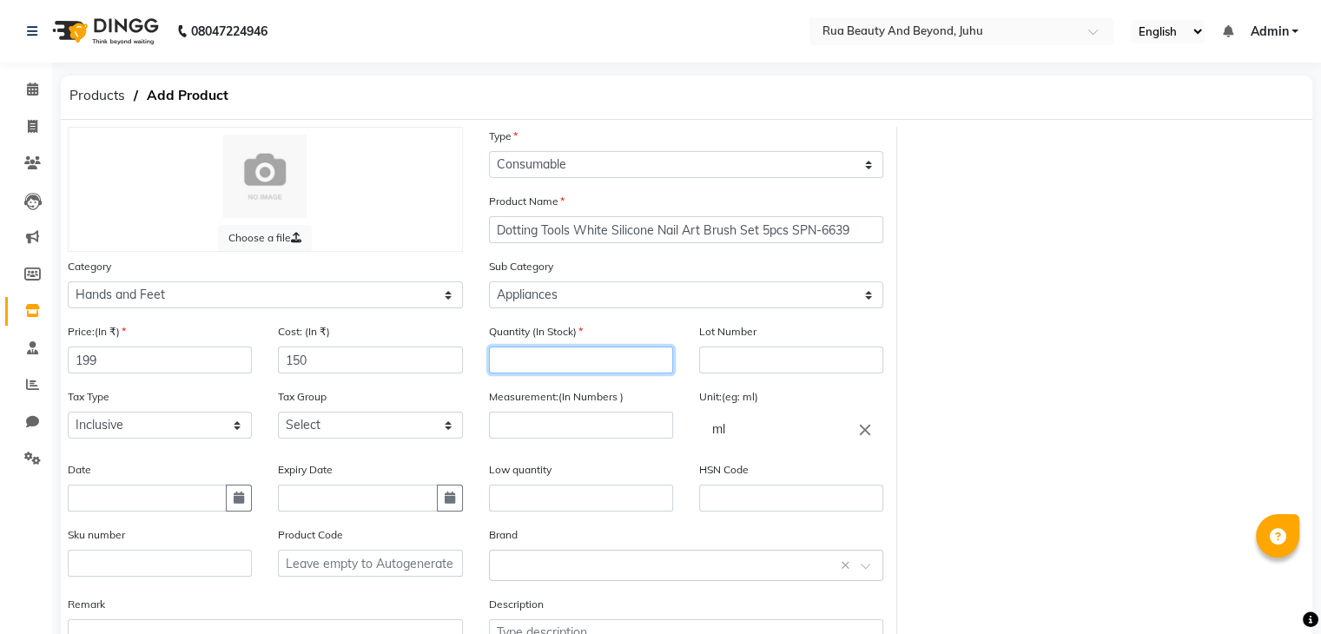
click at [545, 362] on input "number" at bounding box center [581, 360] width 184 height 27
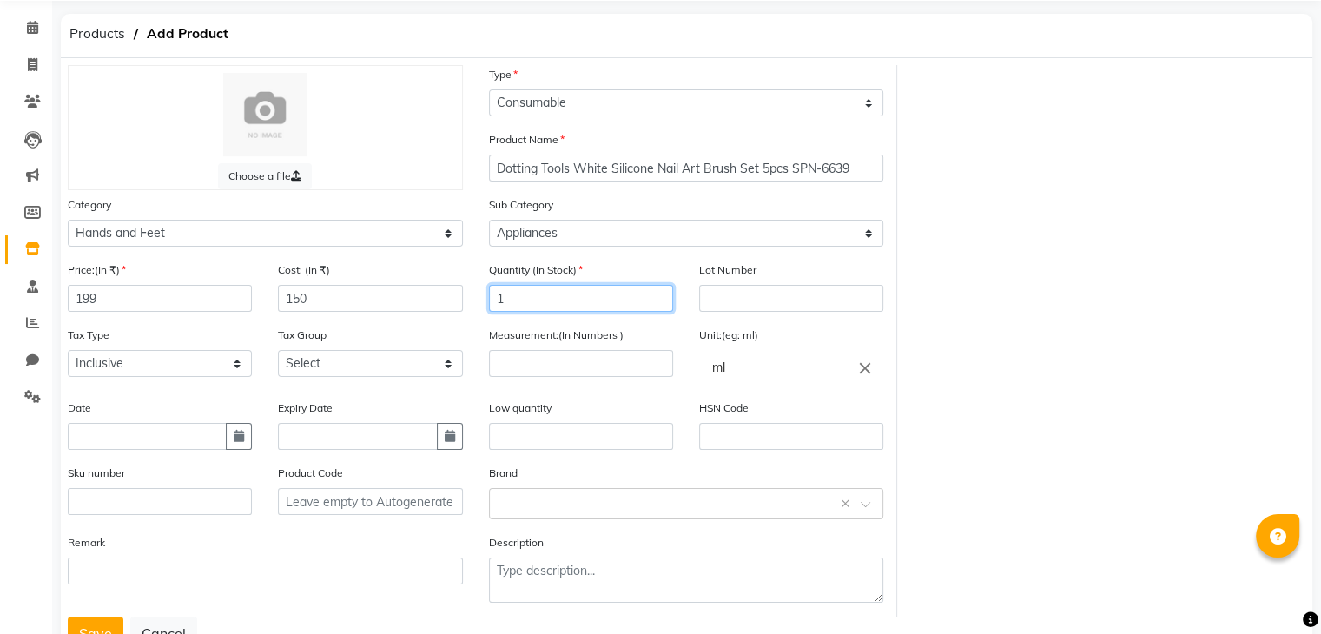
scroll to position [135, 0]
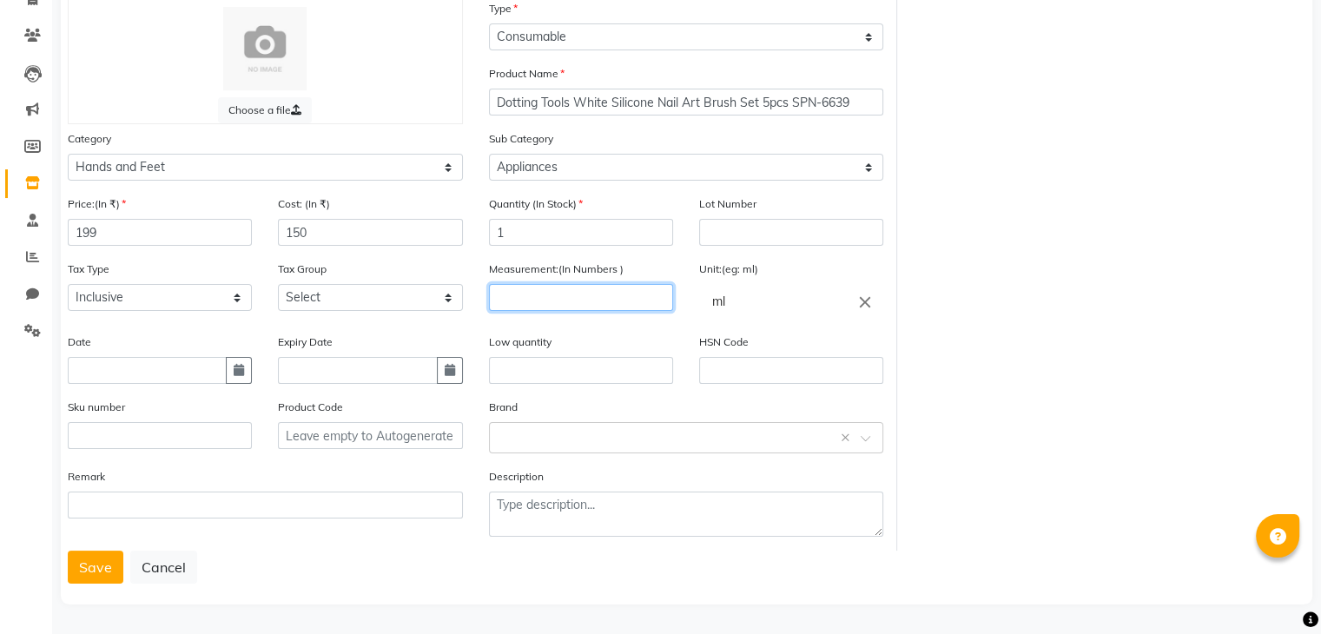
click at [540, 297] on input "number" at bounding box center [581, 297] width 184 height 27
click at [855, 297] on input "ml" at bounding box center [791, 301] width 184 height 35
click at [862, 302] on icon "close" at bounding box center [865, 301] width 19 height 19
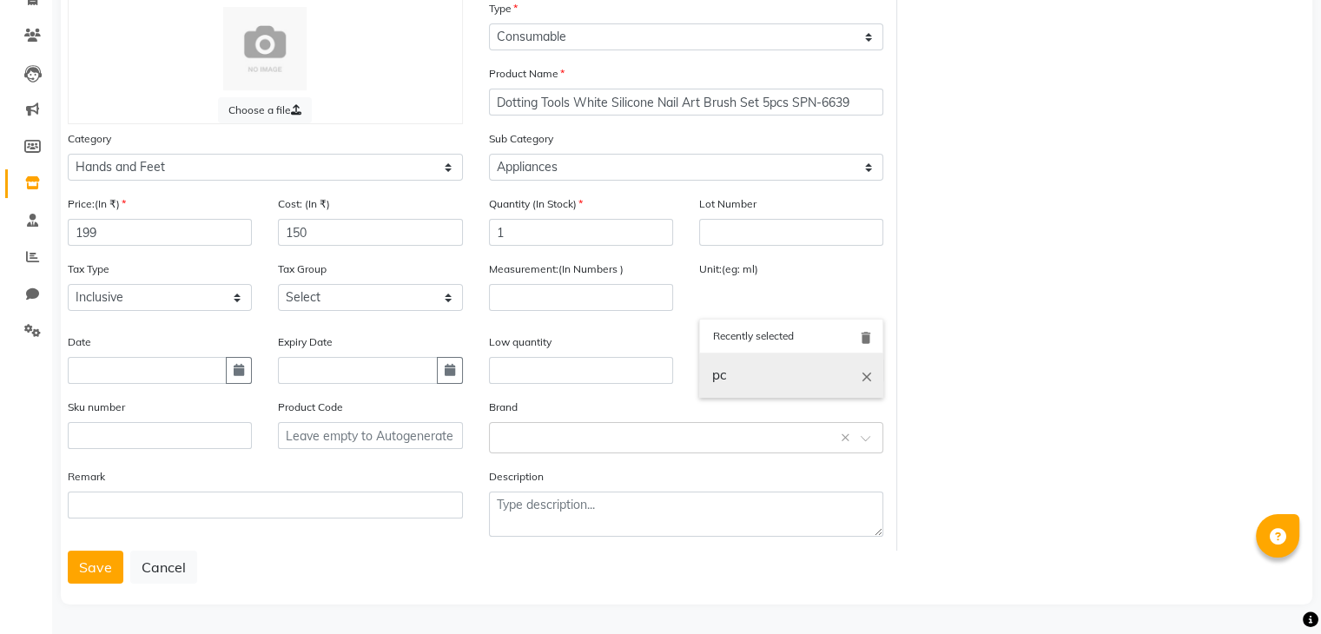
click at [768, 377] on link "pc" at bounding box center [791, 376] width 184 height 44
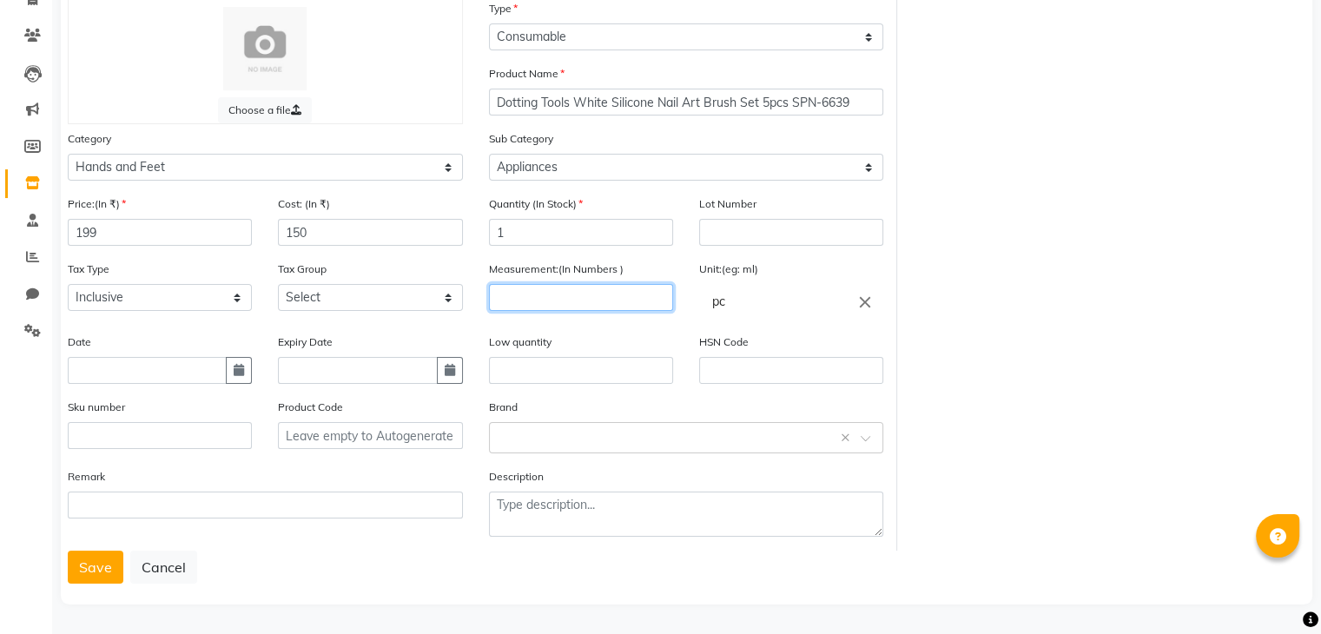
click at [504, 296] on input "number" at bounding box center [581, 297] width 184 height 27
click at [517, 449] on div "Select brand or add custom brand ×" at bounding box center [686, 437] width 395 height 31
click at [552, 432] on input "text" at bounding box center [669, 436] width 341 height 18
drag, startPoint x: 535, startPoint y: 445, endPoint x: 559, endPoint y: 443, distance: 24.4
click at [537, 444] on div "Select brand or add custom brand ×" at bounding box center [686, 437] width 395 height 31
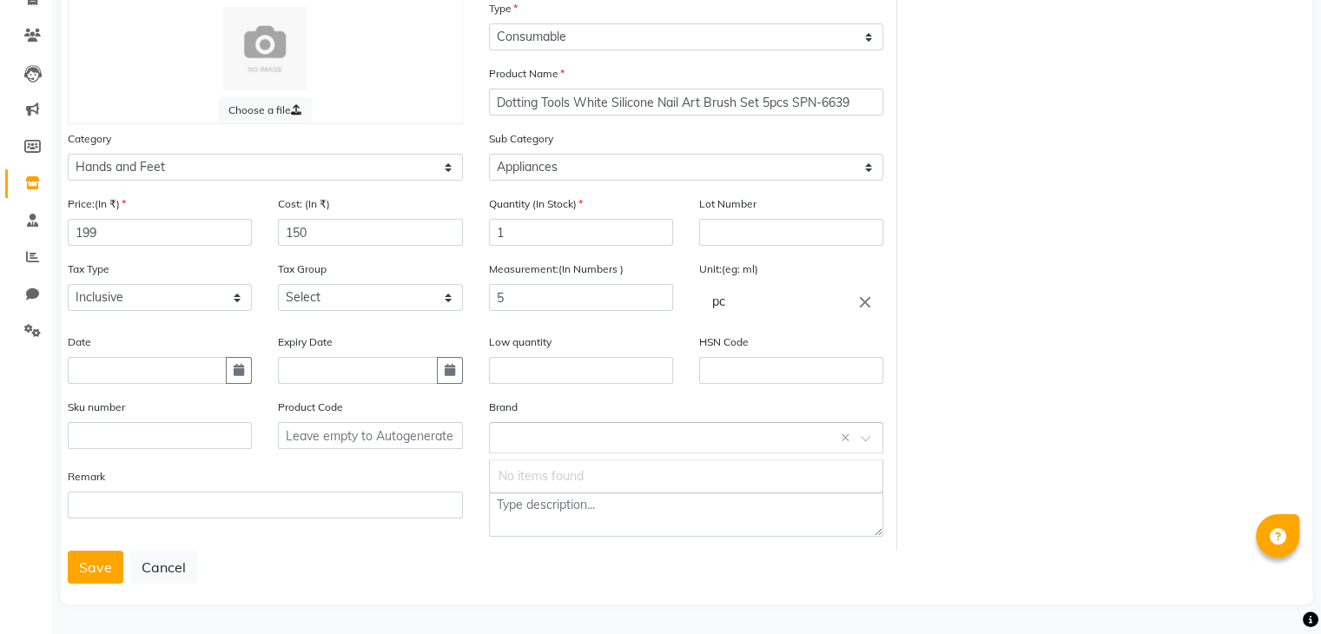
click at [838, 433] on input "text" at bounding box center [669, 436] width 341 height 18
click at [842, 434] on div "Select brand or add custom brand ×" at bounding box center [686, 437] width 395 height 31
click at [567, 432] on input "text" at bounding box center [669, 436] width 341 height 18
click at [551, 402] on div "Brand Select brand or add custom brand" at bounding box center [686, 426] width 395 height 56
click at [539, 437] on input "text" at bounding box center [669, 436] width 341 height 18
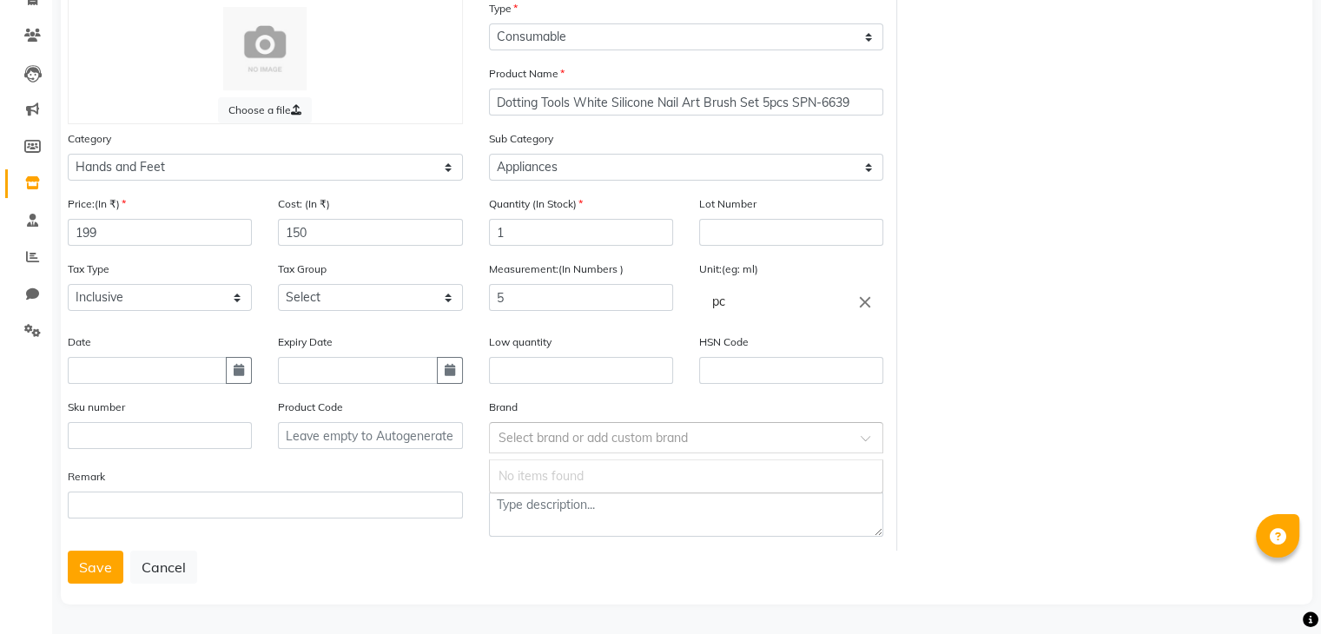
click at [601, 459] on ng-dropdown-panel "No items found" at bounding box center [686, 476] width 395 height 34
click at [549, 427] on input "text" at bounding box center [669, 436] width 341 height 18
click at [167, 170] on select "Select Hair Skin Makeup Personal Care Appliances [PERSON_NAME] Waxing Disposabl…" at bounding box center [265, 167] width 395 height 27
click at [169, 169] on select "Select Hair Skin Makeup Personal Care Appliances [PERSON_NAME] Waxing Disposabl…" at bounding box center [265, 167] width 395 height 27
click at [335, 294] on select "Select GST" at bounding box center [370, 297] width 184 height 27
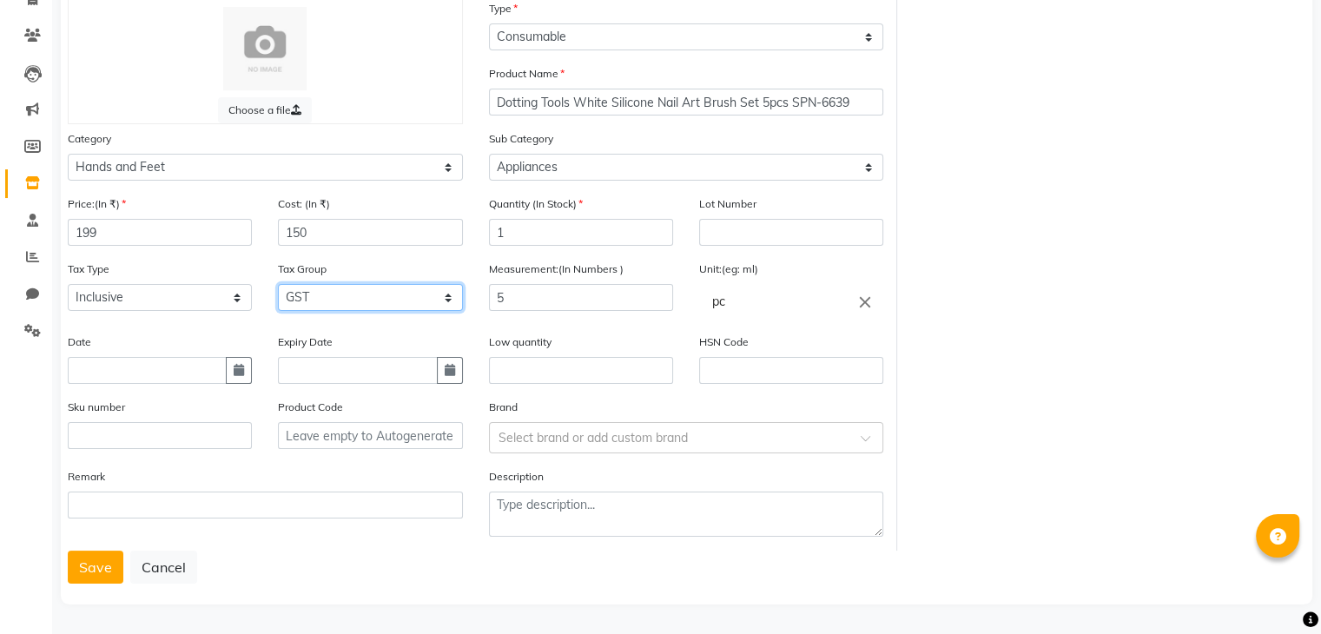
click at [278, 284] on select "Select GST" at bounding box center [370, 297] width 184 height 27
click at [584, 443] on input "text" at bounding box center [669, 436] width 341 height 18
click at [489, 402] on label "Brand" at bounding box center [503, 408] width 29 height 16
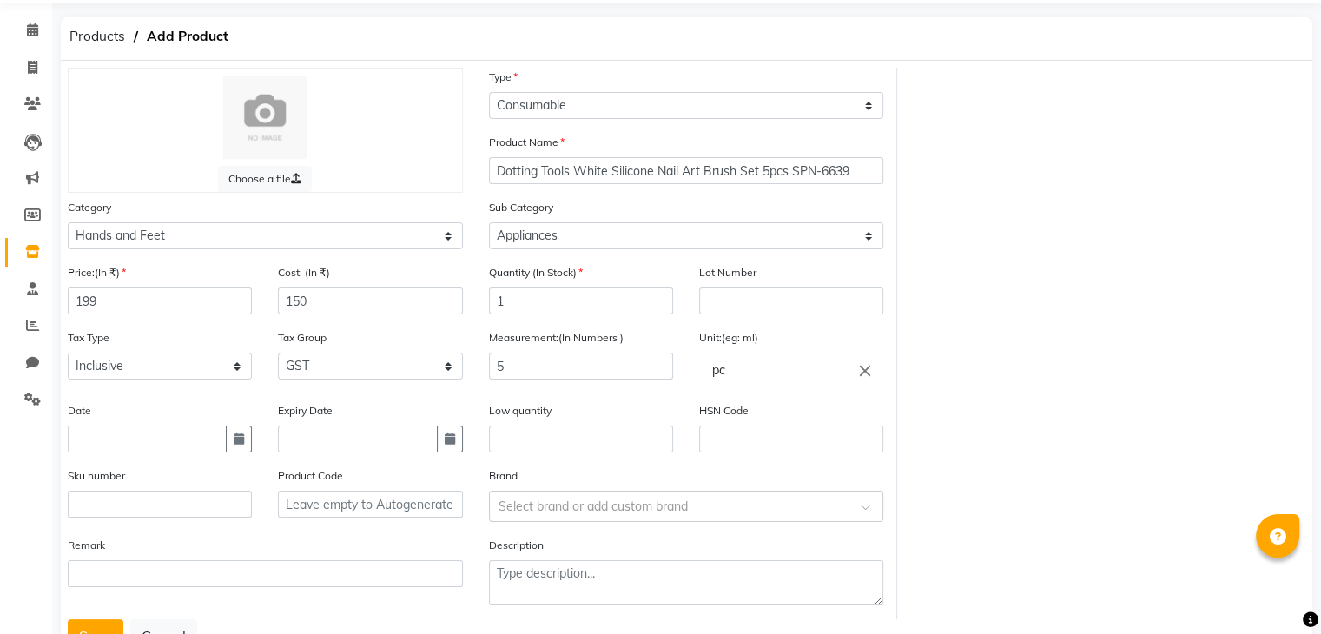
scroll to position [0, 0]
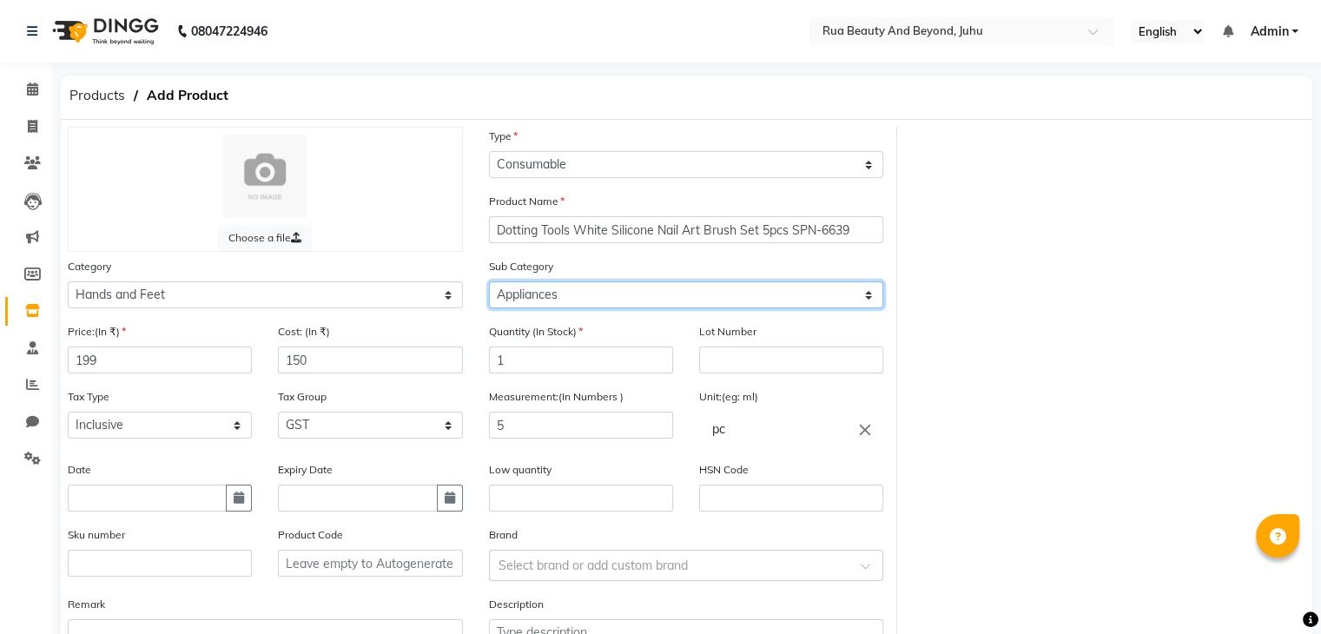
click at [566, 303] on select "Select Products Appliances" at bounding box center [686, 294] width 395 height 27
click at [489, 284] on select "Select Products Appliances" at bounding box center [686, 294] width 395 height 27
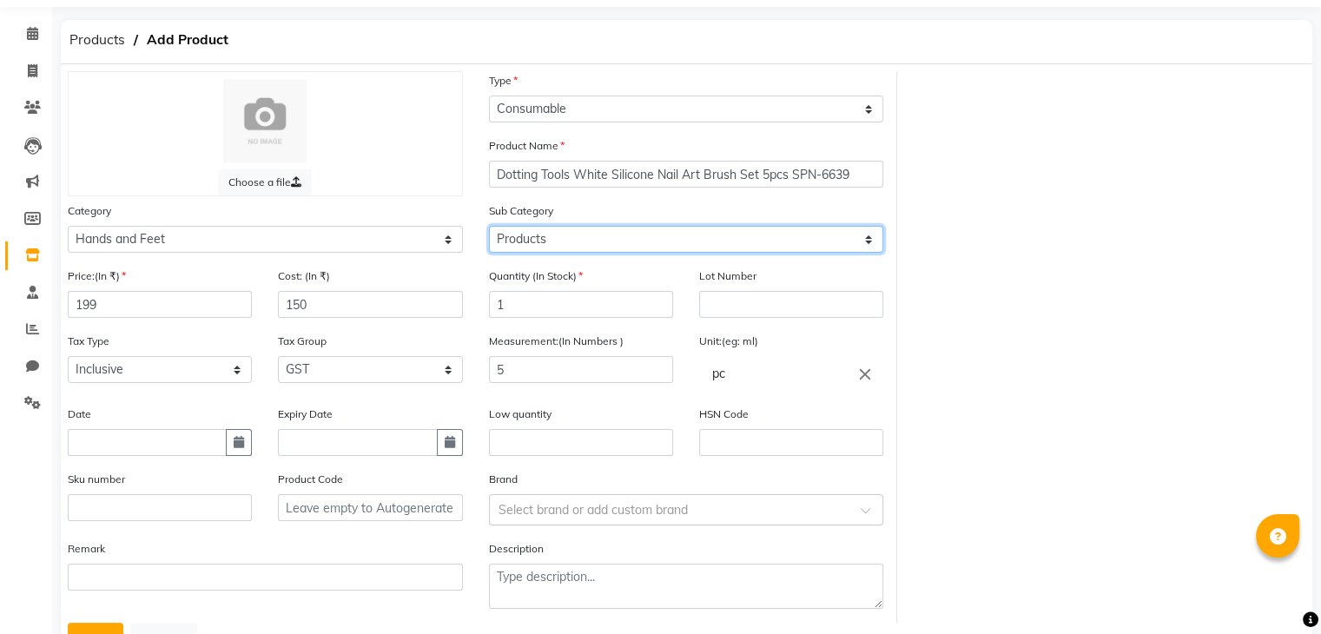
scroll to position [135, 0]
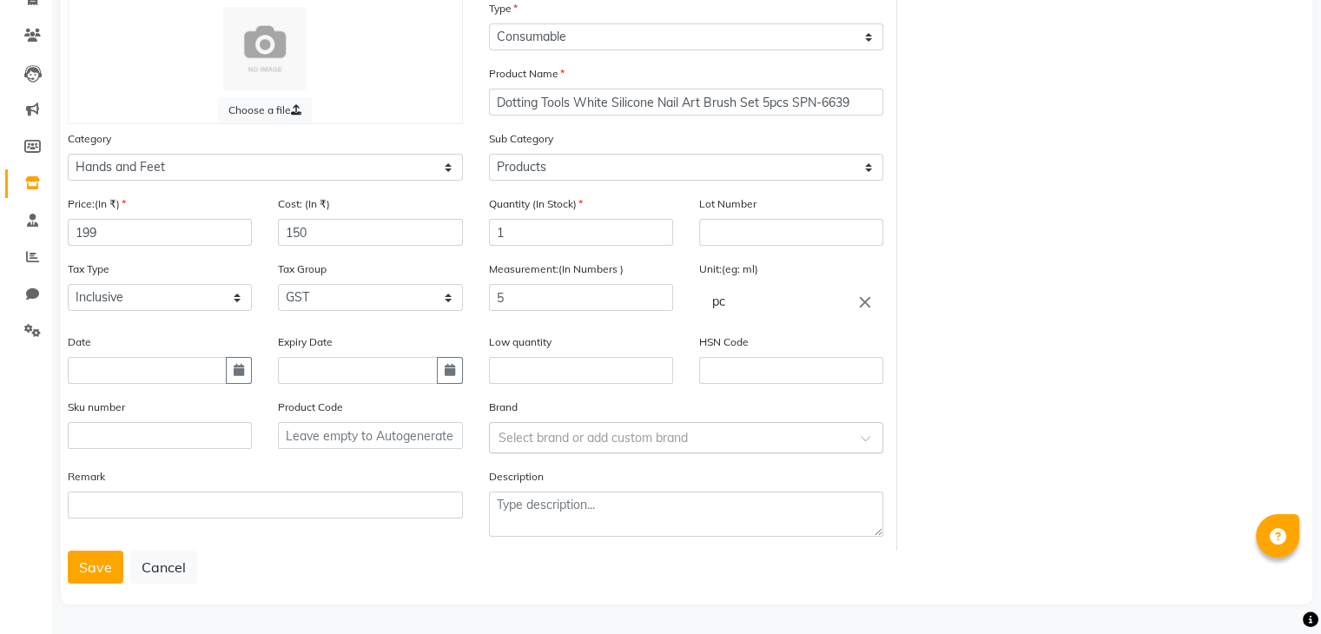
click at [544, 432] on input "text" at bounding box center [669, 436] width 341 height 18
click at [544, 429] on input "text" at bounding box center [669, 436] width 341 height 18
drag, startPoint x: 556, startPoint y: 157, endPoint x: 556, endPoint y: 171, distance: 13.9
click at [556, 157] on select "Select Products Appliances" at bounding box center [686, 167] width 395 height 27
click at [489, 154] on select "Select Products Appliances" at bounding box center [686, 167] width 395 height 27
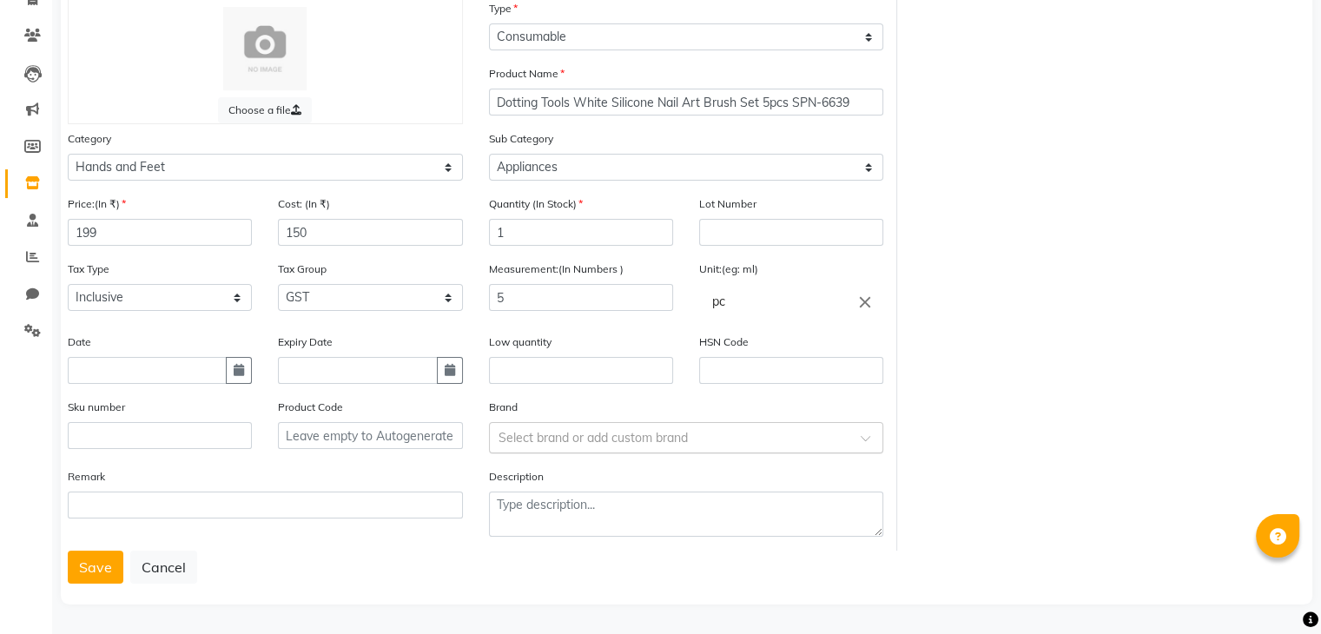
click at [577, 441] on input "text" at bounding box center [669, 436] width 341 height 18
click at [554, 468] on span "Add item "Shills Professional "" at bounding box center [579, 476] width 161 height 16
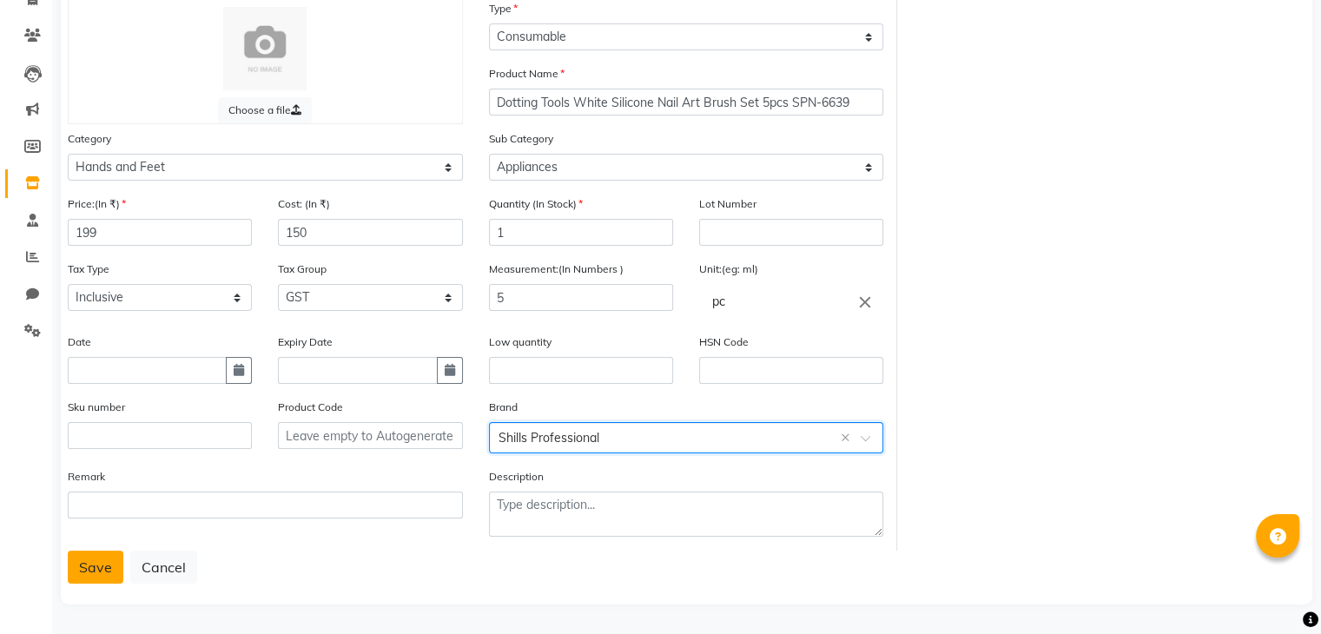
click at [96, 570] on button "Save" at bounding box center [96, 567] width 56 height 33
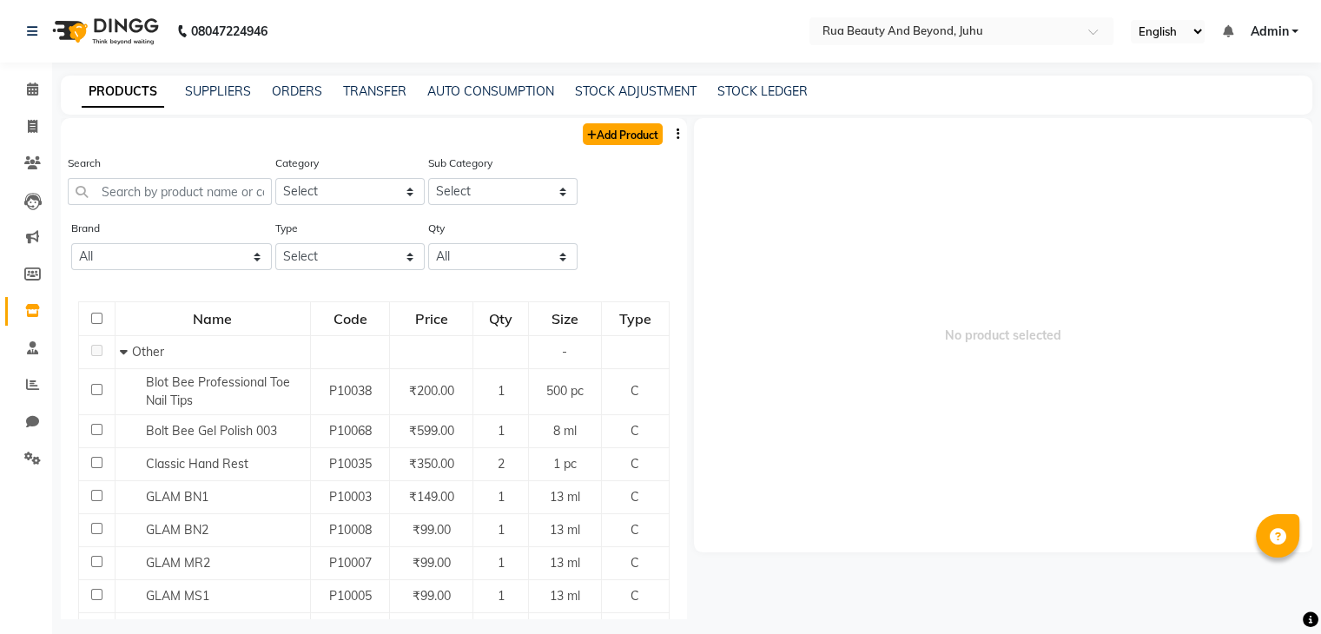
click at [598, 131] on link "Add Product" at bounding box center [623, 134] width 80 height 22
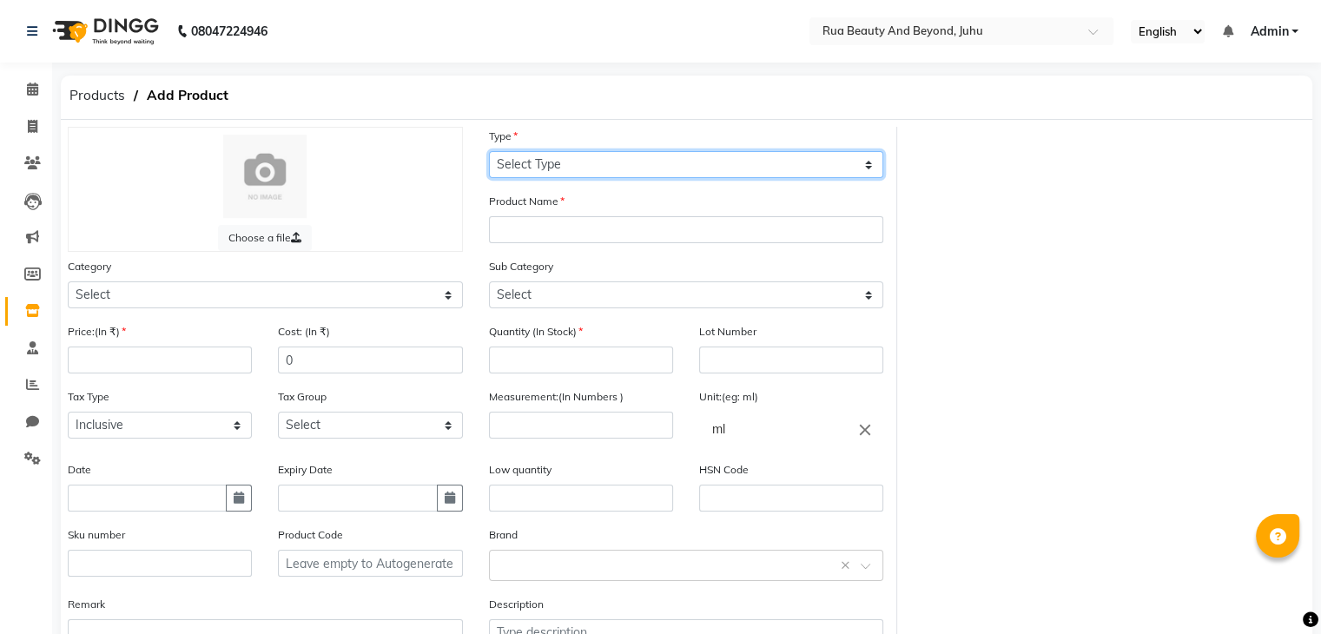
drag, startPoint x: 569, startPoint y: 164, endPoint x: 569, endPoint y: 175, distance: 10.4
click at [569, 164] on select "Select Type Both Retail Consumable" at bounding box center [686, 164] width 395 height 27
click at [489, 152] on select "Select Type Both Retail Consumable" at bounding box center [686, 164] width 395 height 27
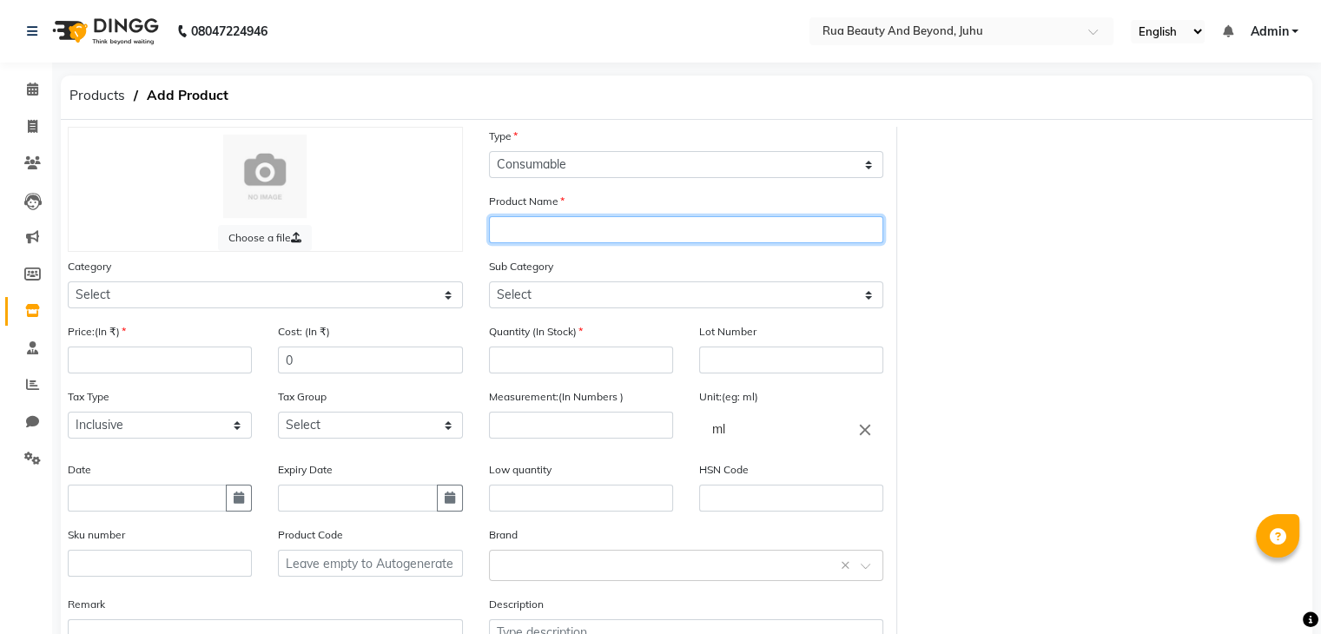
click at [552, 235] on input "text" at bounding box center [686, 229] width 395 height 27
click at [625, 227] on input "3D Flowers & Beads - SPN-11146" at bounding box center [686, 229] width 395 height 27
click at [613, 228] on input "3D Flowers & Beads -SPN-11146" at bounding box center [686, 229] width 395 height 27
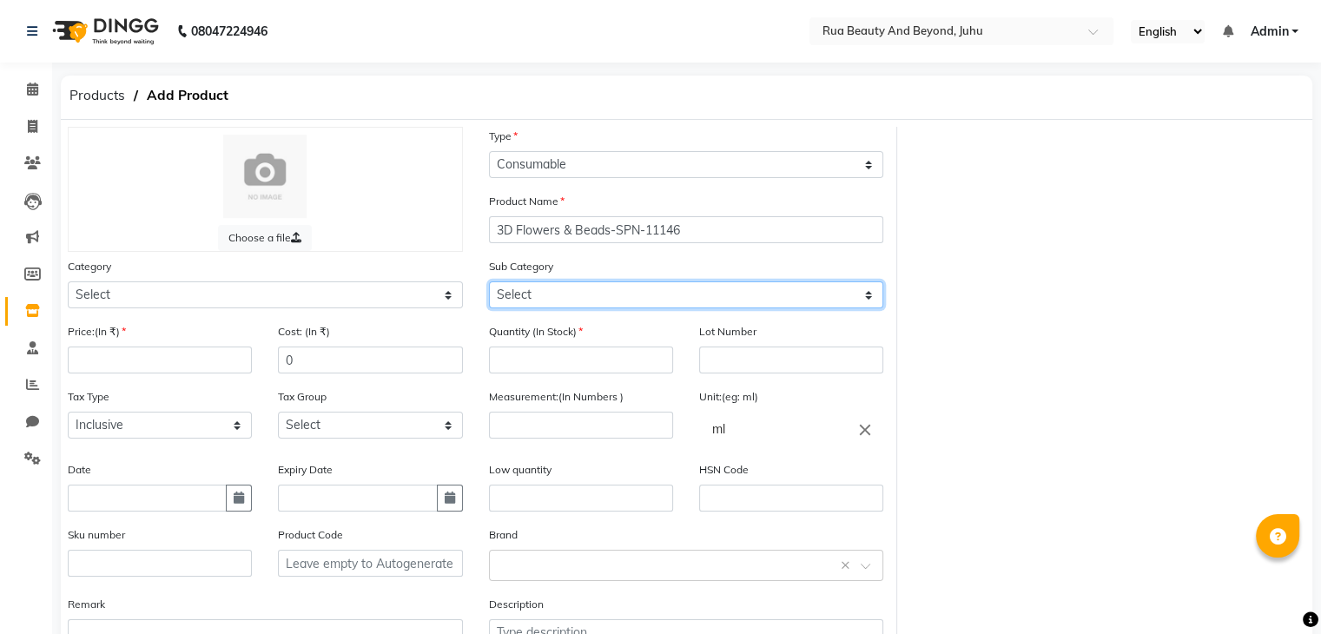
click at [558, 286] on select "Select" at bounding box center [686, 294] width 395 height 27
drag, startPoint x: 559, startPoint y: 290, endPoint x: 522, endPoint y: 298, distance: 38.2
click at [559, 290] on select "Select" at bounding box center [686, 294] width 395 height 27
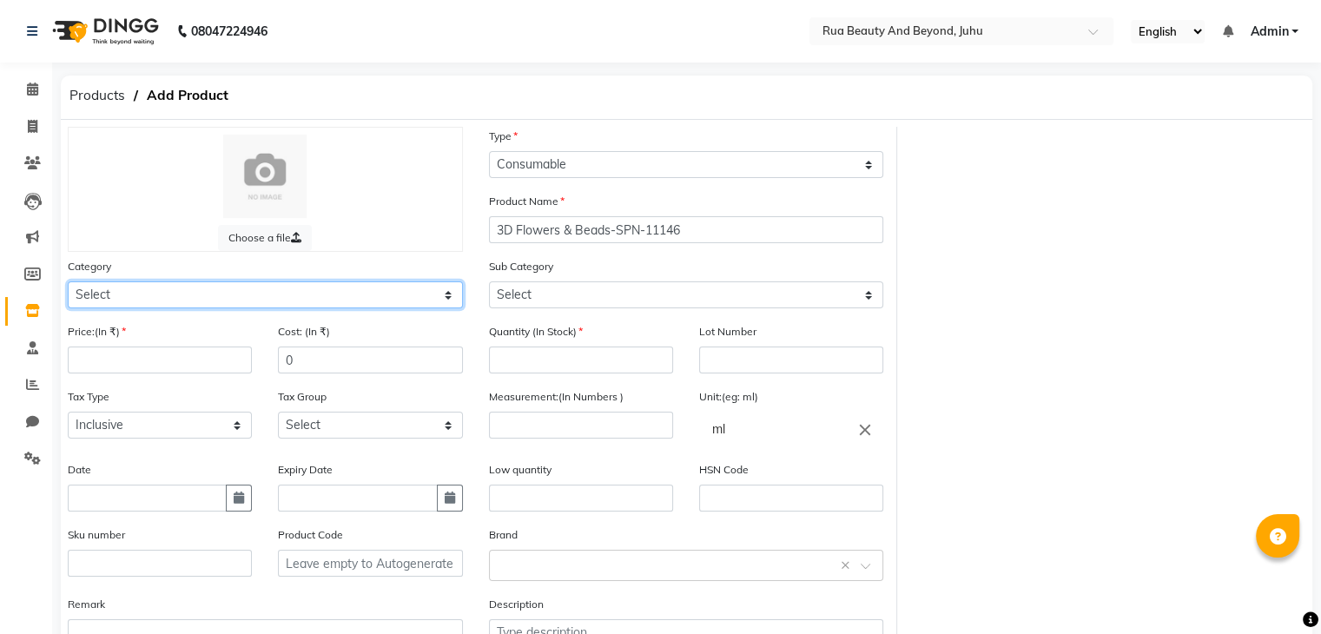
drag, startPoint x: 162, startPoint y: 297, endPoint x: 162, endPoint y: 310, distance: 13.0
click at [162, 297] on select "Select Hair Skin Makeup Personal Care Appliances [PERSON_NAME] Waxing Disposabl…" at bounding box center [265, 294] width 395 height 27
click at [68, 284] on select "Select Hair Skin Makeup Personal Care Appliances [PERSON_NAME] Waxing Disposabl…" at bounding box center [265, 294] width 395 height 27
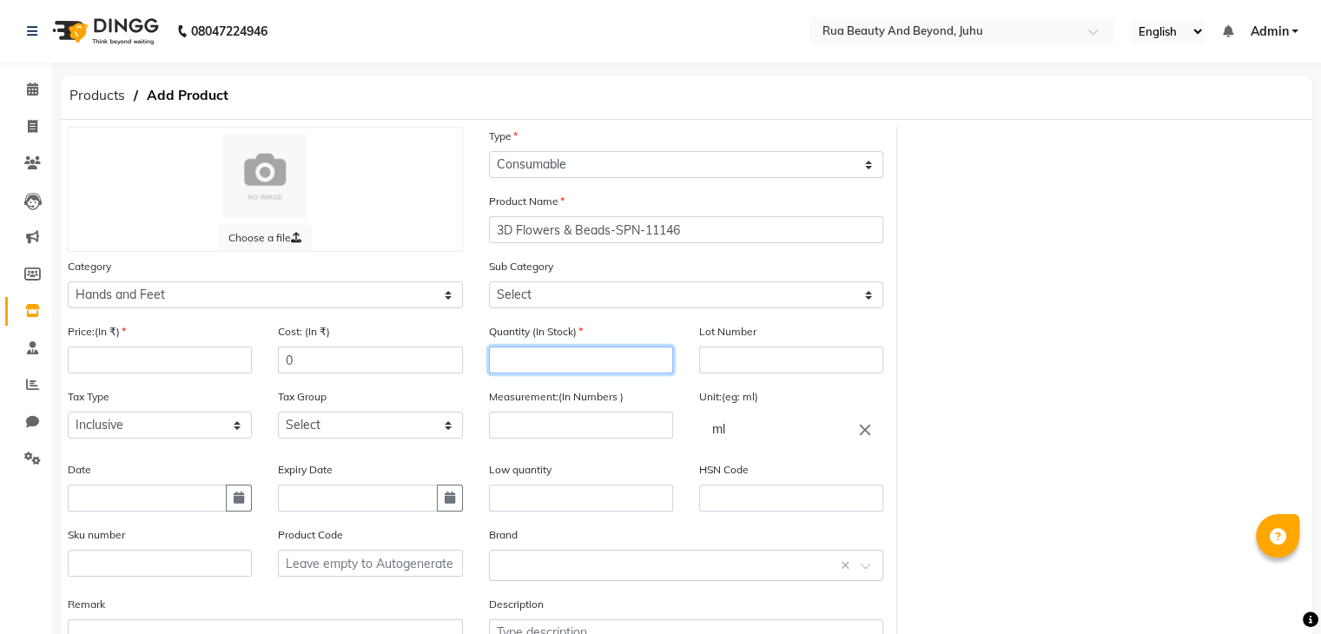
click at [545, 356] on input "number" at bounding box center [581, 360] width 184 height 27
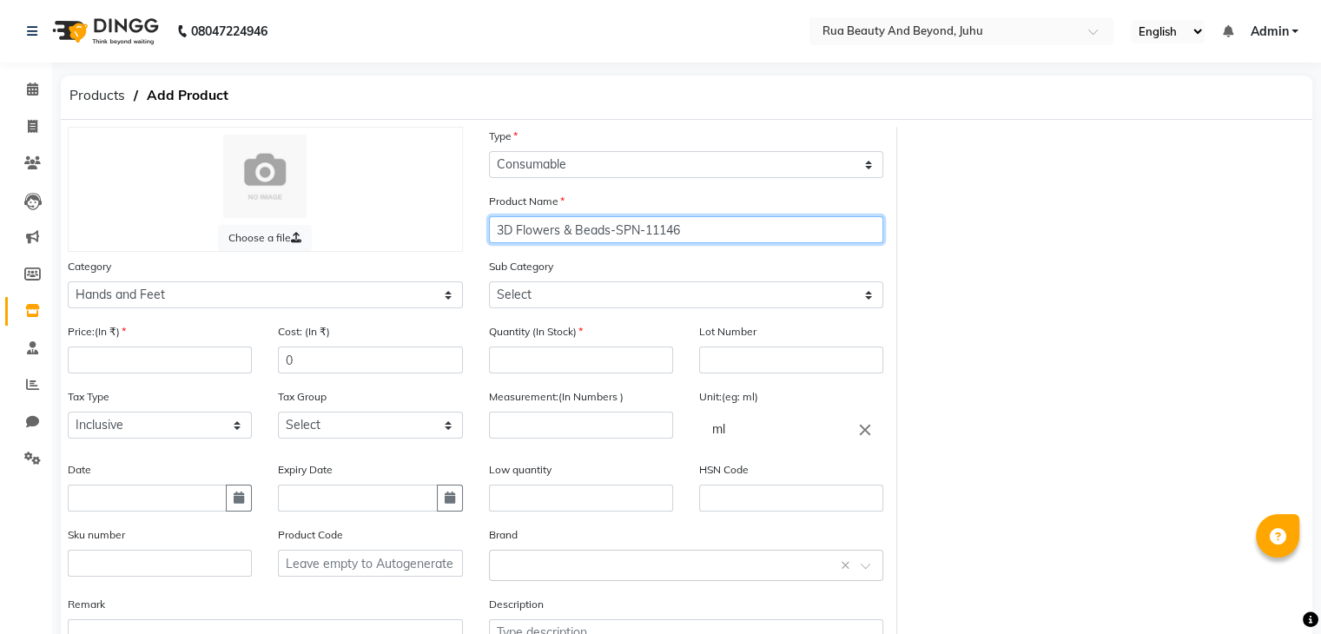
drag, startPoint x: 703, startPoint y: 238, endPoint x: 493, endPoint y: 216, distance: 210.4
click at [493, 216] on div "Product Name 3D Flowers & Beads-SPN-11146" at bounding box center [686, 217] width 395 height 51
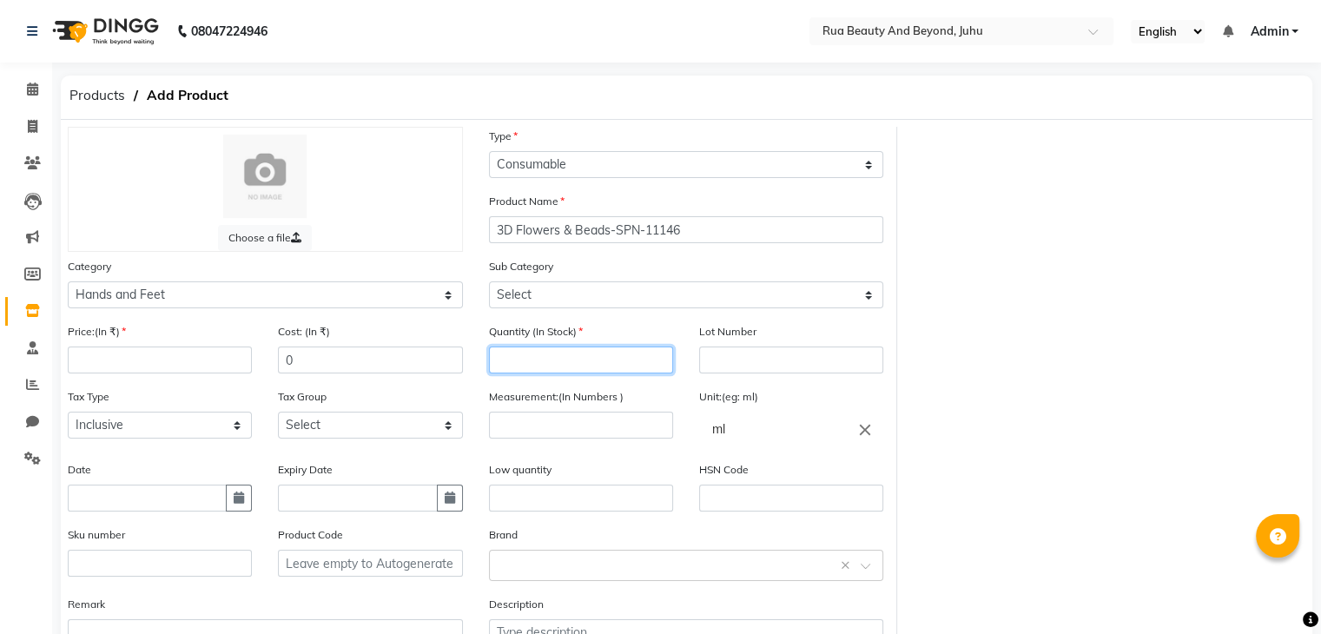
click at [532, 354] on input "number" at bounding box center [581, 360] width 184 height 27
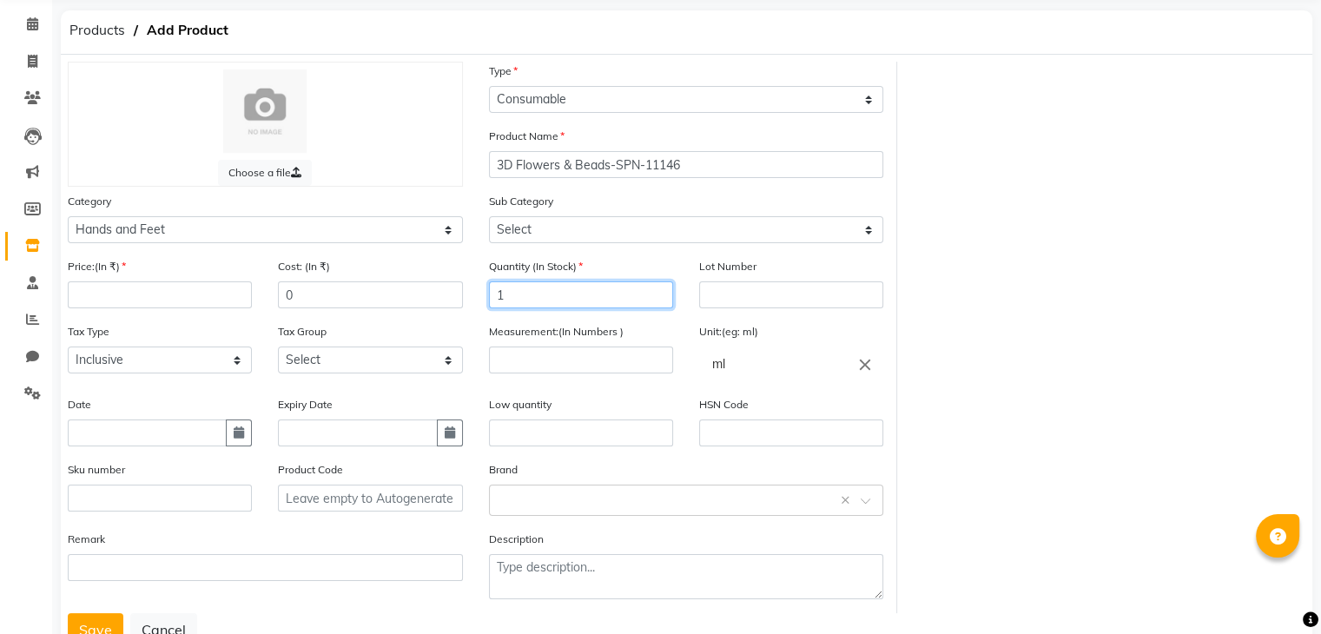
scroll to position [135, 0]
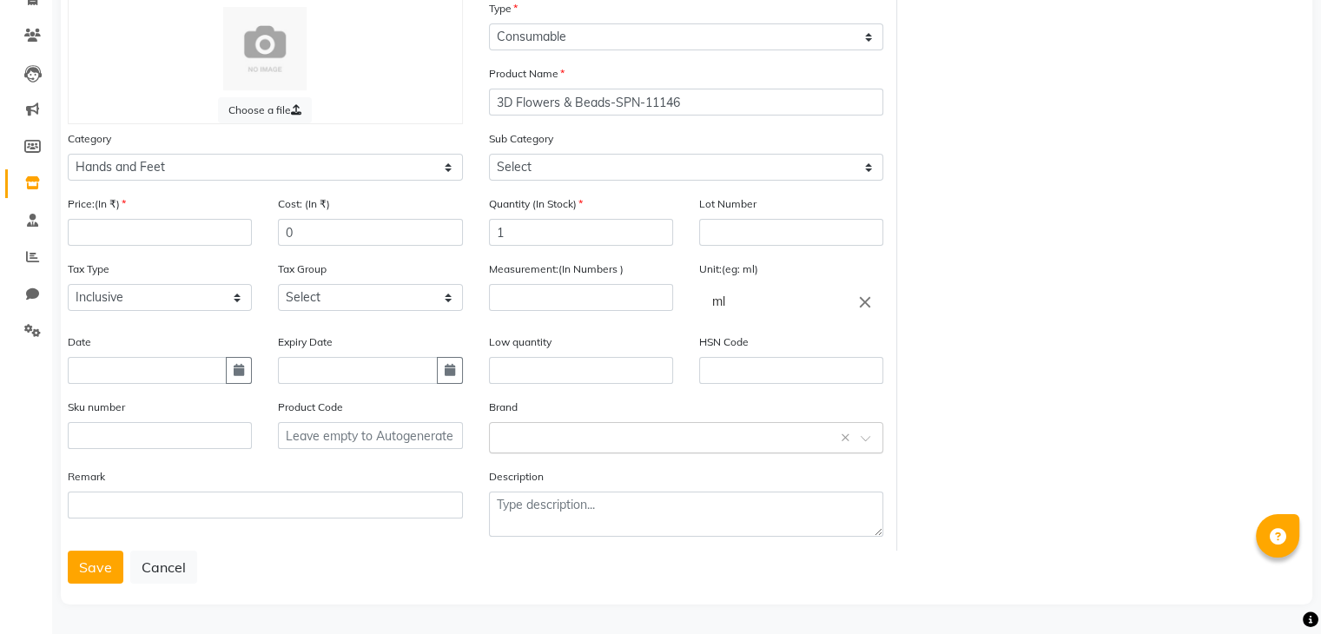
click at [554, 431] on input "text" at bounding box center [669, 436] width 341 height 18
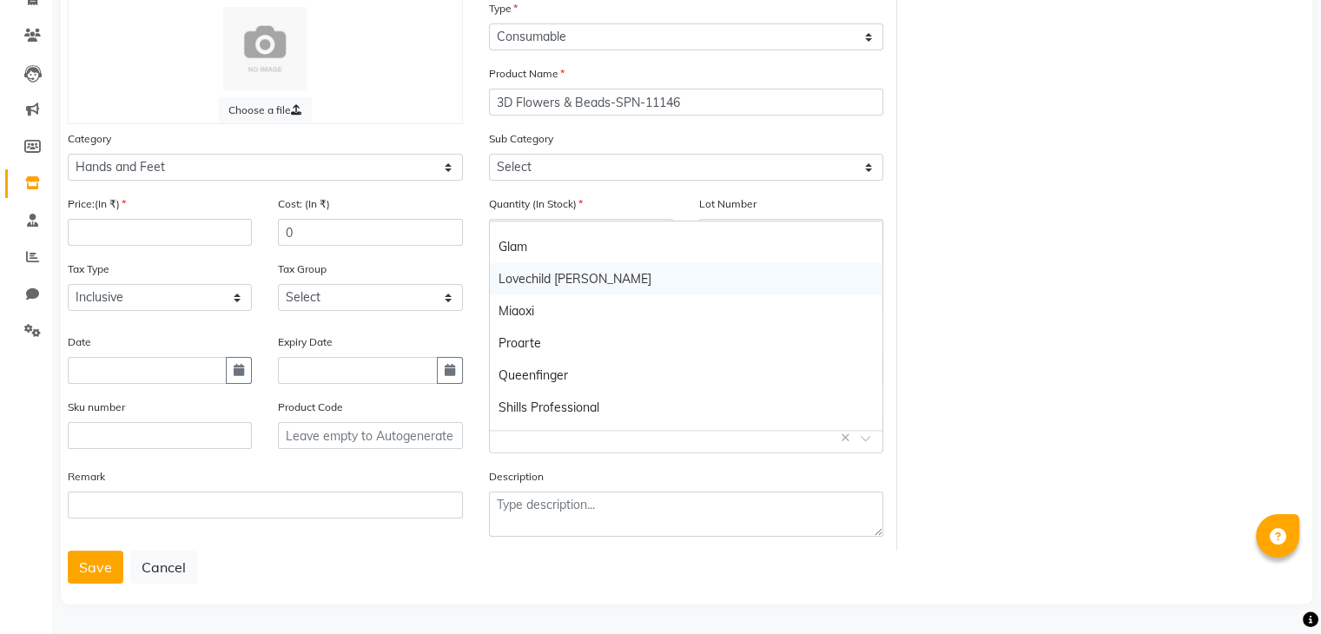
scroll to position [113, 0]
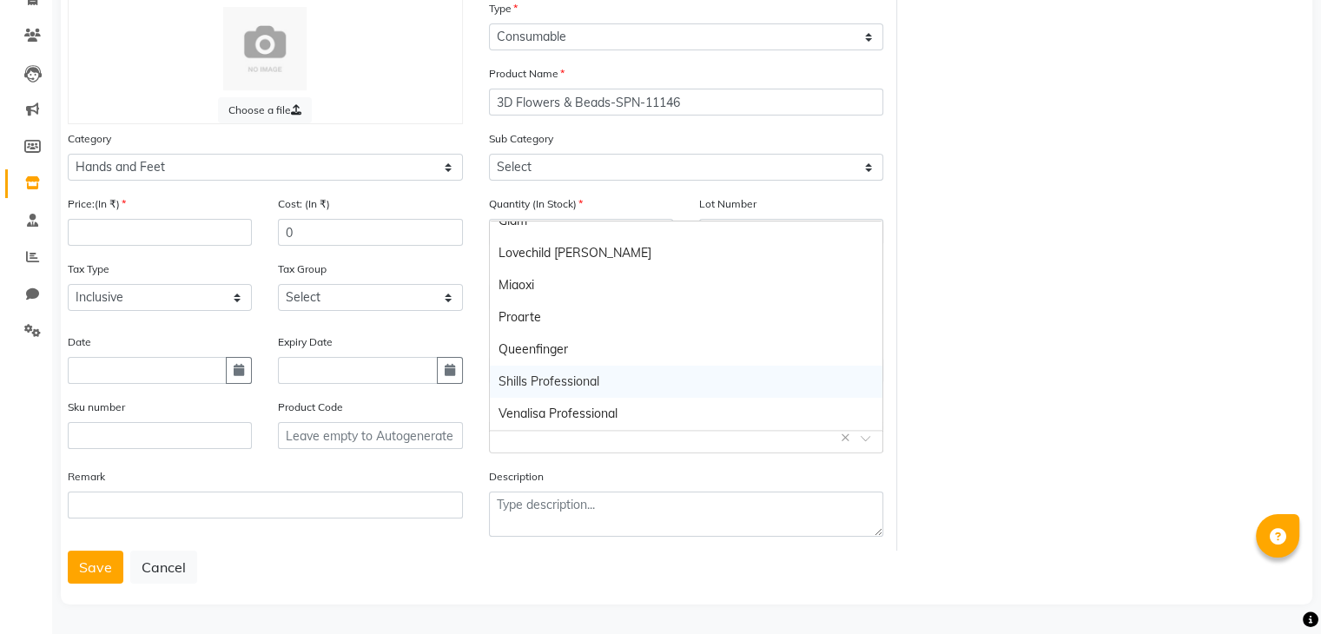
click at [552, 366] on div "Shills Professional" at bounding box center [686, 382] width 393 height 32
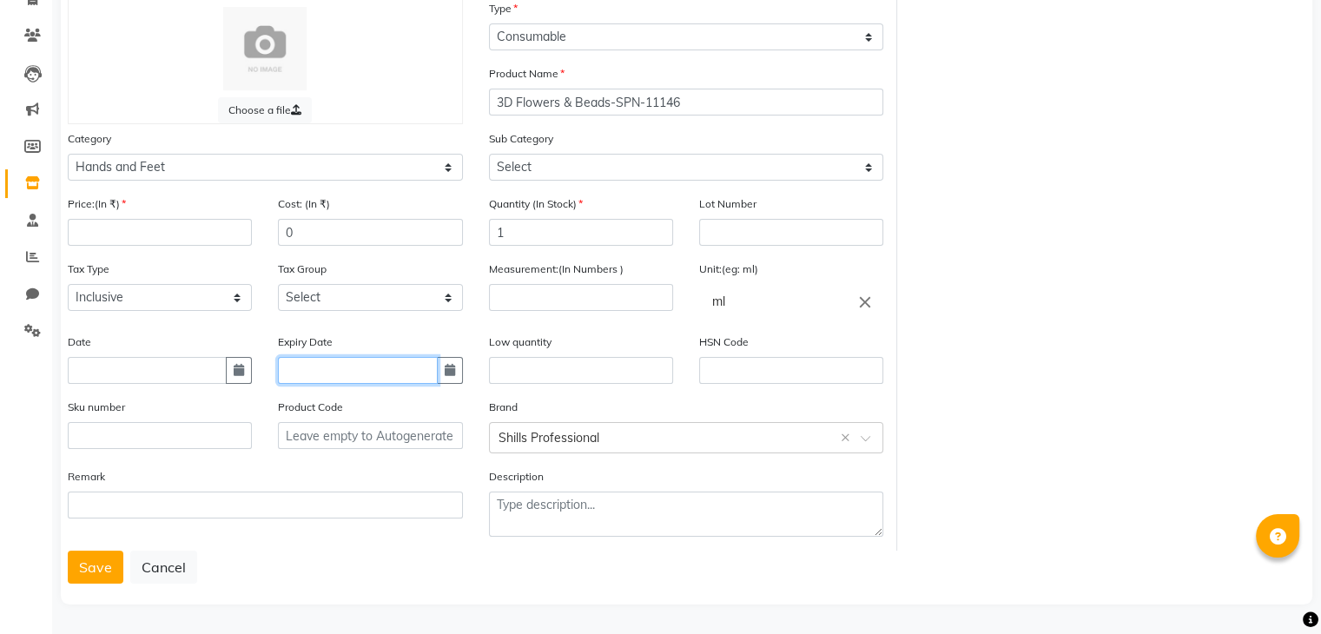
click at [326, 374] on input "text" at bounding box center [357, 370] width 159 height 27
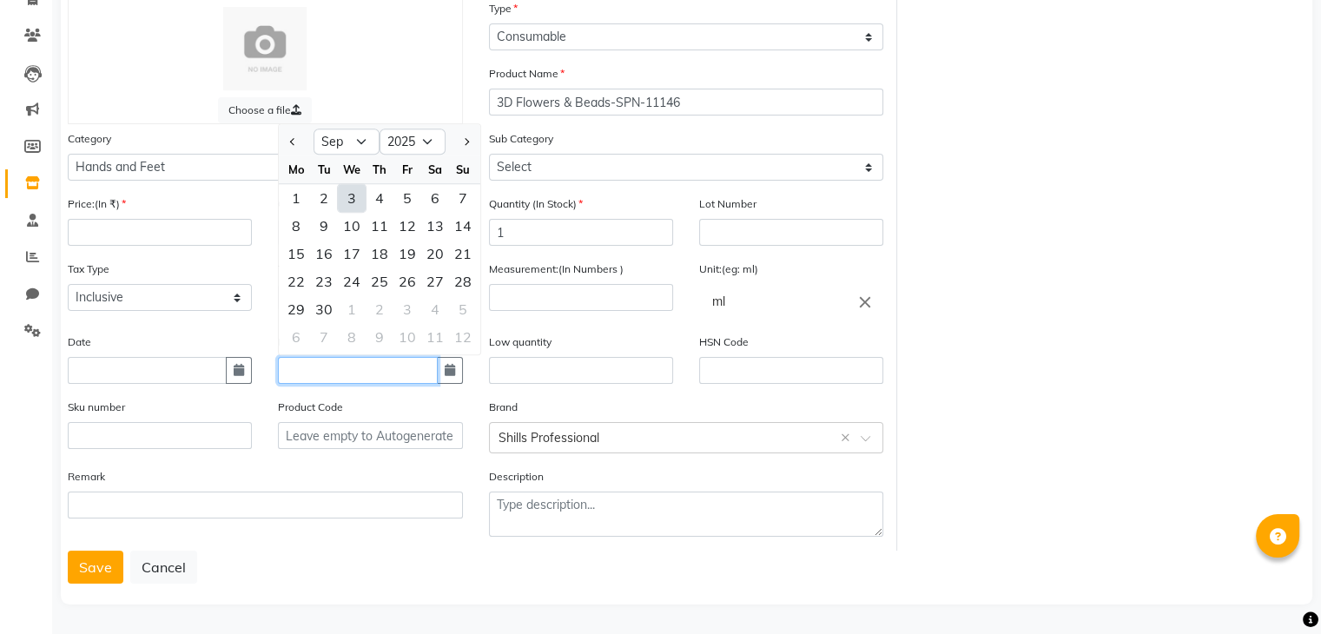
click at [334, 374] on input "text" at bounding box center [357, 370] width 159 height 27
drag, startPoint x: 239, startPoint y: 307, endPoint x: 165, endPoint y: 321, distance: 75.0
click at [239, 307] on select "Select Inclusive Exclusive" at bounding box center [160, 297] width 184 height 27
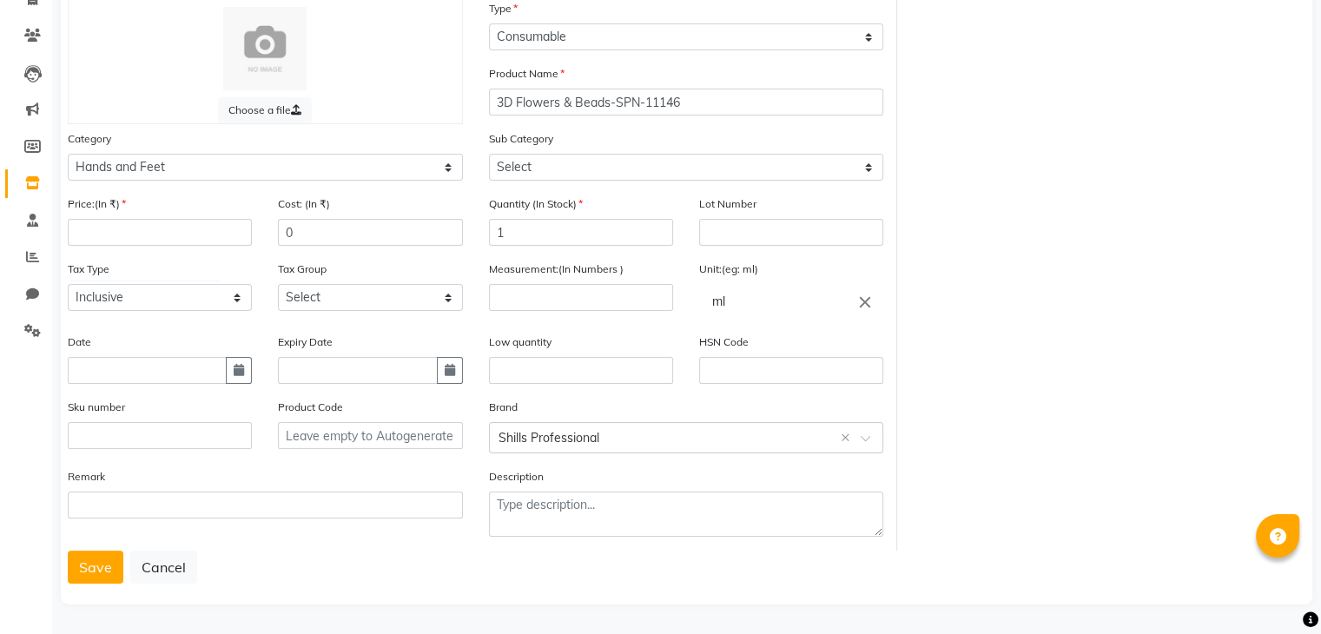
click at [160, 321] on div "Tax Type Select Inclusive Exclusive" at bounding box center [160, 292] width 210 height 65
click at [126, 223] on input "number" at bounding box center [160, 232] width 184 height 27
drag, startPoint x: 324, startPoint y: 237, endPoint x: 0, endPoint y: 109, distance: 348.5
click at [65, 169] on div "Choose a file Type Select Type Both Retail Consumable Product Name 3D Flowers &…" at bounding box center [476, 275] width 843 height 552
click at [507, 303] on input "number" at bounding box center [581, 297] width 184 height 27
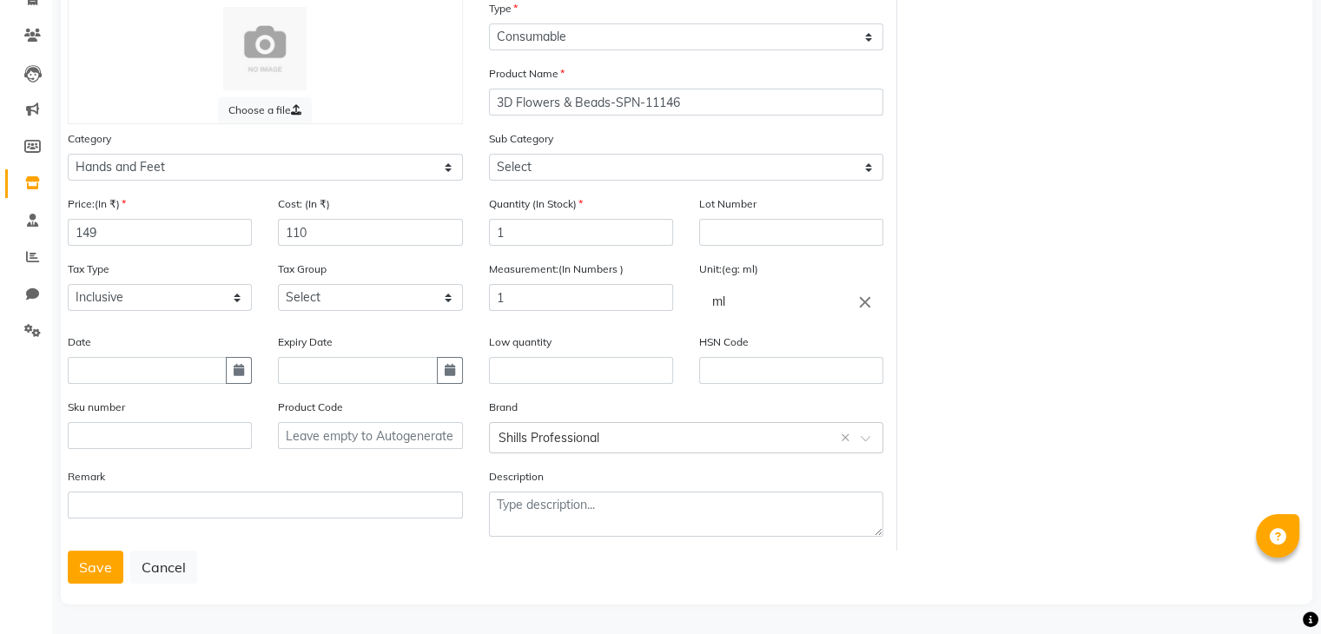
click at [869, 301] on icon "close" at bounding box center [865, 301] width 19 height 19
click at [746, 372] on link "pc" at bounding box center [791, 376] width 184 height 44
drag, startPoint x: 697, startPoint y: 96, endPoint x: 461, endPoint y: 96, distance: 236.3
click at [461, 96] on div "Choose a file Type Select Type Both Retail Consumable Product Name 3D Flowers &…" at bounding box center [476, 275] width 843 height 552
drag, startPoint x: 92, startPoint y: 561, endPoint x: 80, endPoint y: 560, distance: 12.2
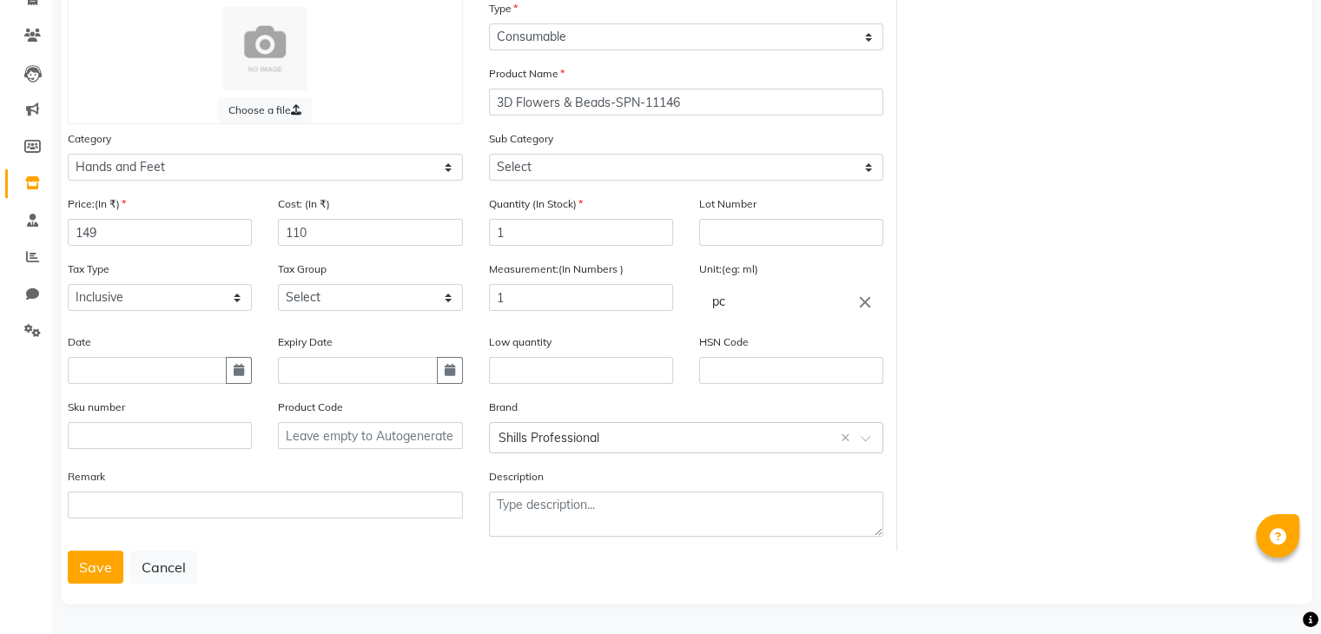
click at [90, 561] on button "Save" at bounding box center [96, 567] width 56 height 33
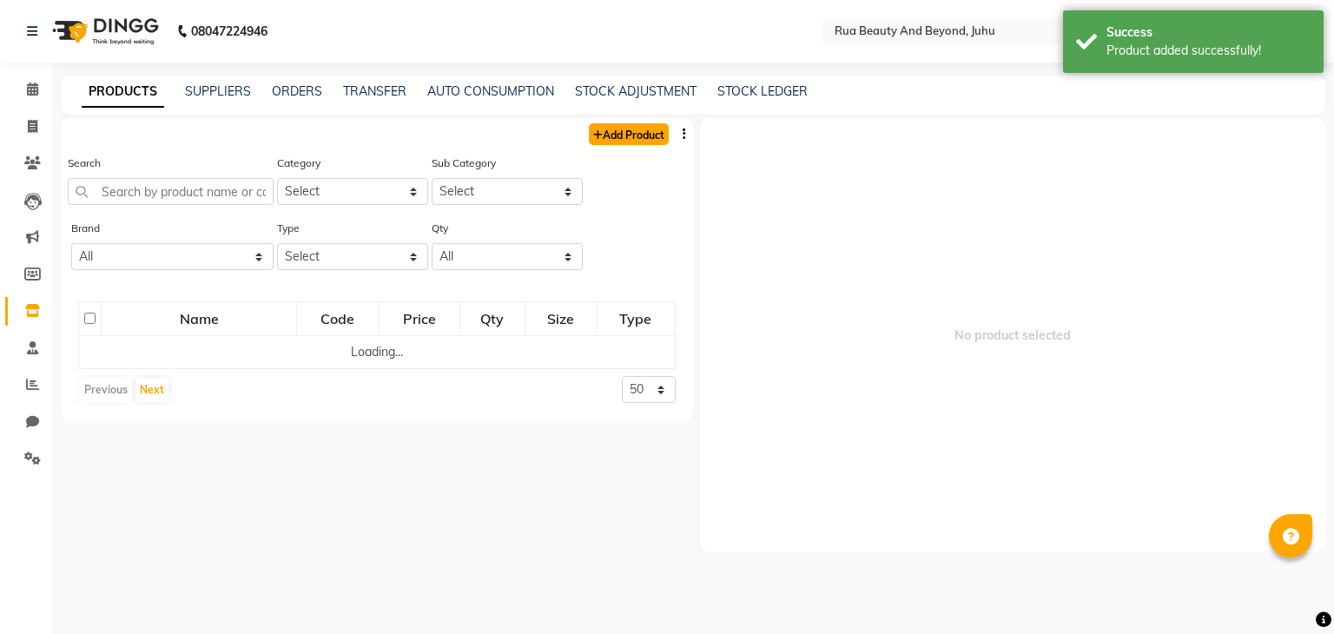
click at [625, 140] on link "Add Product" at bounding box center [629, 134] width 80 height 22
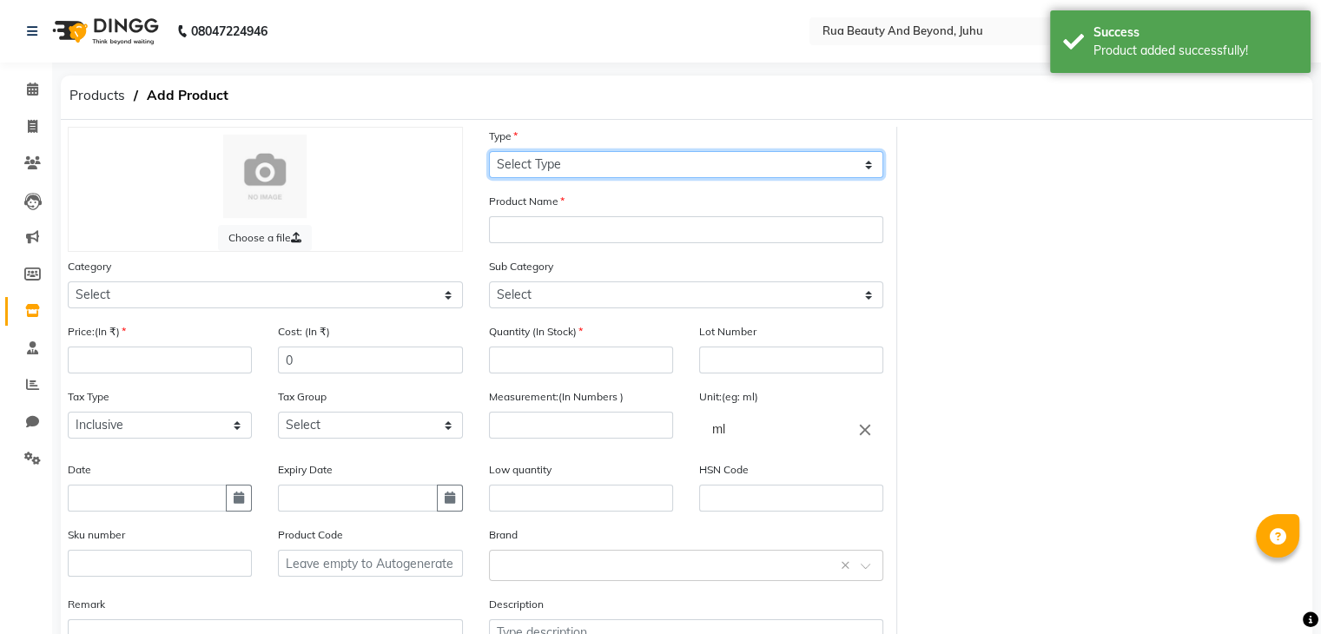
click at [555, 173] on select "Select Type Both Retail Consumable" at bounding box center [686, 164] width 395 height 27
click at [489, 152] on select "Select Type Both Retail Consumable" at bounding box center [686, 164] width 395 height 27
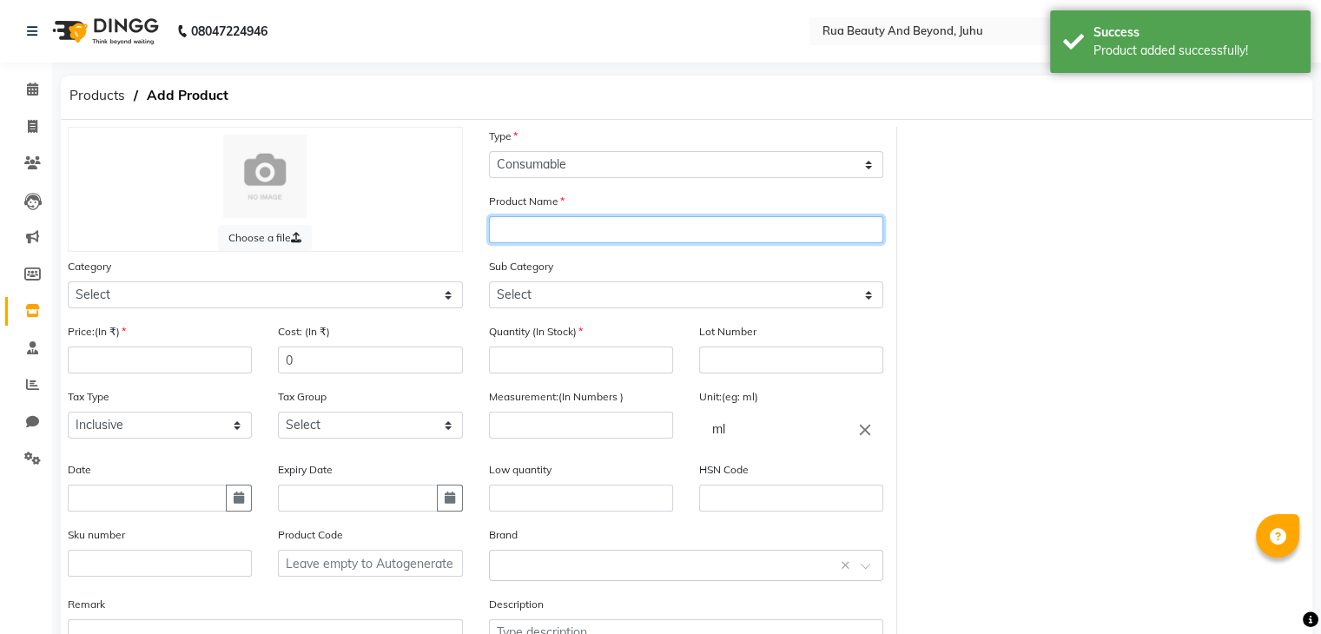
click at [532, 243] on input "text" at bounding box center [686, 229] width 395 height 27
paste input "3D Flowers & Beads-SPN-11146"
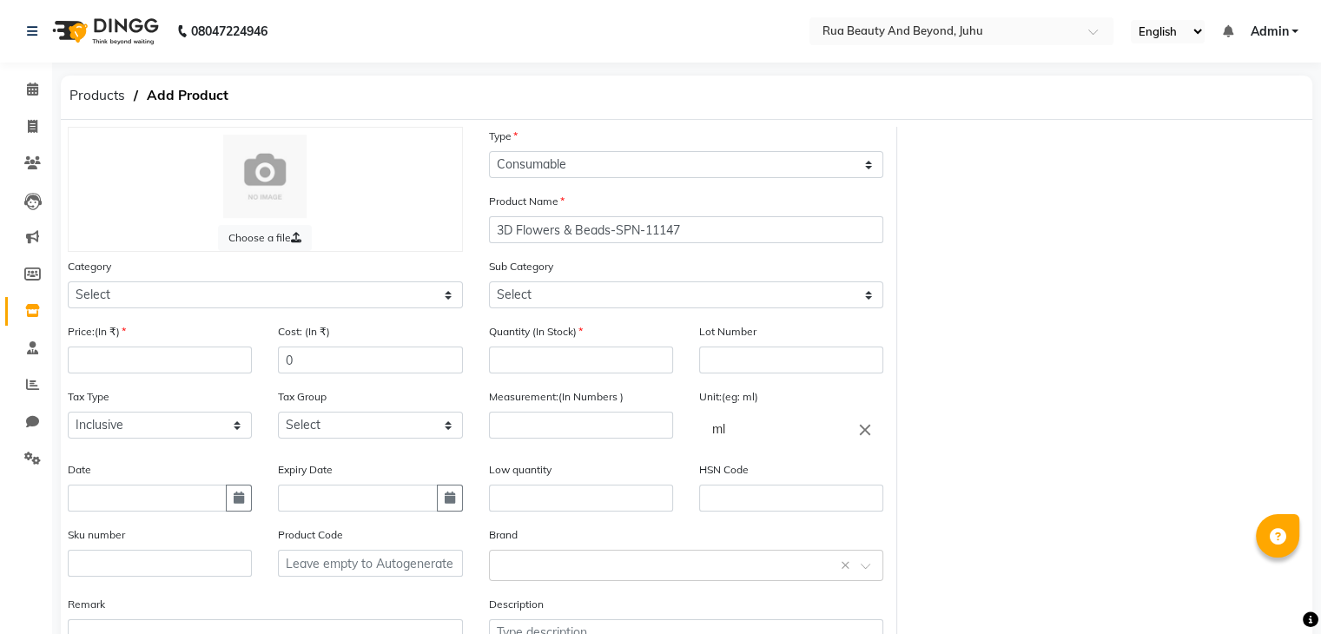
click at [163, 322] on div "Category Select Hair Skin Makeup Personal Care Appliances [PERSON_NAME] Waxing …" at bounding box center [265, 289] width 421 height 65
click at [550, 300] on select "Select" at bounding box center [686, 294] width 395 height 27
click at [547, 308] on select "Select" at bounding box center [686, 294] width 395 height 27
click at [518, 364] on input "number" at bounding box center [581, 360] width 184 height 27
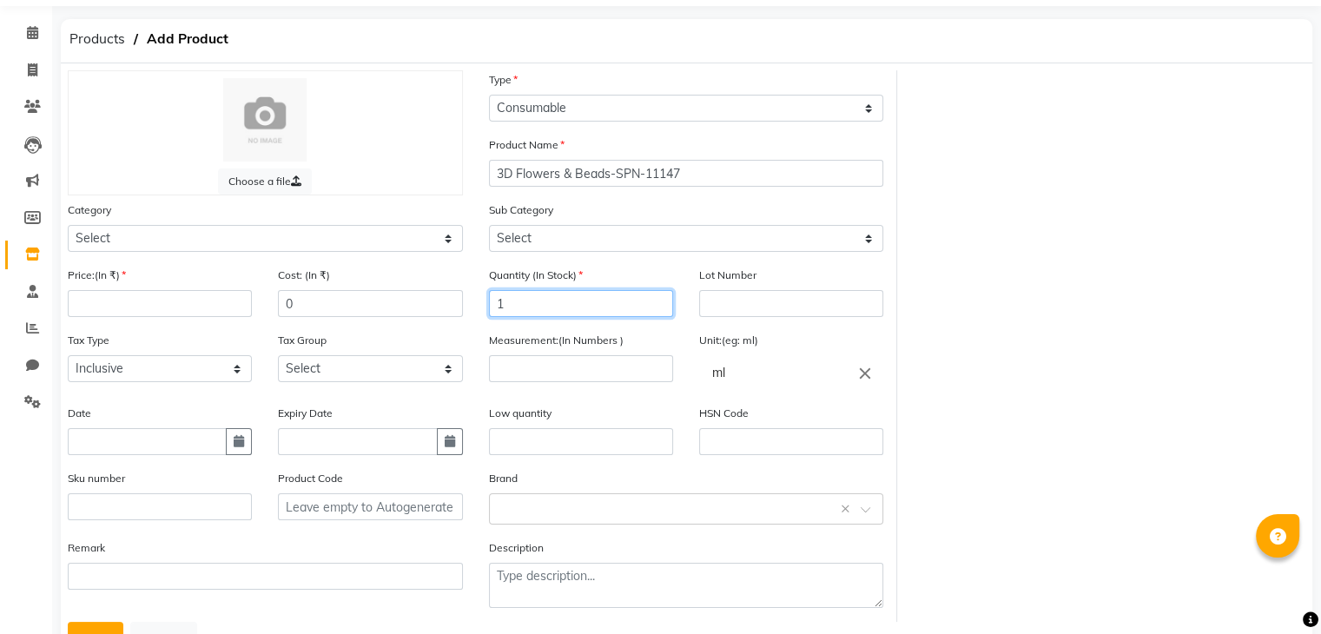
scroll to position [87, 0]
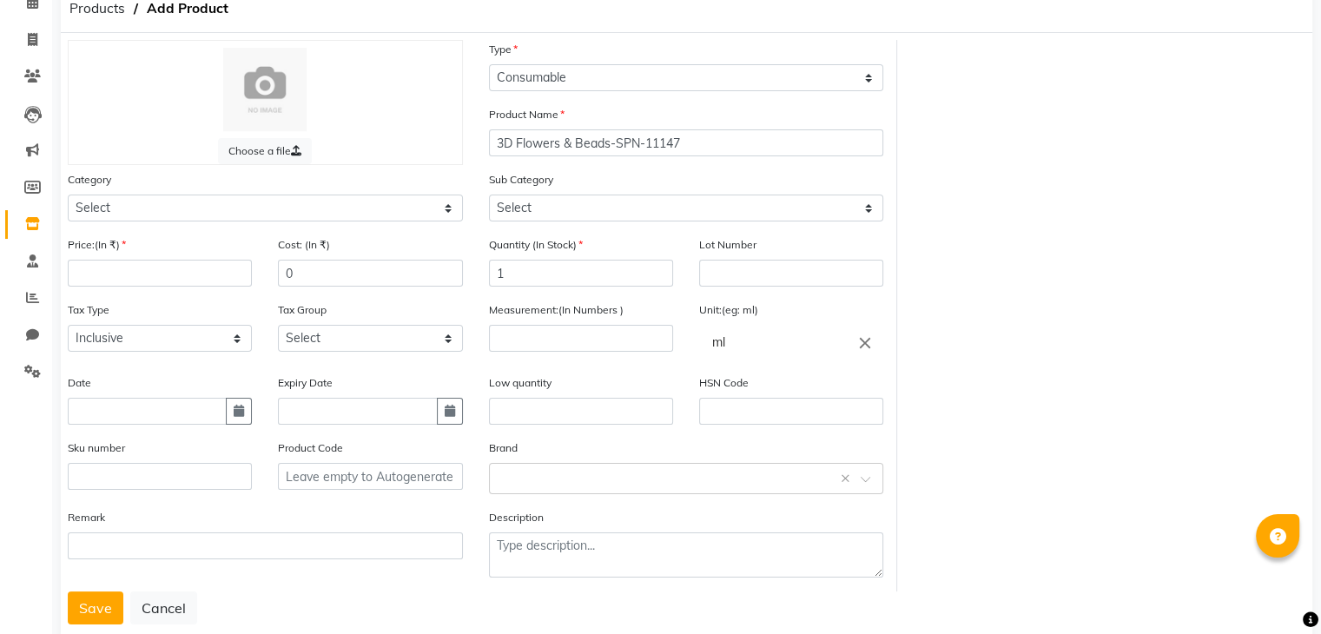
click at [863, 341] on icon "close" at bounding box center [865, 342] width 19 height 19
click at [626, 331] on div at bounding box center [660, 317] width 1321 height 634
click at [626, 331] on input "number" at bounding box center [581, 338] width 184 height 27
click at [749, 345] on input "text" at bounding box center [791, 342] width 184 height 35
click at [736, 421] on link "pc" at bounding box center [791, 416] width 184 height 44
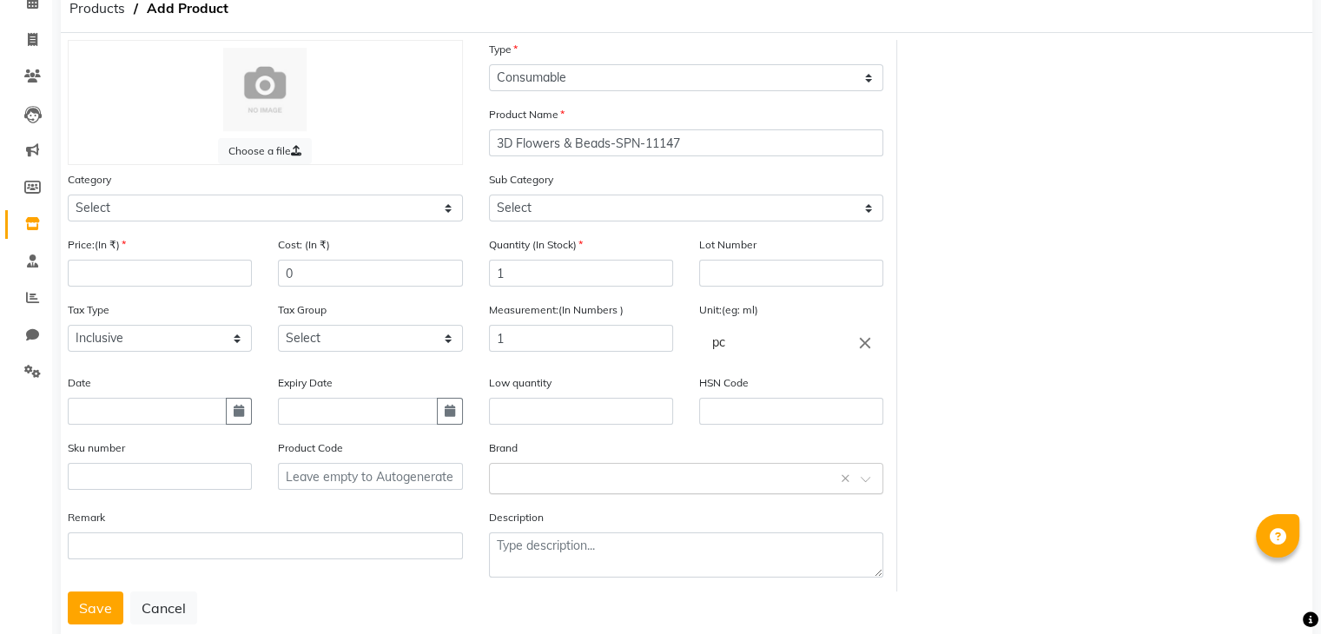
click at [512, 485] on input "text" at bounding box center [669, 477] width 341 height 18
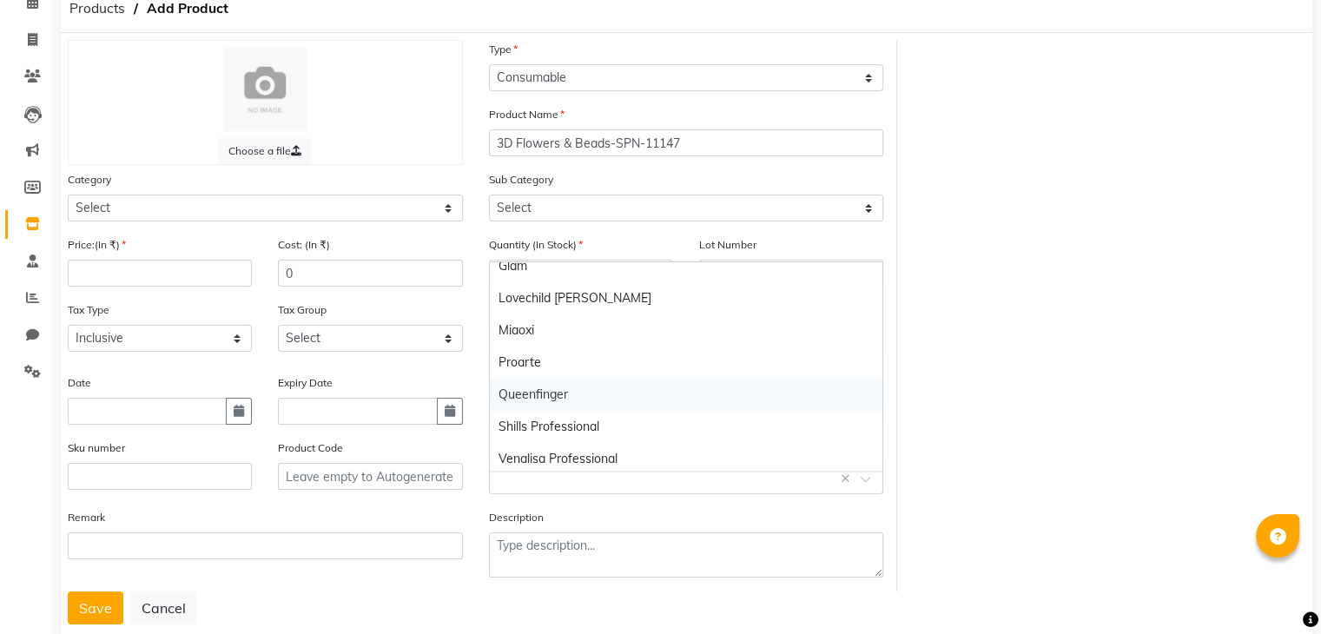
scroll to position [113, 0]
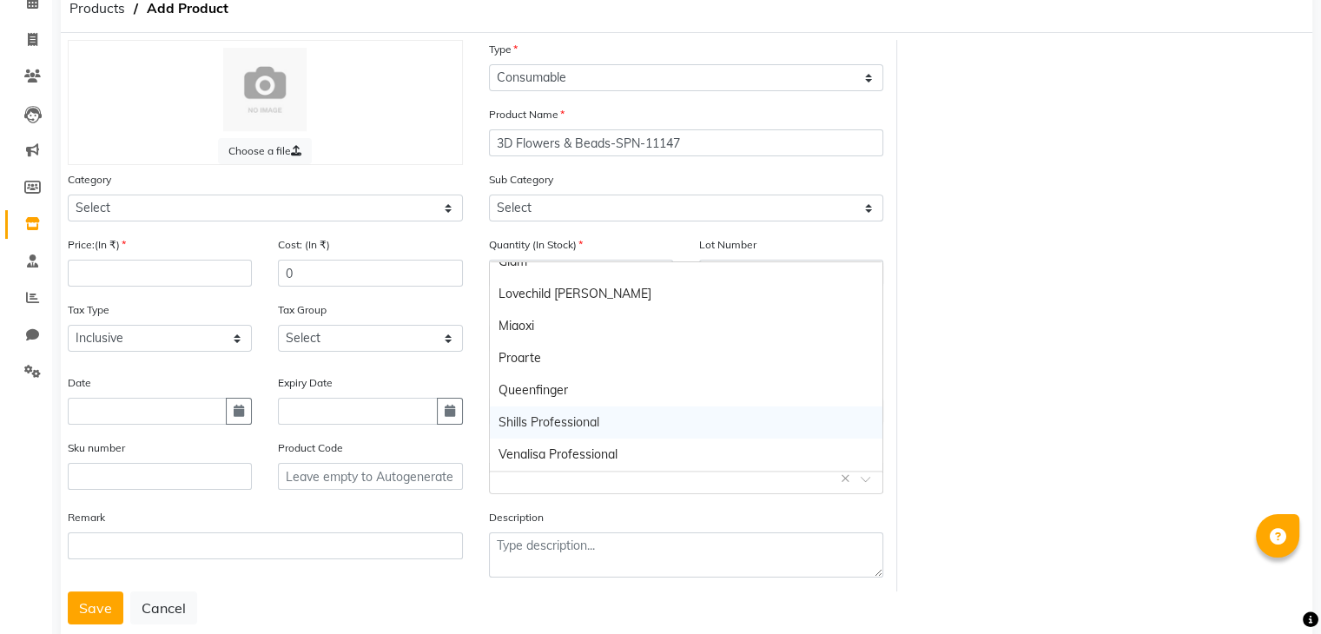
click at [562, 414] on div "Shills Professional" at bounding box center [686, 422] width 393 height 32
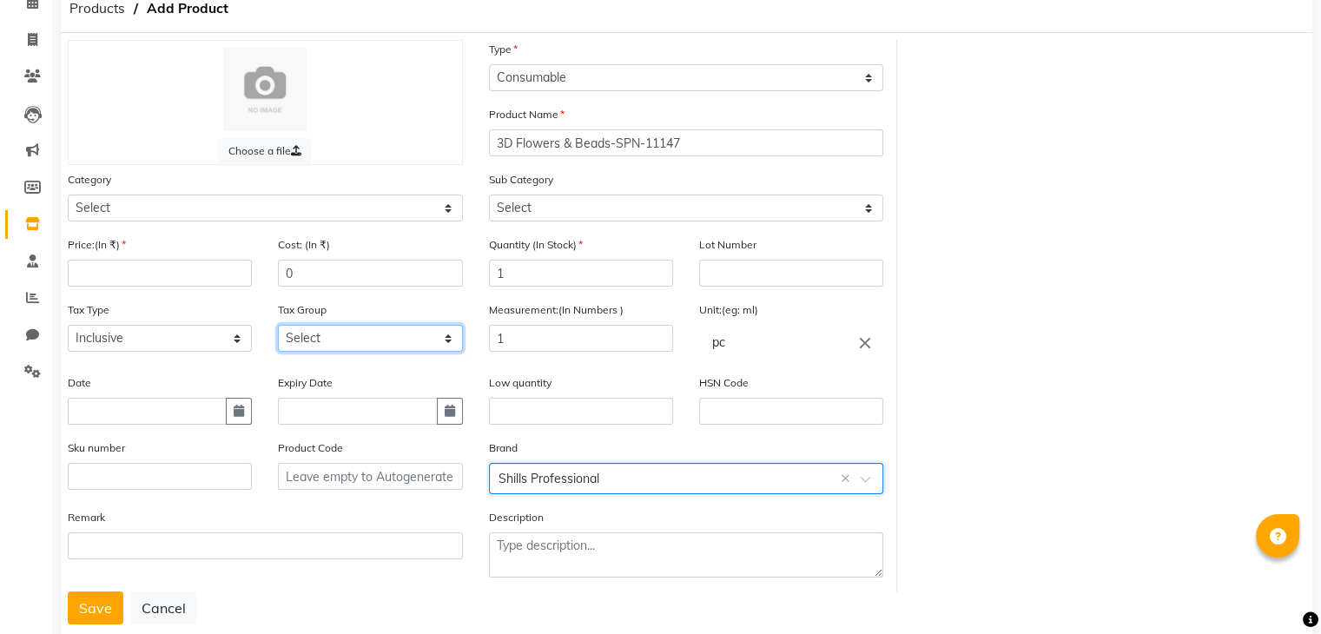
click at [312, 341] on select "Select GST" at bounding box center [370, 338] width 184 height 27
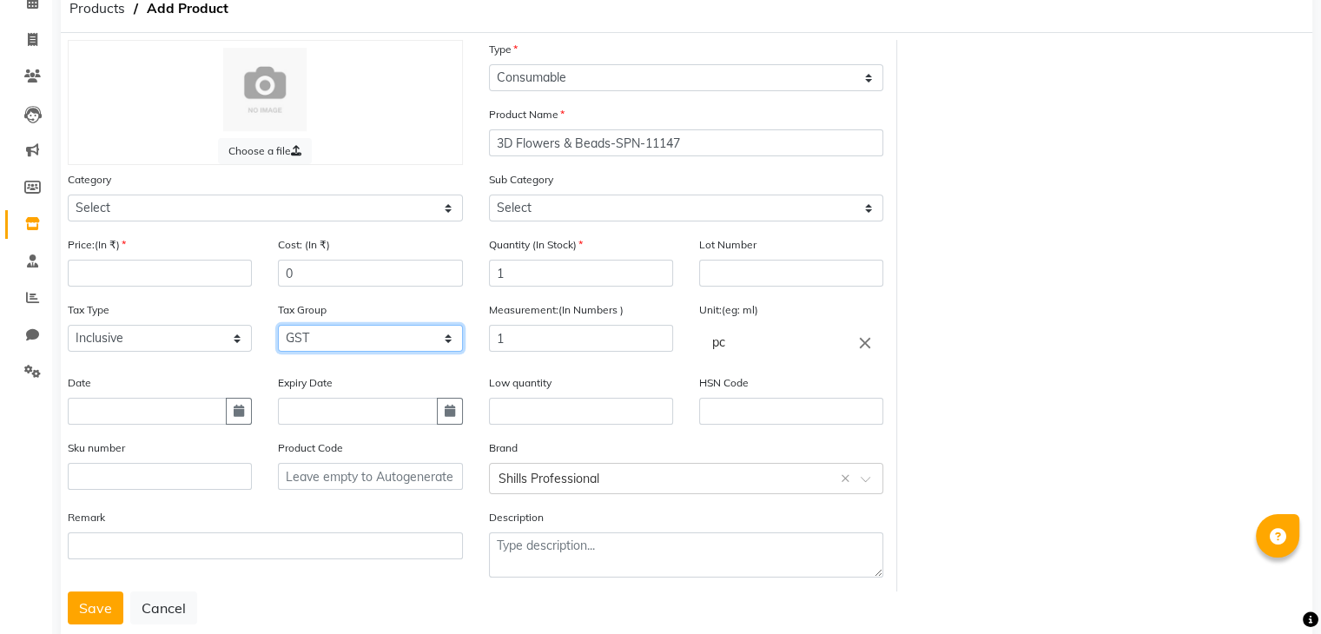
click at [278, 330] on select "Select GST" at bounding box center [370, 338] width 184 height 27
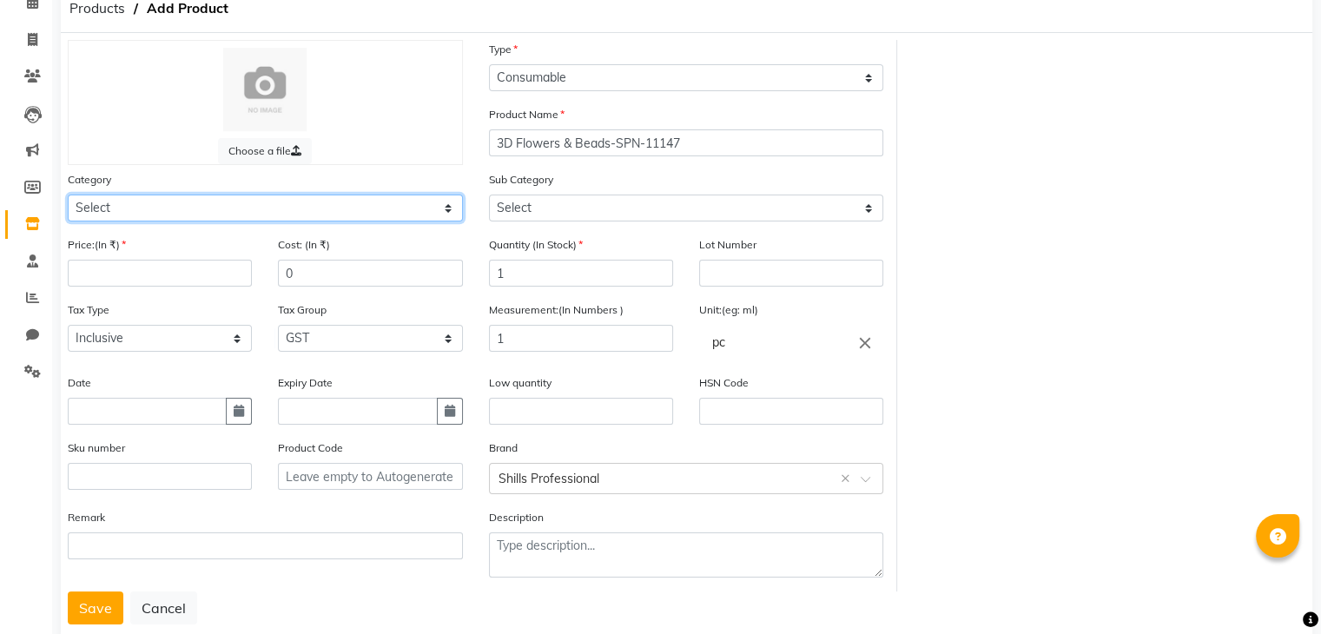
click at [224, 219] on select "Select Hair Skin Makeup Personal Care Appliances [PERSON_NAME] Waxing Disposabl…" at bounding box center [265, 208] width 395 height 27
click at [68, 197] on select "Select Hair Skin Makeup Personal Care Appliances [PERSON_NAME] Waxing Disposabl…" at bounding box center [265, 208] width 395 height 27
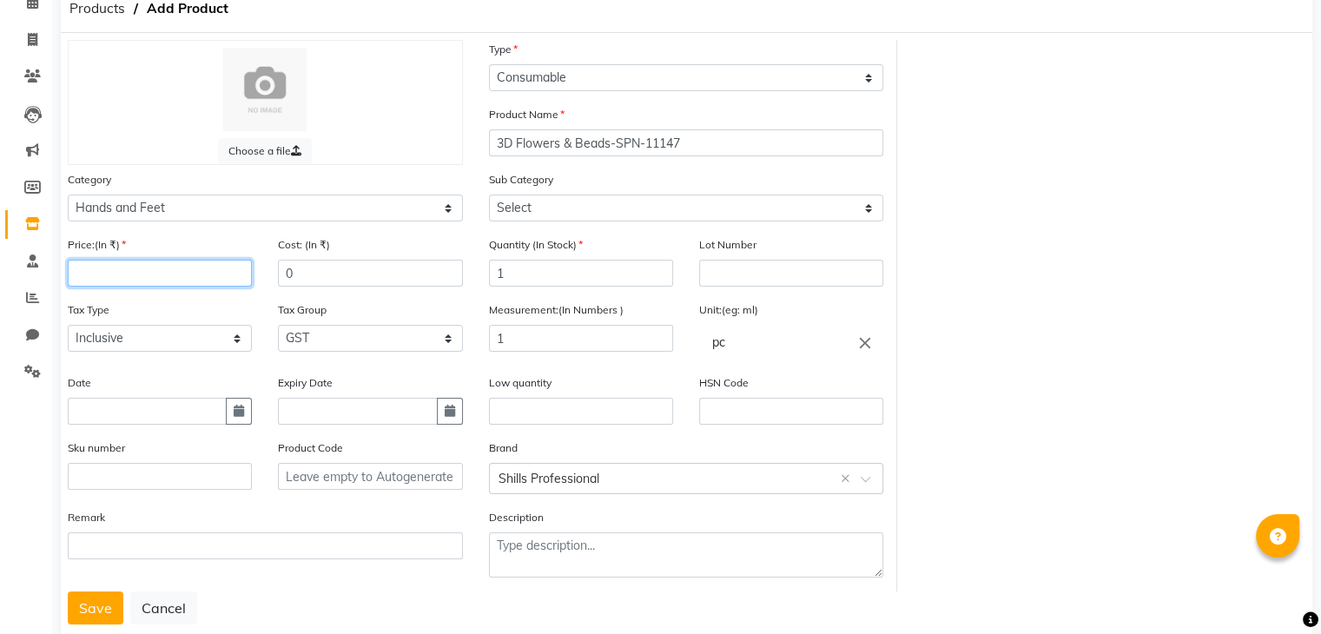
click at [115, 279] on input "number" at bounding box center [160, 273] width 184 height 27
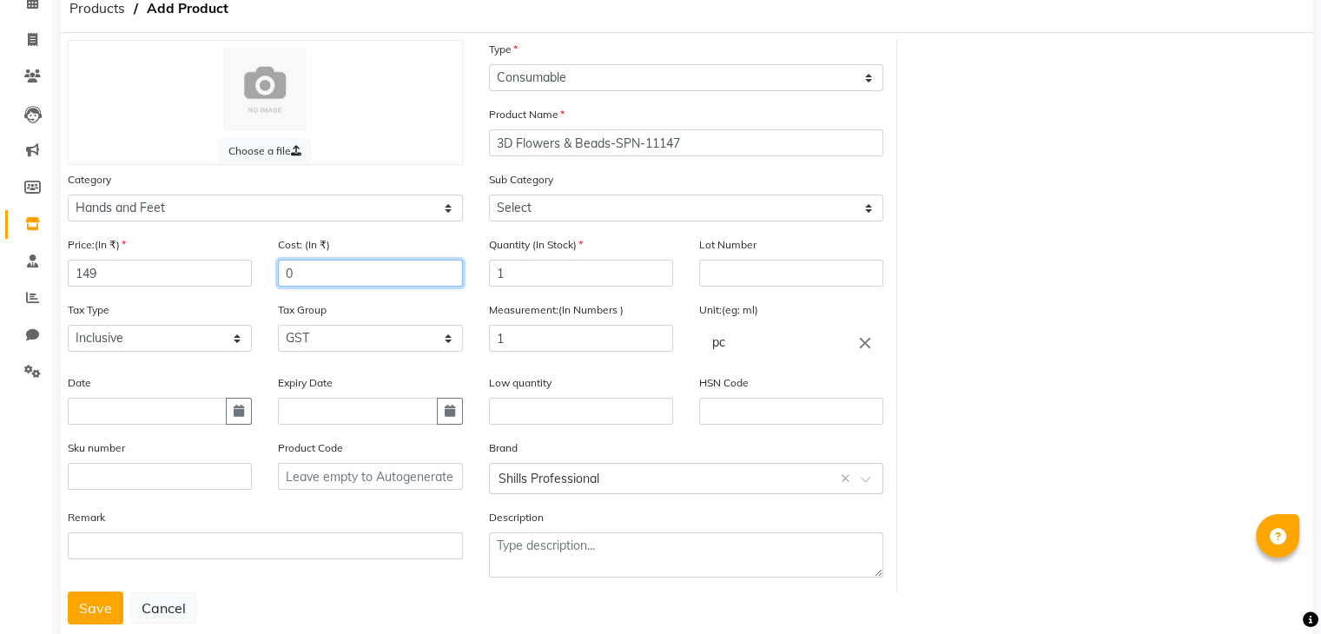
drag, startPoint x: 320, startPoint y: 281, endPoint x: 118, endPoint y: 203, distance: 216.1
click at [142, 217] on div "Choose a file Type Select Type Both Retail Consumable Product Name 3D Flowers &…" at bounding box center [476, 316] width 843 height 552
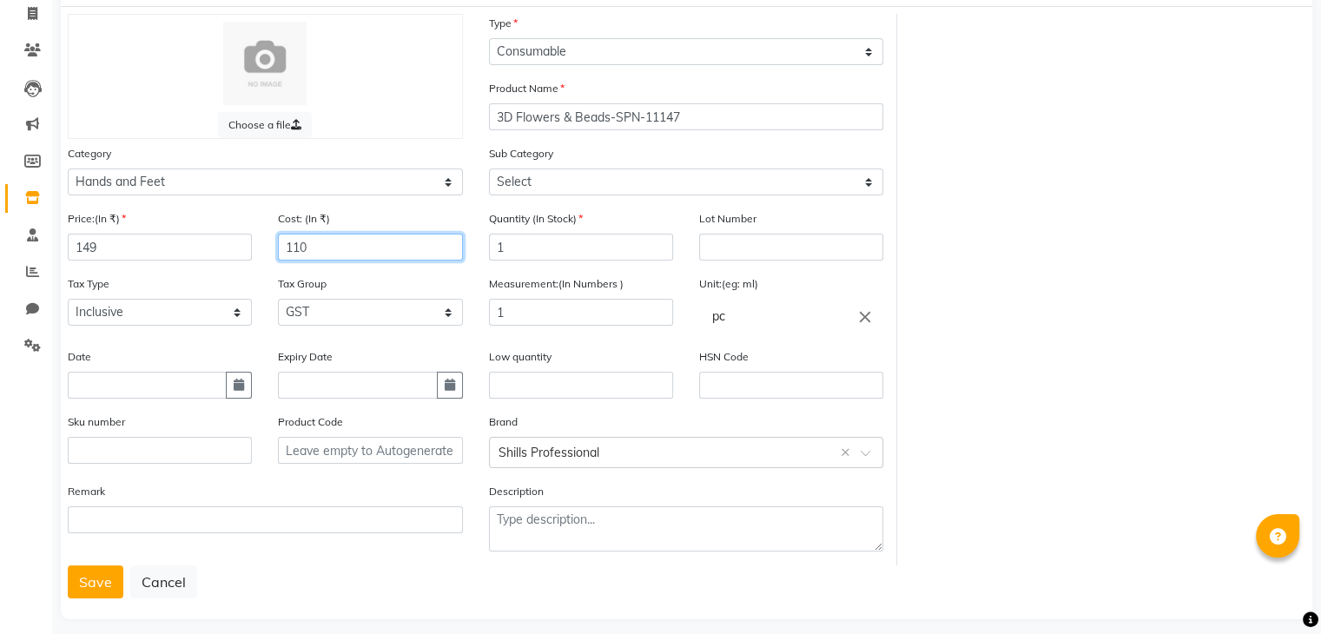
scroll to position [135, 0]
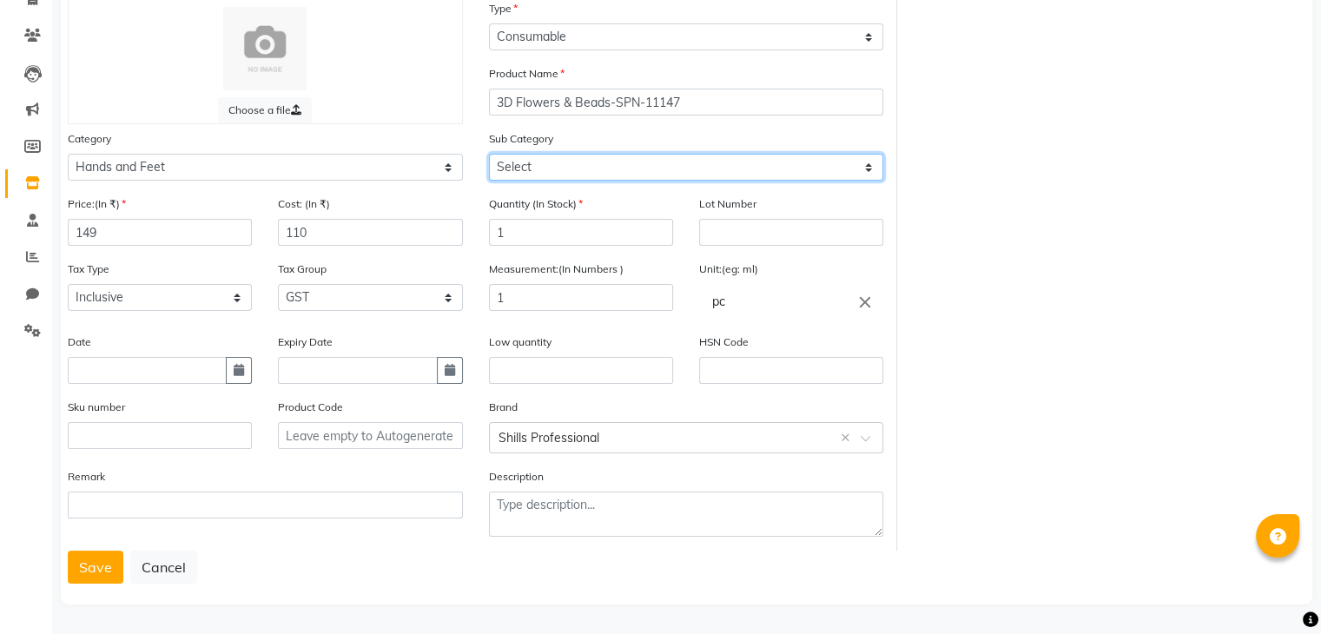
click at [552, 166] on select "Select Products Appliances" at bounding box center [686, 167] width 395 height 27
click at [489, 154] on select "Select Products Appliances" at bounding box center [686, 167] width 395 height 27
click at [551, 169] on select "Select Products Appliances" at bounding box center [686, 167] width 395 height 27
click at [489, 154] on select "Select Products Appliances" at bounding box center [686, 167] width 395 height 27
click at [90, 572] on button "Save" at bounding box center [96, 567] width 56 height 33
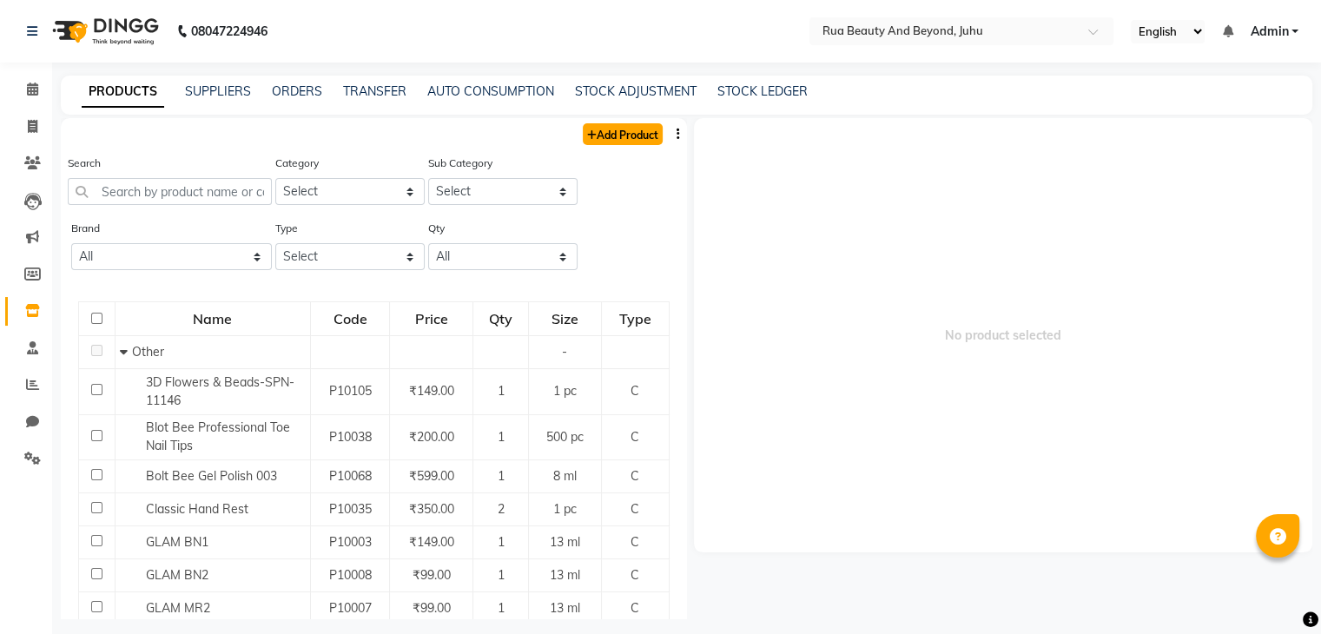
click at [604, 135] on link "Add Product" at bounding box center [623, 134] width 80 height 22
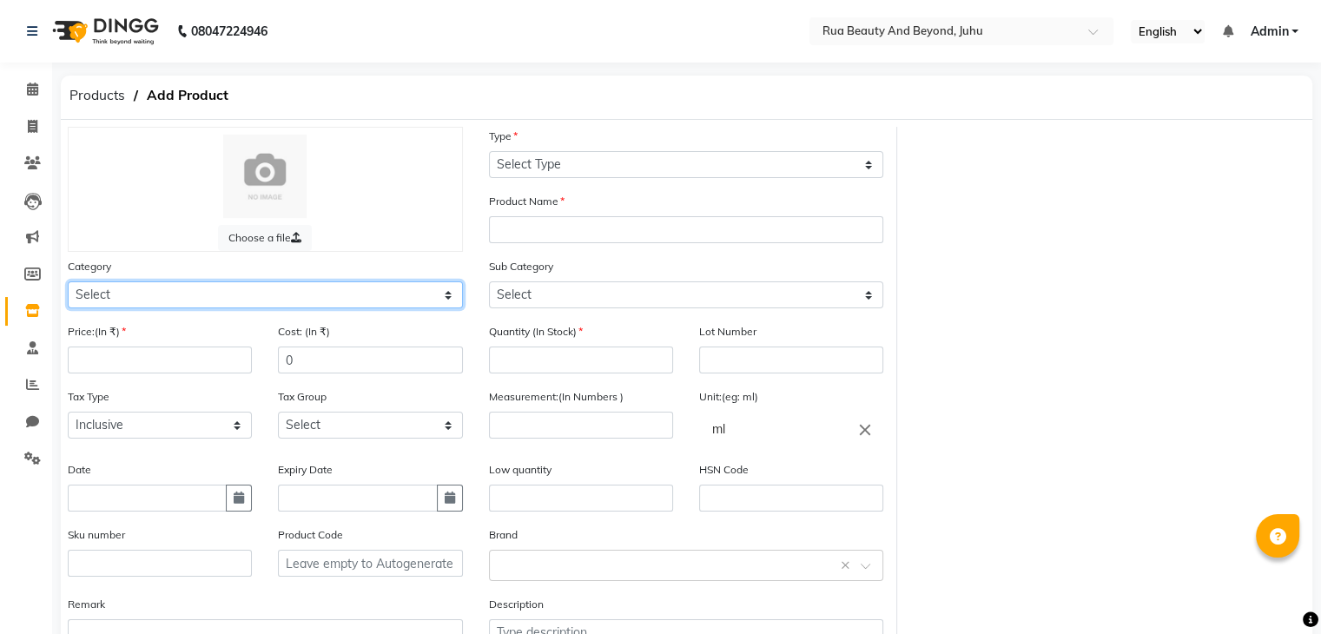
click at [167, 299] on select "Select Hair Skin Makeup Personal Care Appliances [PERSON_NAME] Waxing Disposabl…" at bounding box center [265, 294] width 395 height 27
click at [68, 284] on select "Select Hair Skin Makeup Personal Care Appliances [PERSON_NAME] Waxing Disposabl…" at bounding box center [265, 294] width 395 height 27
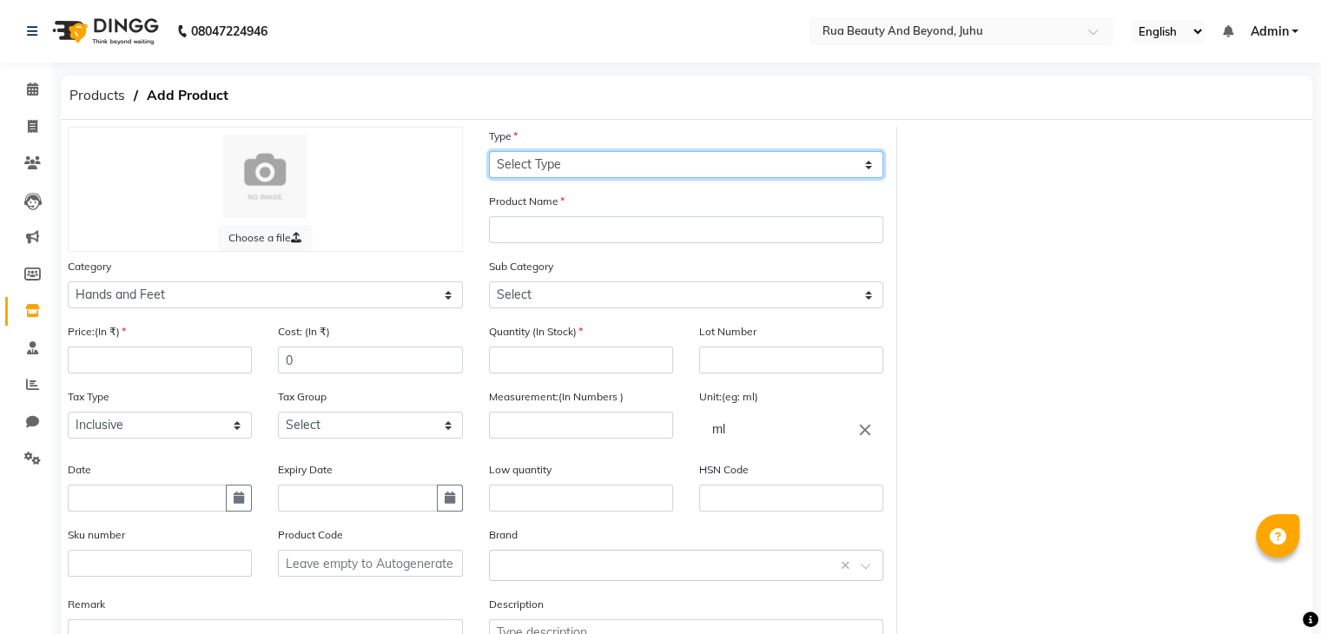
click at [635, 171] on select "Select Type Both Retail Consumable" at bounding box center [686, 164] width 395 height 27
click at [489, 152] on select "Select Type Both Retail Consumable" at bounding box center [686, 164] width 395 height 27
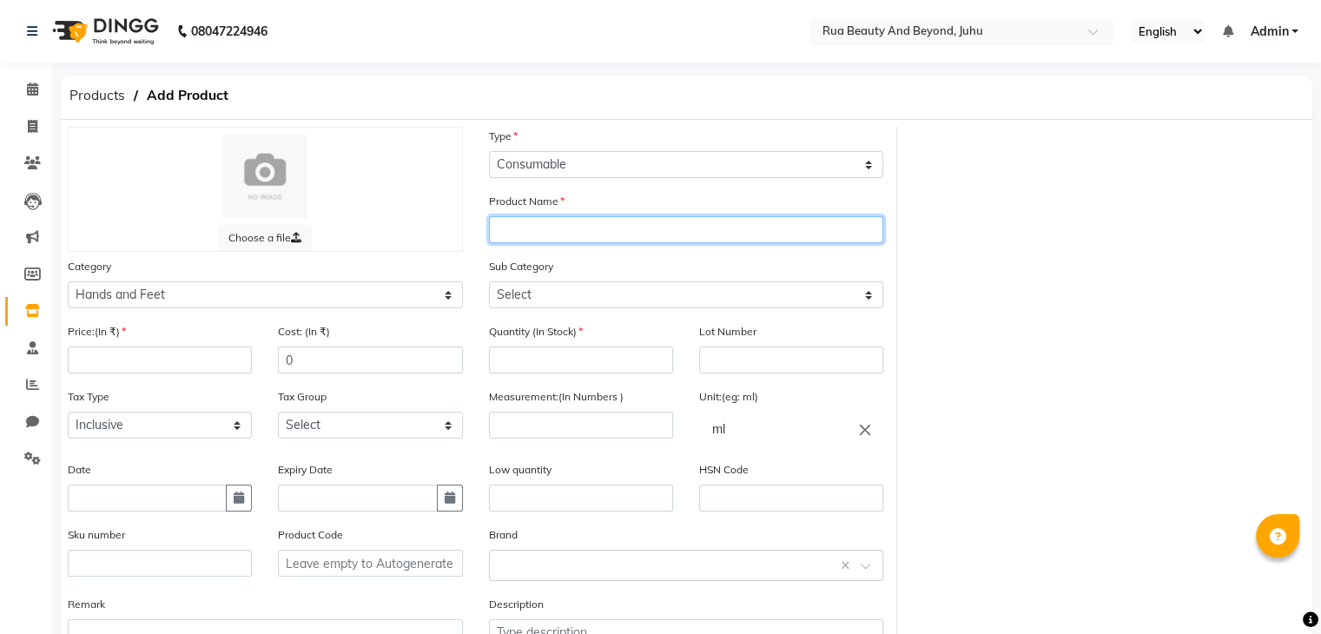
click at [544, 241] on input "text" at bounding box center [686, 229] width 395 height 27
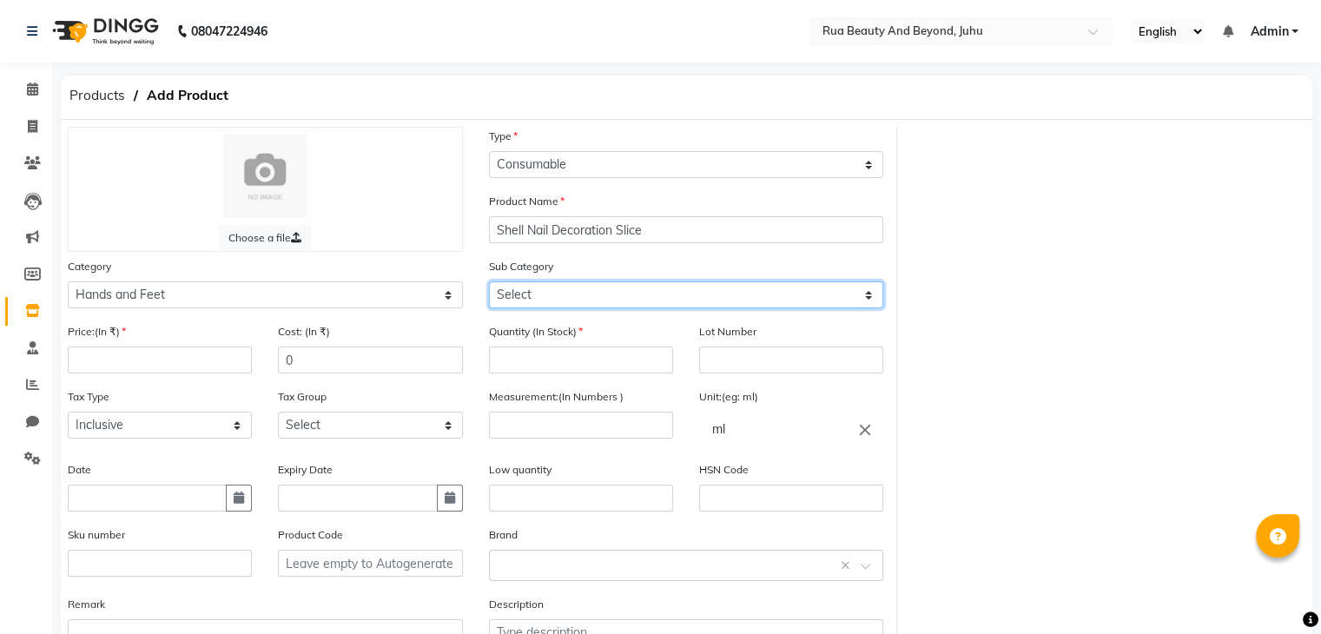
click at [558, 294] on select "Select Products Appliances" at bounding box center [686, 294] width 395 height 27
click at [489, 284] on select "Select Products Appliances" at bounding box center [686, 294] width 395 height 27
click at [538, 301] on select "Select Products Appliances" at bounding box center [686, 294] width 395 height 27
click at [489, 284] on select "Select Products Appliances" at bounding box center [686, 294] width 395 height 27
click at [538, 340] on label "Quantity (In Stock)" at bounding box center [536, 332] width 94 height 16
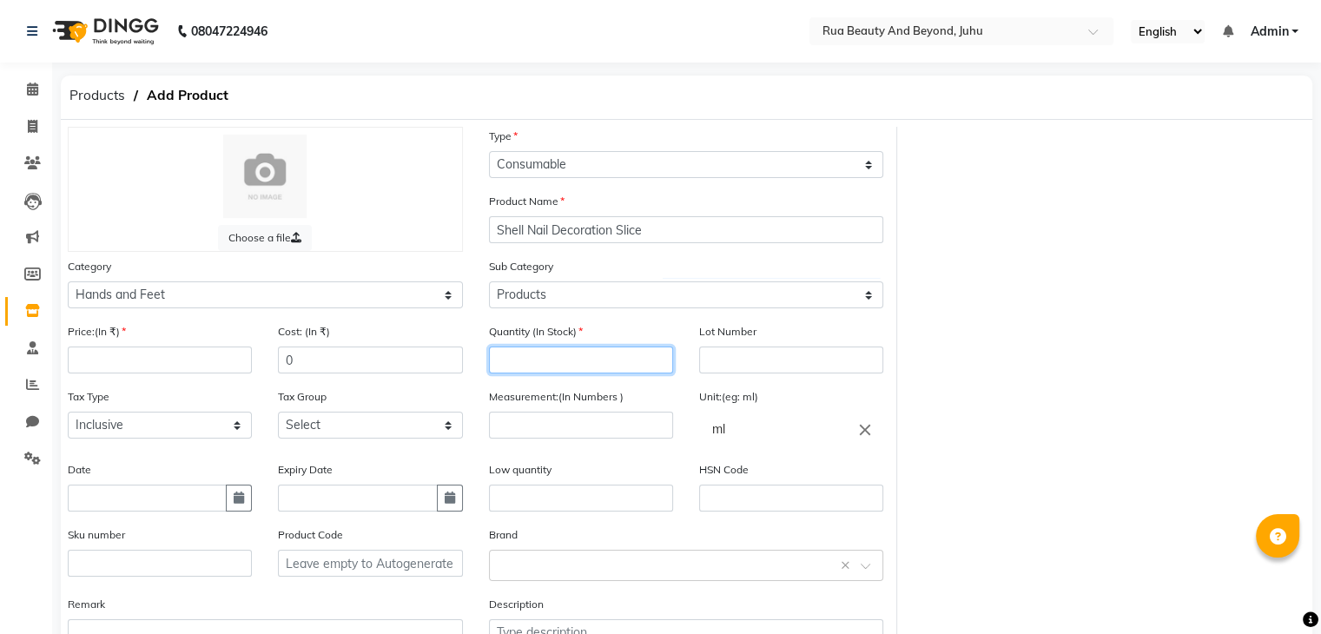
click at [535, 359] on input "number" at bounding box center [581, 360] width 184 height 27
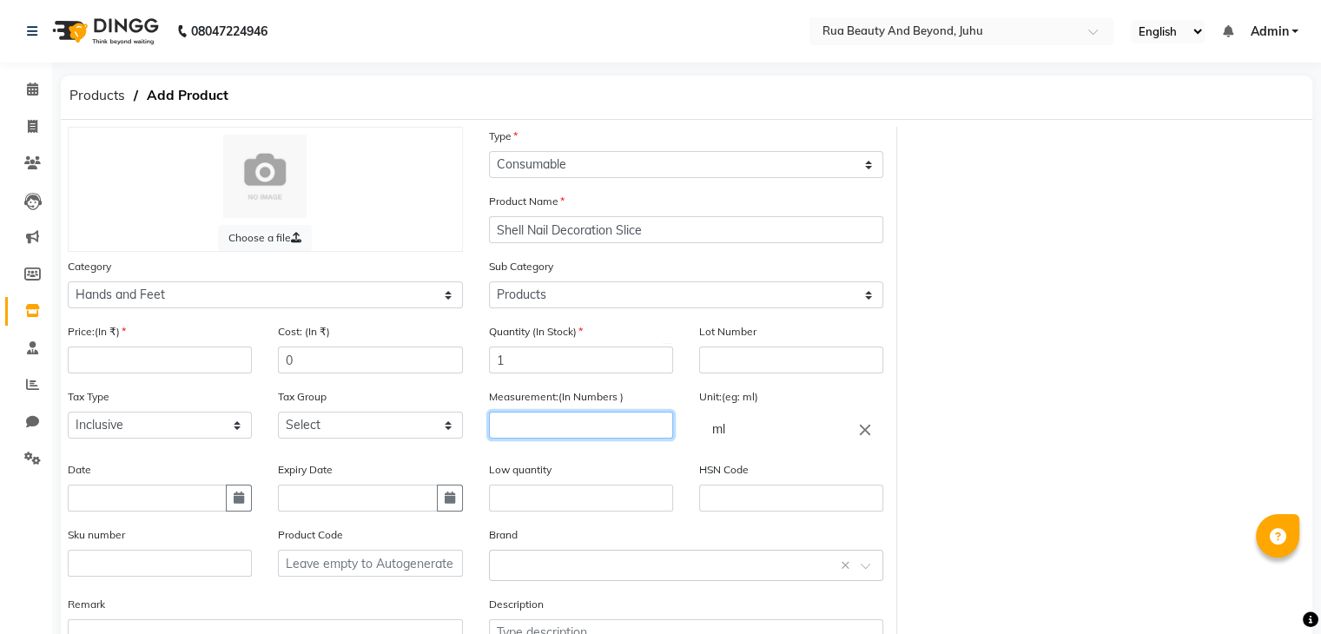
click at [535, 435] on input "number" at bounding box center [581, 425] width 184 height 27
click at [868, 434] on icon "close" at bounding box center [865, 429] width 19 height 19
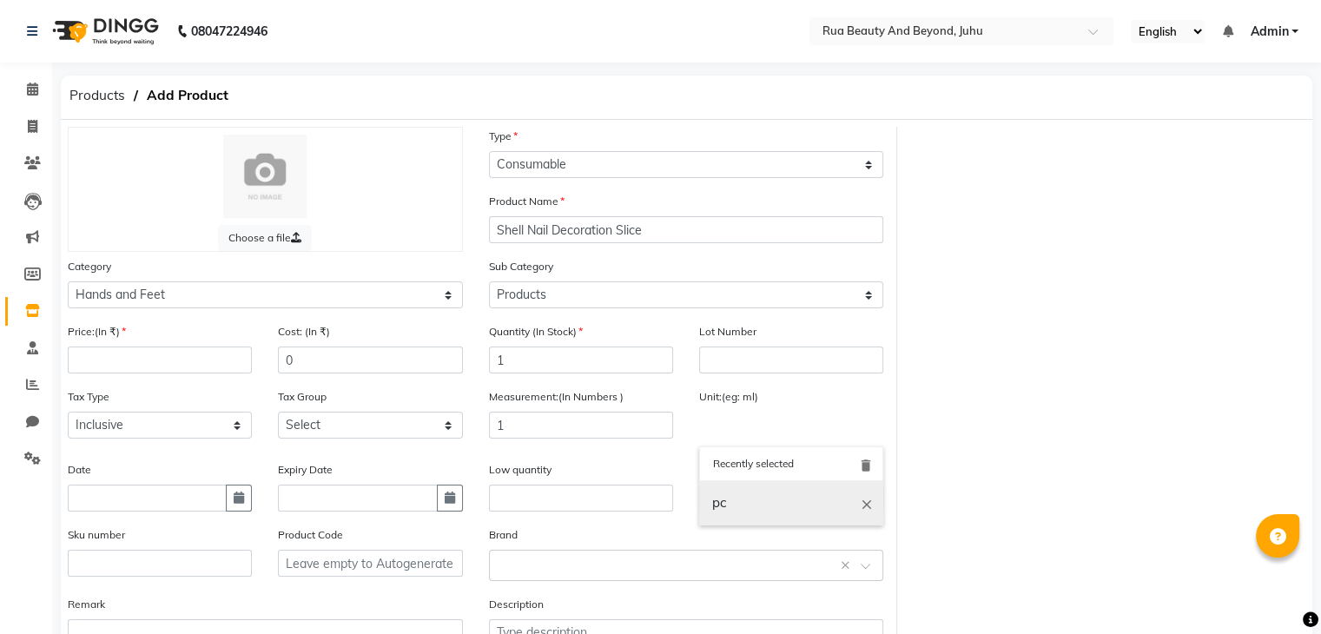
click at [750, 509] on link "pc" at bounding box center [791, 503] width 184 height 44
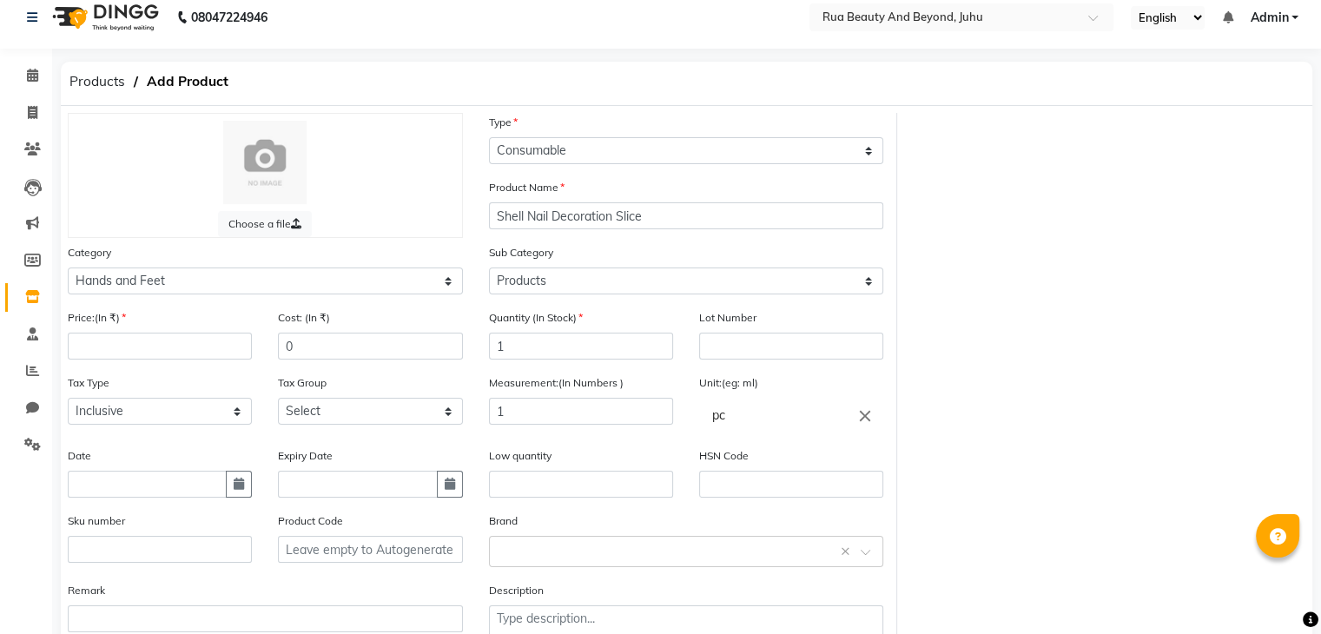
scroll to position [135, 0]
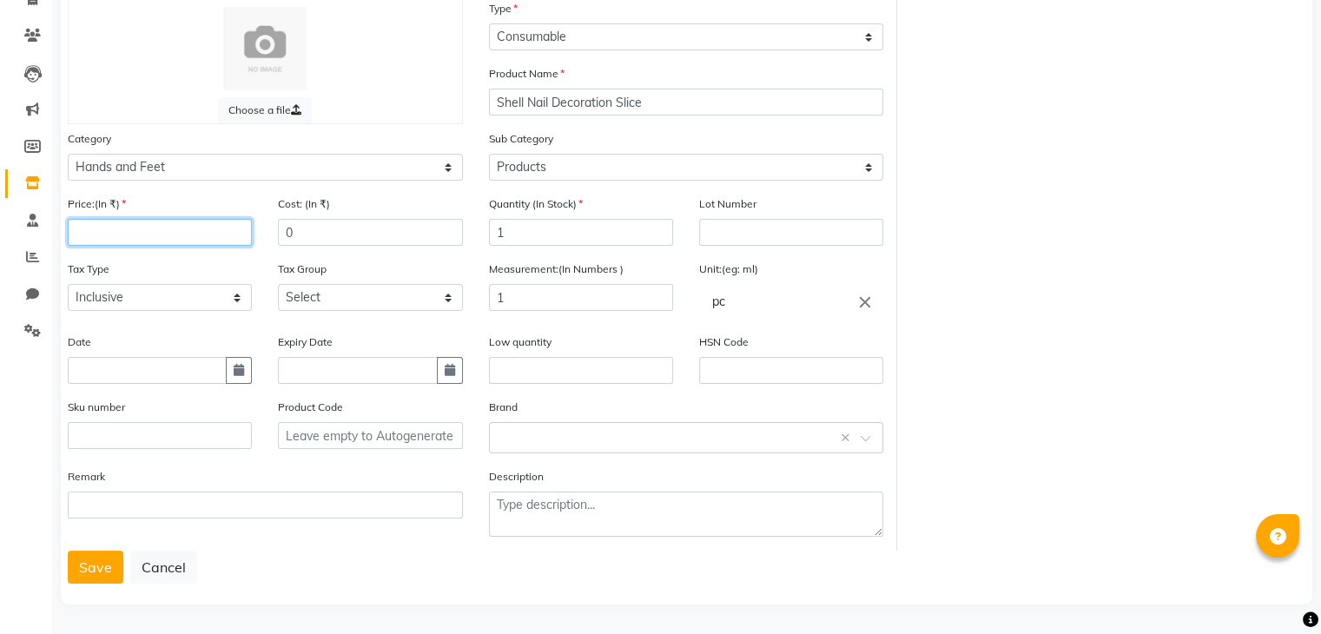
click at [123, 225] on input "number" at bounding box center [160, 232] width 184 height 27
drag, startPoint x: 296, startPoint y: 225, endPoint x: 258, endPoint y: 220, distance: 38.6
click at [260, 220] on div "Price:(In ₹) 699 Cost: (In ₹) 0" at bounding box center [265, 227] width 421 height 65
click at [309, 296] on select "Select GST" at bounding box center [370, 297] width 184 height 27
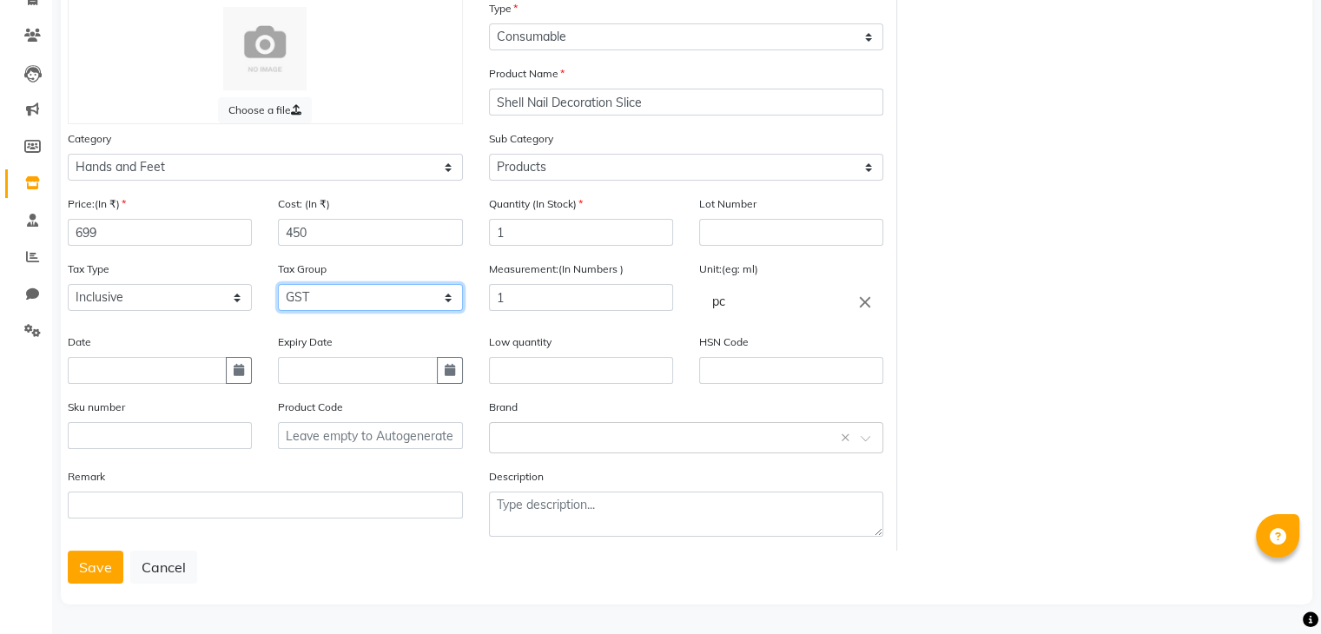
click at [278, 284] on select "Select GST" at bounding box center [370, 297] width 184 height 27
click at [521, 437] on input "text" at bounding box center [669, 436] width 341 height 18
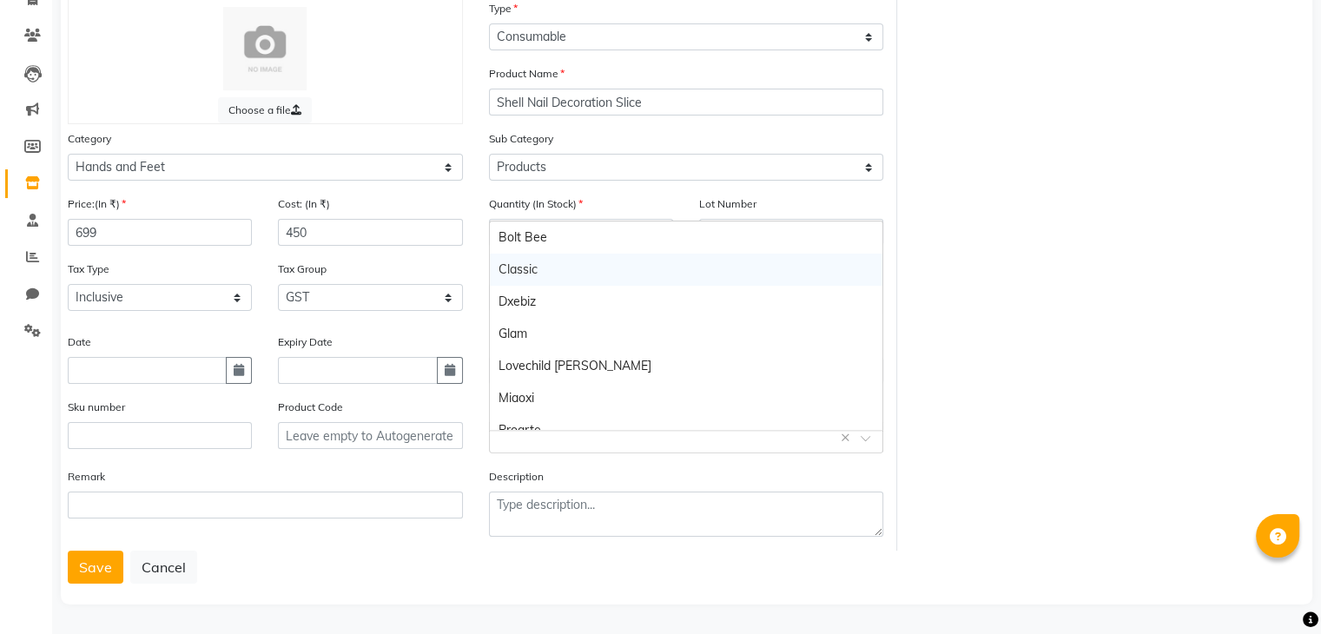
click at [550, 265] on div "Classic" at bounding box center [686, 270] width 393 height 32
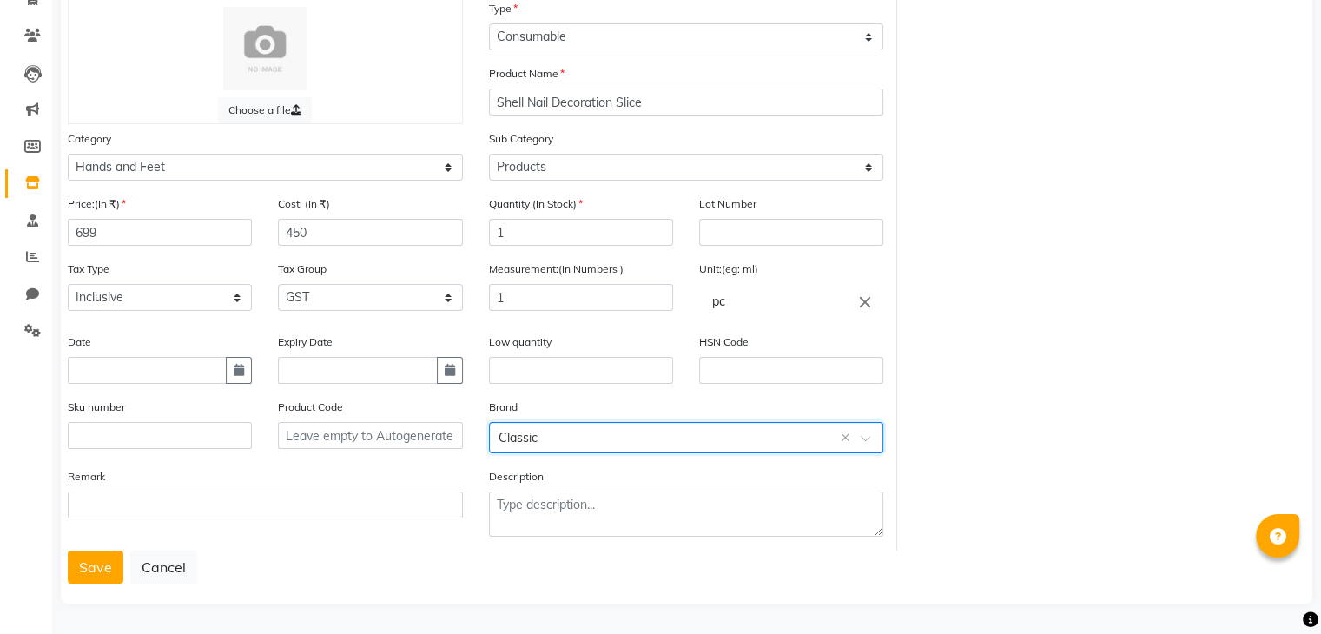
click at [523, 437] on input "text" at bounding box center [669, 436] width 341 height 18
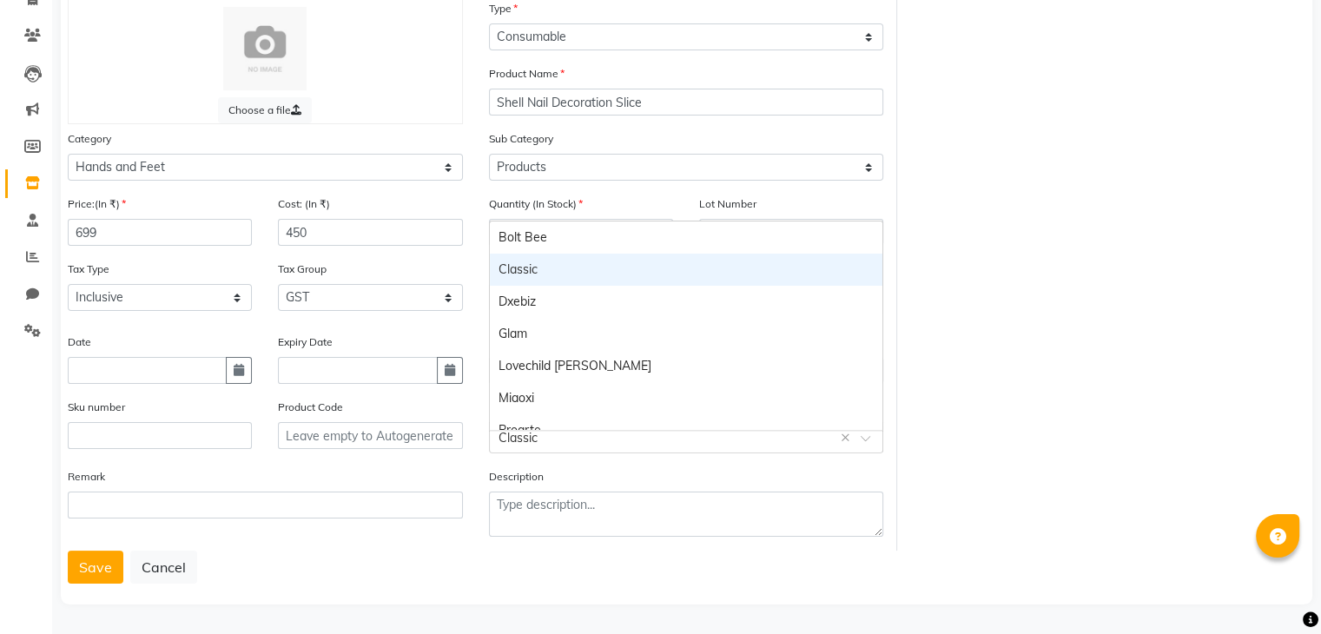
click at [523, 437] on input "text" at bounding box center [669, 436] width 341 height 18
click at [527, 435] on input "text" at bounding box center [669, 436] width 341 height 18
click at [539, 263] on div "Classic" at bounding box center [686, 270] width 393 height 32
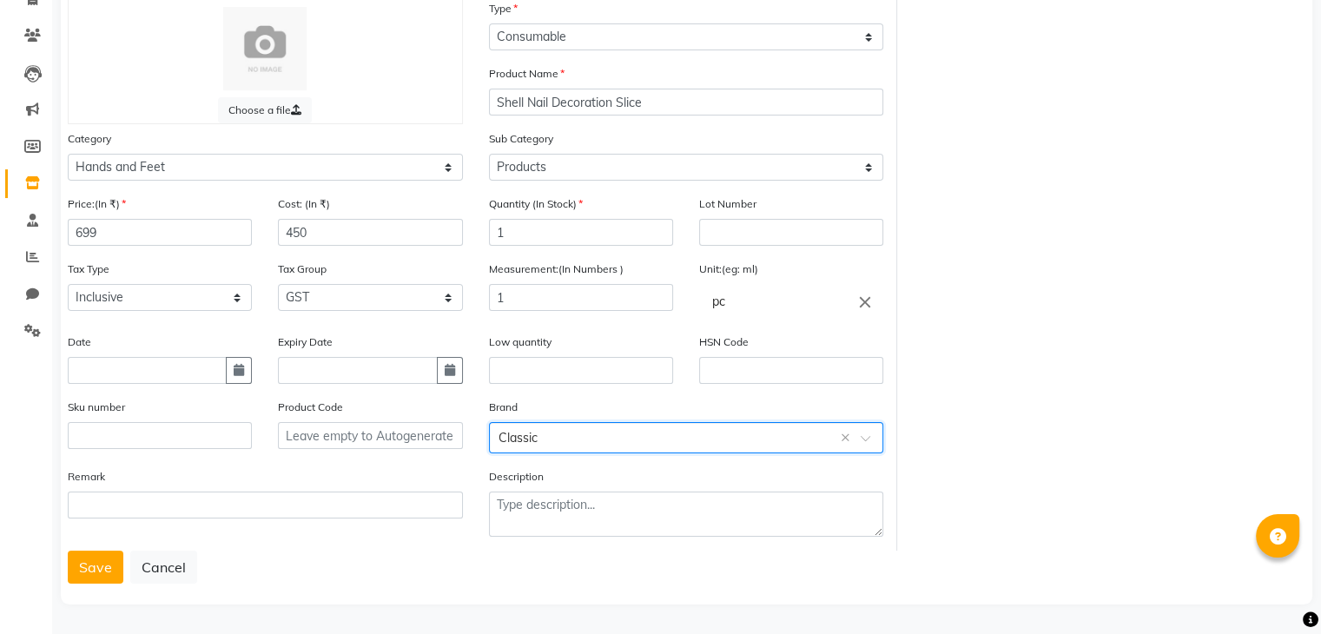
click at [525, 439] on input "text" at bounding box center [669, 436] width 341 height 18
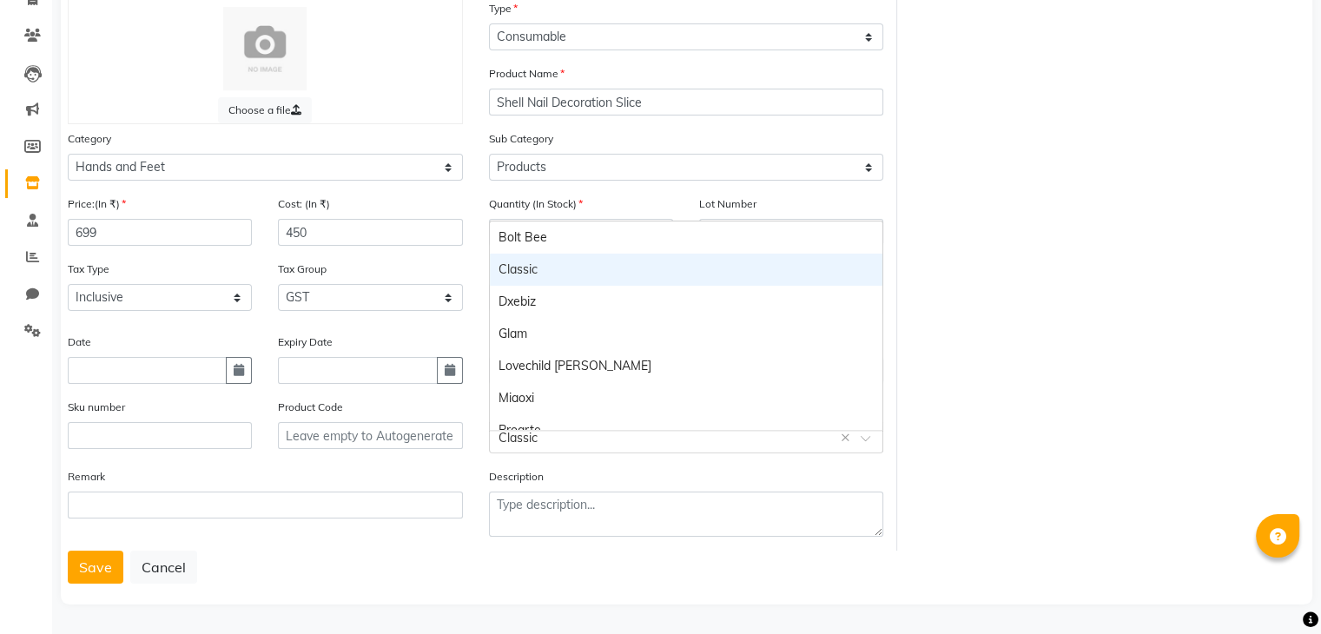
click at [525, 439] on input "text" at bounding box center [669, 436] width 341 height 18
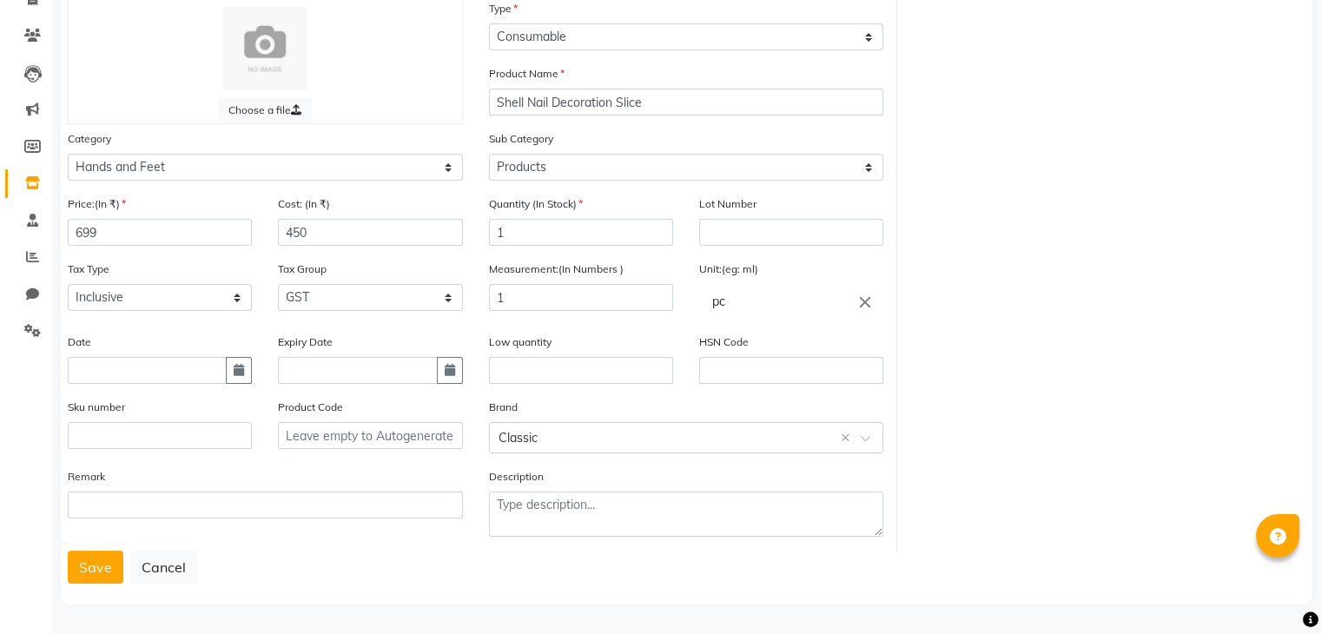
click at [1053, 426] on div "Choose a file Type Select Type Both Retail Consumable Product Name Shell Nail D…" at bounding box center [687, 275] width 1264 height 552
click at [102, 561] on button "Save" at bounding box center [96, 567] width 56 height 33
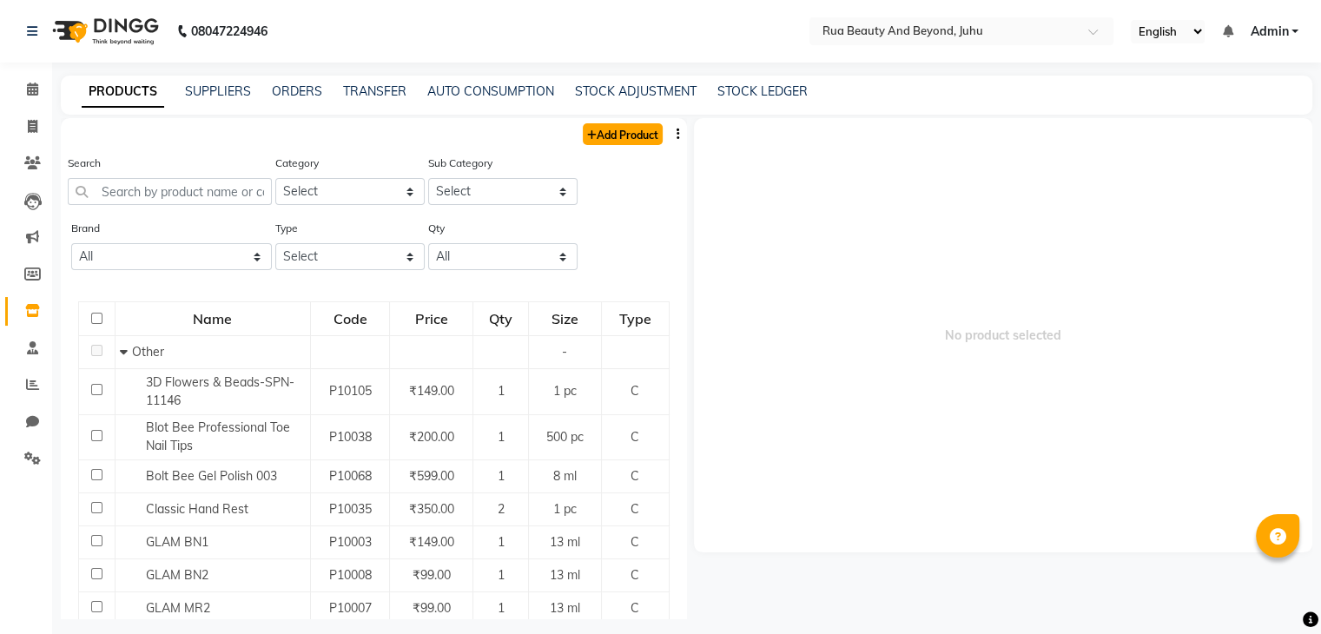
click at [612, 140] on link "Add Product" at bounding box center [623, 134] width 80 height 22
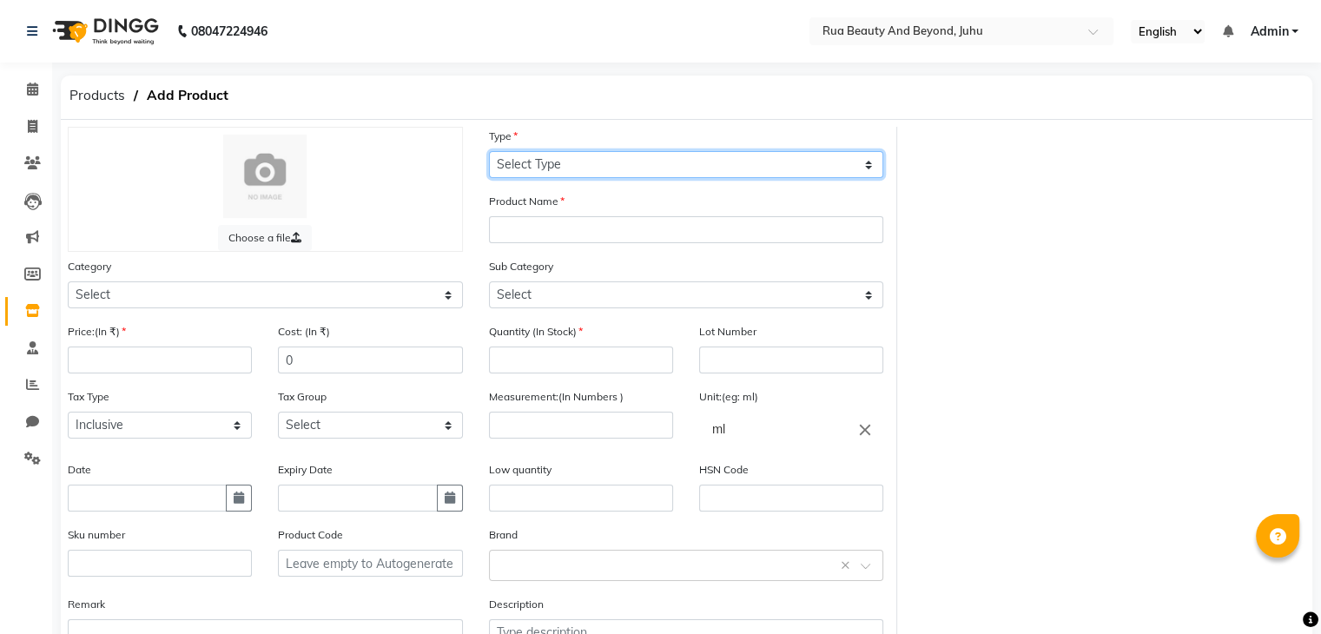
drag, startPoint x: 575, startPoint y: 157, endPoint x: 555, endPoint y: 176, distance: 27.6
click at [575, 157] on select "Select Type Both Retail Consumable" at bounding box center [686, 164] width 395 height 27
click at [489, 152] on select "Select Type Both Retail Consumable" at bounding box center [686, 164] width 395 height 27
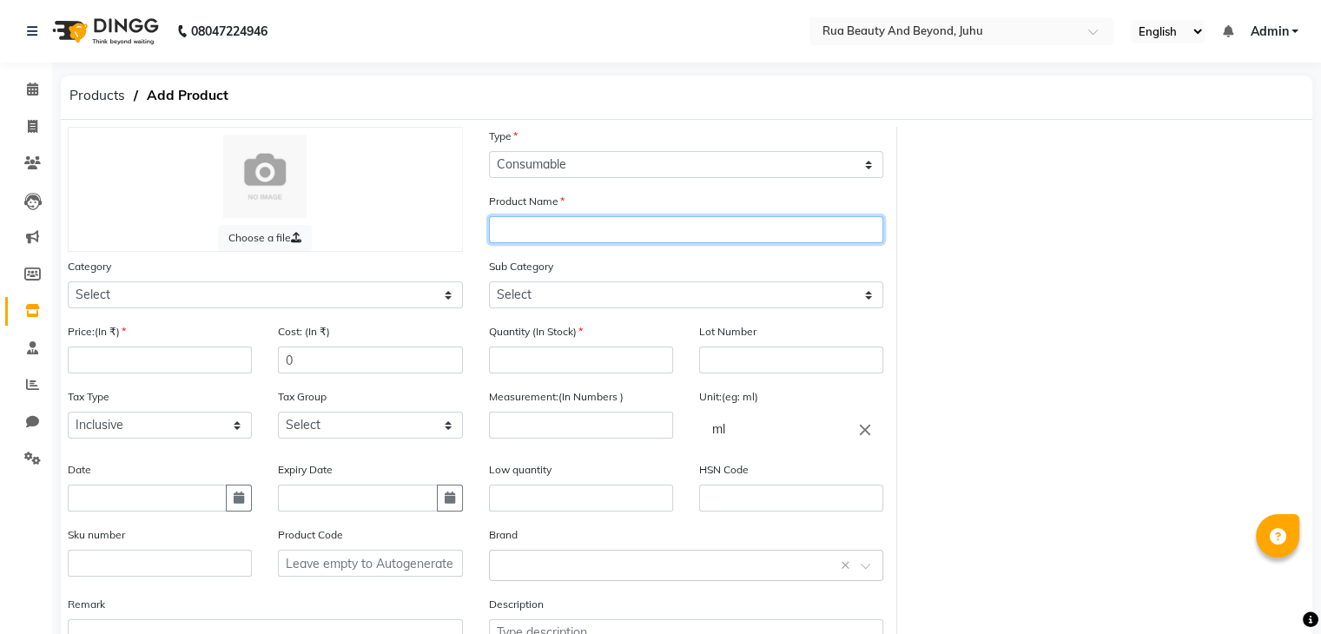
click at [526, 235] on input "text" at bounding box center [686, 229] width 395 height 27
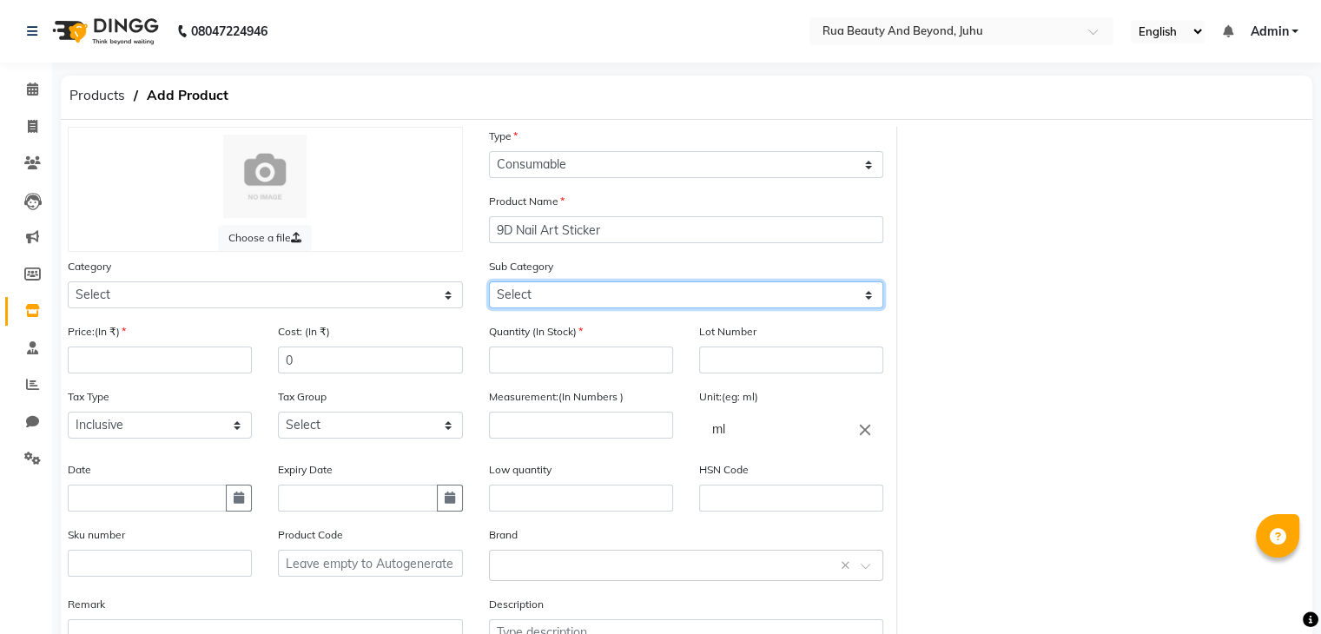
drag, startPoint x: 556, startPoint y: 288, endPoint x: 550, endPoint y: 304, distance: 16.8
click at [556, 288] on select "Select" at bounding box center [686, 294] width 395 height 27
click at [546, 303] on select "Select" at bounding box center [686, 294] width 395 height 27
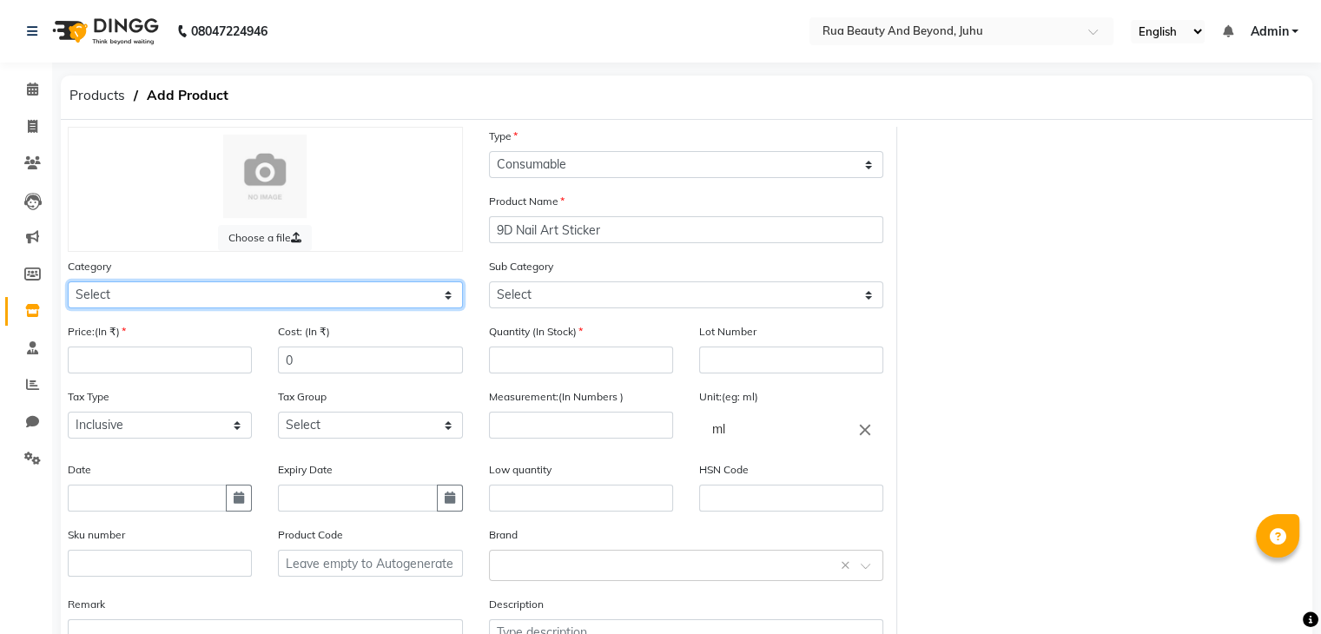
click at [250, 292] on select "Select Hair Skin Makeup Personal Care Appliances [PERSON_NAME] Waxing Disposabl…" at bounding box center [265, 294] width 395 height 27
click at [68, 284] on select "Select Hair Skin Makeup Personal Care Appliances [PERSON_NAME] Waxing Disposabl…" at bounding box center [265, 294] width 395 height 27
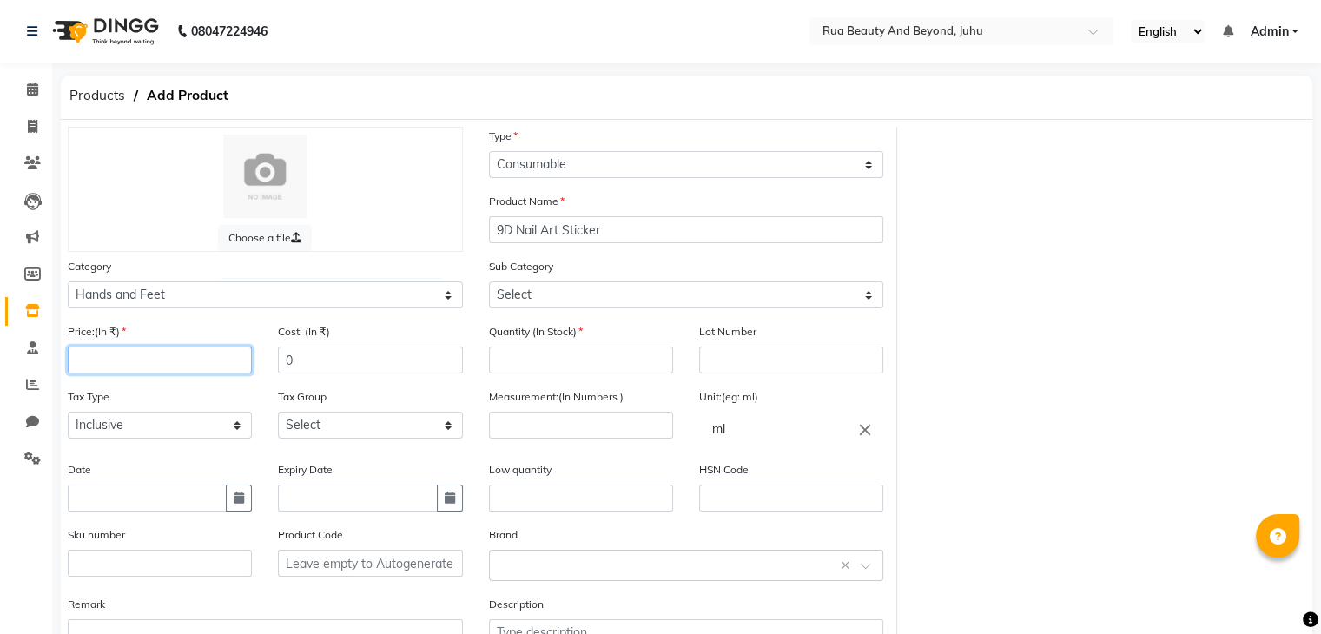
click at [119, 367] on input "number" at bounding box center [160, 360] width 184 height 27
drag, startPoint x: 119, startPoint y: 367, endPoint x: 16, endPoint y: 360, distance: 103.7
click at [17, 360] on app-home "08047224946 Select Location × Rua Beauty And Beyond, Juhu English ENGLISH Españ…" at bounding box center [660, 381] width 1321 height 762
drag, startPoint x: 313, startPoint y: 348, endPoint x: 277, endPoint y: 353, distance: 35.9
click at [277, 353] on div "Cost: (In ₹) 0" at bounding box center [370, 354] width 210 height 65
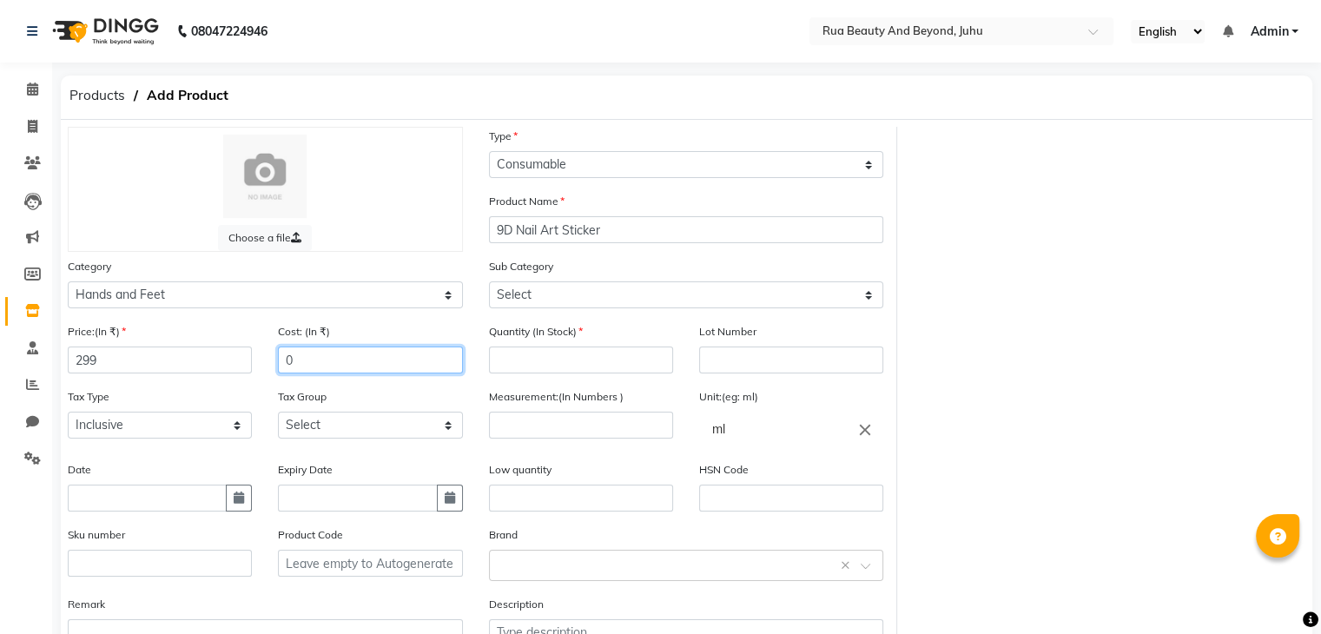
click at [278, 372] on input "0" at bounding box center [370, 360] width 184 height 27
drag, startPoint x: 296, startPoint y: 367, endPoint x: 278, endPoint y: 369, distance: 18.3
click at [278, 369] on input "0" at bounding box center [370, 360] width 184 height 27
click at [561, 363] on input "number" at bounding box center [581, 360] width 184 height 27
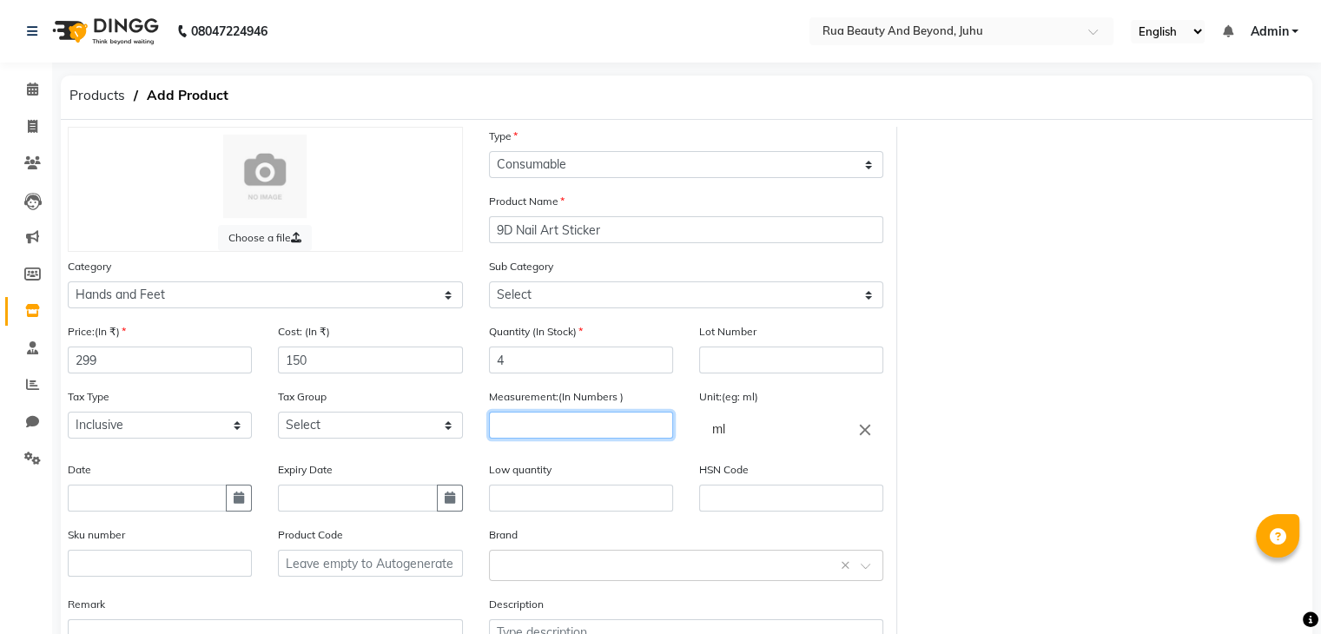
click at [554, 431] on input "number" at bounding box center [581, 425] width 184 height 27
click at [866, 433] on icon "close" at bounding box center [865, 429] width 19 height 19
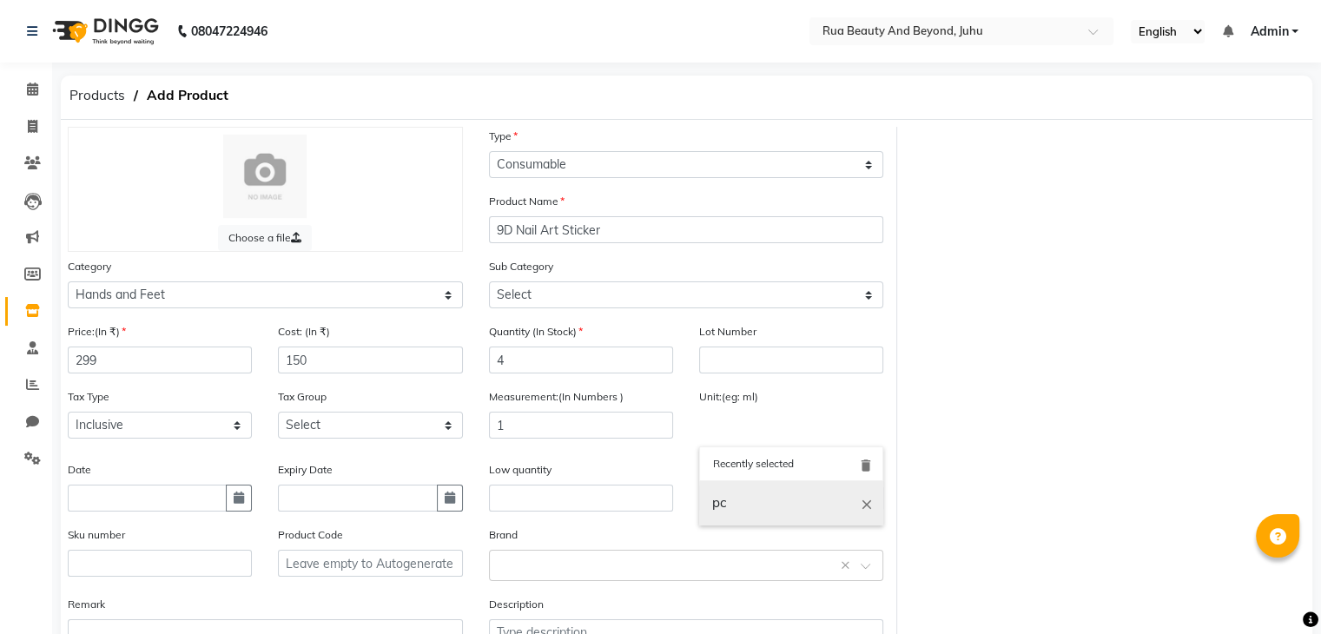
click at [743, 506] on link "pc" at bounding box center [791, 503] width 184 height 44
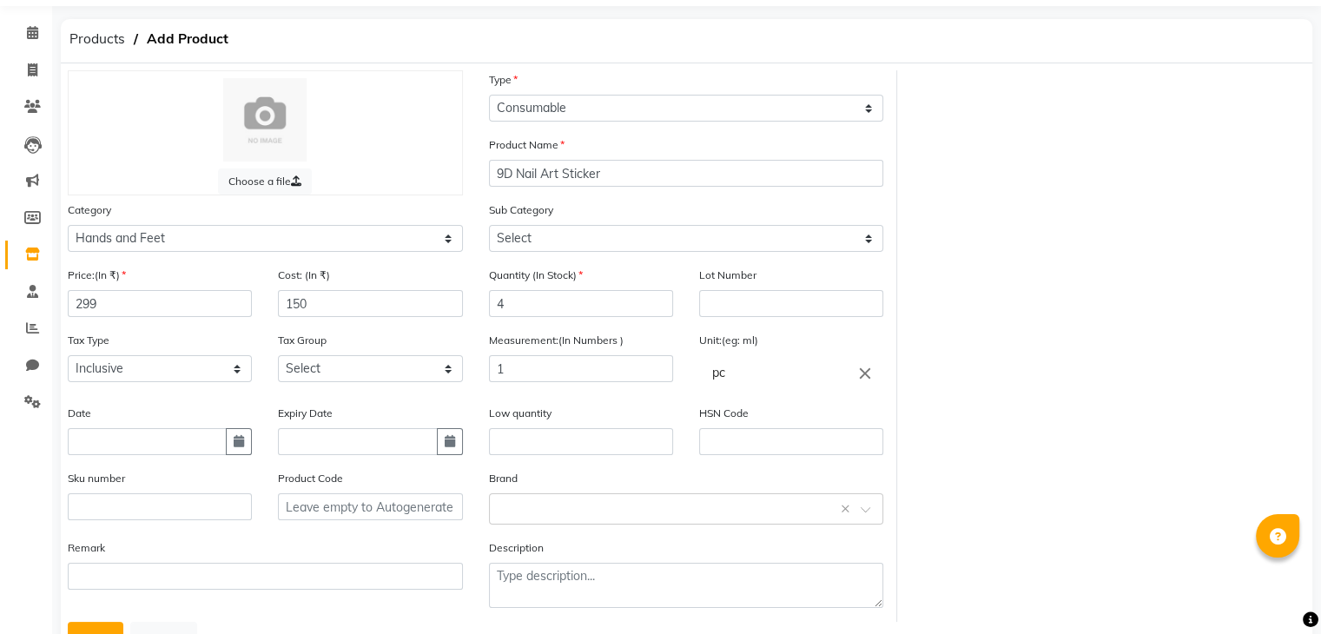
scroll to position [87, 0]
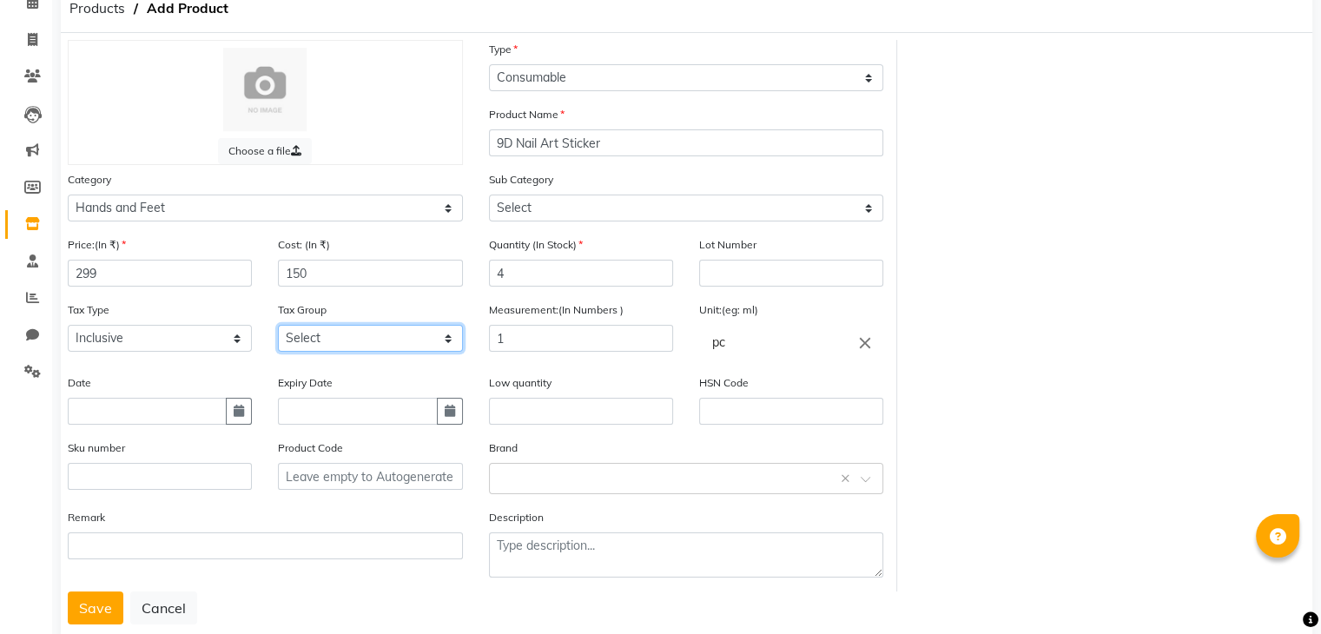
click at [337, 341] on select "Select GST" at bounding box center [370, 338] width 184 height 27
click at [278, 330] on select "Select GST" at bounding box center [370, 338] width 184 height 27
click at [560, 479] on input "text" at bounding box center [669, 477] width 341 height 18
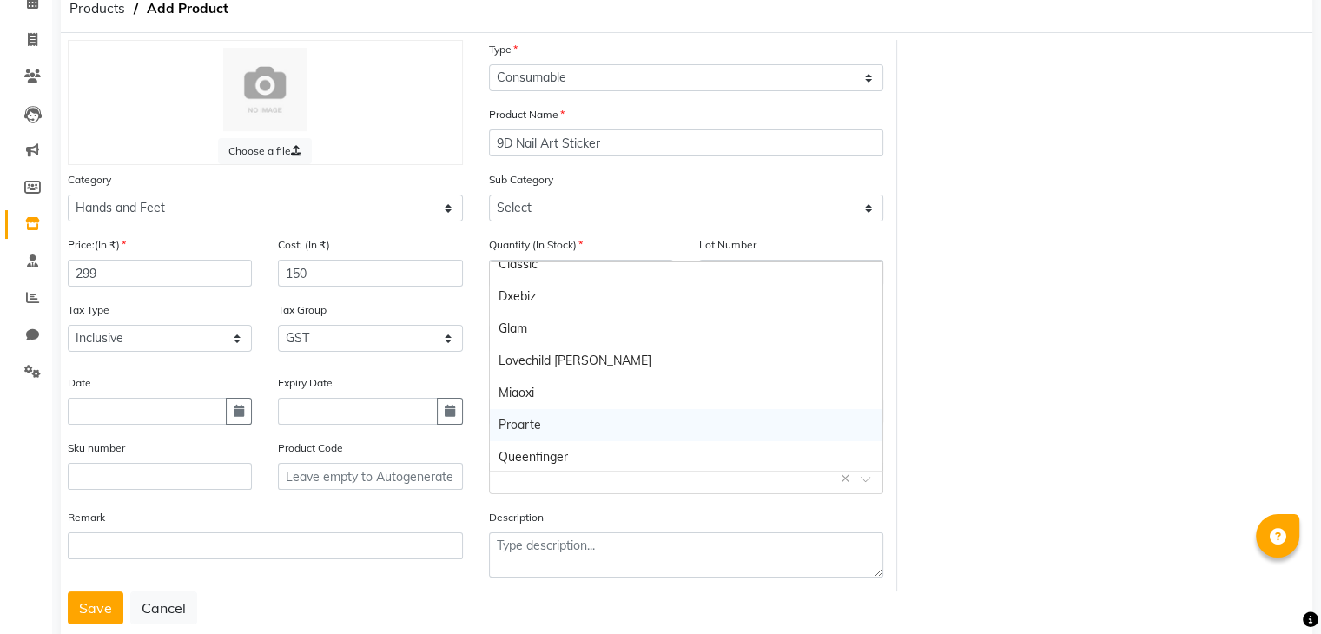
scroll to position [113, 0]
click at [545, 420] on div "Shills Professional" at bounding box center [686, 422] width 393 height 32
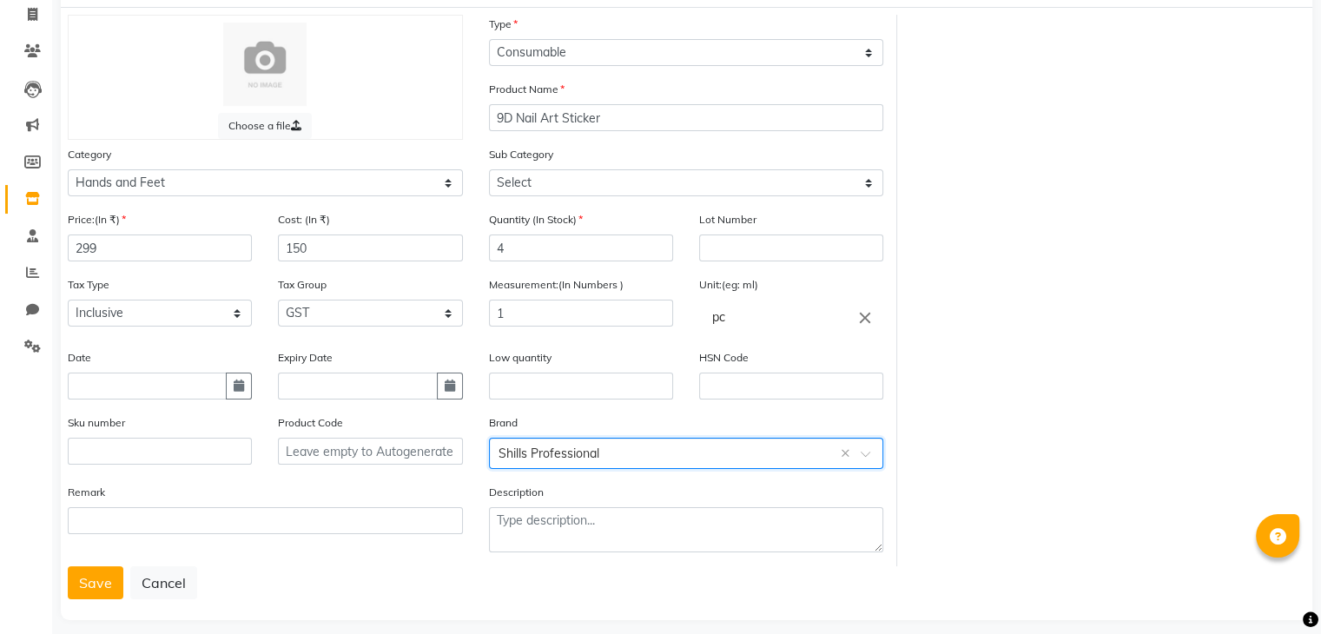
scroll to position [135, 0]
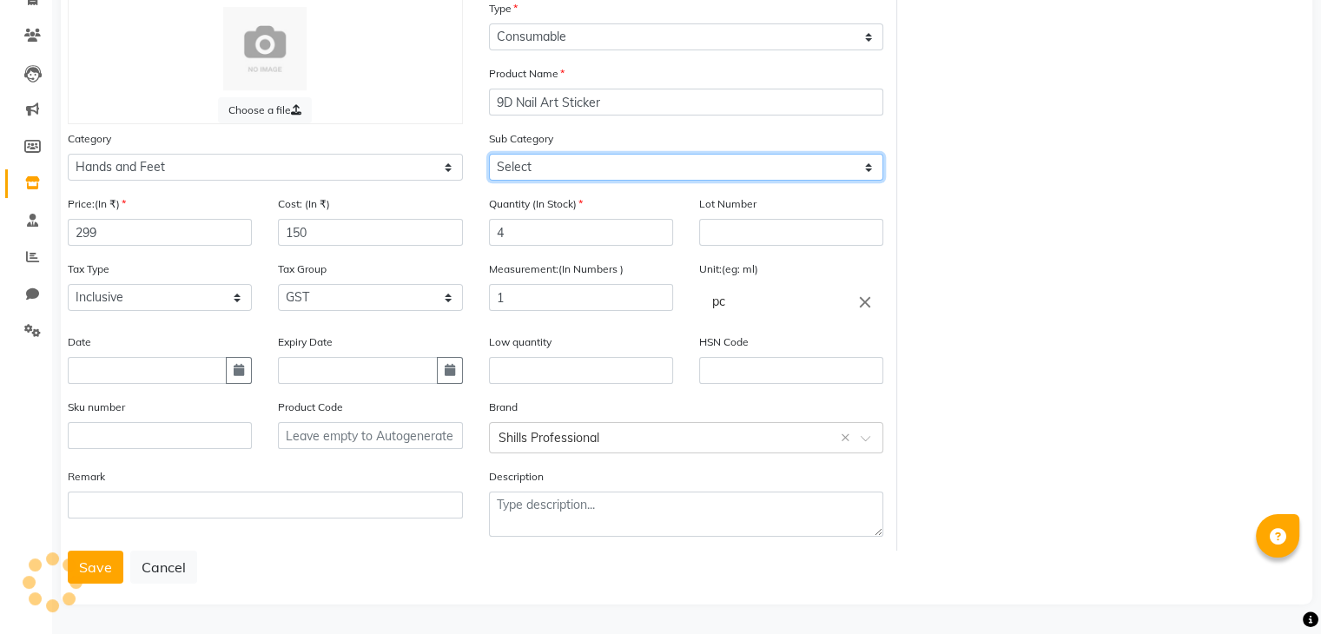
click at [549, 164] on select "Select Products Appliances" at bounding box center [686, 167] width 395 height 27
click at [489, 154] on select "Select Products Appliances" at bounding box center [686, 167] width 395 height 27
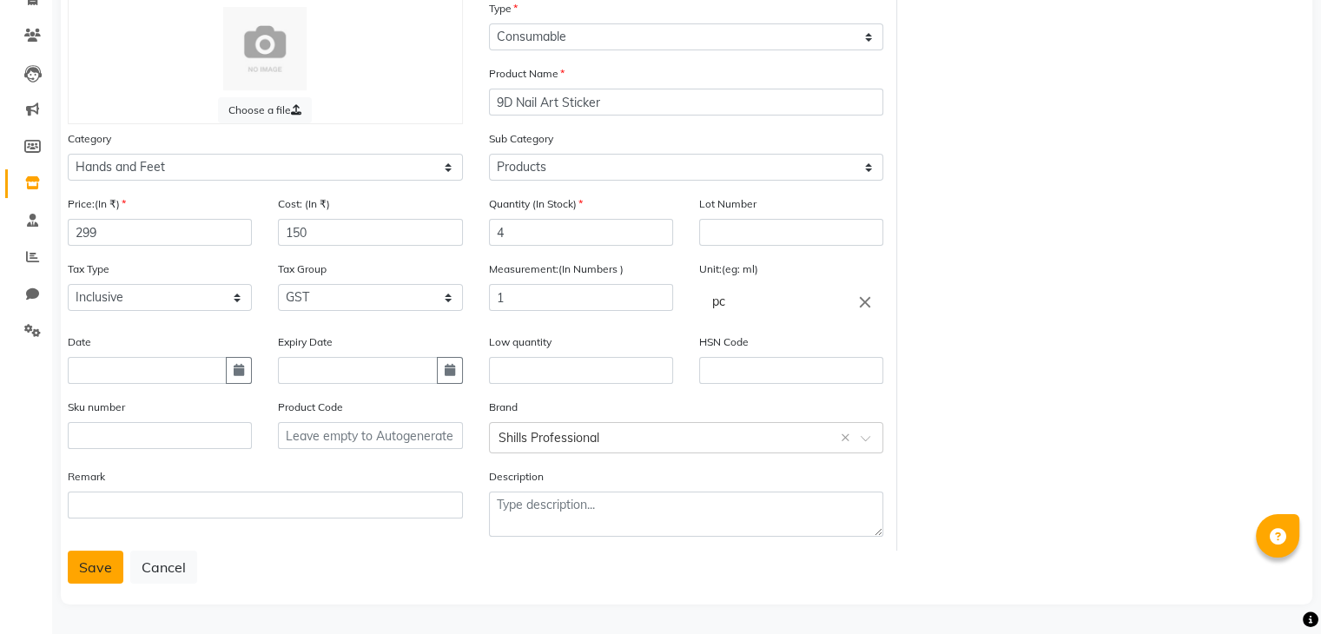
click at [98, 559] on button "Save" at bounding box center [96, 567] width 56 height 33
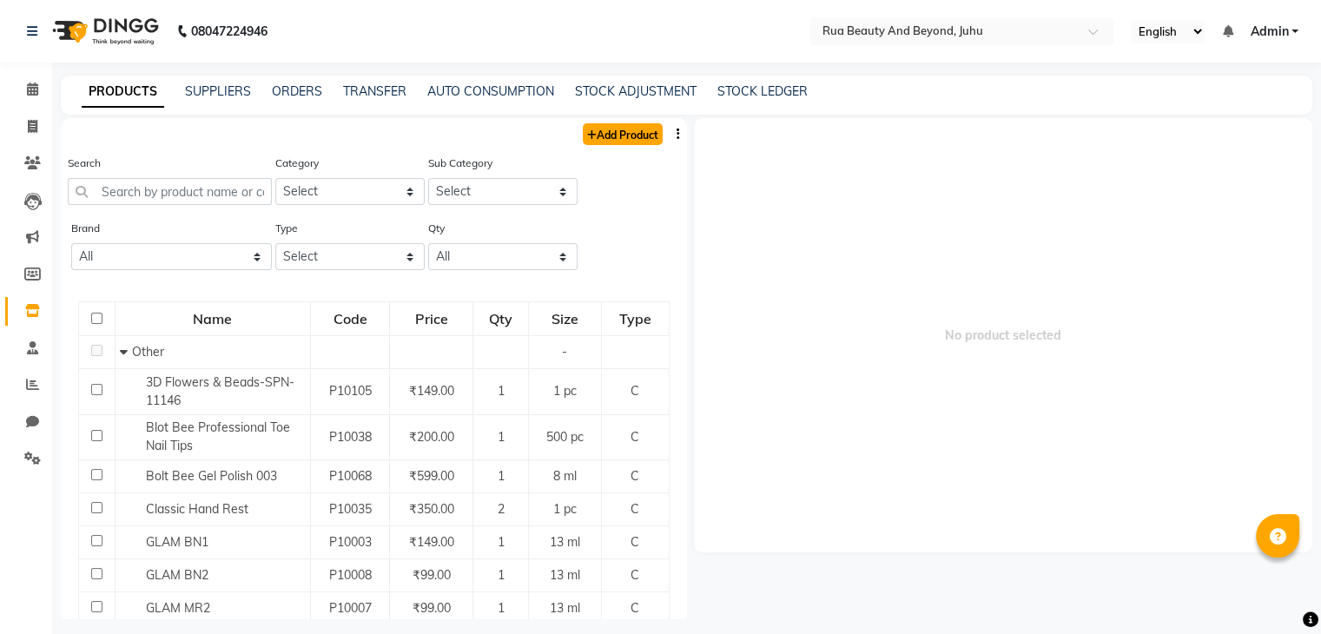
click at [590, 135] on link "Add Product" at bounding box center [623, 134] width 80 height 22
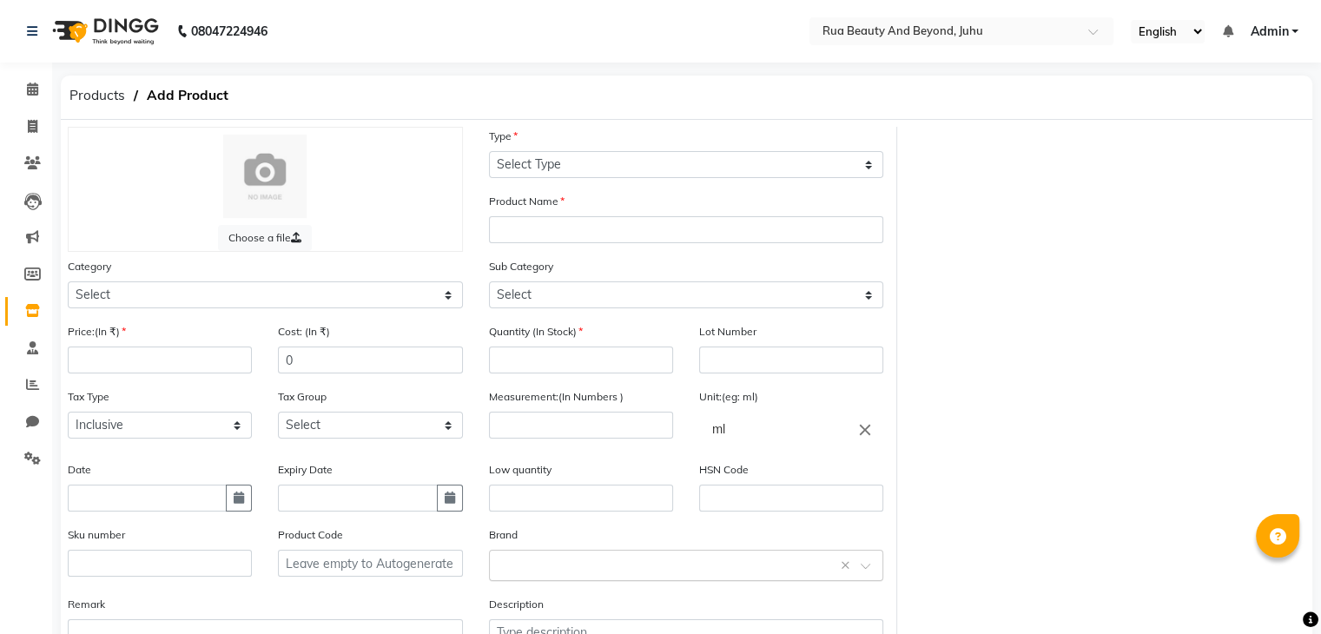
click at [540, 571] on input "text" at bounding box center [669, 564] width 341 height 18
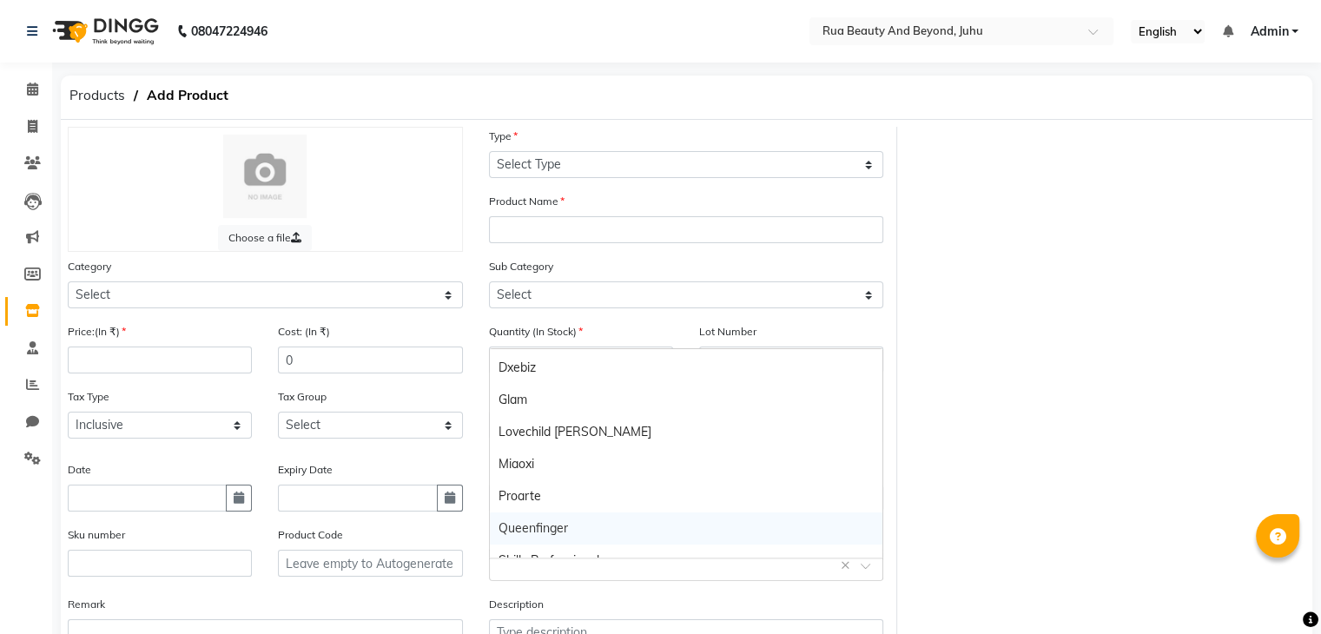
scroll to position [113, 0]
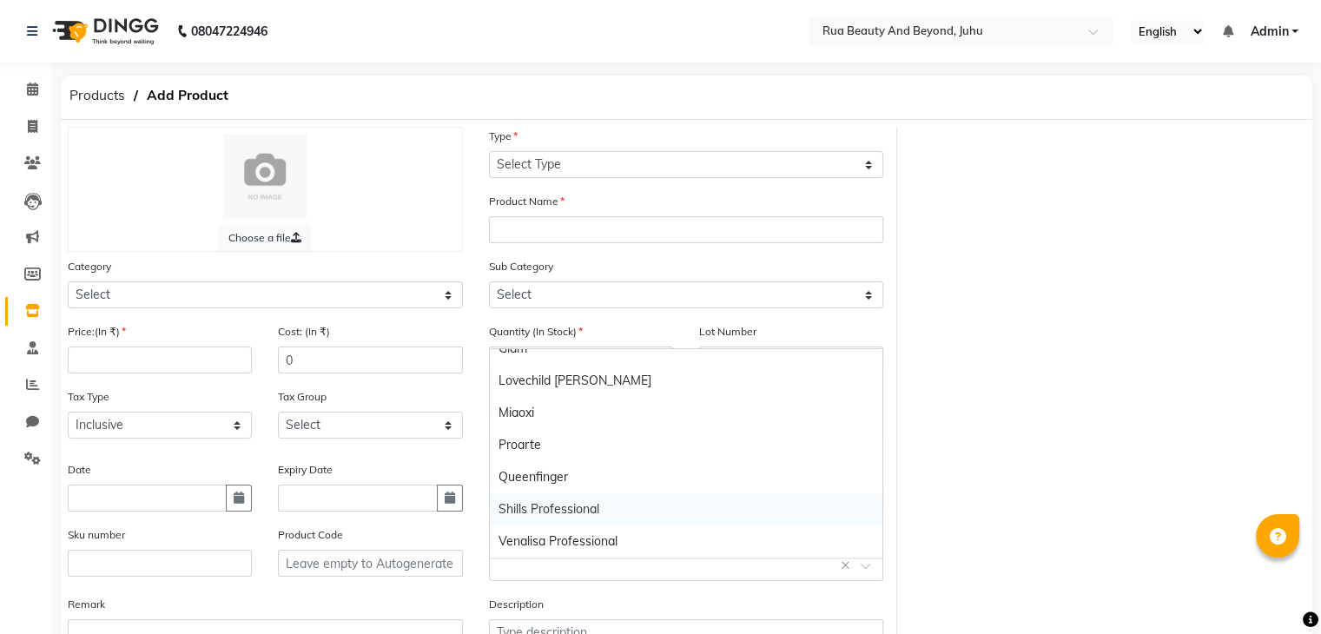
click at [549, 501] on div "Shills Professional" at bounding box center [686, 509] width 393 height 32
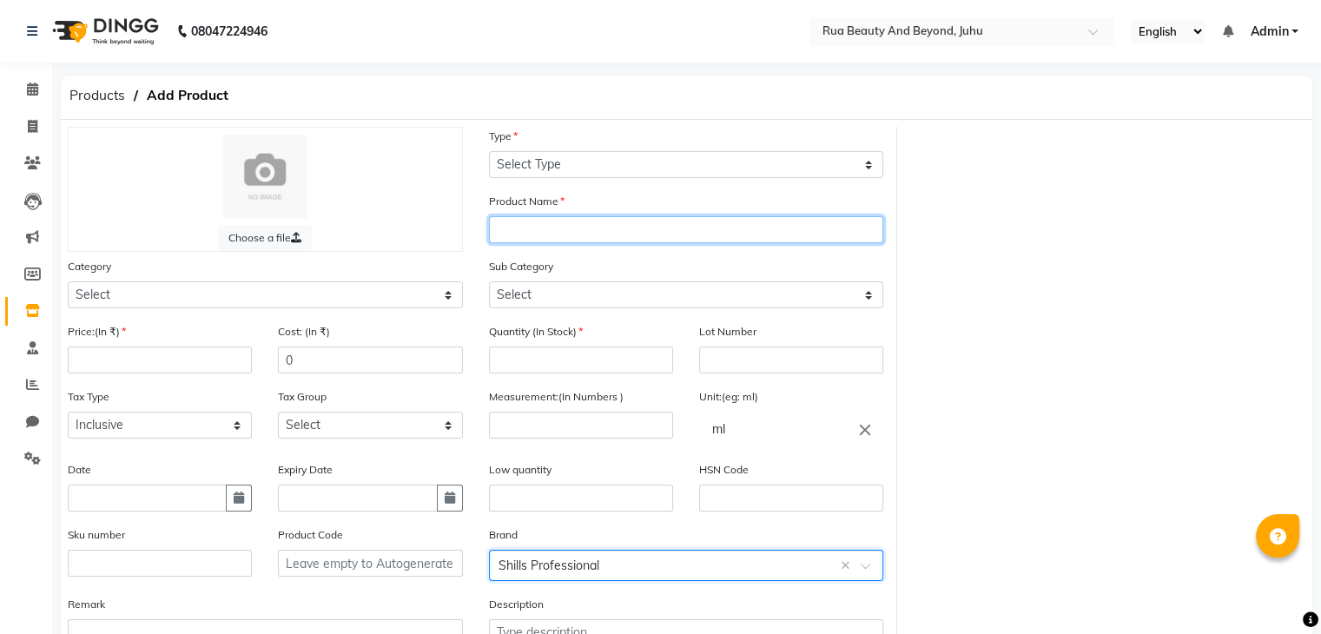
click at [525, 230] on input "text" at bounding box center [686, 229] width 395 height 27
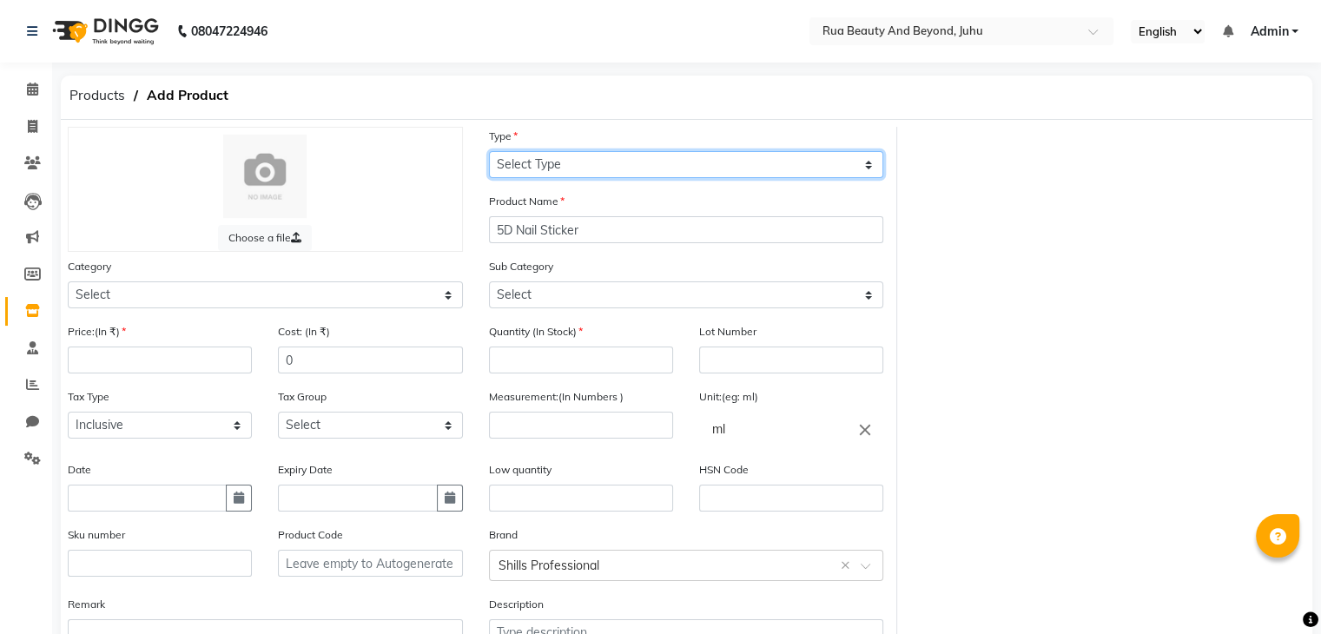
drag, startPoint x: 629, startPoint y: 152, endPoint x: 615, endPoint y: 176, distance: 28.0
click at [629, 152] on select "Select Type Both Retail Consumable" at bounding box center [686, 164] width 395 height 27
click at [489, 152] on select "Select Type Both Retail Consumable" at bounding box center [686, 164] width 395 height 27
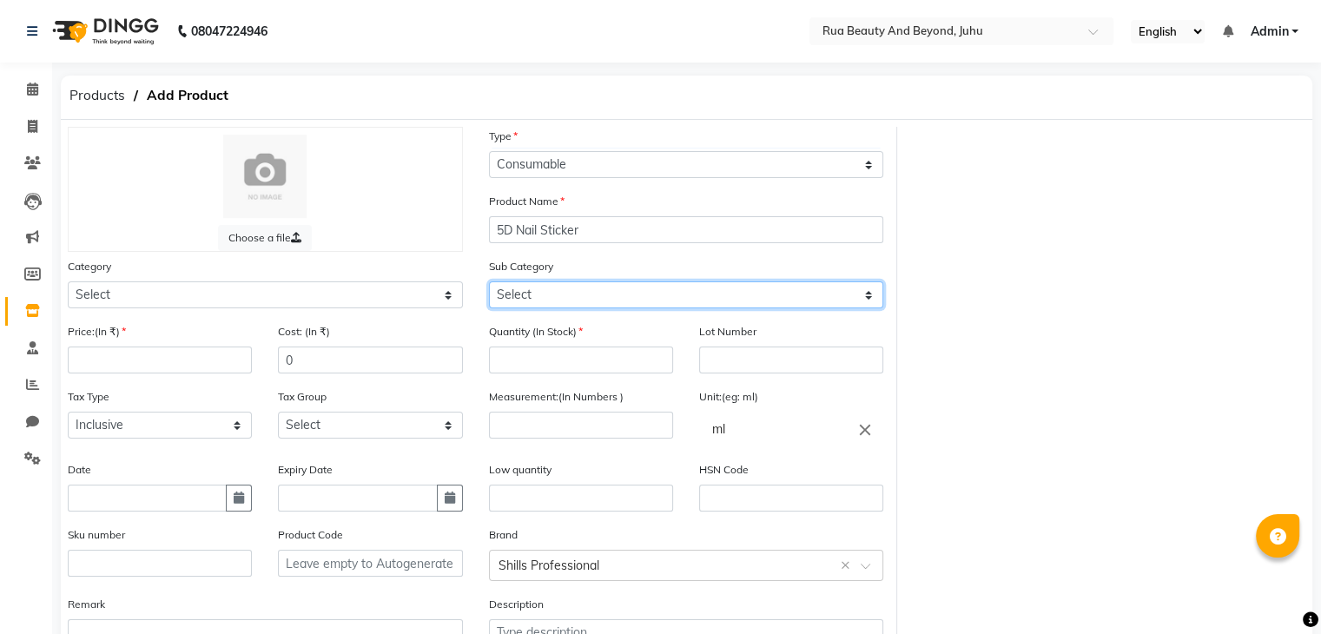
click at [535, 291] on select "Select" at bounding box center [686, 294] width 395 height 27
drag, startPoint x: 536, startPoint y: 294, endPoint x: 507, endPoint y: 305, distance: 30.5
click at [536, 294] on select "Select" at bounding box center [686, 294] width 395 height 27
click at [108, 338] on label "Price:(In ₹)" at bounding box center [97, 332] width 58 height 16
click at [108, 384] on div "Price:(In ₹)" at bounding box center [160, 354] width 210 height 65
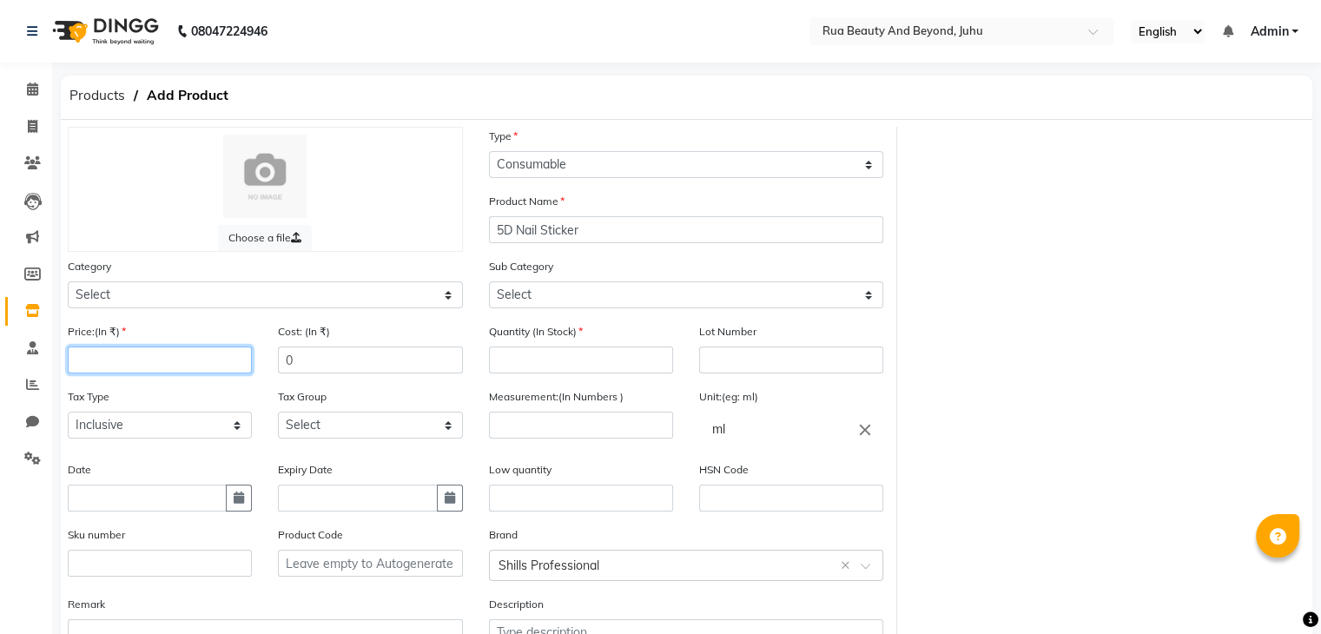
click at [116, 367] on input "number" at bounding box center [160, 360] width 184 height 27
click at [513, 360] on input "number" at bounding box center [581, 360] width 184 height 27
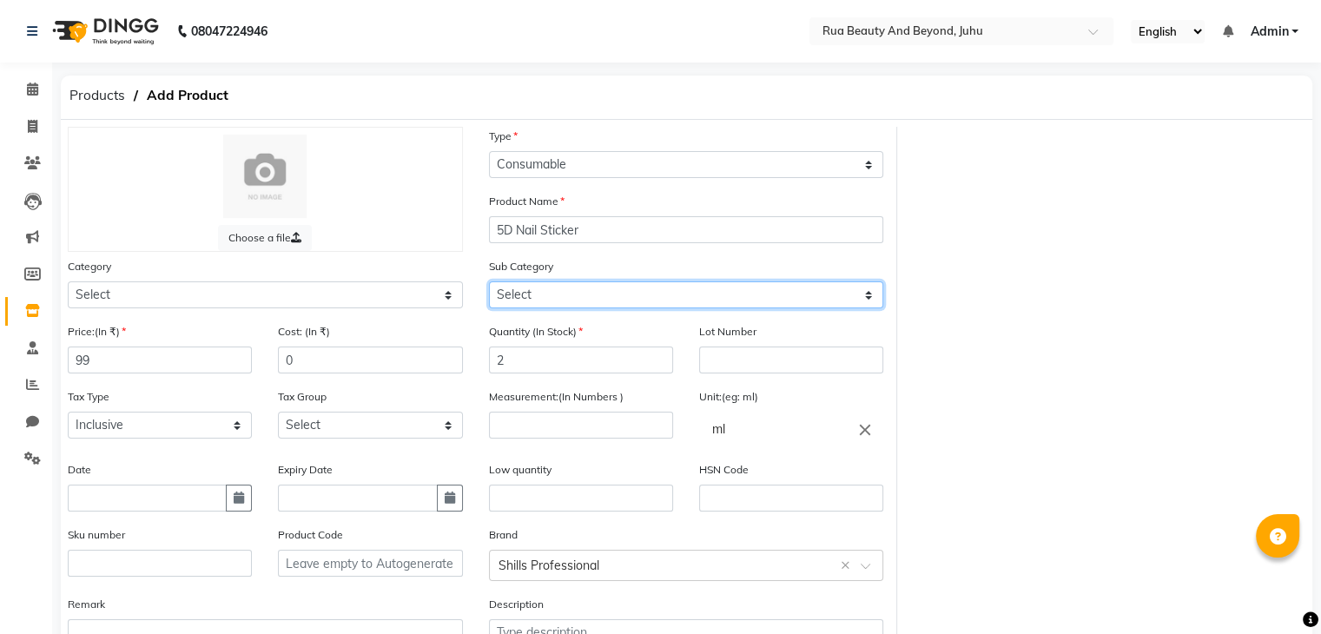
click at [565, 307] on select "Select" at bounding box center [686, 294] width 395 height 27
click at [556, 302] on select "Select" at bounding box center [686, 294] width 395 height 27
click at [867, 439] on icon "close" at bounding box center [865, 429] width 19 height 19
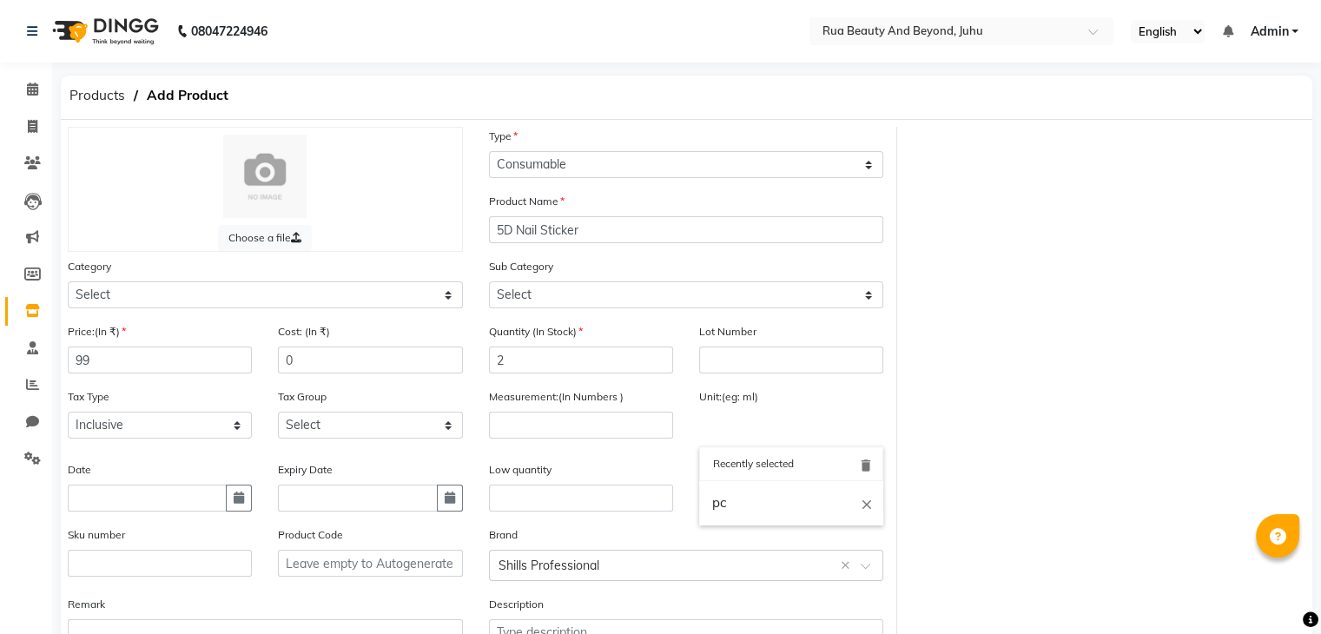
click at [618, 433] on div at bounding box center [660, 317] width 1321 height 634
click at [569, 433] on input "number" at bounding box center [581, 425] width 184 height 27
click at [746, 413] on div "Unit:(eg: ml) Recently selected delete pc close" at bounding box center [791, 416] width 184 height 59
click at [736, 432] on input "text" at bounding box center [791, 429] width 184 height 35
click at [732, 508] on link "pc" at bounding box center [791, 503] width 184 height 44
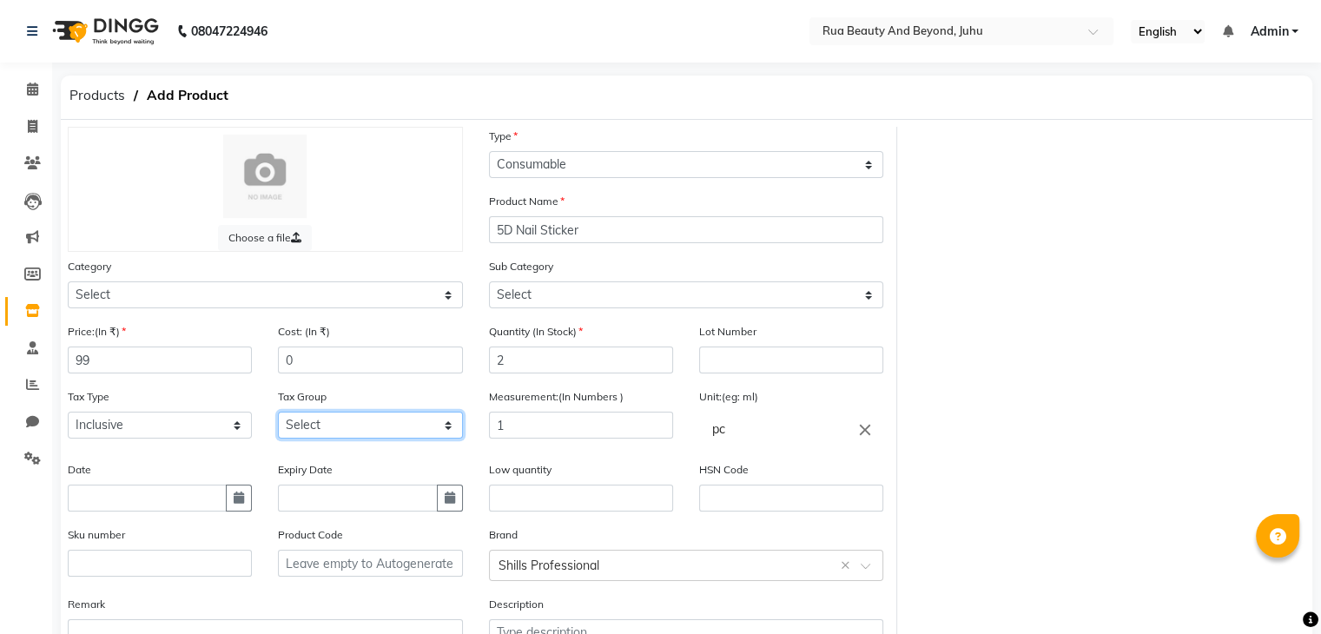
click at [327, 438] on select "Select GST" at bounding box center [370, 425] width 184 height 27
click at [278, 417] on select "Select GST" at bounding box center [370, 425] width 184 height 27
click at [542, 279] on div "Sub Category Select" at bounding box center [686, 282] width 395 height 51
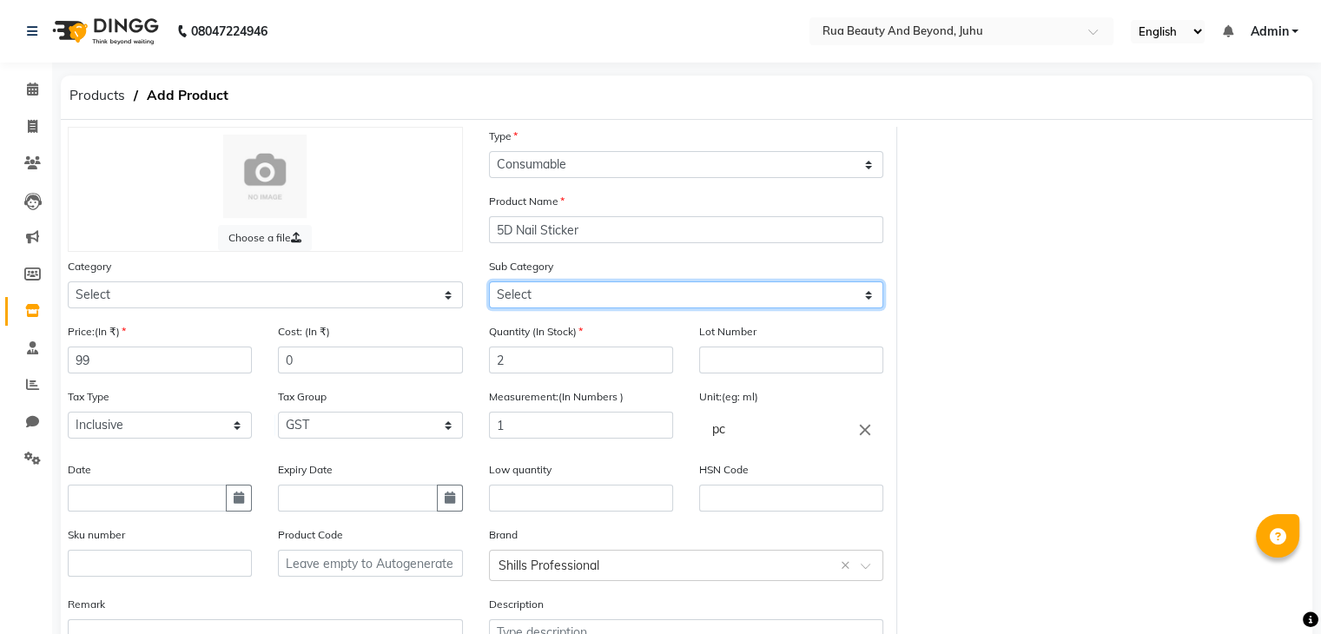
click at [539, 304] on select "Select" at bounding box center [686, 294] width 395 height 27
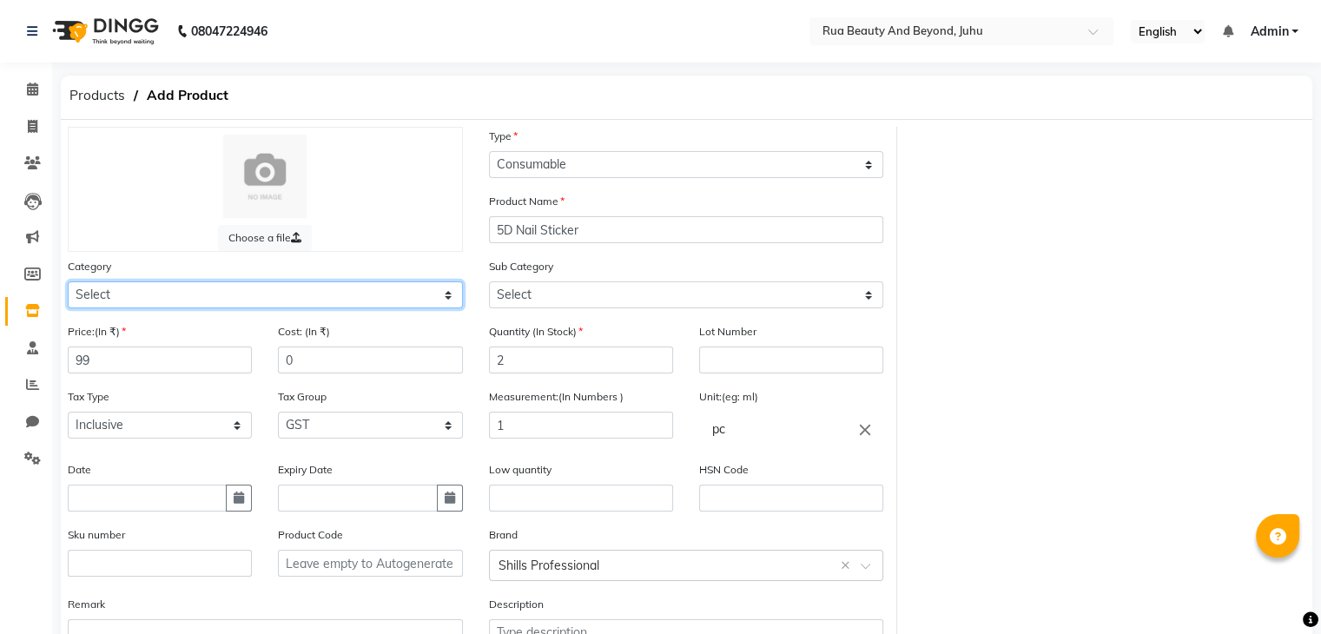
click at [393, 308] on select "Select Hair Skin Makeup Personal Care Appliances [PERSON_NAME] Waxing Disposabl…" at bounding box center [265, 294] width 395 height 27
click at [68, 284] on select "Select Hair Skin Makeup Personal Care Appliances [PERSON_NAME] Waxing Disposabl…" at bounding box center [265, 294] width 395 height 27
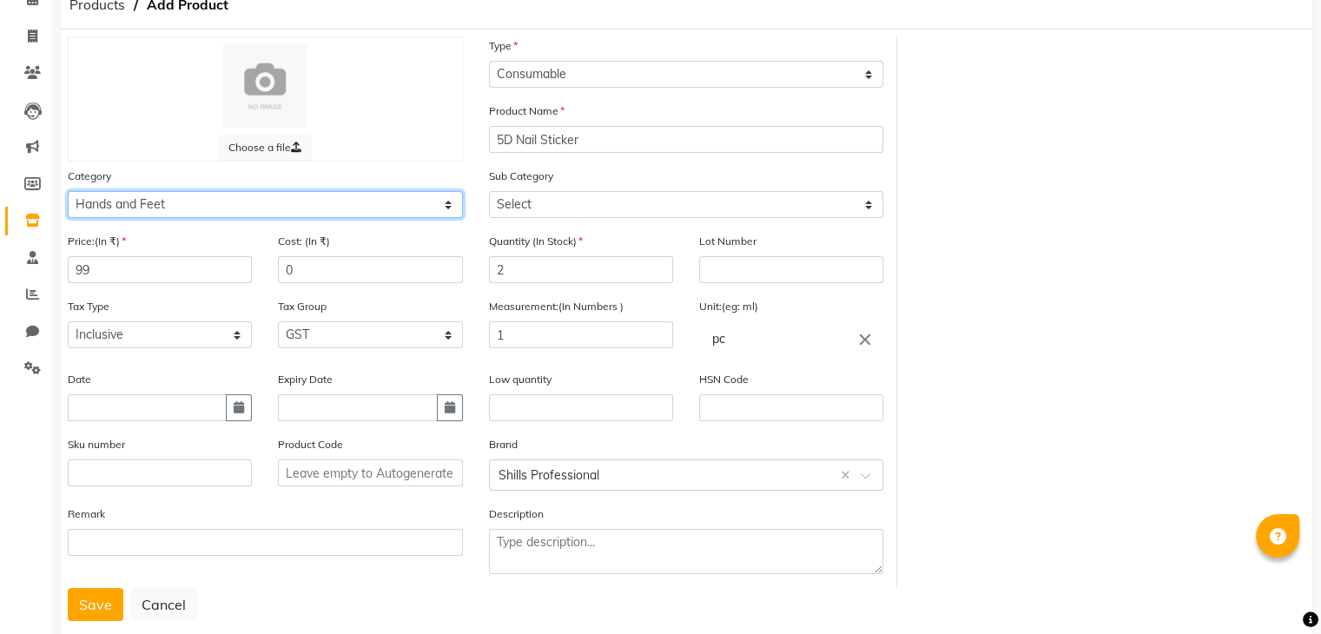
scroll to position [135, 0]
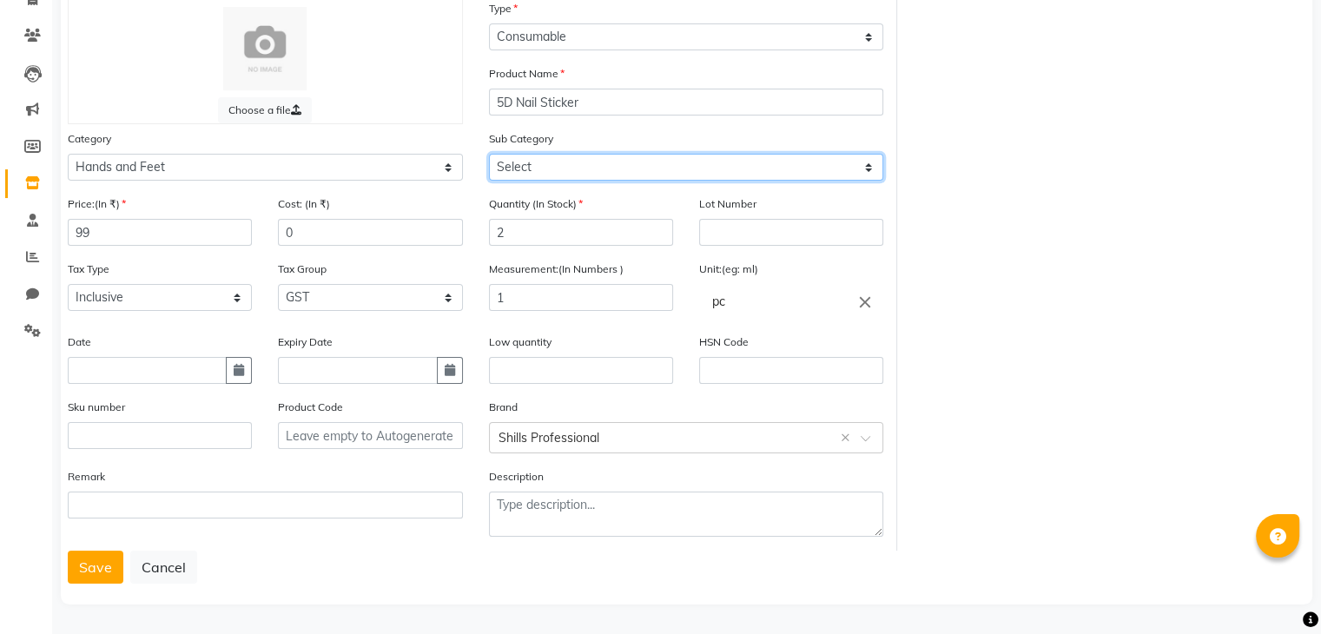
click at [539, 164] on select "Select Products Appliances" at bounding box center [686, 167] width 395 height 27
click at [489, 154] on select "Select Products Appliances" at bounding box center [686, 167] width 395 height 27
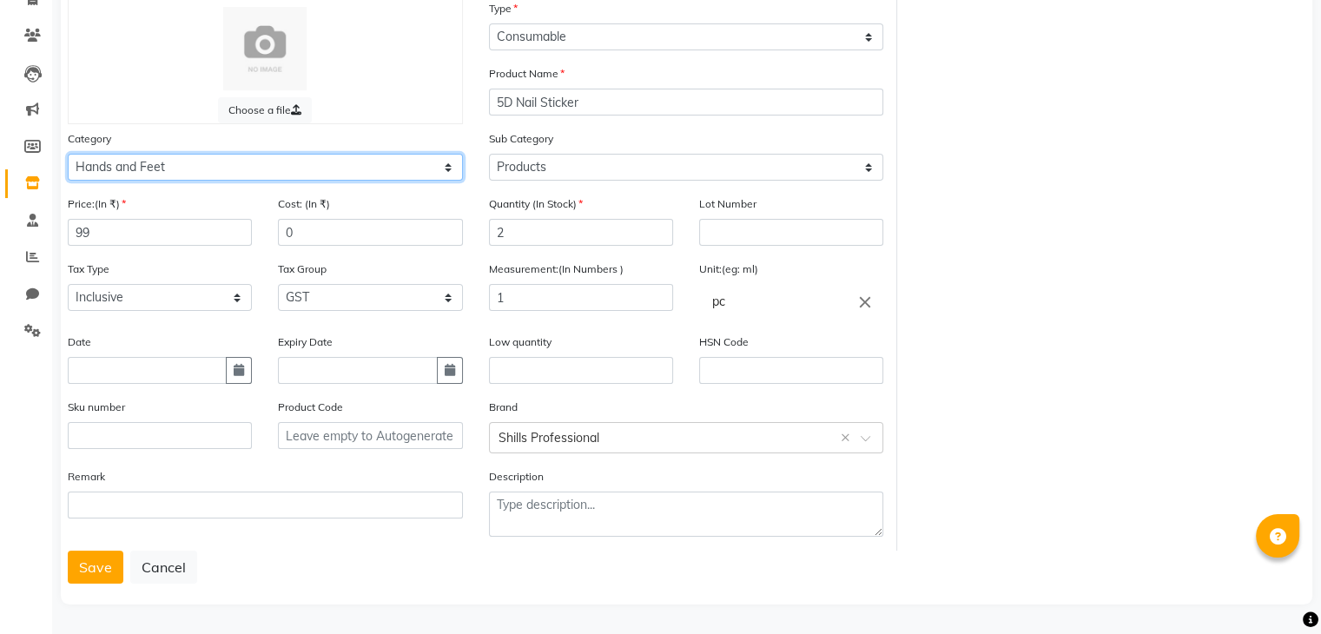
click at [134, 162] on select "Select Hair Skin Makeup Personal Care Appliances [PERSON_NAME] Waxing Disposabl…" at bounding box center [265, 167] width 395 height 27
click at [143, 138] on div "Category Select Hair Skin Makeup Personal Care Appliances [PERSON_NAME] Waxing …" at bounding box center [265, 154] width 395 height 51
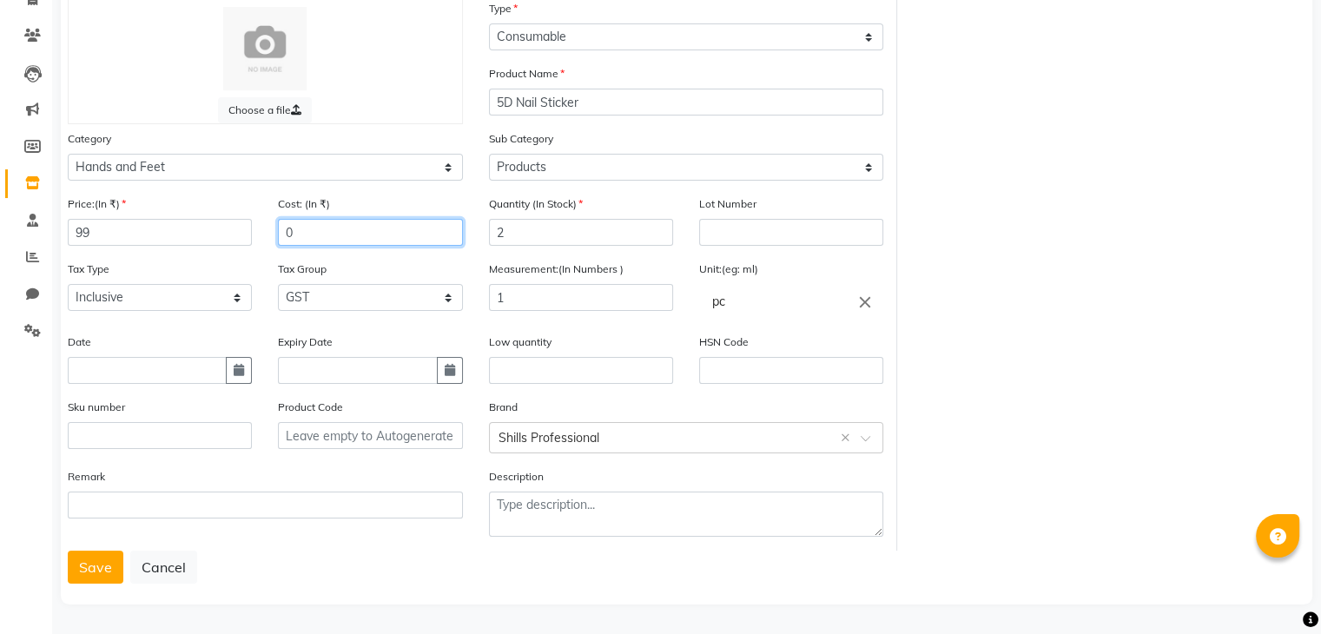
drag, startPoint x: 321, startPoint y: 230, endPoint x: 0, endPoint y: 162, distance: 327.6
click at [0, 171] on app-home "08047224946 Select Location × Rua Beauty And Beyond, Juhu English ENGLISH Españ…" at bounding box center [660, 253] width 1321 height 762
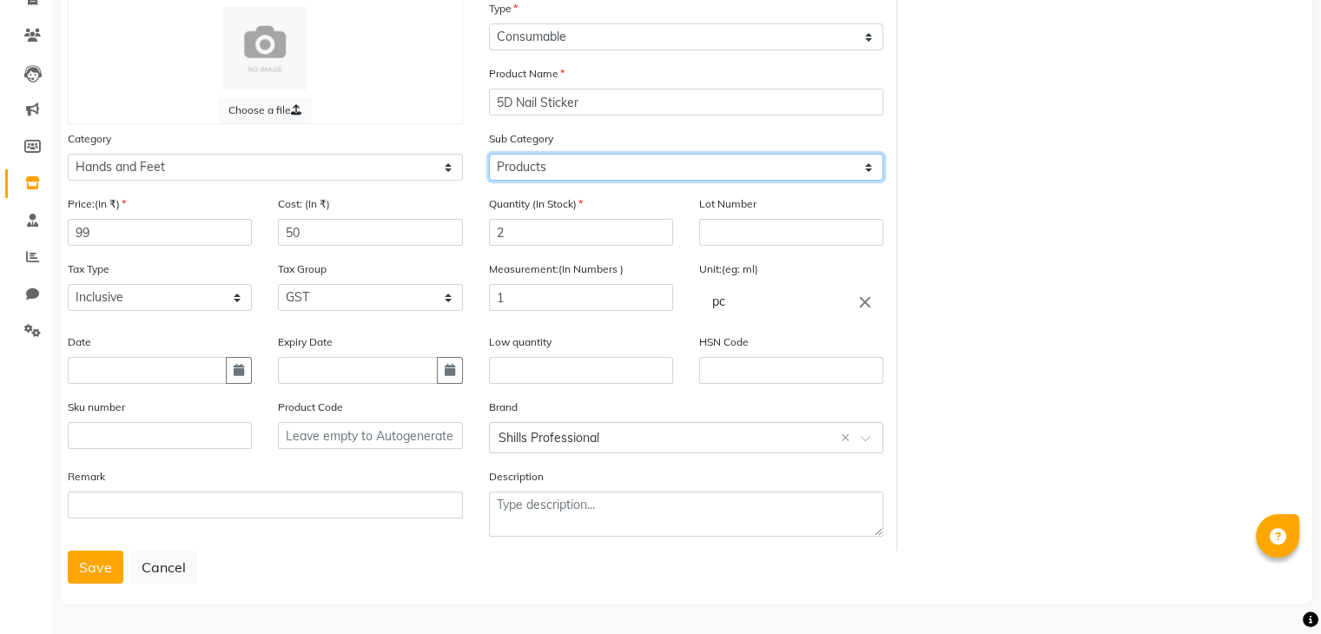
click at [549, 169] on select "Select Products Appliances" at bounding box center [686, 167] width 395 height 27
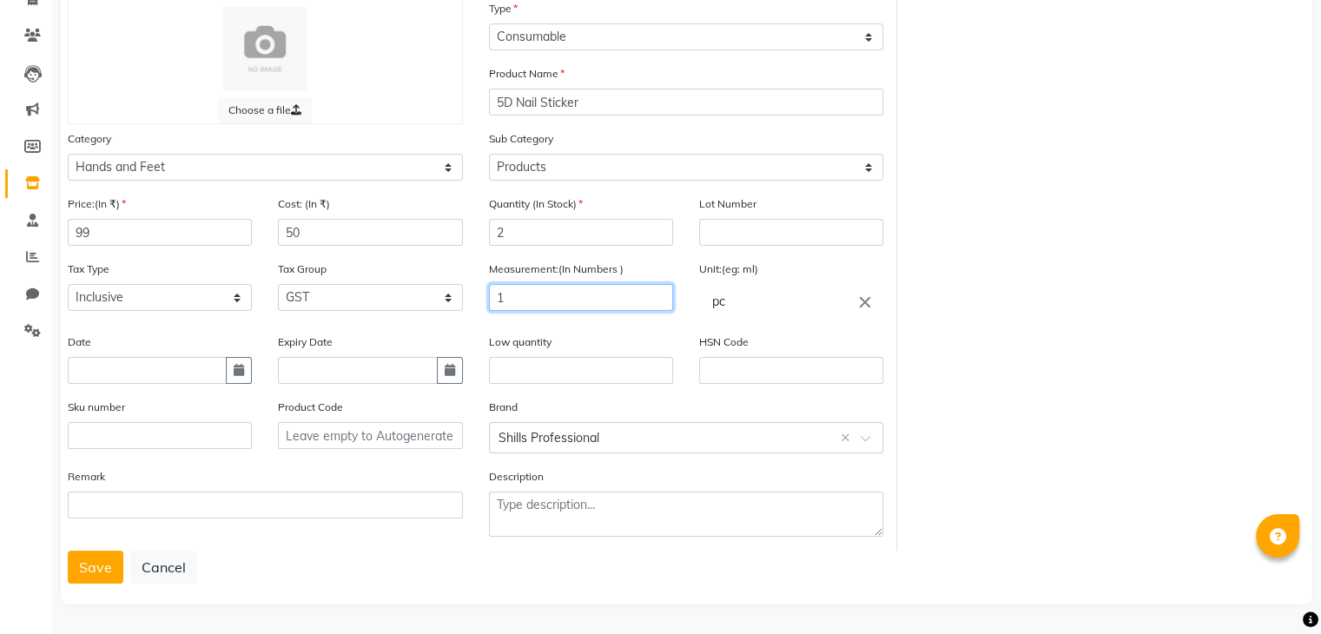
drag, startPoint x: 518, startPoint y: 300, endPoint x: 477, endPoint y: 299, distance: 40.8
click at [477, 299] on div "Measurement:(In Numbers ) 1" at bounding box center [581, 296] width 210 height 73
click at [522, 291] on input "1" at bounding box center [581, 297] width 184 height 27
click at [109, 568] on button "Save" at bounding box center [96, 567] width 56 height 33
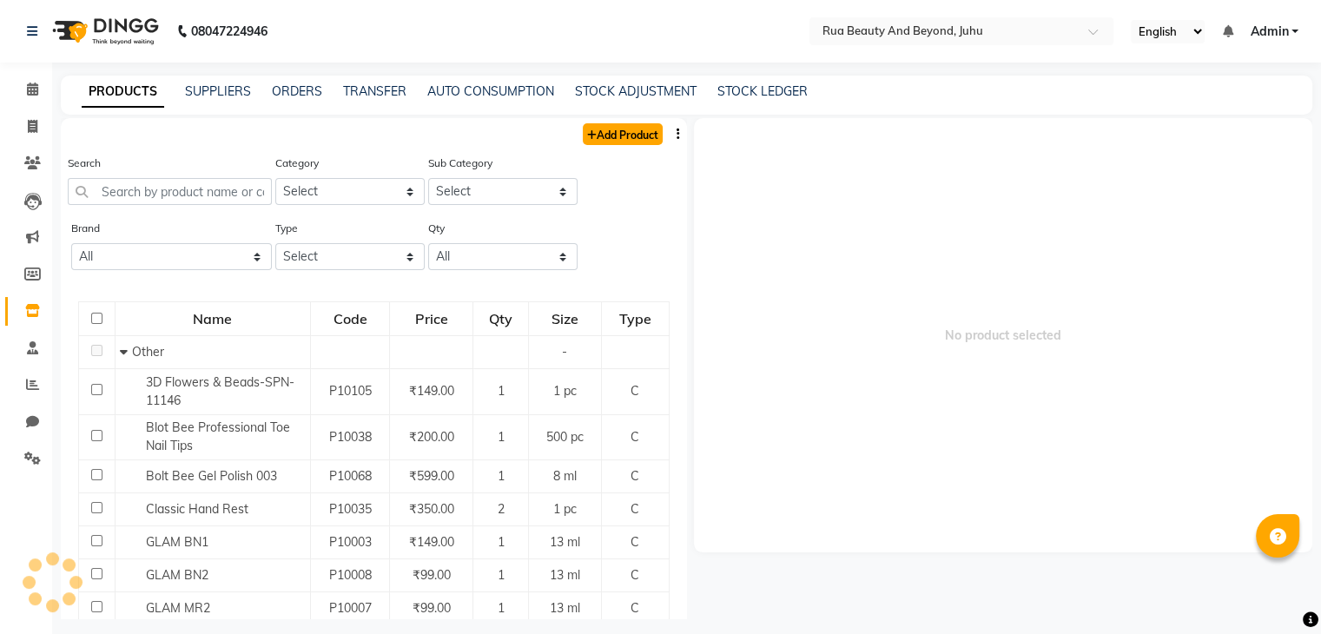
click at [645, 129] on link "Add Product" at bounding box center [623, 134] width 80 height 22
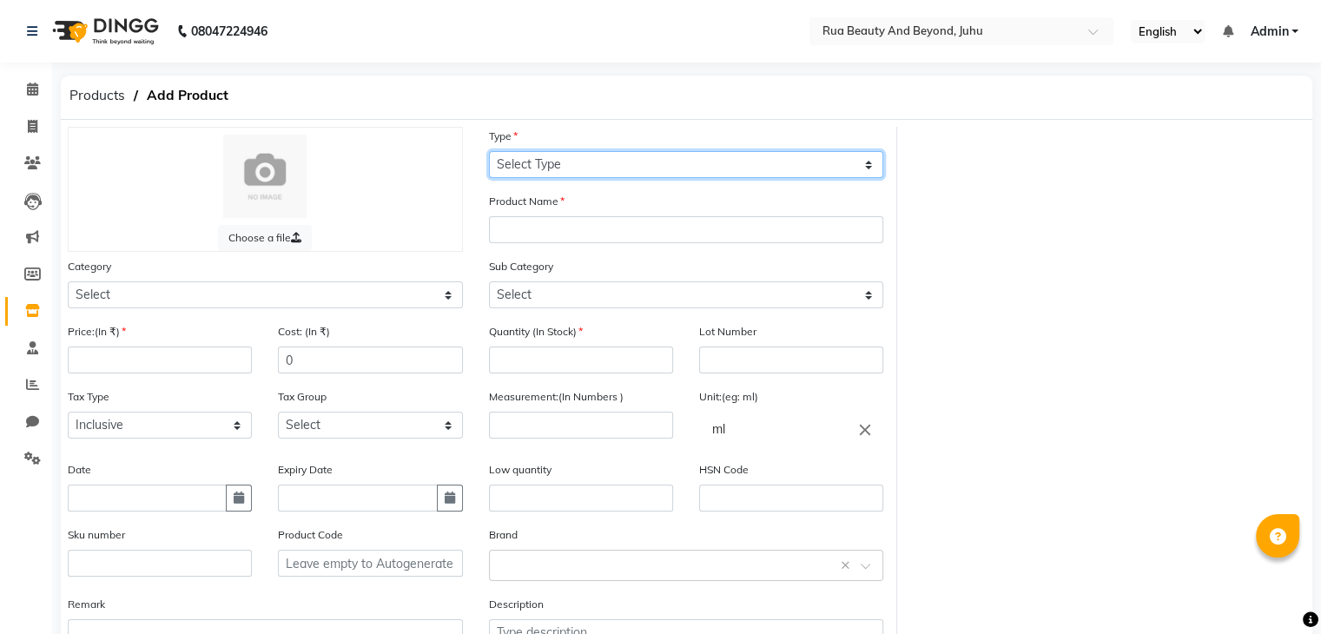
click at [617, 164] on select "Select Type Both Retail Consumable" at bounding box center [686, 164] width 395 height 27
click at [489, 152] on select "Select Type Both Retail Consumable" at bounding box center [686, 164] width 395 height 27
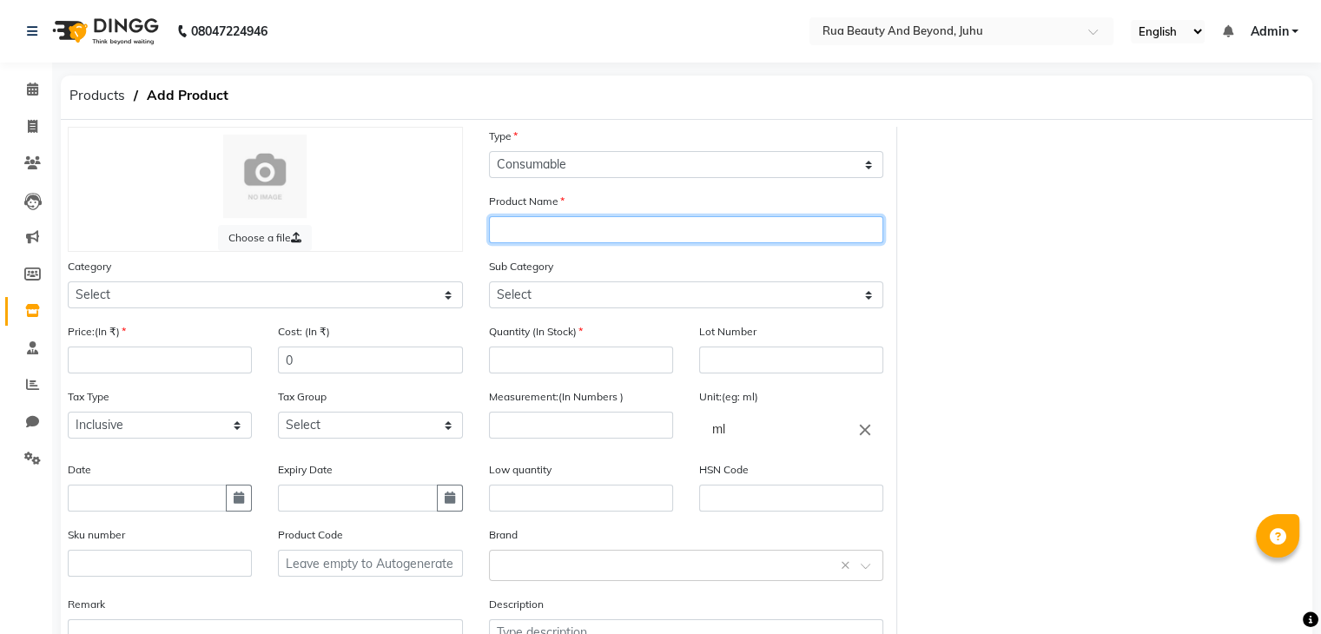
click at [535, 235] on input "text" at bounding box center [686, 229] width 395 height 27
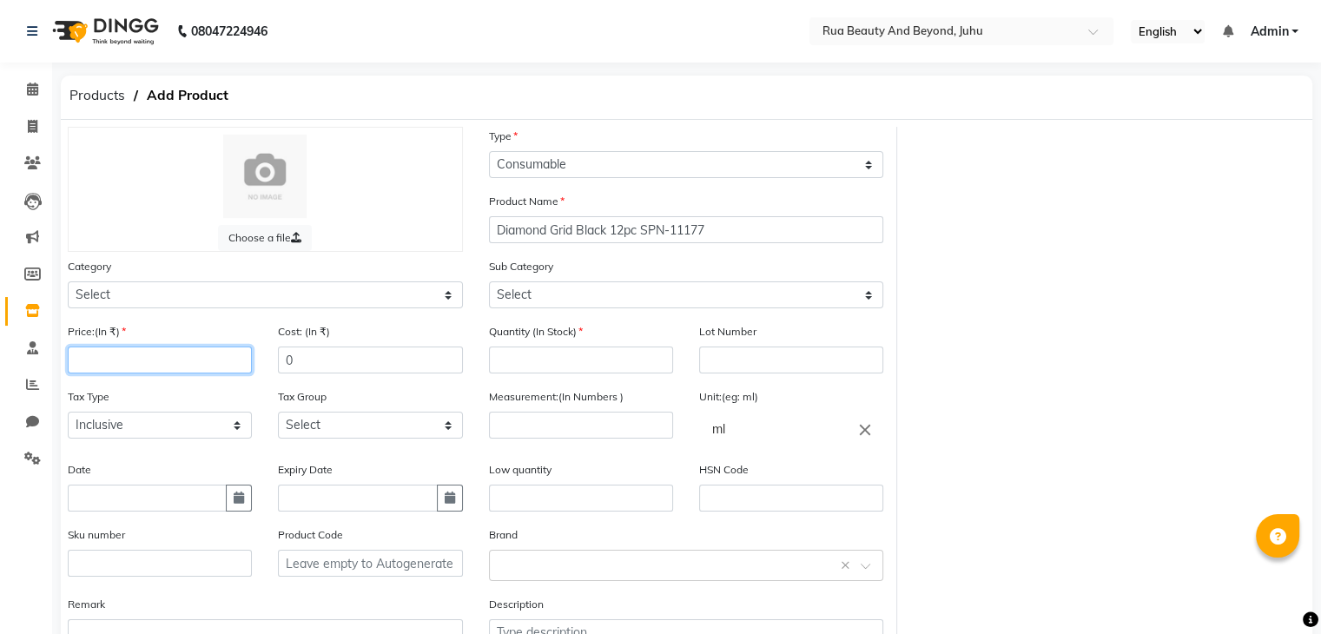
click at [155, 359] on input "number" at bounding box center [160, 360] width 184 height 27
drag, startPoint x: 332, startPoint y: 373, endPoint x: 221, endPoint y: 365, distance: 110.6
click at [221, 365] on div "Price:(In ₹) 499 Cost: (In ₹) 0" at bounding box center [265, 354] width 421 height 65
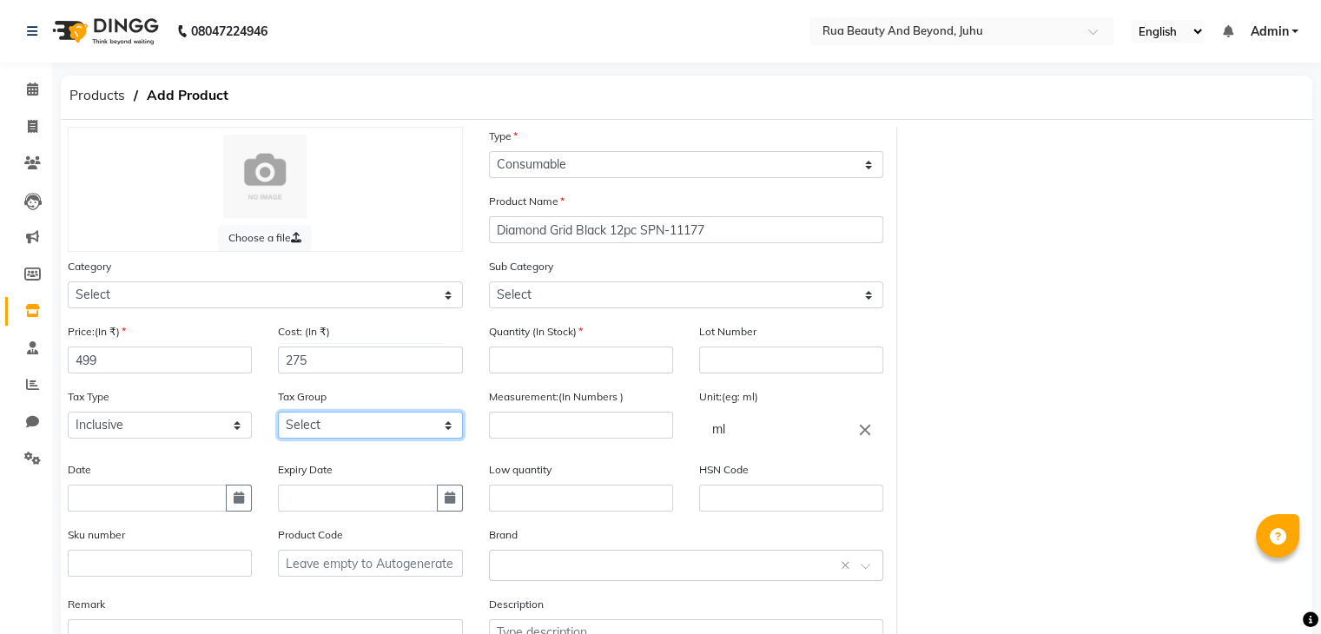
click at [316, 422] on select "Select GST" at bounding box center [370, 425] width 184 height 27
click at [278, 417] on select "Select GST" at bounding box center [370, 425] width 184 height 27
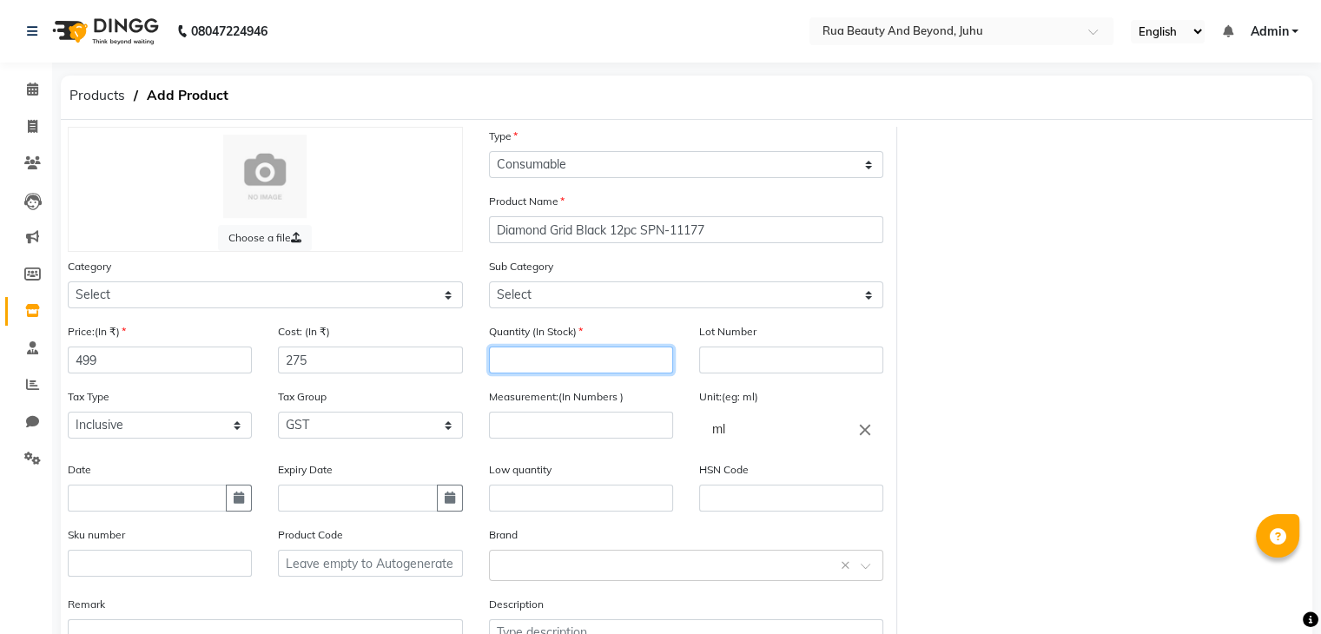
click at [546, 362] on input "number" at bounding box center [581, 360] width 184 height 27
click at [541, 446] on div "Measurement:(In Numbers )" at bounding box center [581, 423] width 210 height 73
click at [862, 433] on icon "close" at bounding box center [865, 429] width 19 height 19
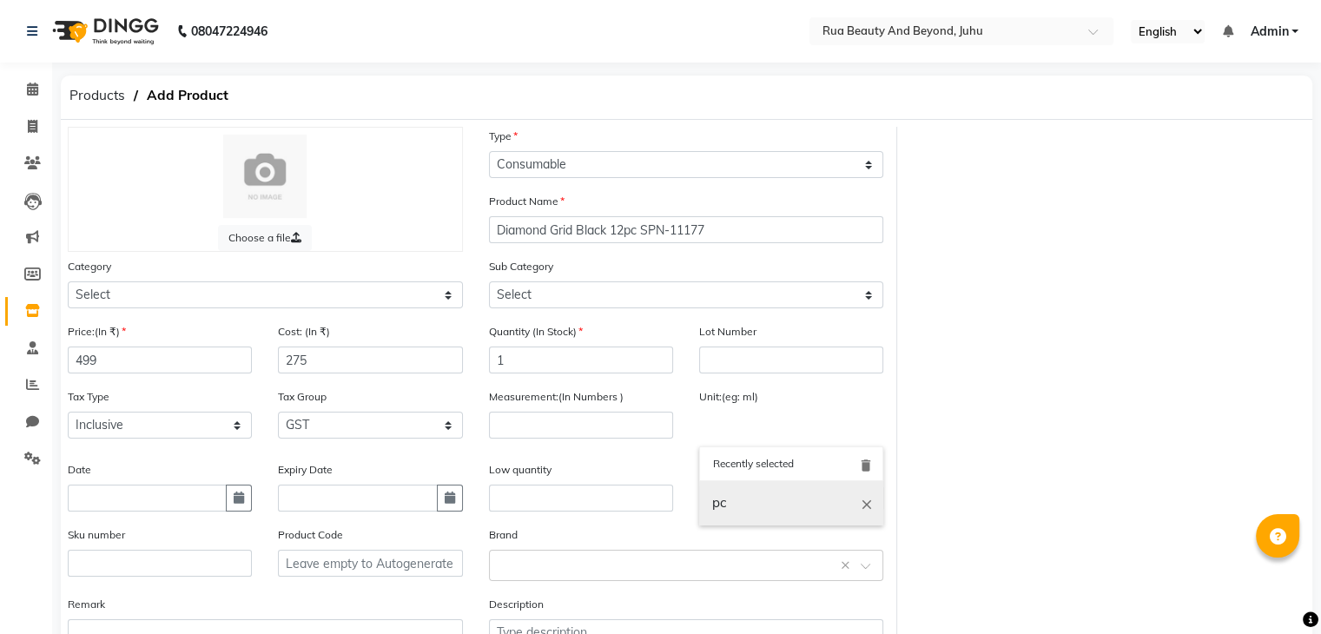
click at [717, 510] on link "pc" at bounding box center [791, 503] width 184 height 44
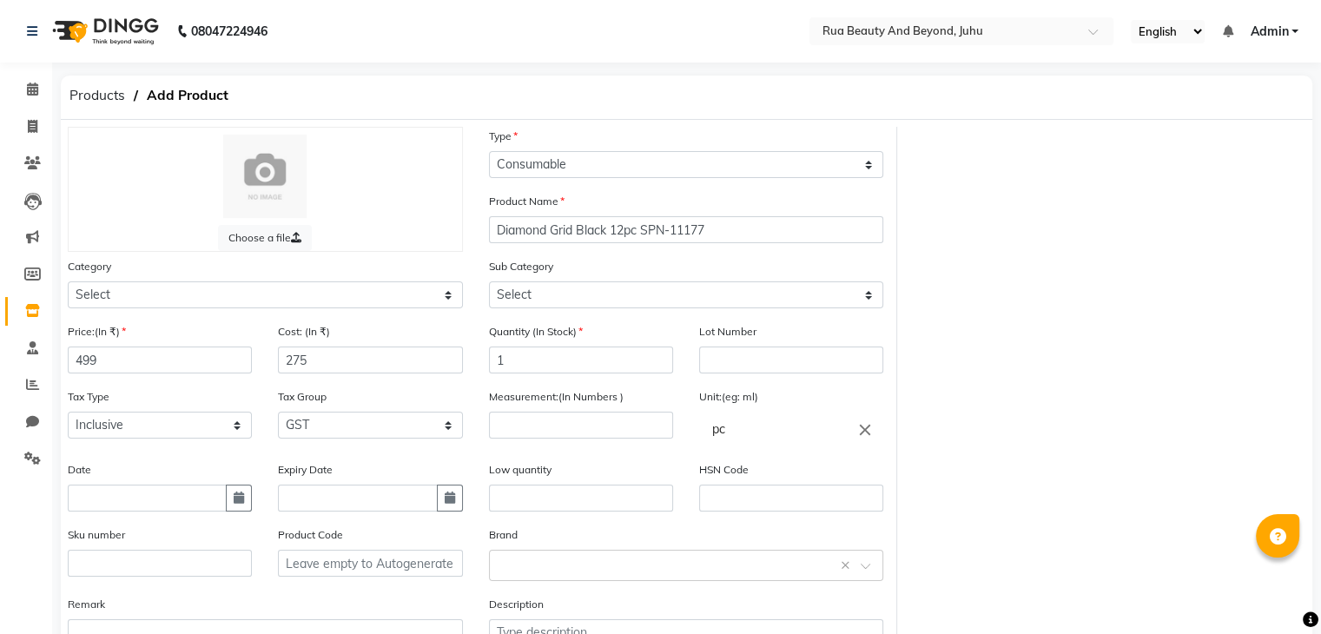
click at [458, 403] on div "Tax Group Select GST" at bounding box center [370, 412] width 184 height 51
click at [494, 428] on input "number" at bounding box center [581, 425] width 184 height 27
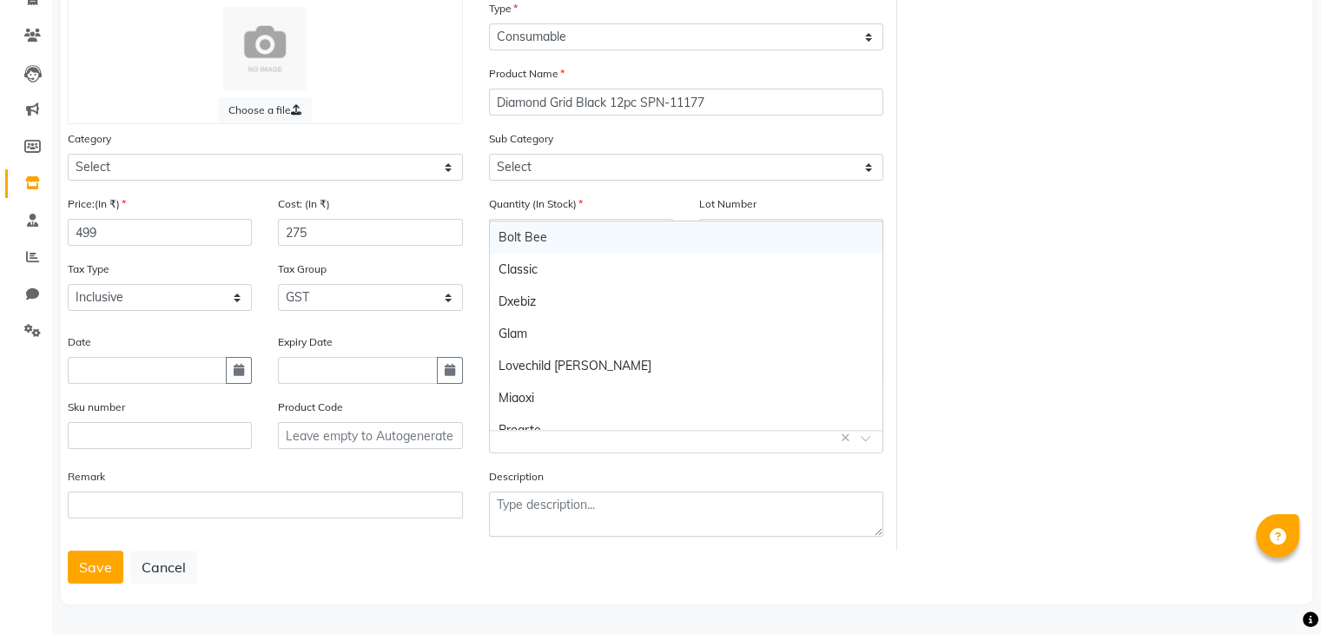
click at [544, 440] on input "text" at bounding box center [669, 436] width 341 height 18
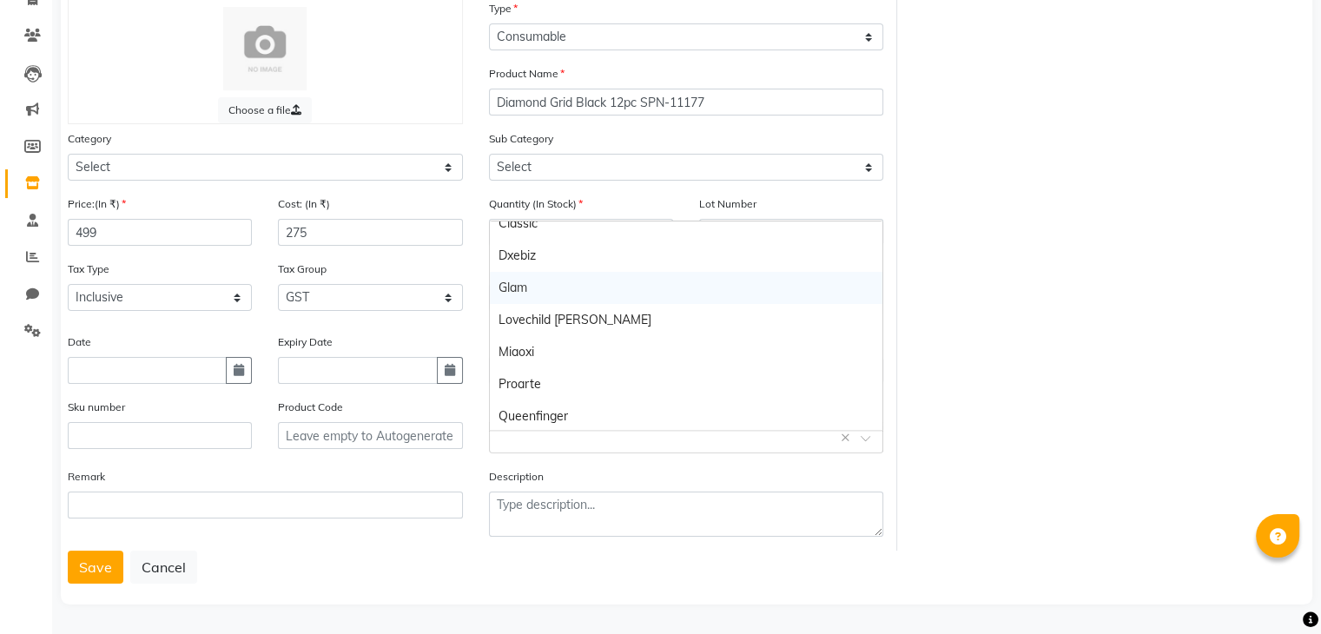
scroll to position [113, 0]
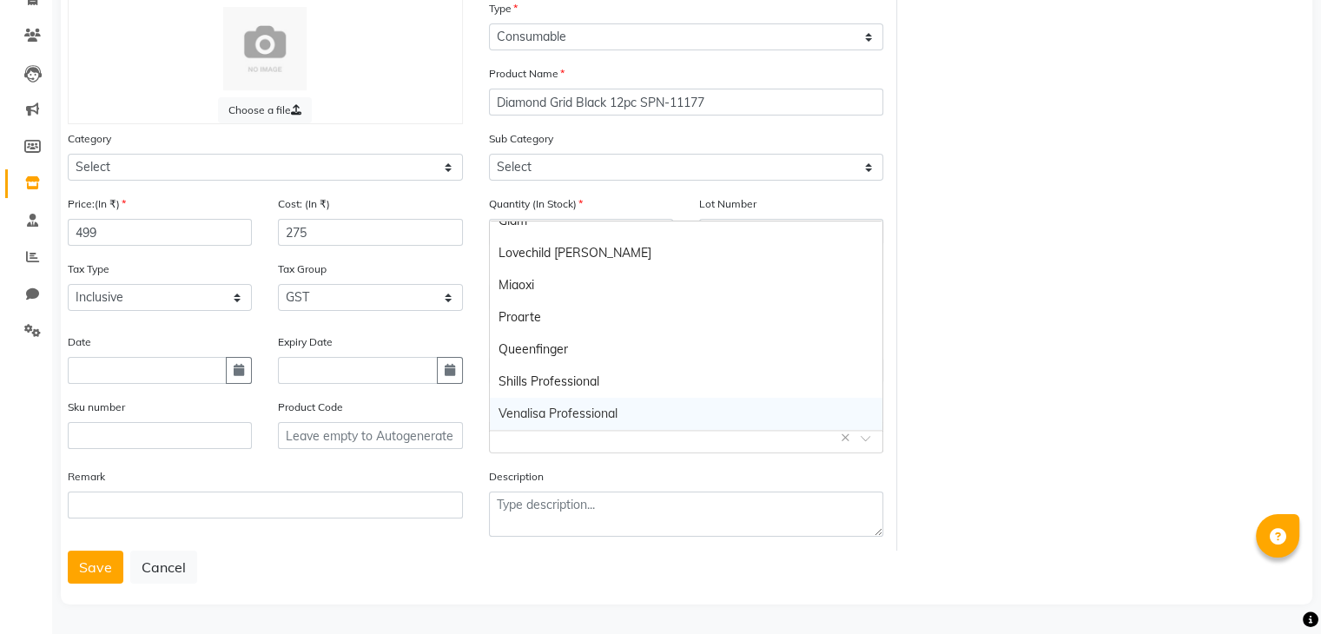
click at [543, 371] on div "Shills Professional" at bounding box center [686, 382] width 393 height 32
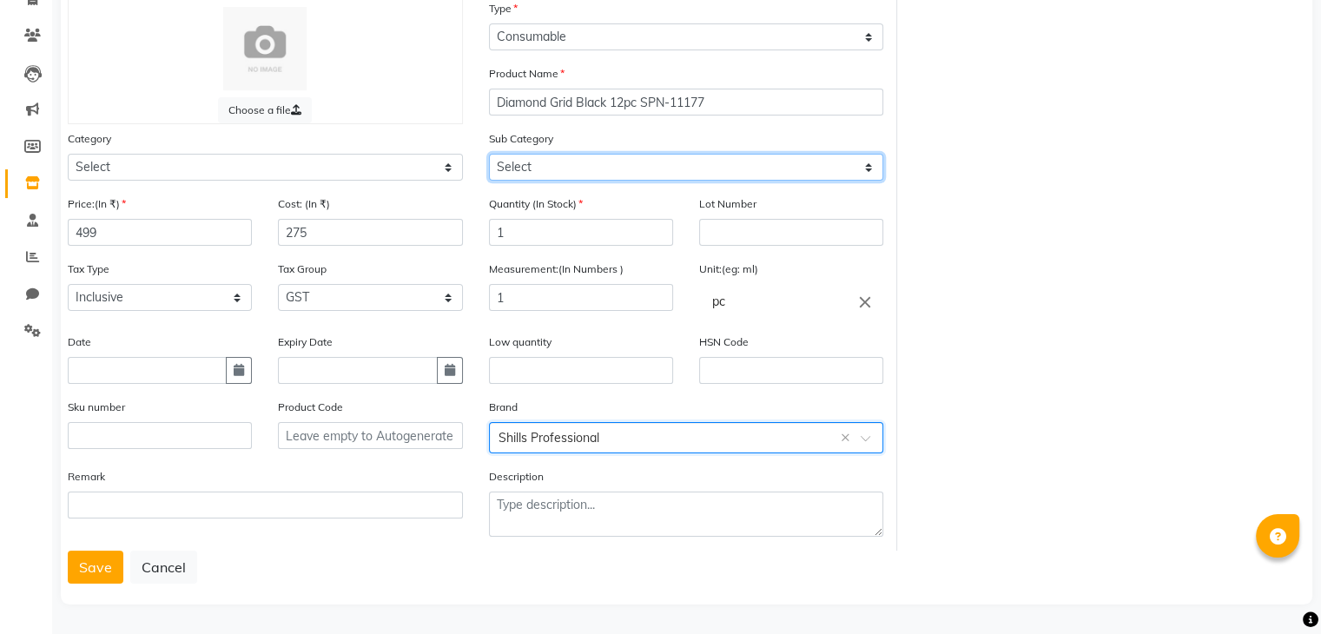
click at [549, 165] on select "Select" at bounding box center [686, 167] width 395 height 27
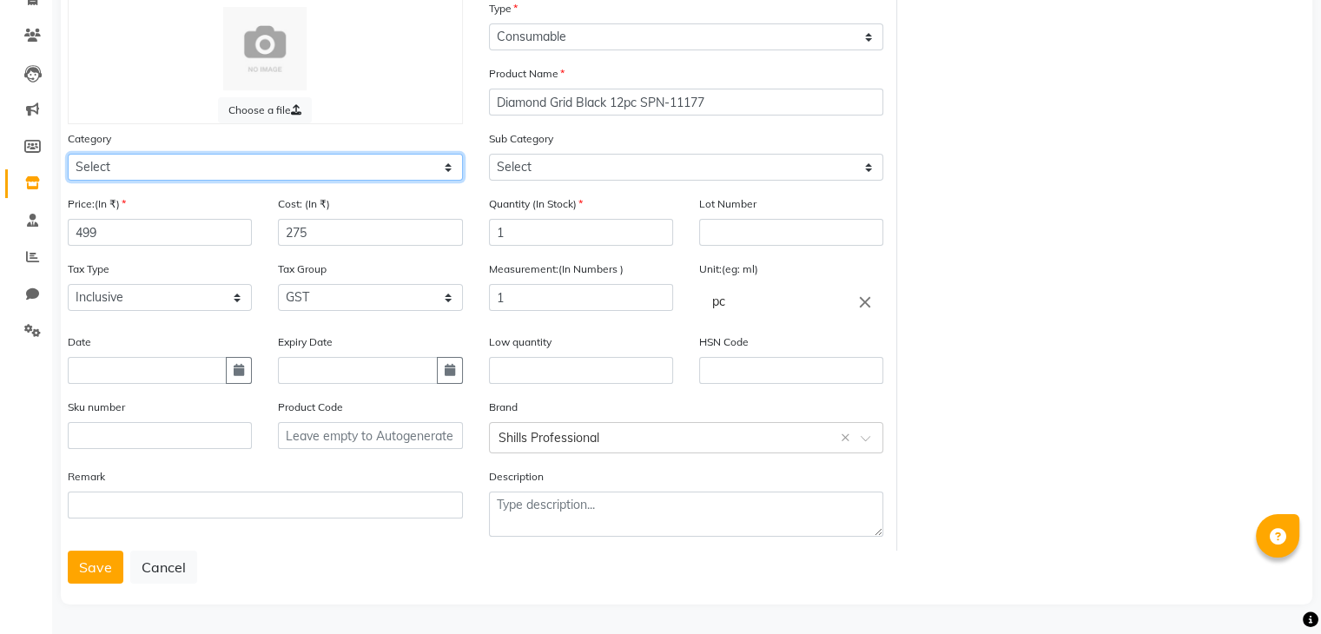
click at [236, 159] on select "Select Hair Skin Makeup Personal Care Appliances [PERSON_NAME] Waxing Disposabl…" at bounding box center [265, 167] width 395 height 27
click at [68, 154] on select "Select Hair Skin Makeup Personal Care Appliances [PERSON_NAME] Waxing Disposabl…" at bounding box center [265, 167] width 395 height 27
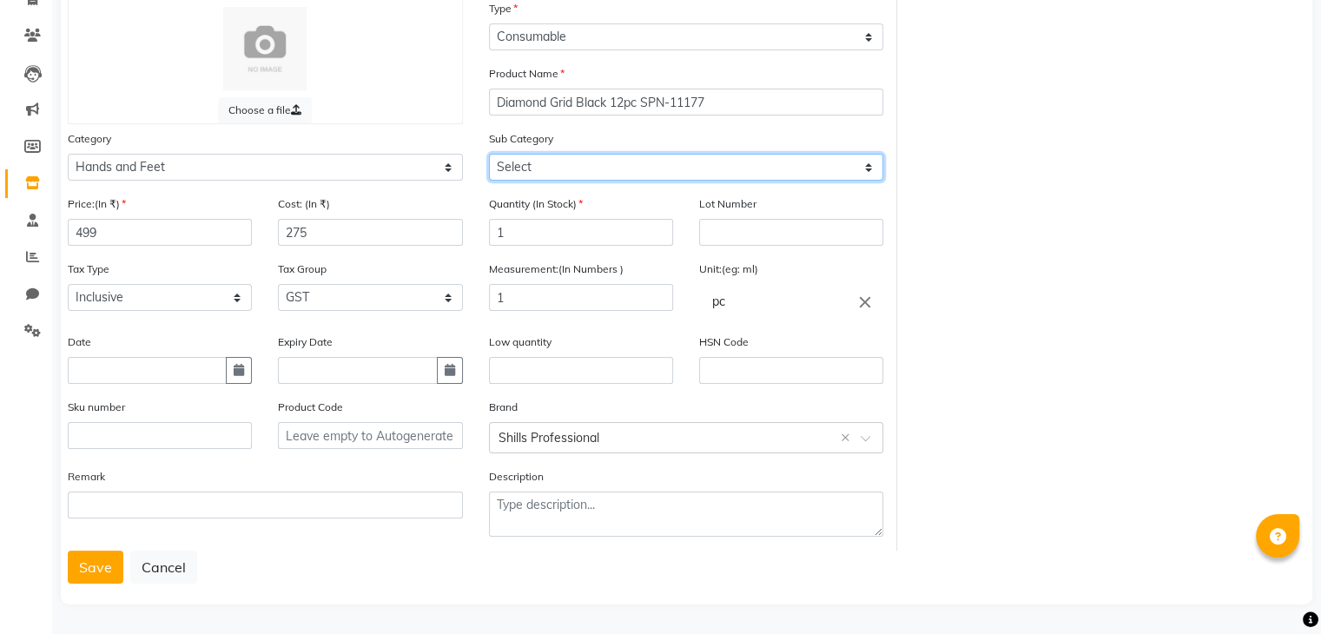
click at [570, 164] on select "Select Products Appliances" at bounding box center [686, 167] width 395 height 27
click at [489, 154] on select "Select Products Appliances" at bounding box center [686, 167] width 395 height 27
click at [551, 165] on select "Select Products Appliances" at bounding box center [686, 167] width 395 height 27
click at [489, 154] on select "Select Products Appliances" at bounding box center [686, 167] width 395 height 27
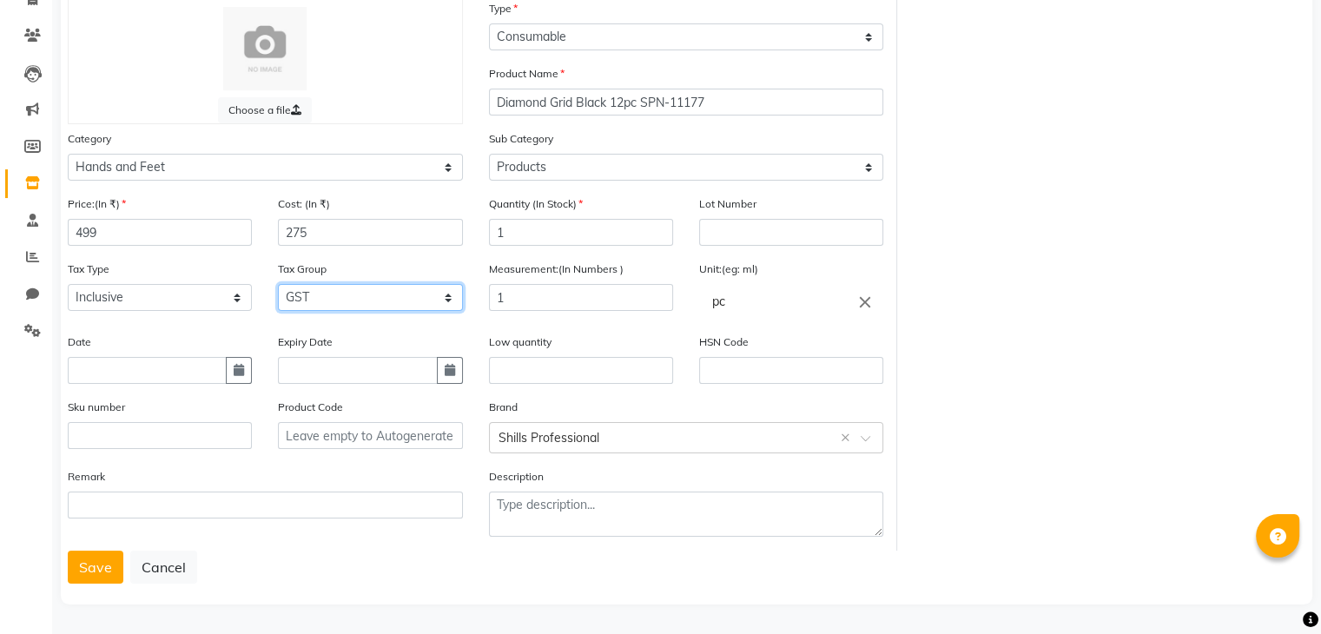
click at [314, 301] on select "Select GST" at bounding box center [370, 297] width 184 height 27
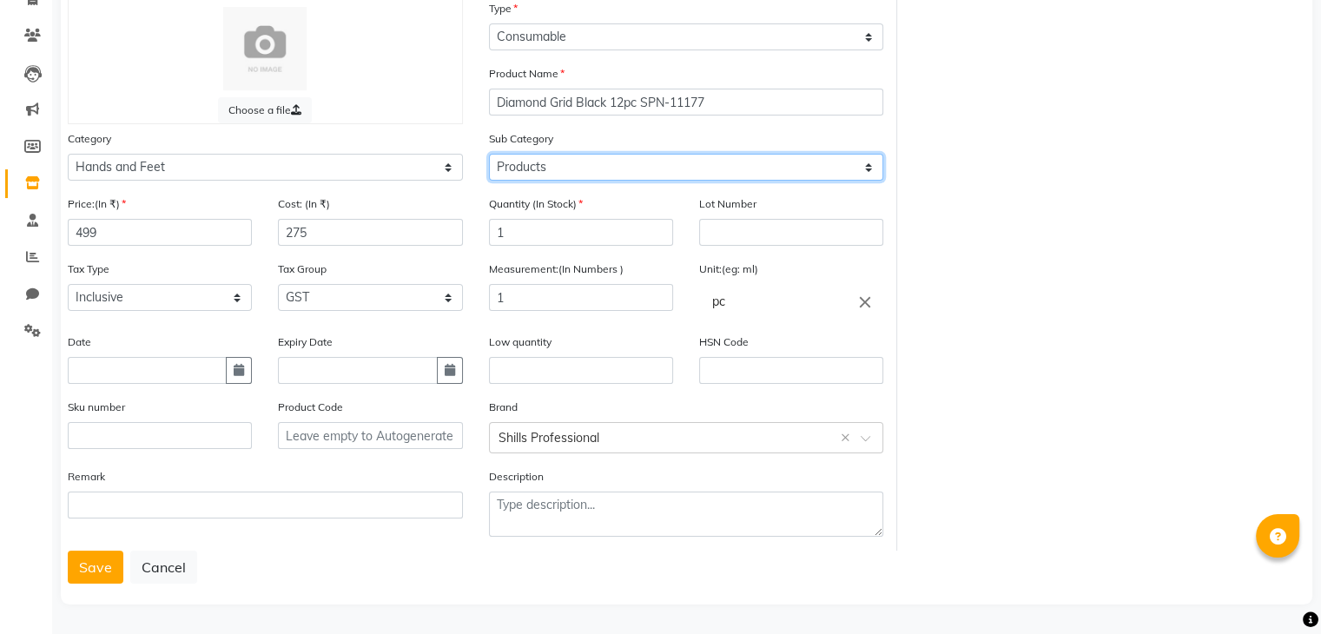
click at [532, 162] on select "Select Products Appliances" at bounding box center [686, 167] width 395 height 27
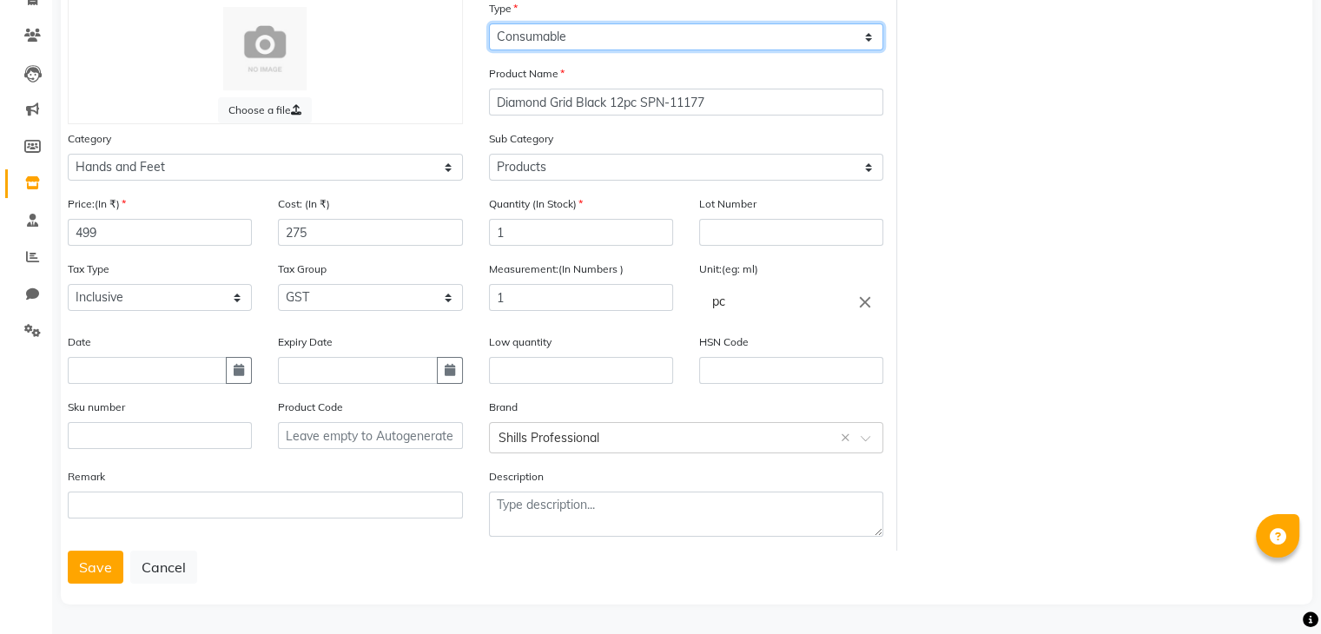
click at [598, 36] on select "Select Type Both Retail Consumable" at bounding box center [686, 36] width 395 height 27
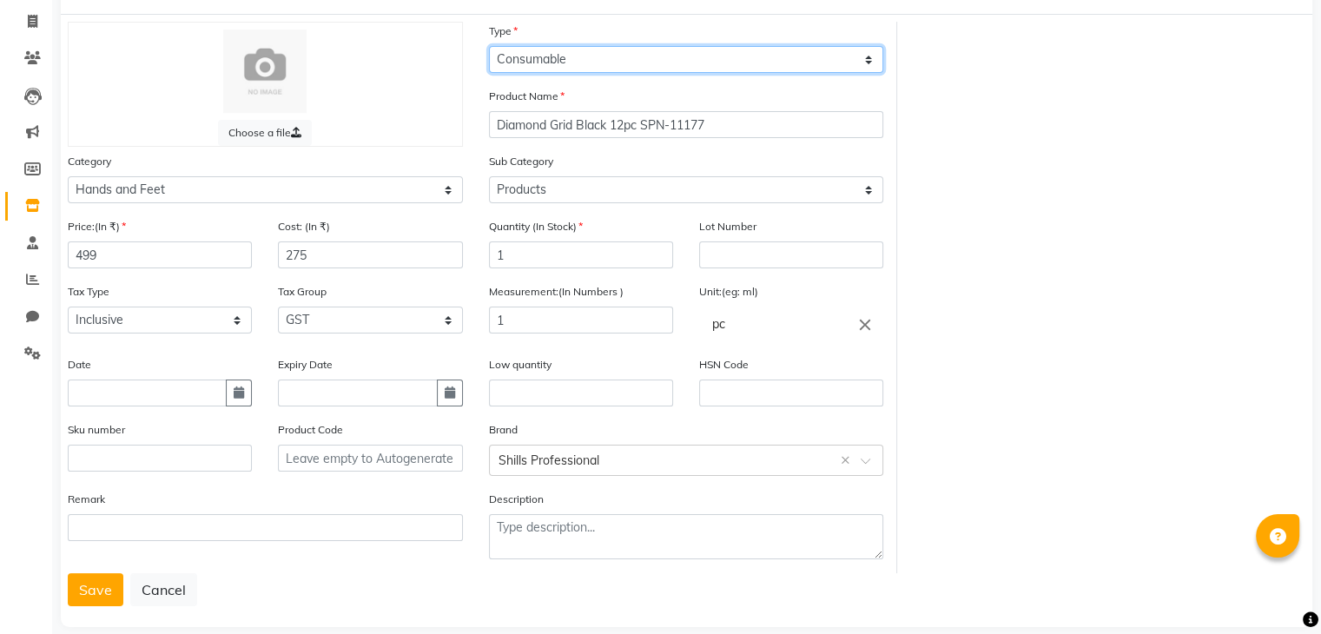
scroll to position [135, 0]
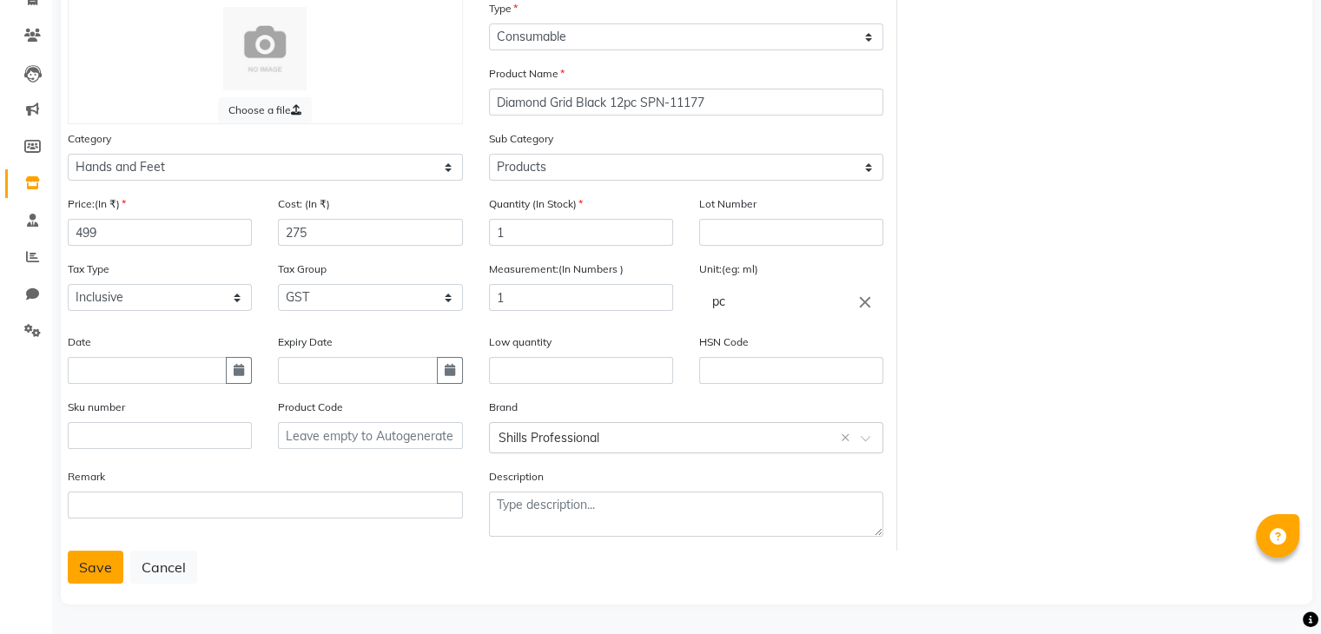
click at [87, 572] on button "Save" at bounding box center [96, 567] width 56 height 33
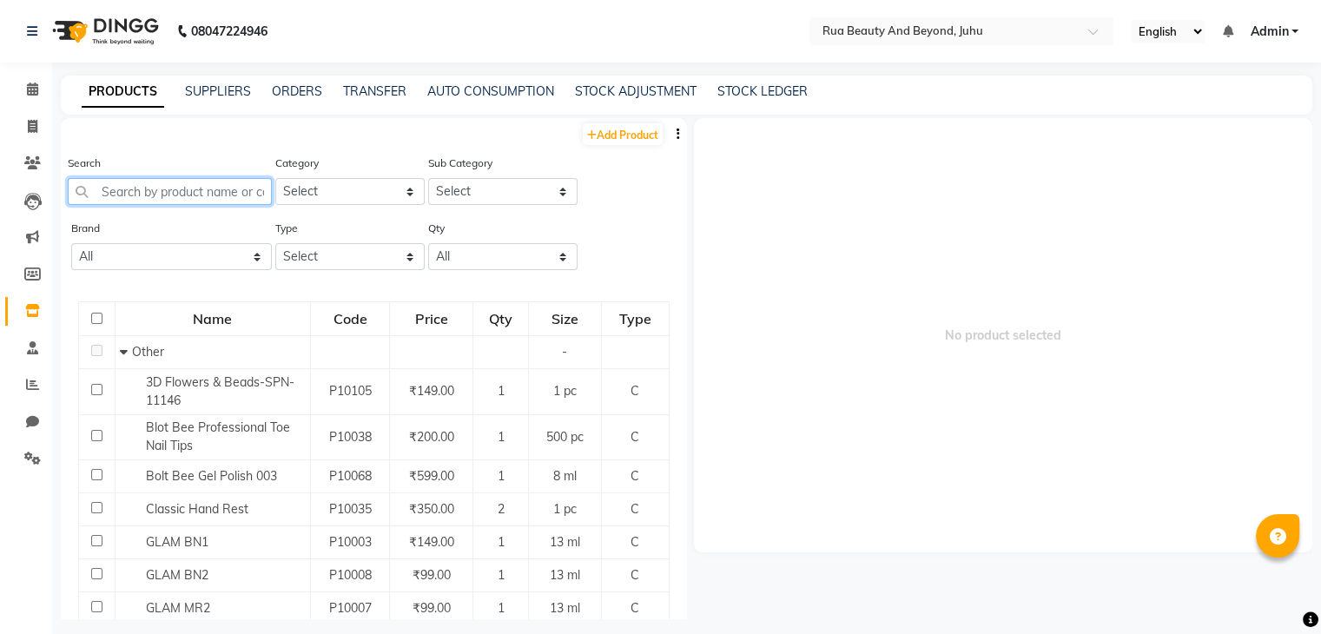
click at [159, 188] on input "text" at bounding box center [170, 191] width 204 height 27
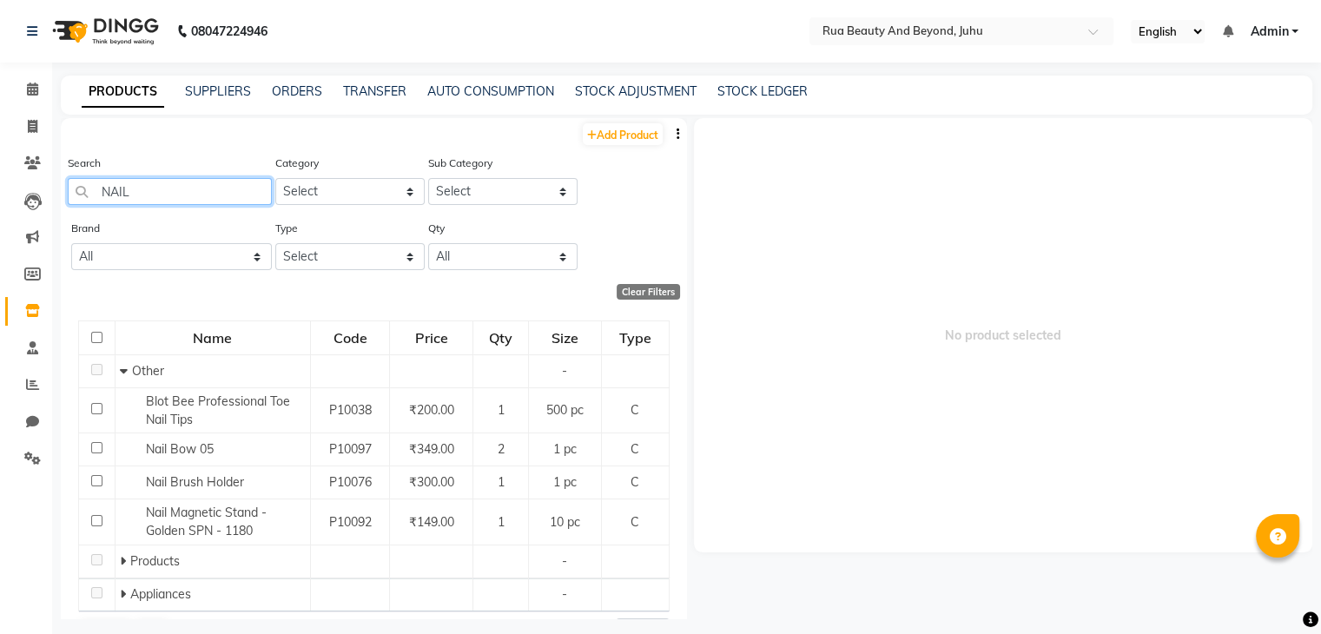
click at [100, 200] on input "NAIL" at bounding box center [170, 191] width 204 height 27
click at [101, 199] on input "NAIL" at bounding box center [170, 191] width 204 height 27
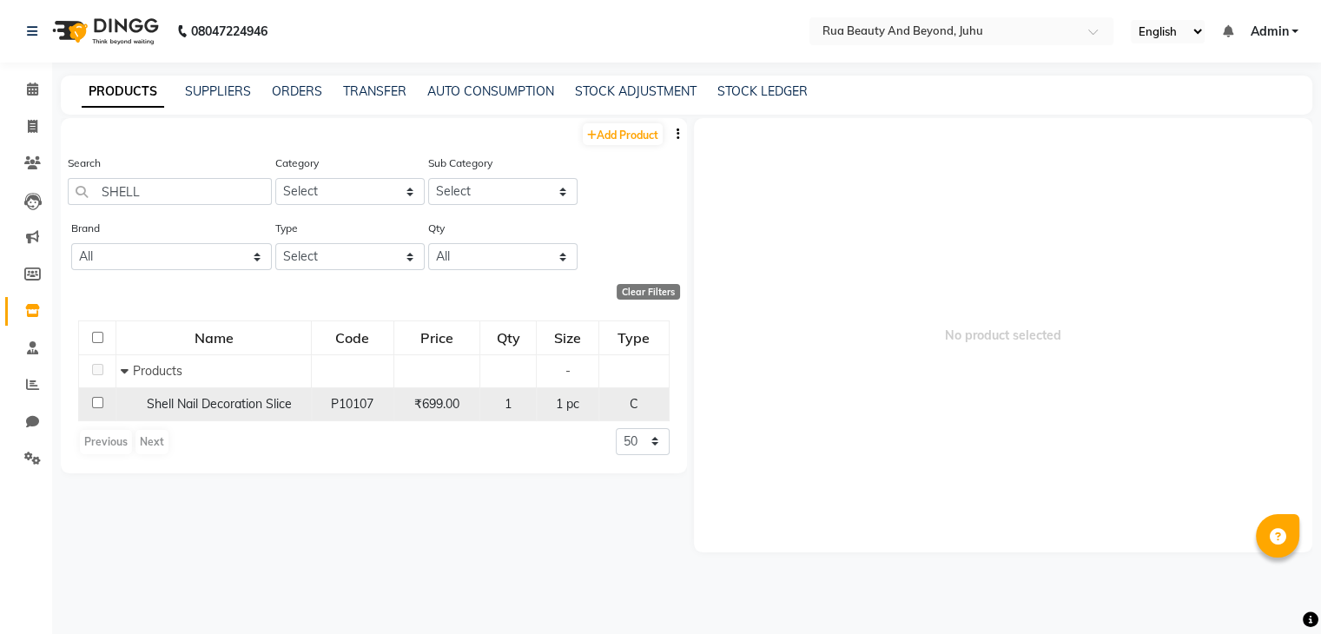
click at [193, 395] on td "Shell Nail Decoration Slice" at bounding box center [213, 403] width 195 height 33
click at [268, 402] on span "Shell Nail Decoration Slice" at bounding box center [219, 404] width 145 height 16
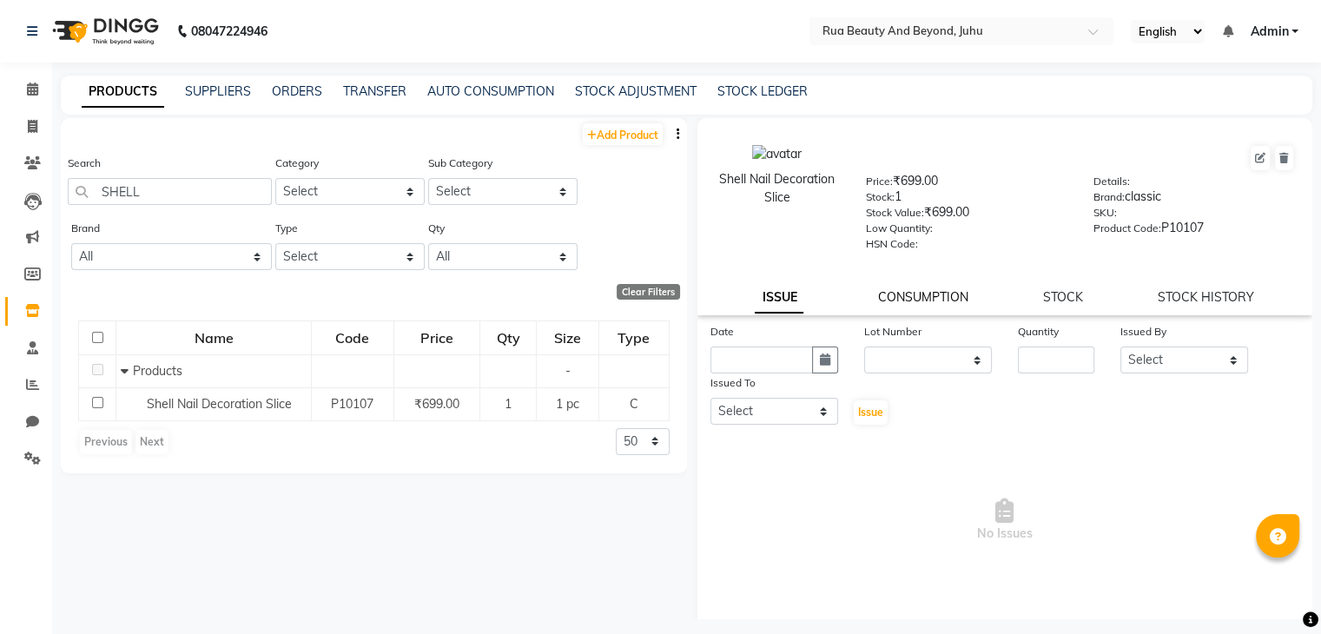
click at [909, 305] on link "CONSUMPTION" at bounding box center [923, 297] width 90 height 16
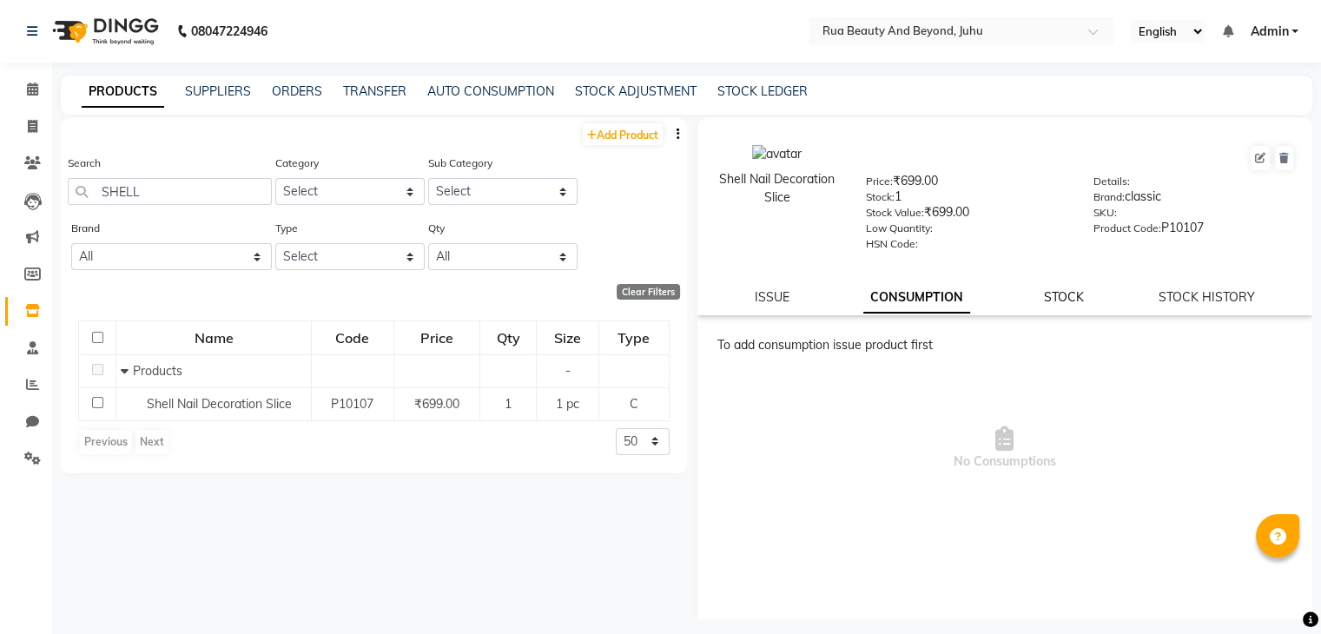
drag, startPoint x: 1047, startPoint y: 303, endPoint x: 1068, endPoint y: 322, distance: 28.3
click at [1047, 304] on link "STOCK" at bounding box center [1064, 297] width 40 height 16
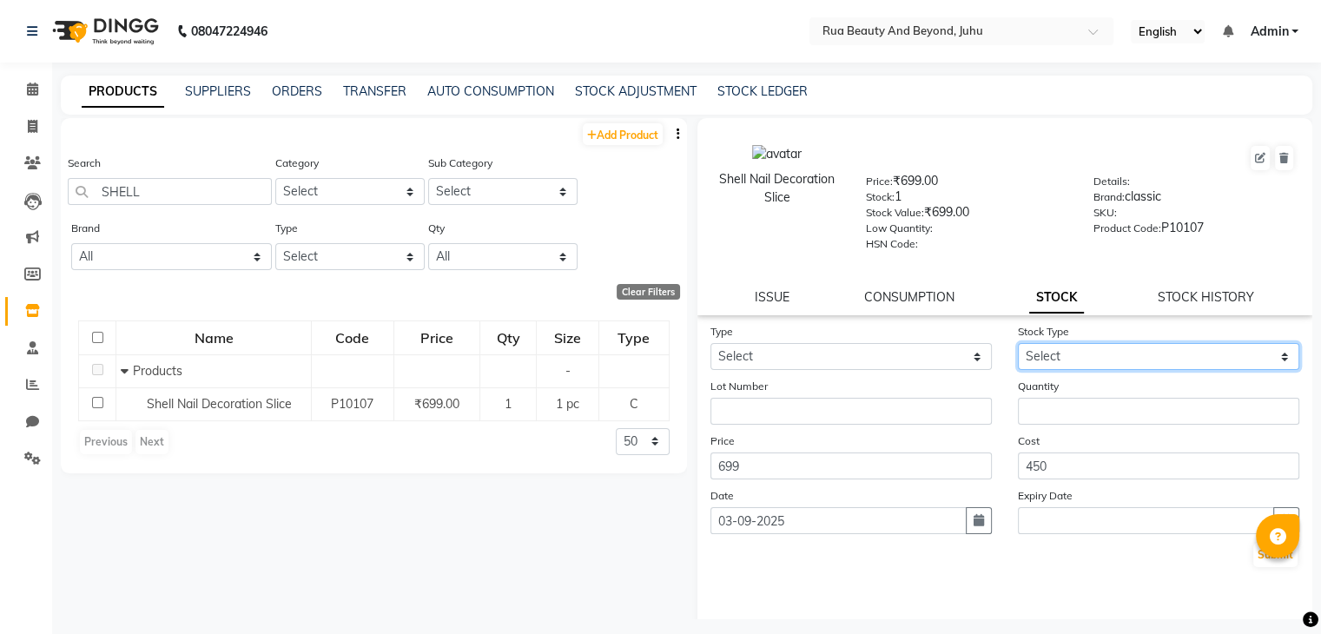
click at [1047, 359] on select "Select" at bounding box center [1158, 356] width 281 height 27
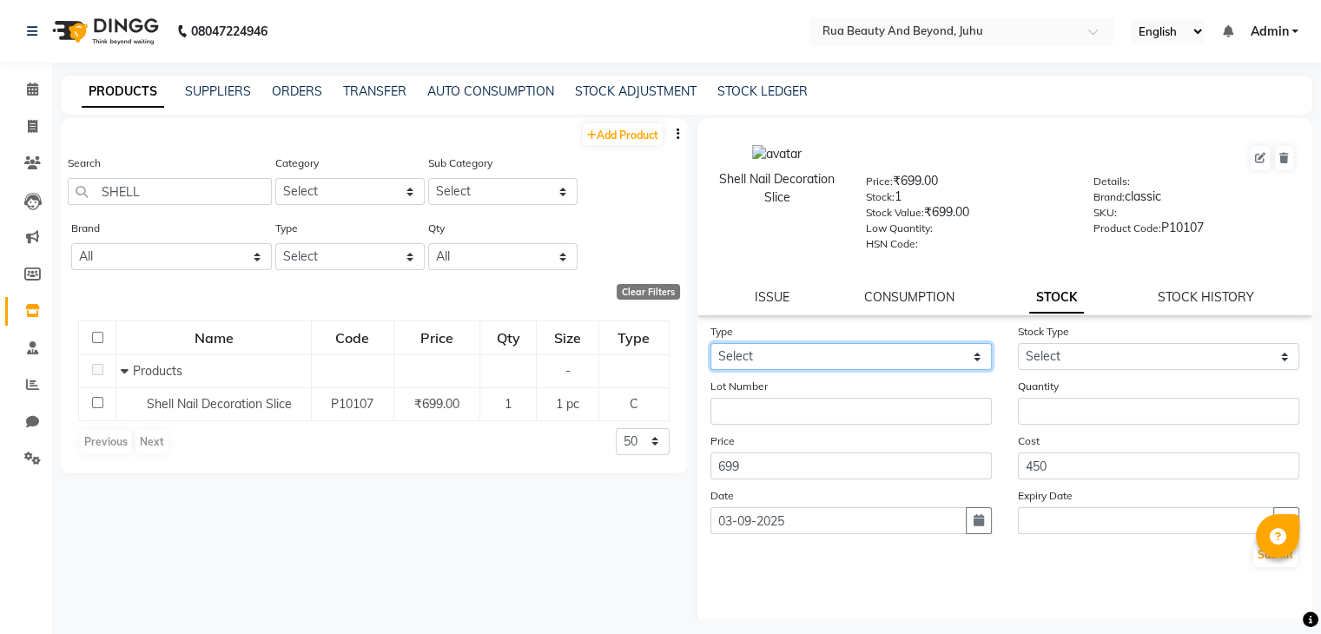
drag, startPoint x: 830, startPoint y: 360, endPoint x: 824, endPoint y: 371, distance: 12.8
click at [830, 360] on select "Select In Out" at bounding box center [850, 356] width 281 height 27
click at [710, 349] on select "Select In Out" at bounding box center [850, 356] width 281 height 27
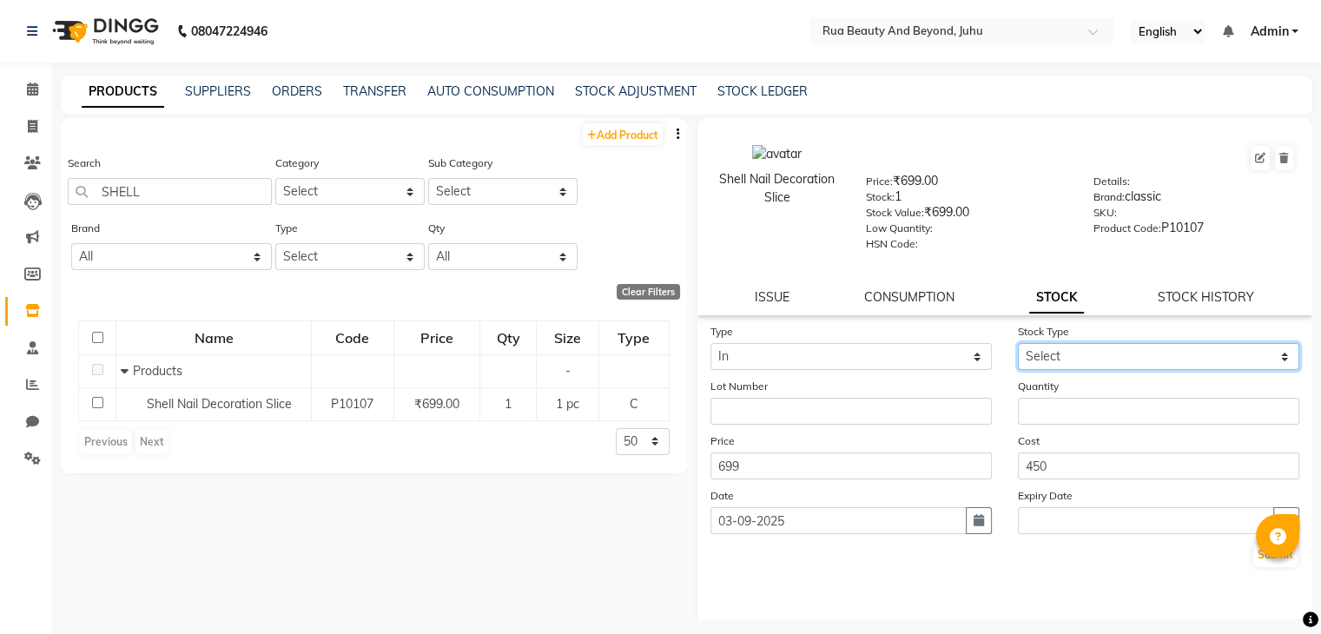
drag, startPoint x: 1077, startPoint y: 364, endPoint x: 1079, endPoint y: 375, distance: 11.4
click at [1077, 364] on select "Select New Stock Adjustment Return Other" at bounding box center [1158, 356] width 281 height 27
click at [1018, 349] on select "Select New Stock Adjustment Return Other" at bounding box center [1158, 356] width 281 height 27
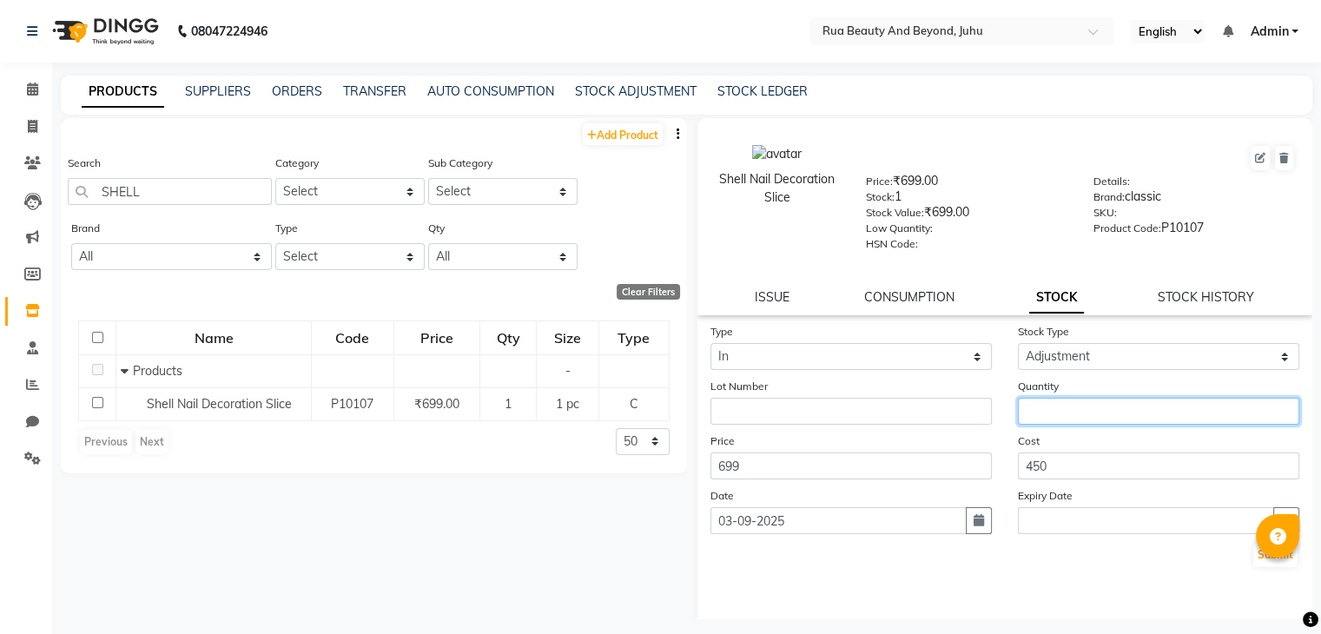
drag, startPoint x: 1099, startPoint y: 424, endPoint x: 1082, endPoint y: 423, distance: 16.5
click at [1096, 424] on input "number" at bounding box center [1158, 411] width 281 height 27
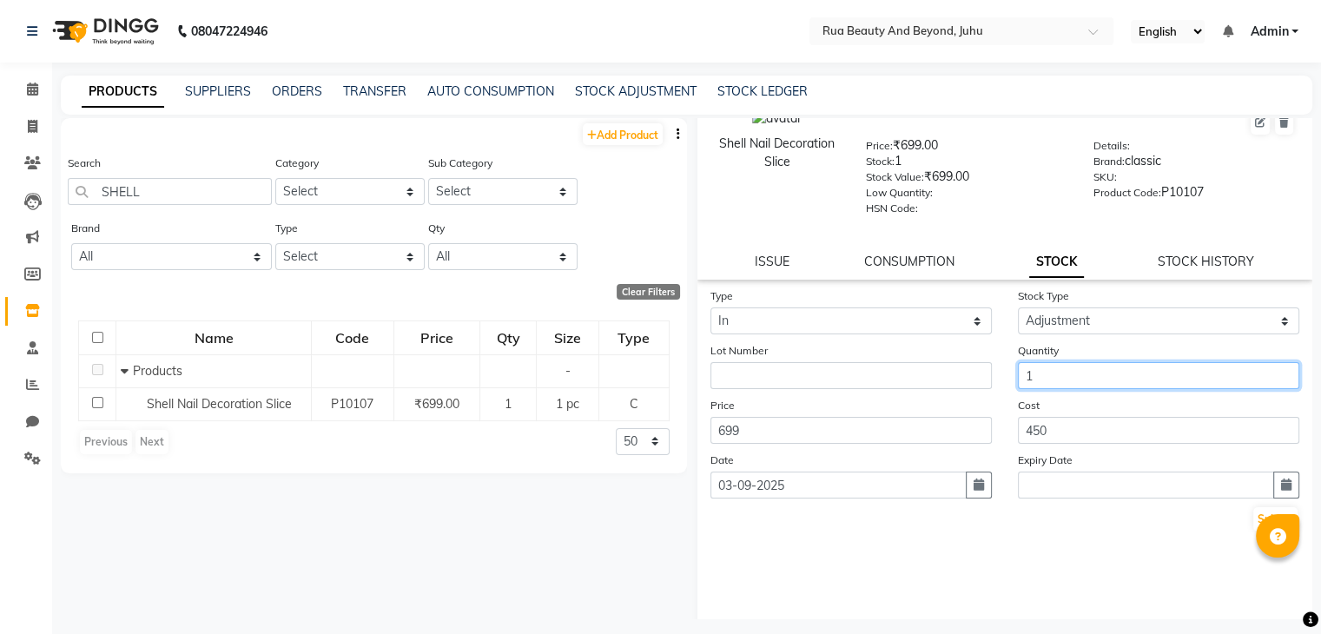
scroll to position [56, 0]
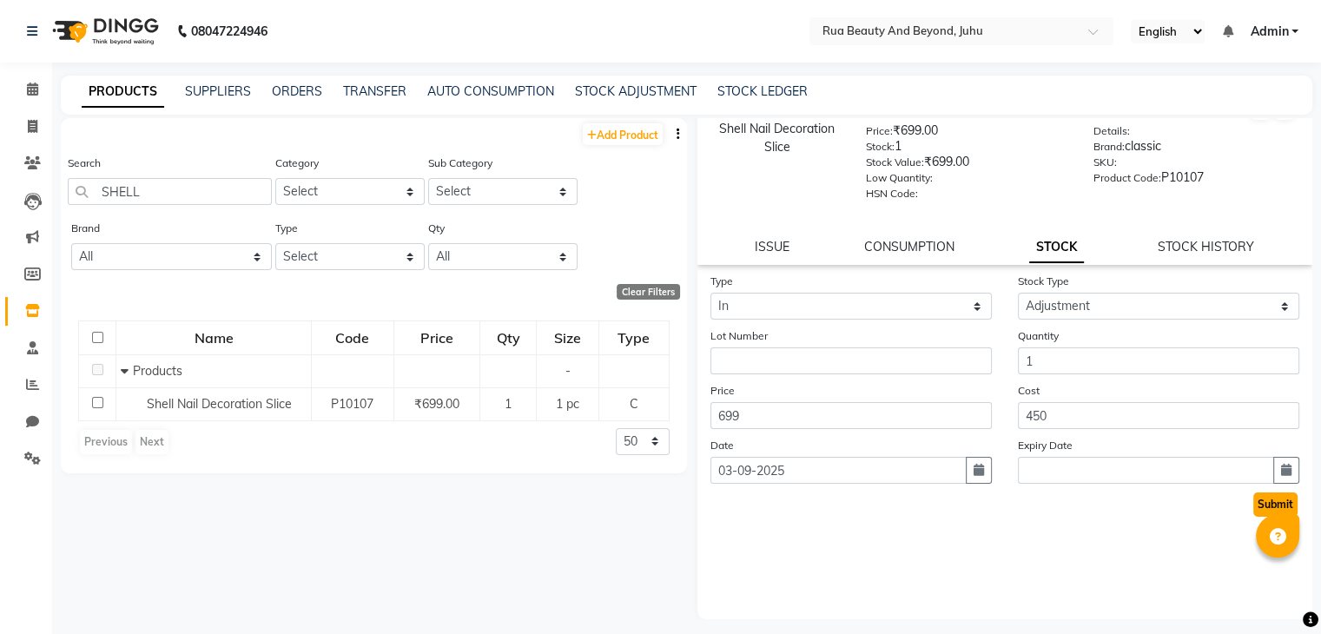
click at [1258, 514] on button "Submit" at bounding box center [1275, 504] width 44 height 24
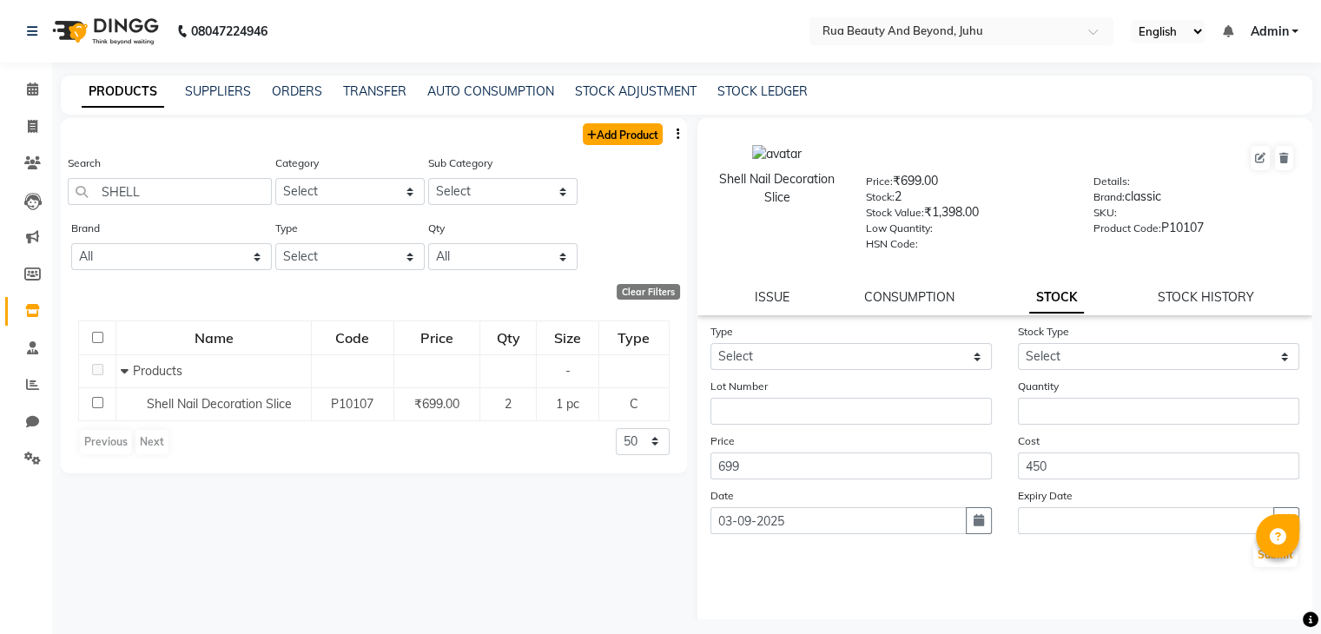
click at [625, 133] on link "Add Product" at bounding box center [623, 134] width 80 height 22
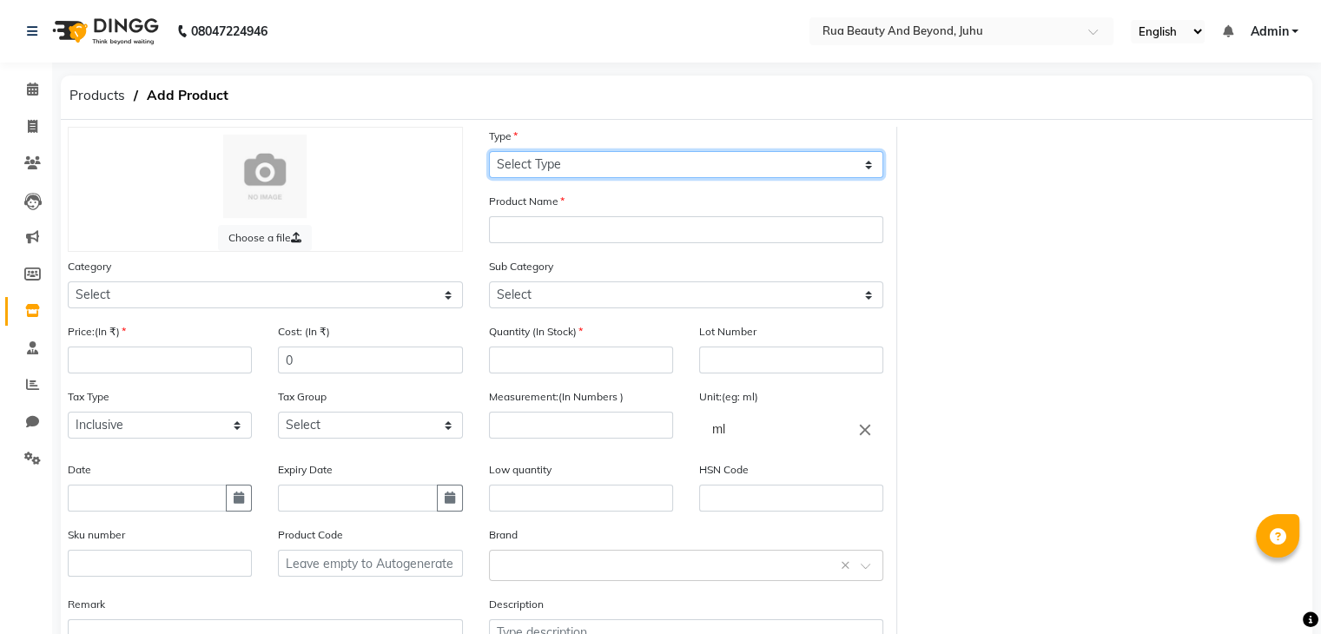
click at [536, 171] on select "Select Type Both Retail Consumable" at bounding box center [686, 164] width 395 height 27
click at [489, 152] on select "Select Type Both Retail Consumable" at bounding box center [686, 164] width 395 height 27
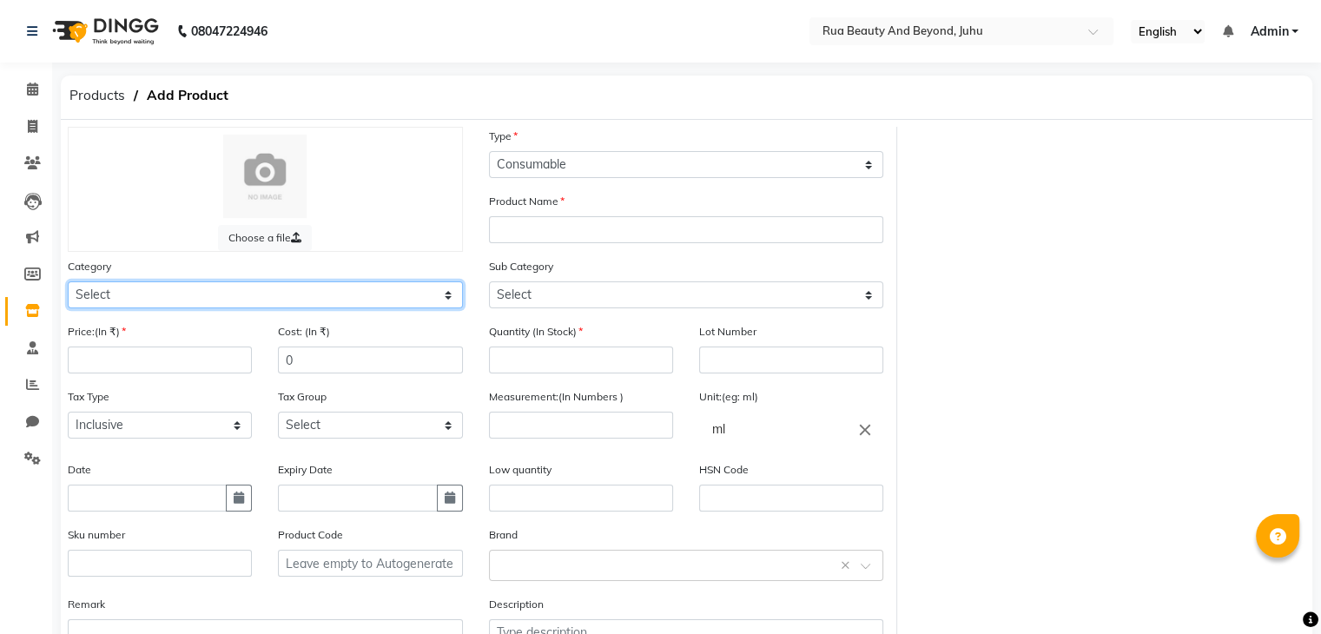
click at [152, 300] on select "Select Hair Skin Makeup Personal Care Appliances [PERSON_NAME] Waxing Disposabl…" at bounding box center [265, 294] width 395 height 27
click at [68, 284] on select "Select Hair Skin Makeup Personal Care Appliances [PERSON_NAME] Waxing Disposabl…" at bounding box center [265, 294] width 395 height 27
drag, startPoint x: 148, startPoint y: 301, endPoint x: 150, endPoint y: 285, distance: 16.7
click at [148, 301] on select "Select Hair Skin Makeup Personal Care Appliances [PERSON_NAME] Waxing Disposabl…" at bounding box center [265, 294] width 395 height 27
click at [68, 284] on select "Select Hair Skin Makeup Personal Care Appliances [PERSON_NAME] Waxing Disposabl…" at bounding box center [265, 294] width 395 height 27
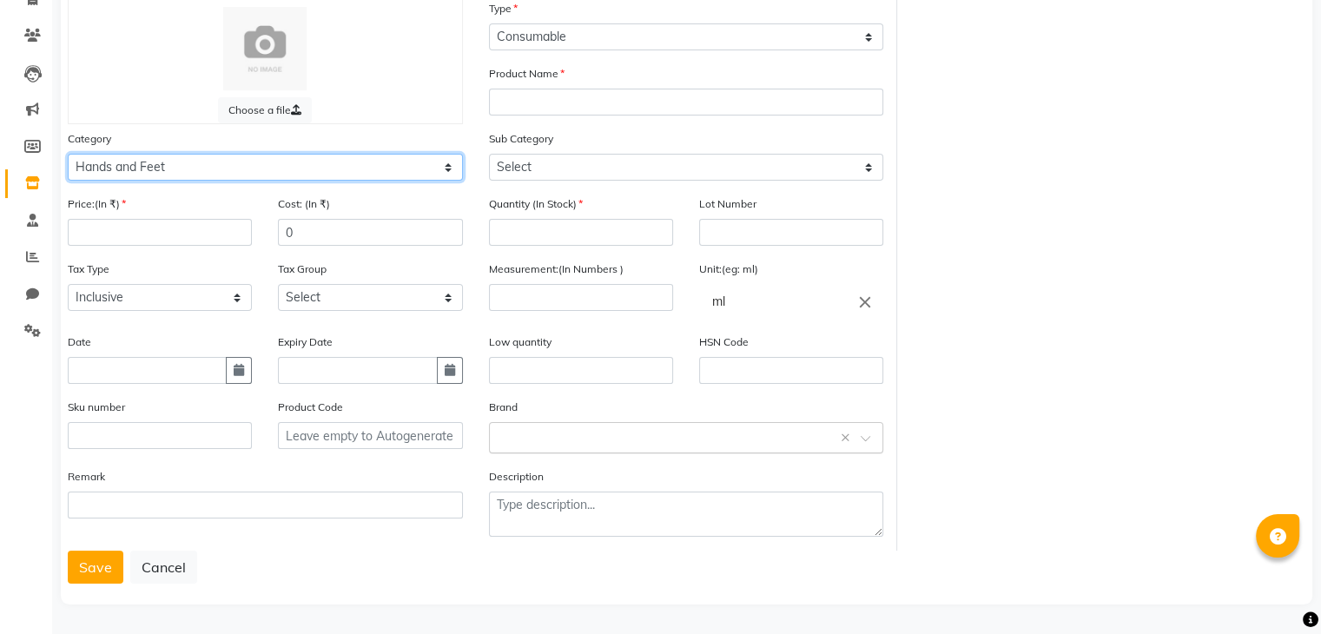
scroll to position [135, 0]
click at [556, 432] on input "text" at bounding box center [669, 436] width 341 height 18
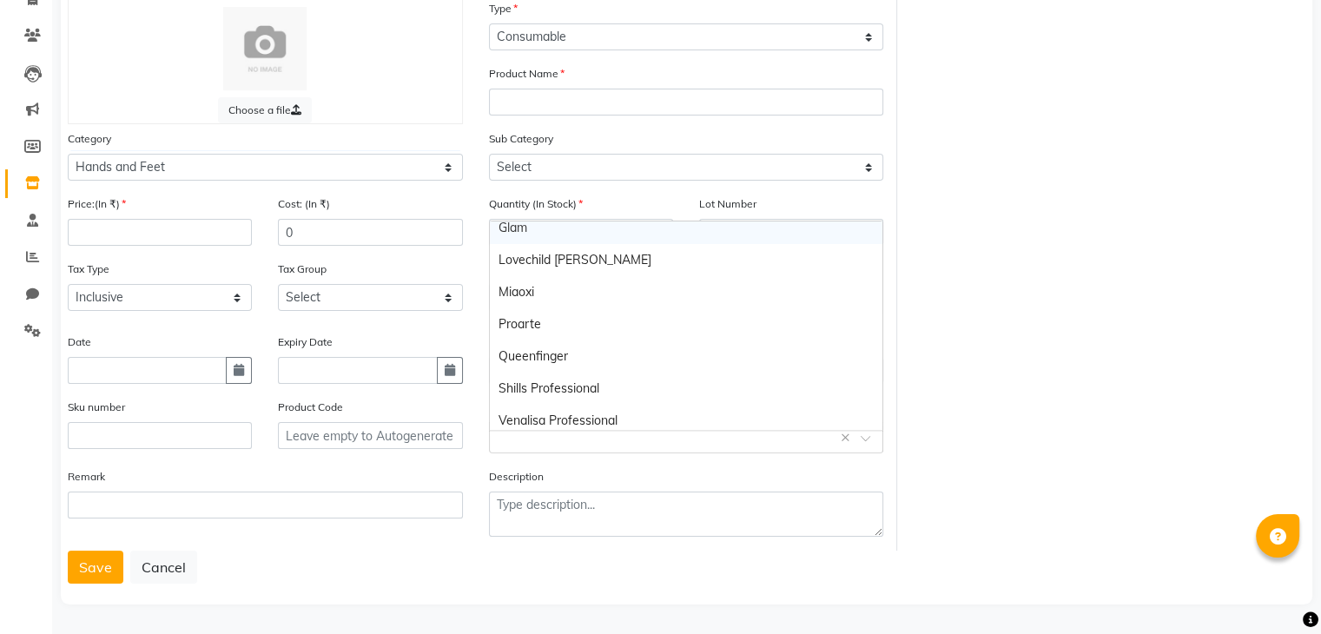
scroll to position [113, 0]
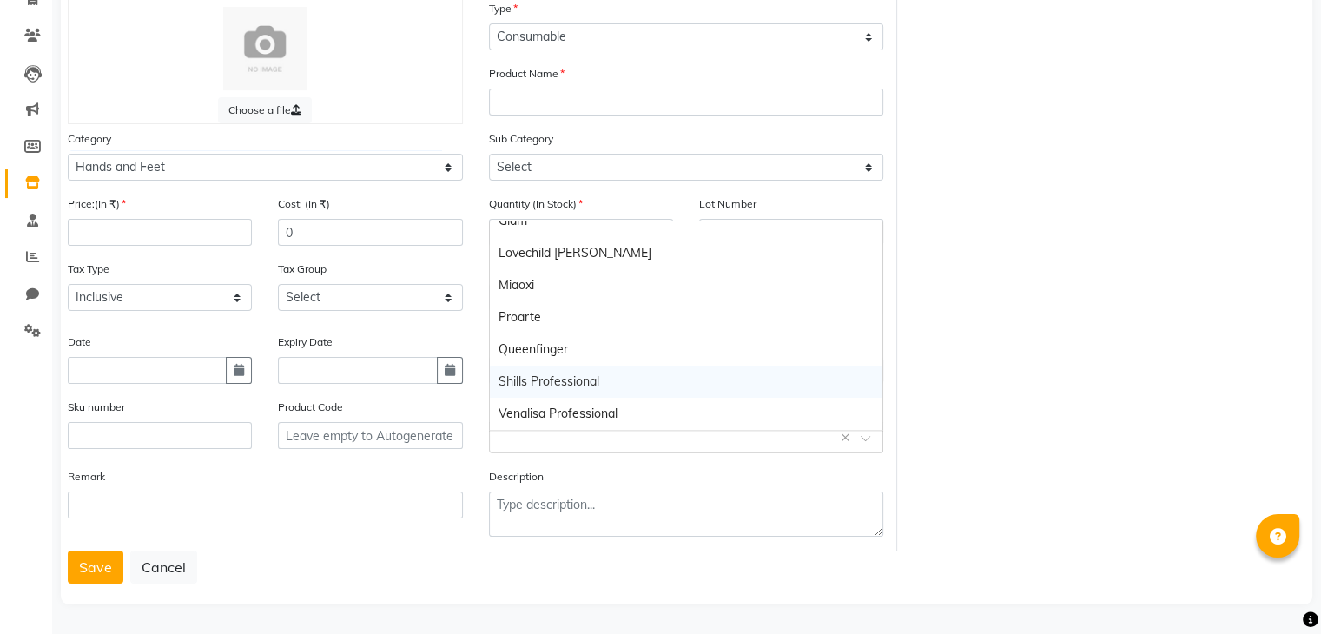
click at [544, 373] on div "Shills Professional" at bounding box center [686, 382] width 393 height 32
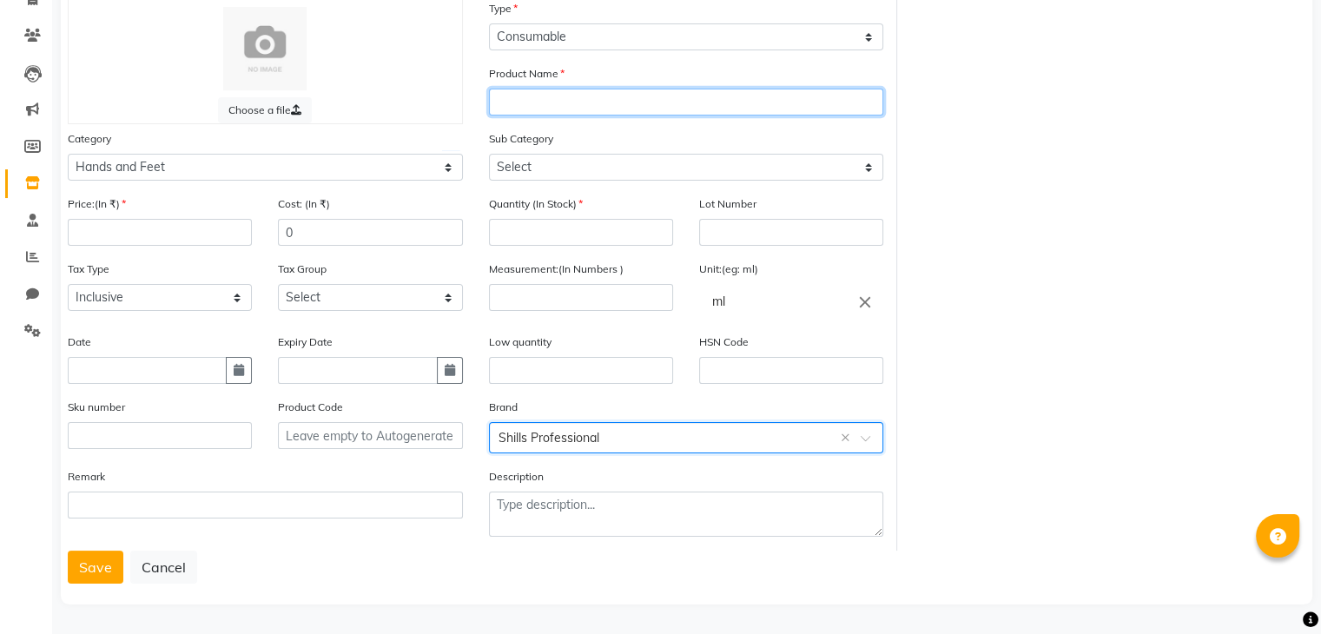
click at [525, 89] on input "text" at bounding box center [686, 102] width 395 height 27
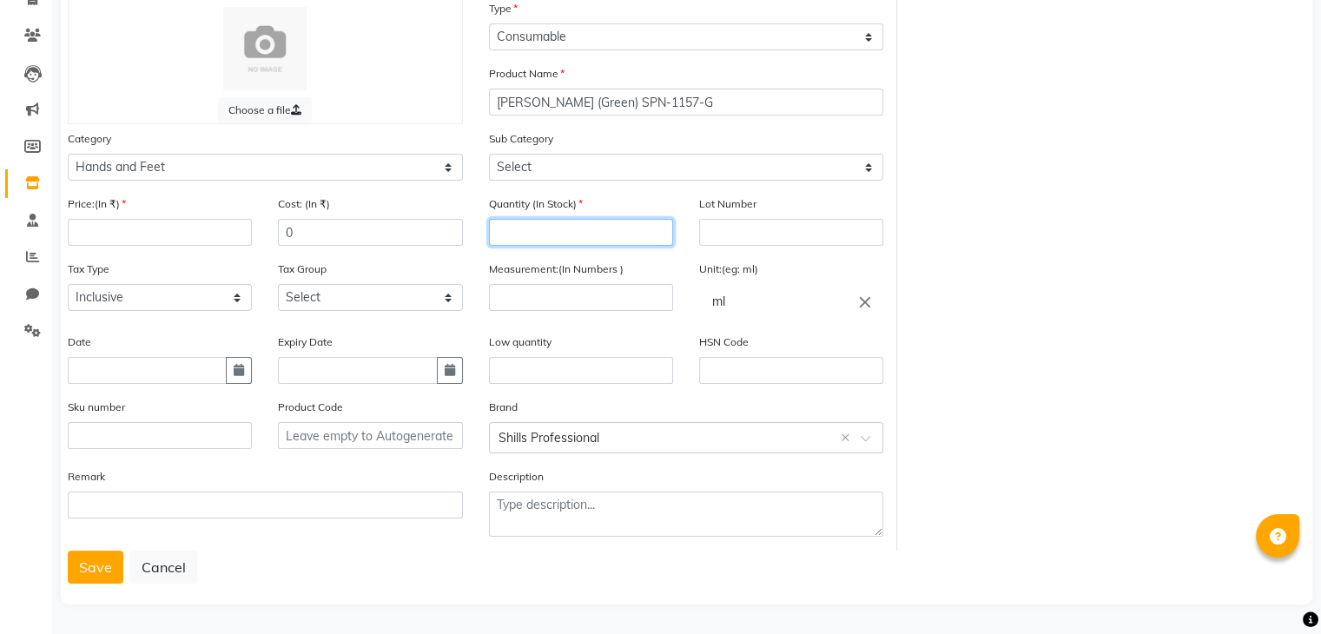
click at [537, 241] on input "number" at bounding box center [581, 232] width 184 height 27
click at [869, 301] on icon "close" at bounding box center [865, 301] width 19 height 19
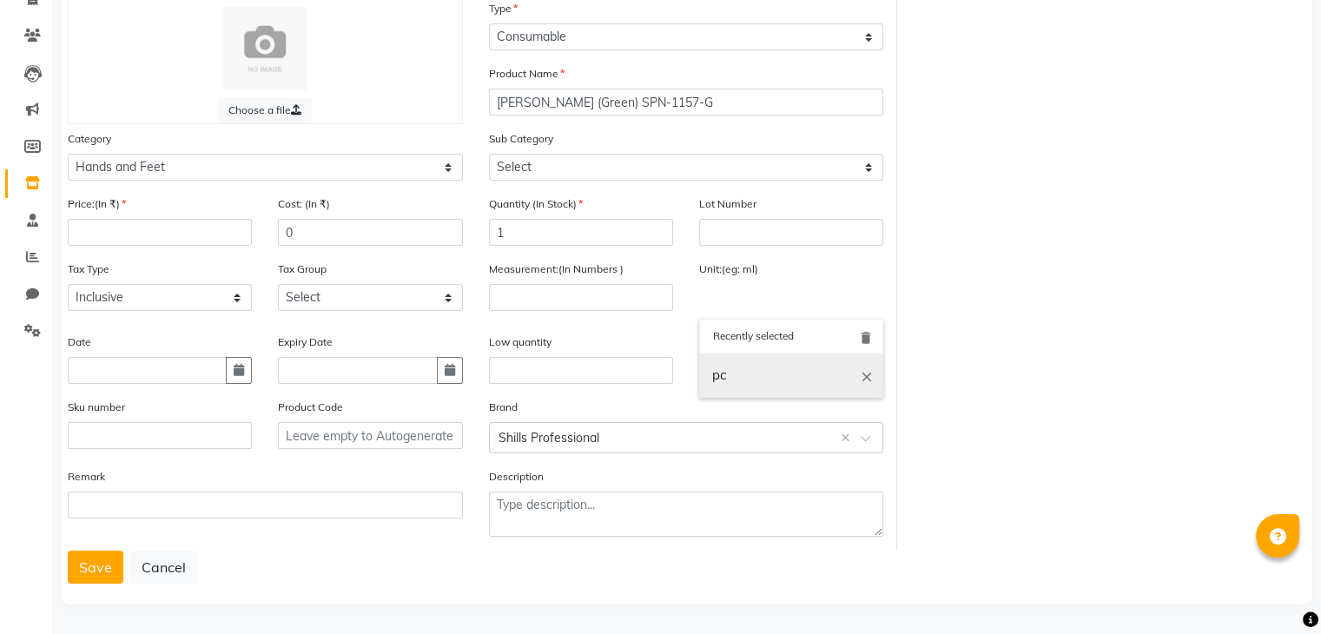
click at [738, 360] on link "pc" at bounding box center [791, 376] width 184 height 44
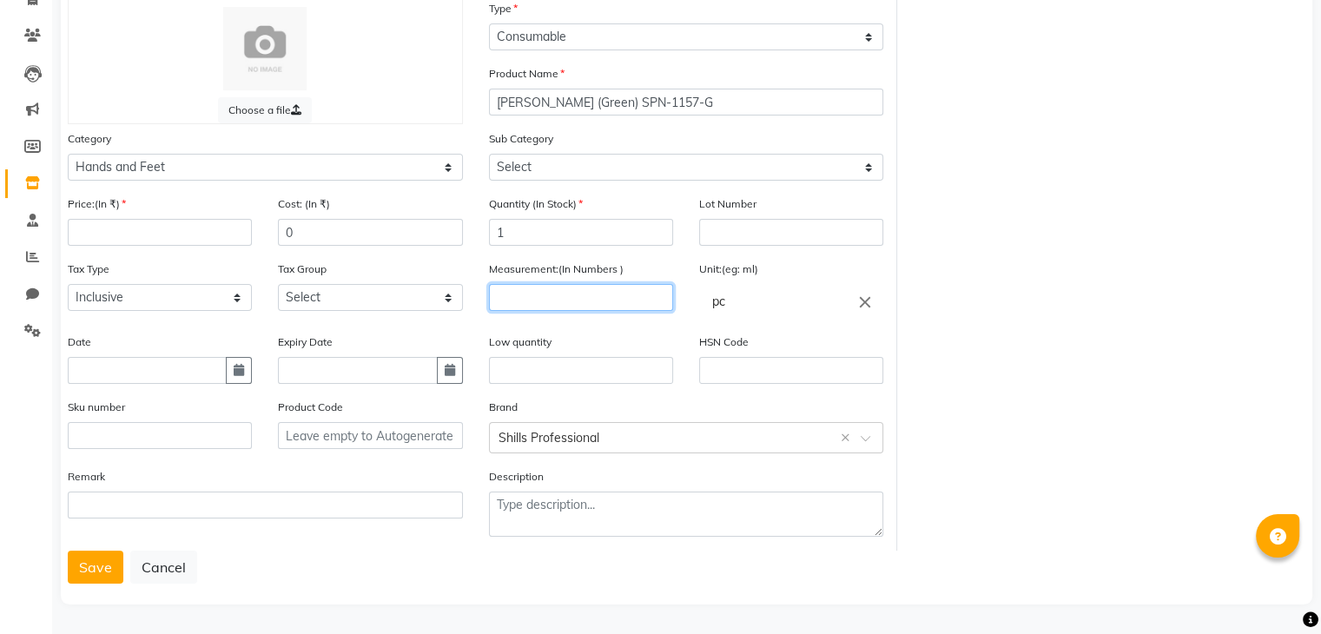
click at [552, 289] on input "number" at bounding box center [581, 297] width 184 height 27
drag, startPoint x: 326, startPoint y: 296, endPoint x: 324, endPoint y: 307, distance: 10.6
click at [326, 296] on select "Select GST" at bounding box center [370, 297] width 184 height 27
click at [278, 284] on select "Select GST" at bounding box center [370, 297] width 184 height 27
click at [142, 200] on div "Price:(In ₹)" at bounding box center [160, 220] width 184 height 51
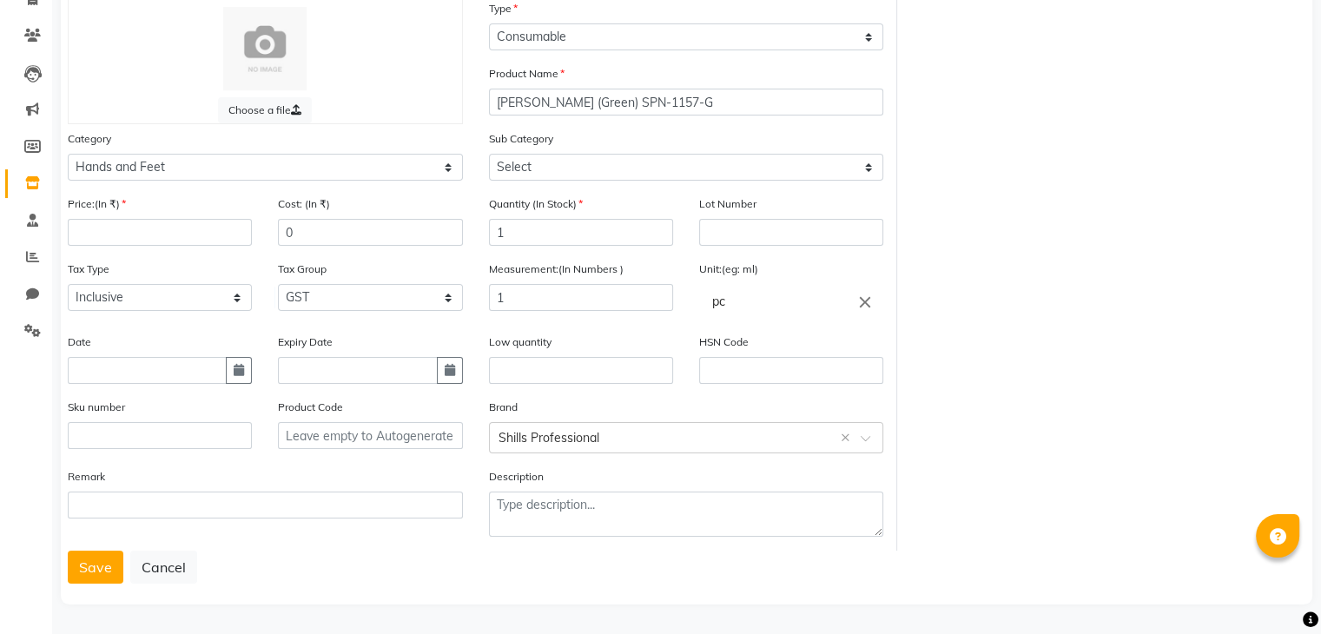
click at [135, 207] on div "Price:(In ₹)" at bounding box center [160, 220] width 184 height 51
click at [126, 226] on input "number" at bounding box center [160, 232] width 184 height 27
drag, startPoint x: 305, startPoint y: 228, endPoint x: 117, endPoint y: 221, distance: 187.7
click at [121, 221] on div "Price:(In ₹) 199 Cost: (In ₹) 0" at bounding box center [265, 227] width 421 height 65
click at [80, 564] on button "Save" at bounding box center [96, 567] width 56 height 33
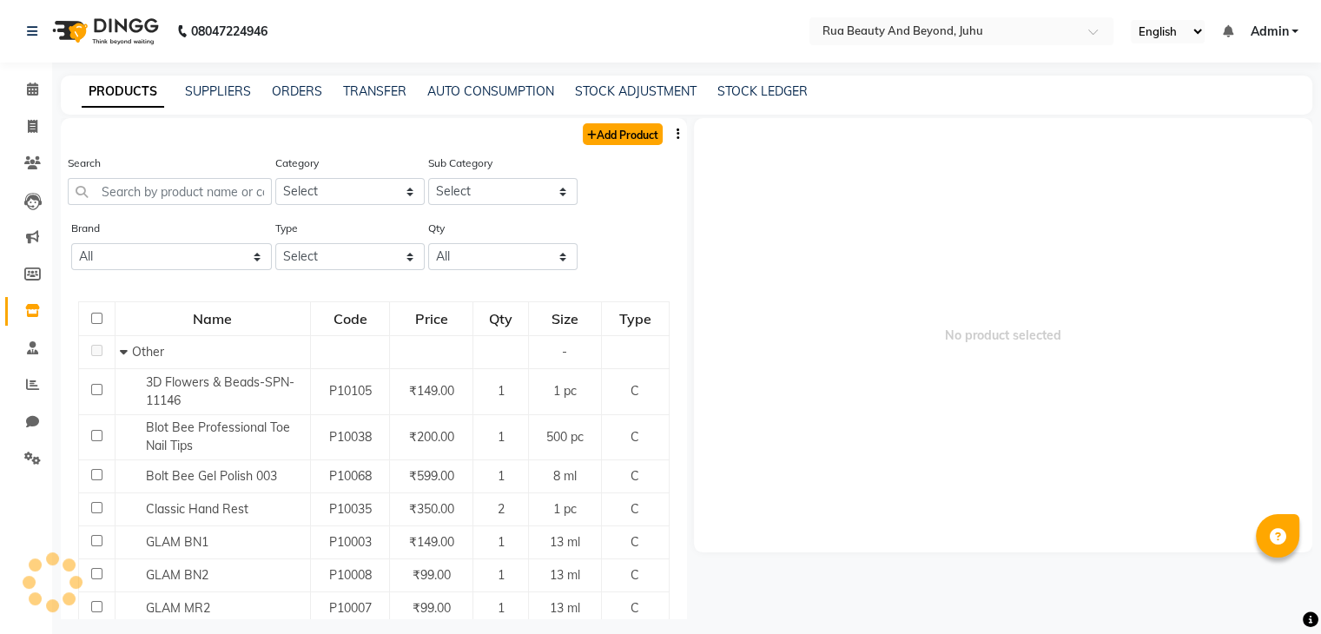
click at [585, 136] on link "Add Product" at bounding box center [623, 134] width 80 height 22
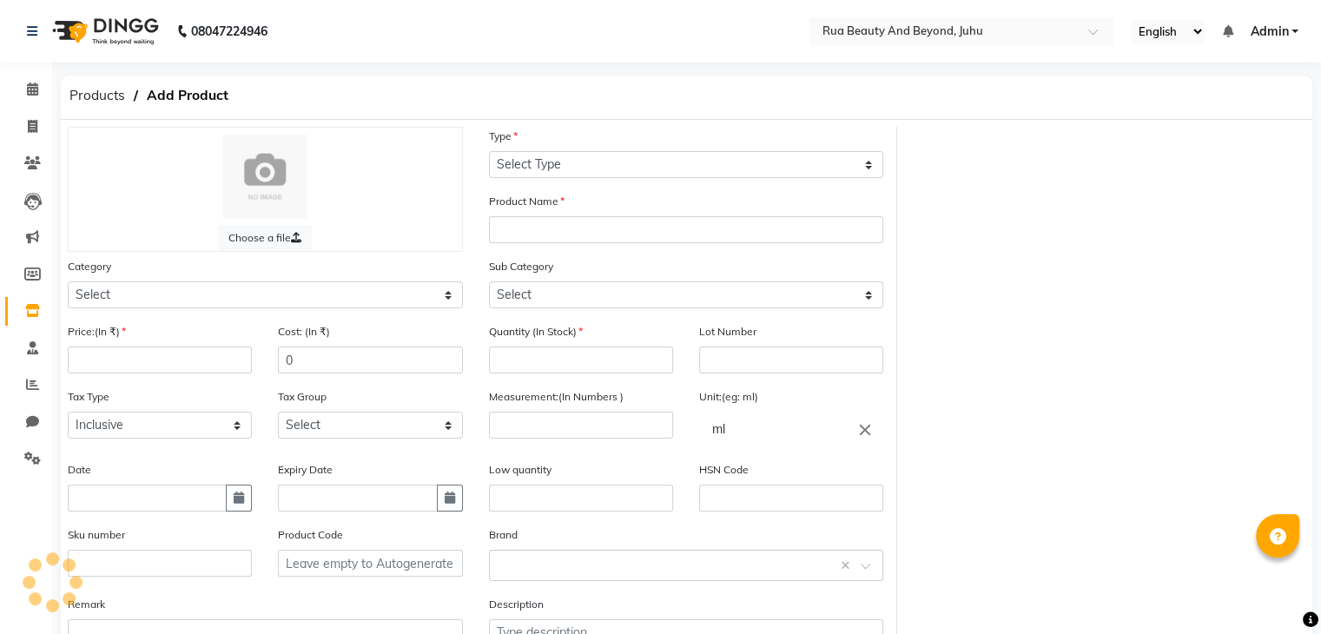
click at [591, 135] on div "Type Select Type Both Retail Consumable" at bounding box center [686, 152] width 395 height 51
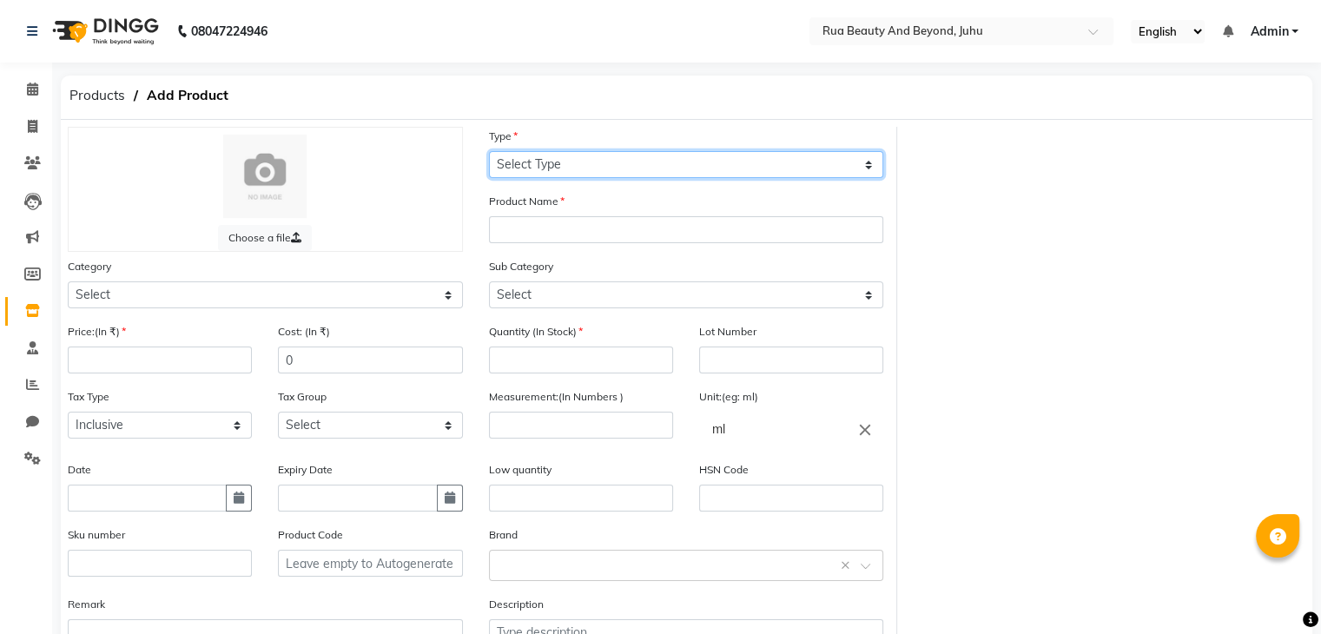
click at [587, 174] on select "Select Type Both Retail Consumable" at bounding box center [686, 164] width 395 height 27
click at [489, 152] on select "Select Type Both Retail Consumable" at bounding box center [686, 164] width 395 height 27
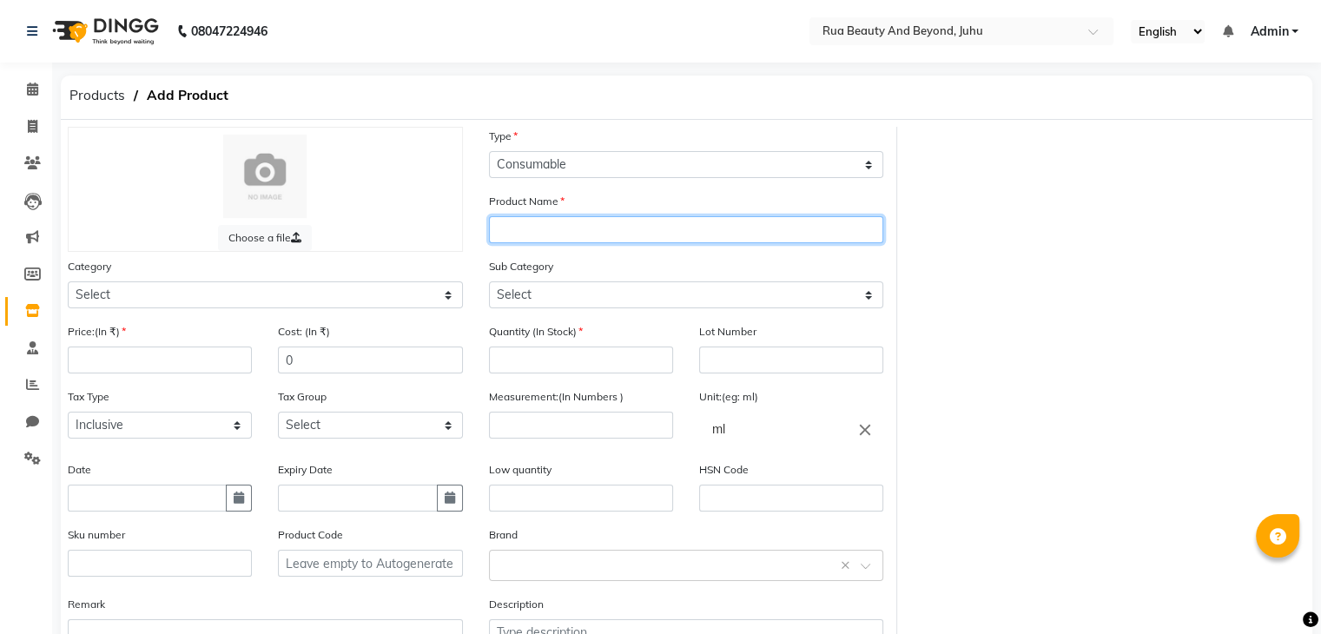
click at [570, 239] on input "text" at bounding box center [686, 229] width 395 height 27
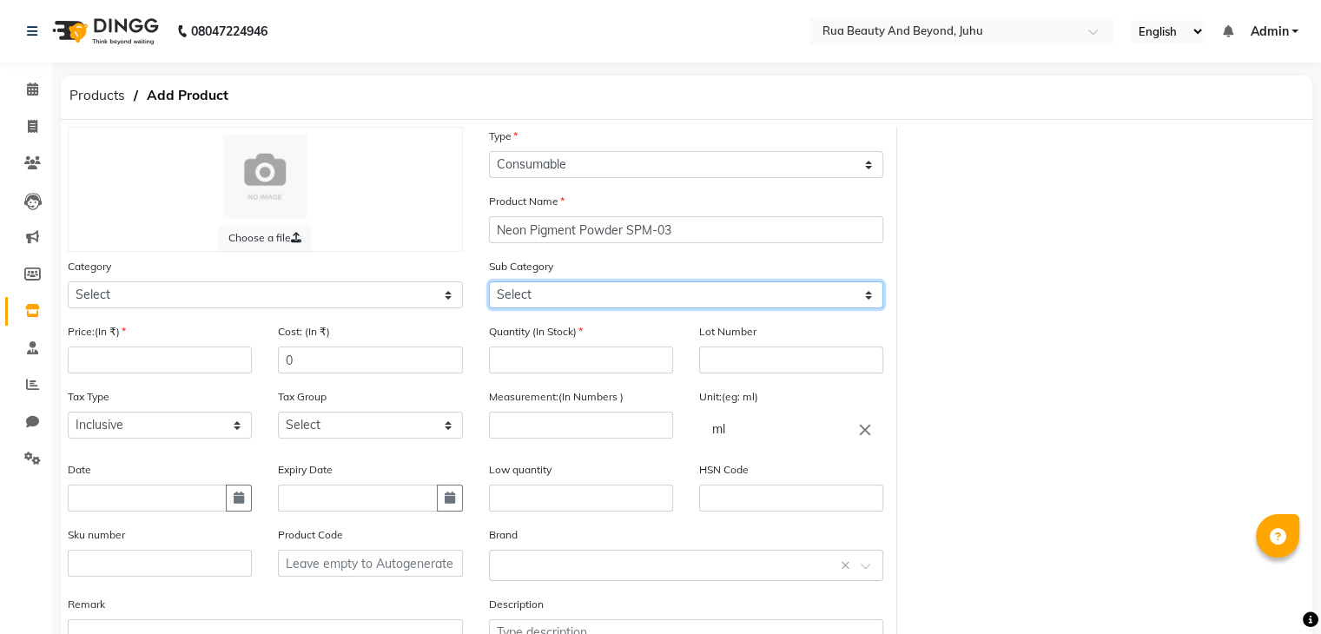
click at [634, 299] on select "Select" at bounding box center [686, 294] width 395 height 27
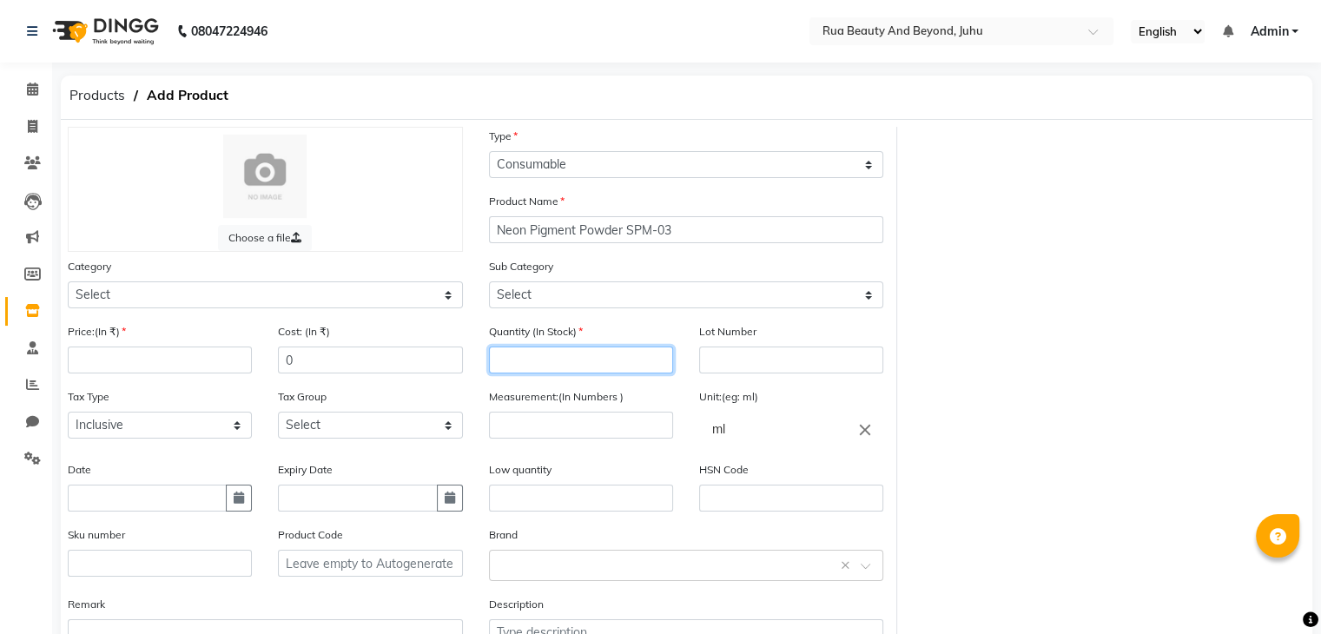
click at [522, 369] on input "number" at bounding box center [581, 360] width 184 height 27
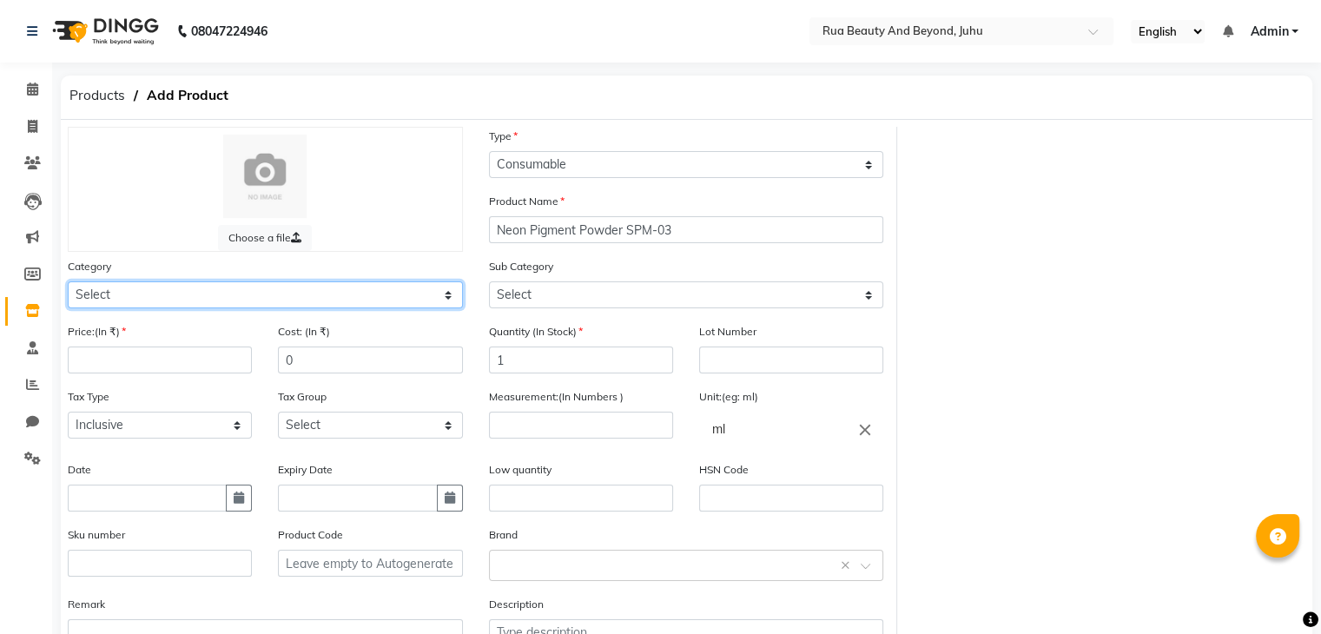
click at [135, 296] on select "Select Hair Skin Makeup Personal Care Appliances [PERSON_NAME] Waxing Disposabl…" at bounding box center [265, 294] width 395 height 27
click at [68, 284] on select "Select Hair Skin Makeup Personal Care Appliances [PERSON_NAME] Waxing Disposabl…" at bounding box center [265, 294] width 395 height 27
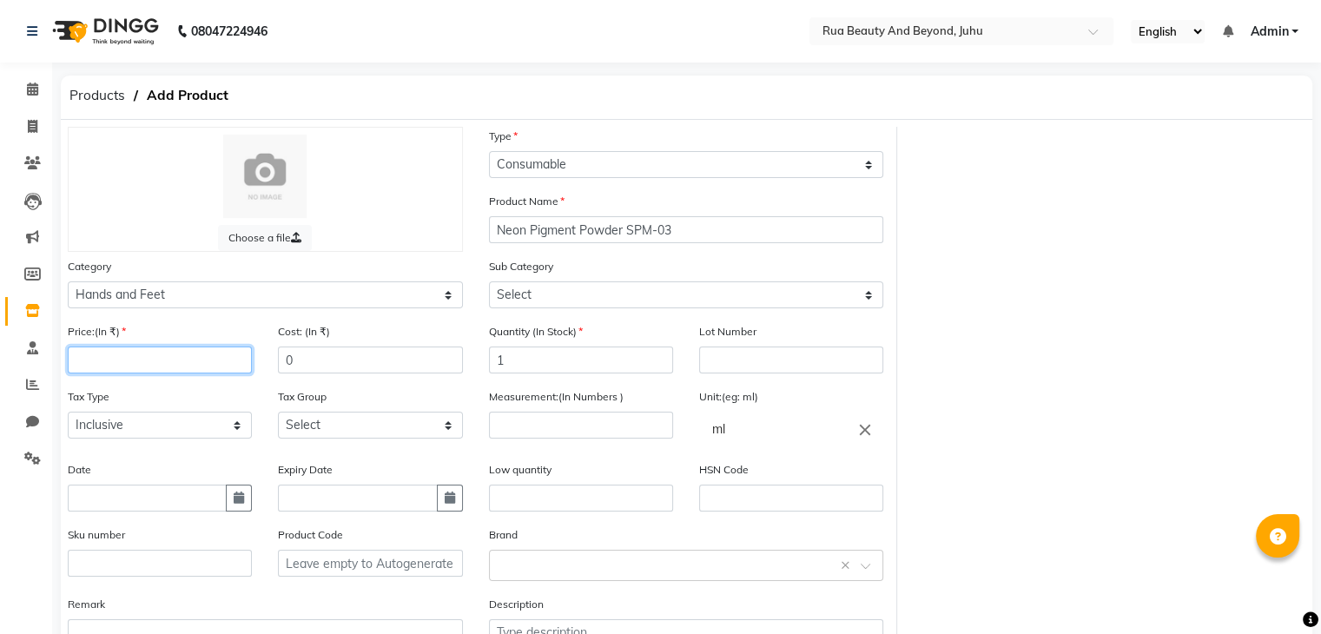
click at [88, 366] on input "number" at bounding box center [160, 360] width 184 height 27
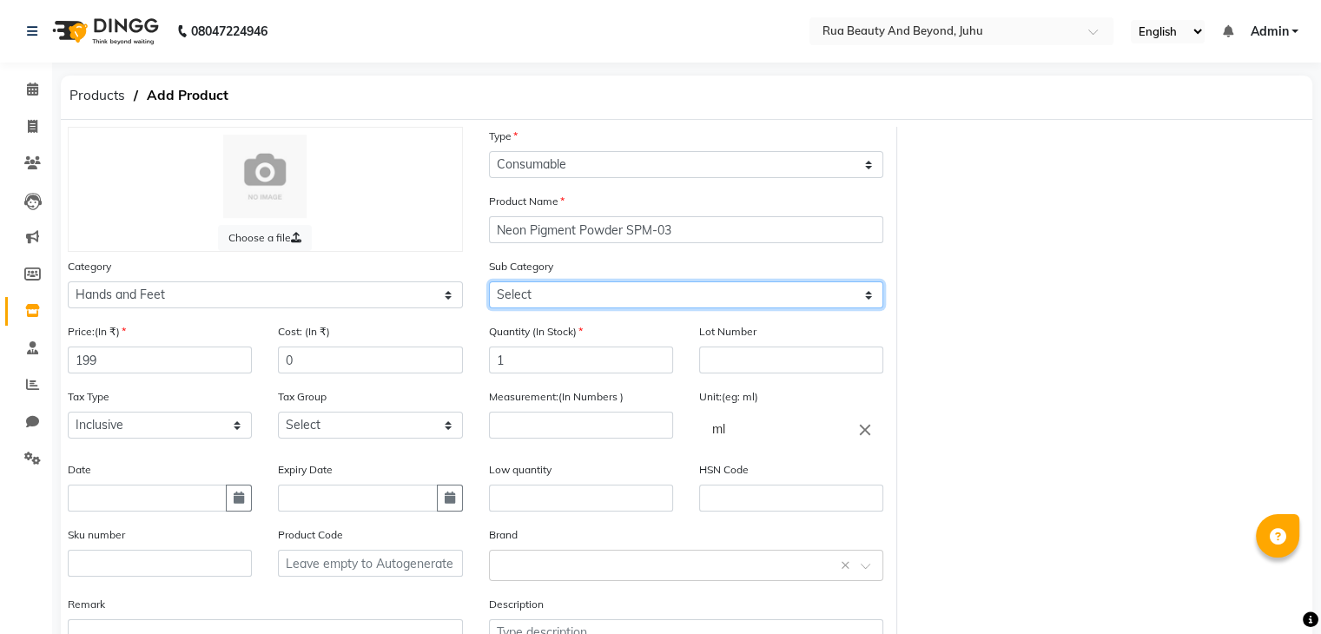
click at [519, 307] on select "Select Products Appliances" at bounding box center [686, 294] width 395 height 27
click at [489, 284] on select "Select Products Appliances" at bounding box center [686, 294] width 395 height 27
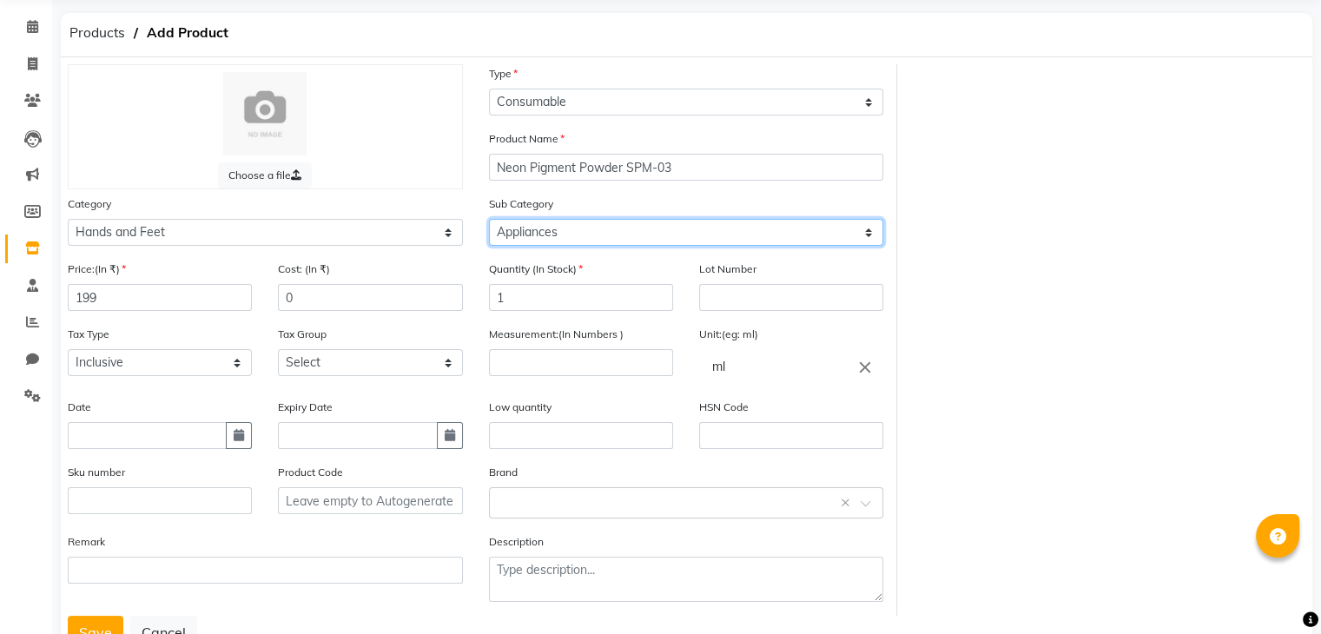
scroll to position [135, 0]
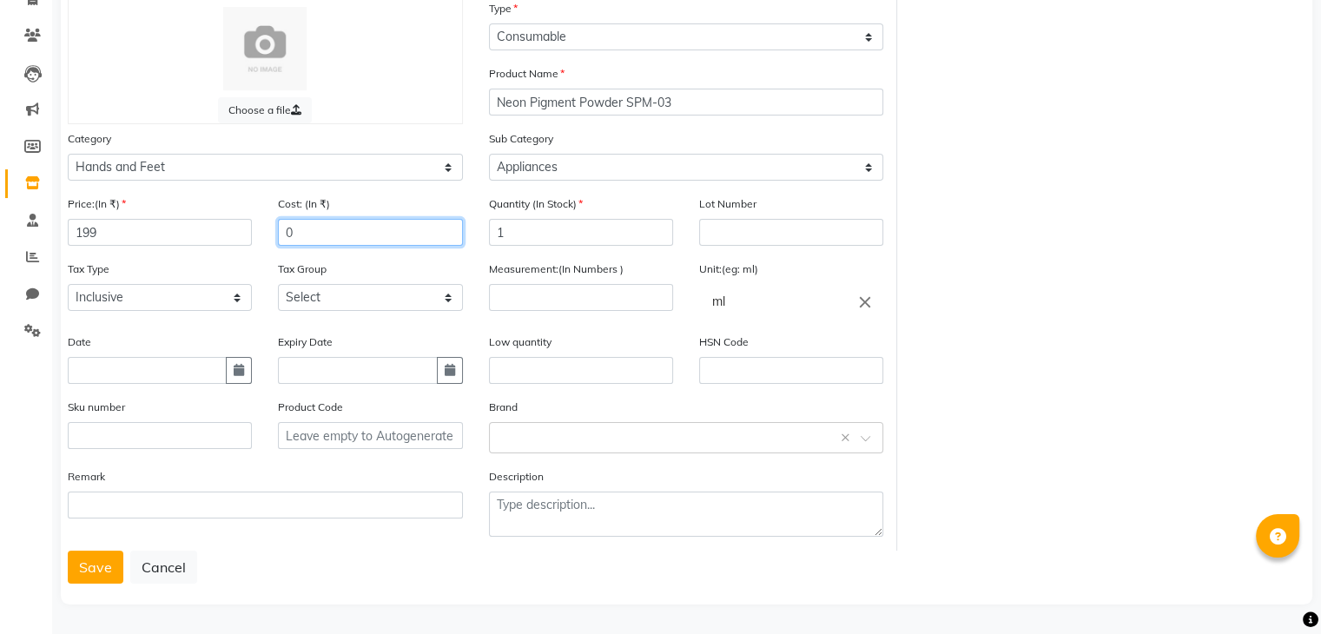
drag, startPoint x: 316, startPoint y: 221, endPoint x: 200, endPoint y: 218, distance: 116.4
click at [208, 219] on div "Price:(In ₹) 199 Cost: (In ₹) 0" at bounding box center [265, 227] width 421 height 65
click at [866, 296] on icon "close" at bounding box center [865, 301] width 19 height 19
click at [539, 295] on div at bounding box center [660, 317] width 1321 height 634
click at [539, 295] on input "number" at bounding box center [581, 297] width 184 height 27
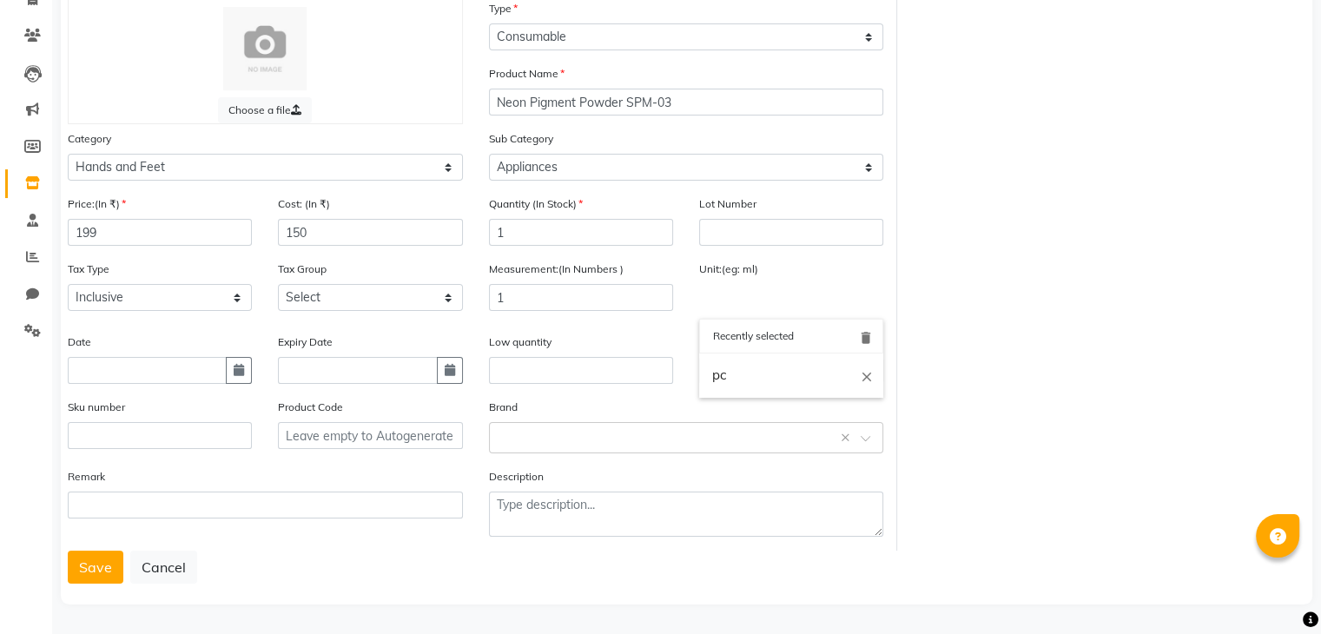
click at [750, 297] on input "text" at bounding box center [791, 301] width 184 height 35
click at [737, 366] on link "pc" at bounding box center [791, 376] width 184 height 44
click at [381, 302] on select "Select GST" at bounding box center [370, 297] width 184 height 27
click at [278, 284] on select "Select GST" at bounding box center [370, 297] width 184 height 27
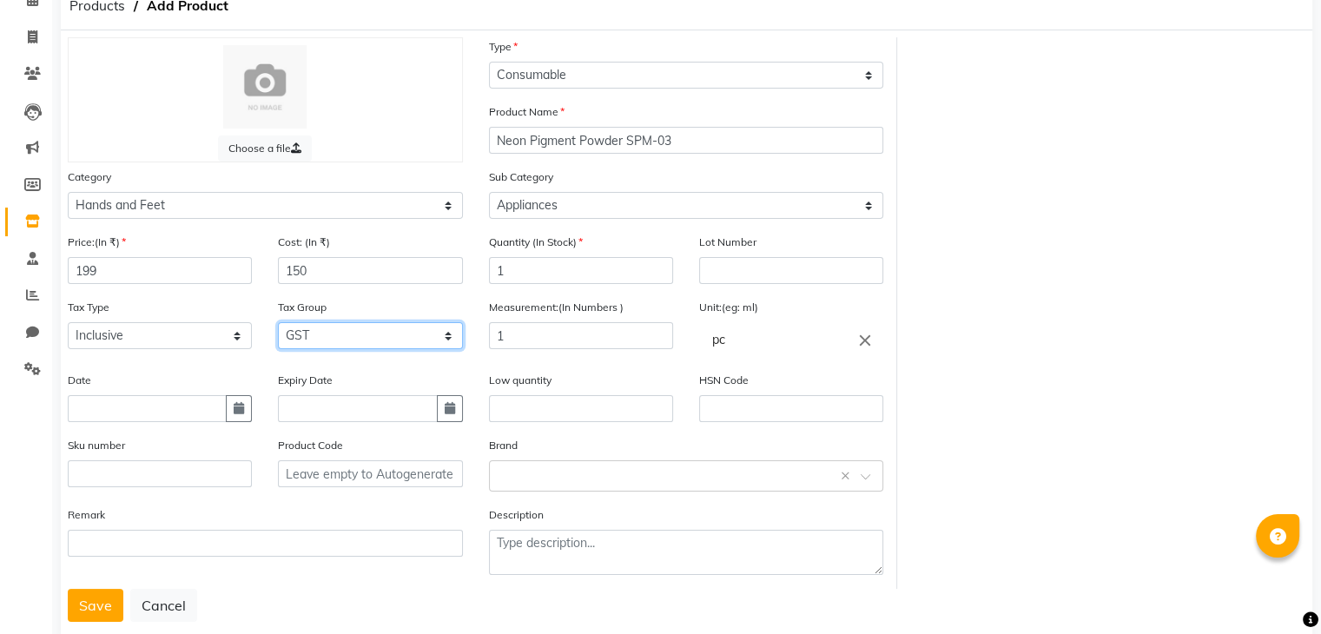
scroll to position [49, 0]
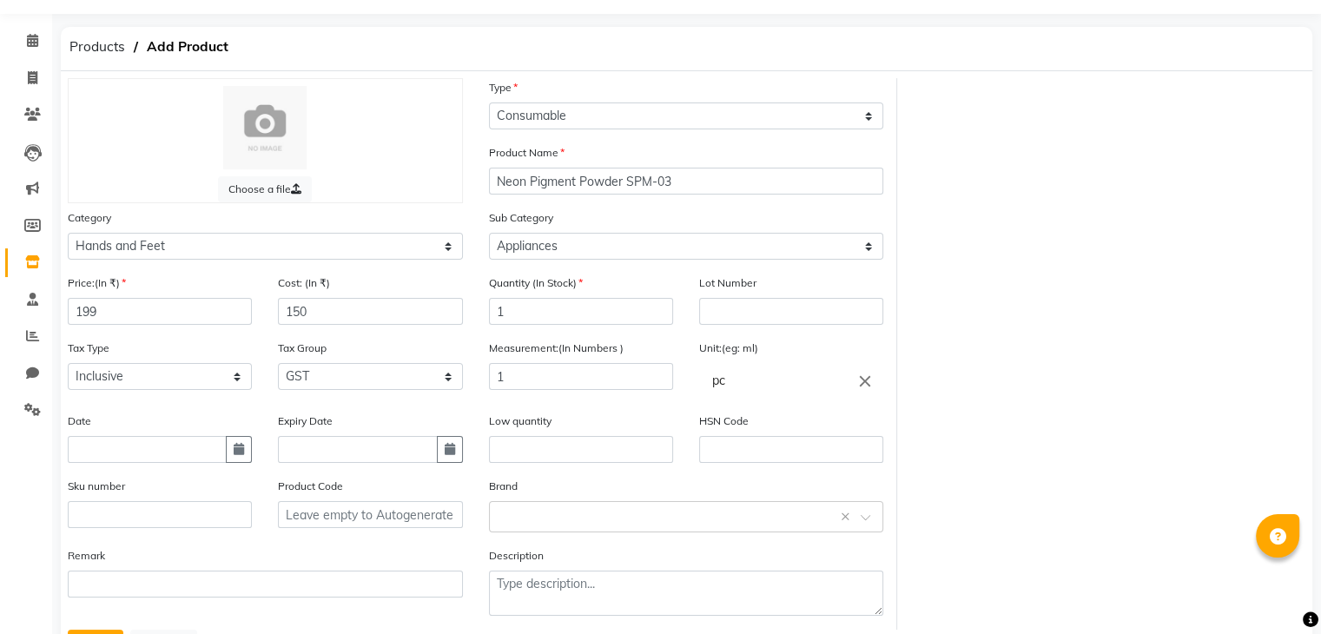
click at [539, 94] on div "Type Select Type Both Retail Consumable" at bounding box center [686, 103] width 395 height 51
click at [537, 511] on div "Select brand or add custom brand ×" at bounding box center [686, 516] width 395 height 31
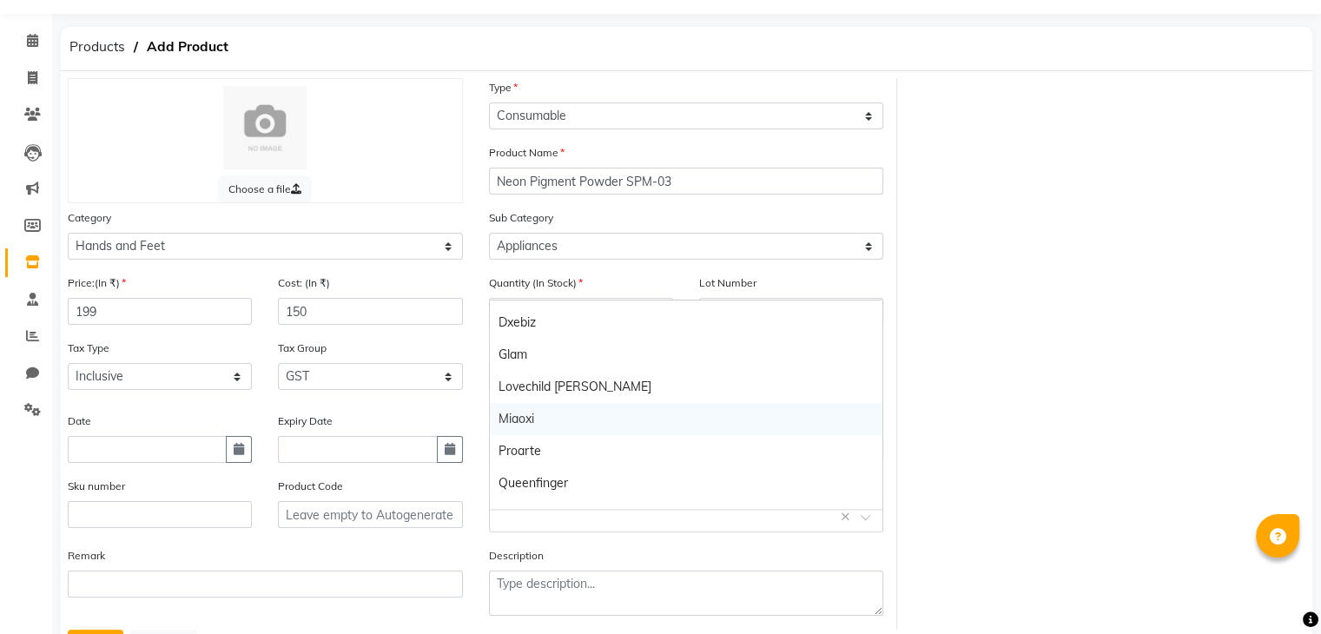
scroll to position [113, 0]
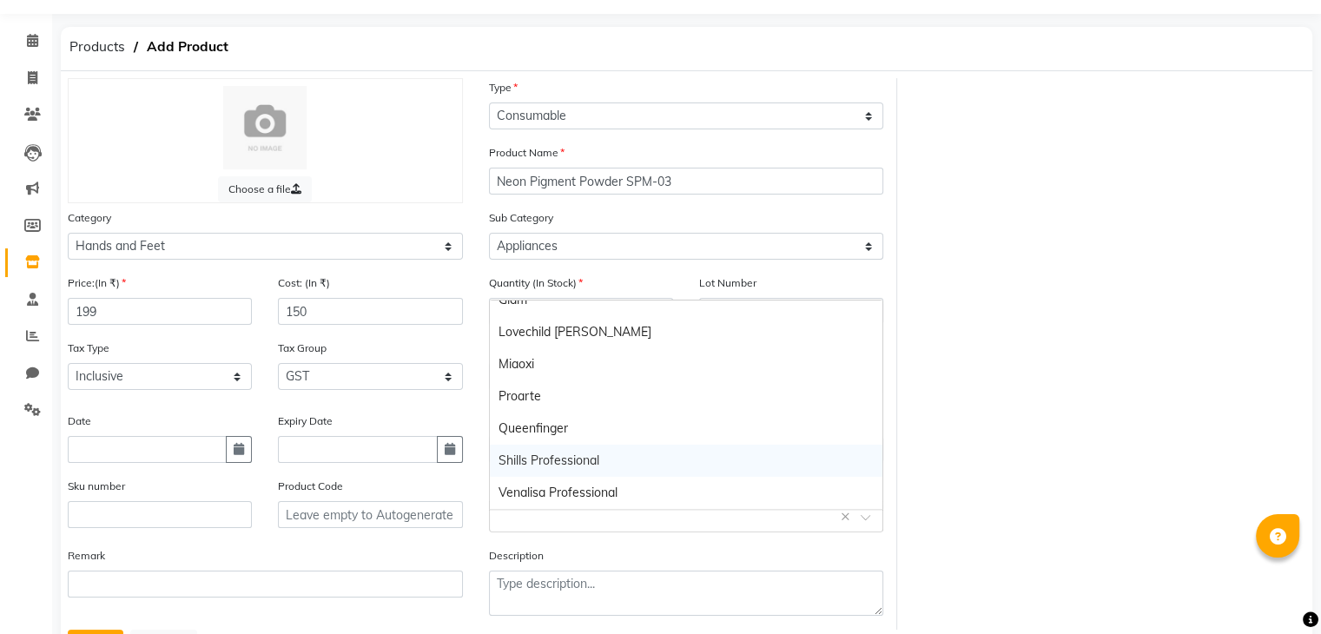
click at [531, 465] on div "Shills Professional" at bounding box center [686, 461] width 393 height 32
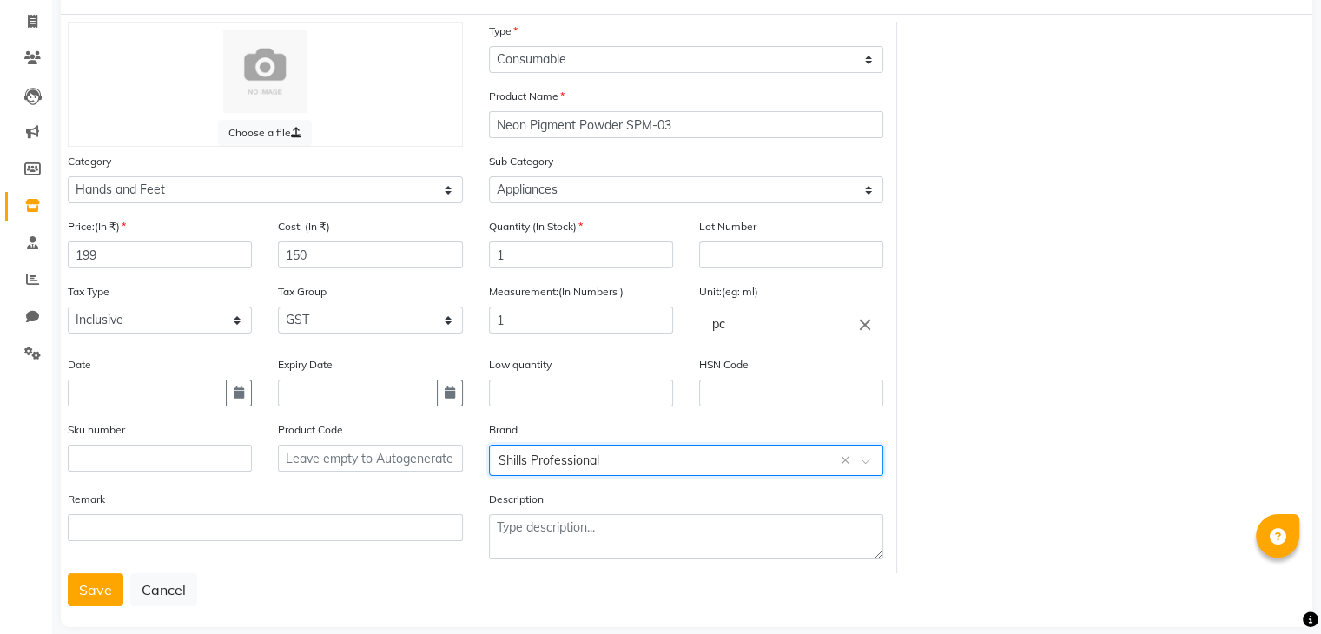
scroll to position [135, 0]
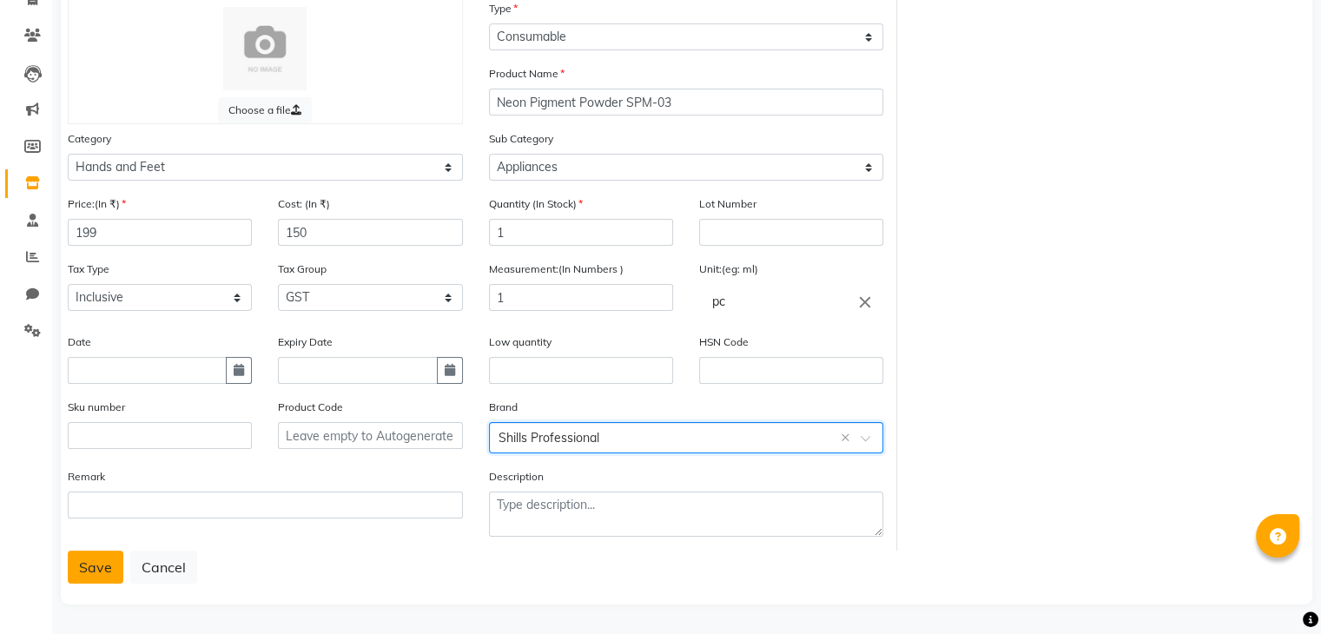
click at [103, 566] on button "Save" at bounding box center [96, 567] width 56 height 33
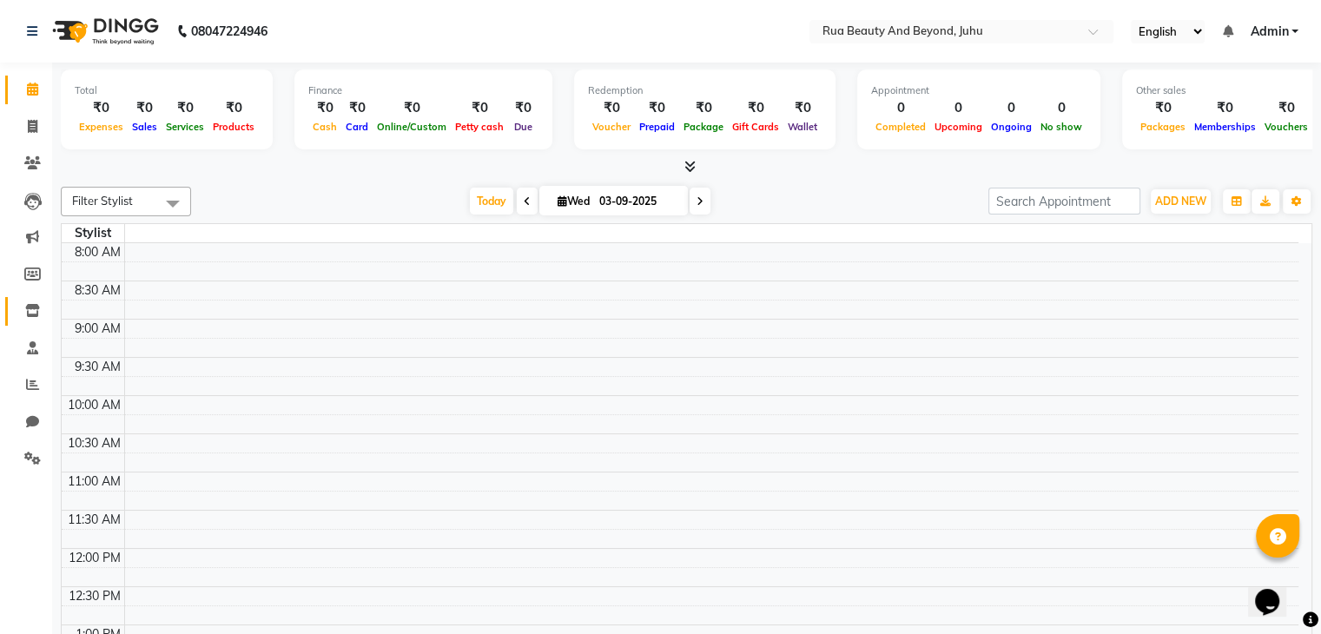
click at [41, 298] on link "Inventory" at bounding box center [26, 311] width 42 height 29
select select
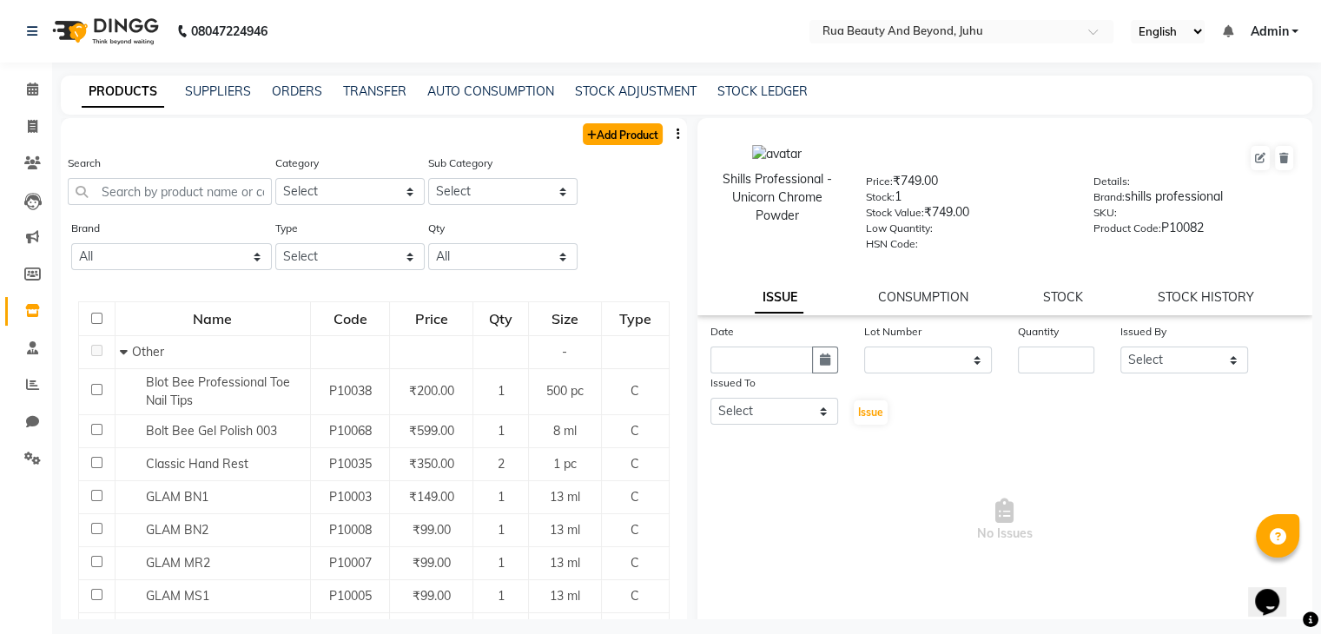
click at [637, 133] on link "Add Product" at bounding box center [623, 134] width 80 height 22
select select "true"
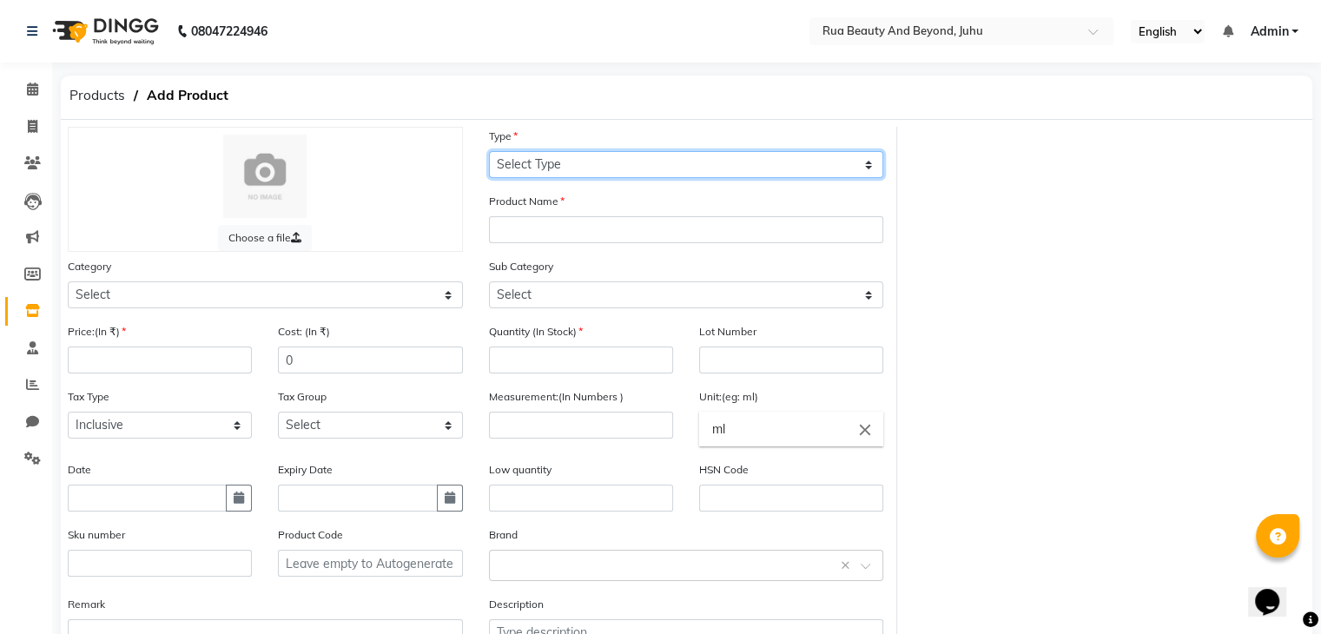
click at [545, 161] on select "Select Type Both Retail Consumable" at bounding box center [686, 164] width 395 height 27
select select "C"
click at [489, 152] on select "Select Type Both Retail Consumable" at bounding box center [686, 164] width 395 height 27
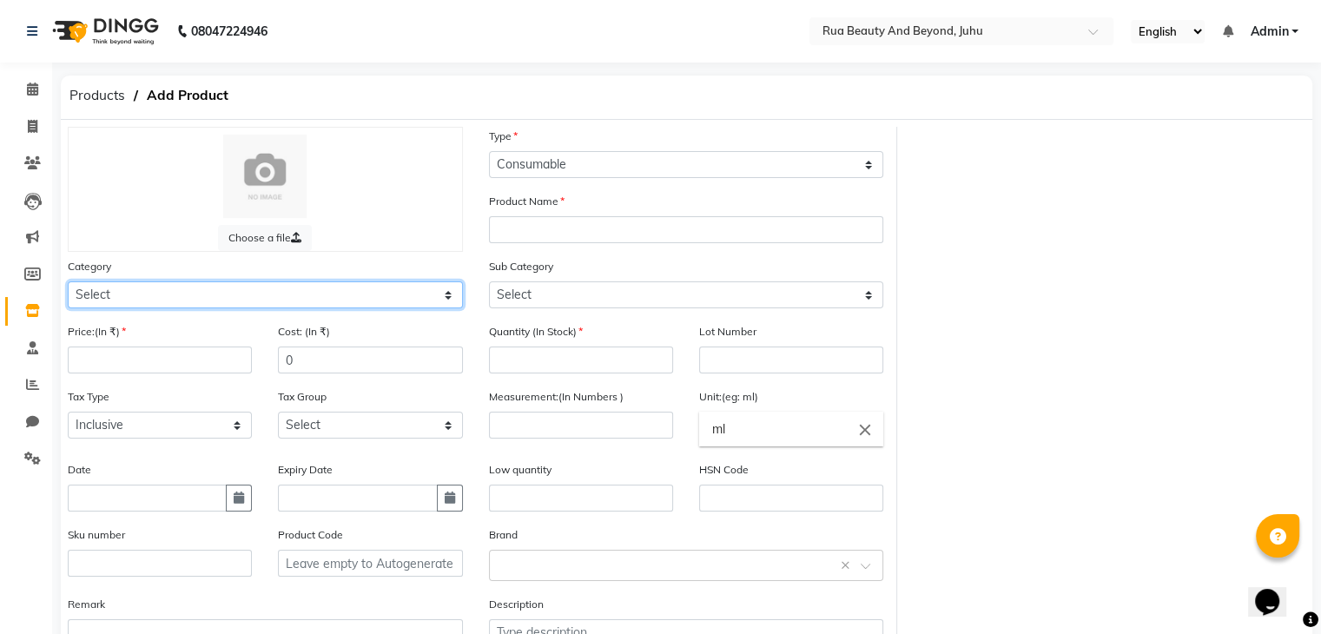
click at [184, 305] on select "Select Hair Skin Makeup Personal Care Appliances [PERSON_NAME] Waxing Disposabl…" at bounding box center [265, 294] width 395 height 27
select select "1950"
click at [68, 284] on select "Select Hair Skin Makeup Personal Care Appliances [PERSON_NAME] Waxing Disposabl…" at bounding box center [265, 294] width 395 height 27
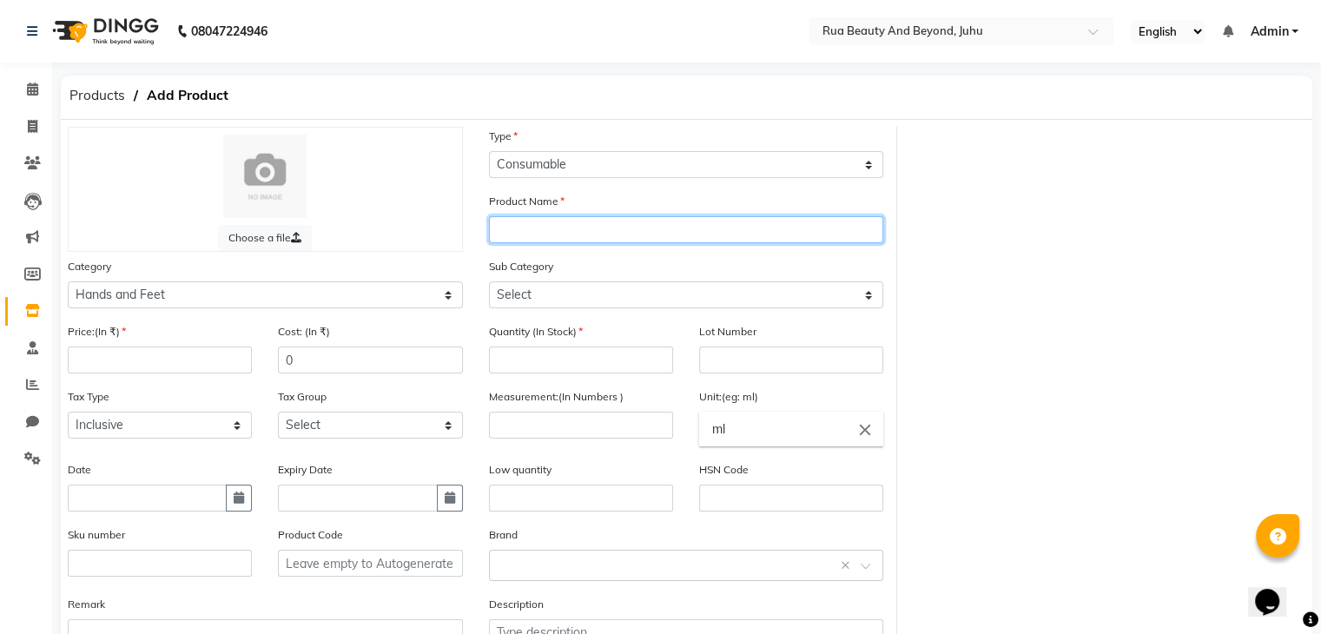
click at [553, 237] on input "text" at bounding box center [686, 229] width 395 height 27
type input "h"
type input "Heart Magnet"
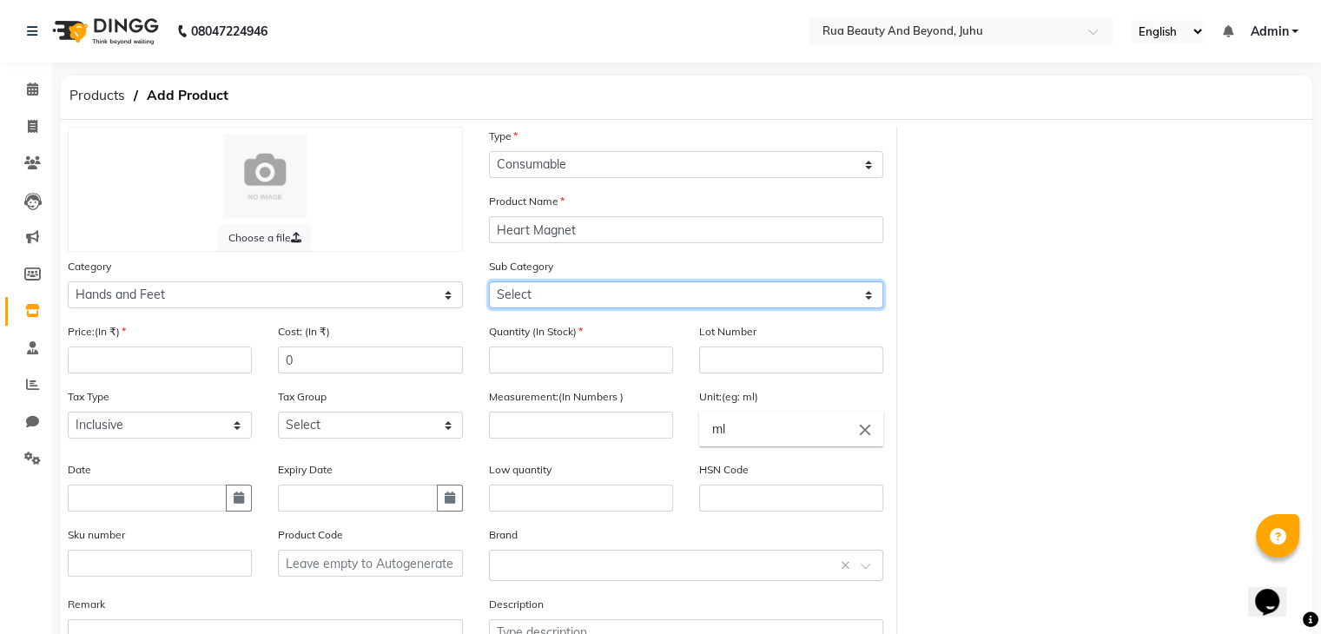
click at [539, 303] on select "Select Products Appliances" at bounding box center [686, 294] width 395 height 27
select select "1951"
click at [489, 284] on select "Select Products Appliances" at bounding box center [686, 294] width 395 height 27
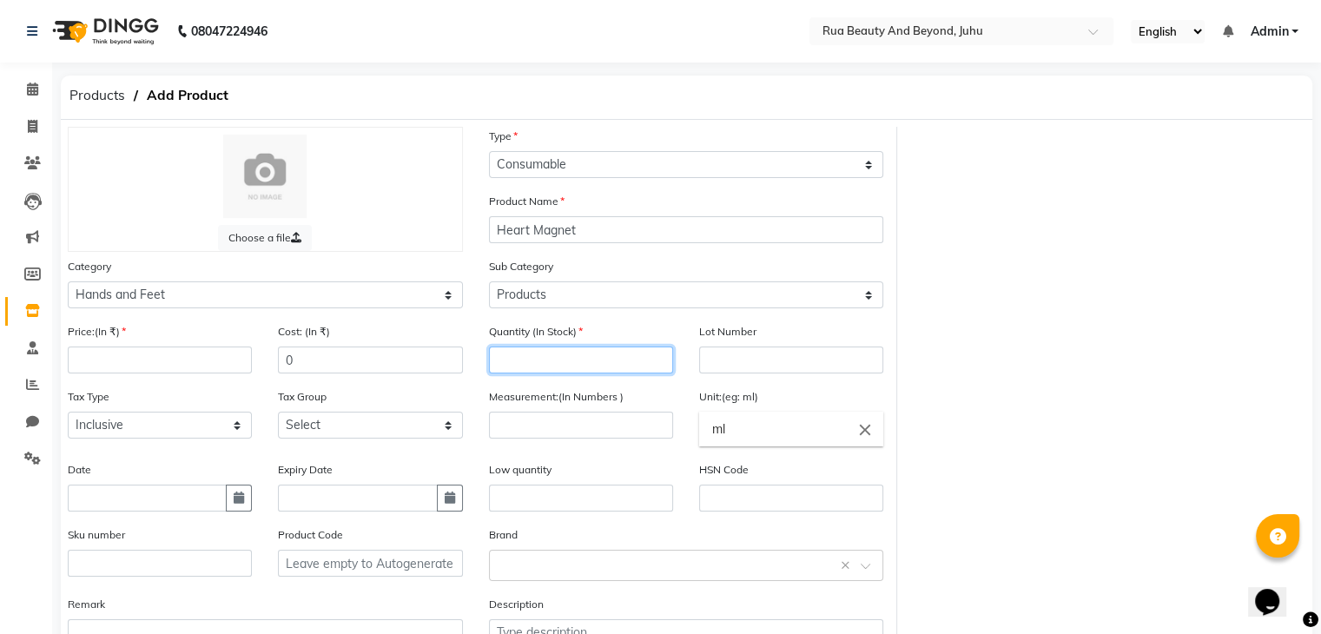
click at [518, 373] on input "number" at bounding box center [581, 360] width 184 height 27
type input "1"
click at [517, 444] on div "Measurement:(In Numbers )" at bounding box center [581, 423] width 210 height 73
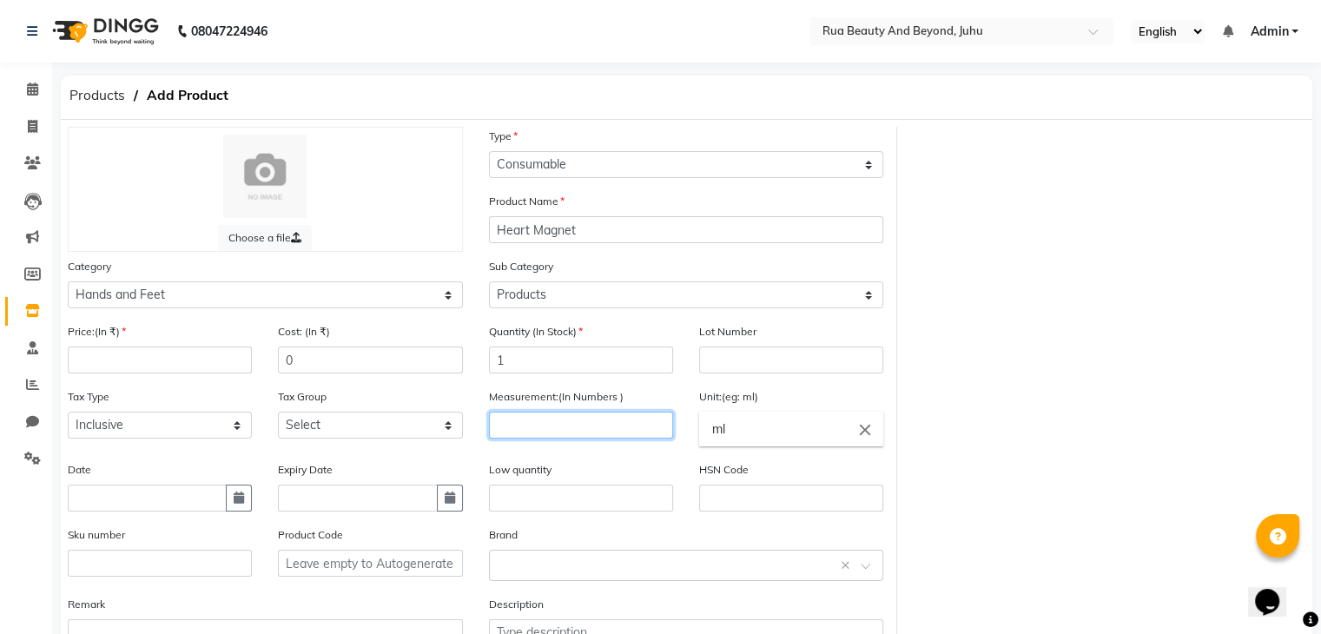
click at [540, 426] on input "number" at bounding box center [581, 425] width 184 height 27
type input "2"
click at [864, 439] on icon "close" at bounding box center [865, 429] width 19 height 19
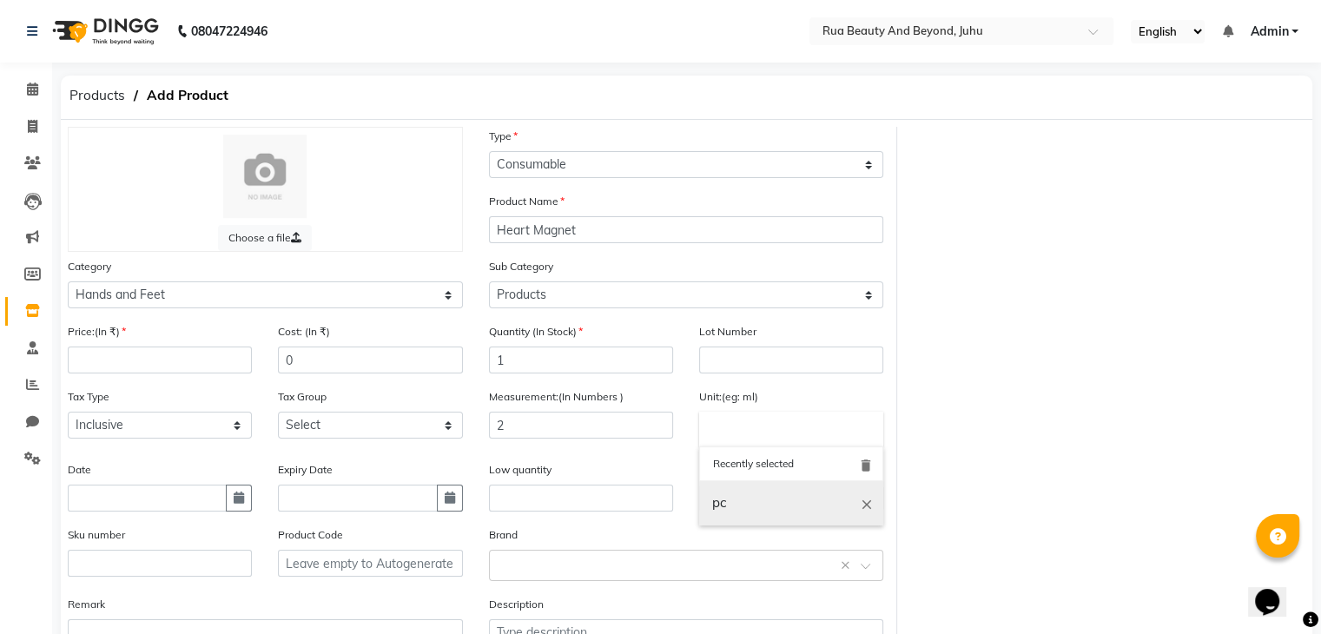
click at [743, 504] on link "pc" at bounding box center [791, 503] width 184 height 44
type input "pc"
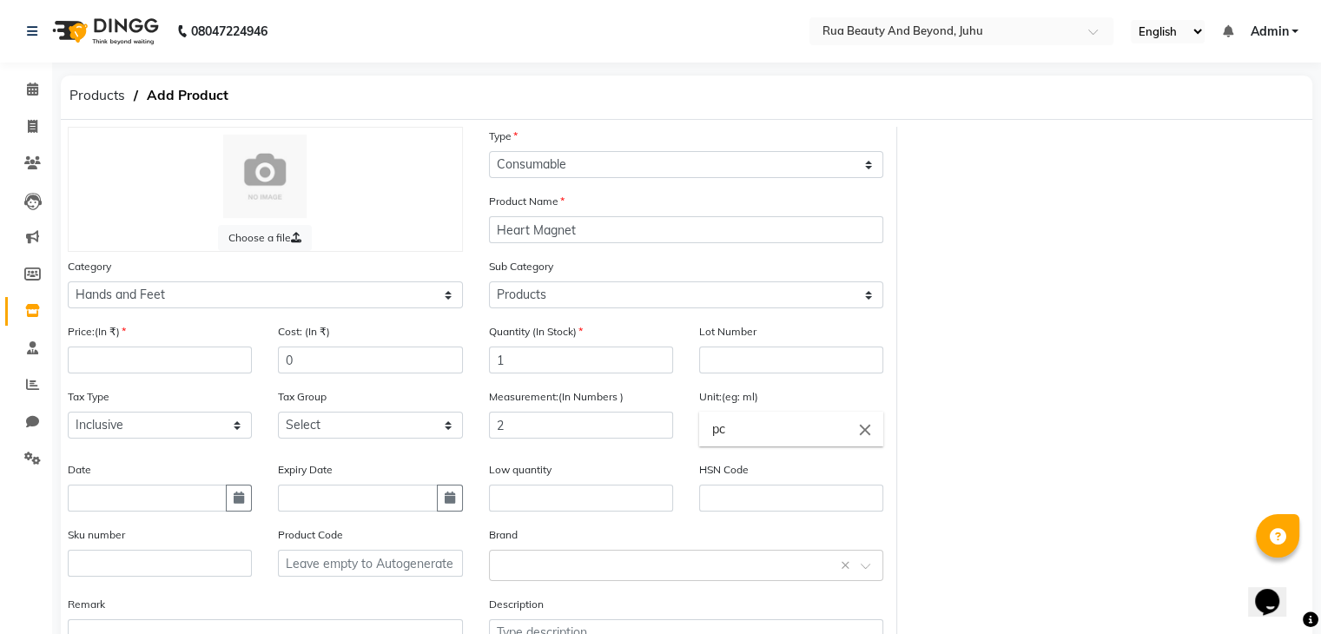
scroll to position [135, 0]
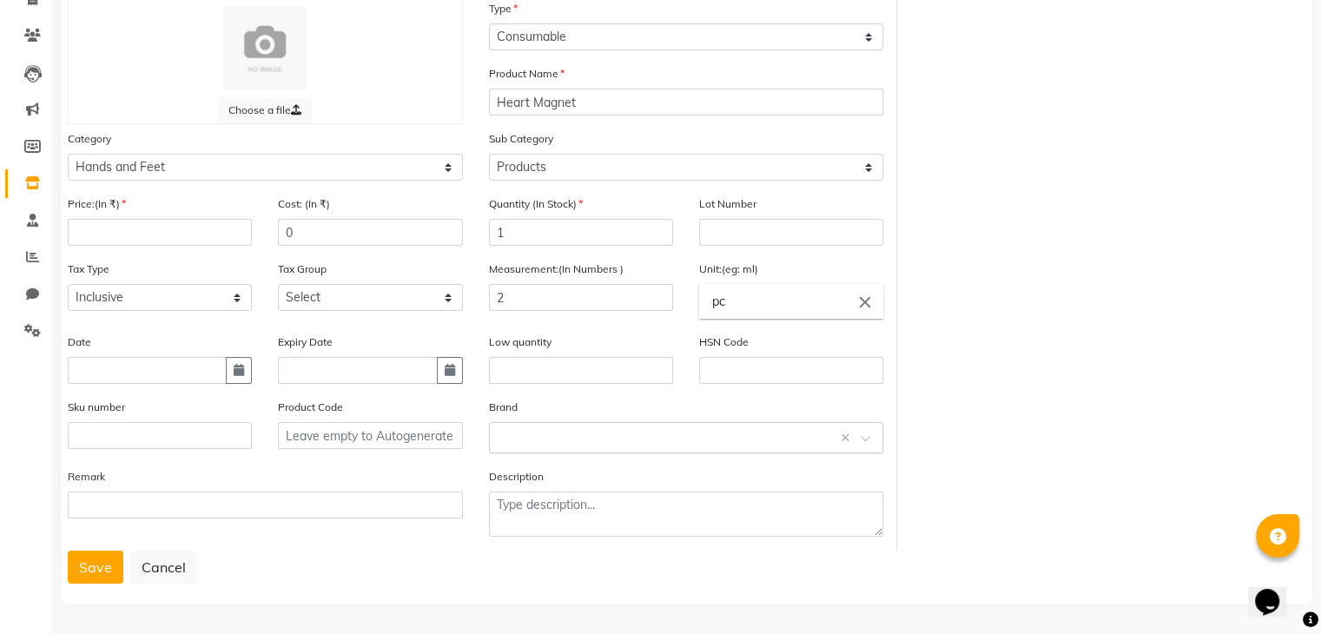
click at [557, 433] on input "text" at bounding box center [669, 436] width 341 height 18
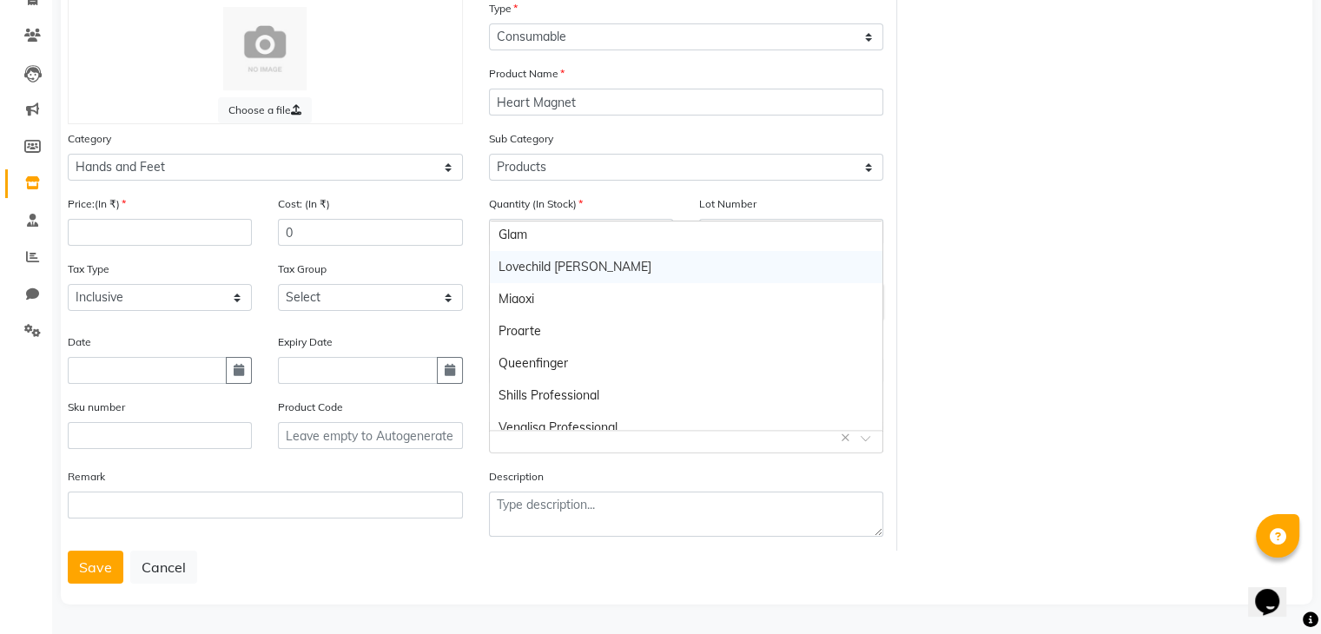
scroll to position [113, 0]
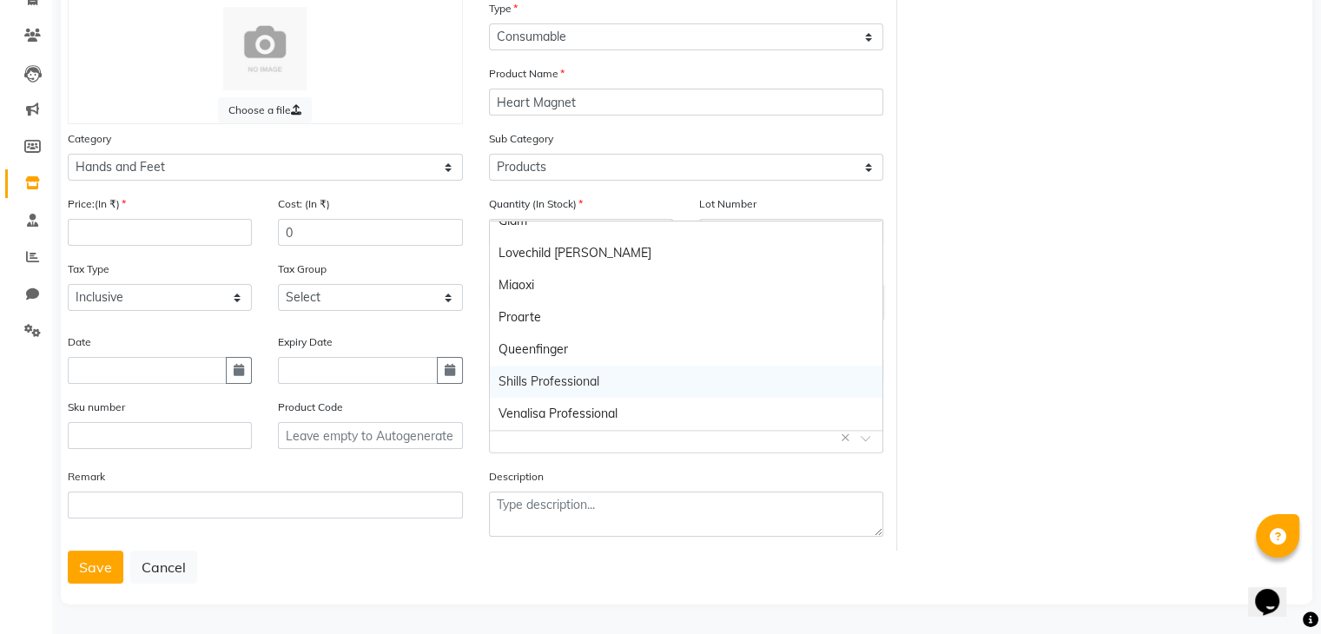
click at [548, 366] on div "Shills Professional" at bounding box center [686, 382] width 393 height 32
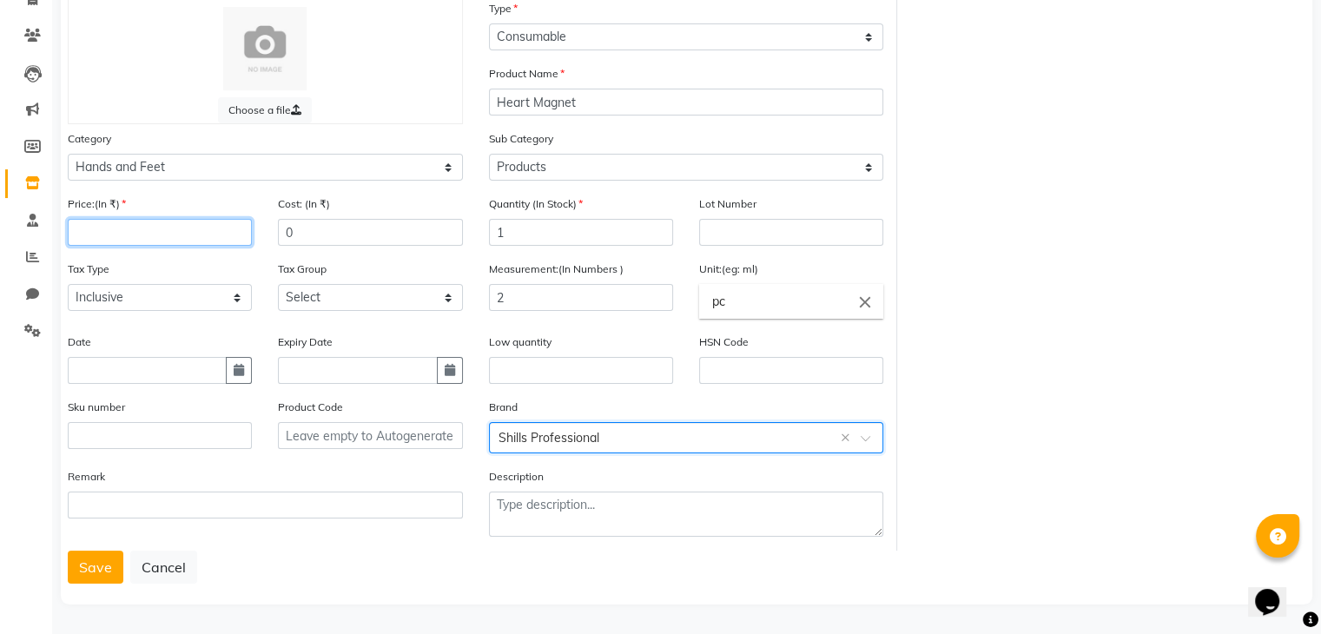
click at [166, 232] on input "number" at bounding box center [160, 232] width 184 height 27
type input "399"
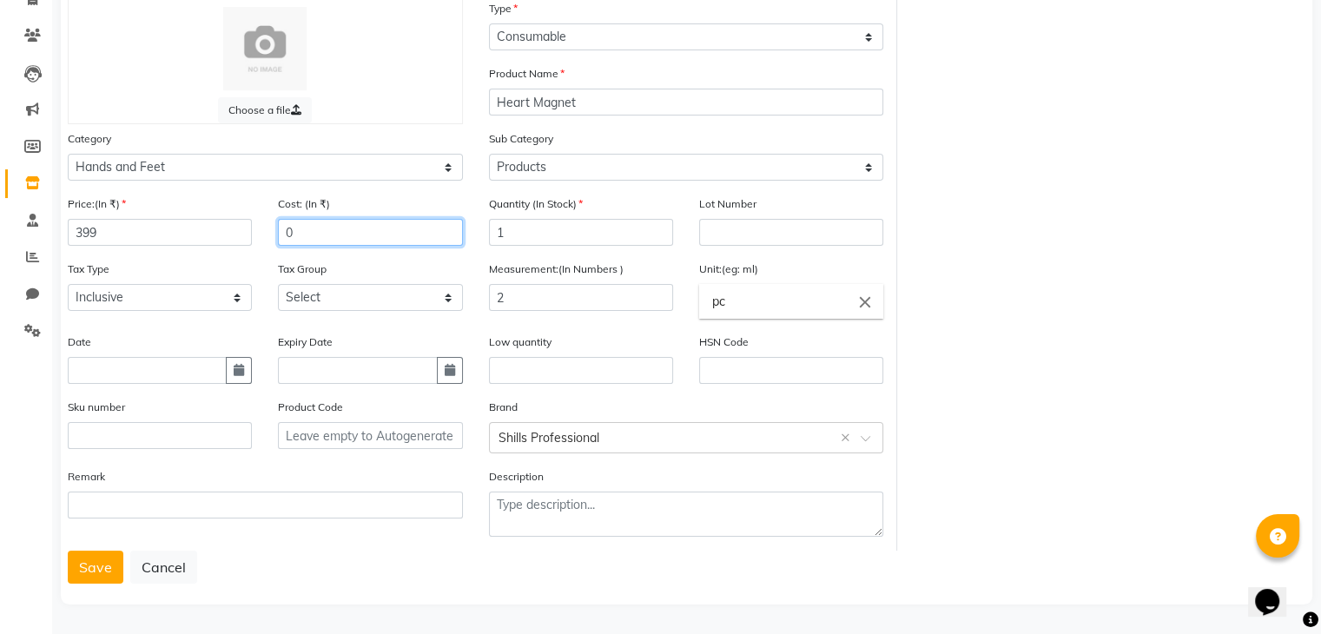
click at [277, 227] on div "Cost: (In ₹) 0" at bounding box center [370, 227] width 210 height 65
type input "200"
click at [295, 289] on select "Select GST" at bounding box center [370, 297] width 184 height 27
select select "4351"
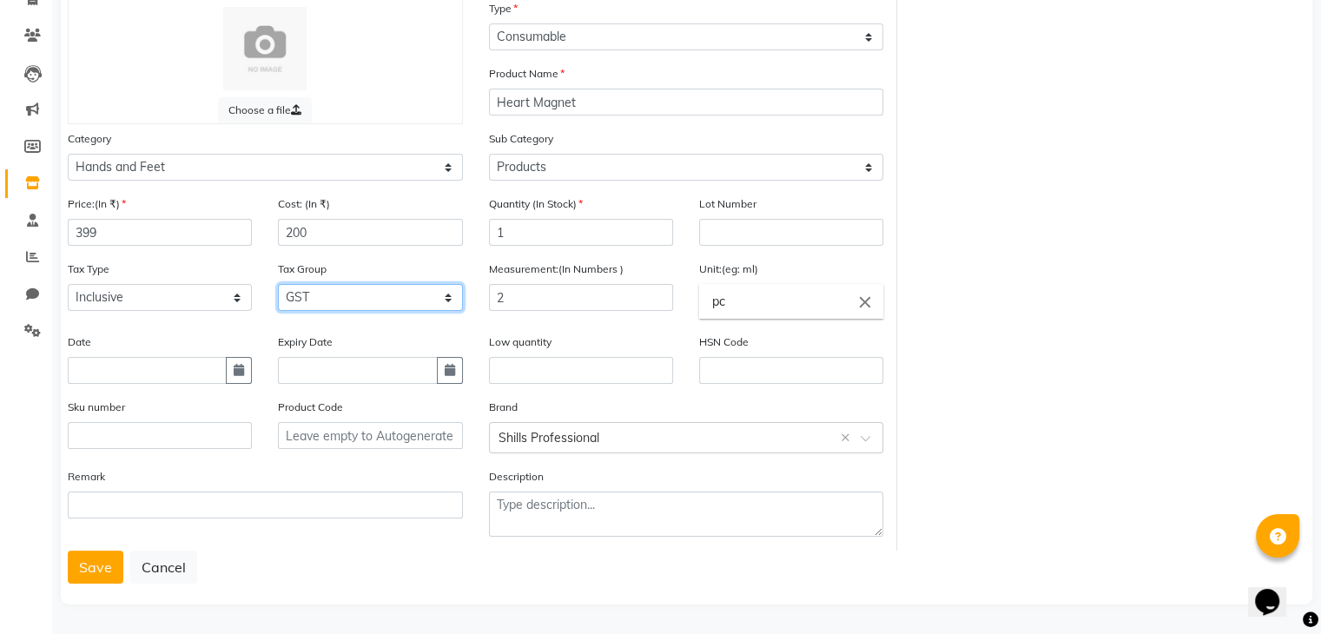
click at [278, 284] on select "Select GST" at bounding box center [370, 297] width 184 height 27
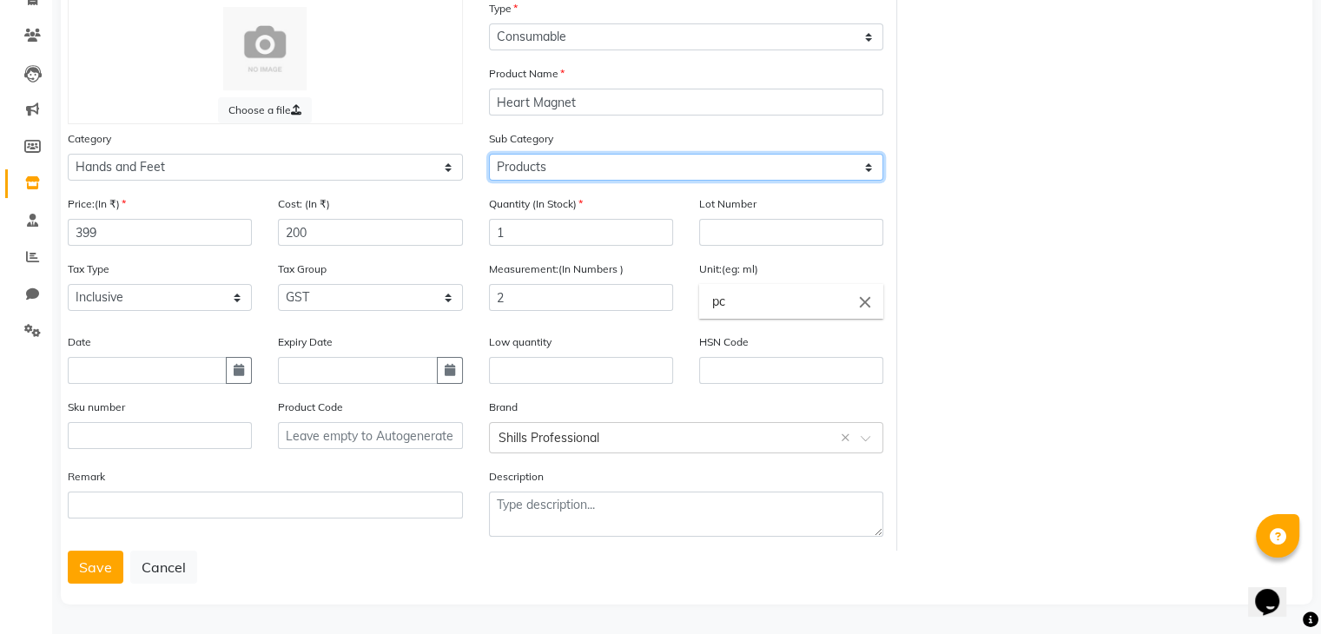
click at [559, 172] on select "Select Products Appliances" at bounding box center [686, 167] width 395 height 27
select select "1952"
click at [489, 154] on select "Select Products Appliances" at bounding box center [686, 167] width 395 height 27
click at [103, 575] on button "Save" at bounding box center [96, 567] width 56 height 33
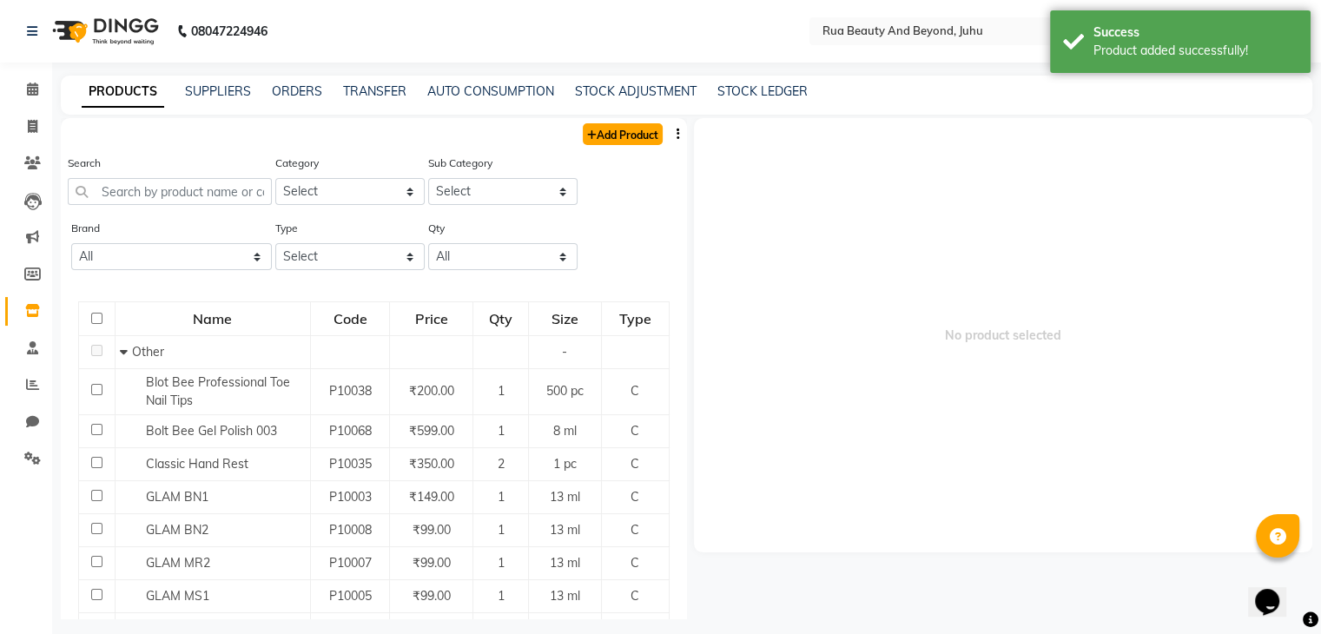
click at [620, 143] on link "Add Product" at bounding box center [623, 134] width 80 height 22
select select "true"
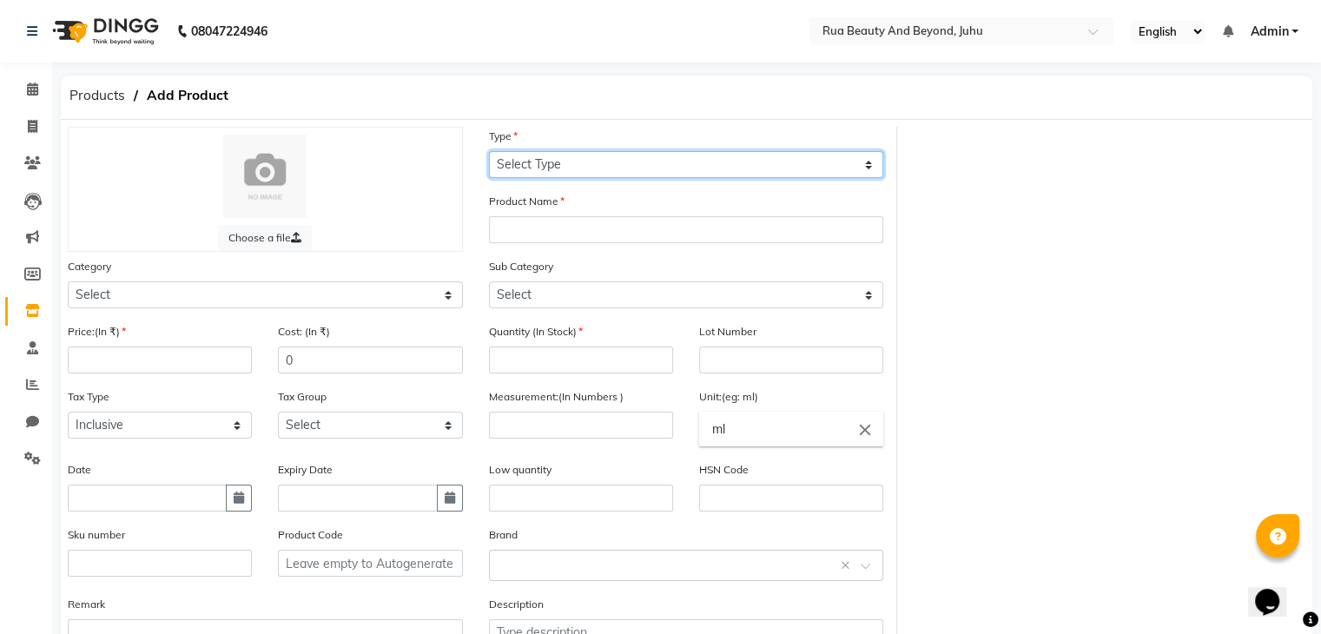
click at [585, 168] on select "Select Type Both Retail Consumable" at bounding box center [686, 164] width 395 height 27
select select "C"
click at [489, 152] on select "Select Type Both Retail Consumable" at bounding box center [686, 164] width 395 height 27
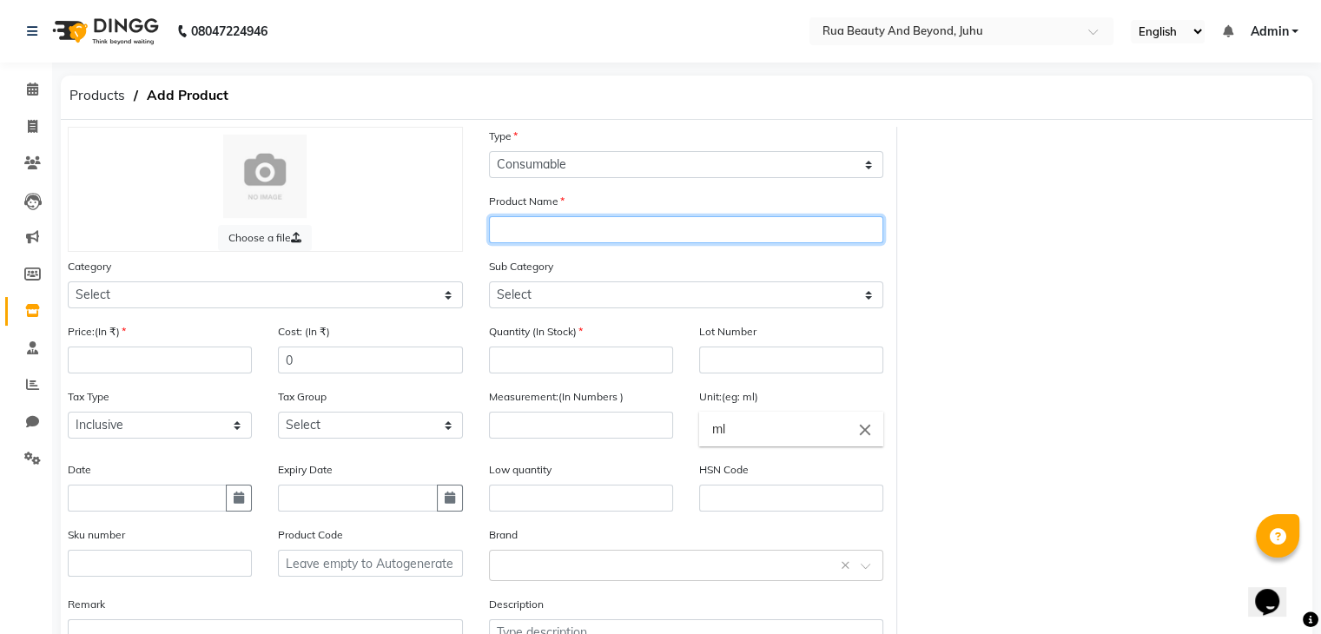
click at [531, 228] on input "text" at bounding box center [686, 229] width 395 height 27
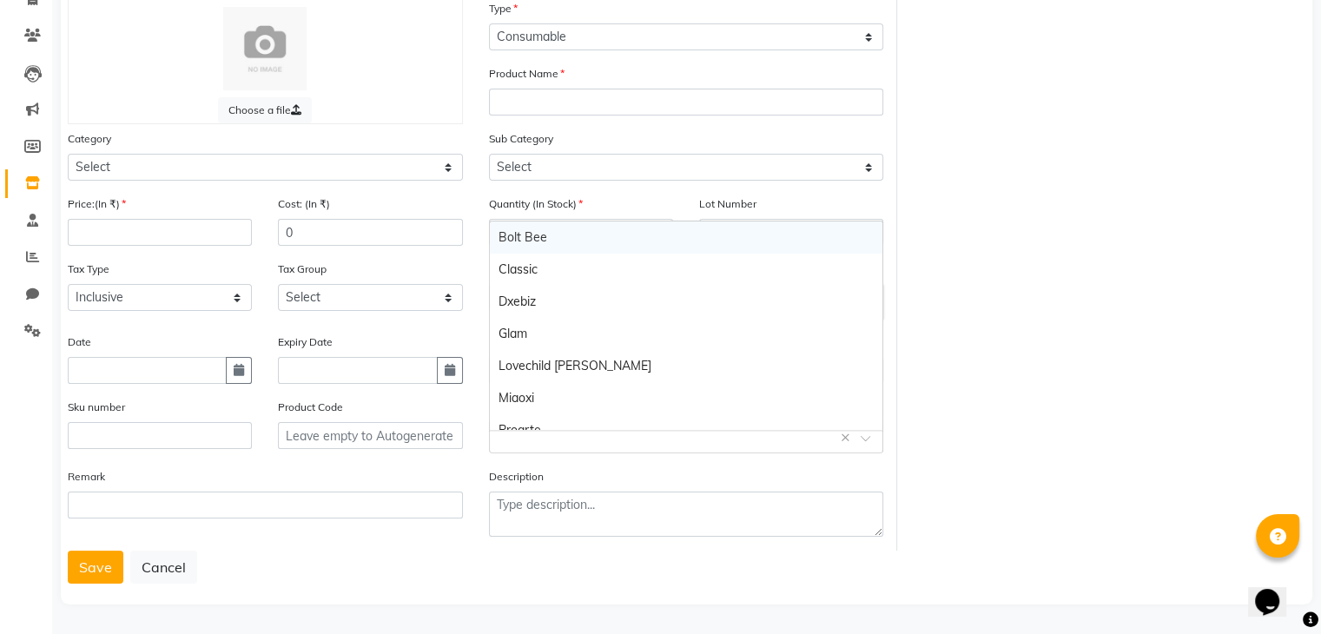
click at [555, 429] on input "text" at bounding box center [669, 436] width 341 height 18
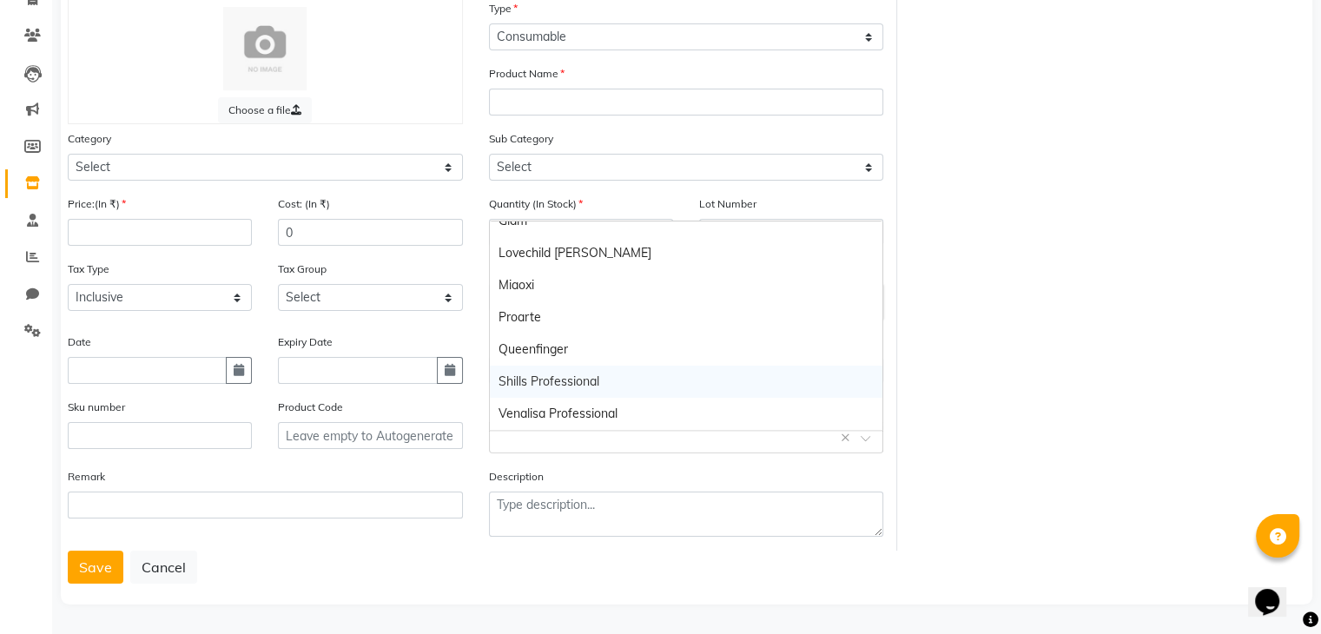
click at [542, 372] on div "Shills Professional" at bounding box center [686, 382] width 393 height 32
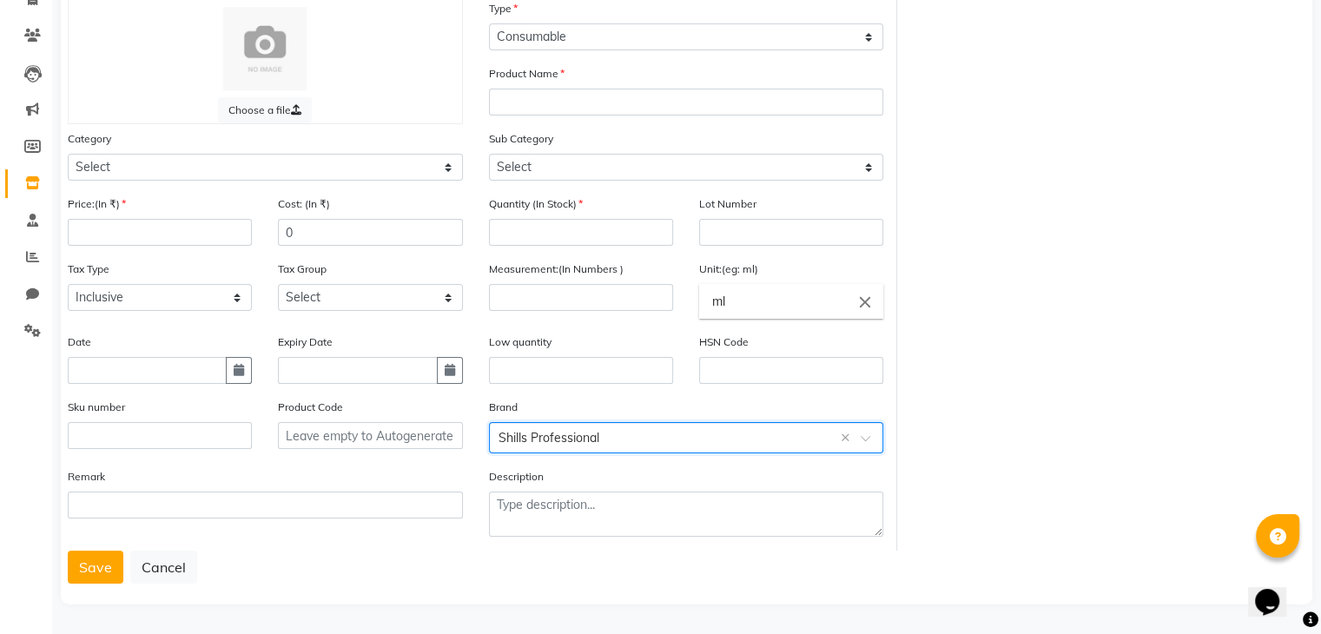
scroll to position [0, 0]
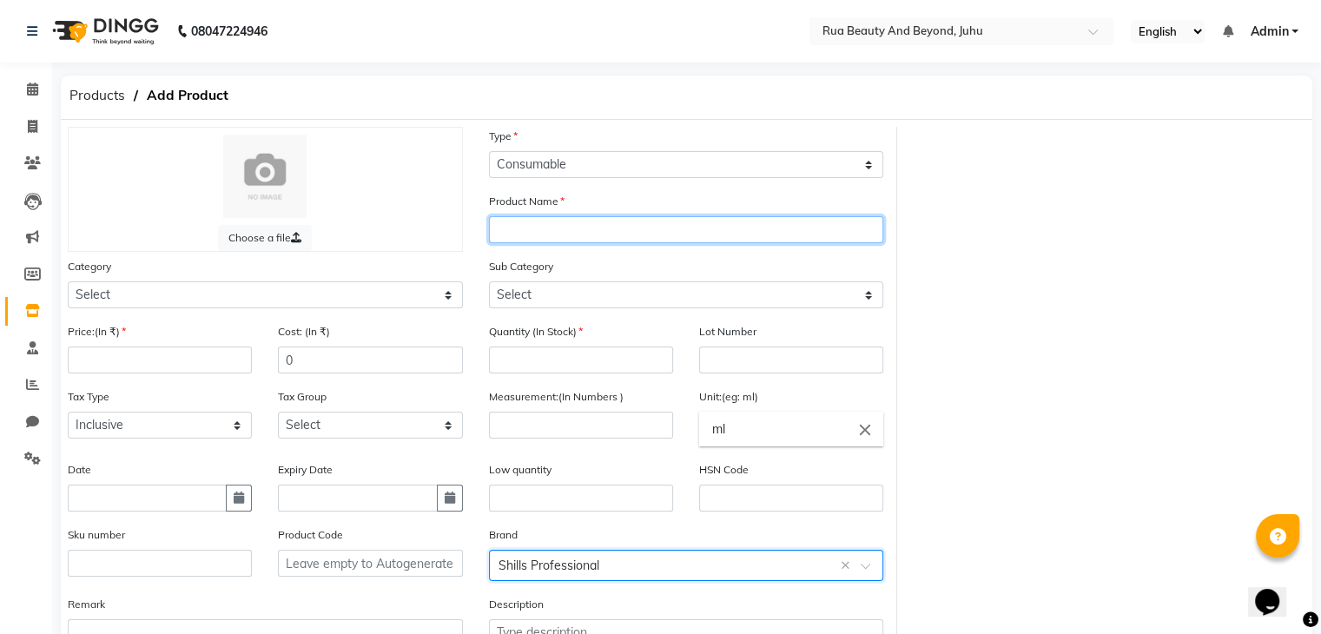
click at [539, 235] on input "text" at bounding box center [686, 229] width 395 height 27
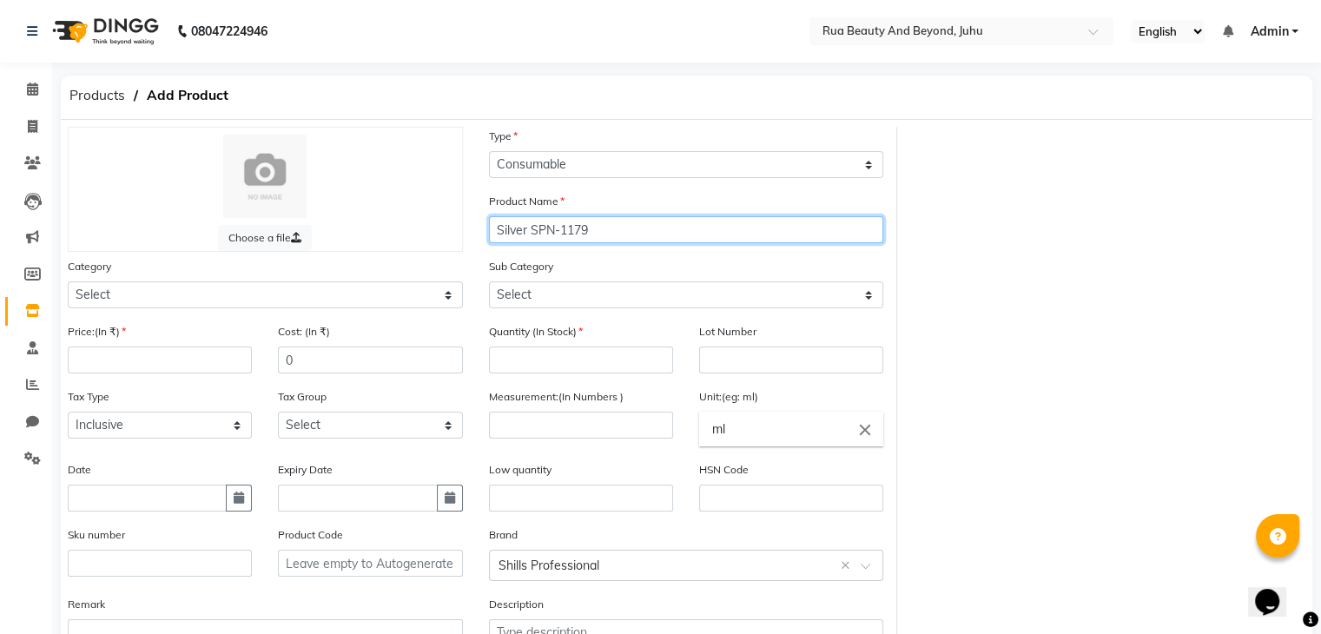
type input "Silver SPN-1179"
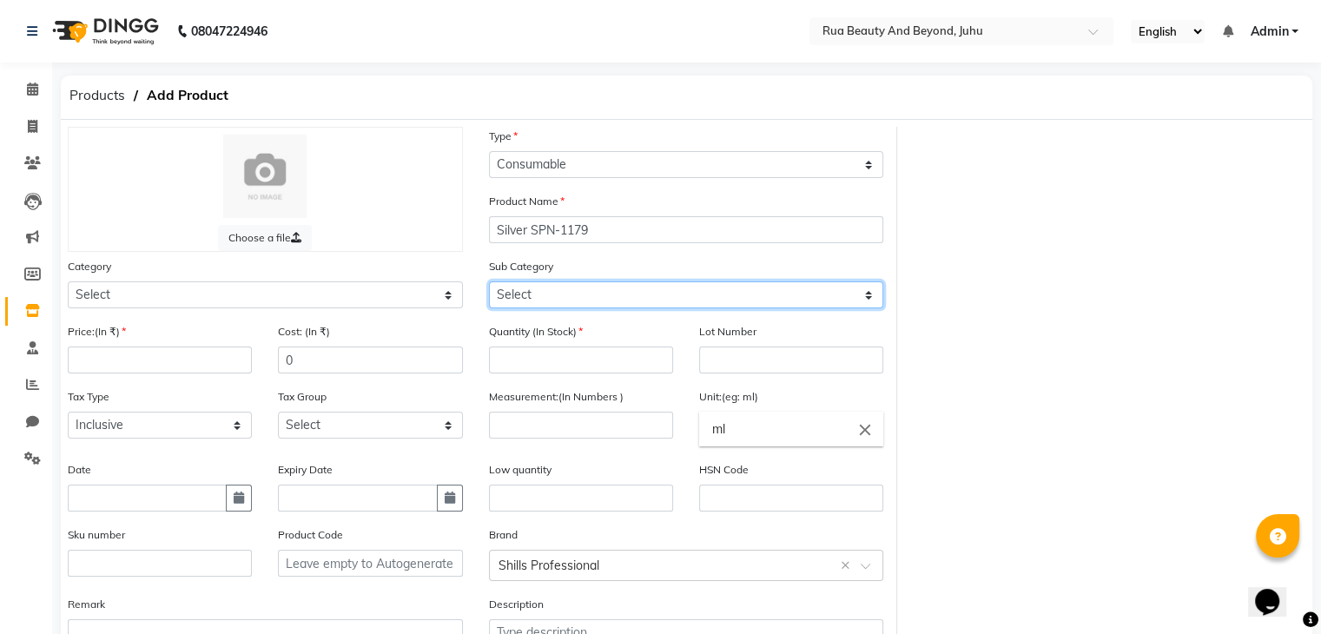
click at [545, 286] on select "Select" at bounding box center [686, 294] width 395 height 27
drag, startPoint x: 526, startPoint y: 296, endPoint x: 542, endPoint y: 244, distance: 54.4
click at [526, 296] on select "Select" at bounding box center [686, 294] width 395 height 27
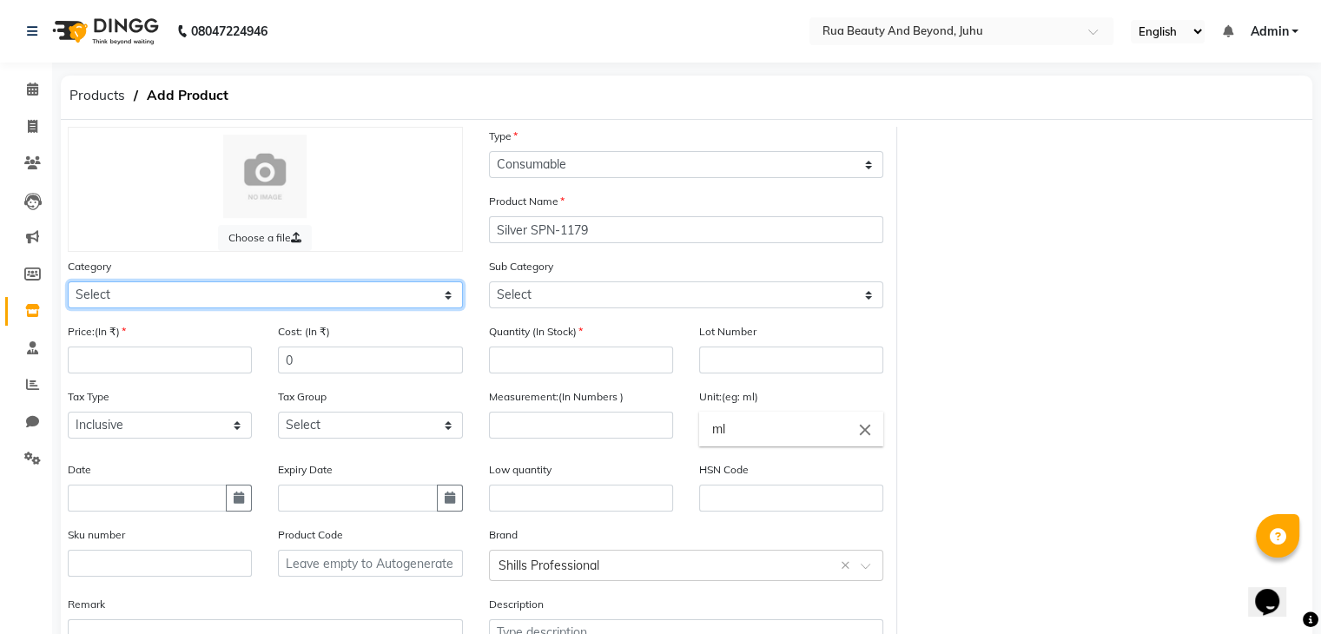
click at [165, 306] on select "Select Hair Skin Makeup Personal Care Appliances [PERSON_NAME] Waxing Disposabl…" at bounding box center [265, 294] width 395 height 27
select select "1950"
click at [68, 284] on select "Select Hair Skin Makeup Personal Care Appliances [PERSON_NAME] Waxing Disposabl…" at bounding box center [265, 294] width 395 height 27
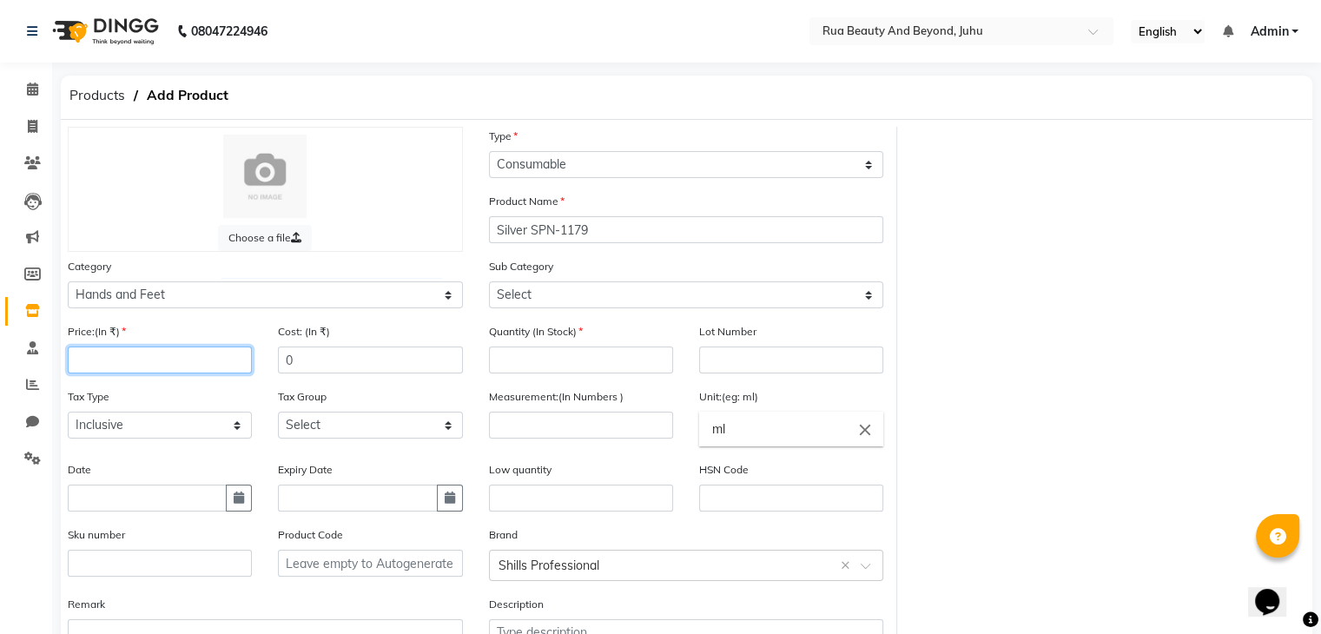
click at [142, 369] on input "number" at bounding box center [160, 360] width 184 height 27
type input "1"
type input "149"
drag, startPoint x: 121, startPoint y: 334, endPoint x: 63, endPoint y: 317, distance: 60.5
click at [63, 318] on div "Choose a file Type Select Type Both Retail Consumable Product Name Silver SPN-1…" at bounding box center [476, 403] width 843 height 552
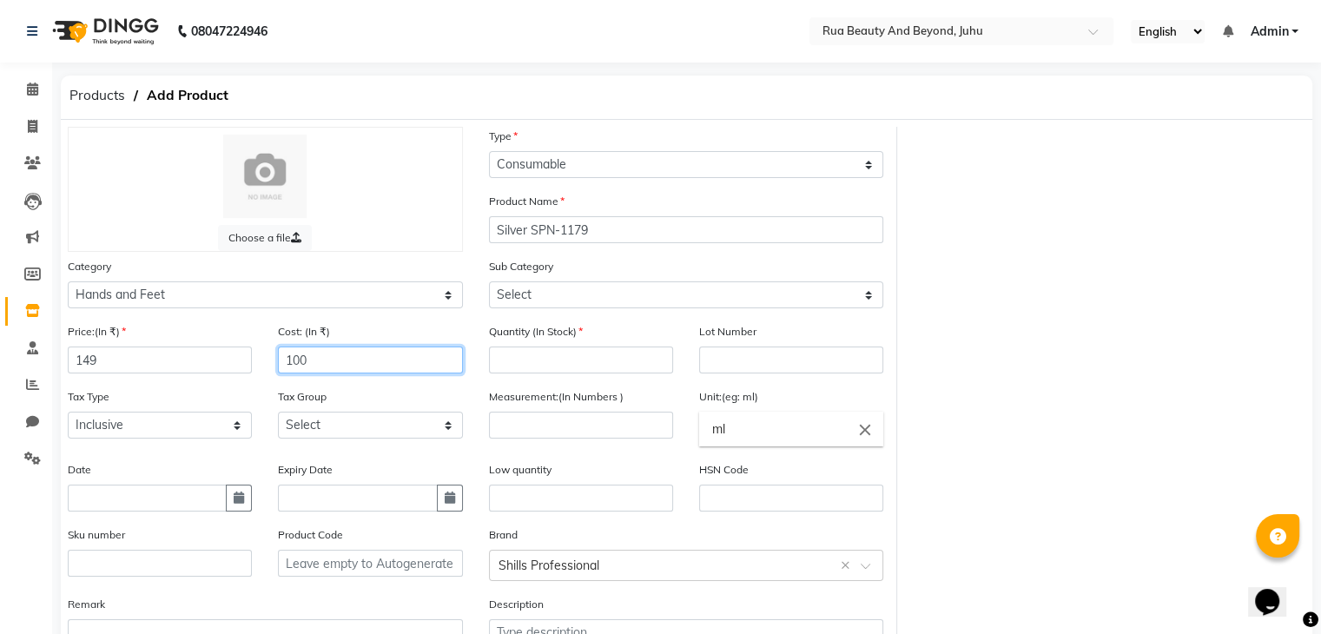
type input "100"
click at [504, 373] on input "number" at bounding box center [581, 360] width 184 height 27
type input "1"
click at [864, 434] on icon "close" at bounding box center [865, 429] width 19 height 19
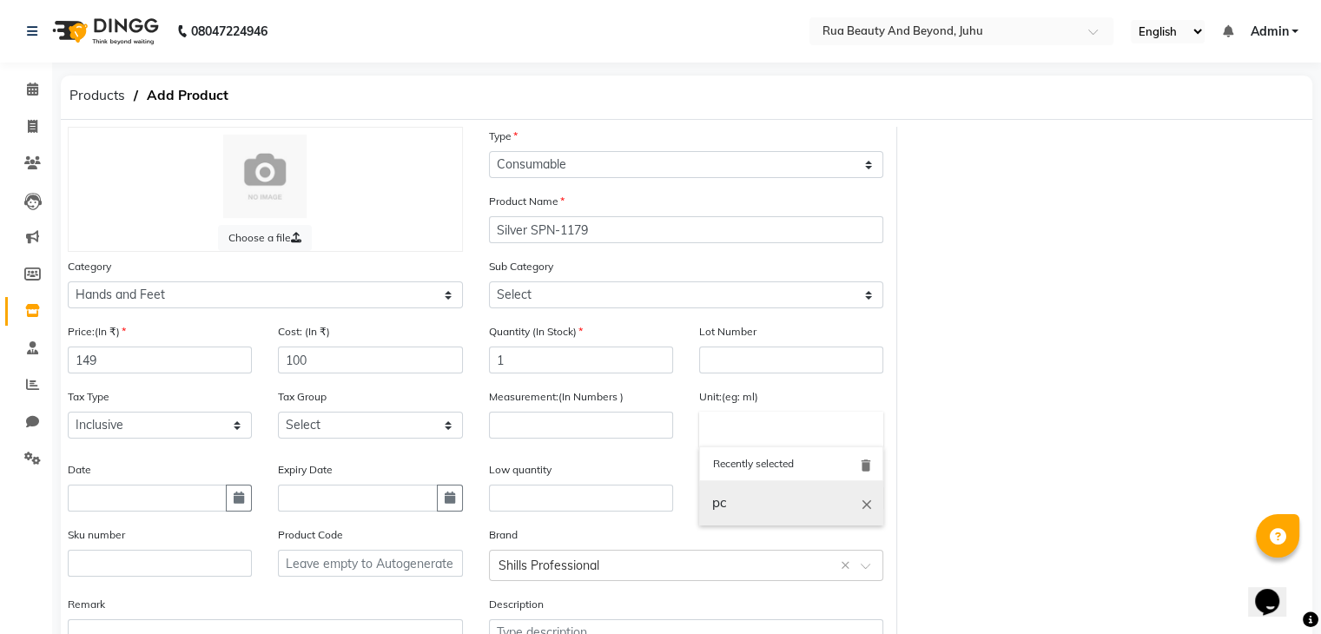
click at [743, 508] on link "pc" at bounding box center [791, 503] width 184 height 44
type input "pc"
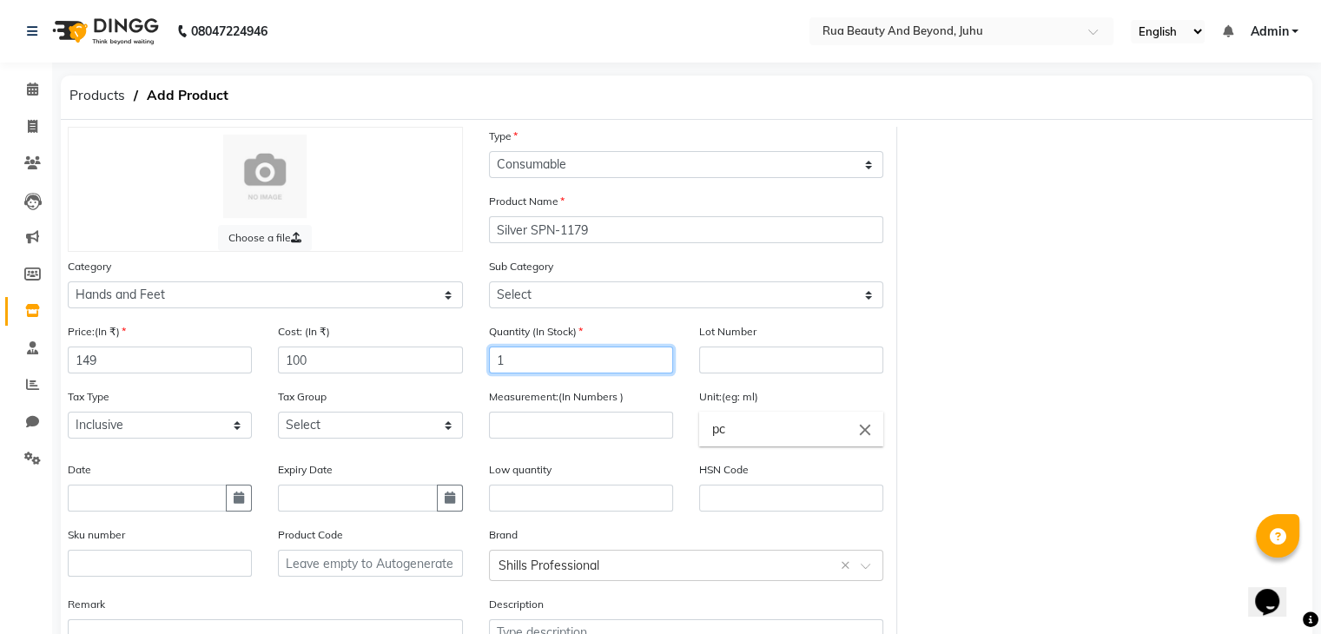
click at [519, 373] on input "1" at bounding box center [581, 360] width 184 height 27
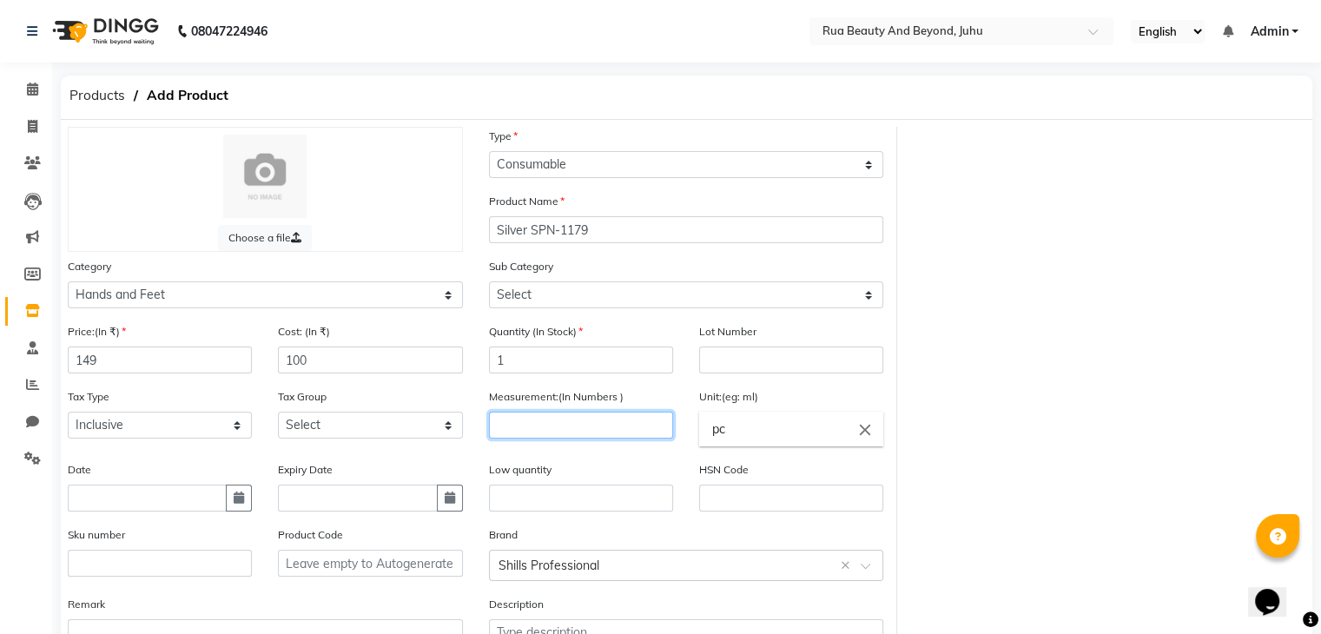
click at [531, 434] on input "number" at bounding box center [581, 425] width 184 height 27
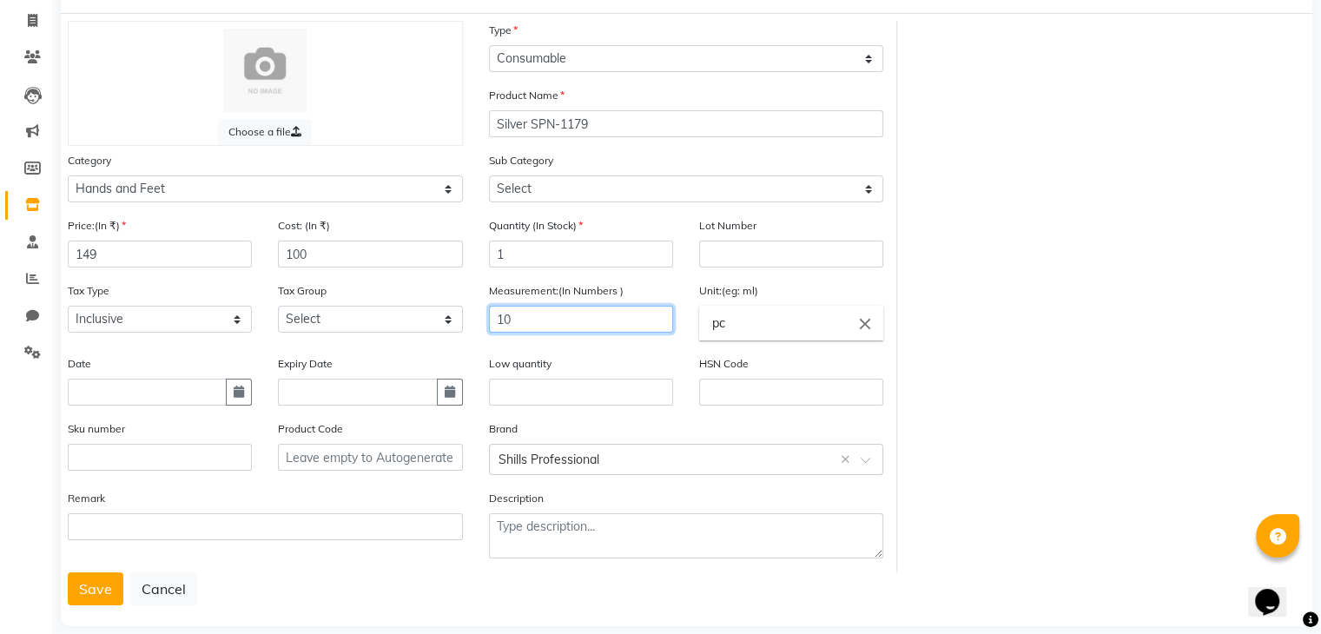
scroll to position [135, 0]
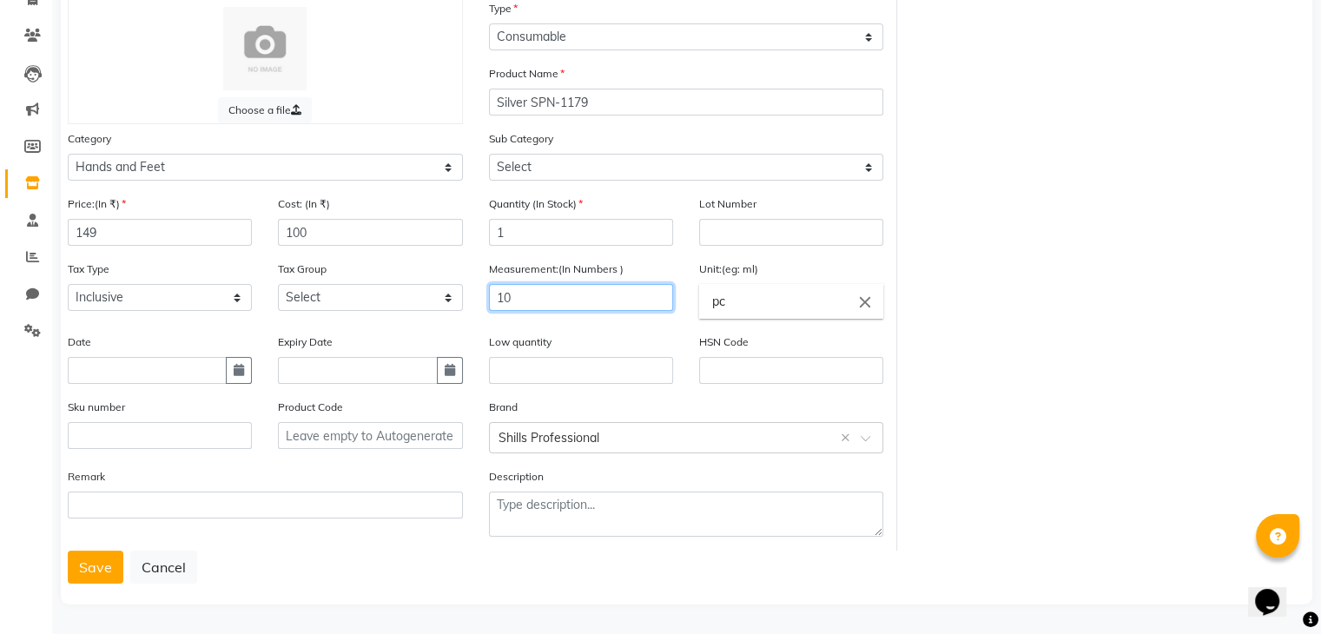
type input "10"
drag, startPoint x: 333, startPoint y: 286, endPoint x: 334, endPoint y: 301, distance: 14.9
click at [333, 286] on select "Select GST" at bounding box center [370, 297] width 184 height 27
select select "4351"
click at [278, 284] on select "Select GST" at bounding box center [370, 297] width 184 height 27
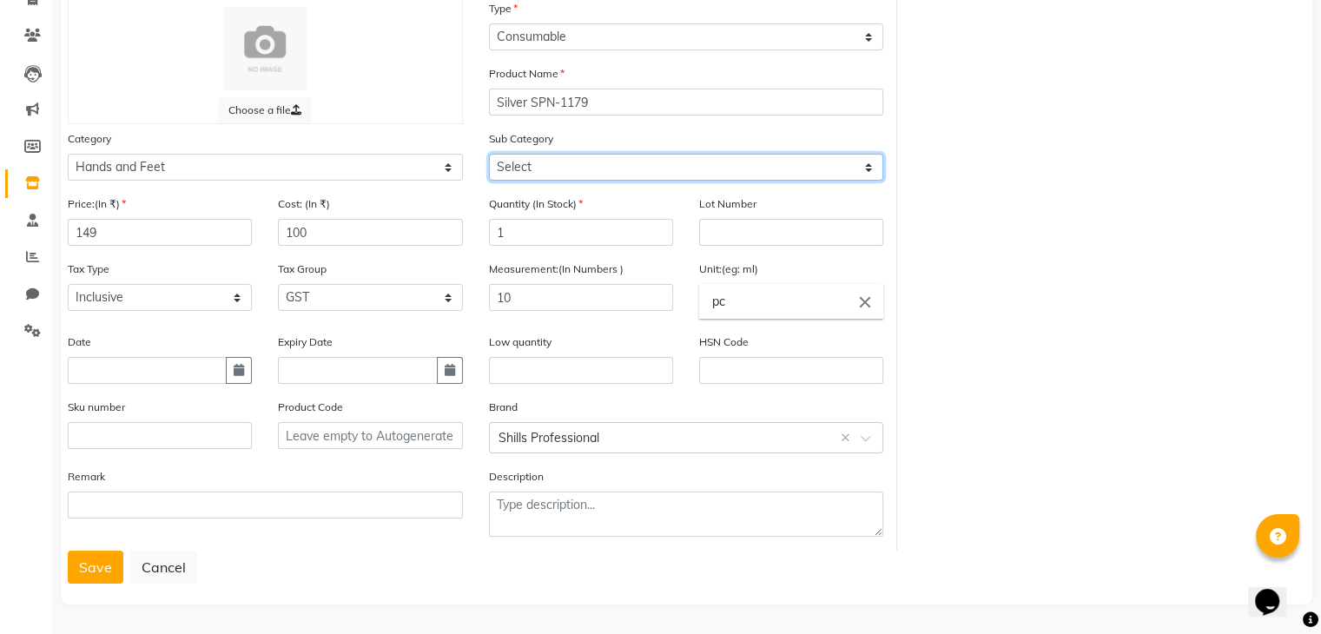
click at [566, 162] on select "Select Products Appliances" at bounding box center [686, 167] width 395 height 27
select select "1952"
click at [489, 154] on select "Select Products Appliances" at bounding box center [686, 167] width 395 height 27
click at [96, 558] on button "Save" at bounding box center [96, 567] width 56 height 33
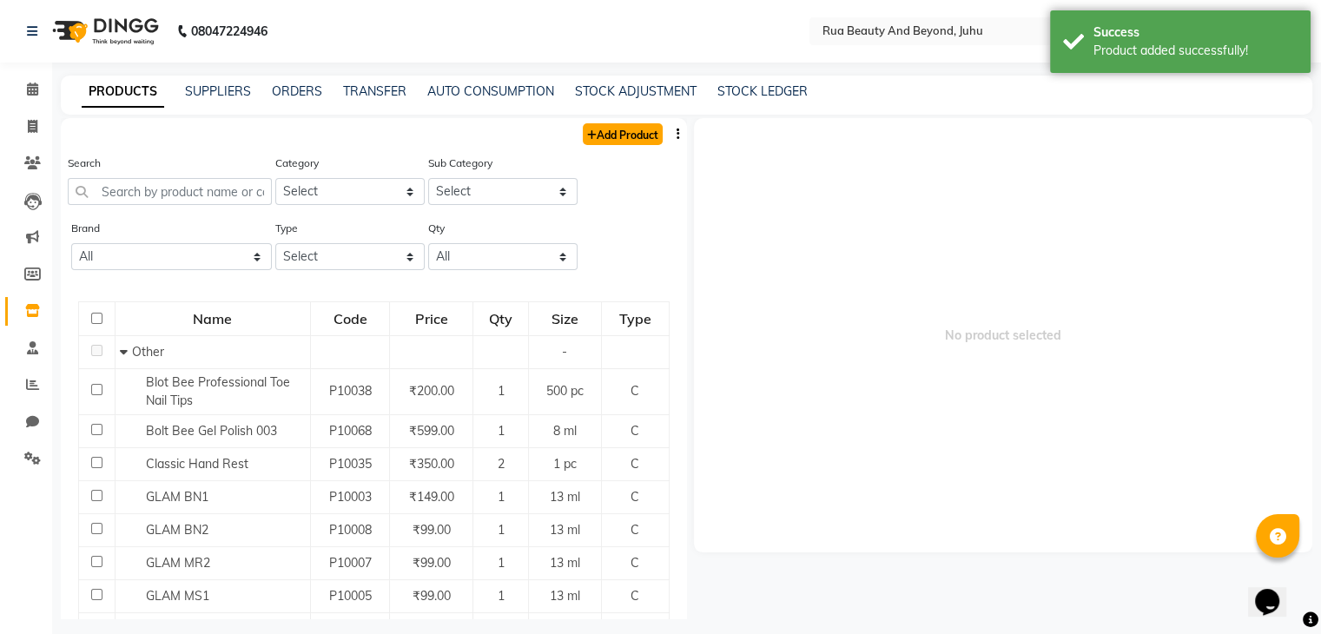
click at [583, 133] on link "Add Product" at bounding box center [623, 134] width 80 height 22
select select "true"
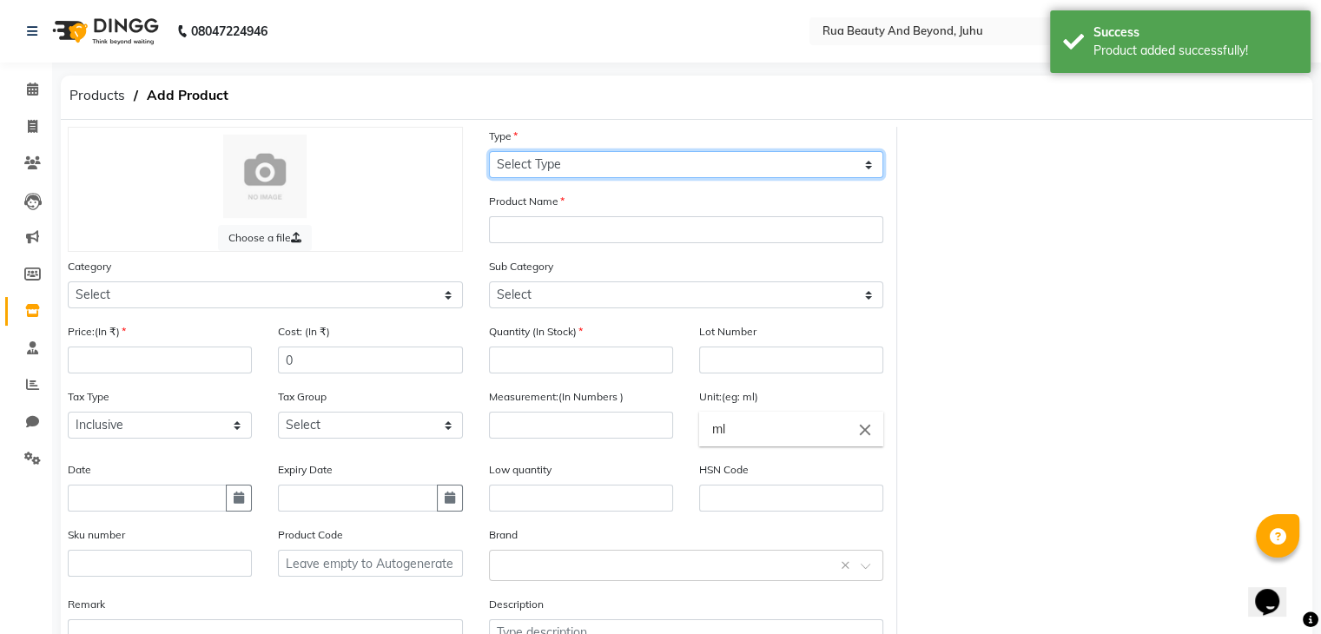
click at [600, 169] on select "Select Type Both Retail Consumable" at bounding box center [686, 164] width 395 height 27
click at [489, 152] on select "Select Type Both Retail Consumable" at bounding box center [686, 164] width 395 height 27
click at [558, 164] on select "Select Type Both Retail Consumable" at bounding box center [686, 164] width 395 height 27
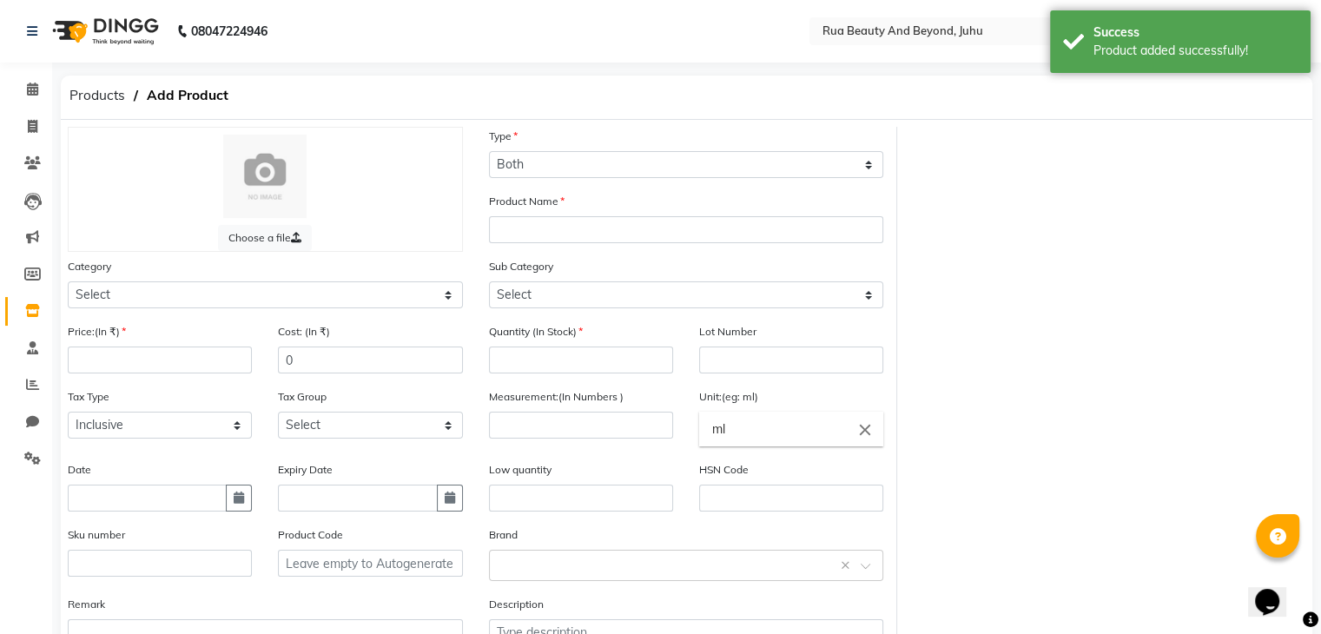
click at [541, 274] on label "Sub Category" at bounding box center [521, 267] width 64 height 16
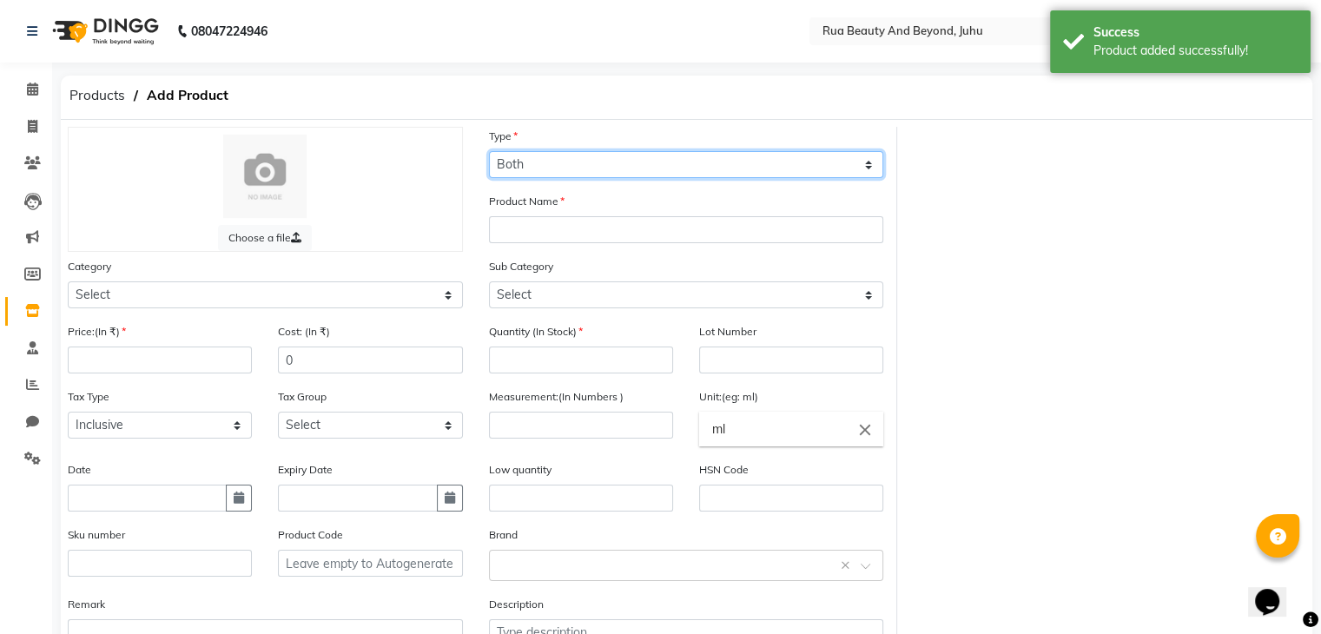
click at [543, 178] on select "Select Type Both Retail Consumable" at bounding box center [686, 164] width 395 height 27
select select "C"
click at [489, 152] on select "Select Type Both Retail Consumable" at bounding box center [686, 164] width 395 height 27
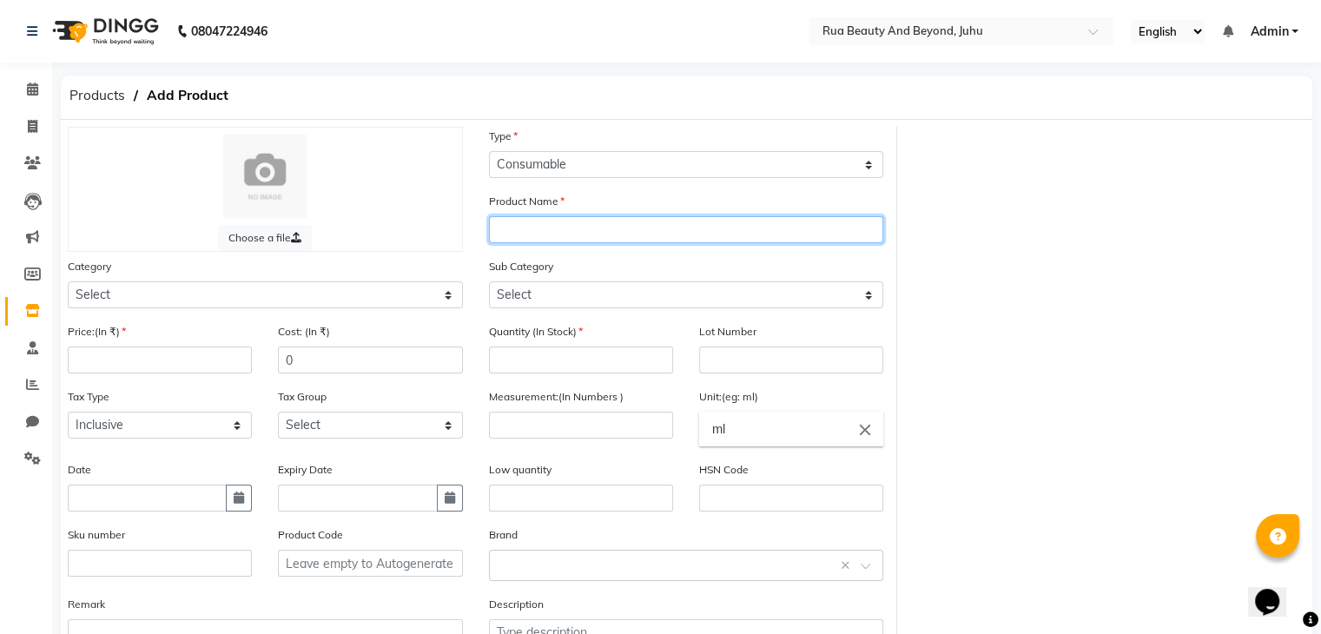
click at [529, 237] on input "text" at bounding box center [686, 229] width 395 height 27
type input "Gold SPN - 1180"
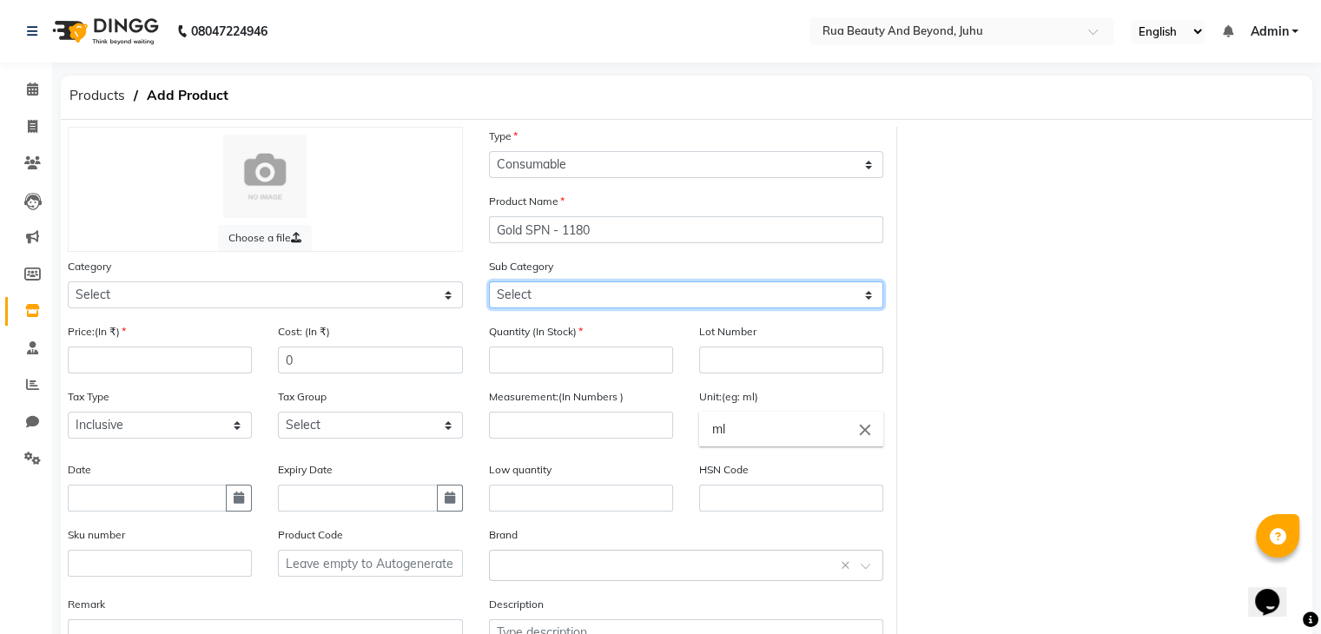
click at [552, 308] on select "Select" at bounding box center [686, 294] width 395 height 27
click at [556, 294] on select "Select" at bounding box center [686, 294] width 395 height 27
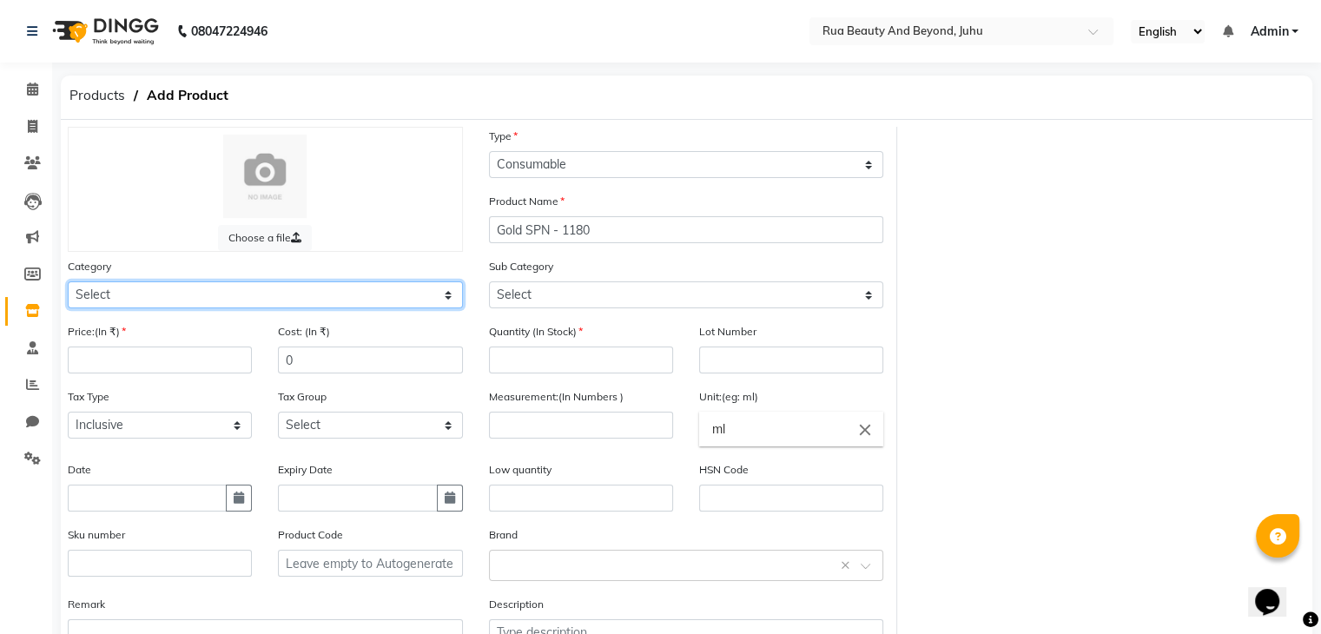
click at [224, 301] on select "Select Hair Skin Makeup Personal Care Appliances [PERSON_NAME] Waxing Disposabl…" at bounding box center [265, 294] width 395 height 27
select select "1950"
click at [68, 284] on select "Select Hair Skin Makeup Personal Care Appliances [PERSON_NAME] Waxing Disposabl…" at bounding box center [265, 294] width 395 height 27
click at [176, 383] on div "Price:(In ₹)" at bounding box center [160, 354] width 210 height 65
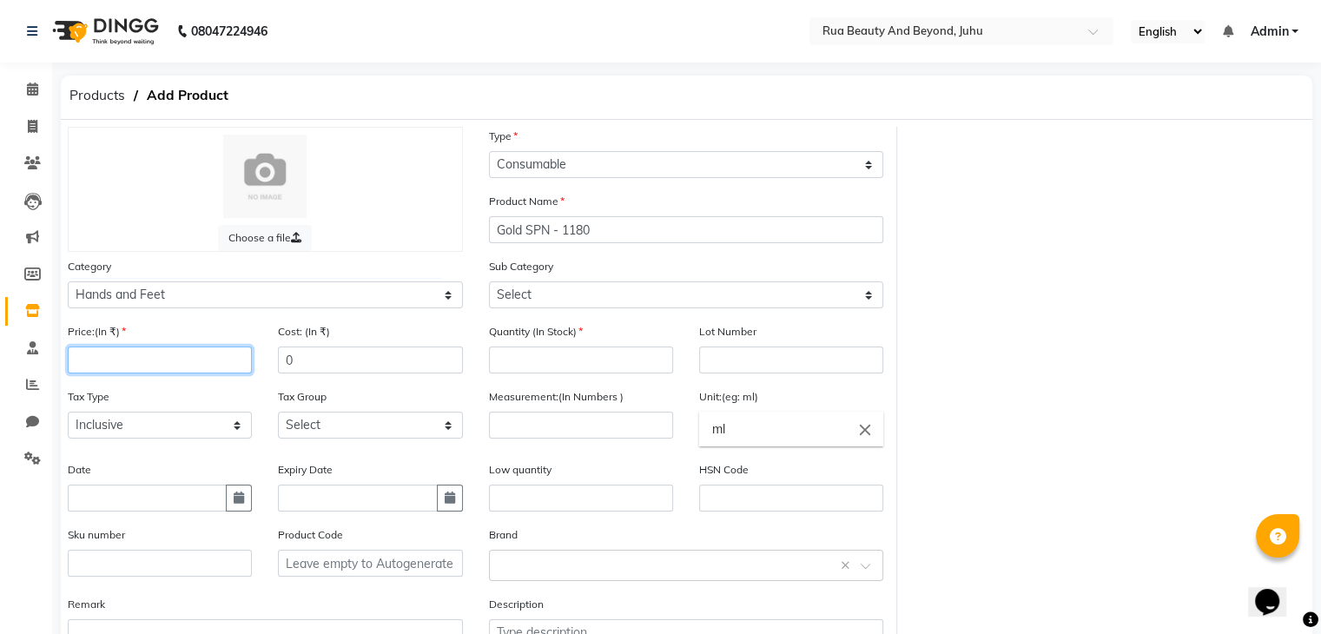
click at [175, 373] on input "number" at bounding box center [160, 360] width 184 height 27
type input "149"
click at [155, 345] on div "Price:(In ₹) 149 Cost: (In ₹) 0" at bounding box center [265, 354] width 421 height 65
type input "100"
click at [539, 352] on input "number" at bounding box center [581, 360] width 184 height 27
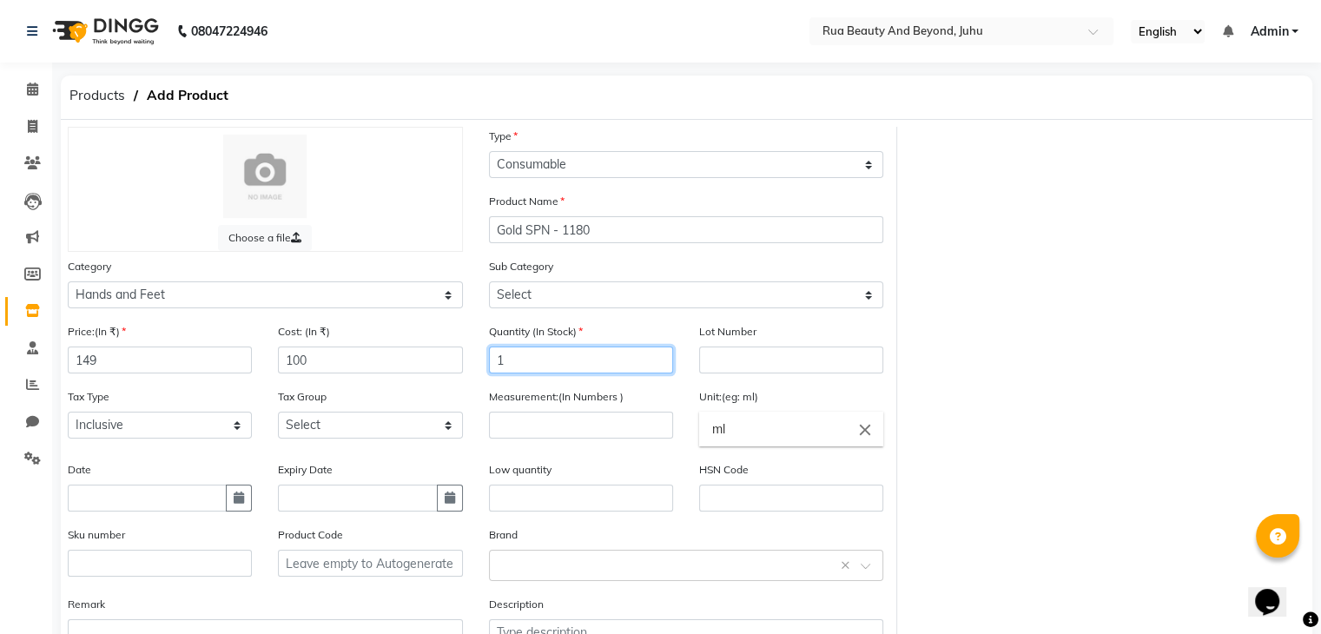
type input "1"
click at [862, 430] on icon "close" at bounding box center [865, 429] width 19 height 19
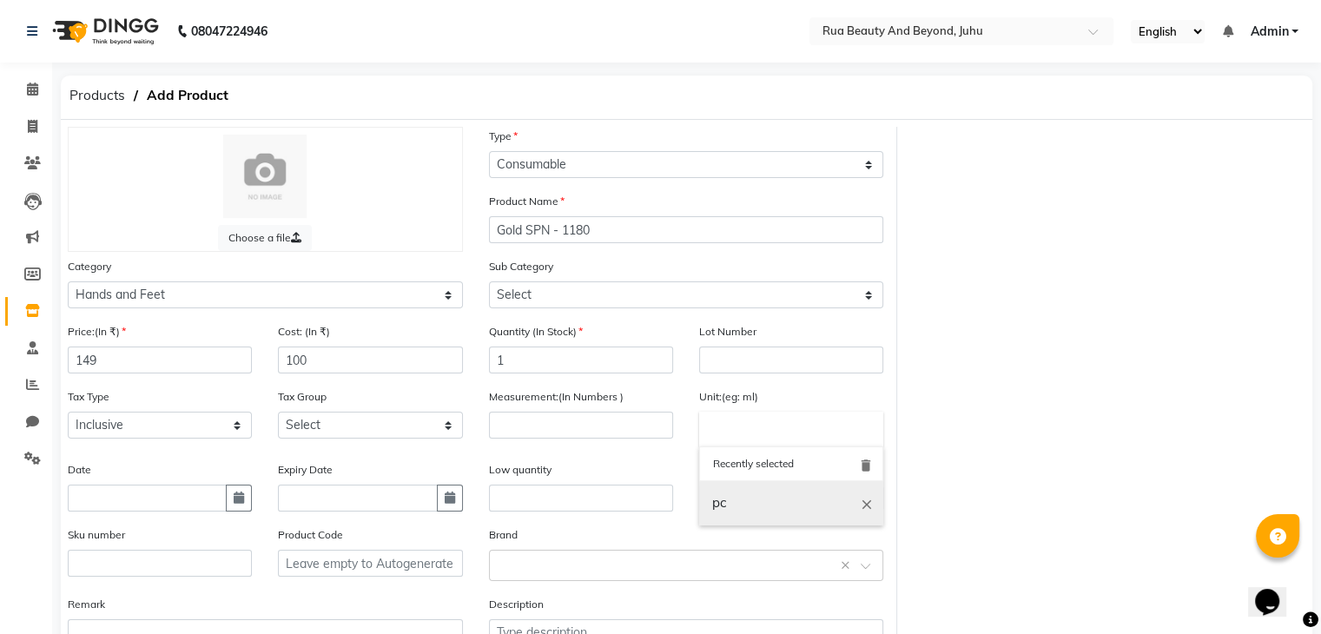
click at [726, 508] on link "pc" at bounding box center [791, 503] width 184 height 44
type input "pc"
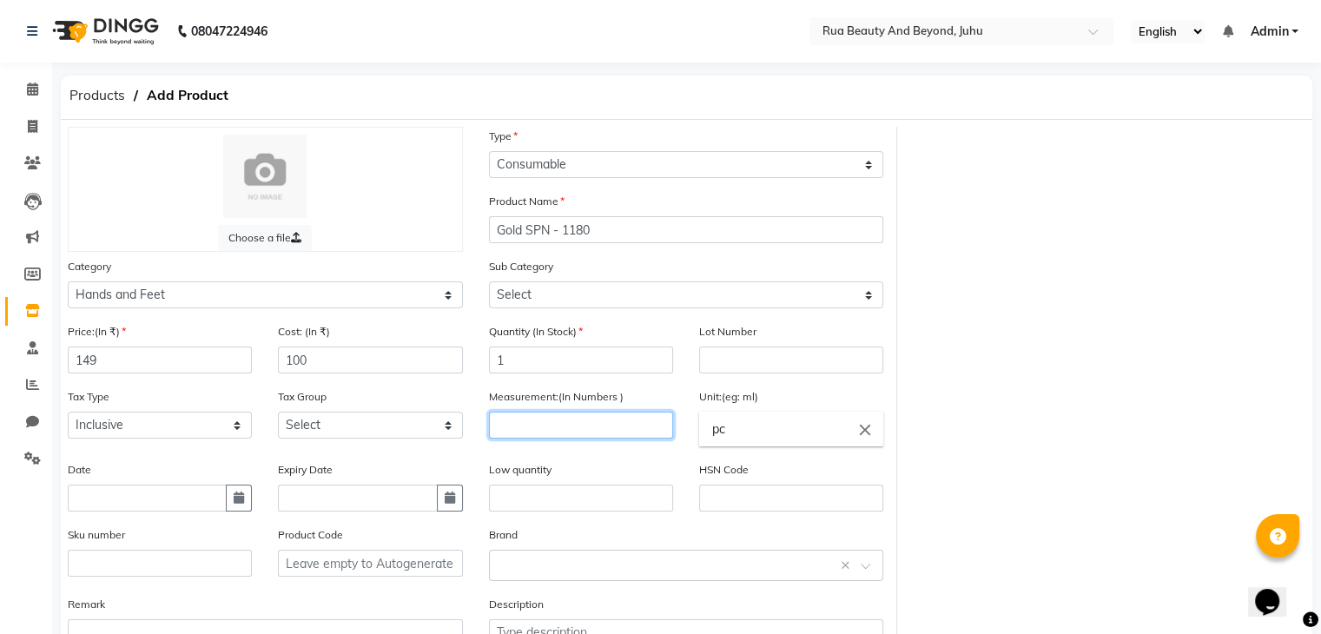
click at [572, 433] on input "number" at bounding box center [581, 425] width 184 height 27
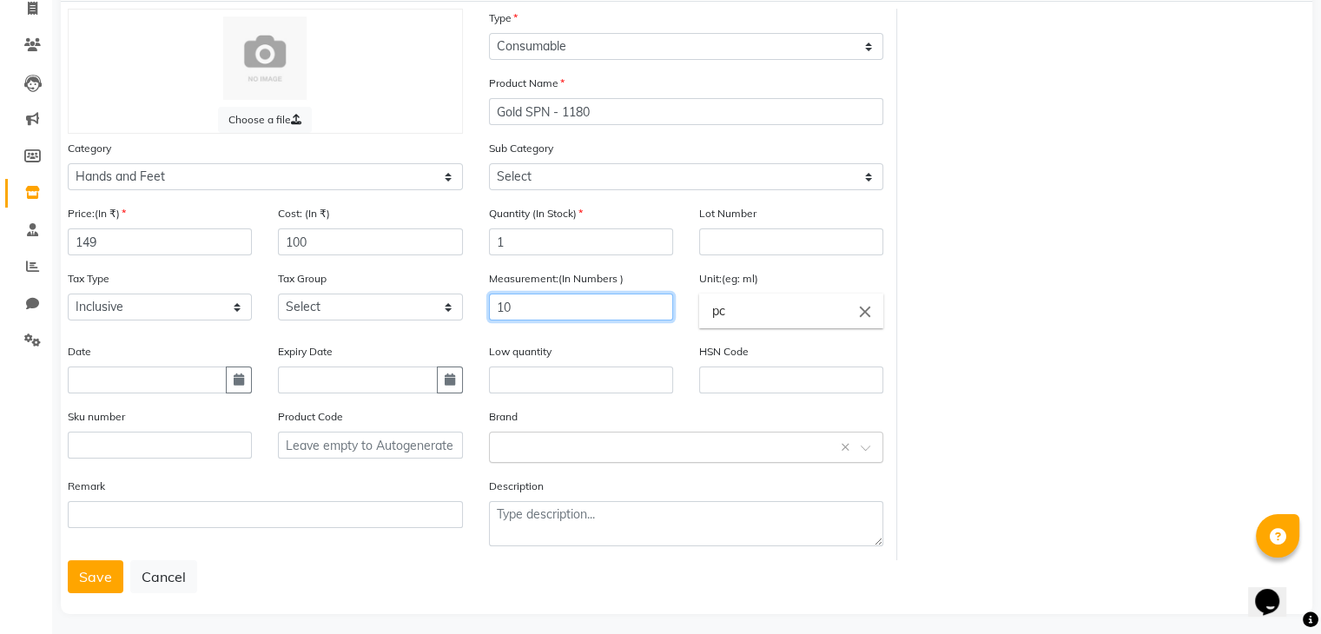
scroll to position [135, 0]
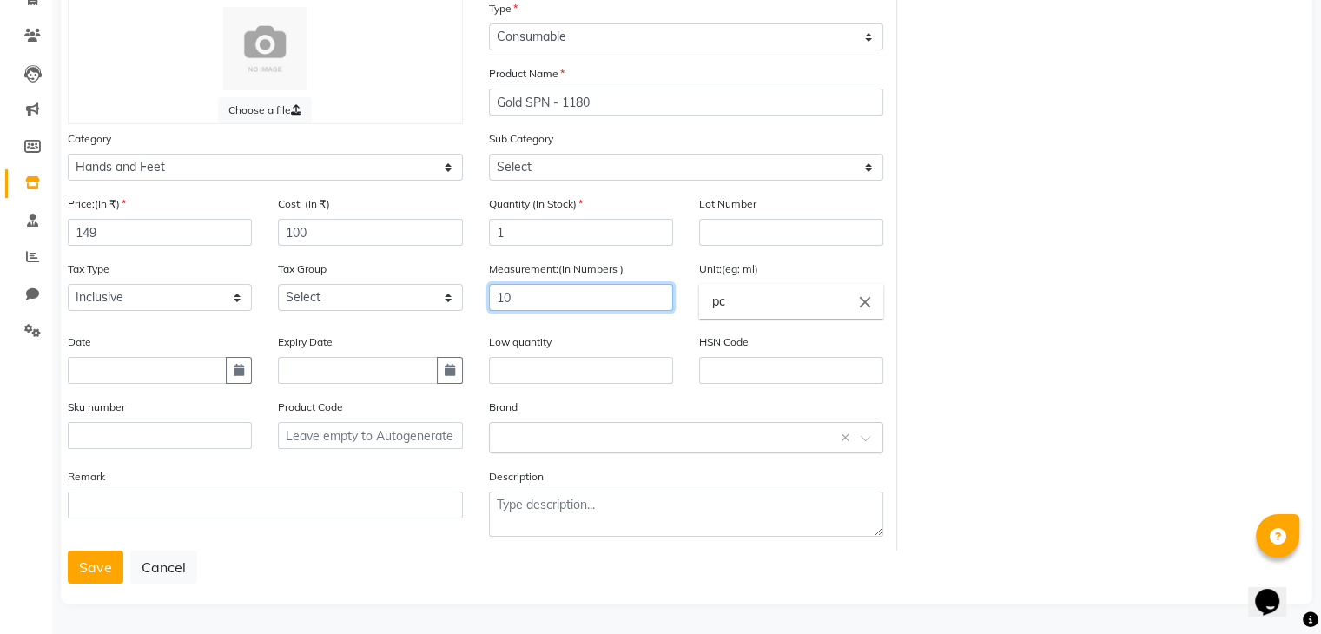
type input "10"
click at [550, 437] on input "text" at bounding box center [669, 436] width 341 height 18
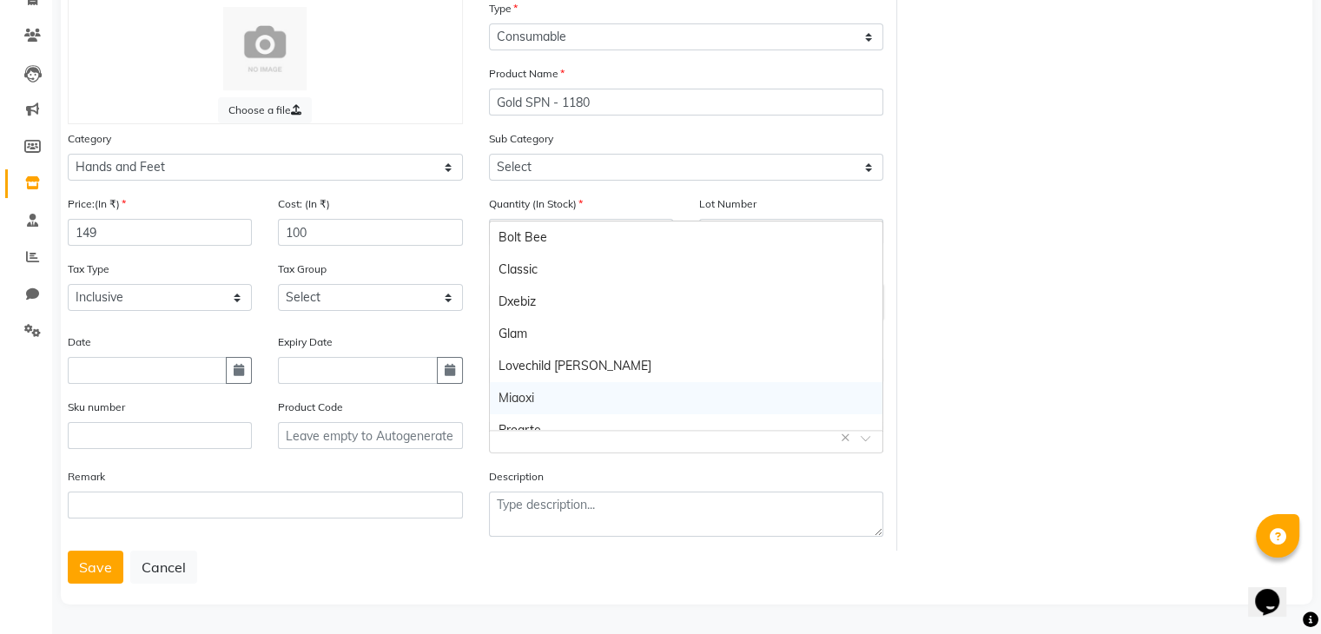
scroll to position [113, 0]
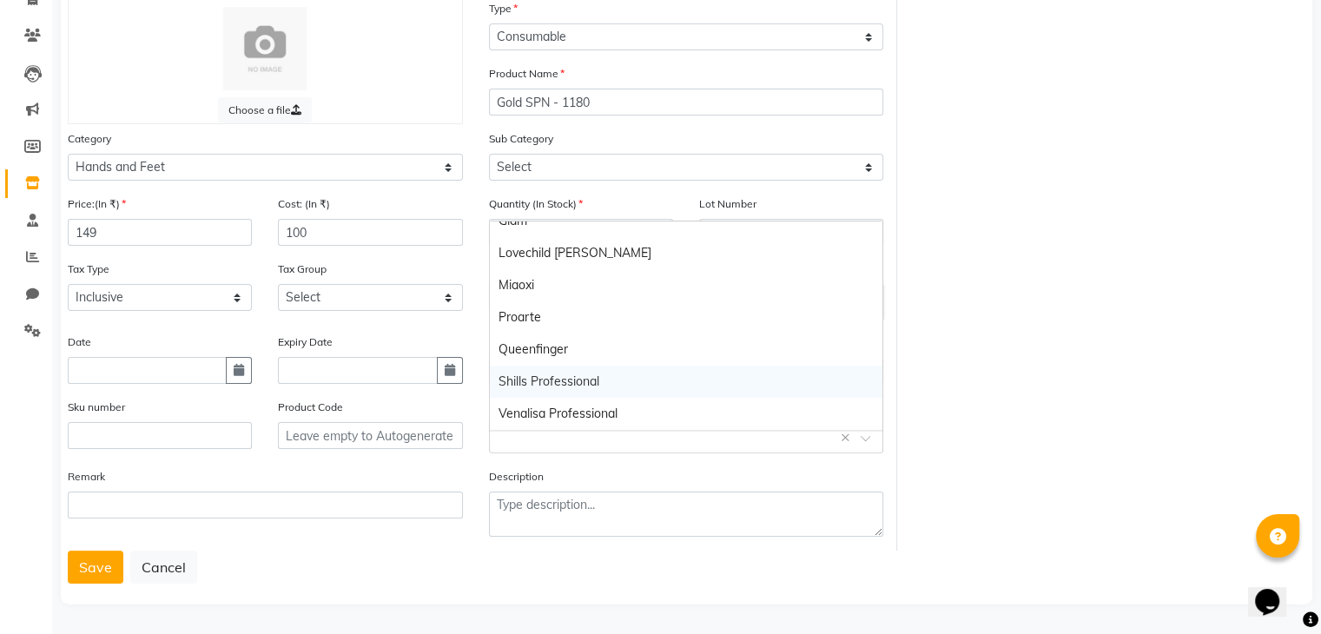
click at [549, 366] on div "Shills Professional" at bounding box center [686, 382] width 393 height 32
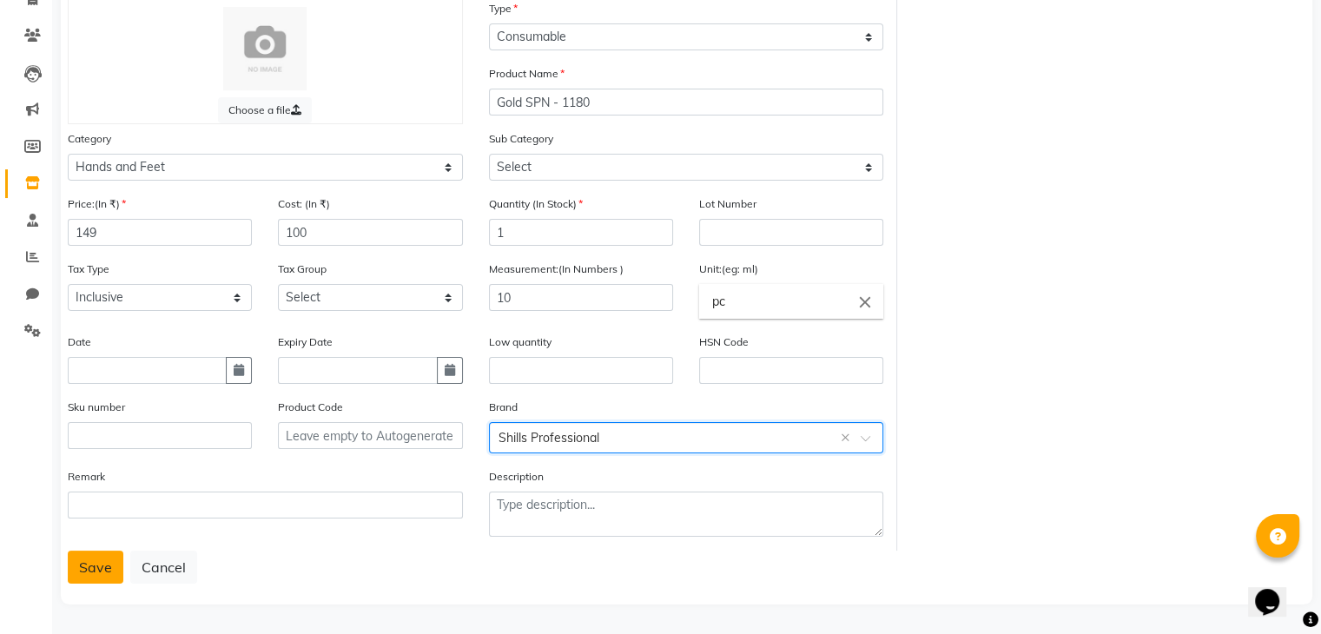
click at [92, 578] on button "Save" at bounding box center [96, 567] width 56 height 33
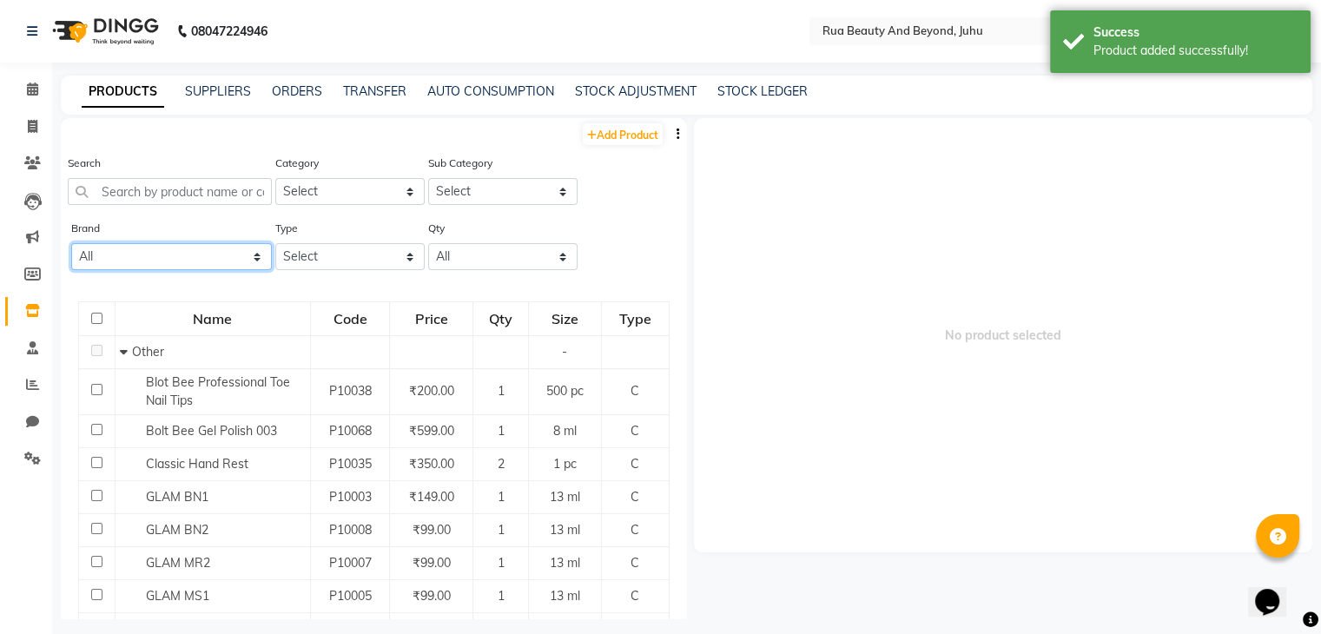
click at [169, 265] on select "All Bolt Bee Classic Dxebiz Glam Lovechild Masaba Miaoxi Proarte Queenfinger Sh…" at bounding box center [171, 256] width 201 height 27
select select "shills professional"
click at [71, 245] on select "All Bolt Bee Classic Dxebiz Glam Lovechild Masaba Miaoxi Proarte Queenfinger Sh…" at bounding box center [171, 256] width 201 height 27
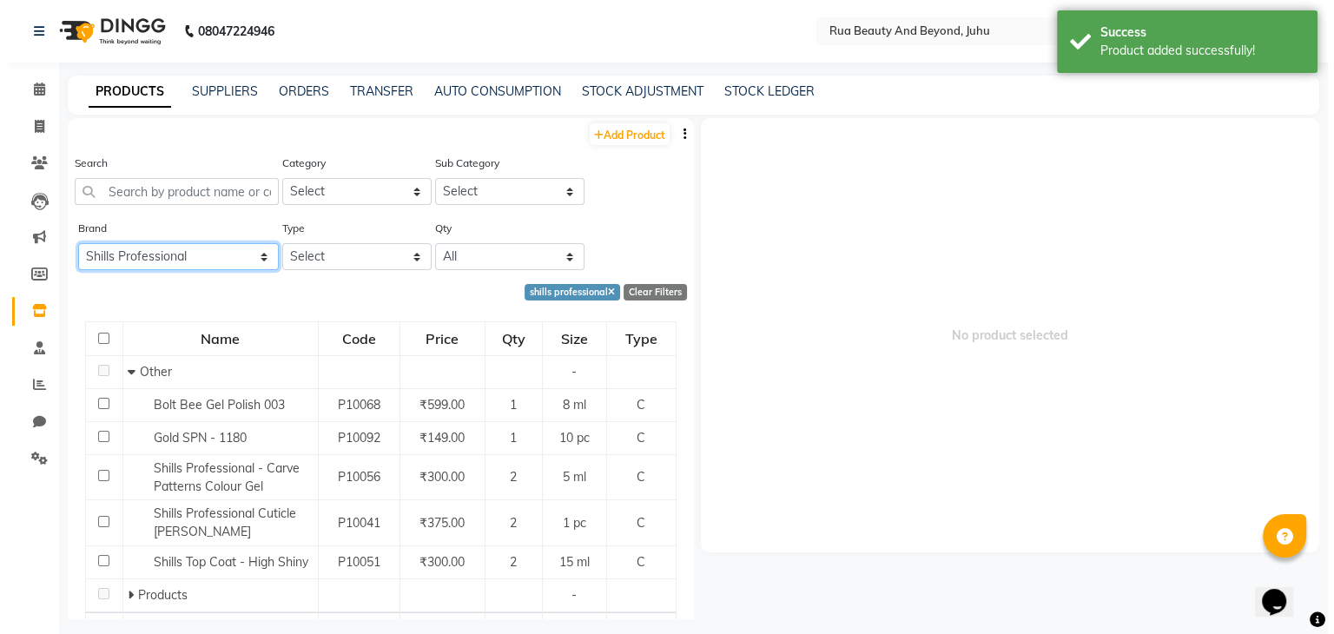
scroll to position [77, 0]
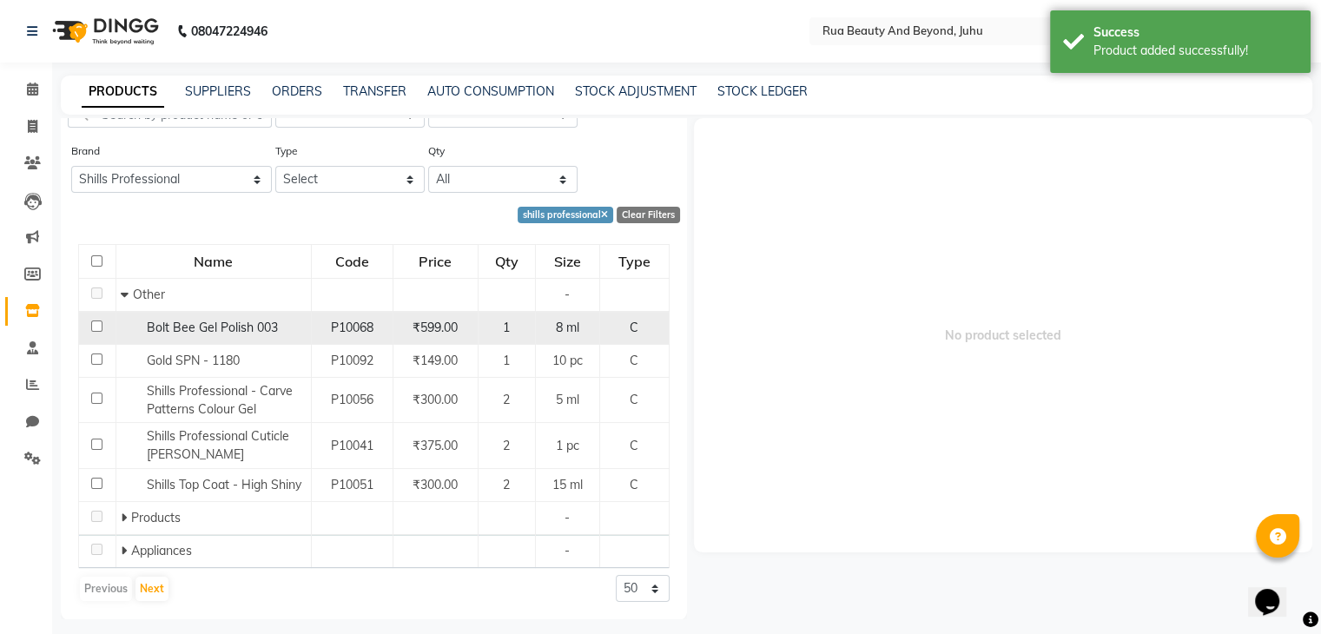
click at [256, 336] on div "Bolt Bee Gel Polish 003" at bounding box center [214, 328] width 186 height 18
select select
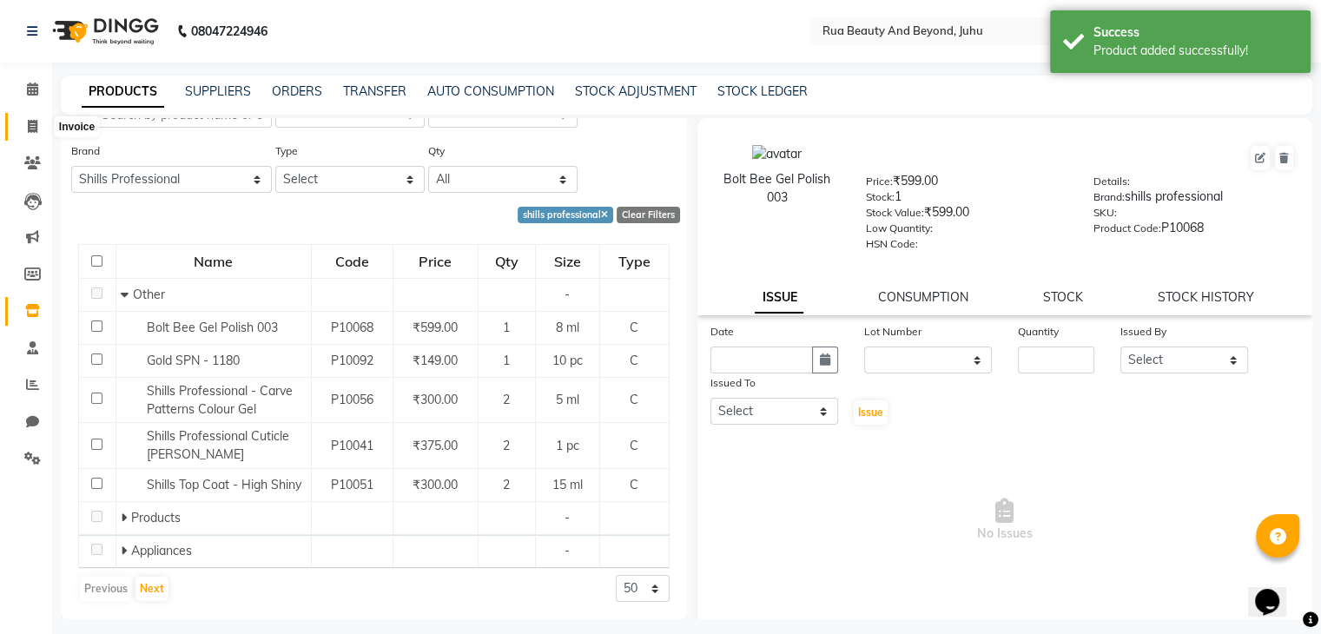
drag, startPoint x: 31, startPoint y: 129, endPoint x: 75, endPoint y: 136, distance: 44.0
click at [31, 129] on icon at bounding box center [33, 126] width 10 height 13
select select "service"
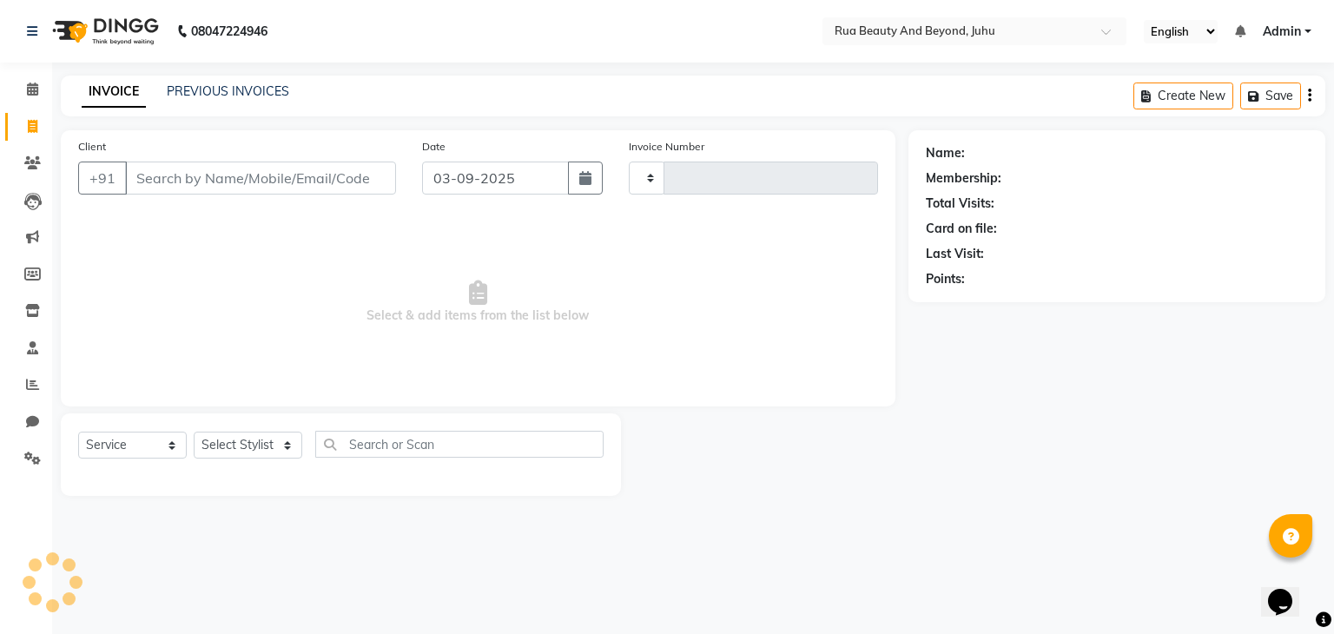
type input "0001"
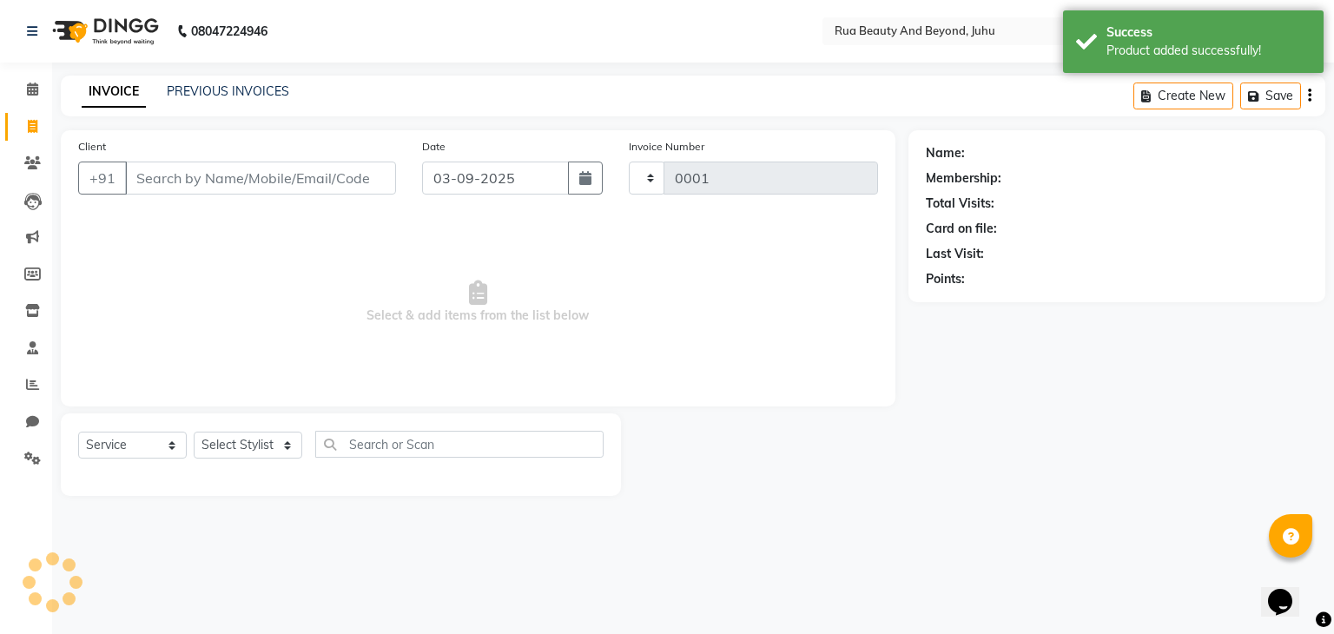
select select "8774"
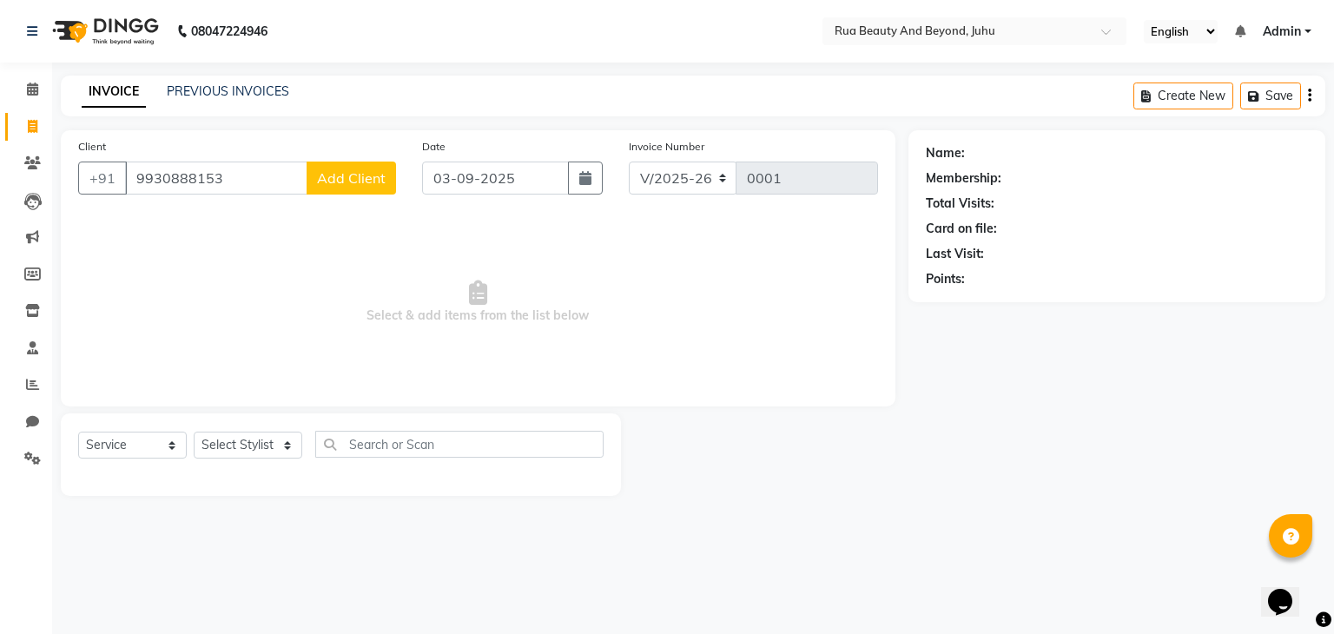
type input "9930888153"
click at [346, 182] on span "Add Client" at bounding box center [351, 177] width 69 height 17
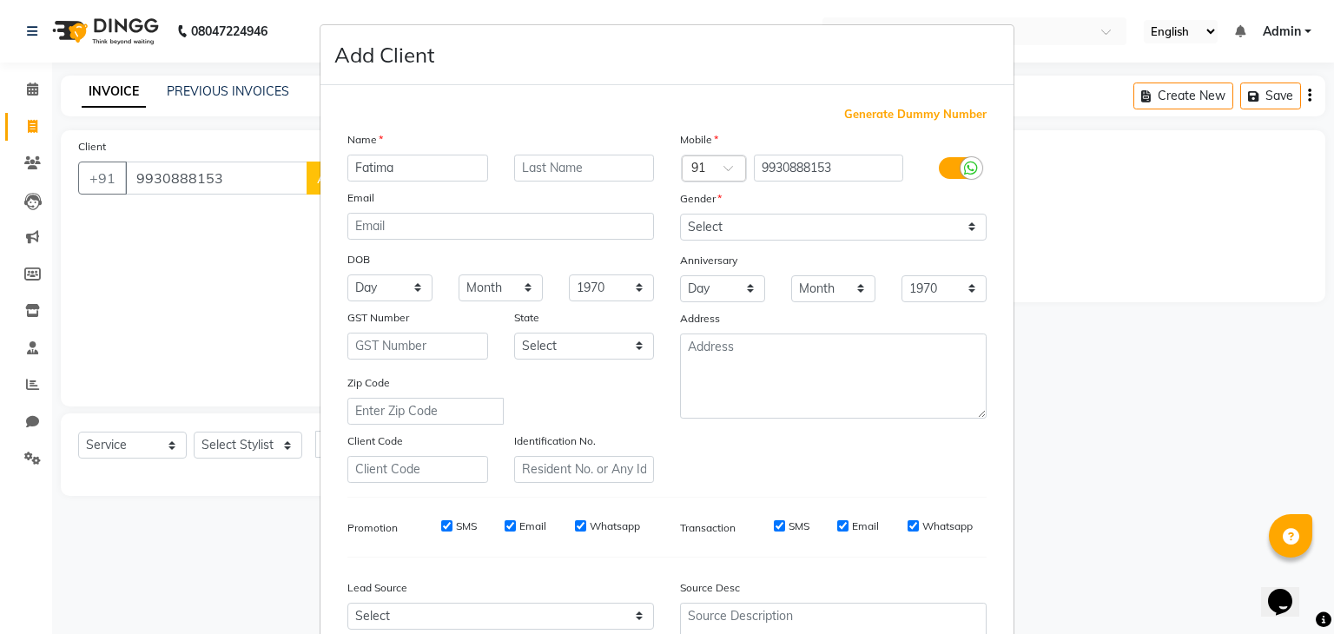
type input "Fatima"
click at [540, 171] on input "text" at bounding box center [584, 168] width 141 height 27
type input "Dereya"
click at [689, 226] on select "Select Male Female Other Prefer Not To Say" at bounding box center [833, 227] width 307 height 27
select select "female"
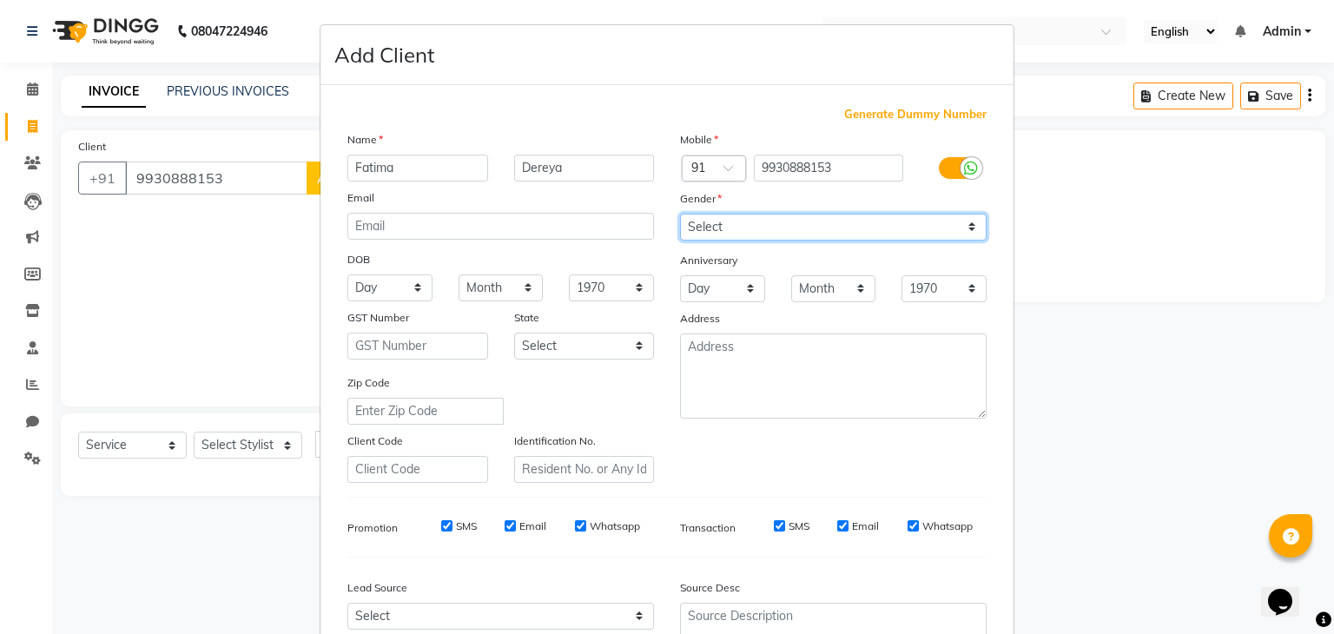
click at [680, 215] on select "Select Male Female Other Prefer Not To Say" at bounding box center [833, 227] width 307 height 27
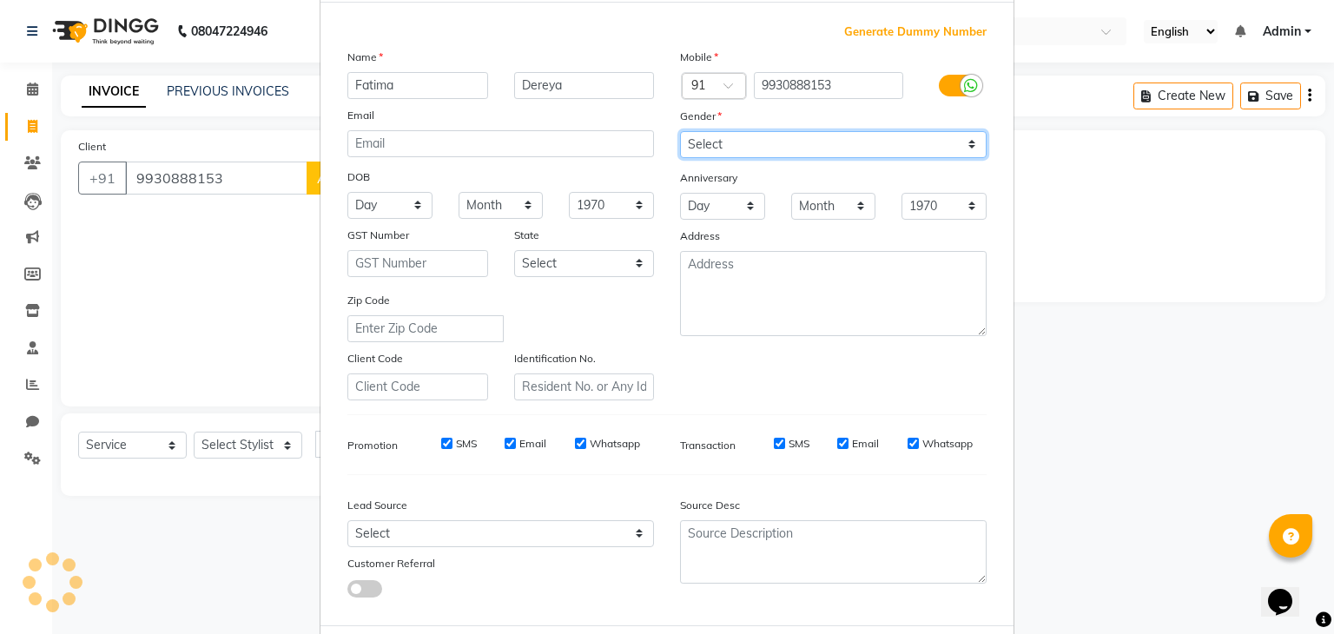
scroll to position [87, 0]
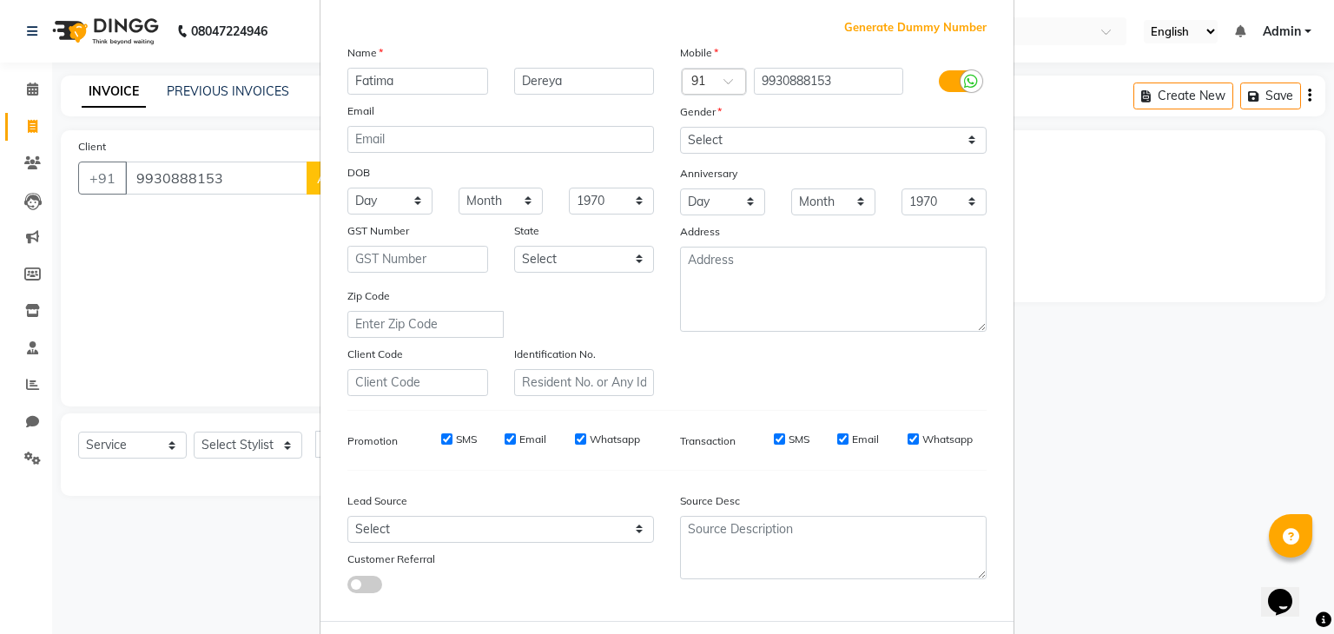
click at [355, 217] on div "Name Fatima Dereya Email DOB Day 01 02 03 04 05 06 07 08 09 10 11 12 13 14 15 1…" at bounding box center [500, 219] width 333 height 353
click at [392, 210] on select "Day 01 02 03 04 05 06 07 08 09 10 11 12 13 14 15 16 17 18 19 20 21 22 23 24 25 …" at bounding box center [389, 201] width 85 height 27
select select "12"
click at [347, 189] on select "Day 01 02 03 04 05 06 07 08 09 10 11 12 13 14 15 16 17 18 19 20 21 22 23 24 25 …" at bounding box center [389, 201] width 85 height 27
click at [473, 202] on select "Month January February March April May June July August September October Novem…" at bounding box center [501, 201] width 85 height 27
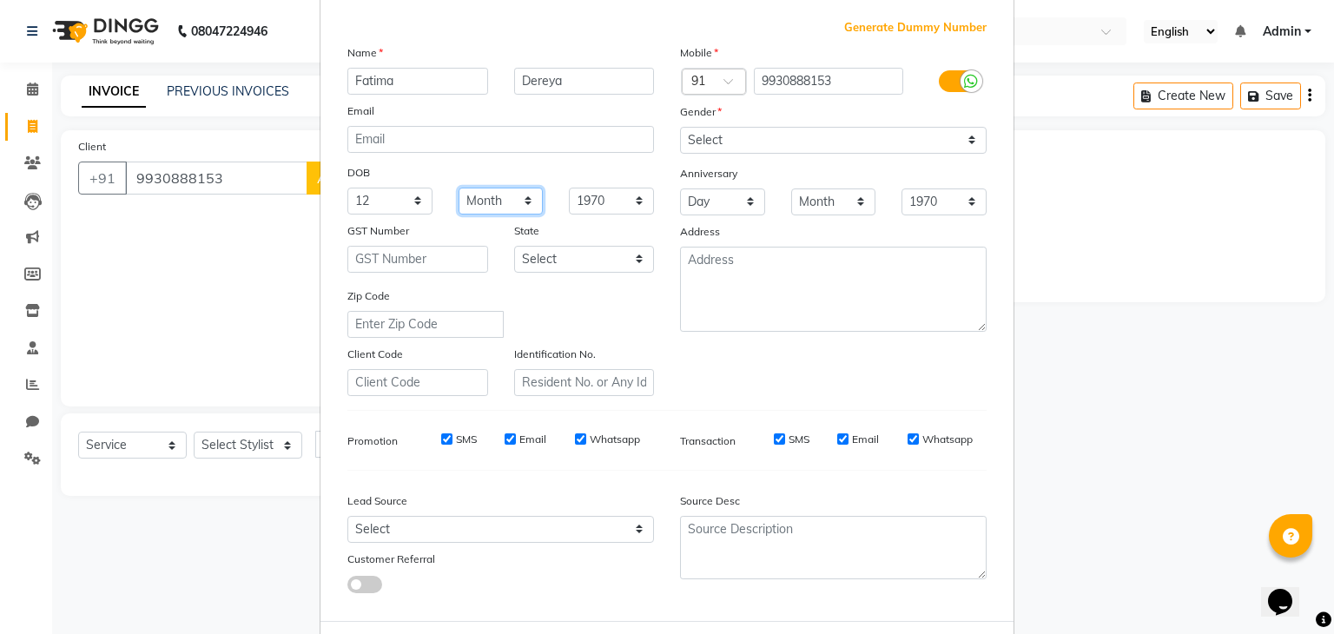
select select "05"
click at [459, 189] on select "Month January February March April May June July August September October Novem…" at bounding box center [501, 201] width 85 height 27
click at [605, 199] on select "1940 1941 1942 1943 1944 1945 1946 1947 1948 1949 1950 1951 1952 1953 1954 1955…" at bounding box center [611, 201] width 85 height 27
click at [569, 189] on select "1940 1941 1942 1943 1944 1945 1946 1947 1948 1949 1950 1951 1952 1953 1954 1955…" at bounding box center [611, 201] width 85 height 27
click at [598, 204] on select "1940 1941 1942 1943 1944 1945 1946 1947 1948 1949 1950 1951 1952 1953 1954 1955…" at bounding box center [611, 201] width 85 height 27
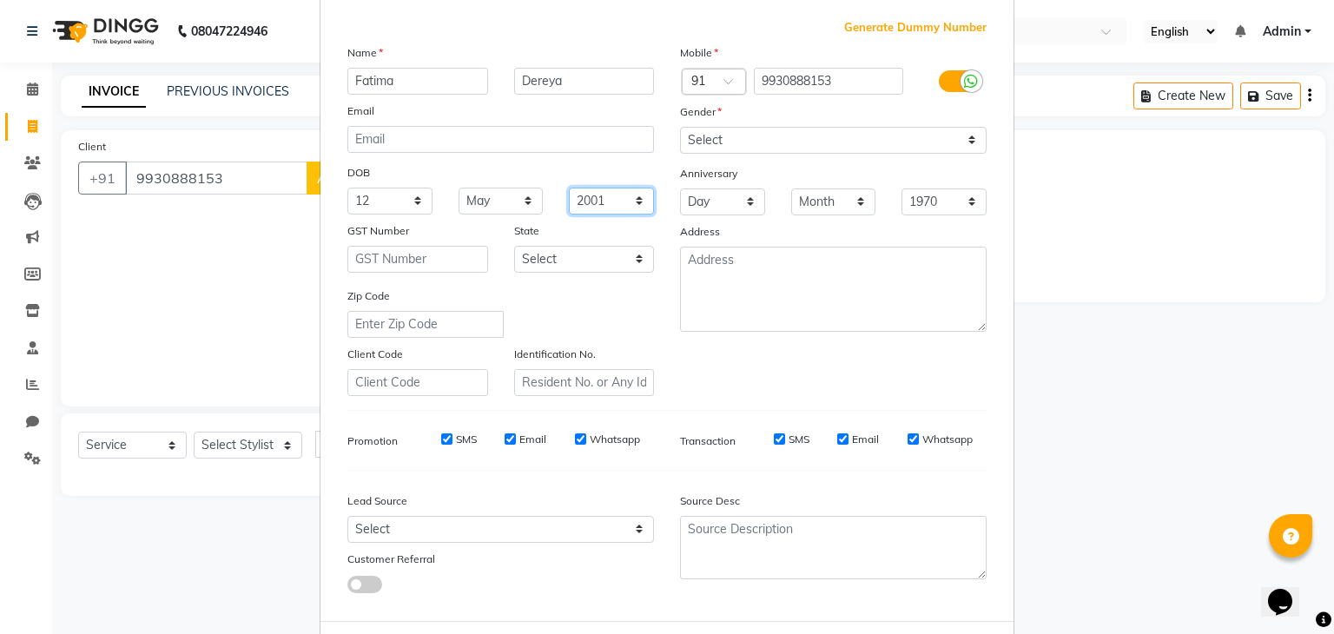
select select "2000"
click at [569, 189] on select "1940 1941 1942 1943 1944 1945 1946 1947 1948 1949 1950 1951 1952 1953 1954 1955…" at bounding box center [611, 201] width 85 height 27
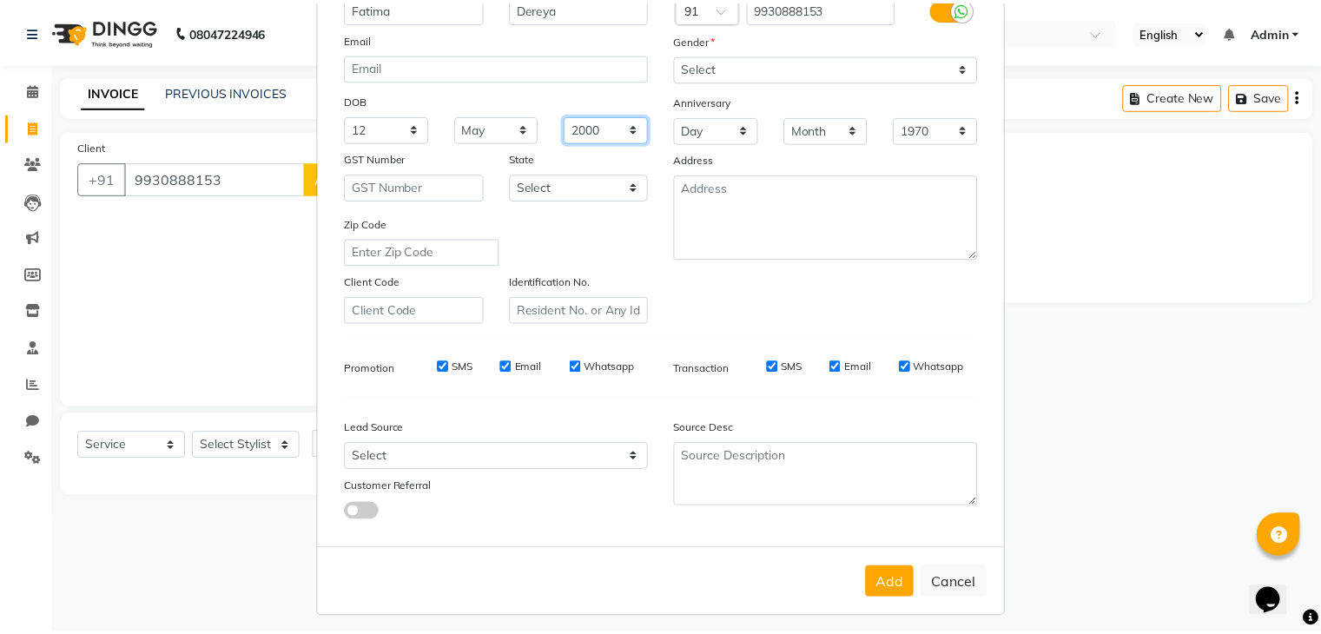
scroll to position [176, 0]
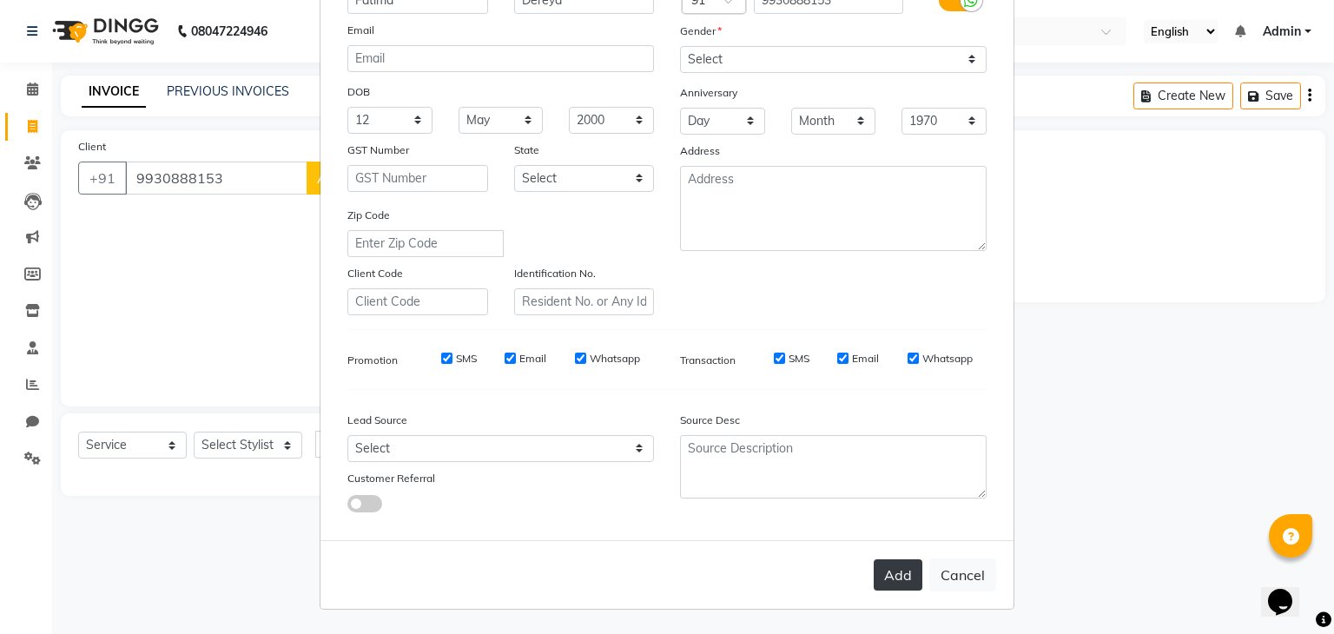
click at [897, 577] on button "Add" at bounding box center [898, 574] width 49 height 31
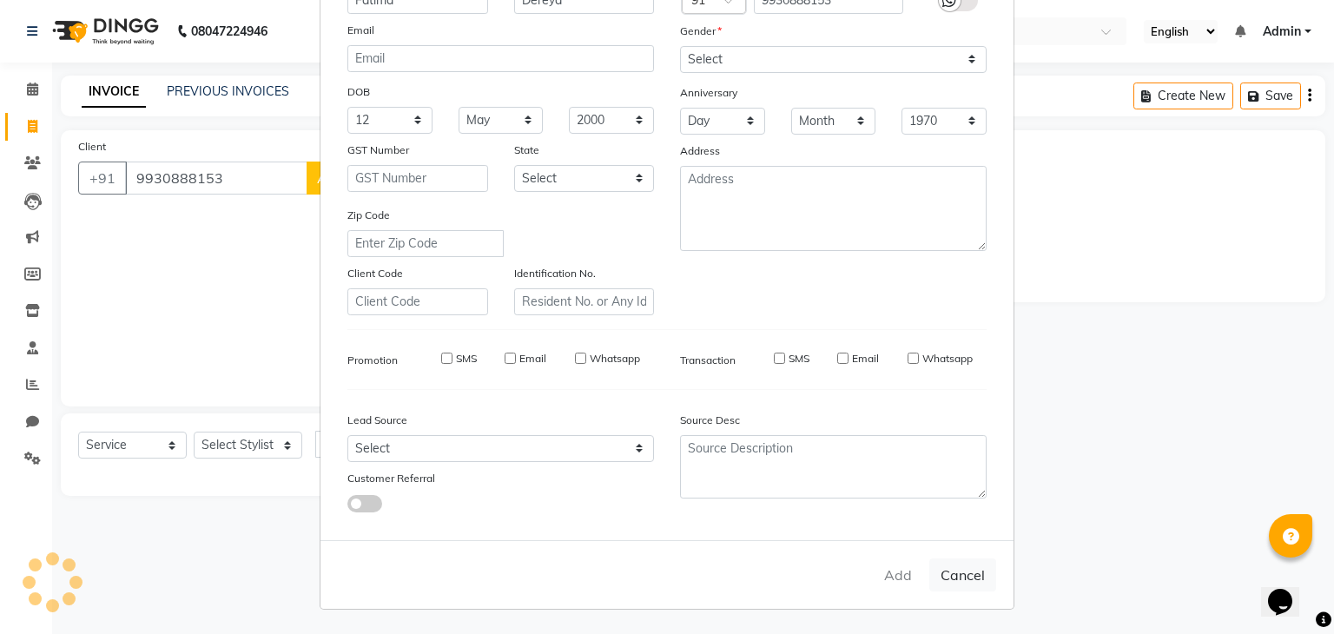
select select
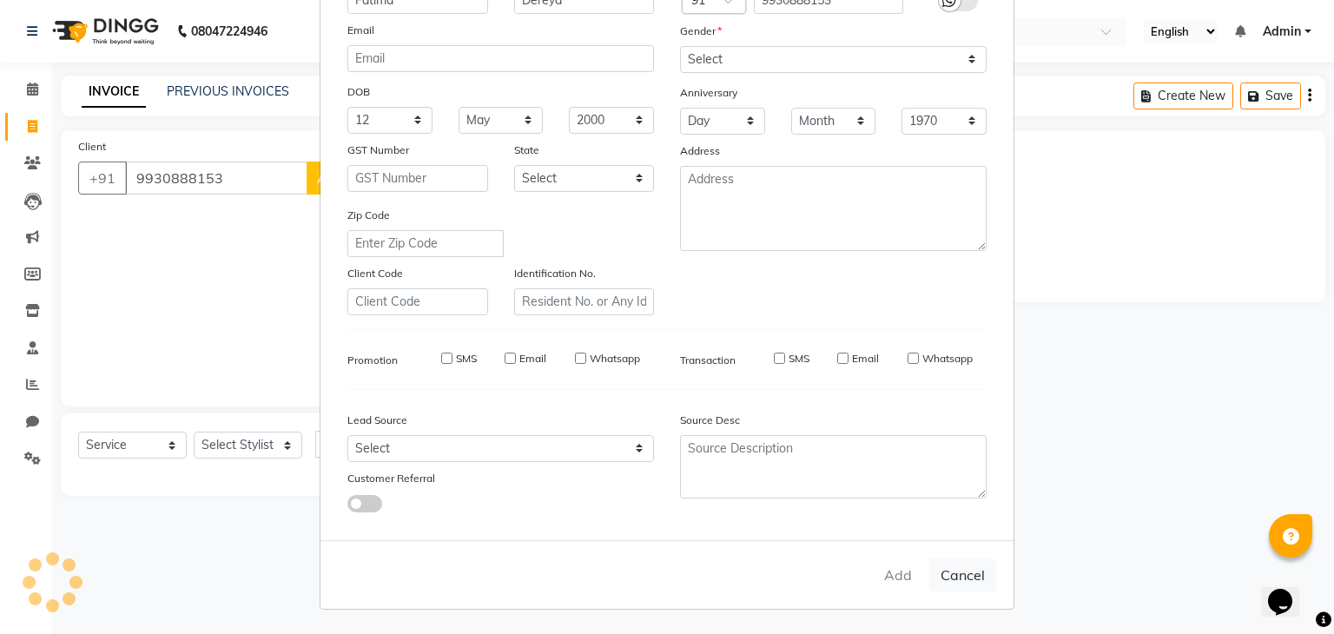
select select
checkbox input "false"
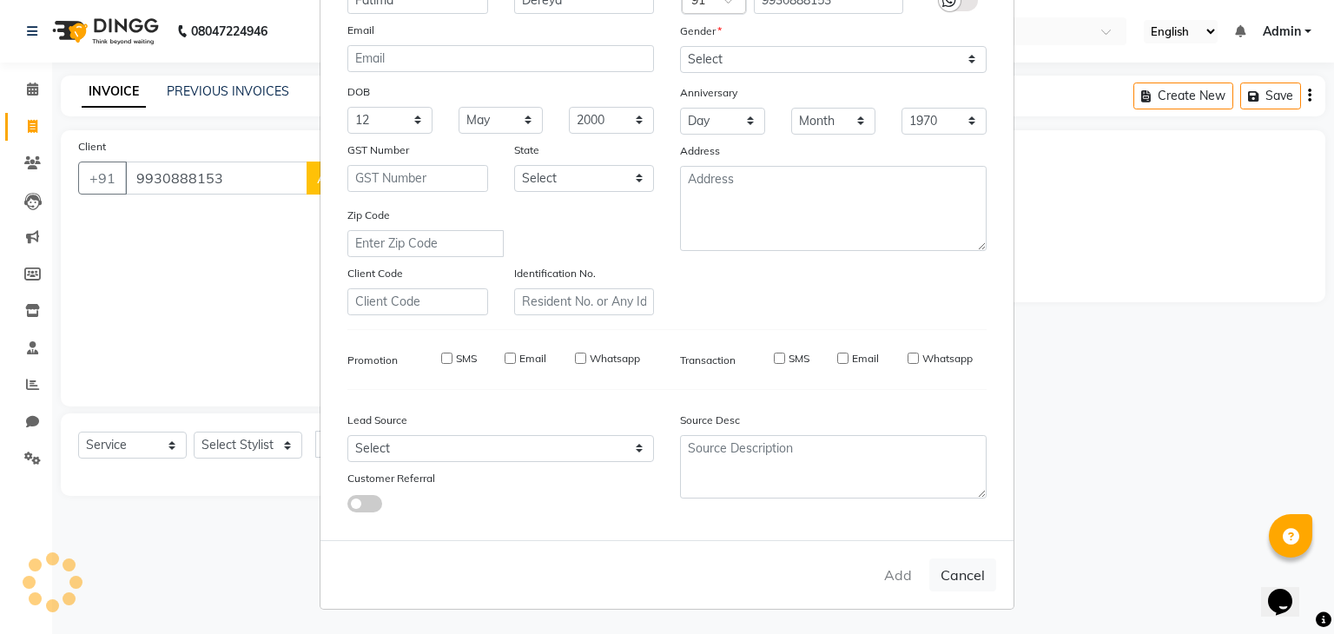
checkbox input "false"
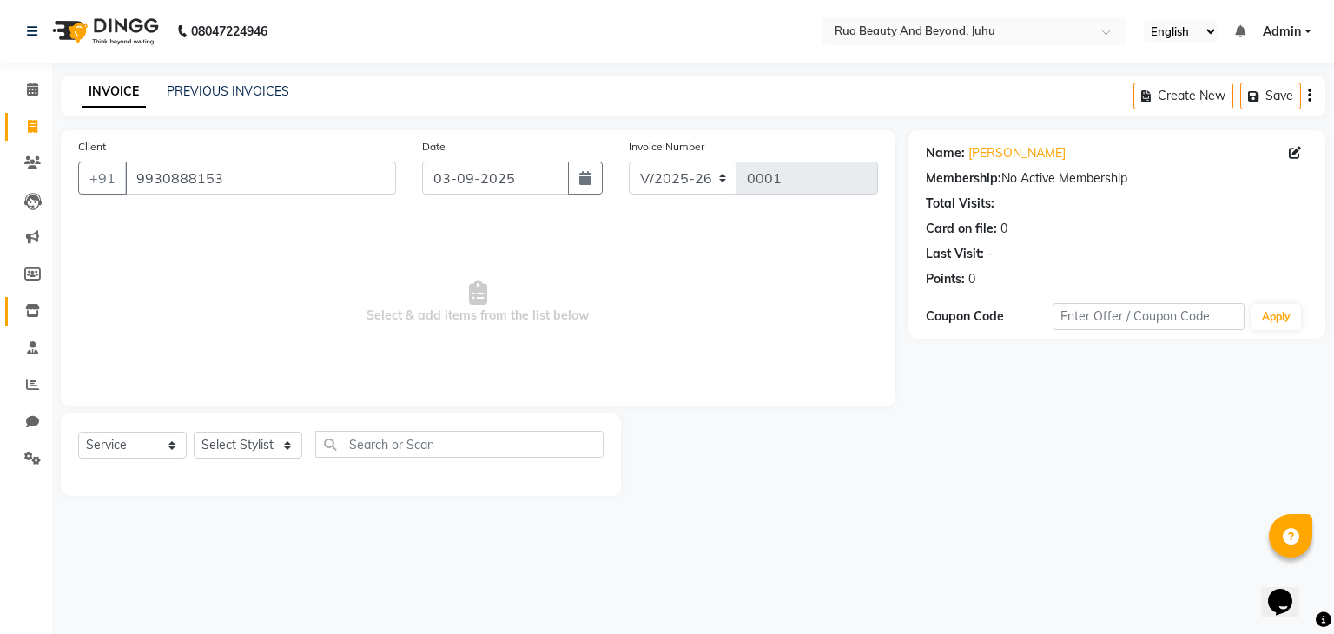
click at [38, 316] on icon at bounding box center [32, 310] width 15 height 13
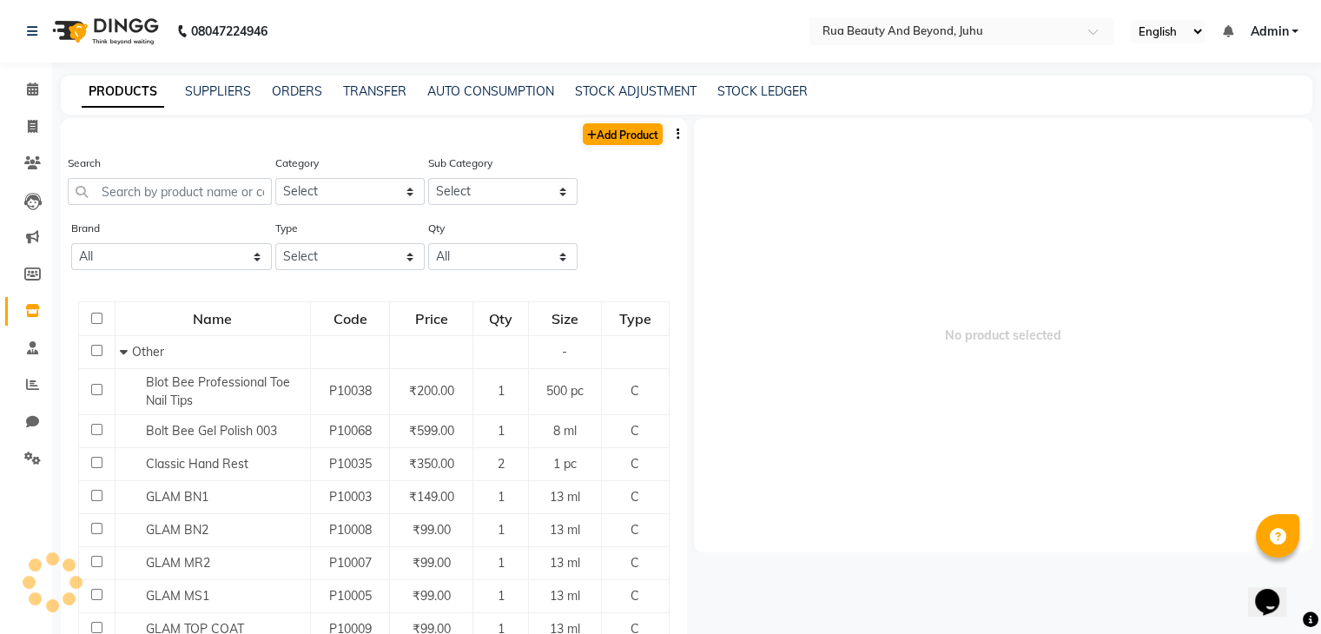
click at [652, 135] on div "Add Product" at bounding box center [374, 132] width 626 height 29
click at [618, 137] on link "Add Product" at bounding box center [623, 134] width 80 height 22
select select "true"
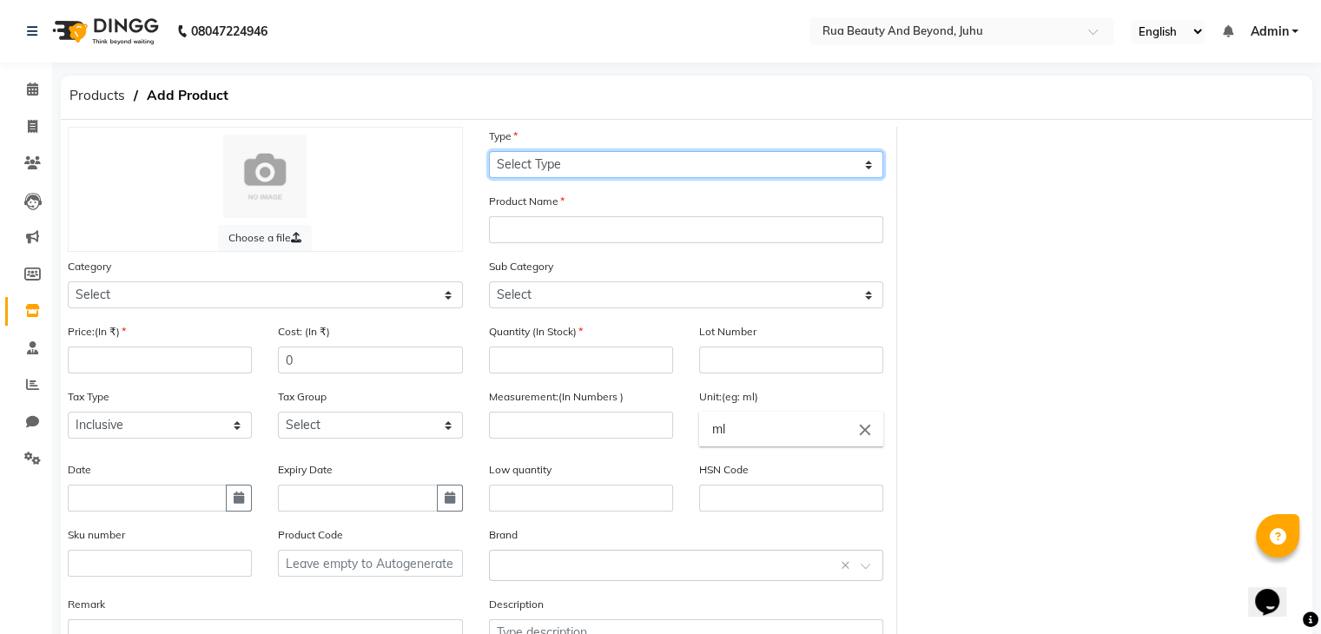
click at [641, 173] on select "Select Type Both Retail Consumable" at bounding box center [686, 164] width 395 height 27
select select "C"
click at [489, 152] on select "Select Type Both Retail Consumable" at bounding box center [686, 164] width 395 height 27
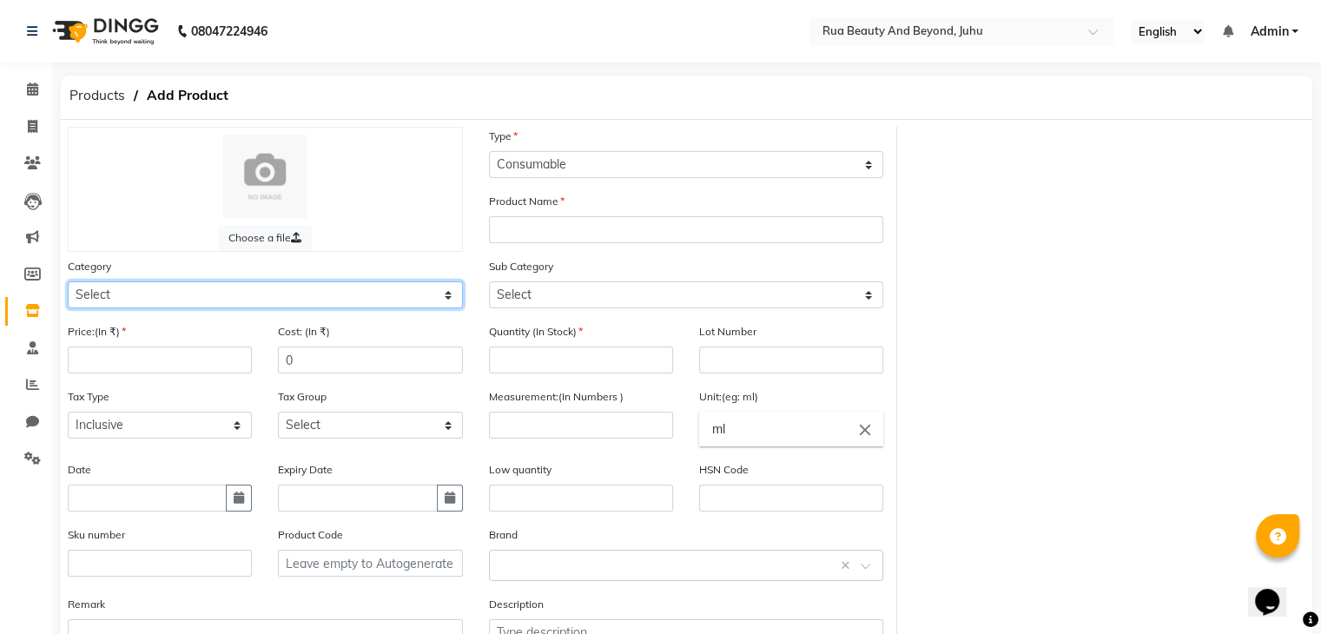
click at [176, 294] on select "Select Hair Skin Makeup Personal Care Appliances [PERSON_NAME] Waxing Disposabl…" at bounding box center [265, 294] width 395 height 27
select select "1950"
click at [68, 284] on select "Select Hair Skin Makeup Personal Care Appliances [PERSON_NAME] Waxing Disposabl…" at bounding box center [265, 294] width 395 height 27
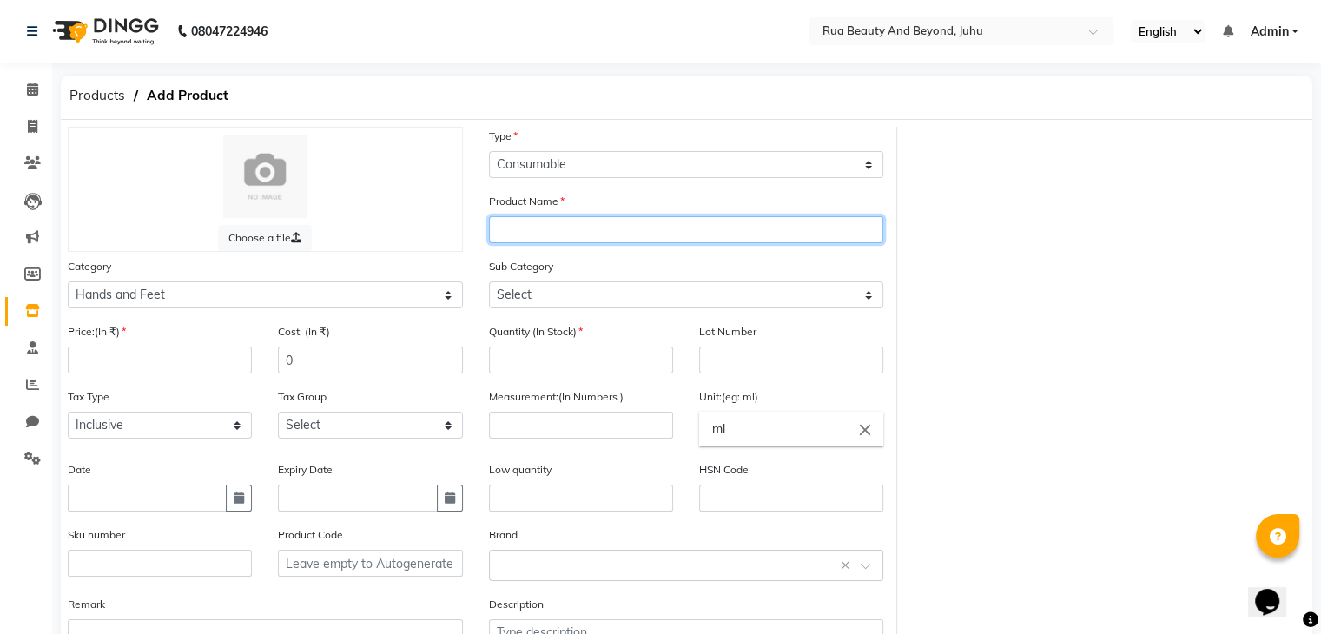
click at [532, 223] on input "text" at bounding box center [686, 229] width 395 height 27
type input "n"
type input "Nail Art 3D Mold MD-004"
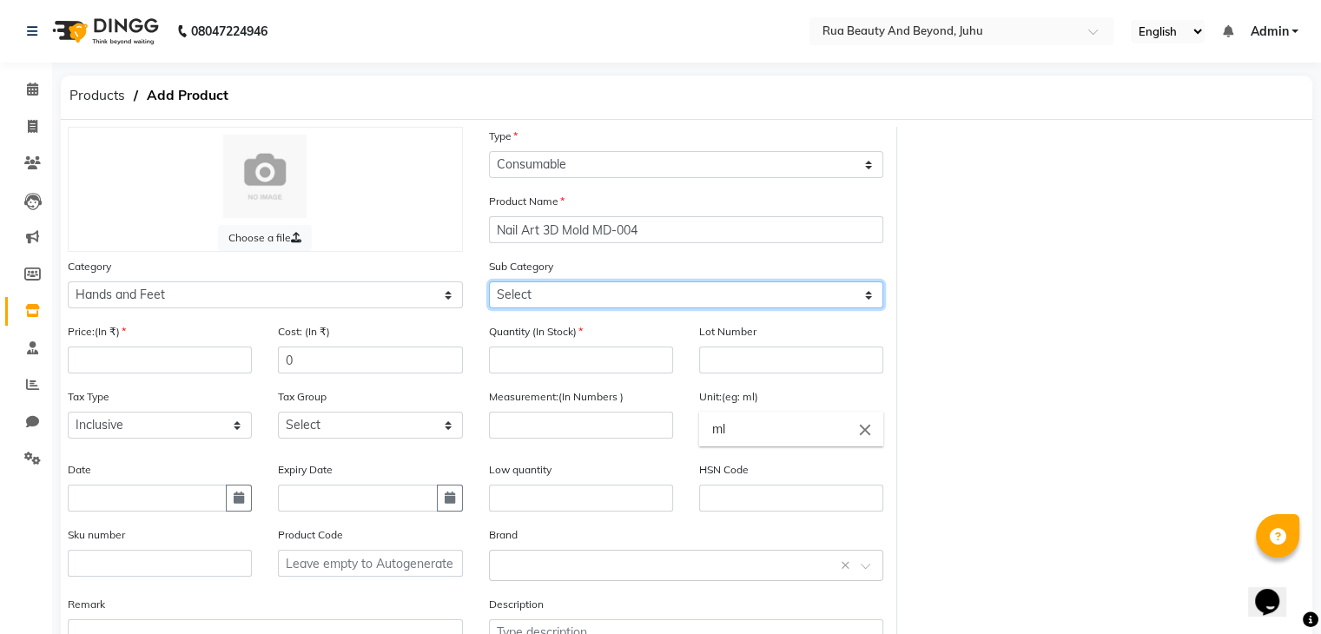
click at [542, 292] on select "Select Products Appliances" at bounding box center [686, 294] width 395 height 27
select select "1952"
click at [489, 284] on select "Select Products Appliances" at bounding box center [686, 294] width 395 height 27
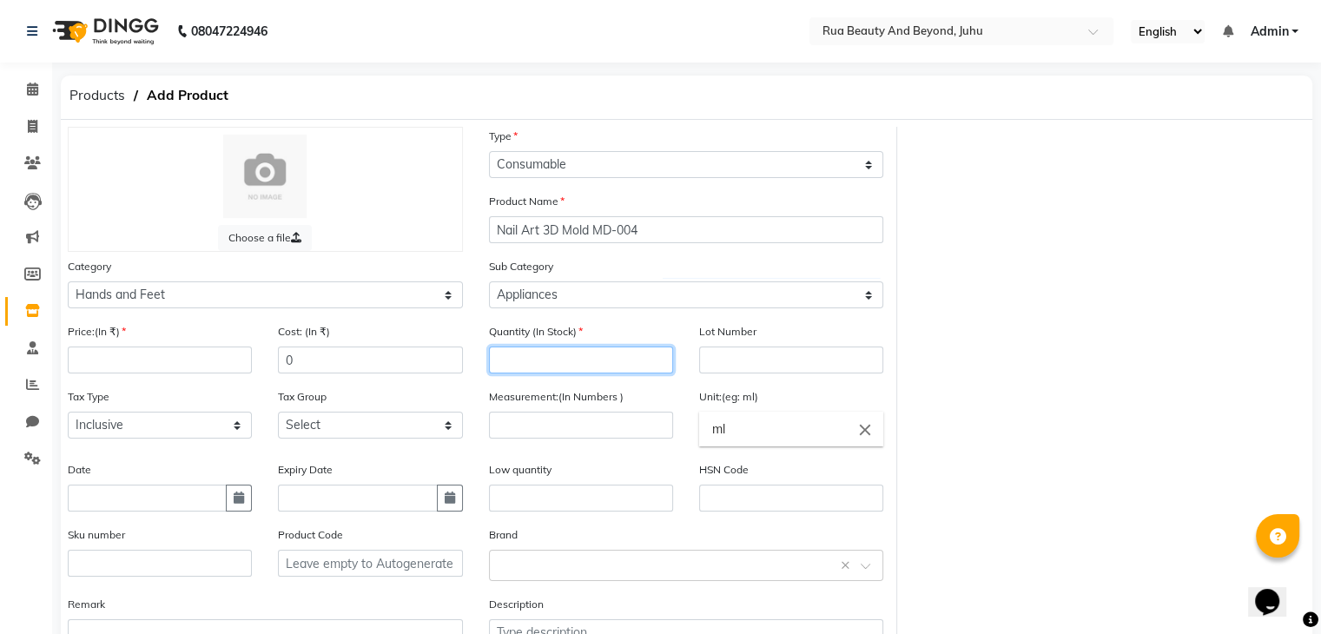
click at [527, 356] on input "number" at bounding box center [581, 360] width 184 height 27
type input "3"
click at [873, 437] on icon "close" at bounding box center [865, 429] width 19 height 19
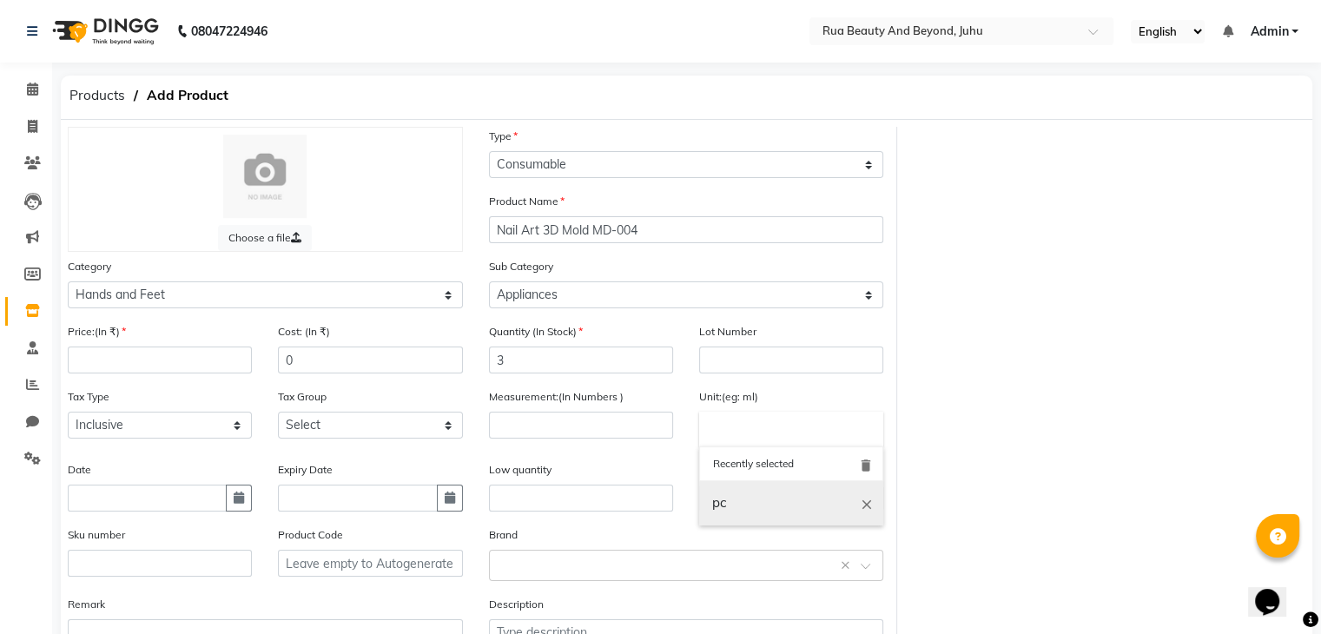
click at [732, 525] on link "pc" at bounding box center [791, 503] width 184 height 44
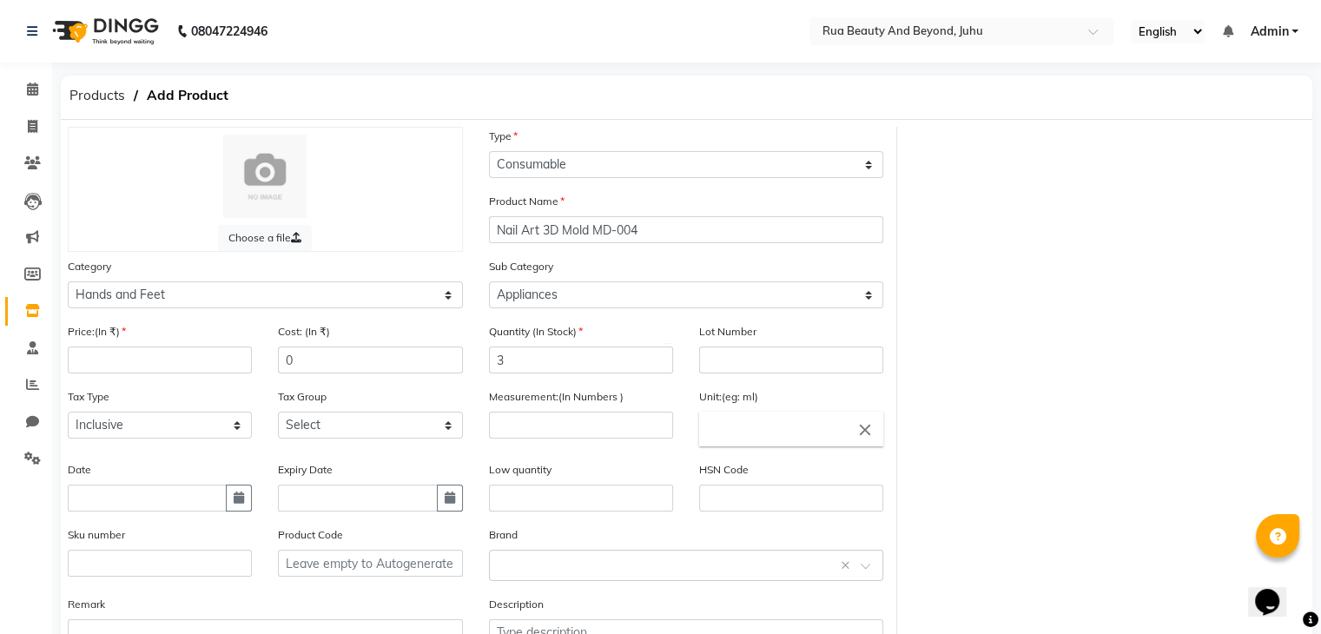
type input "pc"
click at [532, 421] on input "number" at bounding box center [581, 425] width 184 height 27
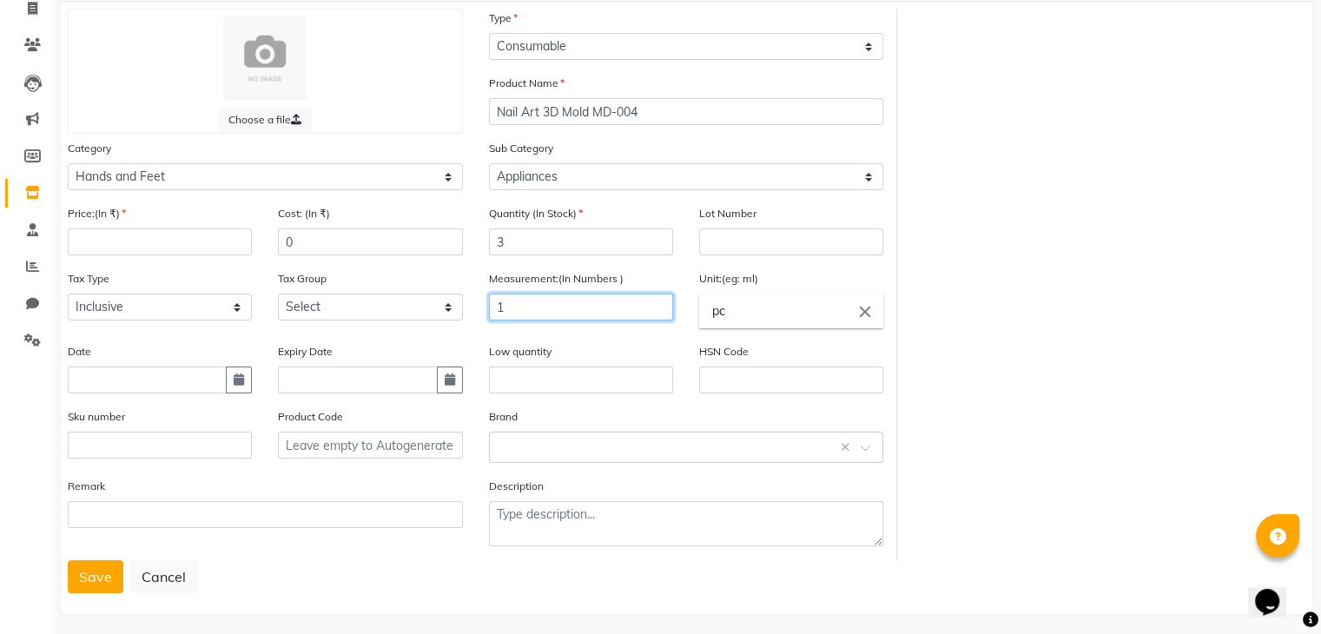
scroll to position [135, 0]
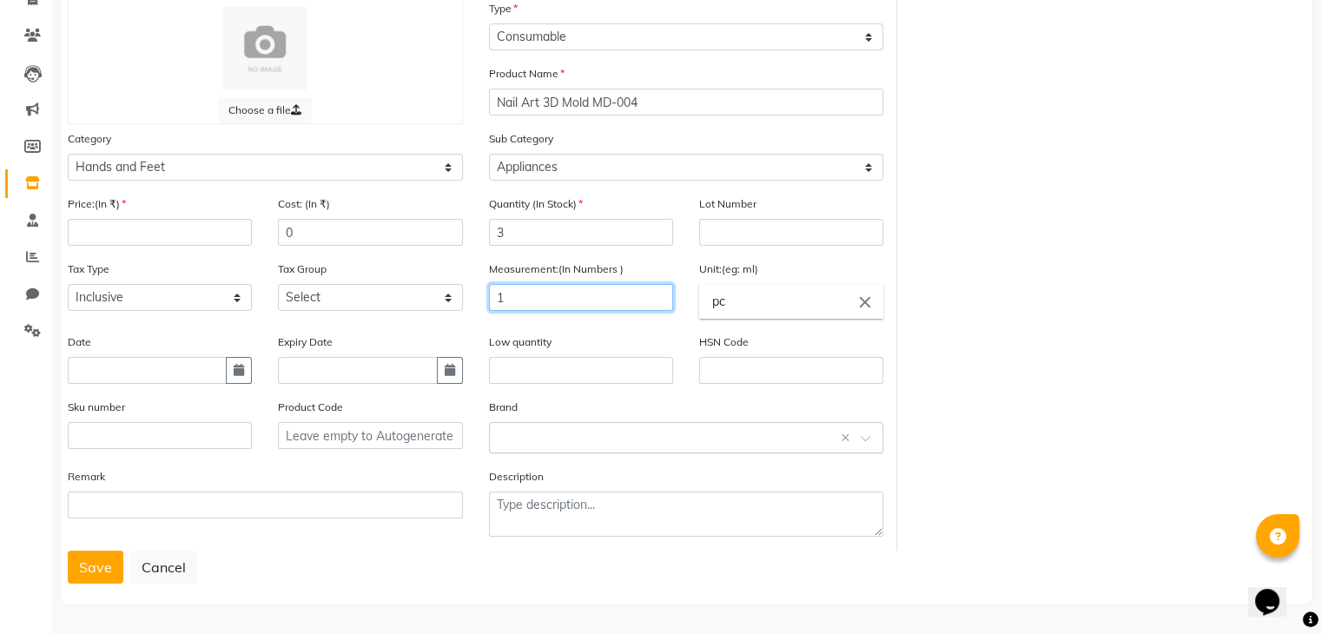
type input "1"
click at [515, 445] on div "Select brand or add custom brand ×" at bounding box center [686, 437] width 395 height 31
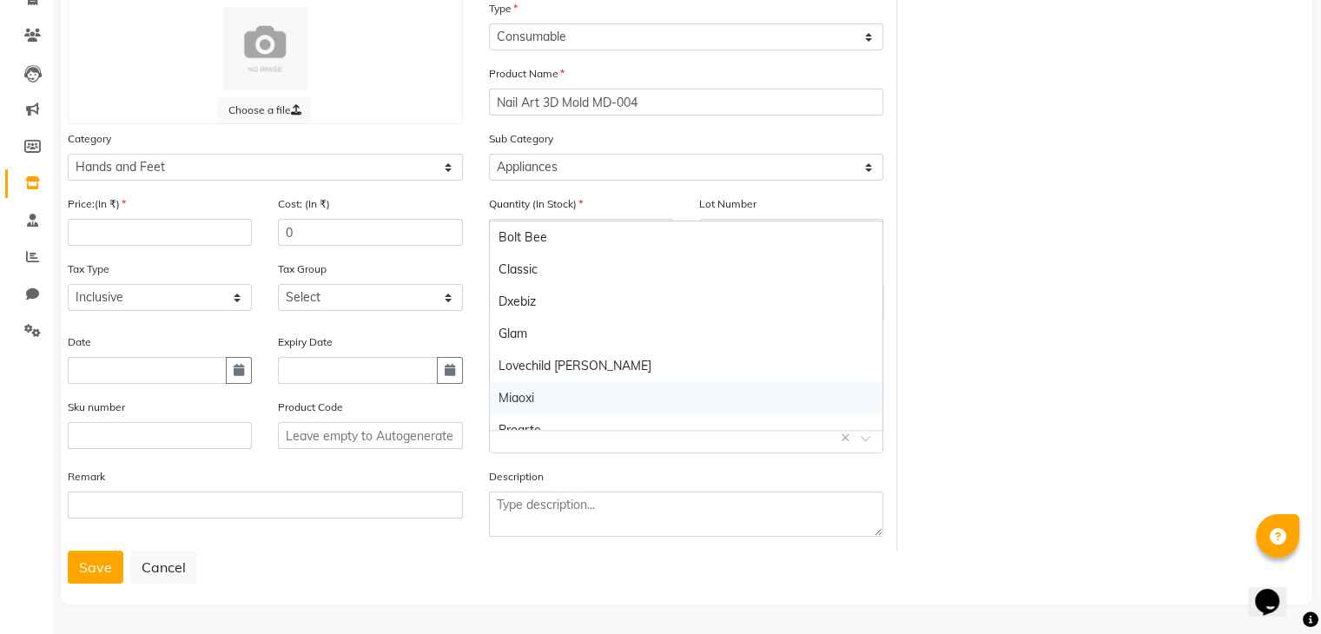
scroll to position [113, 0]
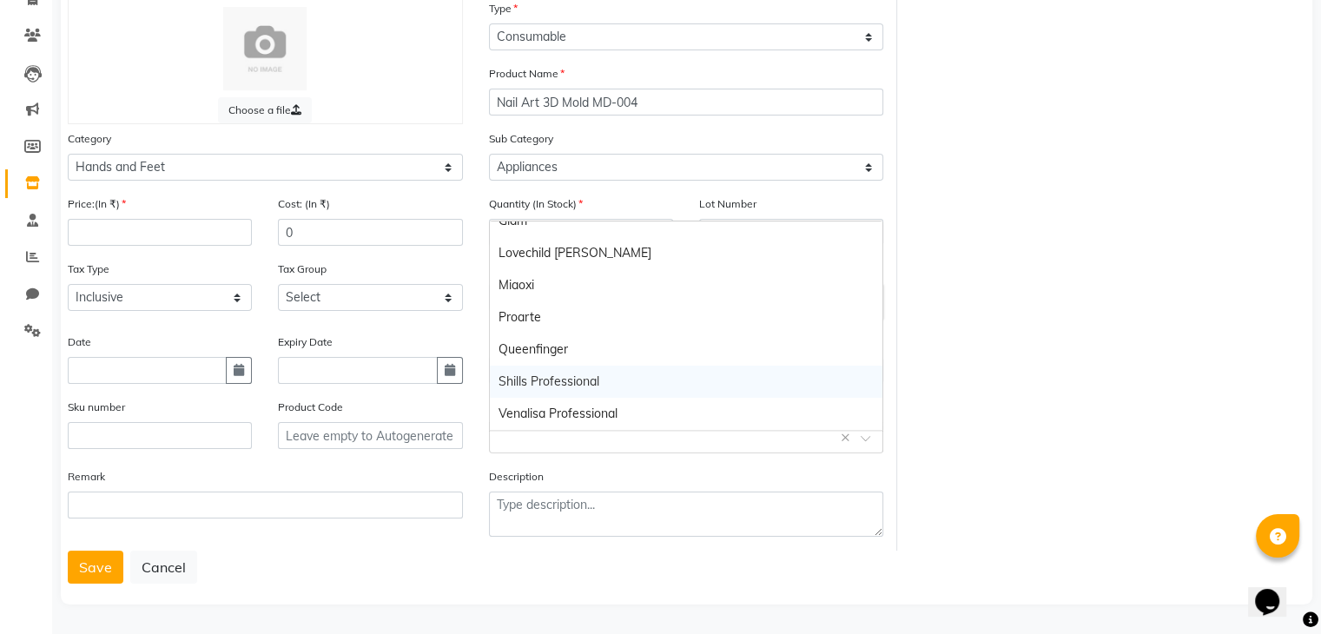
click at [540, 381] on div "Shills Professional" at bounding box center [686, 382] width 393 height 32
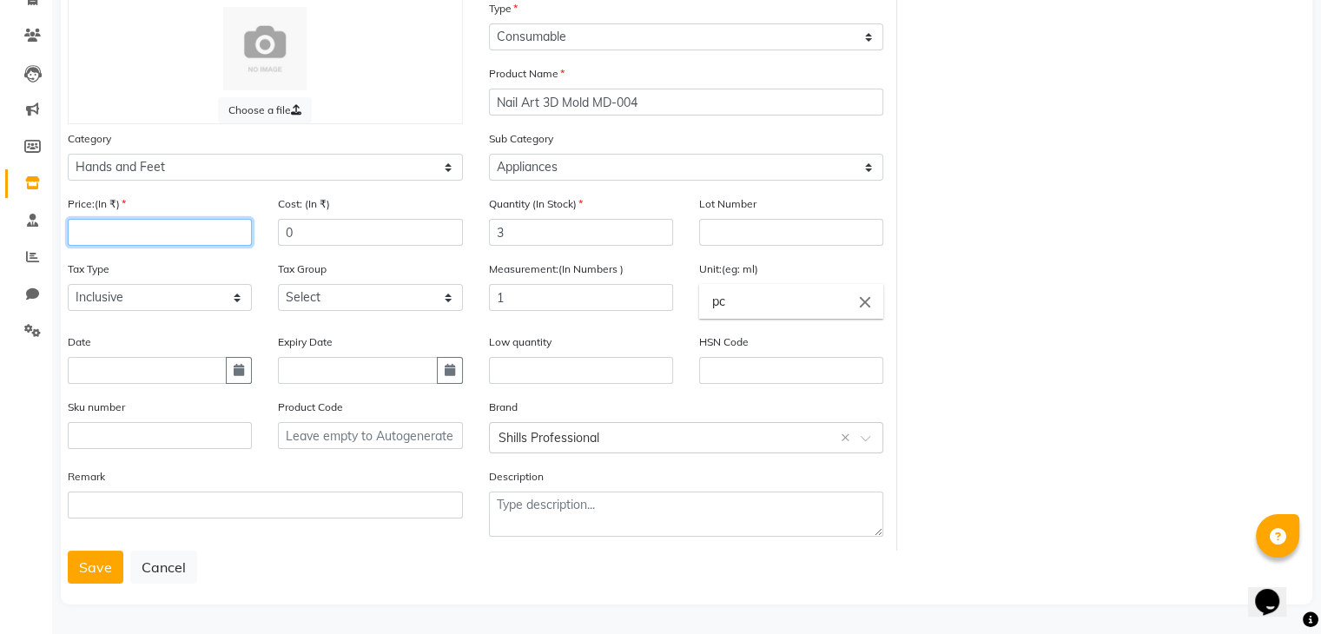
click at [123, 234] on input "number" at bounding box center [160, 232] width 184 height 27
type input "199"
drag, startPoint x: 306, startPoint y: 229, endPoint x: 193, endPoint y: 199, distance: 116.9
click at [213, 206] on div "Price:(In ₹) 199 Cost: (In ₹) 0" at bounding box center [265, 227] width 421 height 65
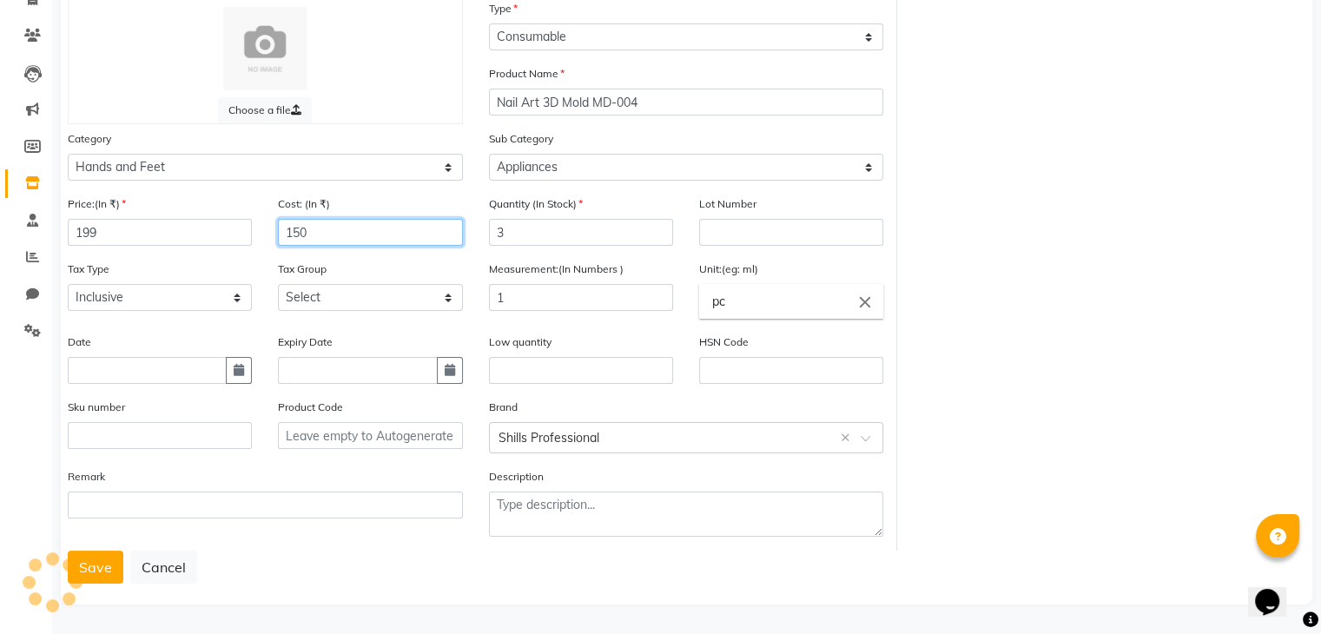
type input "150"
click at [302, 301] on select "Select GST" at bounding box center [370, 297] width 184 height 27
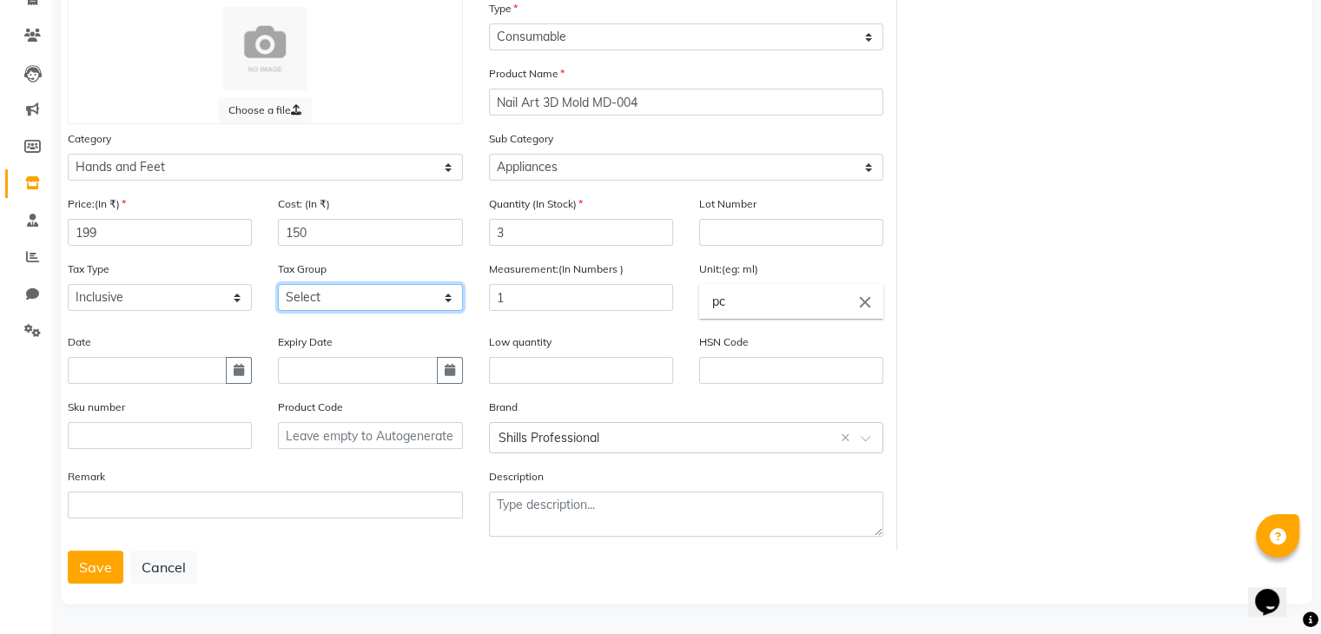
select select "4351"
click at [278, 284] on select "Select GST" at bounding box center [370, 297] width 184 height 27
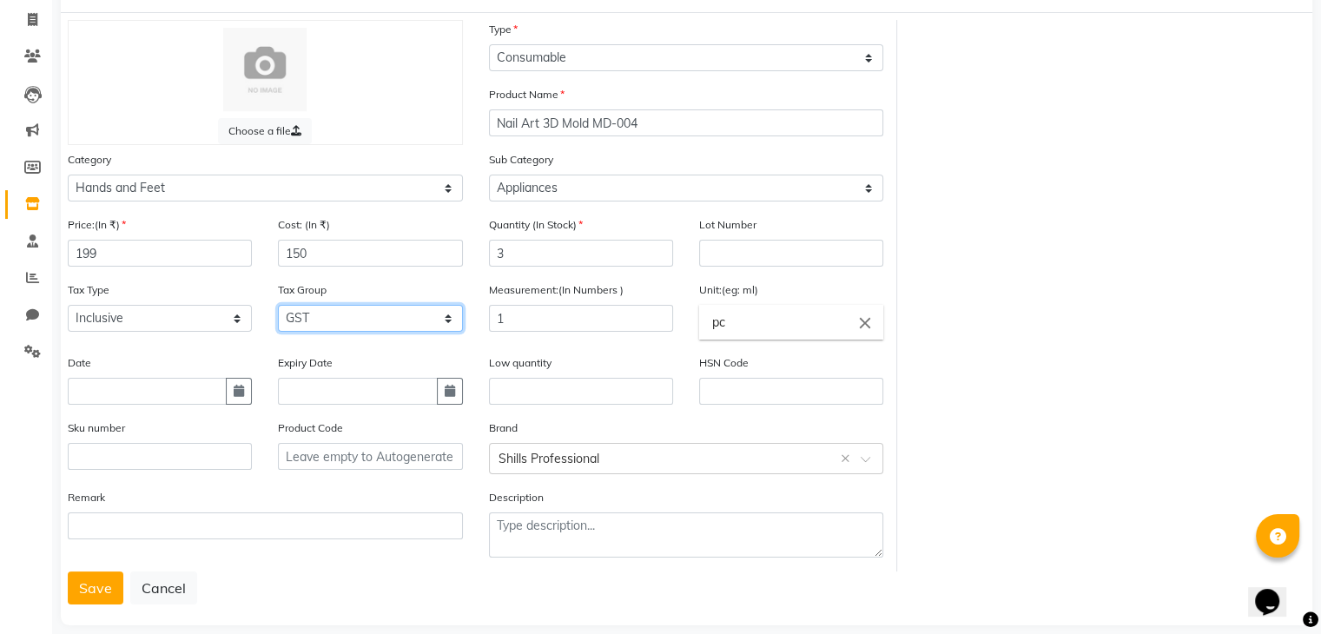
scroll to position [135, 0]
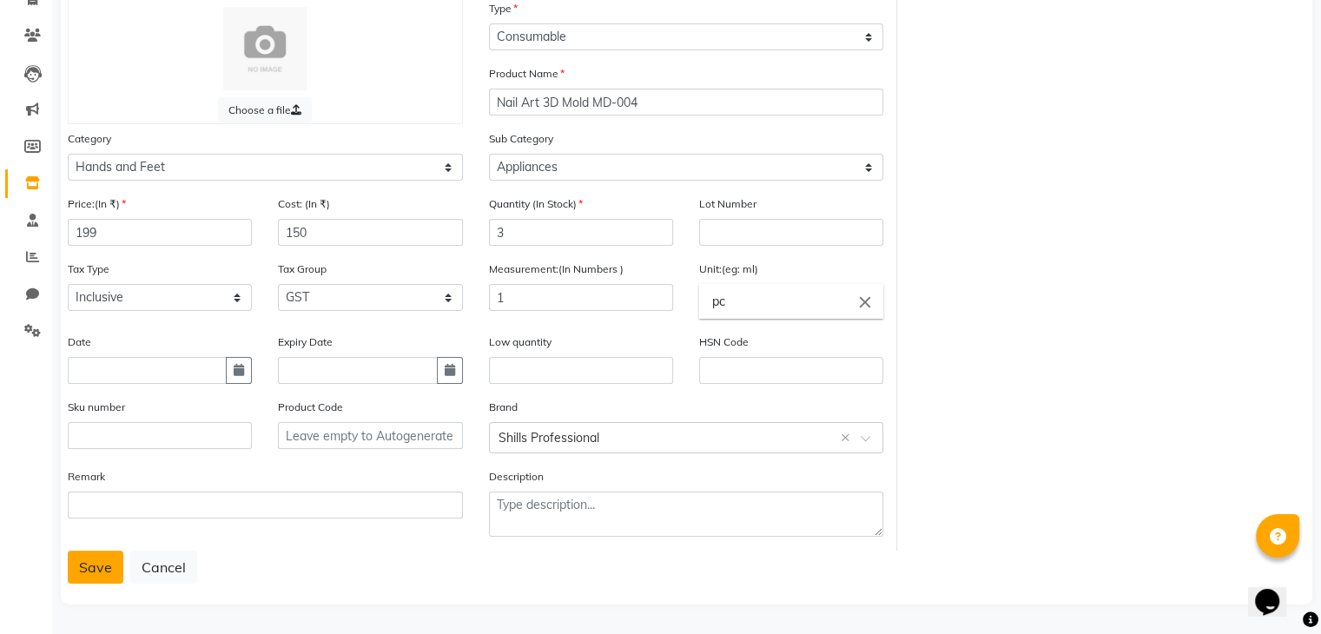
click at [89, 571] on button "Save" at bounding box center [96, 567] width 56 height 33
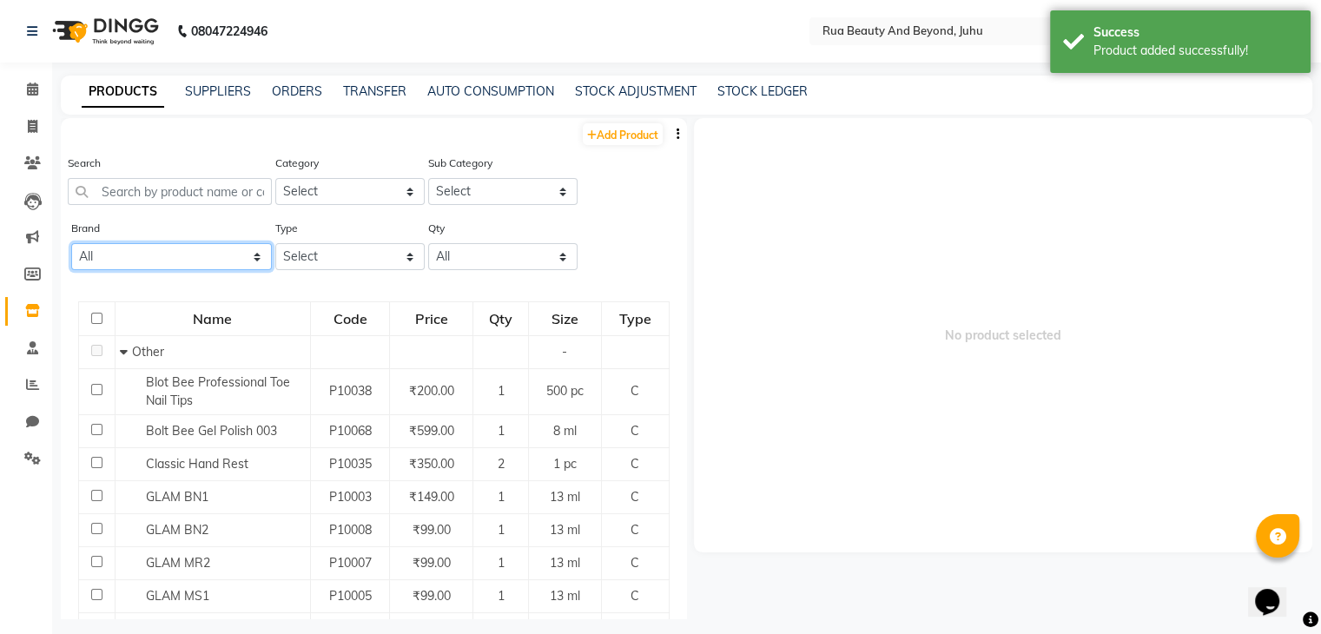
click at [101, 270] on select "All Bolt Bee Classic Dxebiz Glam Lovechild Masaba Miaoxi Proarte Queenfinger Sh…" at bounding box center [171, 256] width 201 height 27
select select "shills professional"
click at [71, 245] on select "All Bolt Bee Classic Dxebiz Glam Lovechild Masaba Miaoxi Proarte Queenfinger Sh…" at bounding box center [171, 256] width 201 height 27
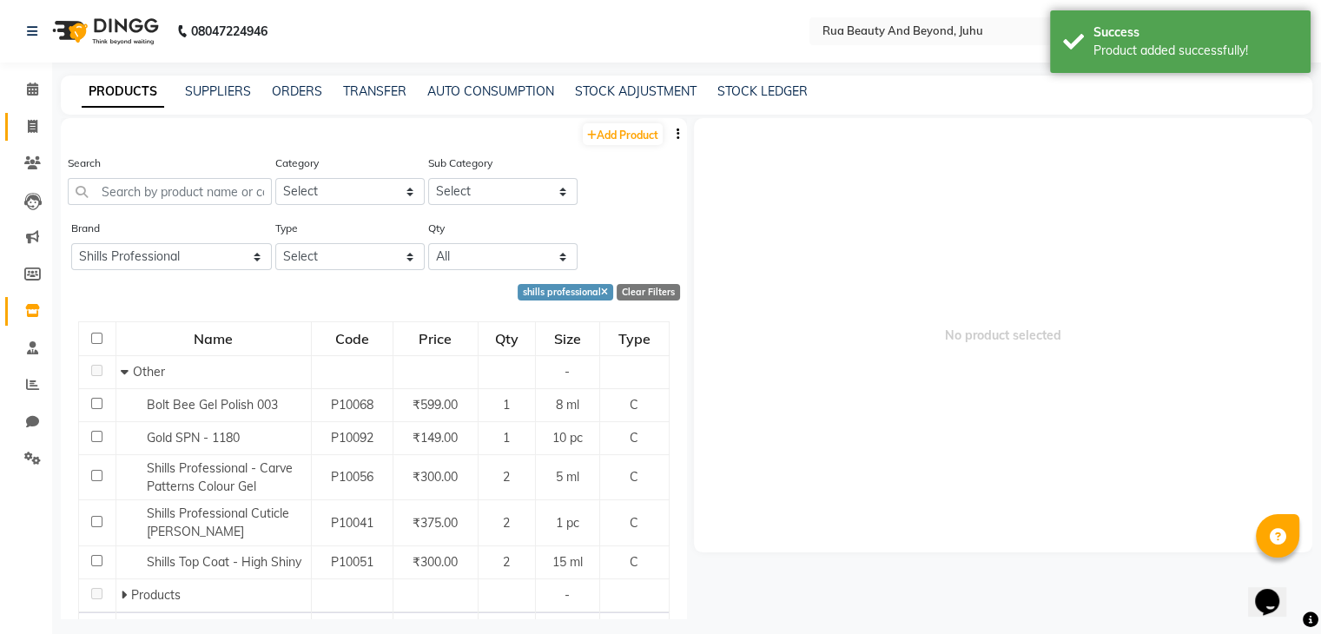
click at [31, 129] on icon at bounding box center [33, 126] width 10 height 13
select select "8774"
select select "service"
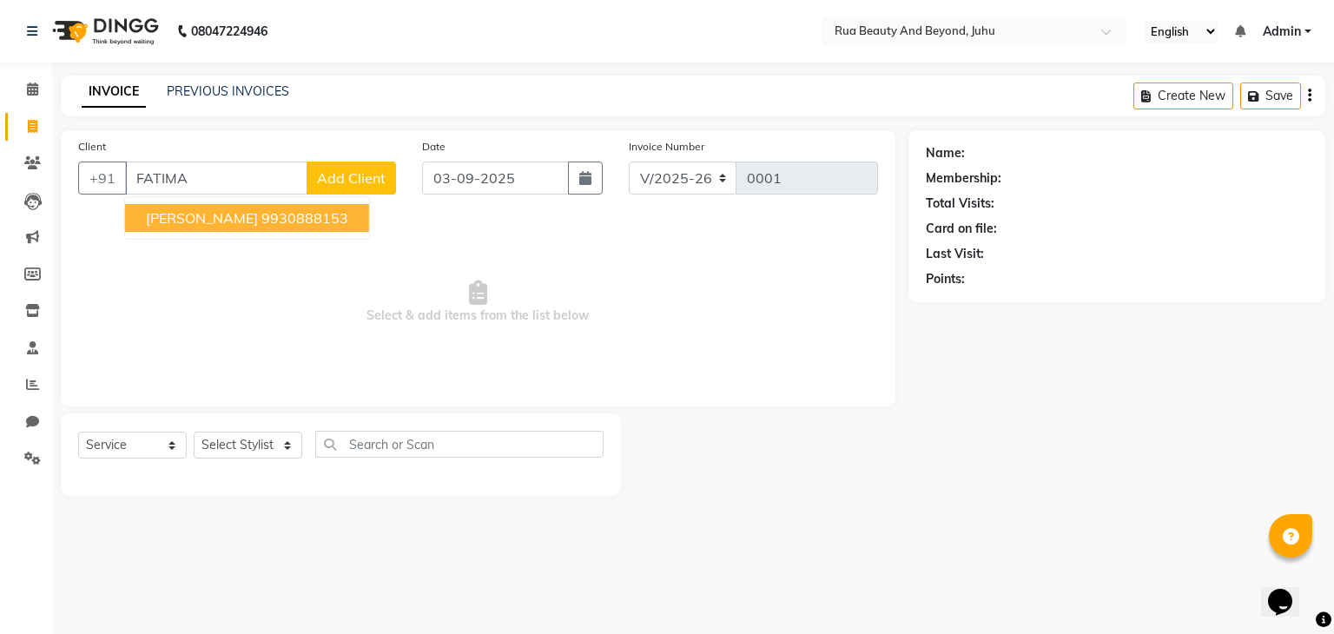
click at [265, 230] on button "Fatima Dereya 9930888153" at bounding box center [247, 218] width 244 height 28
type input "9930888153"
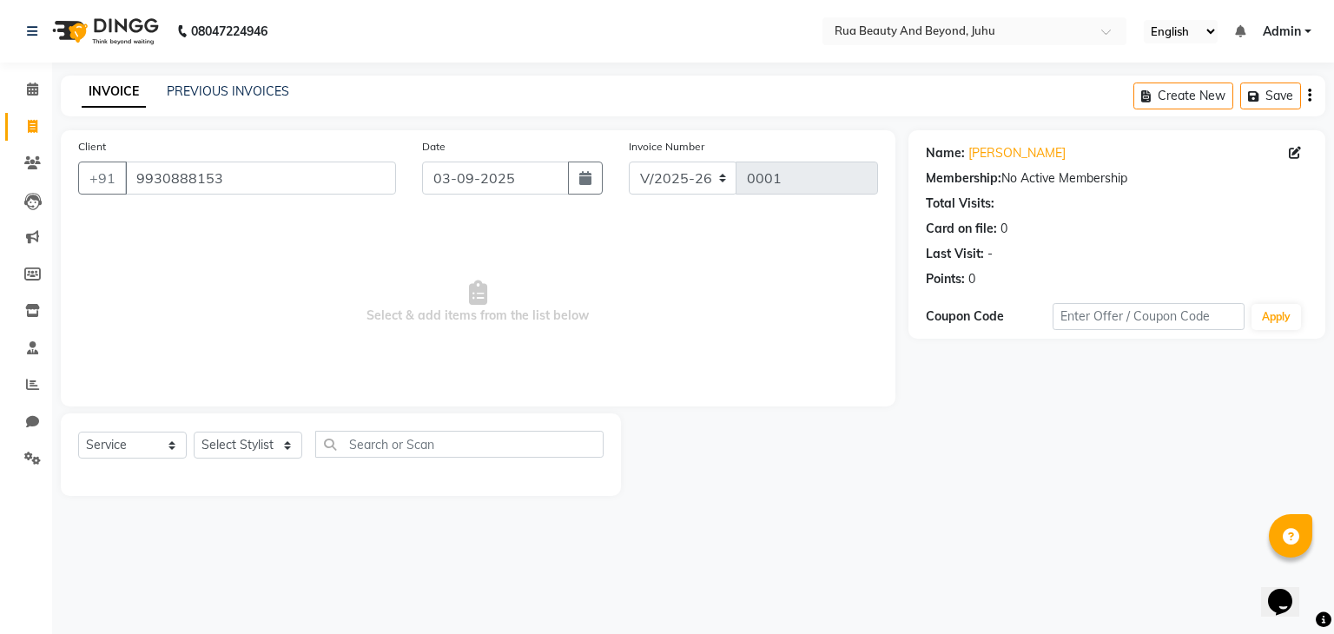
click at [109, 462] on div "Select Service Product Membership Package Voucher Prepaid Gift Card Select Styl…" at bounding box center [340, 451] width 525 height 41
click at [111, 456] on select "Select Service Product Membership Package Voucher Prepaid Gift Card" at bounding box center [132, 445] width 109 height 27
select select "product"
click at [78, 433] on select "Select Service Product Membership Package Voucher Prepaid Gift Card" at bounding box center [132, 445] width 109 height 27
click at [248, 450] on select "Select Stylist" at bounding box center [248, 445] width 109 height 27
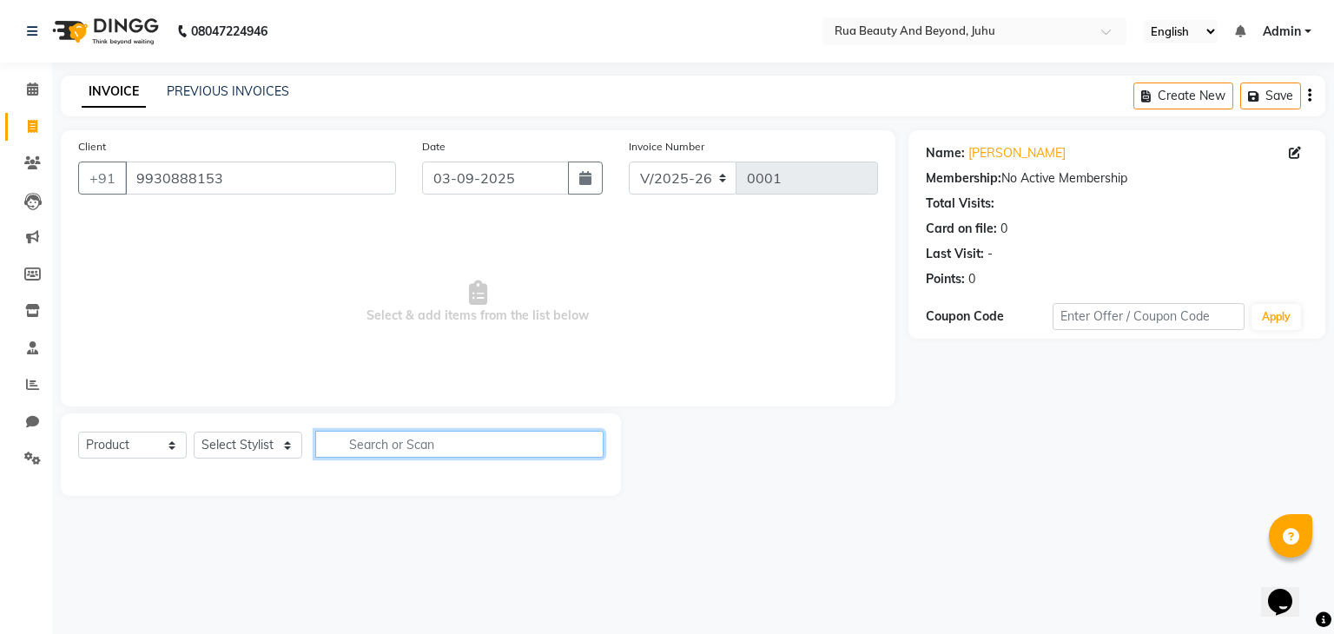
click at [383, 453] on input "text" at bounding box center [459, 444] width 288 height 27
type input "L"
type input "GOLD"
click at [262, 454] on select "Select Stylist" at bounding box center [248, 445] width 109 height 27
click at [194, 433] on select "Select Stylist" at bounding box center [248, 445] width 109 height 27
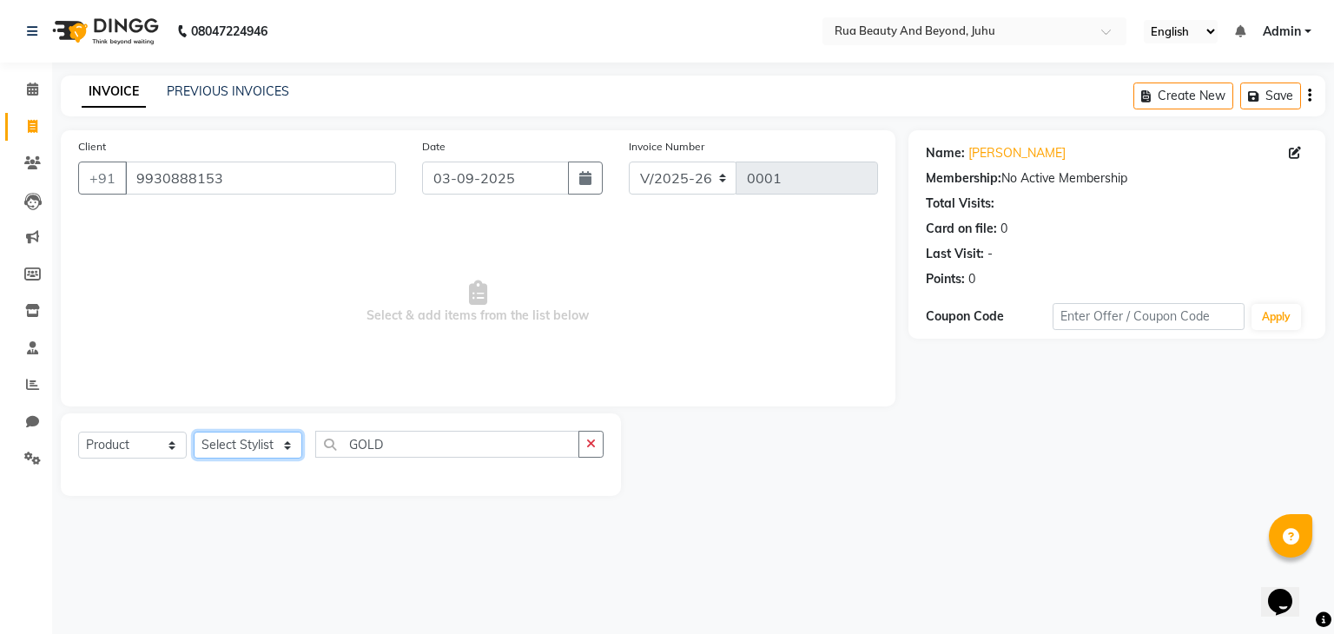
click at [221, 450] on select "Select Stylist" at bounding box center [248, 445] width 109 height 27
click at [124, 442] on select "Select Service Product Membership Package Voucher Prepaid Gift Card" at bounding box center [132, 445] width 109 height 27
click at [78, 433] on select "Select Service Product Membership Package Voucher Prepaid Gift Card" at bounding box center [132, 445] width 109 height 27
click at [129, 453] on select "Select Service Product Membership Package Voucher Prepaid Gift Card" at bounding box center [132, 445] width 109 height 27
click at [78, 433] on select "Select Service Product Membership Package Voucher Prepaid Gift Card" at bounding box center [132, 445] width 109 height 27
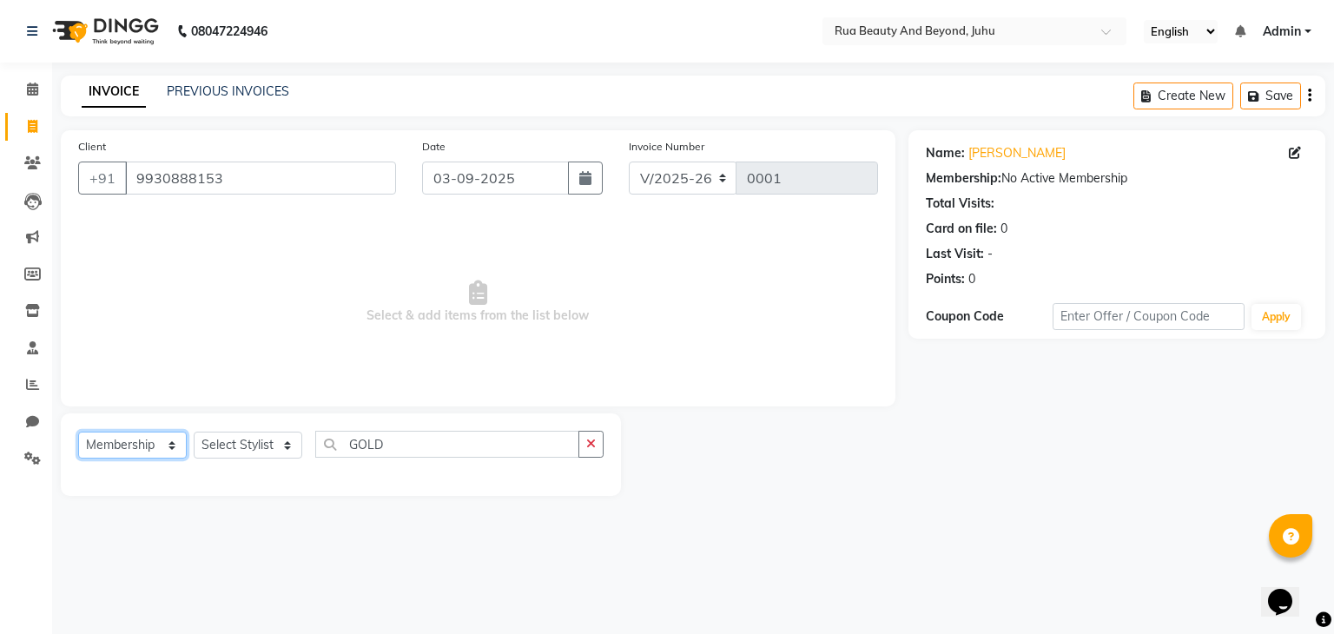
click at [125, 440] on select "Select Service Product Membership Package Voucher Prepaid Gift Card" at bounding box center [132, 445] width 109 height 27
select select "product"
click at [78, 433] on select "Select Service Product Membership Package Voucher Prepaid Gift Card" at bounding box center [132, 445] width 109 height 27
click at [226, 449] on select "Select Stylist" at bounding box center [248, 445] width 109 height 27
click at [226, 453] on select "Select Stylist" at bounding box center [248, 445] width 109 height 27
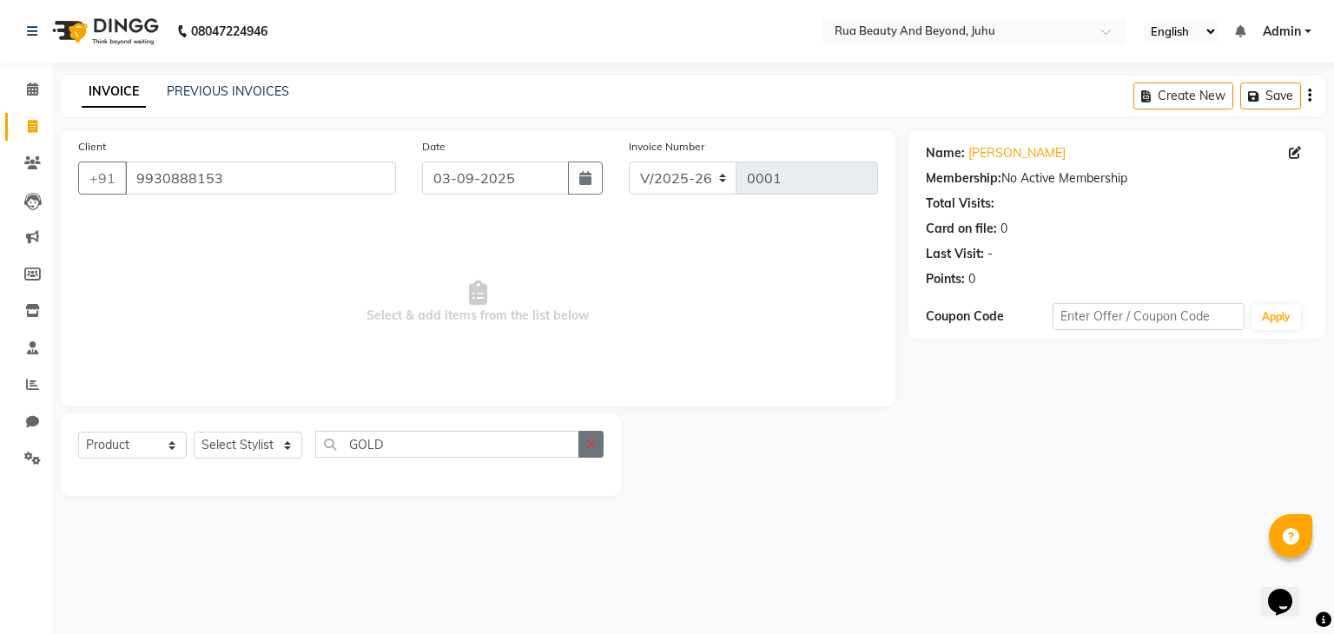
click at [587, 441] on icon "button" at bounding box center [591, 444] width 10 height 12
click at [224, 439] on select "Select Stylist" at bounding box center [248, 445] width 109 height 27
click at [228, 439] on select "Select Stylist" at bounding box center [248, 445] width 109 height 27
click at [138, 442] on select "Select Service Product Membership Package Voucher Prepaid Gift Card" at bounding box center [132, 445] width 109 height 27
click at [78, 433] on select "Select Service Product Membership Package Voucher Prepaid Gift Card" at bounding box center [132, 445] width 109 height 27
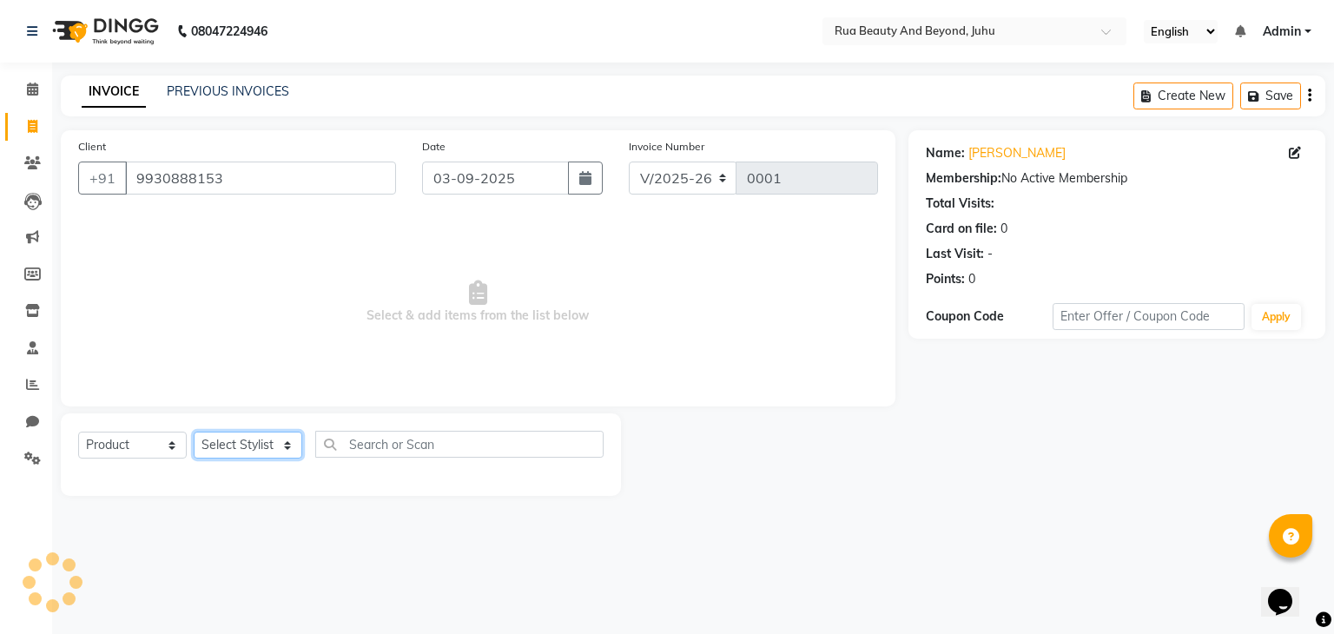
click at [253, 450] on select "Select Stylist" at bounding box center [248, 445] width 109 height 27
click at [261, 360] on span "Select & add items from the list below" at bounding box center [478, 302] width 800 height 174
click at [30, 85] on icon at bounding box center [32, 89] width 11 height 13
